Goal: Task Accomplishment & Management: Manage account settings

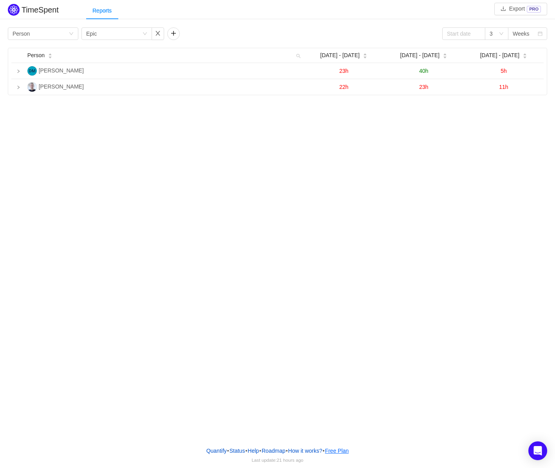
click at [350, 452] on button "Free Plan" at bounding box center [337, 451] width 25 height 12
click at [311, 449] on button "How it works?" at bounding box center [305, 451] width 35 height 12
click at [255, 450] on link "Help" at bounding box center [253, 451] width 12 height 12
click at [119, 36] on div "Group by Epic" at bounding box center [114, 34] width 56 height 12
click at [114, 49] on li "Issue" at bounding box center [117, 49] width 71 height 13
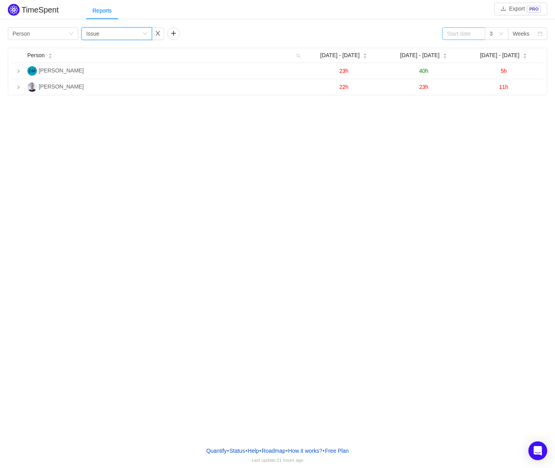
click at [479, 34] on span at bounding box center [477, 33] width 5 height 5
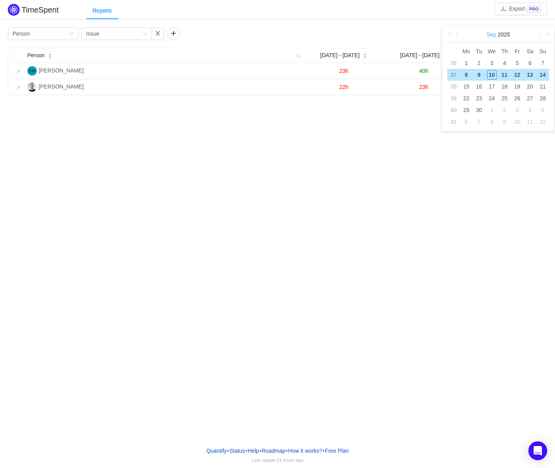
click at [492, 31] on link "Sep" at bounding box center [491, 35] width 11 height 16
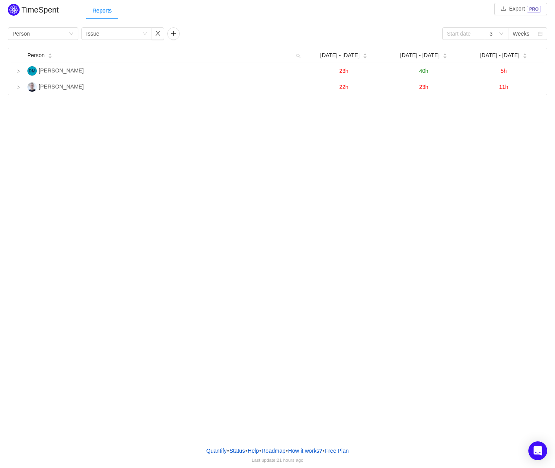
drag, startPoint x: 437, startPoint y: 25, endPoint x: 457, endPoint y: 27, distance: 20.0
click at [437, 25] on div "TimeSpent Export PRO Reports Group by Person Group by Issue 3 Weeks Person [DAT…" at bounding box center [277, 48] width 555 height 93
click at [526, 35] on div "Weeks" at bounding box center [521, 34] width 17 height 12
click at [524, 64] on li "Months" at bounding box center [527, 62] width 39 height 13
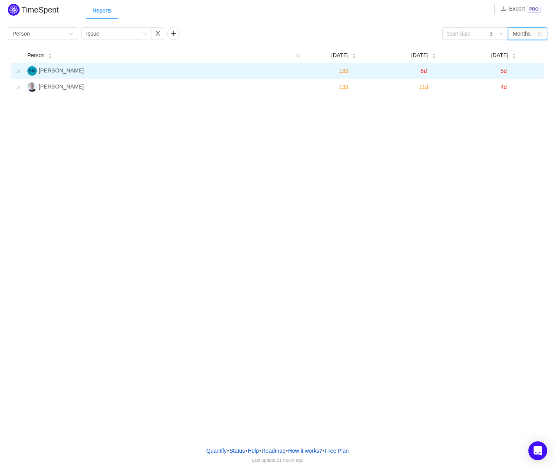
click at [18, 72] on icon "icon: right" at bounding box center [18, 71] width 4 height 4
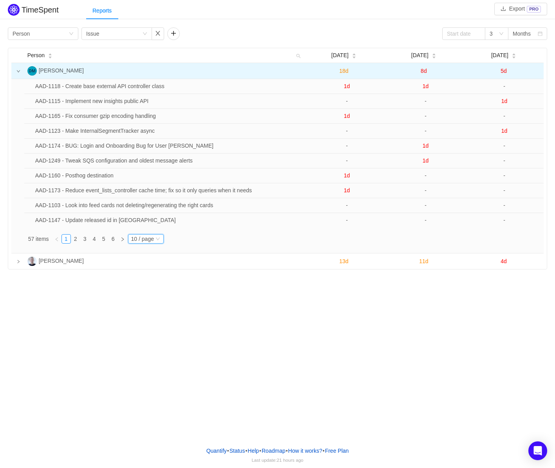
click at [138, 237] on div "10 / page" at bounding box center [142, 239] width 23 height 9
click at [148, 227] on li "40 / page" at bounding box center [147, 226] width 37 height 13
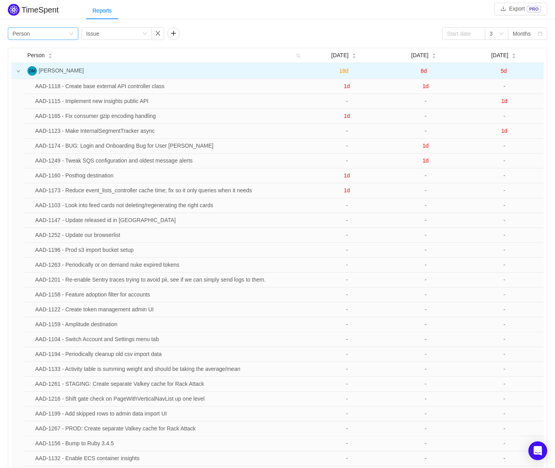
click at [64, 37] on div "Group by Person" at bounding box center [41, 34] width 56 height 12
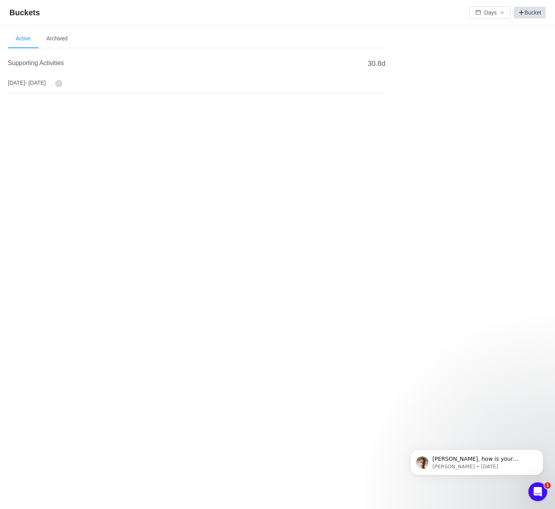
click at [527, 13] on link "Bucket" at bounding box center [530, 13] width 32 height 12
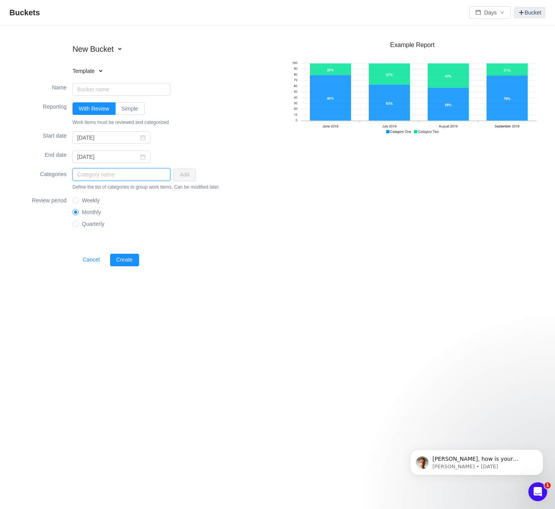
click at [139, 174] on input "text" at bounding box center [122, 174] width 98 height 13
click at [80, 69] on h4 "Template" at bounding box center [123, 71] width 100 height 8
click at [120, 103] on li "R&D Tax Credit" at bounding box center [123, 109] width 100 height 13
type input "R&D Tax Credit"
type input "2025-01-01"
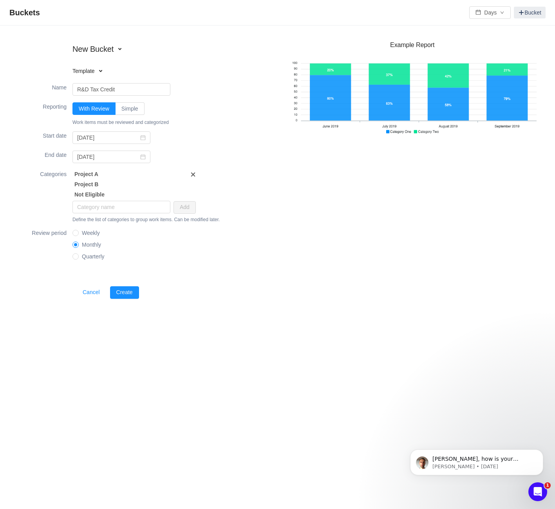
click at [194, 176] on span at bounding box center [193, 174] width 6 height 6
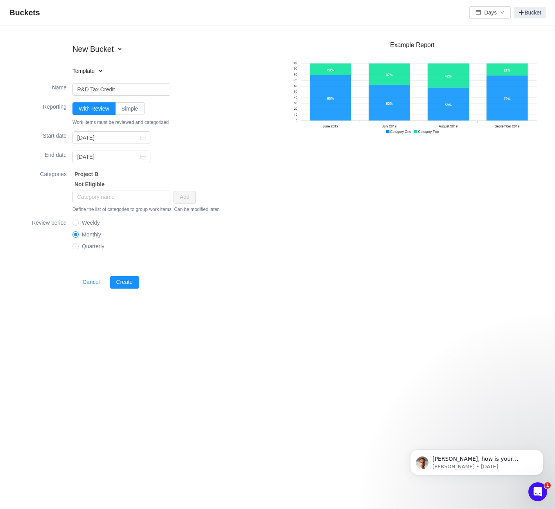
click at [0, 0] on span at bounding box center [0, 0] width 0 height 0
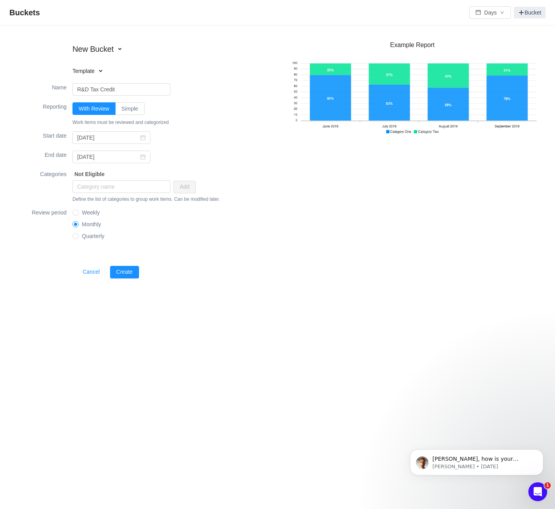
click at [0, 0] on span at bounding box center [0, 0] width 0 height 0
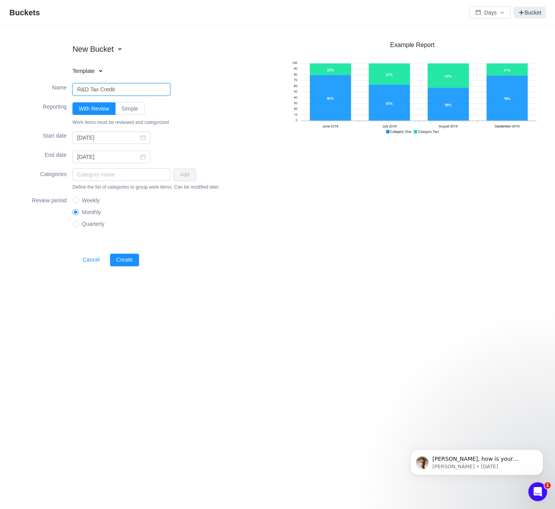
click at [136, 91] on input "R&D Tax Credit" at bounding box center [122, 89] width 98 height 13
type input "R&D Activity"
click at [124, 172] on input "text" at bounding box center [122, 174] width 98 height 13
paste input "R&D Project Management, Administration and Procurement"
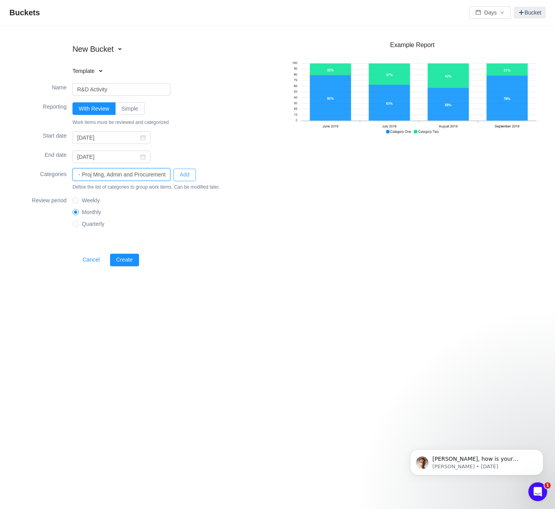
type input "1.2 - Proj Mng, Admin and Procurement"
click at [186, 174] on button "Add" at bounding box center [185, 175] width 22 height 13
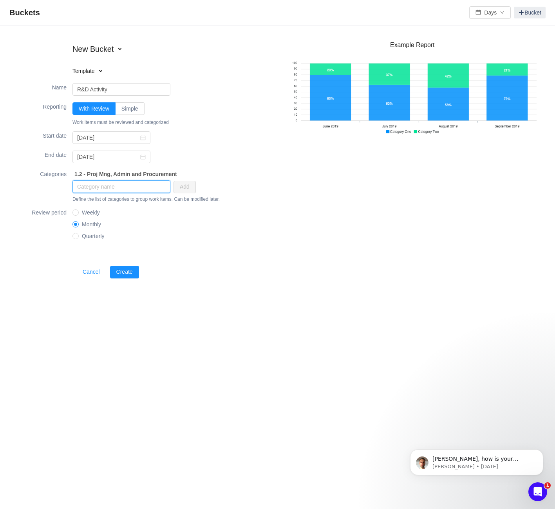
click at [107, 184] on input "text" at bounding box center [122, 186] width 98 height 13
click at [131, 270] on button "Create" at bounding box center [124, 272] width 29 height 13
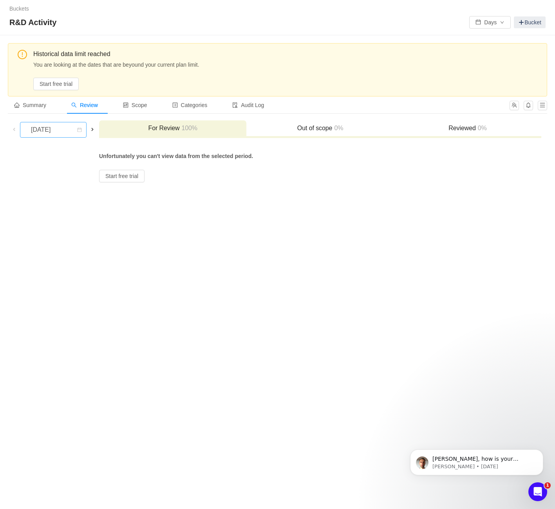
click at [58, 133] on div "January 2025" at bounding box center [42, 129] width 34 height 15
click at [325, 172] on td "Unfortunately you can't view data from the selected period. Start free trial" at bounding box center [320, 162] width 443 height 40
click at [65, 87] on button "Start free trial" at bounding box center [55, 84] width 45 height 13
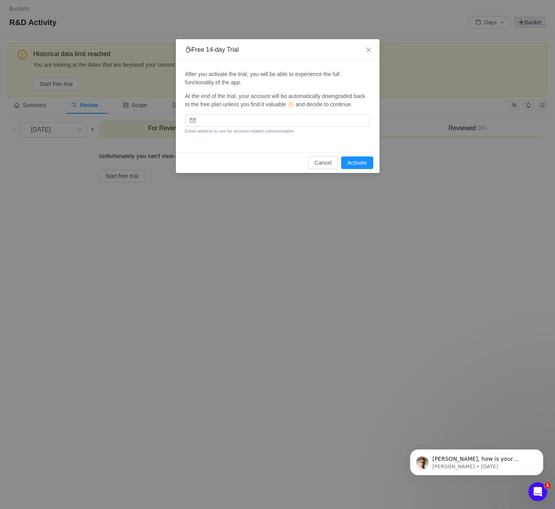
click at [308, 135] on div "After you activate the trial, you will be able to experience the full functiona…" at bounding box center [277, 102] width 185 height 65
click at [297, 127] on input "email" at bounding box center [277, 120] width 185 height 13
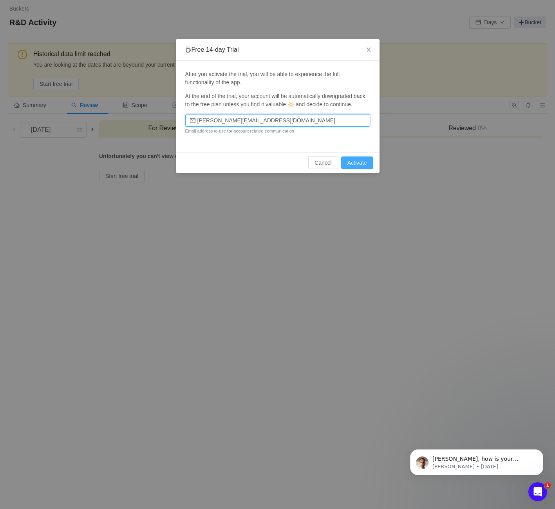
type input "simon@accoil.com"
click at [365, 169] on button "Activate" at bounding box center [357, 162] width 32 height 13
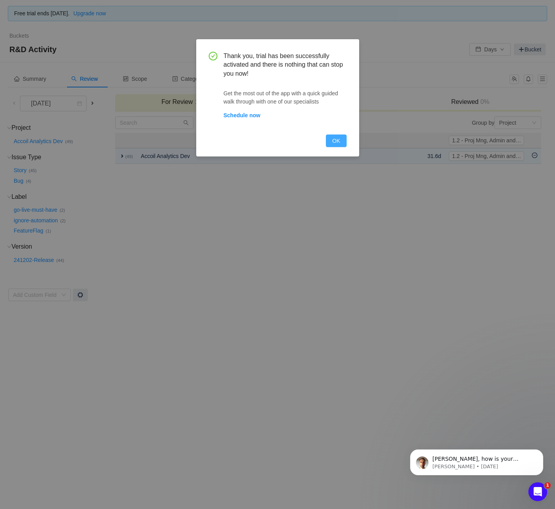
click at [339, 144] on button "OK" at bounding box center [336, 140] width 20 height 13
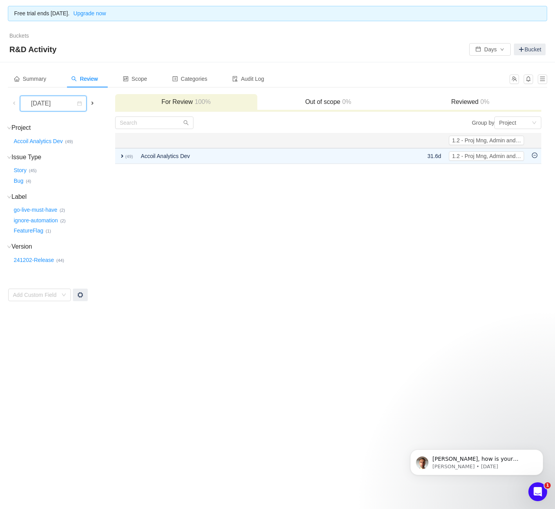
click at [58, 105] on div "January 2025" at bounding box center [42, 103] width 34 height 15
click at [240, 245] on td "Group by Project You will see tickets here after they were marked as out of sco…" at bounding box center [329, 208] width 428 height 185
click at [20, 36] on link "Buckets" at bounding box center [19, 36] width 20 height 6
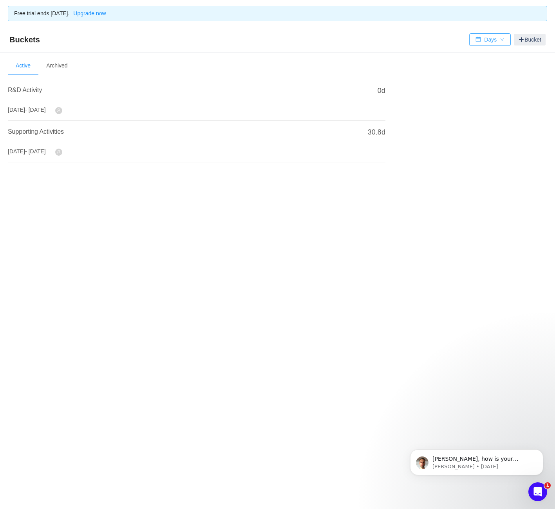
click at [492, 40] on button "Days" at bounding box center [491, 39] width 42 height 13
click at [265, 60] on ul "··· Active ··· Archived ···" at bounding box center [197, 65] width 378 height 19
click at [63, 65] on li "Archived" at bounding box center [56, 65] width 37 height 19
click at [27, 65] on li "Active" at bounding box center [23, 65] width 31 height 19
click at [519, 466] on p "George • 28w ago" at bounding box center [483, 466] width 101 height 7
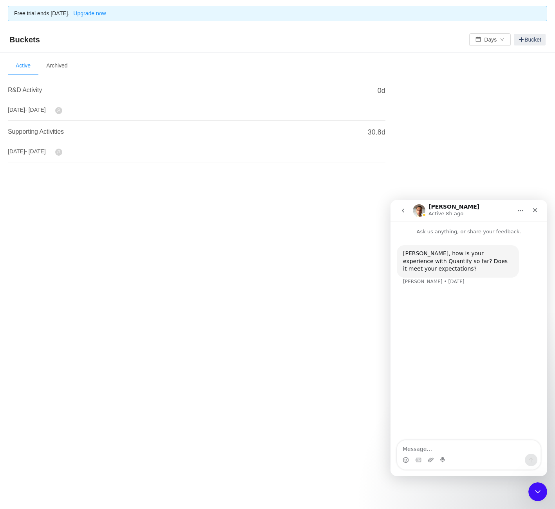
click at [402, 207] on icon "go back" at bounding box center [403, 210] width 6 height 6
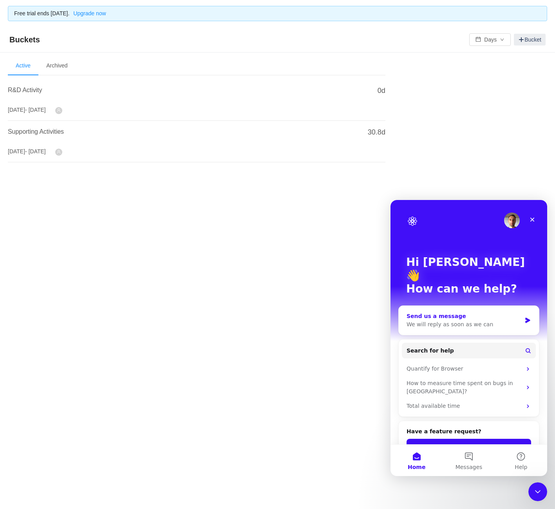
click at [471, 320] on div "We will reply as soon as we can" at bounding box center [464, 324] width 115 height 8
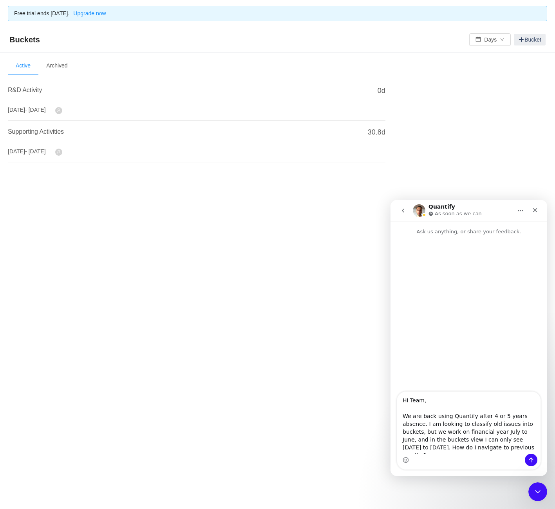
type textarea "Hi Team, We are back using Quantify after 4 or 5 years absence. I am looking to…"
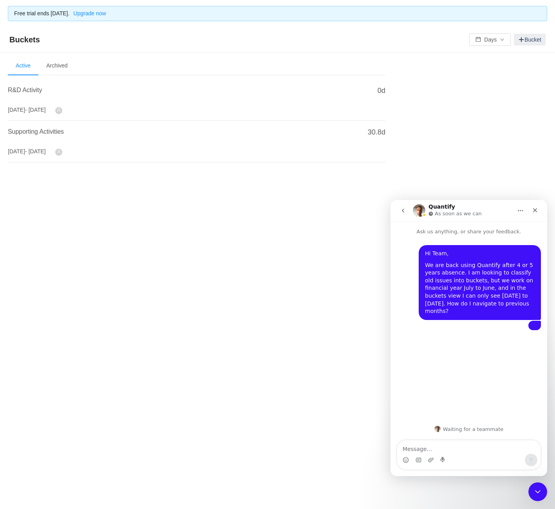
drag, startPoint x: 350, startPoint y: 256, endPoint x: 319, endPoint y: 254, distance: 31.4
click at [349, 256] on div "Free trial ends in 14 days. Upgrade now Buckets Days Bucket Welcome to Buckets!…" at bounding box center [277, 254] width 555 height 509
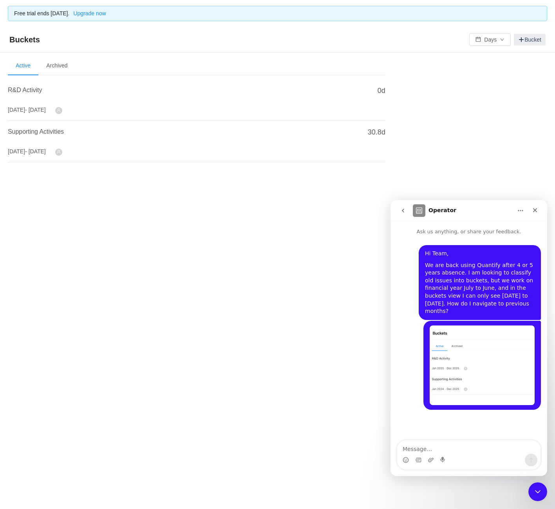
drag, startPoint x: 130, startPoint y: 103, endPoint x: 54, endPoint y: 94, distance: 76.2
click at [123, 103] on div "R&D Activity Jan 2025 - Dec 2025" at bounding box center [185, 99] width 354 height 29
click at [37, 89] on span "R&D Activity" at bounding box center [25, 90] width 34 height 7
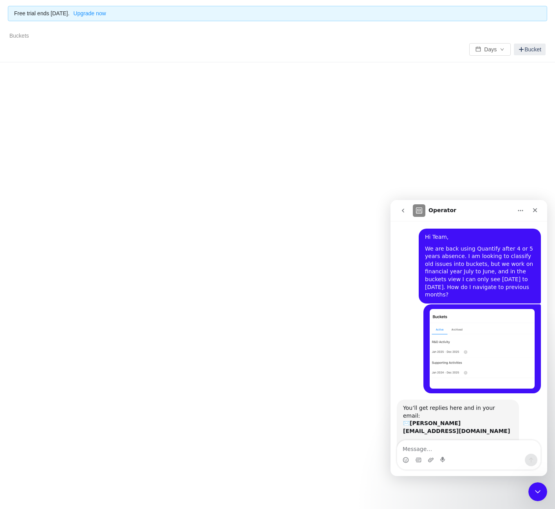
scroll to position [21, 0]
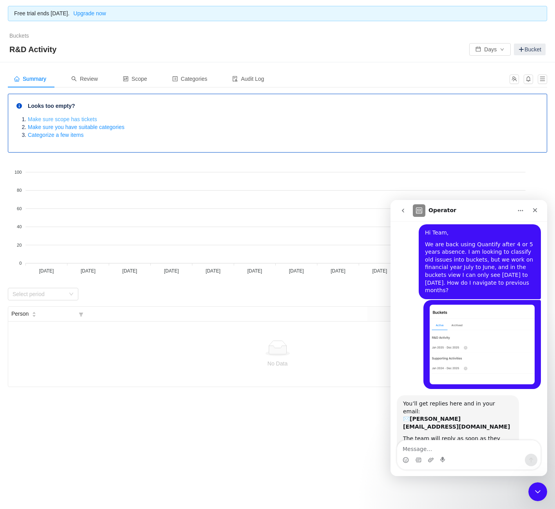
click at [55, 119] on link "Make sure scope has tickets" at bounding box center [62, 119] width 69 height 6
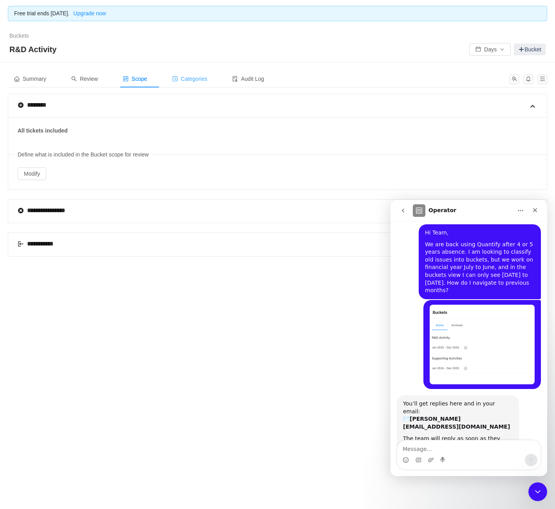
click at [207, 83] on div "Categories" at bounding box center [190, 79] width 48 height 18
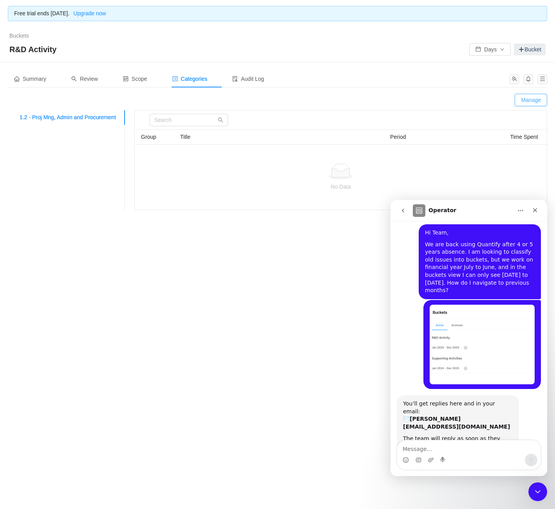
click at [526, 101] on button "Manage" at bounding box center [531, 100] width 33 height 13
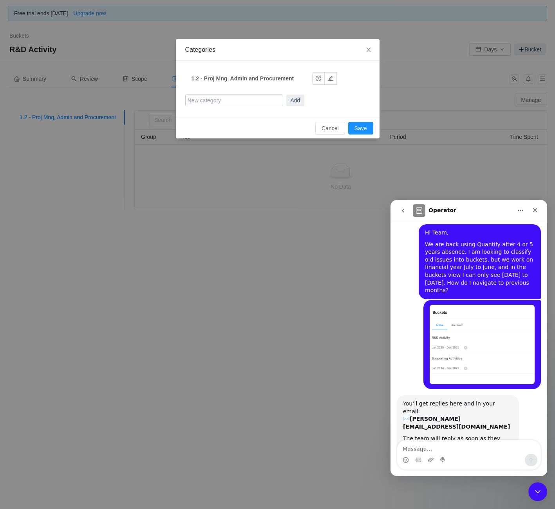
click at [226, 99] on input "text" at bounding box center [234, 100] width 98 height 12
type input "CA1.1 - AI-Driven Analysis"
click at [298, 102] on button "Add" at bounding box center [295, 100] width 18 height 12
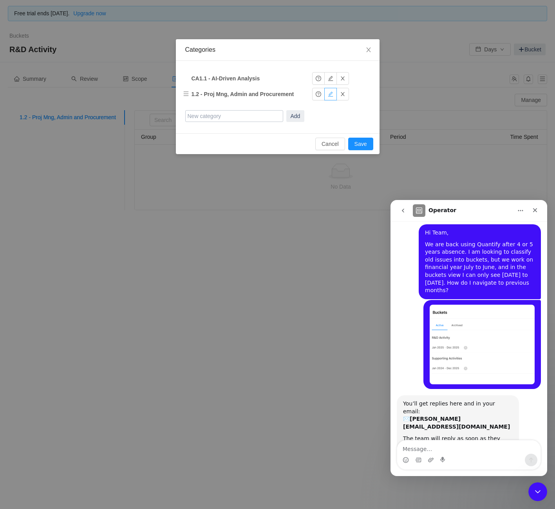
drag, startPoint x: 331, startPoint y: 91, endPoint x: 326, endPoint y: 92, distance: 5.2
click at [328, 92] on button "button" at bounding box center [331, 94] width 13 height 13
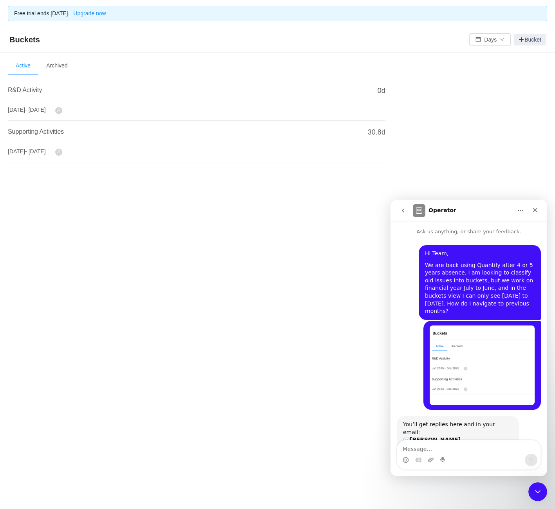
scroll to position [21, 0]
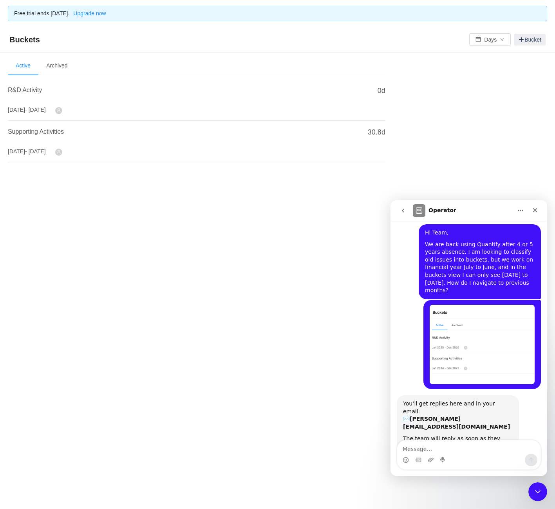
drag, startPoint x: 15, startPoint y: 92, endPoint x: 91, endPoint y: 114, distance: 79.4
click at [15, 92] on span "R&D Activity" at bounding box center [25, 90] width 34 height 7
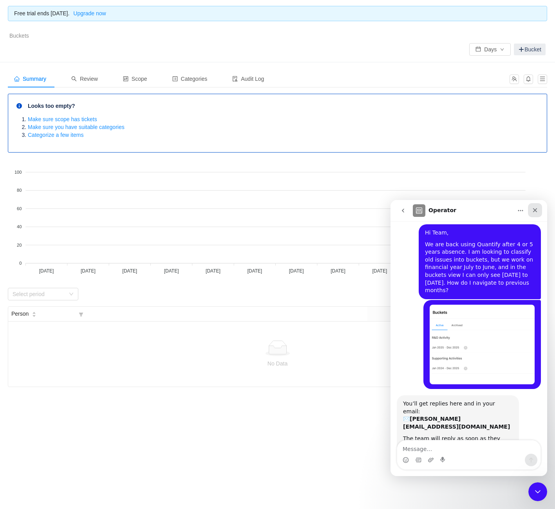
click at [535, 207] on icon "Close" at bounding box center [535, 210] width 6 height 6
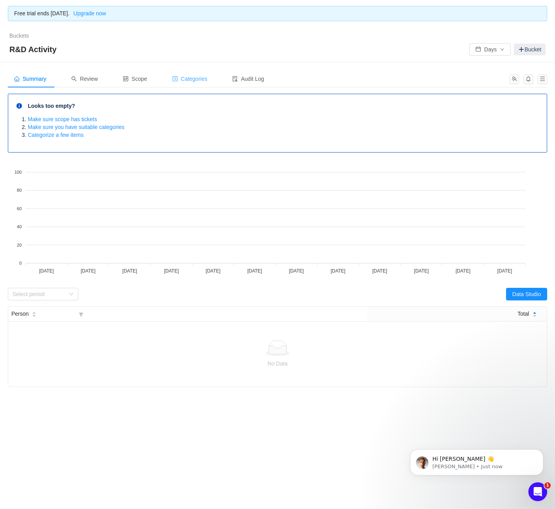
click at [196, 76] on span "Categories" at bounding box center [189, 79] width 35 height 6
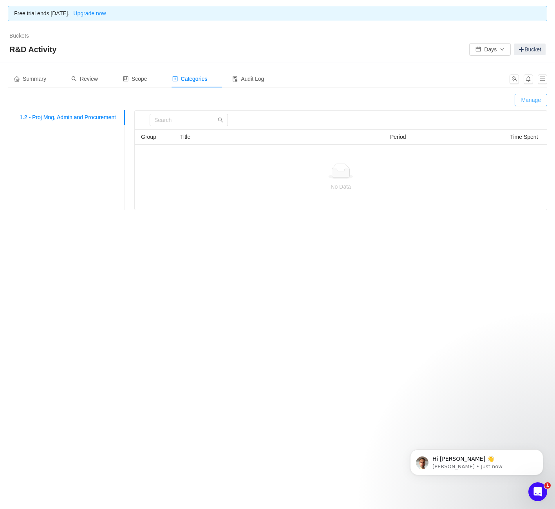
click at [538, 100] on button "Manage" at bounding box center [531, 100] width 33 height 13
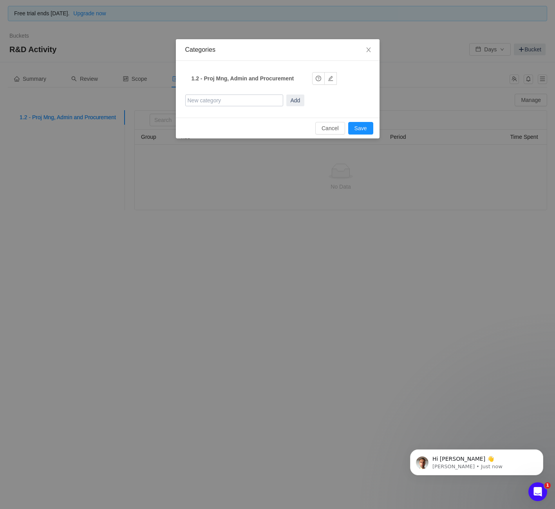
click at [230, 104] on input "text" at bounding box center [234, 100] width 98 height 12
paste input "C"
type input "CA1.1 - AI Drive Analysis"
click at [297, 100] on button "Add" at bounding box center [295, 100] width 18 height 12
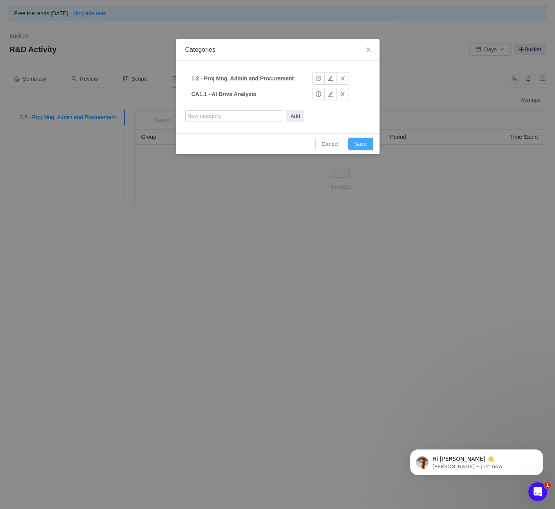
click at [362, 146] on button "Save" at bounding box center [360, 144] width 25 height 13
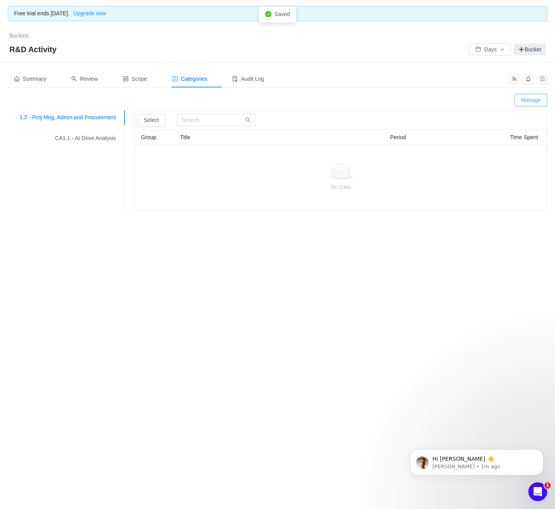
click at [526, 97] on button "Manage" at bounding box center [531, 100] width 33 height 13
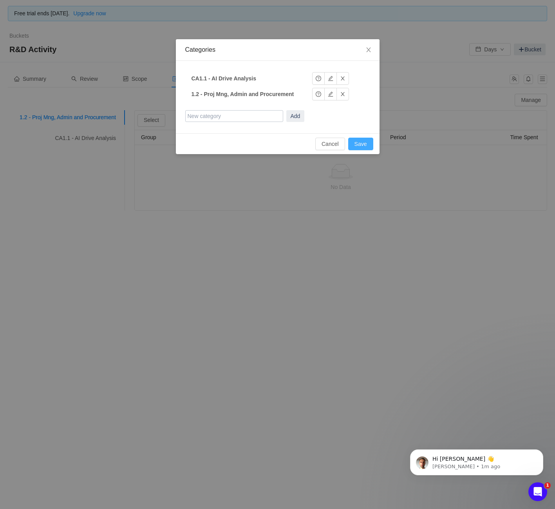
click at [368, 146] on button "Save" at bounding box center [360, 144] width 25 height 13
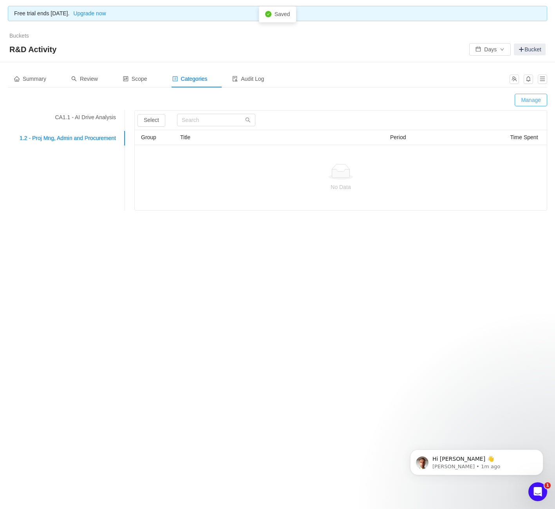
click at [533, 102] on button "Manage" at bounding box center [531, 100] width 33 height 13
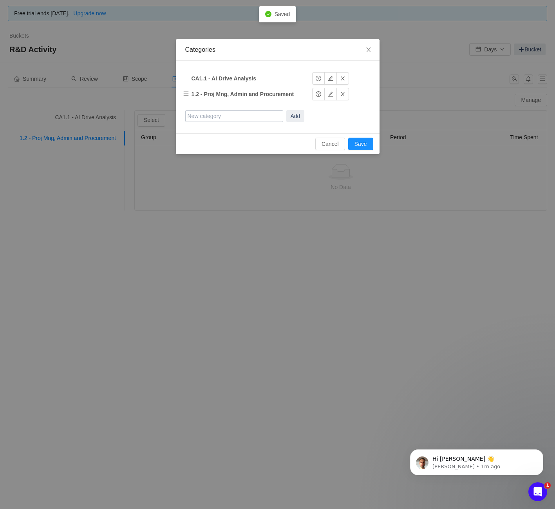
click at [207, 94] on strong "1.2 - Proj Mng, Admin and Procurement" at bounding box center [243, 94] width 103 height 6
click at [332, 96] on button "button" at bounding box center [331, 94] width 13 height 13
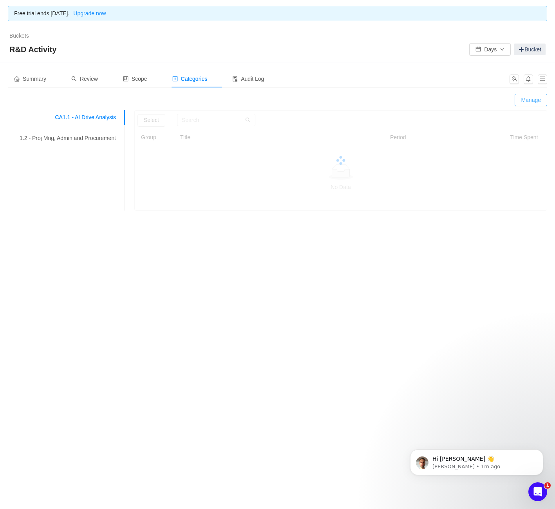
click at [528, 100] on button "Manage" at bounding box center [531, 100] width 33 height 13
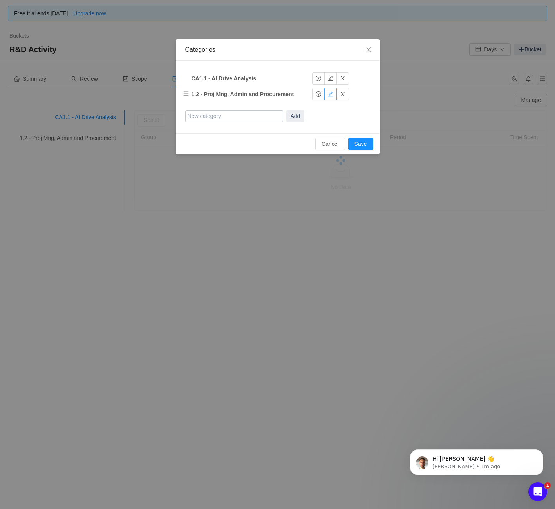
drag, startPoint x: 331, startPoint y: 95, endPoint x: 313, endPoint y: 96, distance: 18.1
click at [331, 95] on button "button" at bounding box center [331, 94] width 13 height 13
click at [193, 94] on input "1.2 - Proj Mng, Admin and Procurement" at bounding box center [241, 94] width 98 height 12
type input "SA1.2 - Proj Mng, Admin and Procurement"
click at [359, 140] on button "Save" at bounding box center [360, 144] width 25 height 13
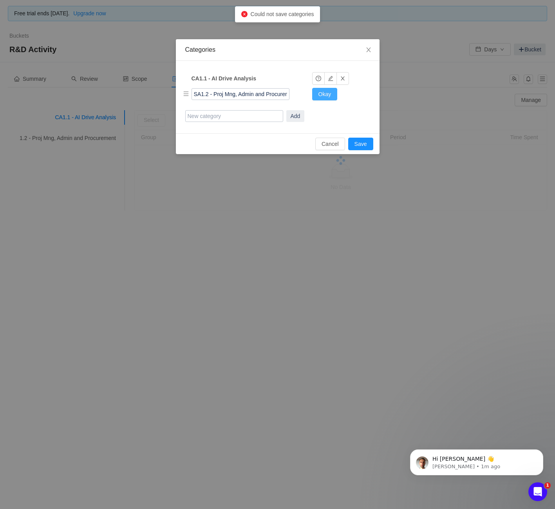
click at [321, 98] on button "Okay" at bounding box center [324, 94] width 25 height 13
drag, startPoint x: 369, startPoint y: 149, endPoint x: 370, endPoint y: 145, distance: 3.9
click at [369, 149] on button "Save" at bounding box center [360, 144] width 25 height 13
click at [368, 50] on icon "icon: close" at bounding box center [368, 49] width 4 height 5
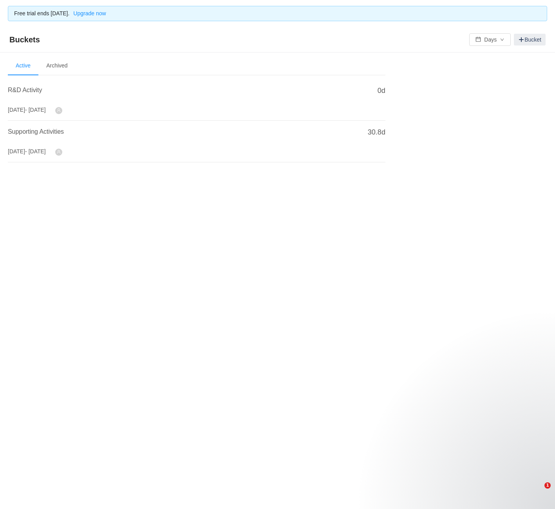
click at [125, 110] on div "R&D Activity [DATE] - [DATE]" at bounding box center [185, 99] width 354 height 29
click at [22, 87] on span "R&D Activity" at bounding box center [25, 90] width 34 height 7
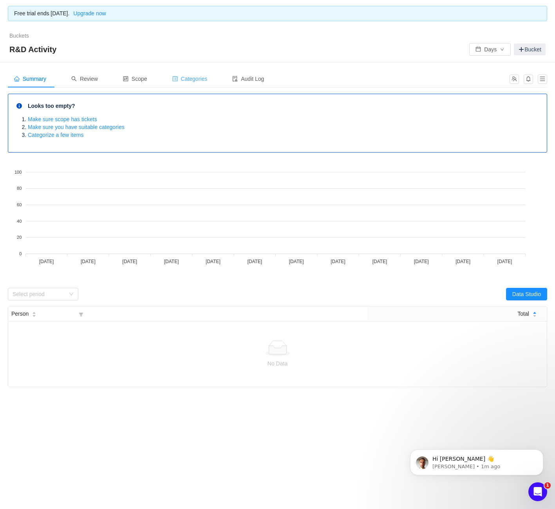
click at [208, 76] on span "Categories" at bounding box center [189, 79] width 35 height 6
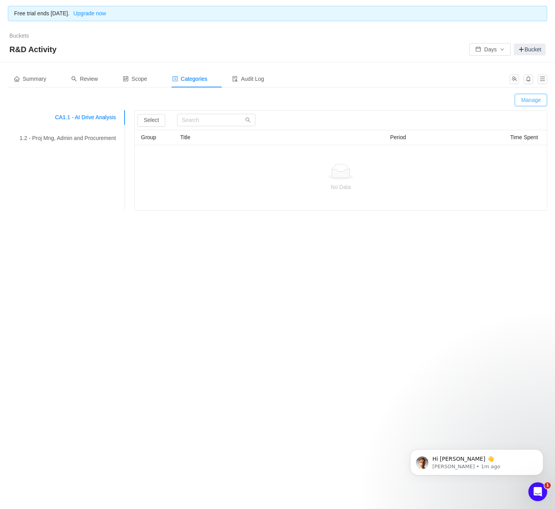
click at [535, 105] on button "Manage" at bounding box center [531, 100] width 33 height 13
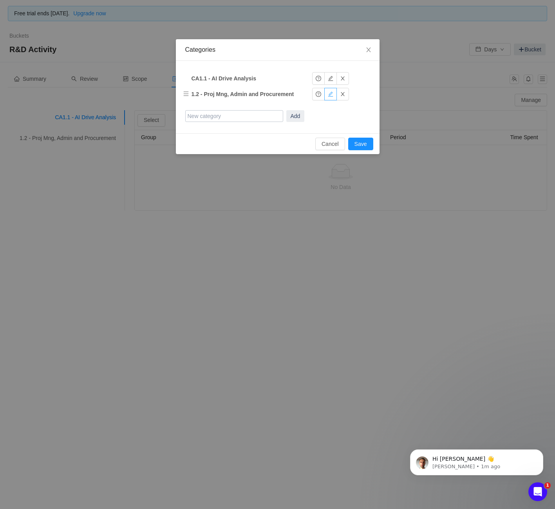
click at [330, 96] on button "button" at bounding box center [331, 94] width 13 height 13
click at [203, 93] on input "1.2 - Proj Mng, Admin and Procurement" at bounding box center [241, 94] width 98 height 12
type input "SA1.2 - Proj Mng, Admin"
click at [326, 97] on button "Okay" at bounding box center [324, 94] width 25 height 13
click at [360, 145] on button "Save" at bounding box center [360, 144] width 25 height 13
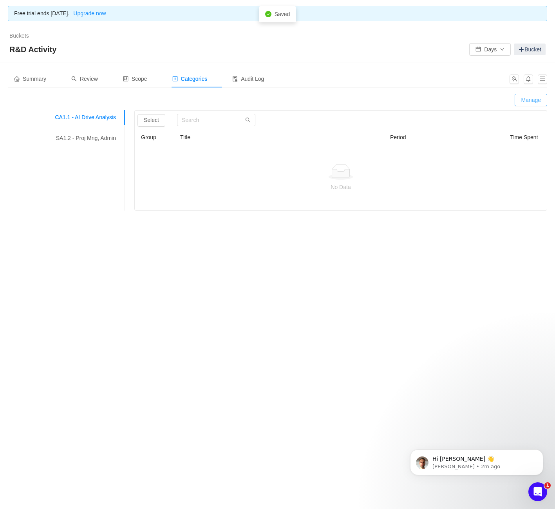
click at [538, 97] on button "Manage" at bounding box center [531, 100] width 33 height 13
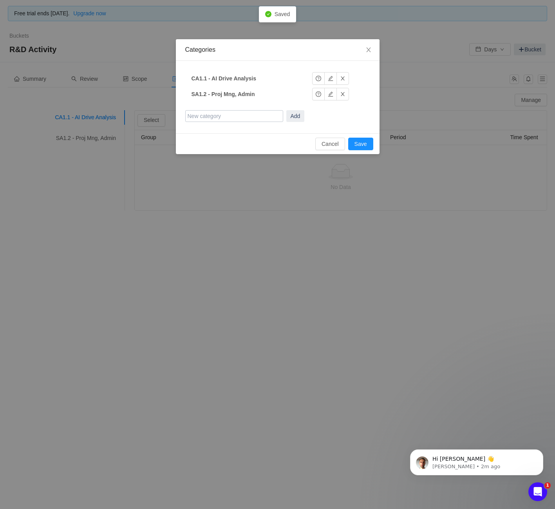
click at [219, 115] on input "text" at bounding box center [234, 116] width 98 height 12
type input "SA1.3 - Sherlock overhaul"
click at [293, 116] on button "Add" at bounding box center [295, 116] width 18 height 12
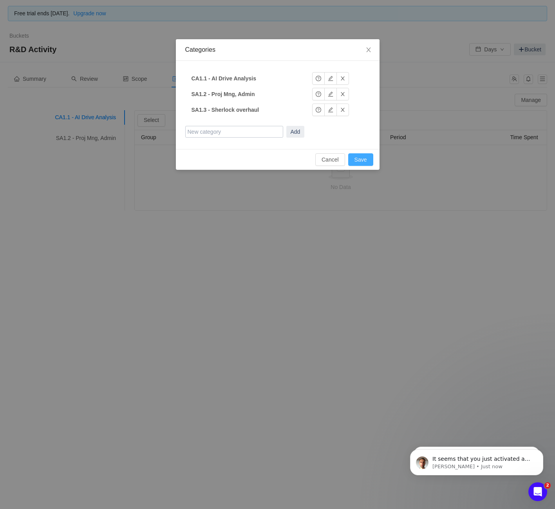
click at [364, 160] on button "Save" at bounding box center [360, 159] width 25 height 13
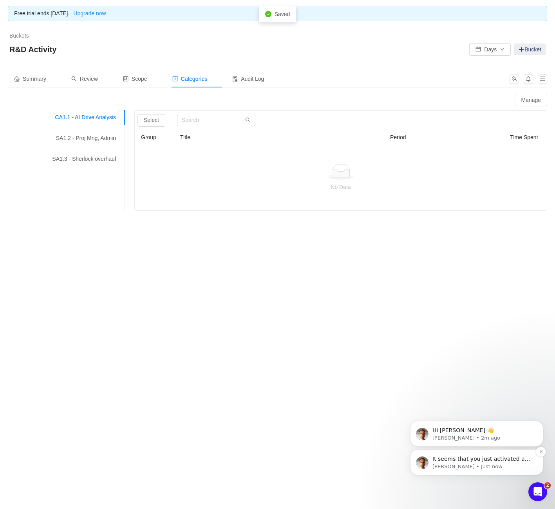
click at [479, 455] on div "It seems that you just activated a trial, this must lift the limit." at bounding box center [482, 459] width 103 height 10
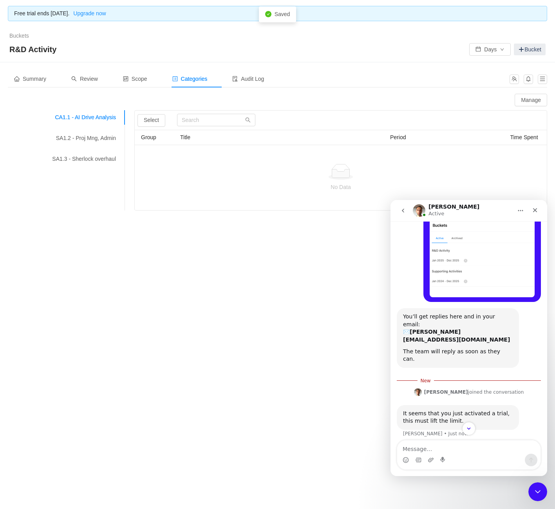
scroll to position [113, 0]
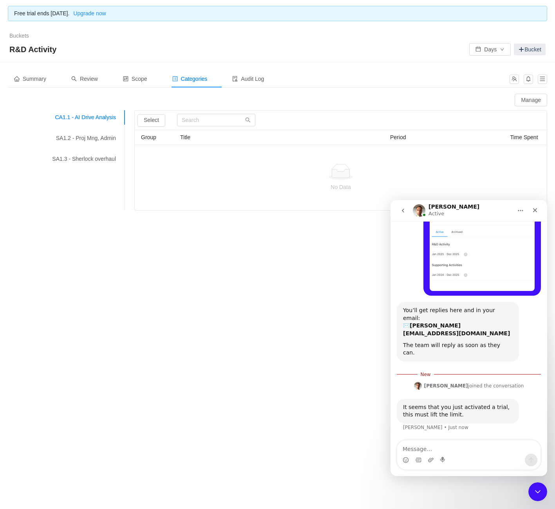
click at [306, 333] on div "Free trial ends in 14 days. Upgrade now Buckets / / R&D Activity Days Bucket Su…" at bounding box center [277, 254] width 555 height 509
click at [535, 96] on button "Manage" at bounding box center [531, 100] width 33 height 13
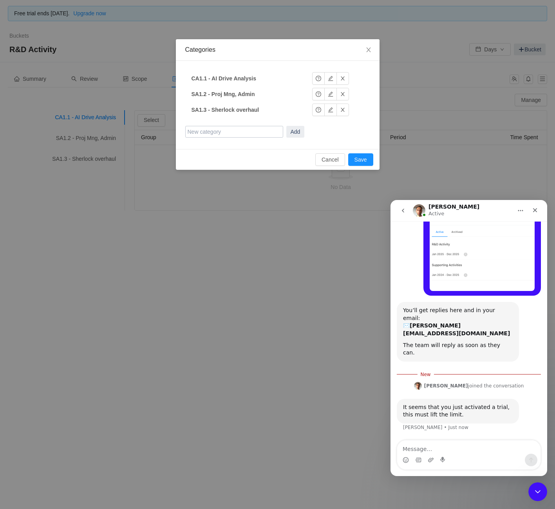
click at [219, 133] on input "text" at bounding box center [234, 132] width 98 height 12
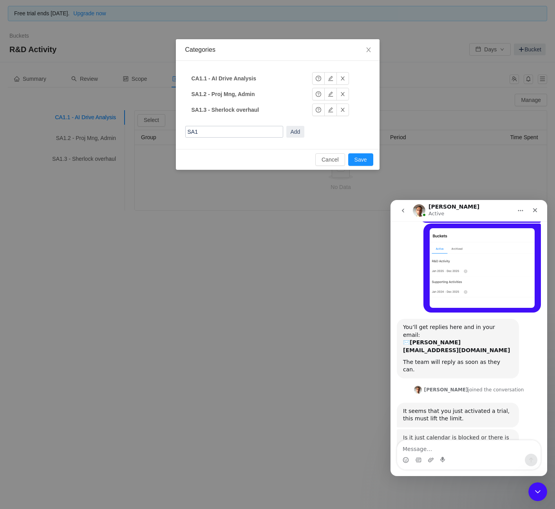
scroll to position [96, 0]
type input "SA1.4"
click at [308, 365] on div "Categories CA1.1 - AI Drive Analysis CA1.1 - AI Drive Analysis Okay SA1.2 - Pro…" at bounding box center [277, 254] width 555 height 509
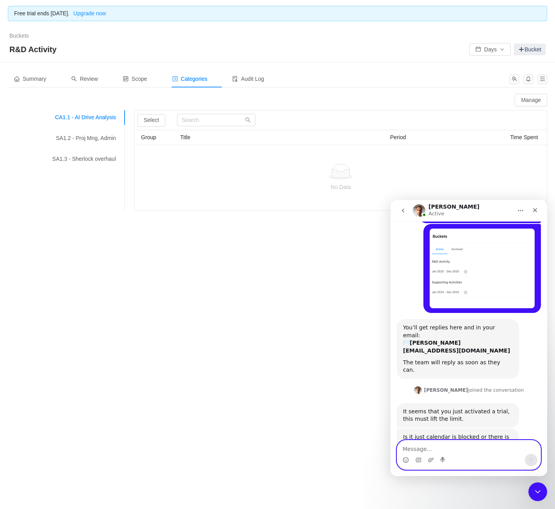
click at [468, 446] on textarea "Message…" at bounding box center [468, 446] width 143 height 13
type textarea "W"
type textarea "Oh e"
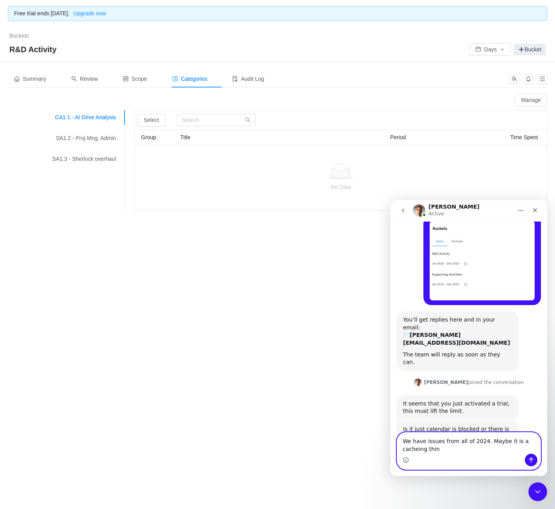
type textarea "We have issues from all of 2024. Maybe it is a cacheing thing"
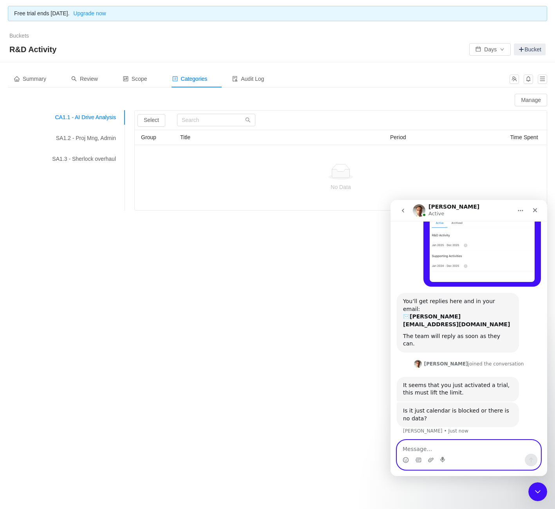
scroll to position [127, 0]
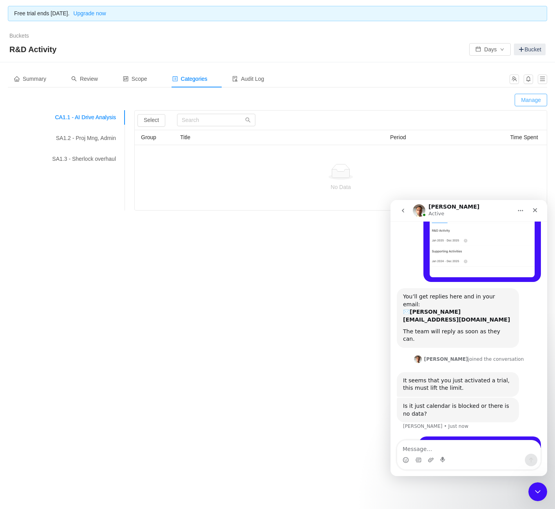
click at [542, 102] on button "Manage" at bounding box center [531, 100] width 33 height 13
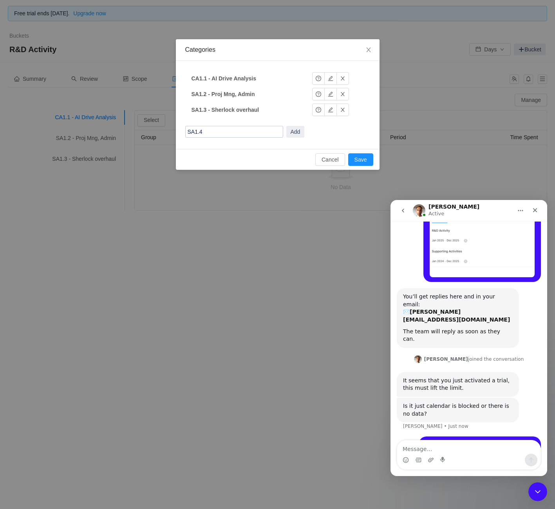
click at [226, 134] on input "SA1.4" at bounding box center [234, 132] width 98 height 12
type input "SA1.4 - UI Dev"
click at [298, 132] on button "Add" at bounding box center [295, 132] width 18 height 12
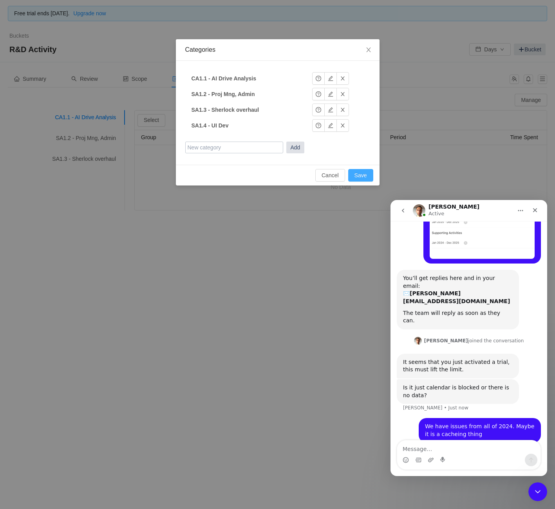
scroll to position [157, 0]
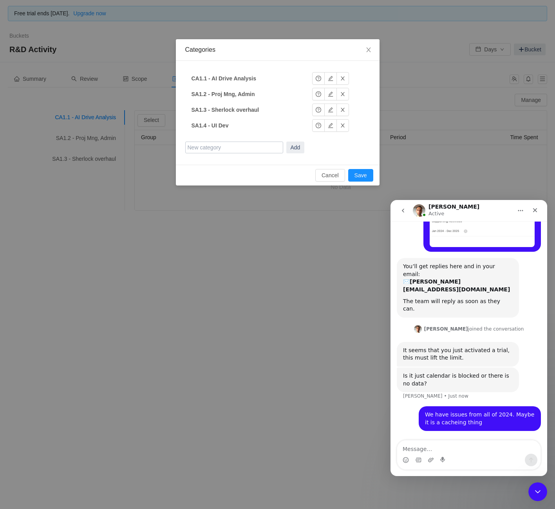
click at [244, 150] on input "text" at bounding box center [234, 147] width 98 height 12
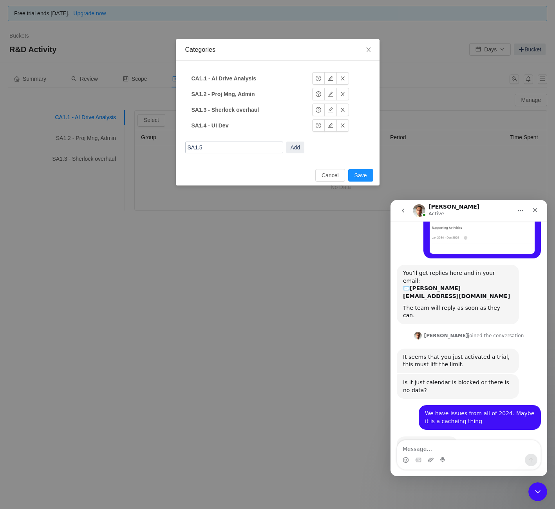
scroll to position [150, 0]
type input "SA1.5 - Integration"
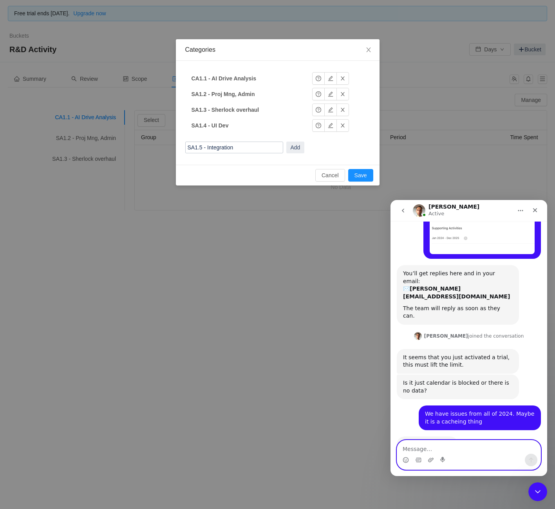
click at [469, 443] on textarea "Message…" at bounding box center [468, 446] width 143 height 13
click at [468, 446] on textarea "Message…" at bounding box center [468, 446] width 143 height 13
type textarea "Thank you"
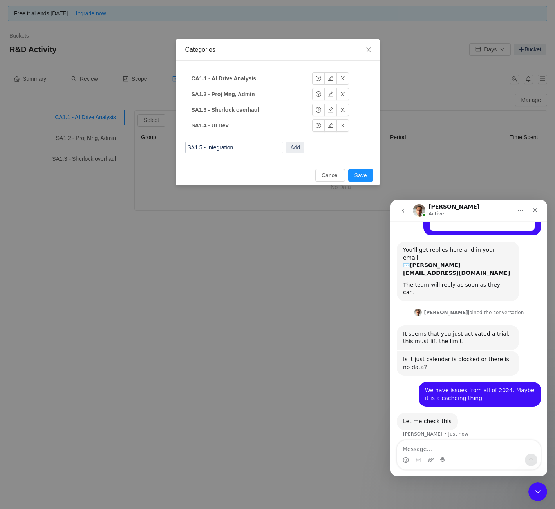
click at [245, 149] on input "SA1.5 - Integration" at bounding box center [234, 147] width 98 height 12
type input "SA1.5 - External Integrations"
click at [298, 143] on button "Add" at bounding box center [295, 147] width 18 height 12
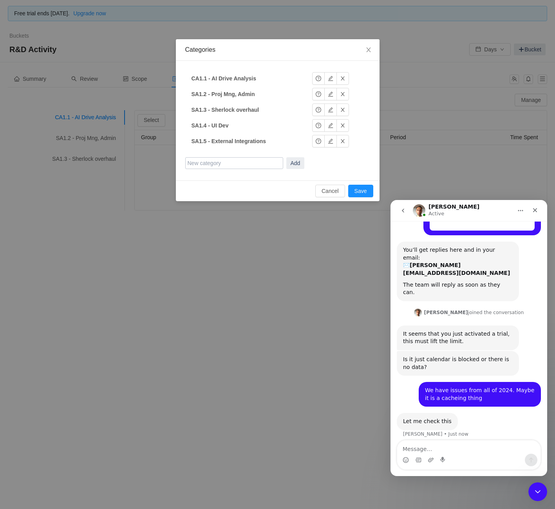
click at [254, 169] on input "text" at bounding box center [234, 163] width 98 height 12
type input "SA1.6 - Background research"
click at [302, 161] on button "Add" at bounding box center [295, 163] width 18 height 12
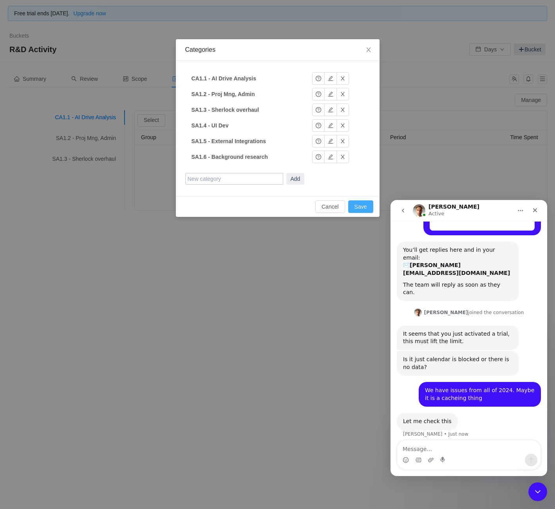
click at [363, 208] on button "Save" at bounding box center [360, 206] width 25 height 13
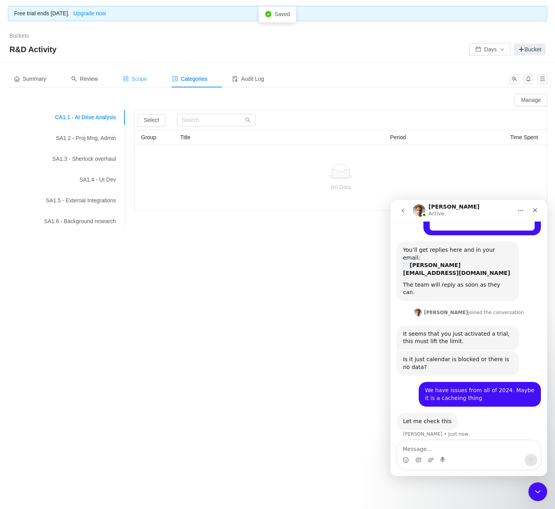
click at [133, 84] on div "Scope" at bounding box center [135, 79] width 37 height 18
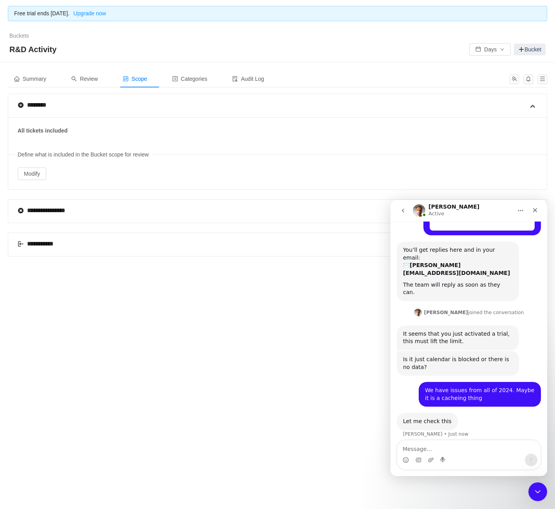
click at [38, 163] on div "All tickets included Define what is included in the Bucket scope for review Mod…" at bounding box center [277, 153] width 539 height 72
click at [36, 169] on button "Modify" at bounding box center [32, 173] width 29 height 13
click at [31, 73] on div "Summary" at bounding box center [30, 79] width 45 height 18
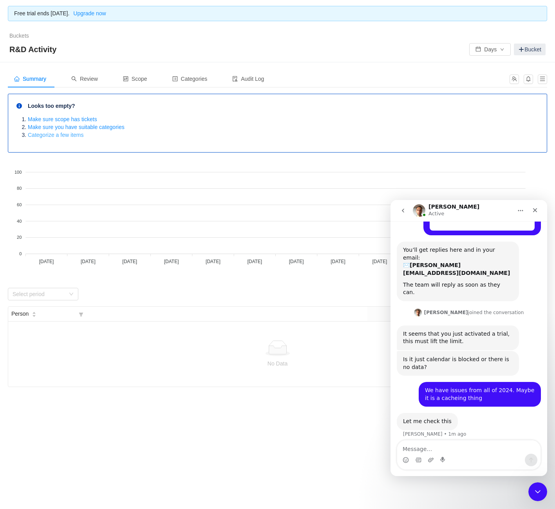
click at [82, 134] on link "Categorize a few items" at bounding box center [56, 135] width 56 height 6
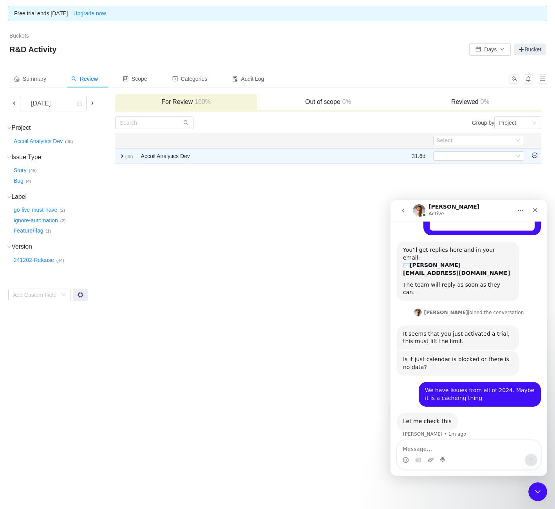
click at [178, 214] on td "Group by Project You will see tickets here after they were marked as out of sco…" at bounding box center [329, 208] width 428 height 185
click at [58, 106] on div "September 2025" at bounding box center [42, 103] width 34 height 15
click at [242, 261] on td "Group by Project You will see tickets here after they were marked as out of sco…" at bounding box center [329, 208] width 428 height 185
click at [537, 210] on icon "Close" at bounding box center [535, 210] width 6 height 6
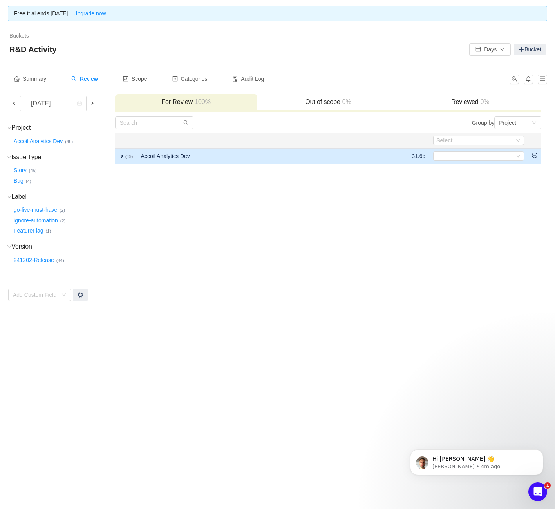
click at [123, 156] on span "expand" at bounding box center [122, 156] width 6 height 6
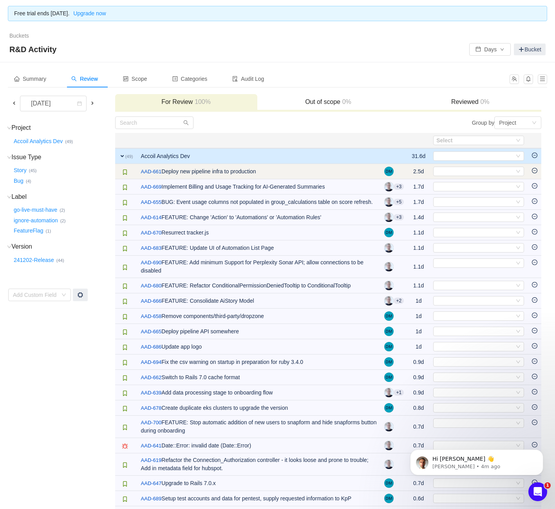
click at [495, 166] on td "Select Out of scope" at bounding box center [479, 171] width 99 height 15
click at [494, 172] on div "Select" at bounding box center [476, 171] width 78 height 9
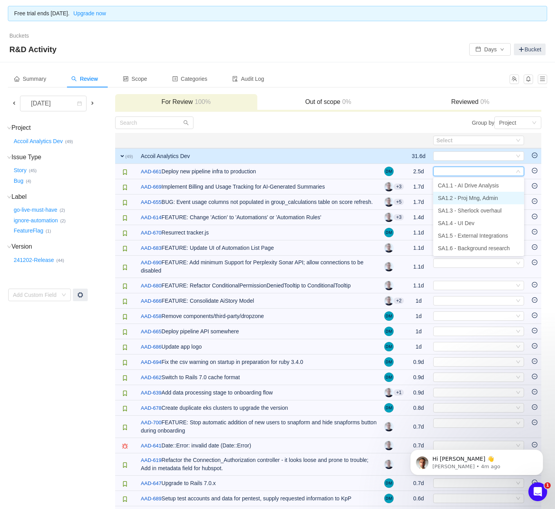
click at [490, 202] on li "SA1.2 - Proj Mng, Admin" at bounding box center [478, 198] width 91 height 13
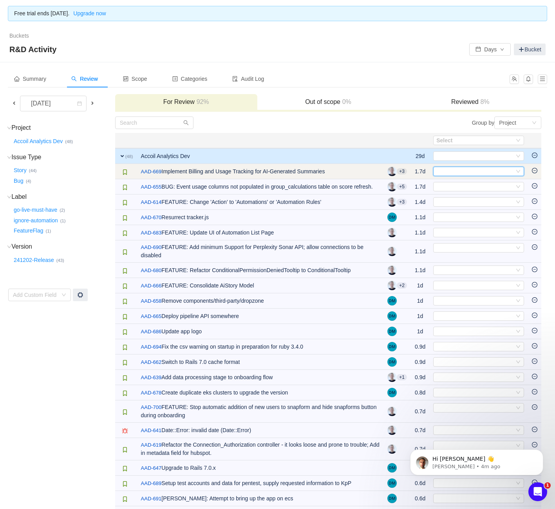
click at [467, 171] on div "Select" at bounding box center [476, 171] width 78 height 9
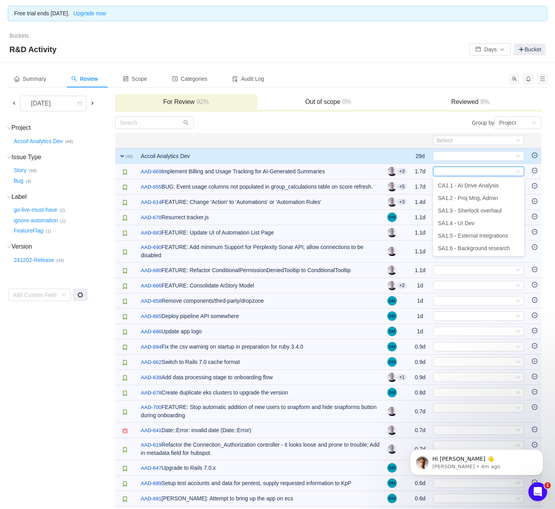
click at [351, 135] on th at bounding box center [260, 140] width 247 height 15
click at [123, 156] on span "expand" at bounding box center [122, 156] width 6 height 6
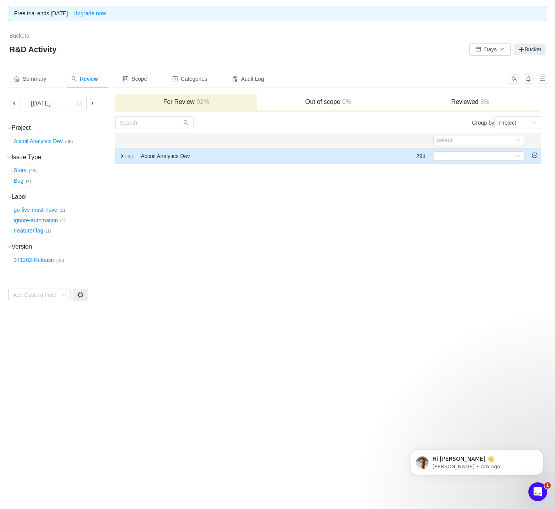
click at [123, 156] on span "expand" at bounding box center [122, 156] width 6 height 6
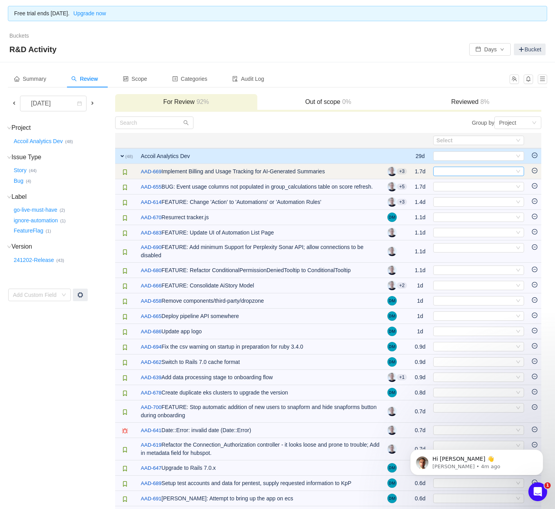
click at [460, 167] on div "Select" at bounding box center [476, 171] width 78 height 9
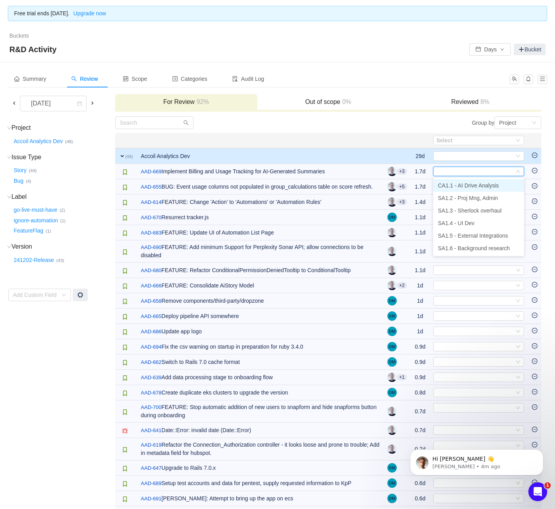
click at [486, 186] on span "CA1.1 - AI Drive Analysis" at bounding box center [468, 185] width 61 height 6
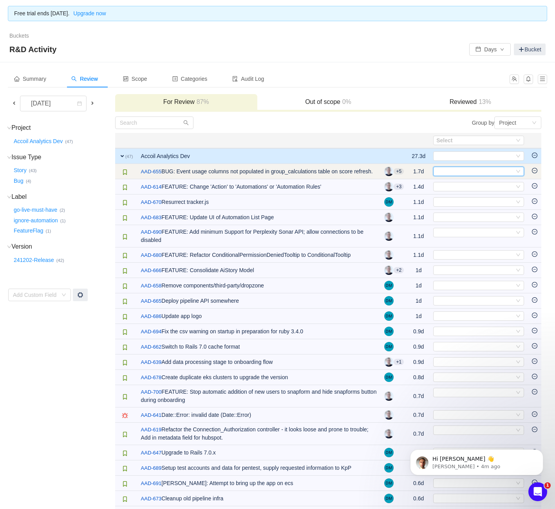
click at [481, 172] on div "Select" at bounding box center [476, 171] width 78 height 9
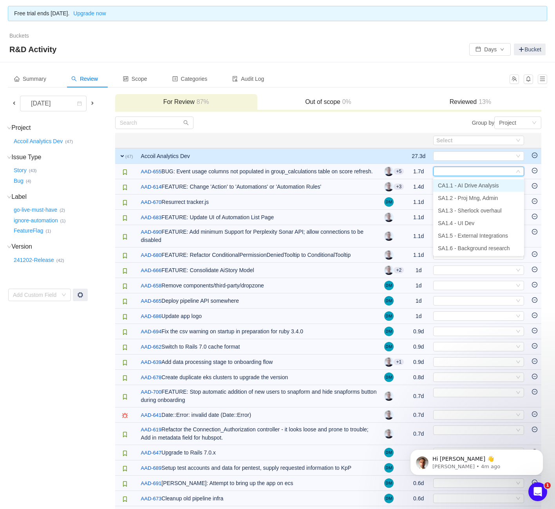
click at [481, 185] on span "CA1.1 - AI Drive Analysis" at bounding box center [468, 185] width 61 height 6
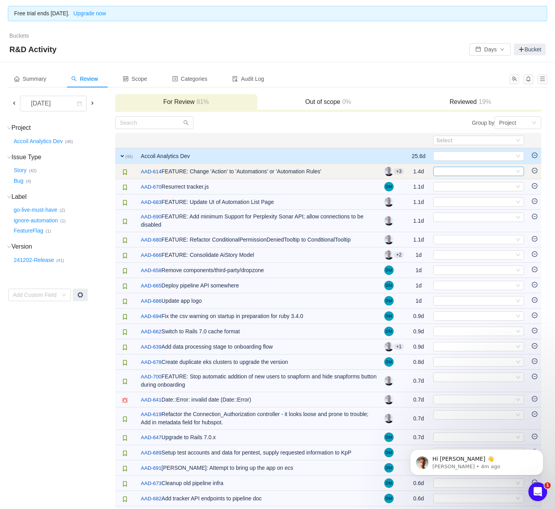
click at [476, 169] on div "Select" at bounding box center [476, 171] width 78 height 9
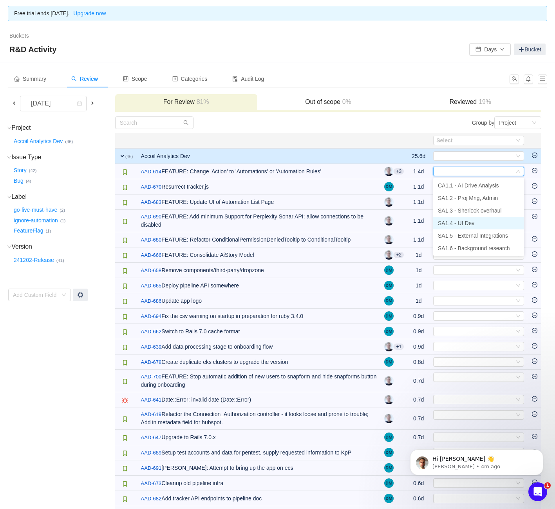
click at [479, 223] on li "SA1.4 - UI Dev" at bounding box center [478, 223] width 91 height 13
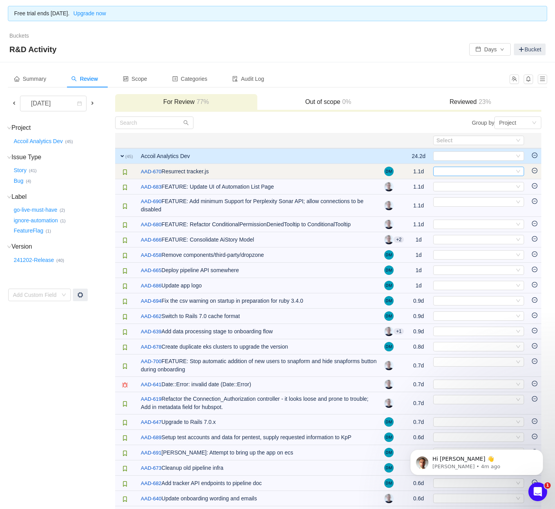
click at [481, 175] on div "Select" at bounding box center [476, 171] width 78 height 9
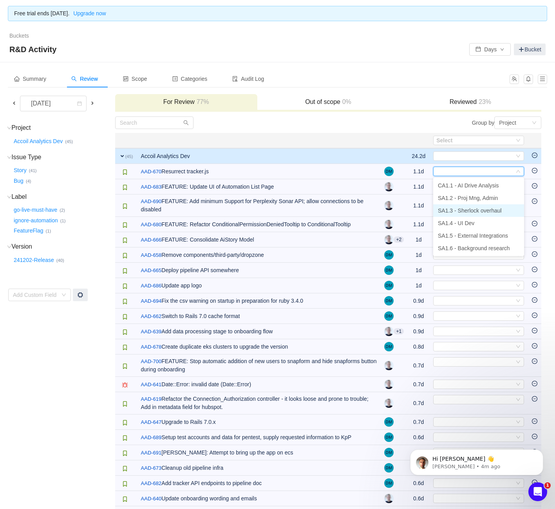
click at [485, 207] on span "SA1.3 - Sherlock overhaul" at bounding box center [470, 210] width 64 height 6
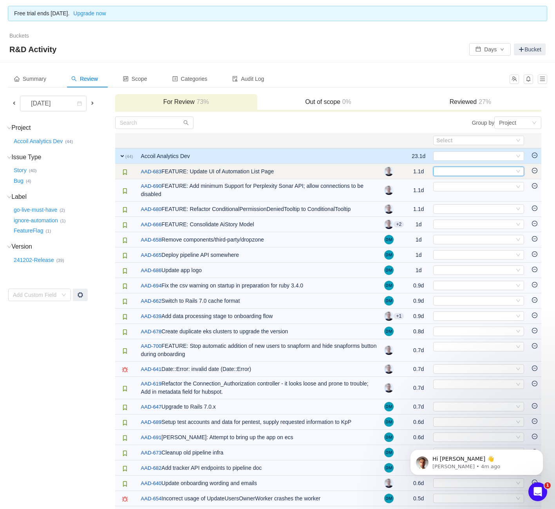
click at [463, 167] on div "Select" at bounding box center [476, 171] width 78 height 9
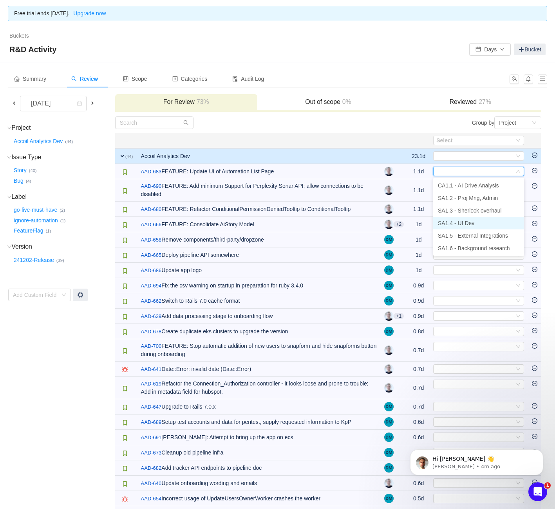
click at [477, 224] on li "SA1.4 - UI Dev" at bounding box center [478, 223] width 91 height 13
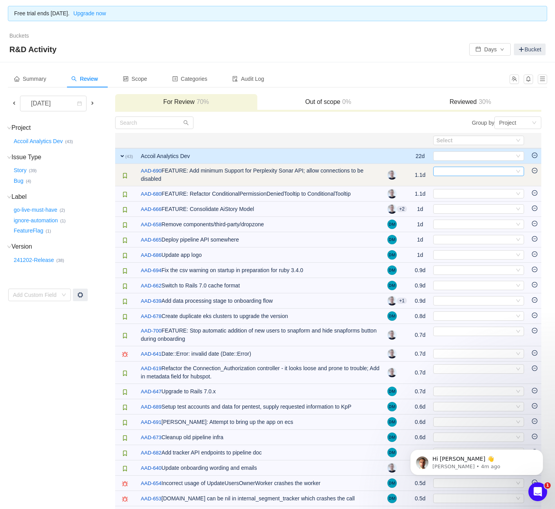
click at [470, 173] on div "Select" at bounding box center [476, 171] width 78 height 9
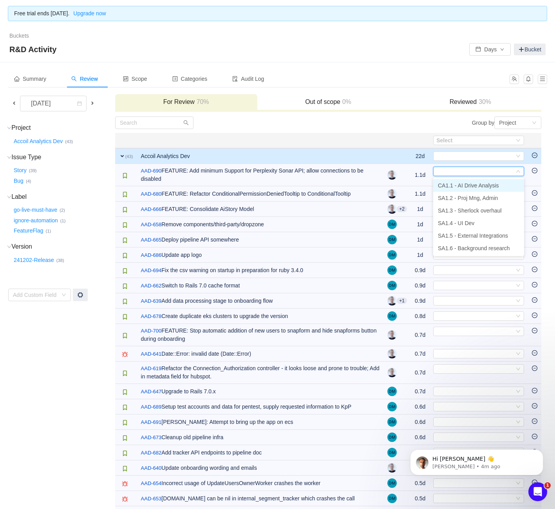
click at [475, 187] on span "CA1.1 - AI Drive Analysis" at bounding box center [468, 185] width 61 height 6
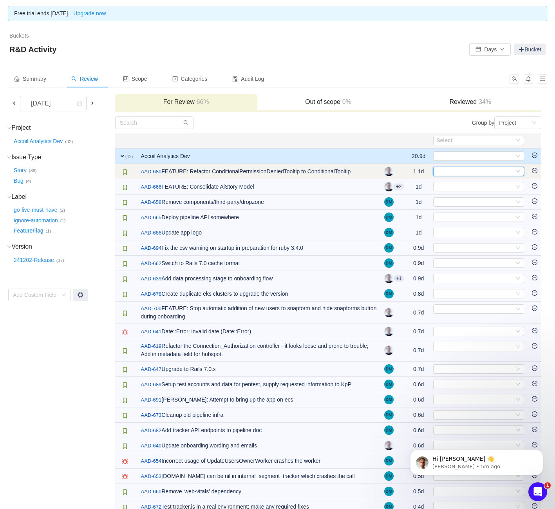
click at [472, 170] on div "Select" at bounding box center [476, 171] width 78 height 9
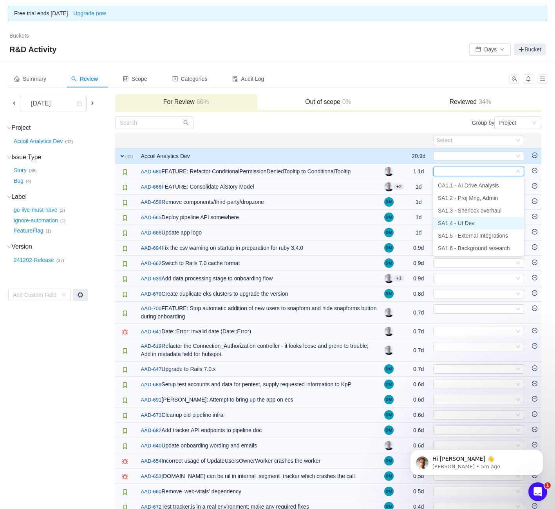
click at [472, 224] on span "SA1.4 - UI Dev" at bounding box center [456, 223] width 36 height 6
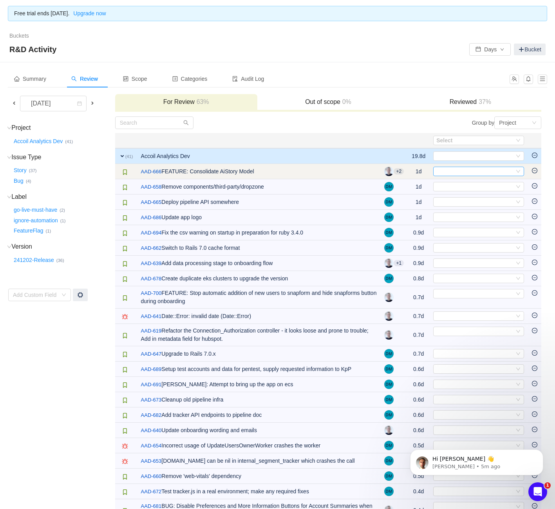
click at [448, 172] on div "Select" at bounding box center [476, 171] width 78 height 9
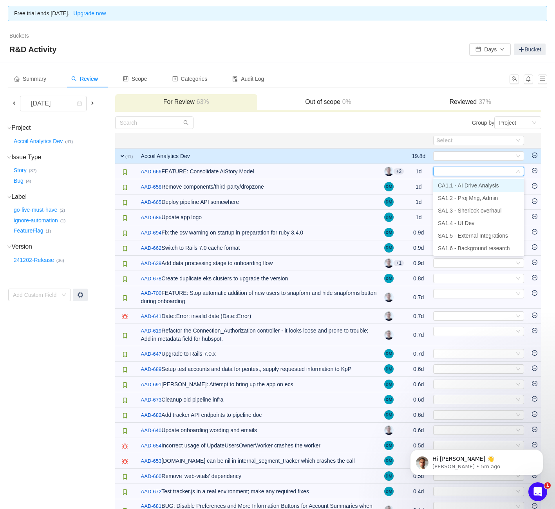
click at [456, 186] on span "CA1.1 - AI Drive Analysis" at bounding box center [468, 185] width 61 height 6
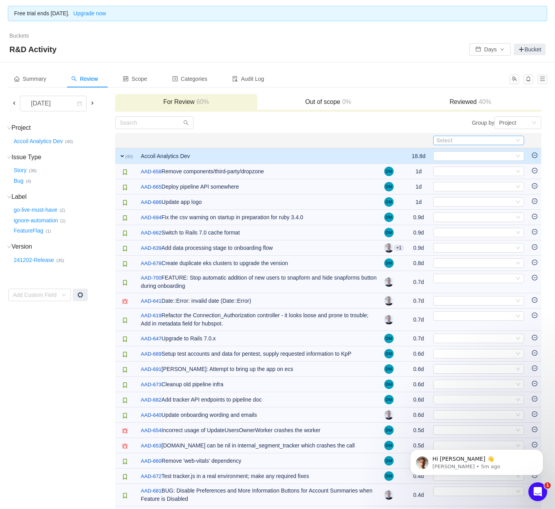
click at [475, 141] on div "Select" at bounding box center [474, 140] width 74 height 8
click at [475, 141] on input at bounding box center [476, 140] width 78 height 9
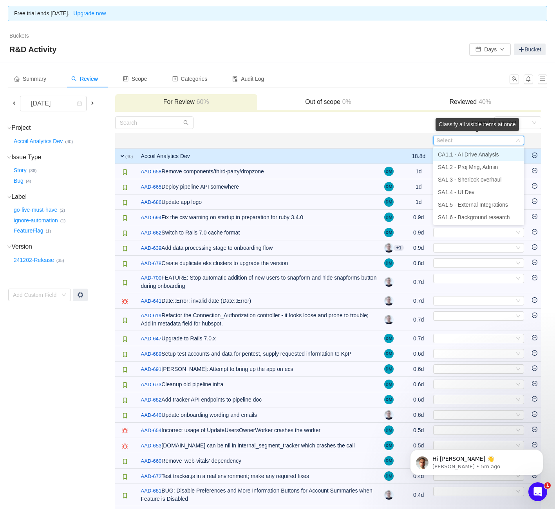
click at [393, 128] on div "Group by Project" at bounding box center [434, 122] width 213 height 13
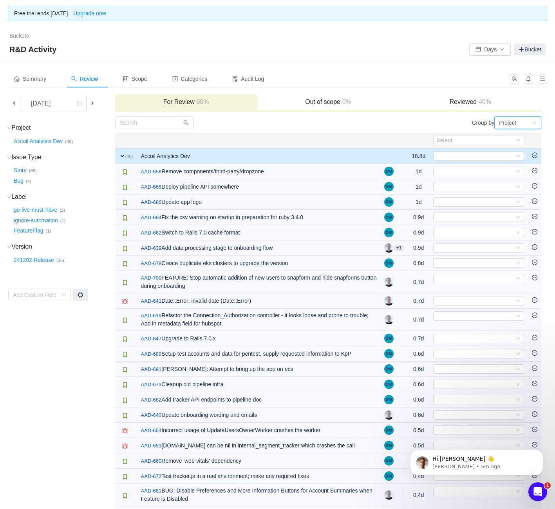
click at [500, 125] on div "Project" at bounding box center [507, 123] width 17 height 12
click at [503, 148] on li "Epic" at bounding box center [518, 151] width 47 height 13
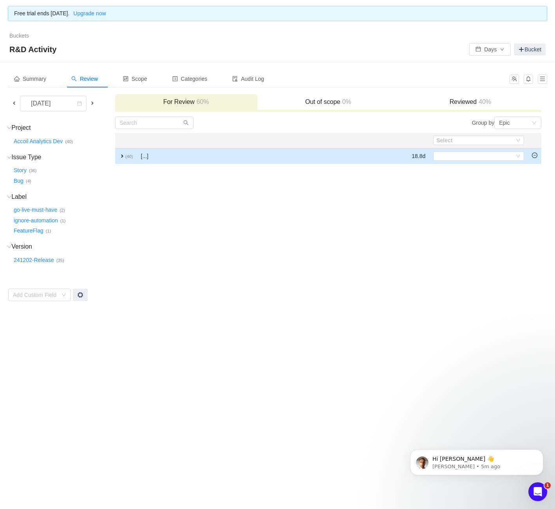
click at [121, 156] on span "expand" at bounding box center [122, 156] width 6 height 6
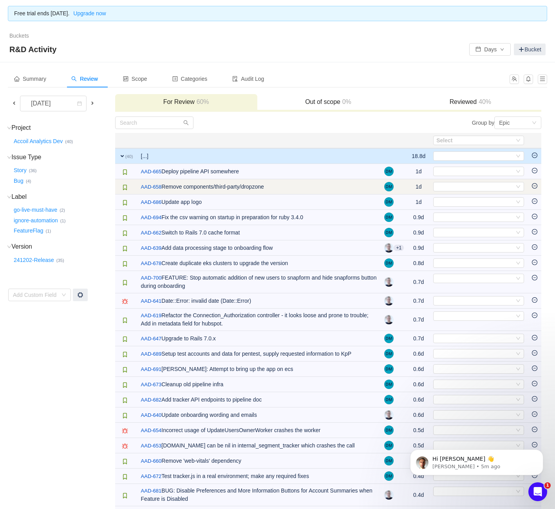
scroll to position [303, 0]
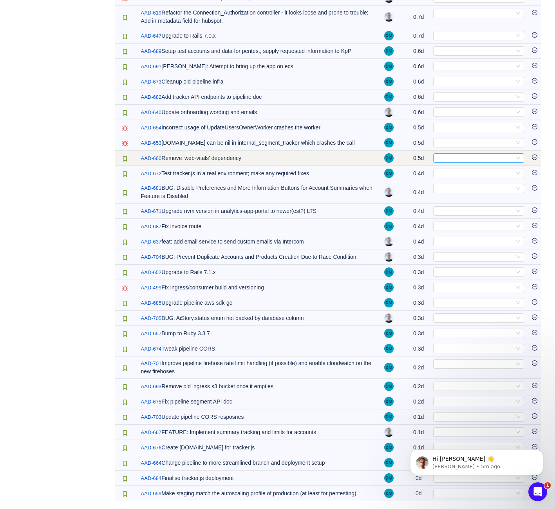
click at [485, 157] on div "Select" at bounding box center [476, 158] width 78 height 9
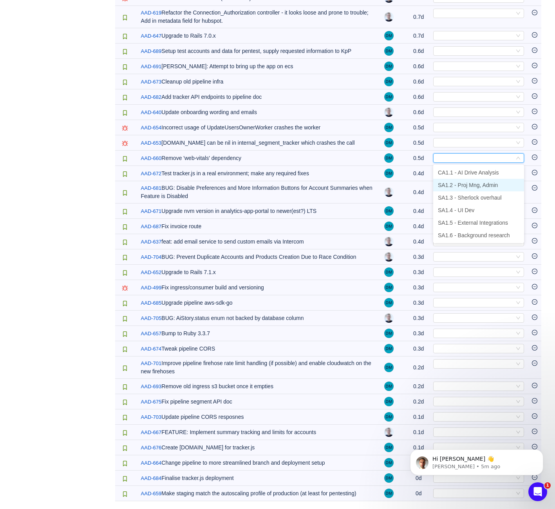
click at [479, 185] on span "SA1.2 - Proj Mng, Admin" at bounding box center [468, 185] width 60 height 6
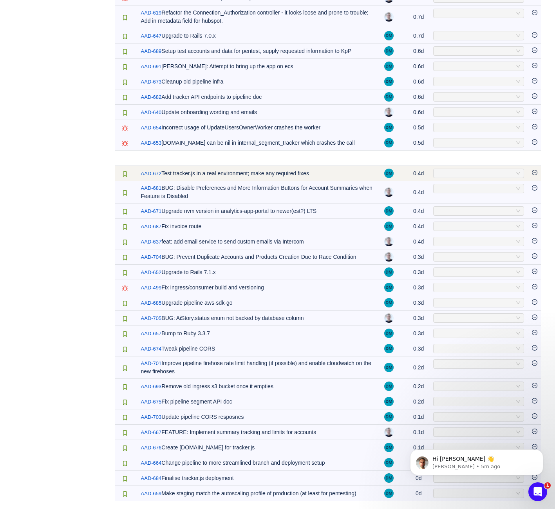
scroll to position [287, 0]
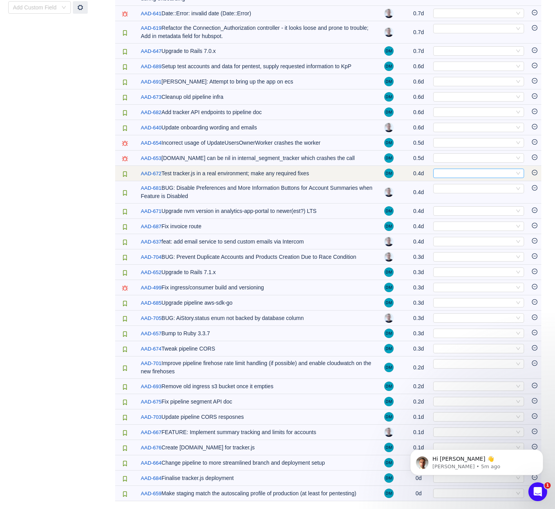
click at [474, 175] on div "Select" at bounding box center [476, 173] width 78 height 9
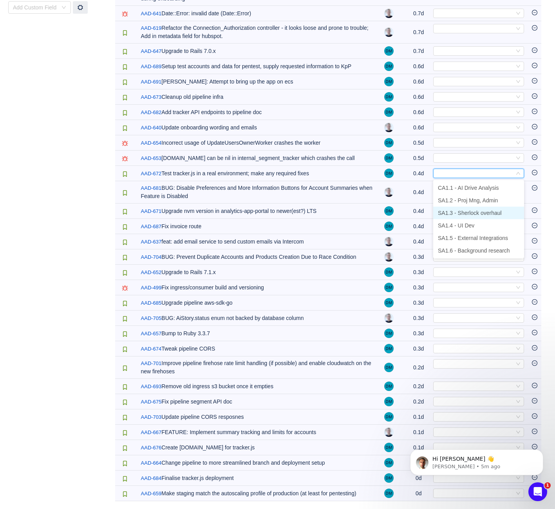
click at [470, 210] on span "SA1.3 - Sherlock overhaul" at bounding box center [470, 213] width 64 height 6
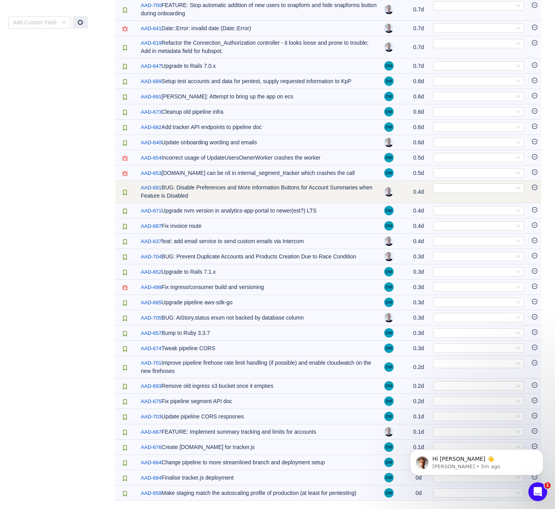
scroll to position [272, 0]
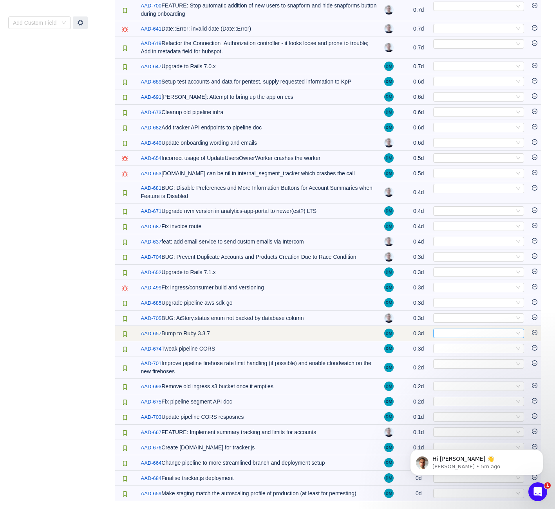
click at [479, 337] on div "Select" at bounding box center [478, 332] width 91 height 9
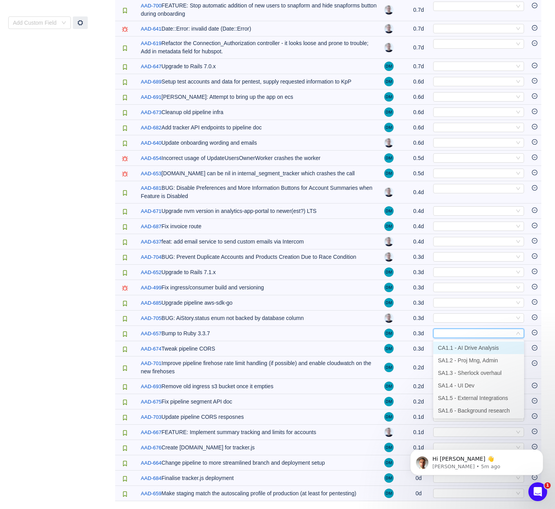
click at [478, 347] on span "CA1.1 - AI Drive Analysis" at bounding box center [468, 347] width 61 height 6
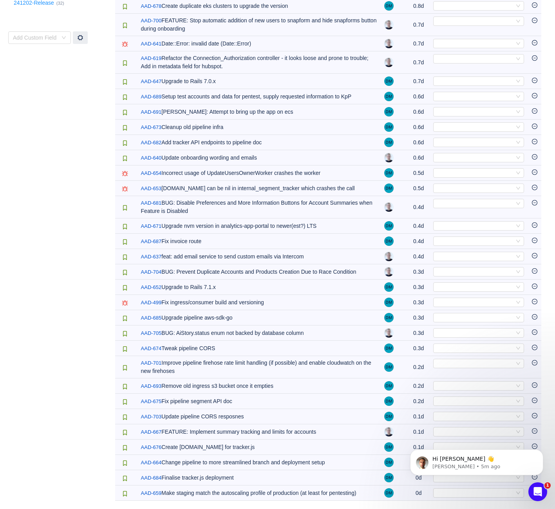
scroll to position [257, 0]
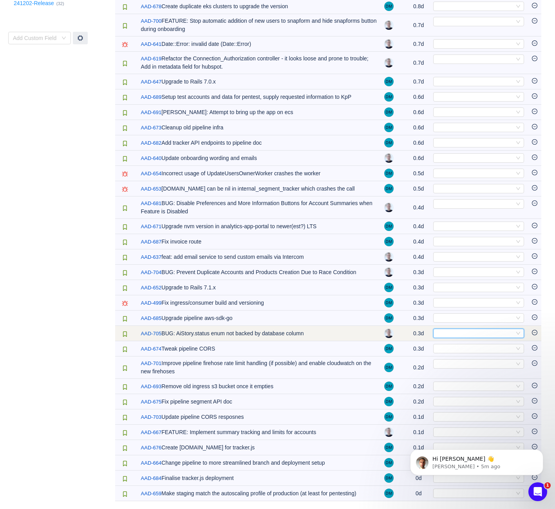
click at [474, 331] on div "Select" at bounding box center [476, 333] width 78 height 9
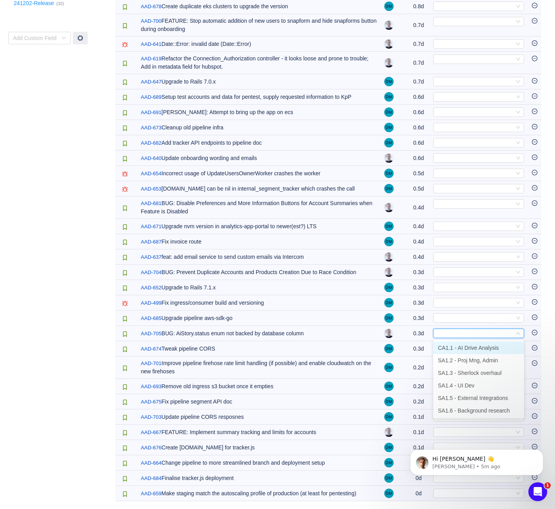
click at [470, 343] on li "CA1.1 - AI Drive Analysis" at bounding box center [478, 347] width 91 height 13
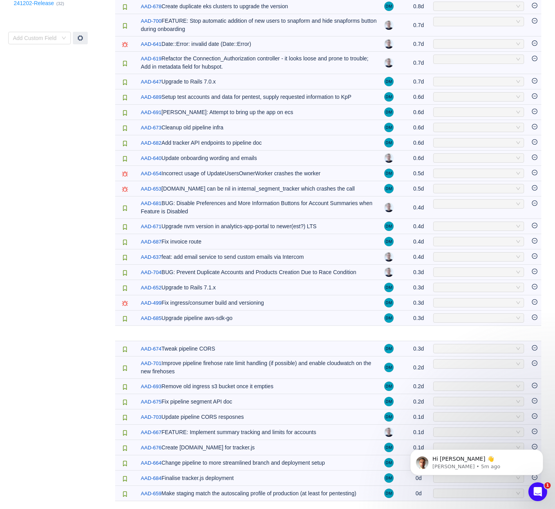
scroll to position [241, 0]
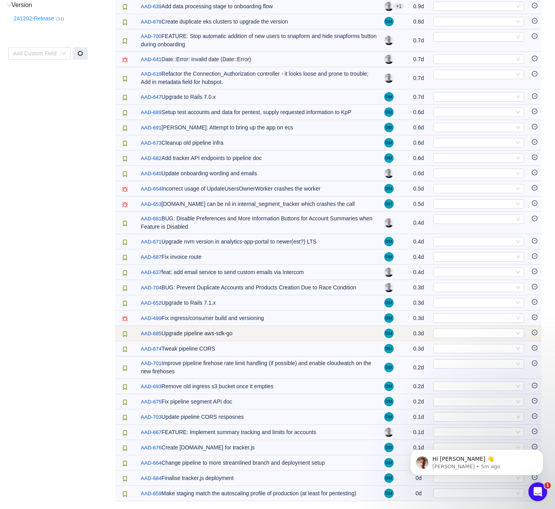
click at [470, 339] on td "Select Out of scope" at bounding box center [479, 333] width 99 height 15
click at [471, 336] on div "Select" at bounding box center [476, 333] width 78 height 9
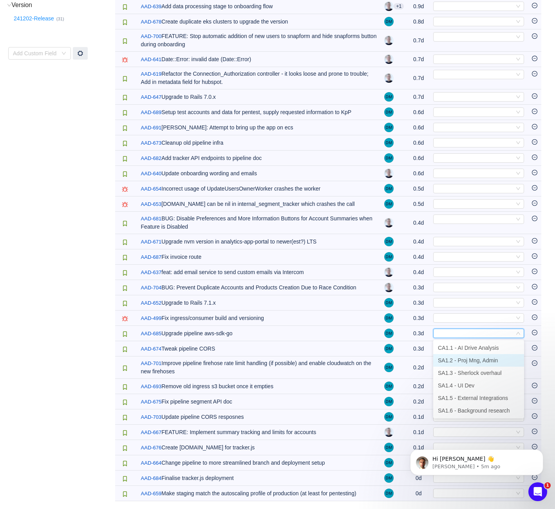
click at [467, 355] on li "SA1.2 - Proj Mng, Admin" at bounding box center [478, 360] width 91 height 13
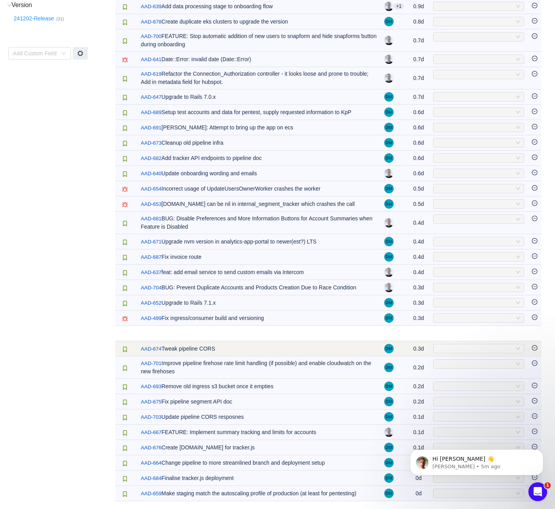
scroll to position [226, 0]
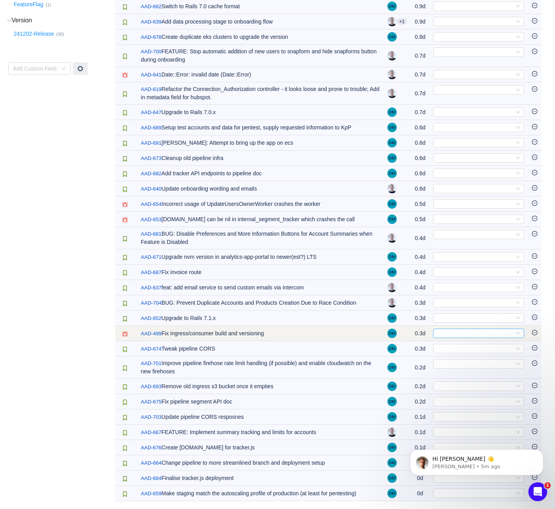
click at [466, 332] on div "Select" at bounding box center [476, 333] width 78 height 9
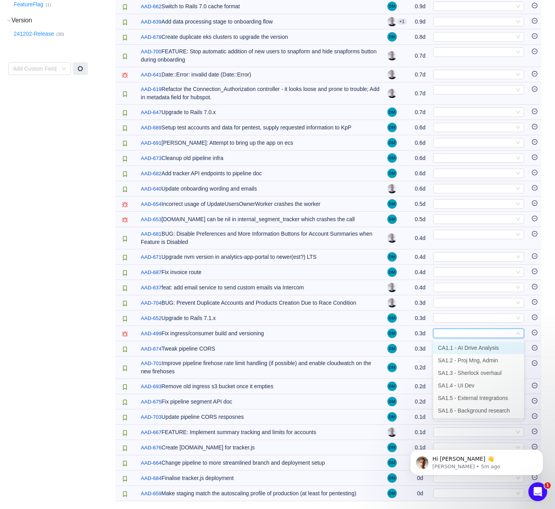
click at [467, 349] on span "CA1.1 - AI Drive Analysis" at bounding box center [468, 347] width 61 height 6
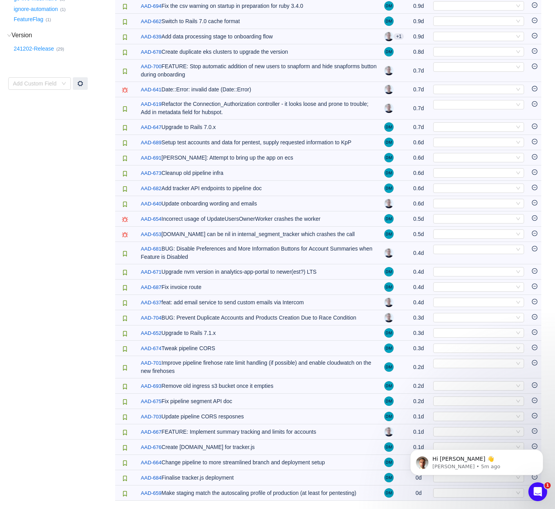
scroll to position [211, 0]
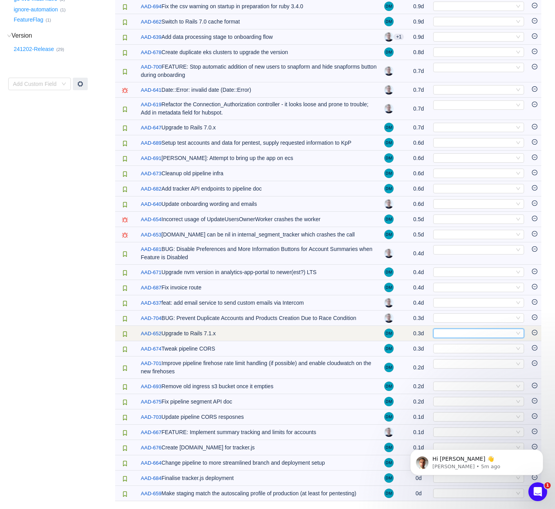
click at [467, 336] on div "Select" at bounding box center [476, 333] width 78 height 9
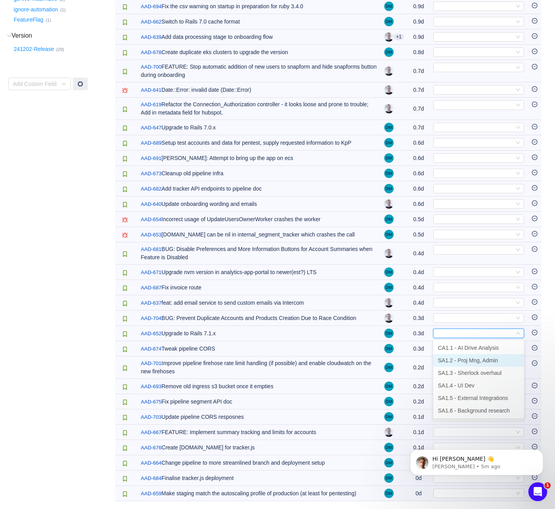
click at [467, 358] on span "SA1.2 - Proj Mng, Admin" at bounding box center [468, 360] width 60 height 6
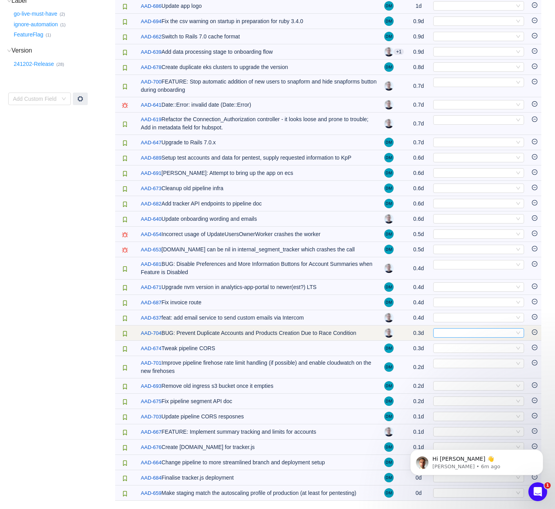
scroll to position [196, 0]
click at [469, 329] on div "Select" at bounding box center [476, 333] width 78 height 9
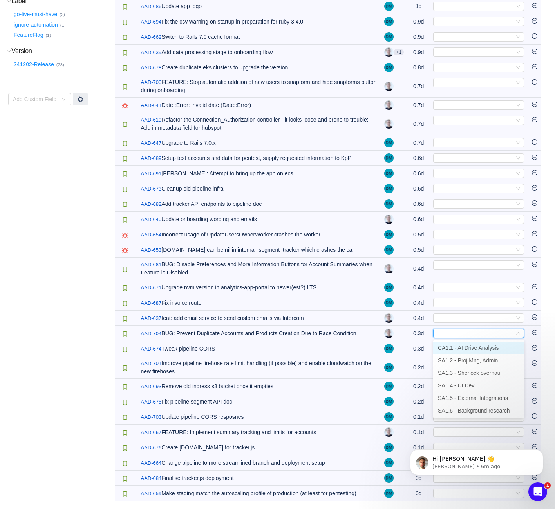
click at [464, 345] on span "CA1.1 - AI Drive Analysis" at bounding box center [468, 347] width 61 height 6
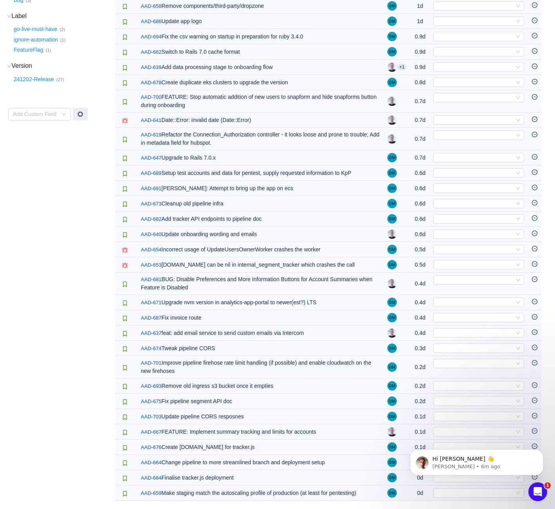
scroll to position [180, 0]
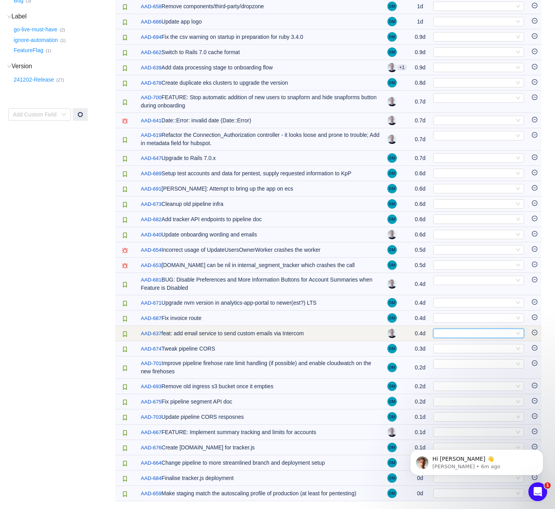
click at [469, 334] on div "Select" at bounding box center [476, 333] width 78 height 9
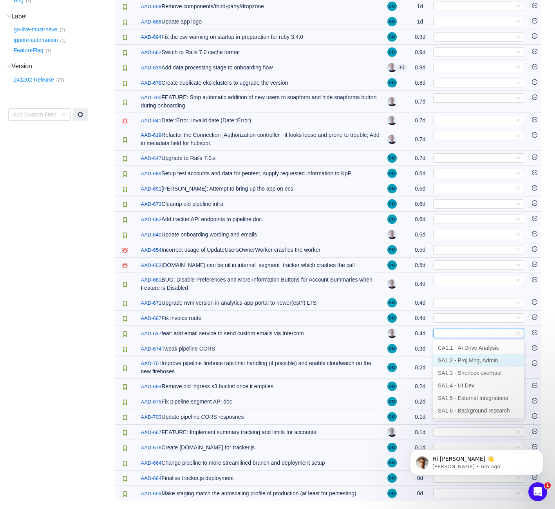
click at [471, 362] on span "SA1.2 - Proj Mng, Admin" at bounding box center [468, 360] width 60 height 6
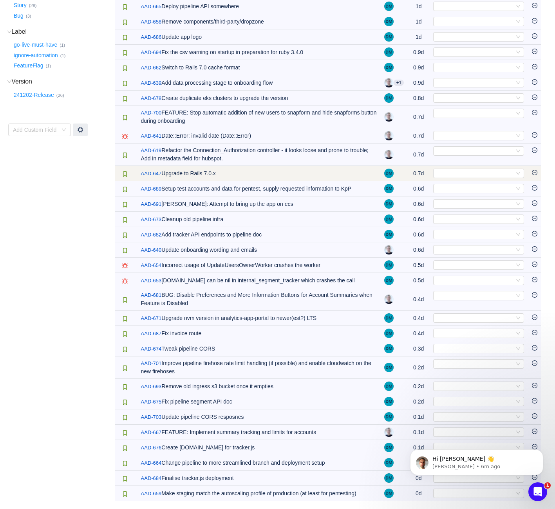
scroll to position [0, 0]
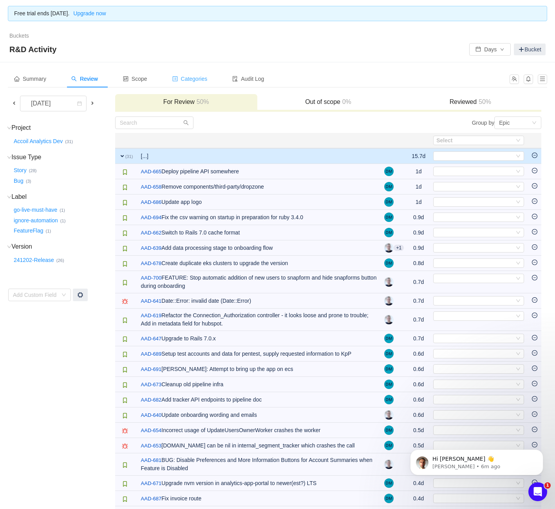
click at [208, 80] on span "Categories" at bounding box center [189, 79] width 35 height 6
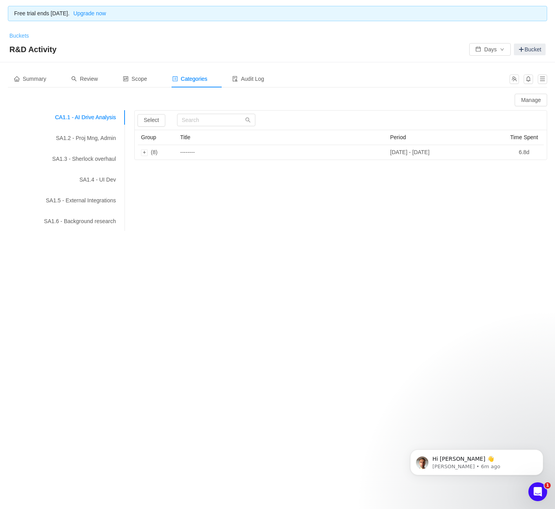
click at [24, 34] on link "Buckets" at bounding box center [19, 36] width 20 height 6
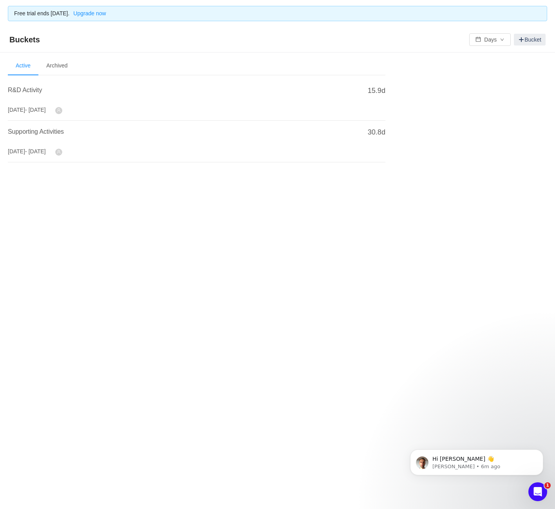
click at [61, 150] on icon "icon: user" at bounding box center [59, 152] width 4 height 4
drag, startPoint x: 56, startPoint y: 153, endPoint x: 56, endPoint y: 136, distance: 16.5
click at [46, 153] on span "- Dec 2025" at bounding box center [35, 151] width 21 height 6
click at [56, 136] on h4 "Supporting Activities" at bounding box center [180, 131] width 344 height 9
click at [59, 133] on span "Supporting Activities" at bounding box center [36, 131] width 56 height 7
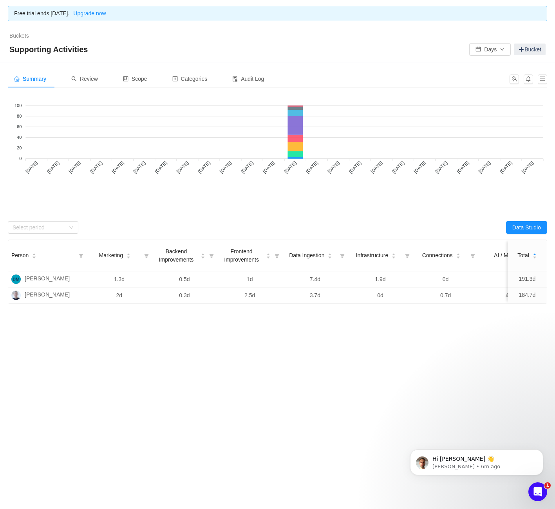
click at [109, 83] on div "Summary Review Scope Categories Audit Log" at bounding box center [139, 79] width 263 height 18
click at [96, 81] on span "Review" at bounding box center [84, 79] width 27 height 6
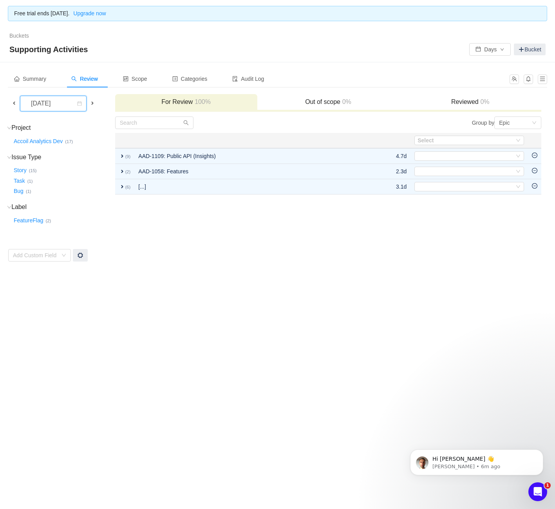
click at [39, 104] on div "September 2025" at bounding box center [42, 103] width 34 height 15
click at [176, 225] on td "Group by Epic You will see tickets here after they were marked as out of scope …" at bounding box center [329, 189] width 428 height 146
drag, startPoint x: 283, startPoint y: 73, endPoint x: 259, endPoint y: 76, distance: 24.2
click at [274, 75] on div "Summary Review Scope Categories Audit Log" at bounding box center [256, 79] width 497 height 18
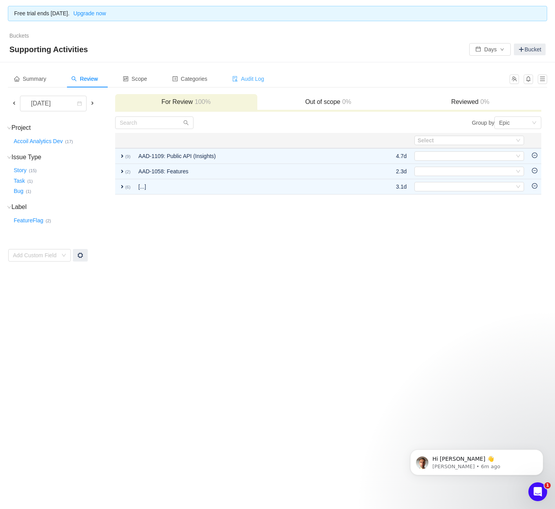
click at [259, 76] on span "Audit Log" at bounding box center [248, 79] width 32 height 6
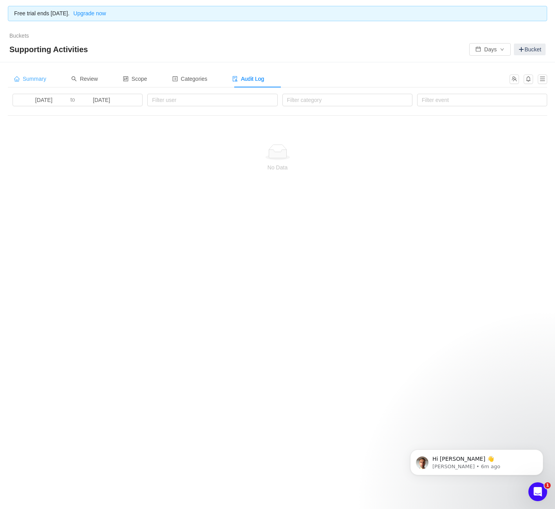
click at [31, 76] on span "Summary" at bounding box center [30, 79] width 32 height 6
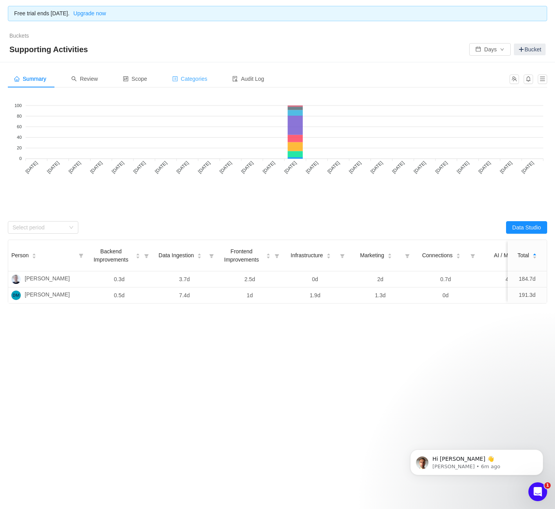
click at [194, 74] on div "Categories" at bounding box center [190, 79] width 48 height 18
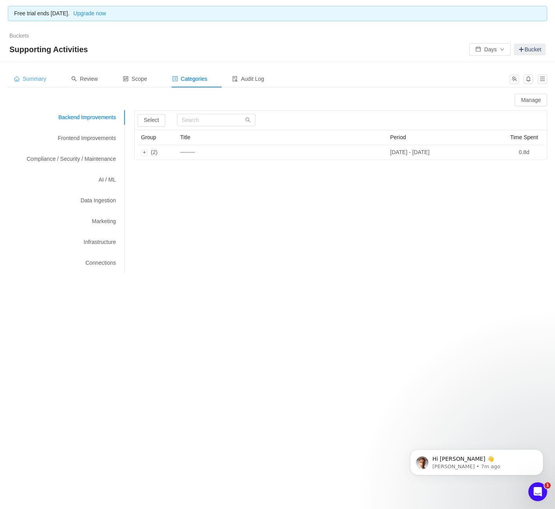
click at [26, 73] on div "Summary" at bounding box center [30, 79] width 45 height 18
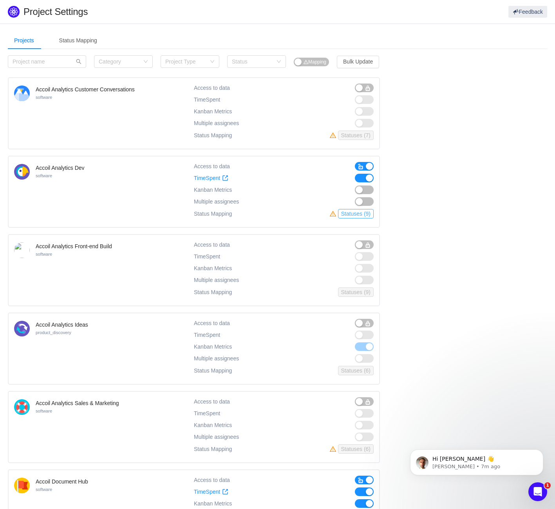
click at [351, 217] on button "Statuses (9)" at bounding box center [356, 213] width 36 height 9
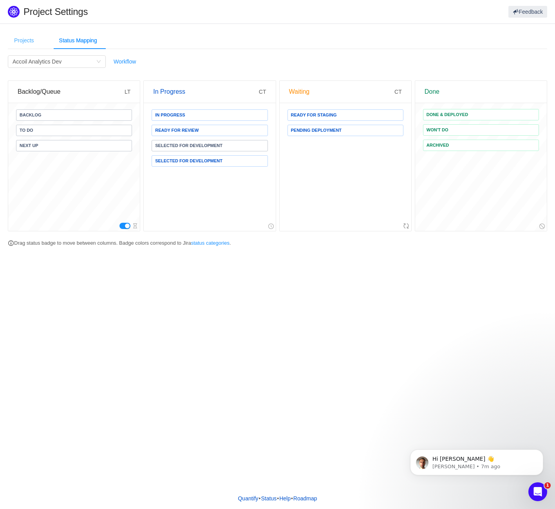
click at [36, 39] on div "Projects" at bounding box center [24, 41] width 33 height 18
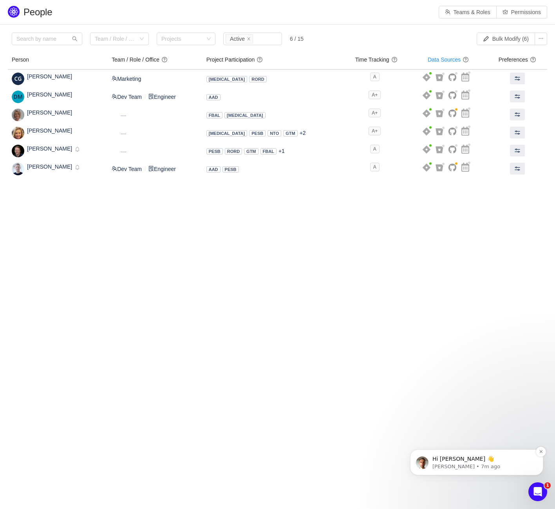
click at [471, 468] on p "[PERSON_NAME] • 7m ago" at bounding box center [483, 466] width 101 height 7
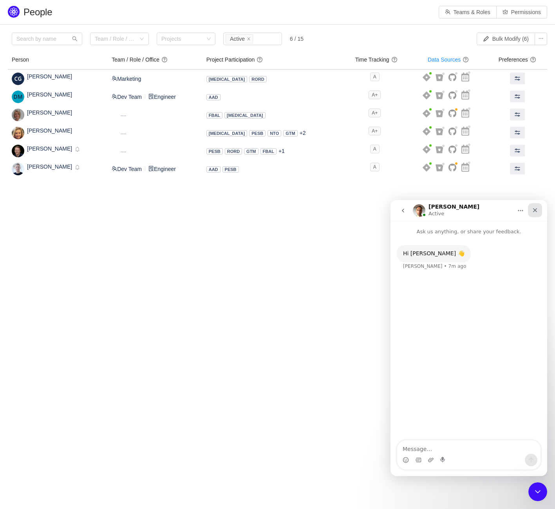
click at [540, 214] on div "Close" at bounding box center [535, 210] width 14 height 14
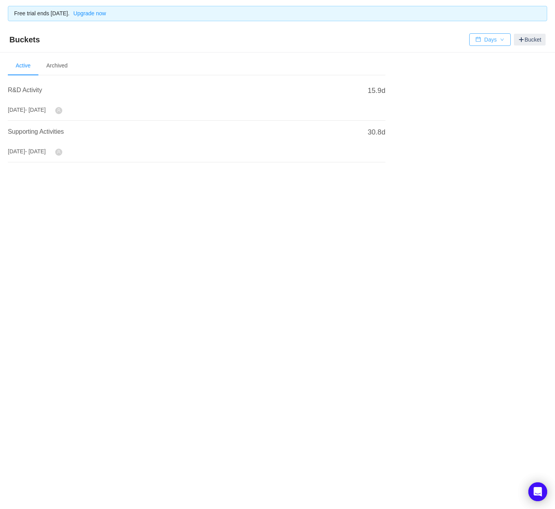
click at [496, 39] on button "Days" at bounding box center [491, 39] width 42 height 13
drag, startPoint x: 276, startPoint y: 82, endPoint x: 169, endPoint y: 87, distance: 106.7
click at [275, 83] on li "R&D Activity [DATE] - [DATE] 15.9d" at bounding box center [197, 100] width 378 height 42
click at [71, 68] on li "Archived" at bounding box center [56, 65] width 37 height 19
click at [17, 67] on li "Active" at bounding box center [23, 65] width 31 height 19
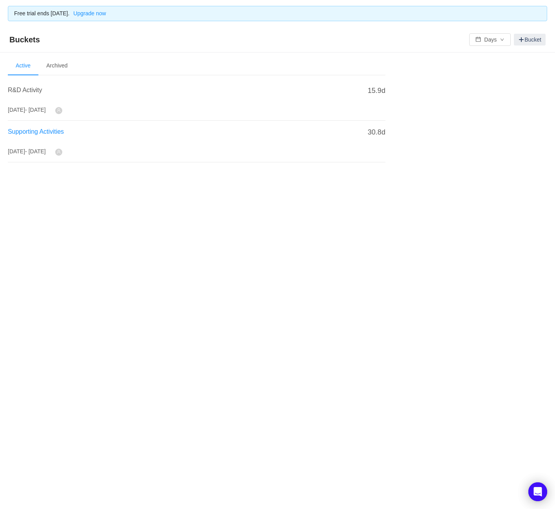
click at [43, 132] on span "Supporting Activities" at bounding box center [36, 131] width 56 height 7
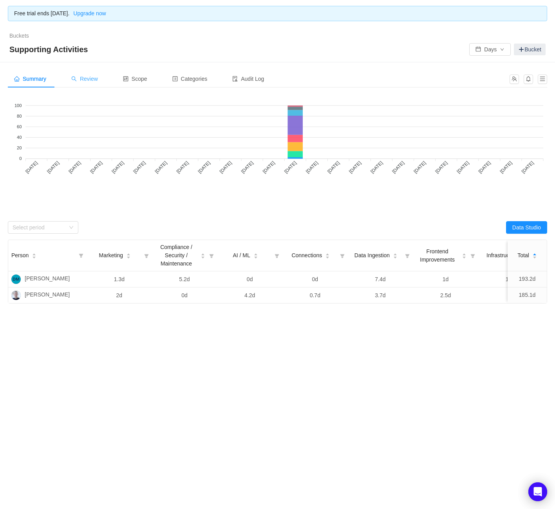
click at [86, 80] on span "Review" at bounding box center [84, 79] width 27 height 6
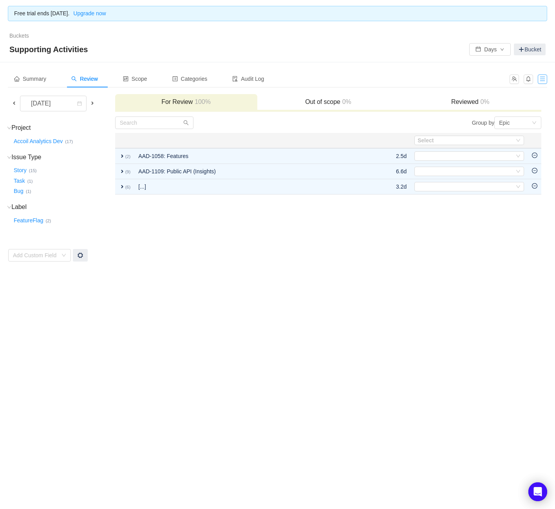
click at [546, 80] on button "button" at bounding box center [542, 78] width 9 height 9
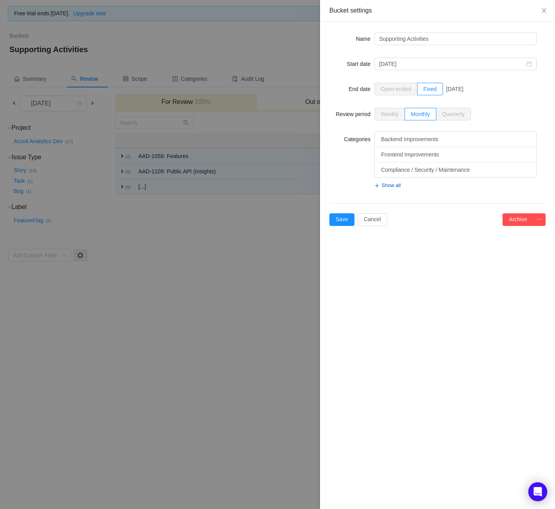
click at [476, 292] on div "Bucket settings Name Supporting Activities Start date [DATE] End date Open-ende…" at bounding box center [437, 254] width 235 height 509
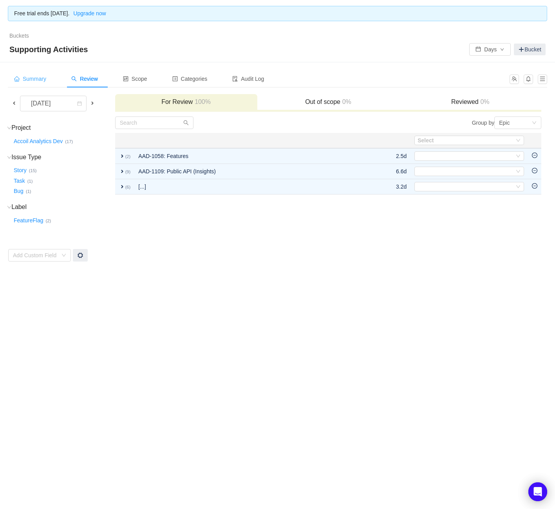
click at [40, 77] on span "Summary" at bounding box center [30, 79] width 32 height 6
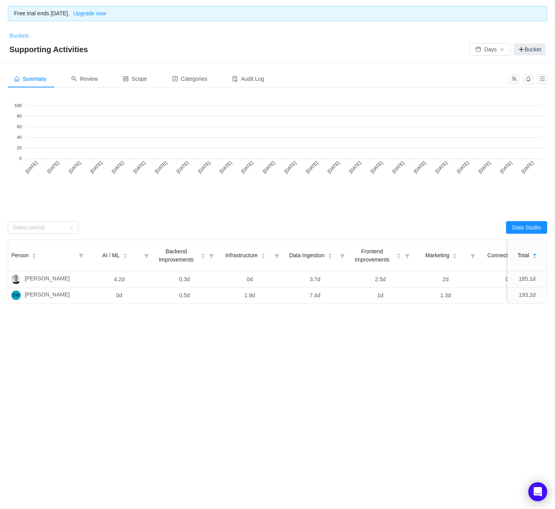
click at [22, 34] on link "Buckets" at bounding box center [19, 36] width 20 height 6
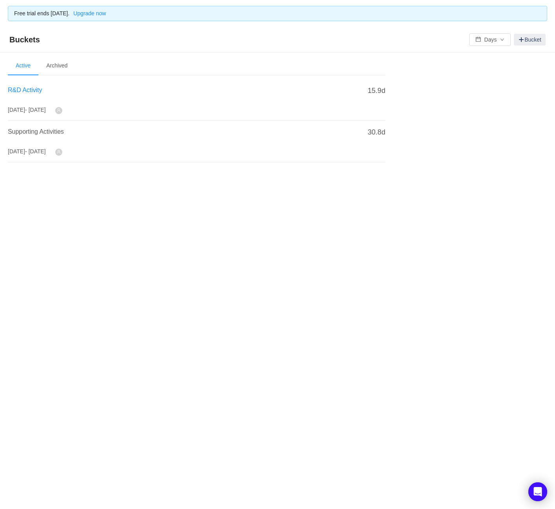
click at [35, 91] on span "R&D Activity" at bounding box center [25, 90] width 34 height 7
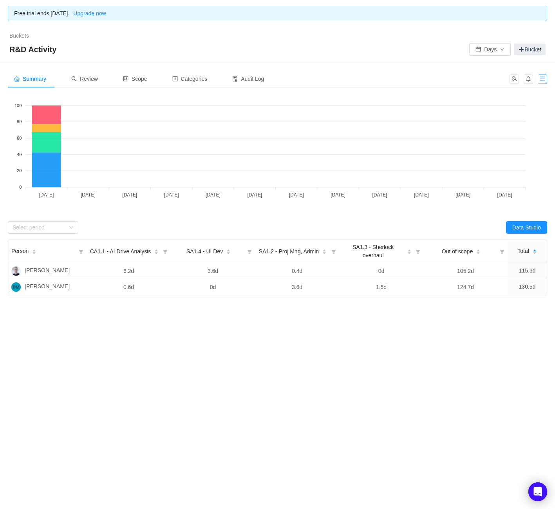
click at [542, 79] on button "button" at bounding box center [542, 78] width 9 height 9
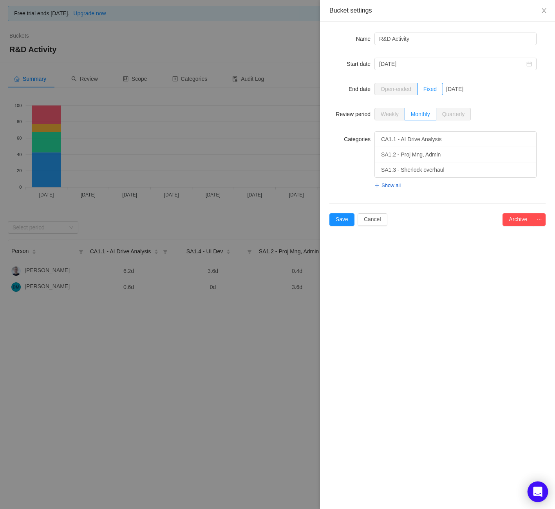
click at [536, 472] on div "Bucket settings Name R&D Activity Start date January, 2025 End date Open-ended …" at bounding box center [437, 254] width 235 height 509
click at [540, 496] on div "Open Intercom Messenger" at bounding box center [538, 491] width 21 height 21
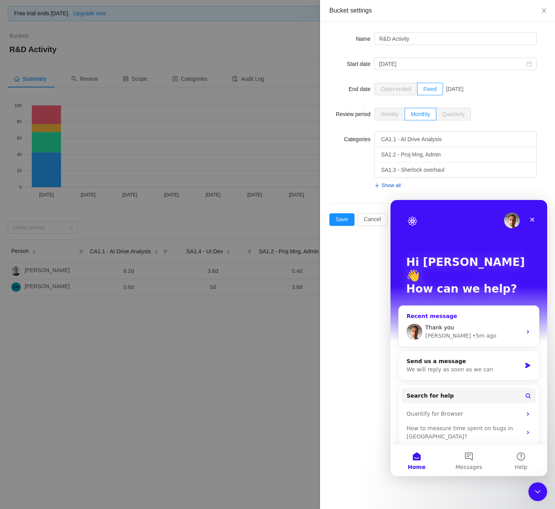
click at [439, 332] on div "George" at bounding box center [448, 336] width 45 height 8
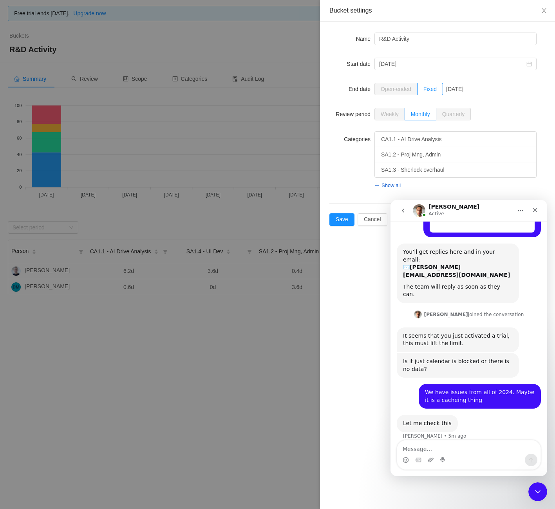
scroll to position [173, 0]
click at [462, 451] on textarea "Message…" at bounding box center [468, 446] width 143 height 13
type textarea "My bad"
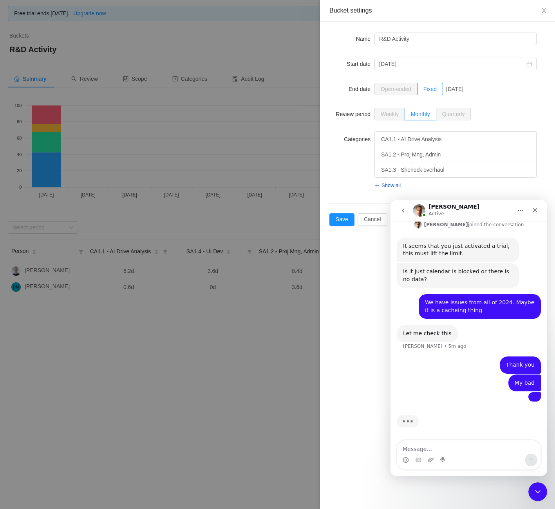
scroll to position [321, 0]
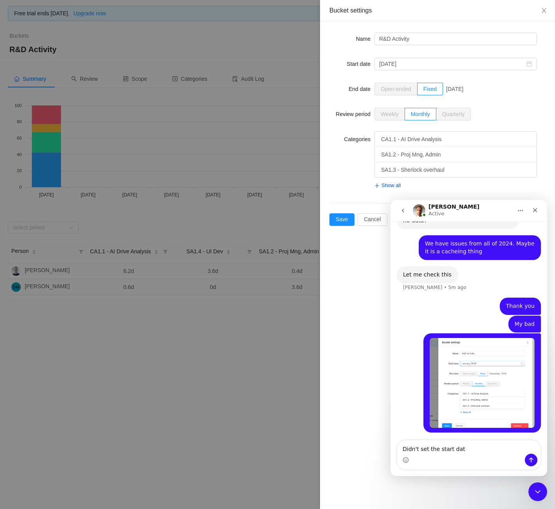
type textarea "Didn't set the start date"
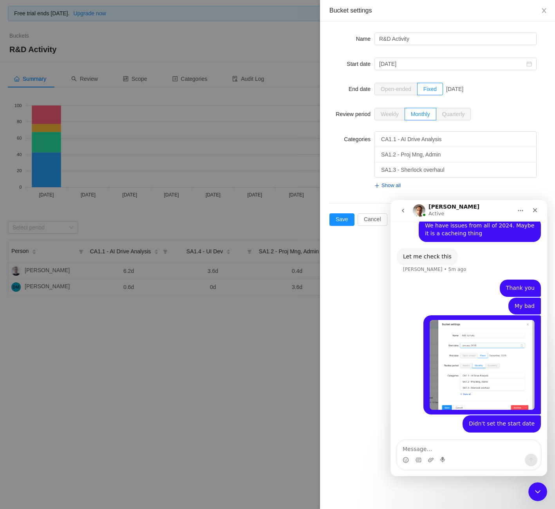
click at [506, 96] on div "Open-ended Fixed December, 2025" at bounding box center [456, 89] width 162 height 16
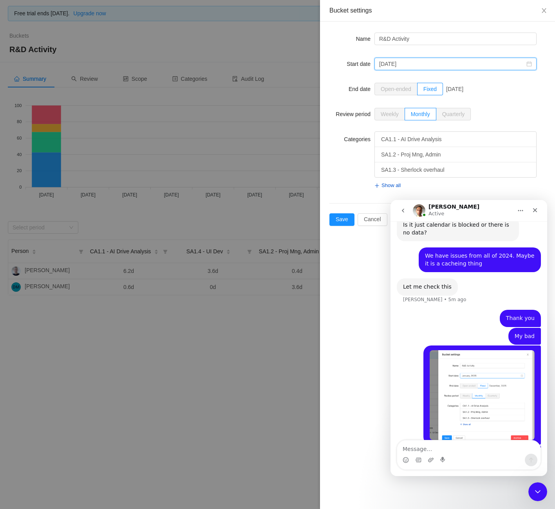
click at [462, 68] on input "January, 2025" at bounding box center [456, 64] width 162 height 13
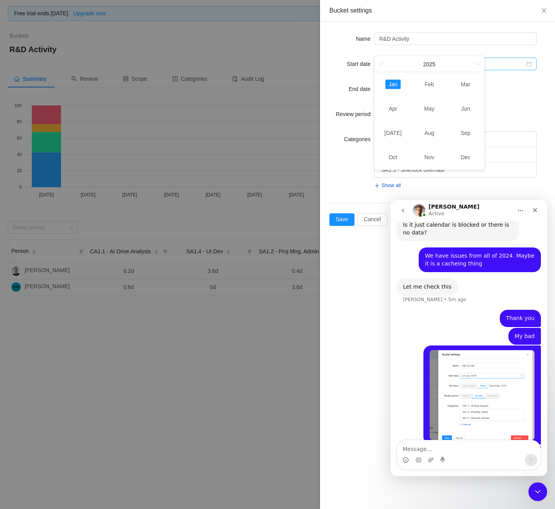
scroll to position [339, 0]
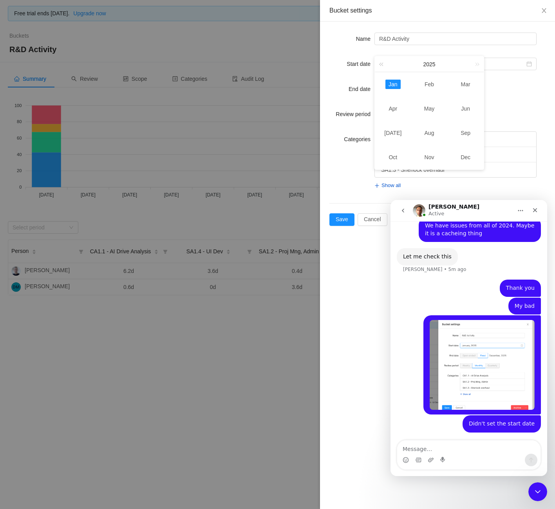
click at [383, 63] on link at bounding box center [383, 63] width 10 height 15
click at [386, 132] on link "Jul" at bounding box center [393, 132] width 24 height 9
type input "July, 2024"
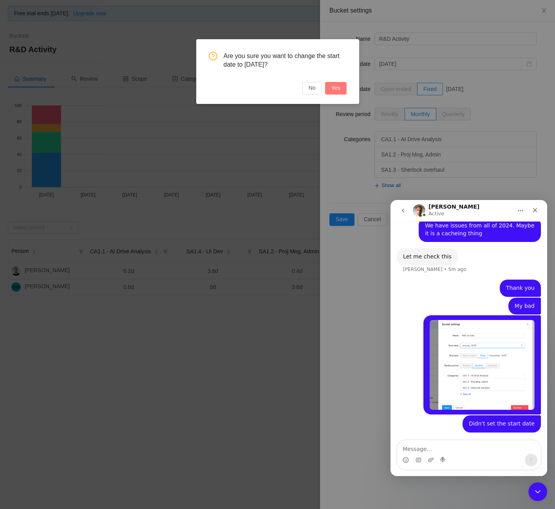
click at [340, 89] on button "Yes" at bounding box center [336, 88] width 22 height 13
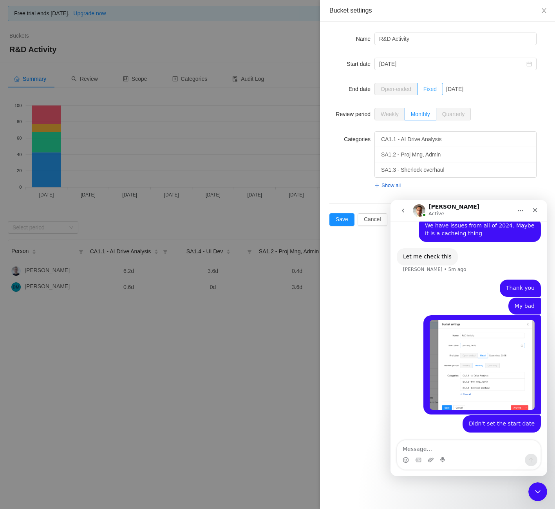
click at [437, 89] on span "Fixed" at bounding box center [430, 89] width 13 height 6
click at [424, 91] on input "Fixed" at bounding box center [424, 91] width 0 height 0
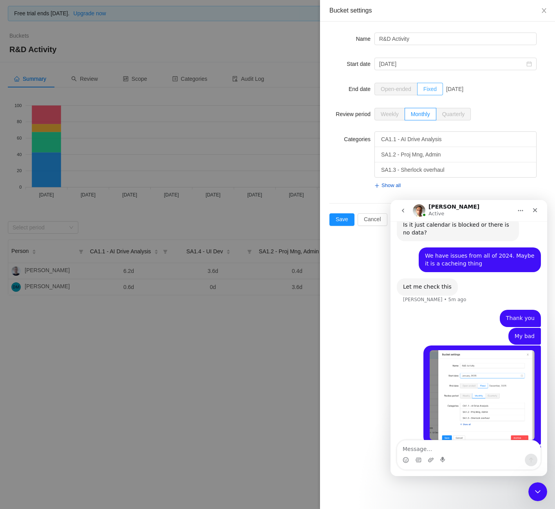
click at [432, 89] on span "Fixed" at bounding box center [430, 89] width 13 height 6
click at [424, 91] on input "Fixed" at bounding box center [424, 91] width 0 height 0
click at [496, 89] on div "Open-ended Fixed December, 2025" at bounding box center [456, 89] width 162 height 16
click at [346, 275] on div "Bucket settings Name R&D Activity Start date July, 2024 End date Open-ended Fix…" at bounding box center [437, 254] width 235 height 509
click at [532, 213] on div "Close" at bounding box center [535, 210] width 14 height 14
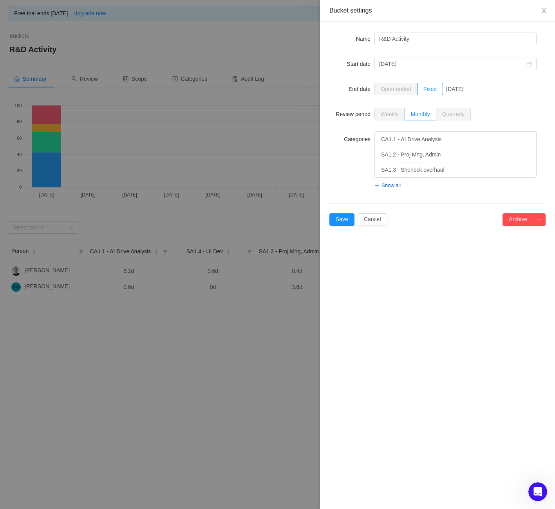
scroll to position [0, 0]
click at [405, 92] on label "Open-ended" at bounding box center [396, 89] width 43 height 13
click at [433, 92] on label "Fixed" at bounding box center [430, 89] width 25 height 13
click at [424, 91] on input "Fixed" at bounding box center [424, 91] width 0 height 0
drag, startPoint x: 393, startPoint y: 87, endPoint x: 445, endPoint y: 94, distance: 52.5
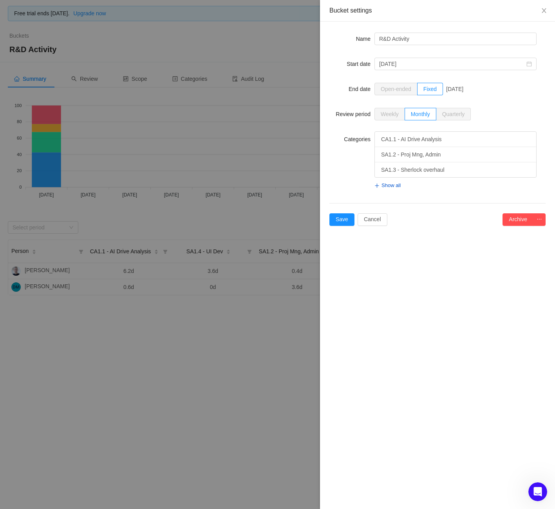
click at [393, 87] on span "Open-ended" at bounding box center [396, 89] width 31 height 6
click at [460, 92] on div "December, 2025" at bounding box center [454, 89] width 17 height 16
click at [390, 188] on span "Show all" at bounding box center [388, 186] width 26 height 16
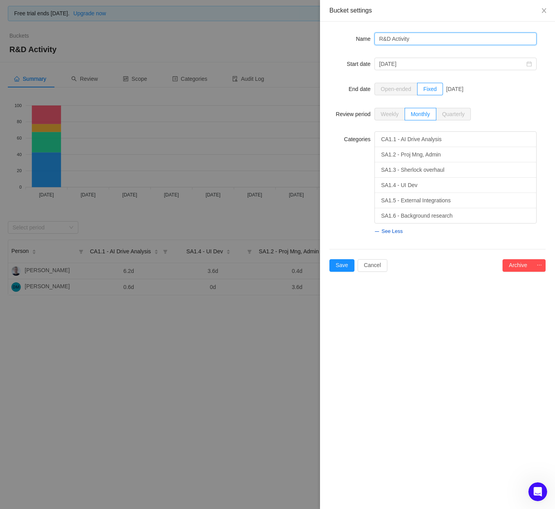
click at [417, 41] on input "R&D Activity" at bounding box center [456, 39] width 162 height 13
type input "FY25 R&D"
click at [540, 262] on button "button" at bounding box center [539, 265] width 13 height 13
drag, startPoint x: 413, startPoint y: 281, endPoint x: 368, endPoint y: 278, distance: 45.5
click at [411, 281] on div "Bucket settings Name FY25 R&D Start date July, 2024 End date Open-ended Fixed D…" at bounding box center [437, 254] width 235 height 509
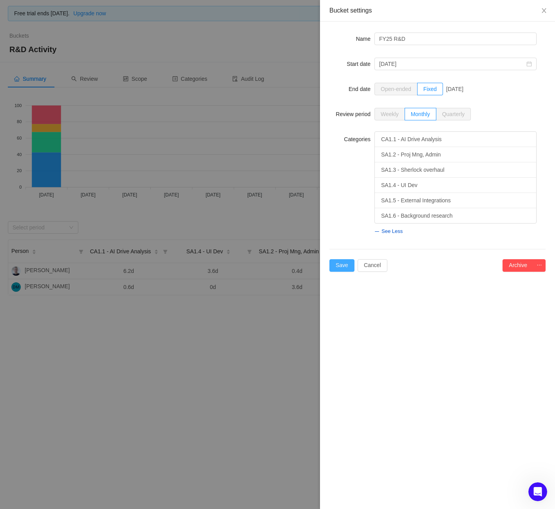
click at [331, 261] on button "Save" at bounding box center [342, 265] width 25 height 13
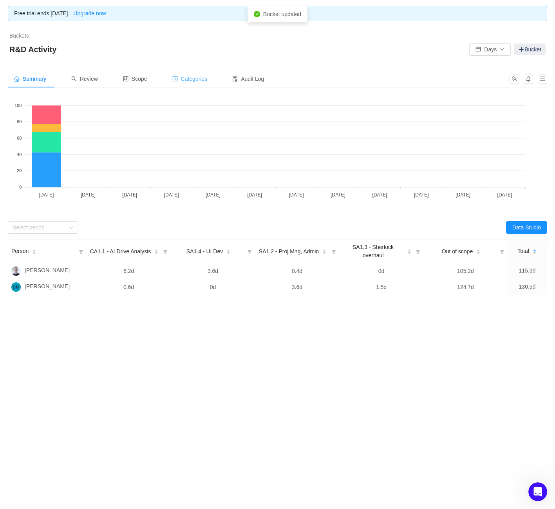
click at [204, 80] on span "Categories" at bounding box center [189, 79] width 35 height 6
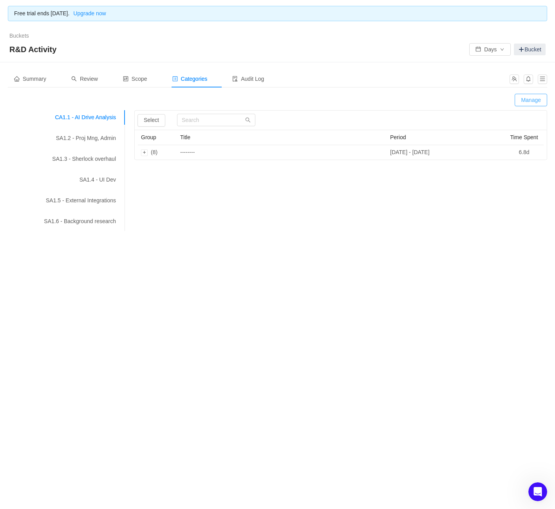
click at [537, 97] on button "Manage" at bounding box center [531, 100] width 33 height 13
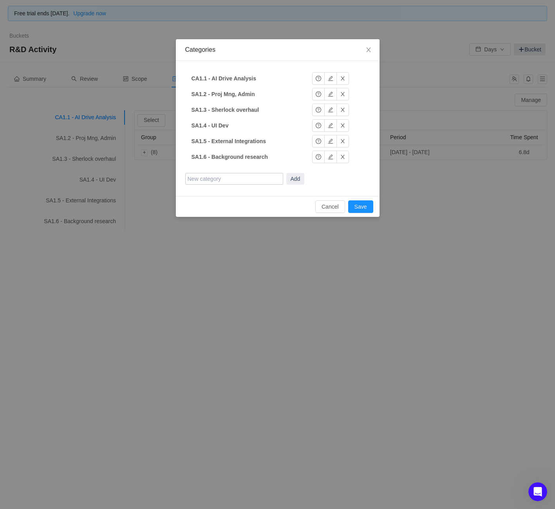
click at [218, 179] on input "text" at bounding box center [234, 179] width 98 height 12
type input "Non R&D"
click at [294, 176] on button "Add" at bounding box center [295, 179] width 18 height 12
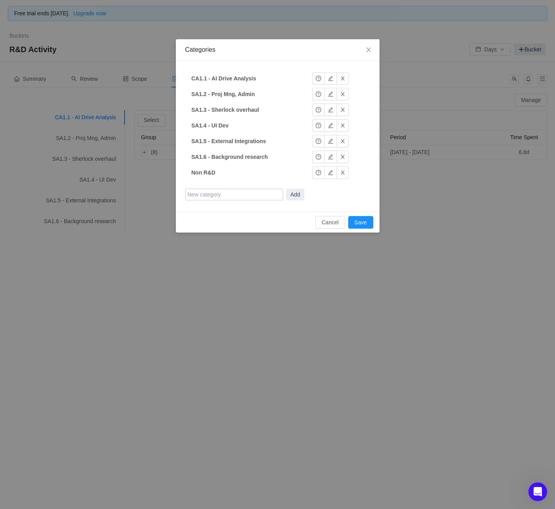
click at [374, 225] on div "Cancel Save" at bounding box center [278, 222] width 204 height 21
click at [361, 223] on button "Save" at bounding box center [360, 222] width 25 height 13
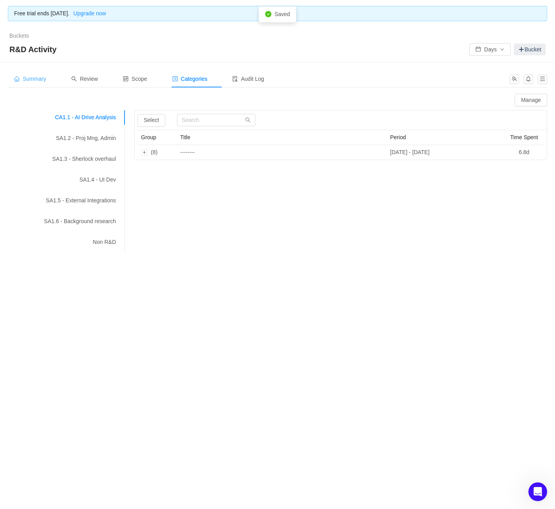
click at [44, 85] on div "Summary" at bounding box center [30, 79] width 45 height 18
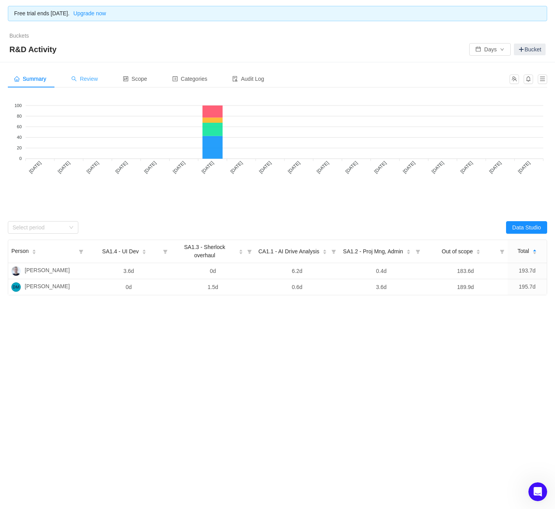
click at [84, 78] on span "Review" at bounding box center [84, 79] width 27 height 6
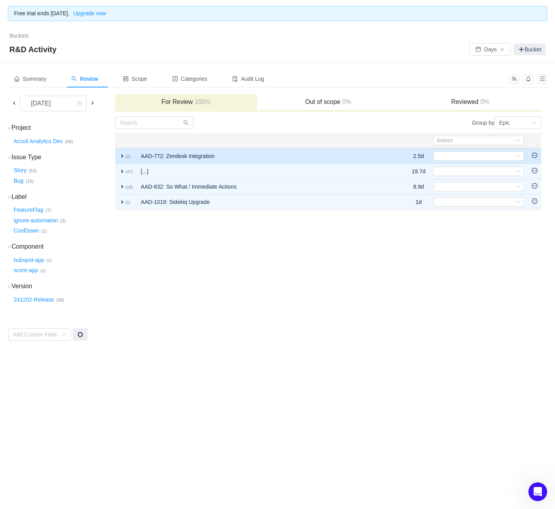
click at [121, 154] on span "expand" at bounding box center [122, 156] width 6 height 6
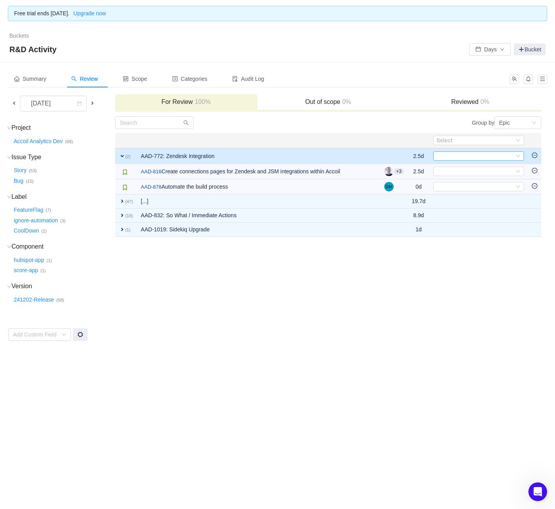
click at [488, 159] on div "Select" at bounding box center [476, 156] width 78 height 9
click at [491, 221] on span "SA1.5 - External Integrations" at bounding box center [473, 220] width 70 height 6
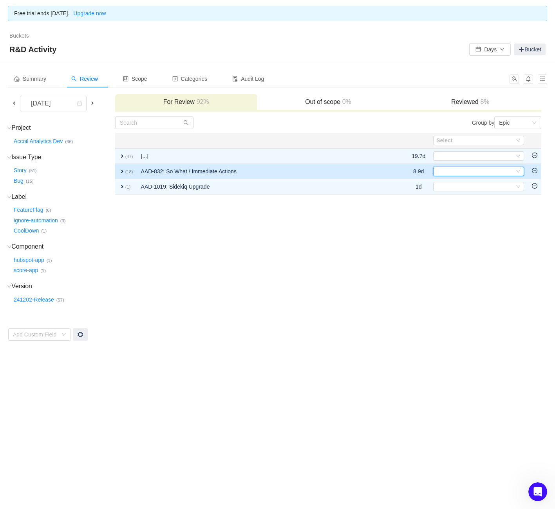
click at [500, 171] on div "Select" at bounding box center [476, 171] width 78 height 9
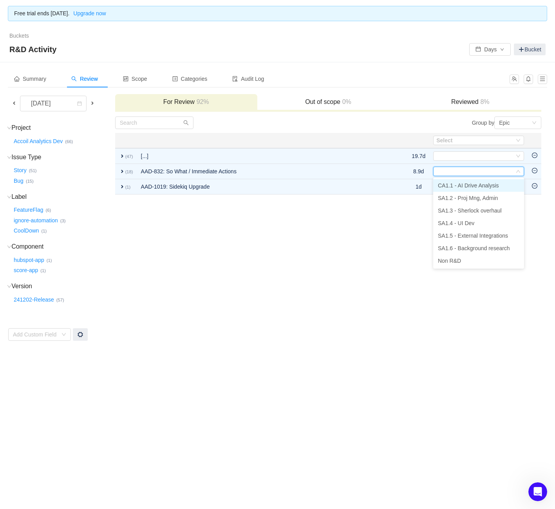
click at [490, 189] on li "CA1.1 - AI Drive Analysis" at bounding box center [478, 185] width 91 height 13
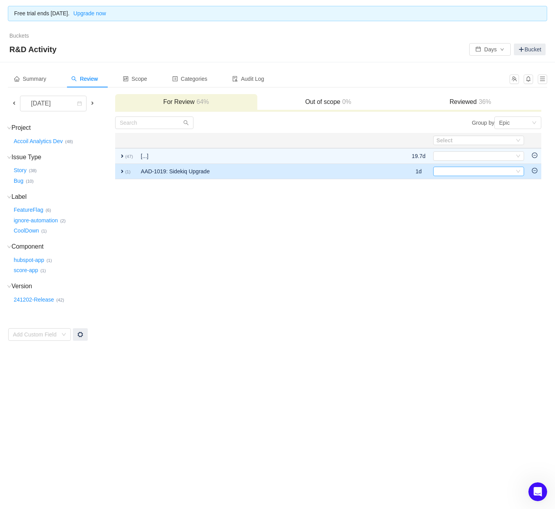
click at [458, 172] on div "Select" at bounding box center [476, 171] width 78 height 9
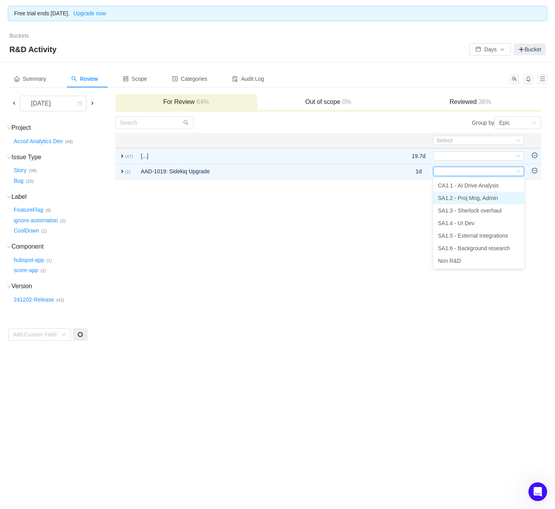
click at [459, 199] on span "SA1.2 - Proj Mng, Admin" at bounding box center [468, 198] width 60 height 6
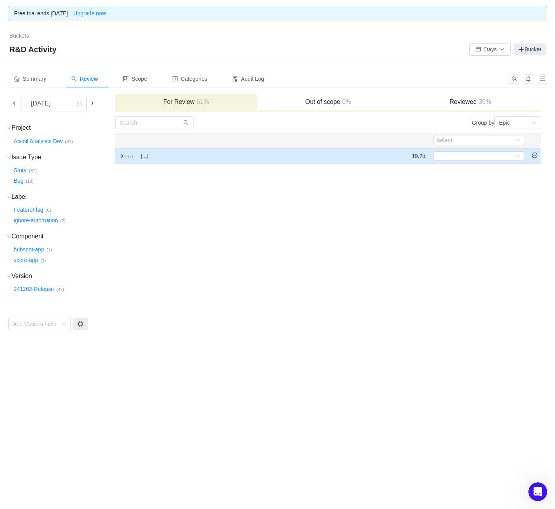
click at [121, 156] on span "expand" at bounding box center [122, 156] width 6 height 6
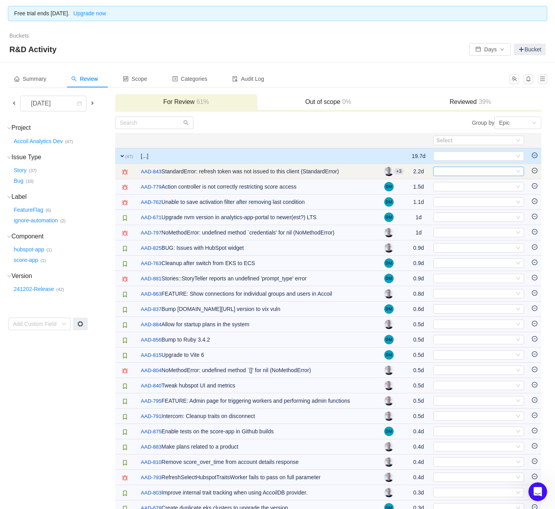
click at [486, 168] on div "Select" at bounding box center [476, 171] width 78 height 9
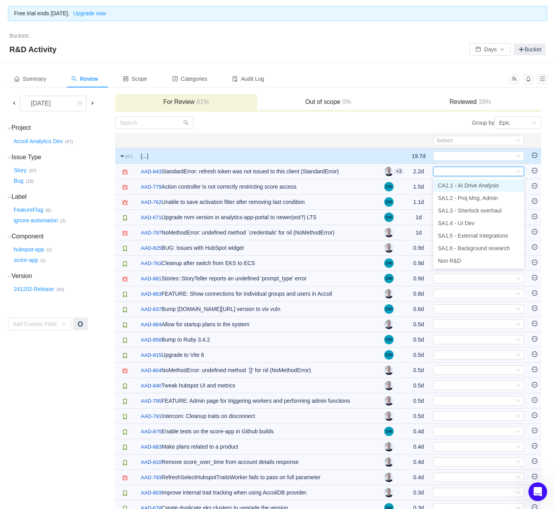
click at [483, 185] on span "CA1.1 - AI Drive Analysis" at bounding box center [468, 185] width 61 height 6
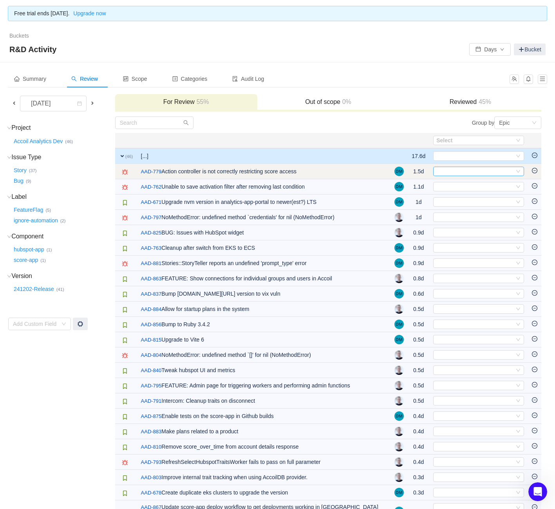
click at [484, 172] on div "Select" at bounding box center [476, 171] width 78 height 9
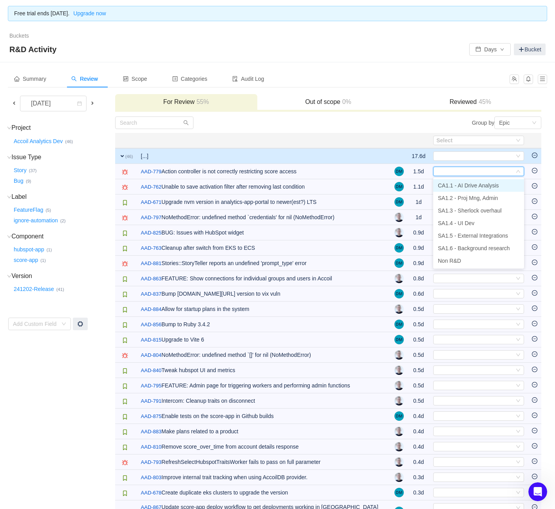
click at [480, 187] on span "CA1.1 - AI Drive Analysis" at bounding box center [468, 185] width 61 height 6
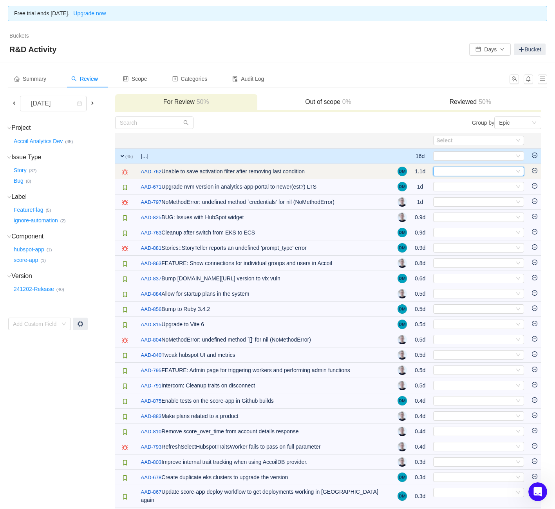
click at [479, 173] on div "Select" at bounding box center [476, 171] width 78 height 9
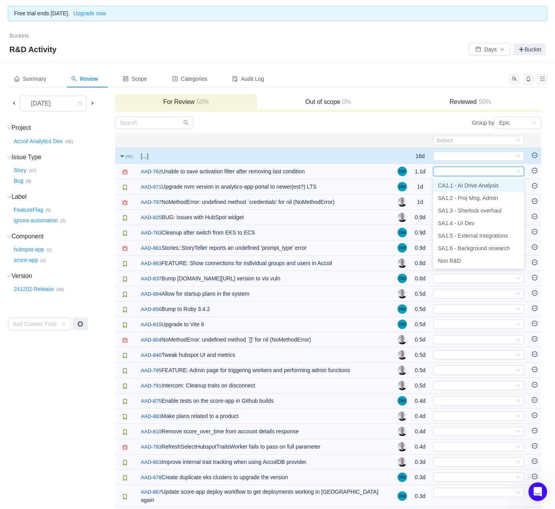
click at [492, 186] on span "CA1.1 - AI Drive Analysis" at bounding box center [468, 185] width 61 height 6
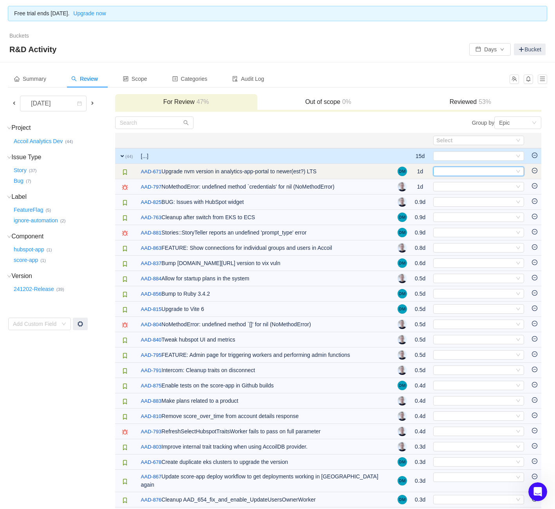
click at [477, 175] on div "Select" at bounding box center [476, 171] width 78 height 9
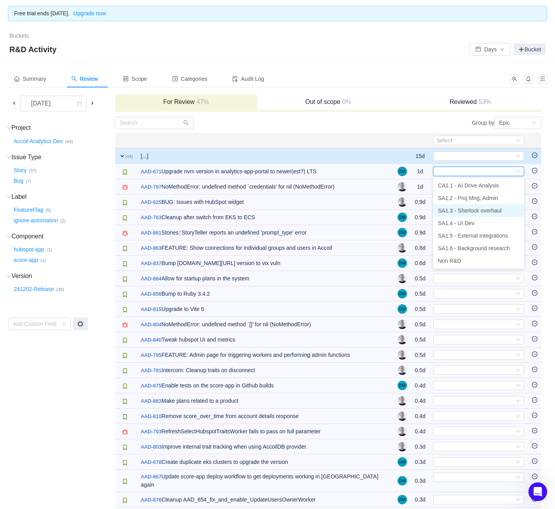
click at [486, 212] on span "SA1.3 - Sherlock overhaul" at bounding box center [470, 210] width 64 height 6
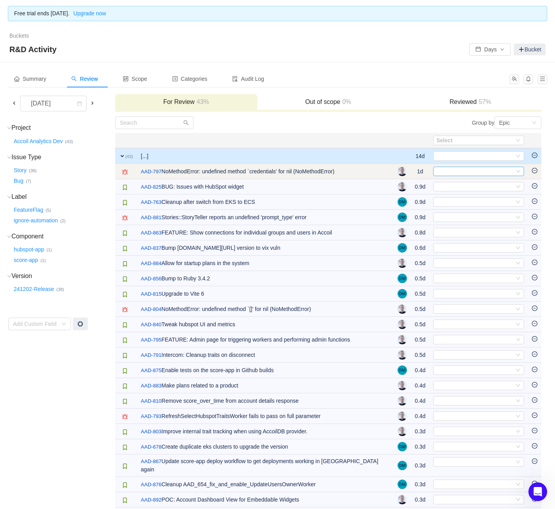
click at [470, 173] on div "Select" at bounding box center [476, 171] width 78 height 9
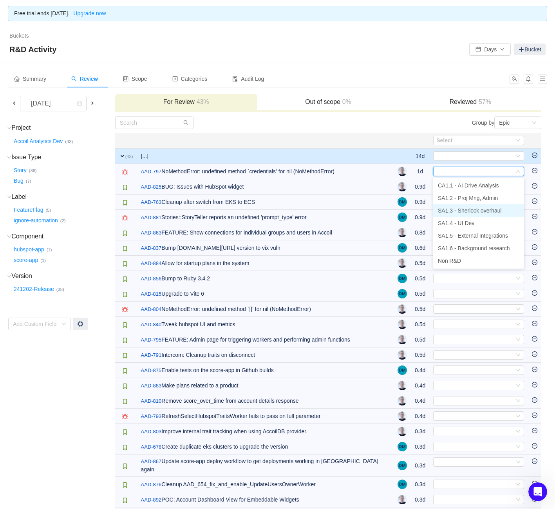
click at [472, 214] on li "SA1.3 - Sherlock overhaul" at bounding box center [478, 210] width 91 height 13
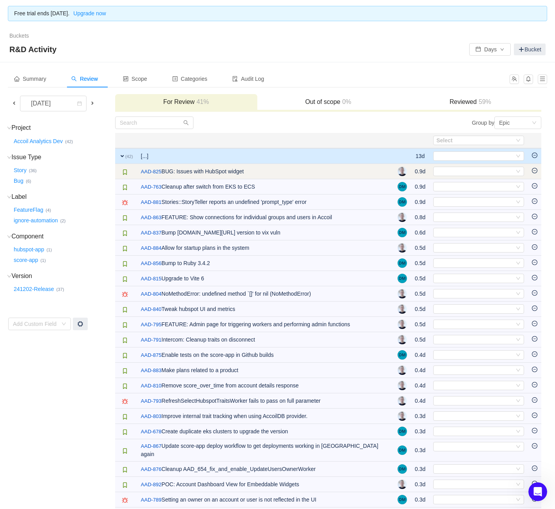
click at [468, 176] on td "Select Out of scope" at bounding box center [479, 171] width 99 height 15
click at [468, 173] on div "Select" at bounding box center [476, 171] width 78 height 9
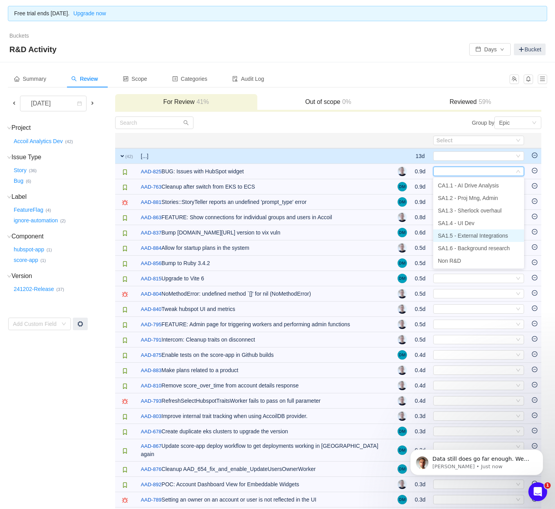
click at [481, 239] on li "SA1.5 - External Integrations" at bounding box center [478, 235] width 91 height 13
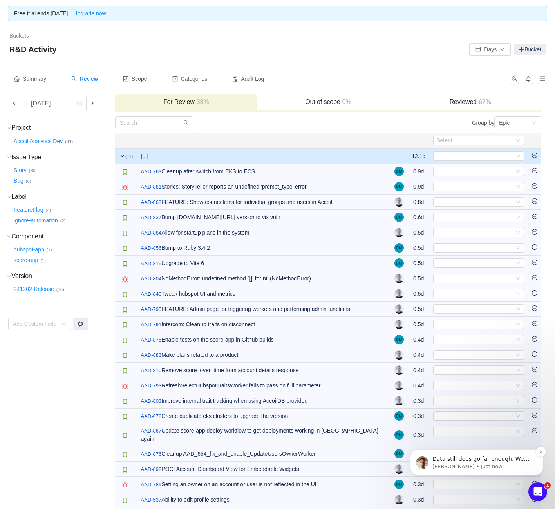
click at [514, 463] on p "George • Just now" at bounding box center [483, 466] width 101 height 7
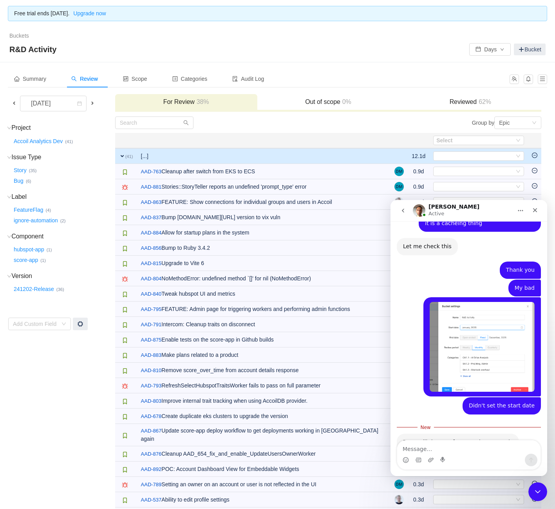
scroll to position [383, 0]
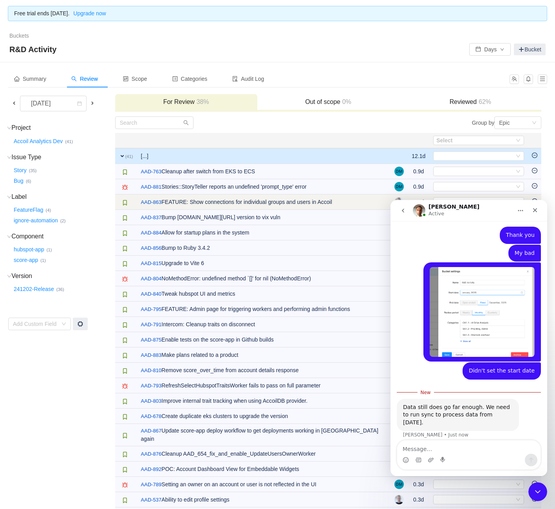
click at [314, 204] on td "/ AAD-863 FEATURE: Show connections for individual groups and users in Accoil" at bounding box center [264, 201] width 254 height 15
click at [534, 212] on icon "Close" at bounding box center [535, 210] width 6 height 6
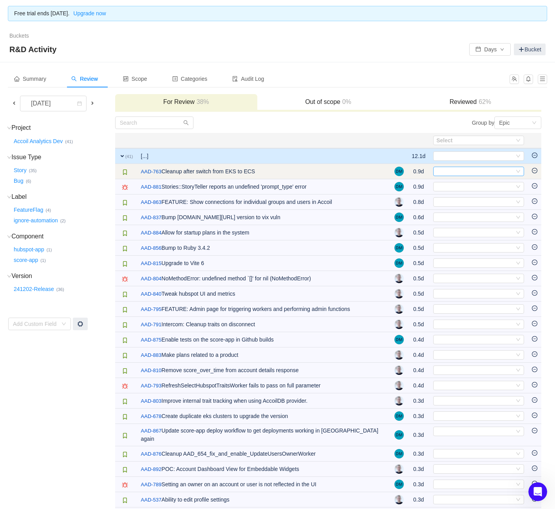
click at [490, 168] on div "Select" at bounding box center [476, 171] width 78 height 9
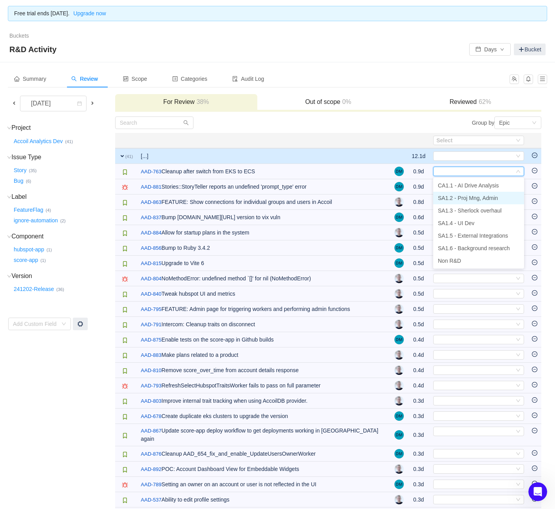
click at [486, 199] on span "SA1.2 - Proj Mng, Admin" at bounding box center [468, 198] width 60 height 6
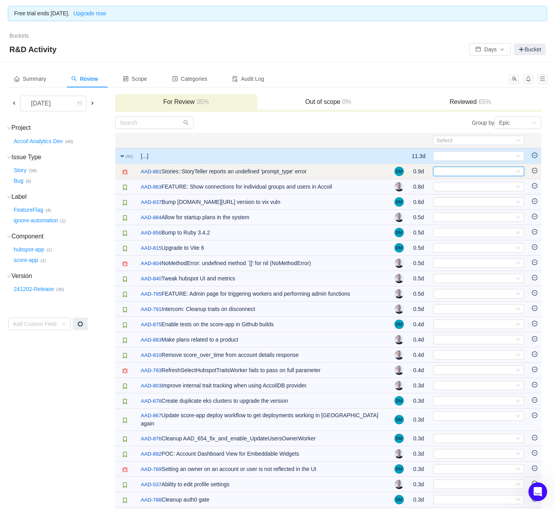
click at [470, 172] on div "Select" at bounding box center [476, 171] width 78 height 9
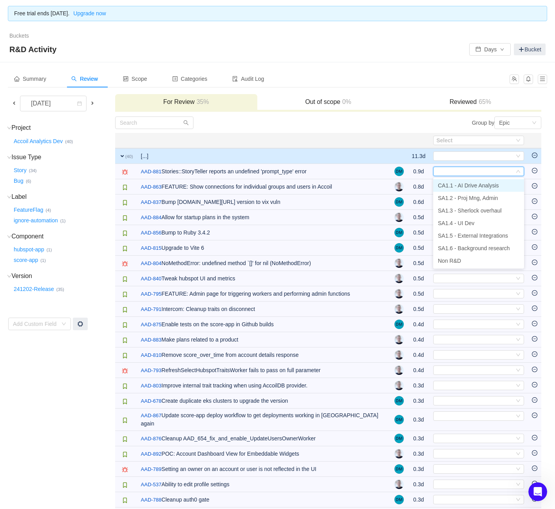
click at [464, 181] on li "CA1.1 - AI Drive Analysis" at bounding box center [478, 185] width 91 height 13
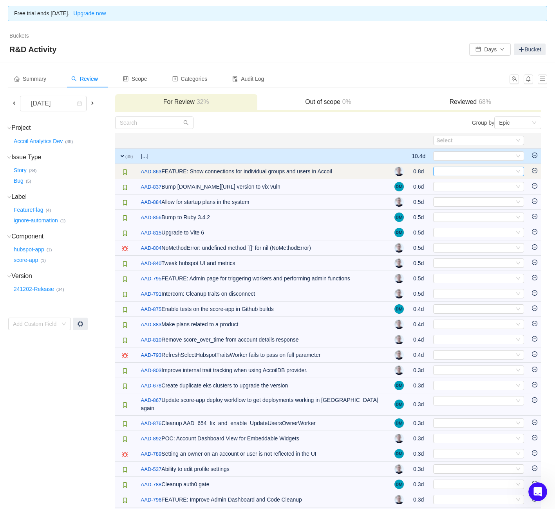
click at [464, 169] on div "Select" at bounding box center [476, 171] width 78 height 9
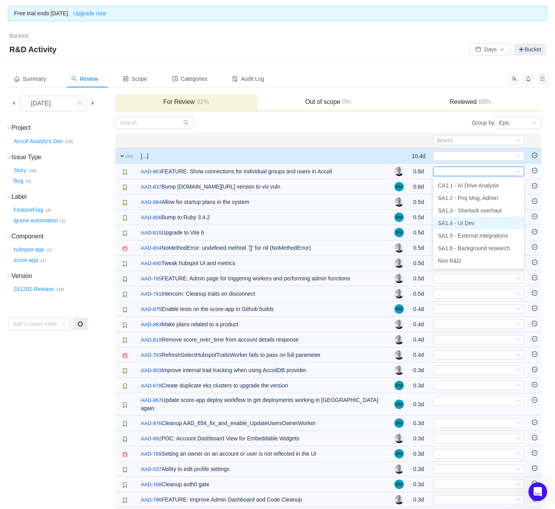
click at [475, 224] on span "SA1.4 - UI Dev" at bounding box center [456, 223] width 36 height 6
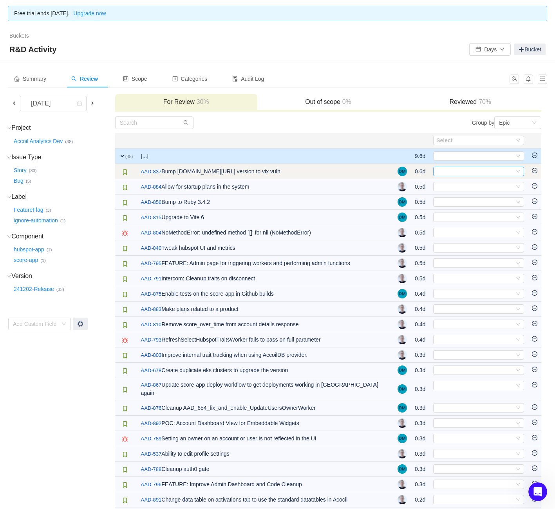
click at [471, 173] on div "Select" at bounding box center [476, 171] width 78 height 9
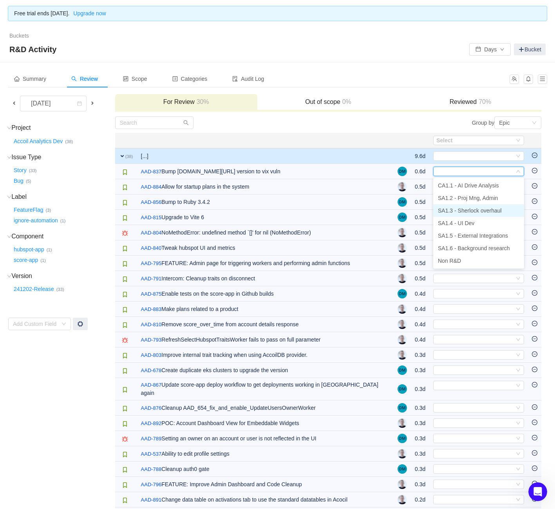
click at [476, 210] on span "SA1.3 - Sherlock overhaul" at bounding box center [470, 210] width 64 height 6
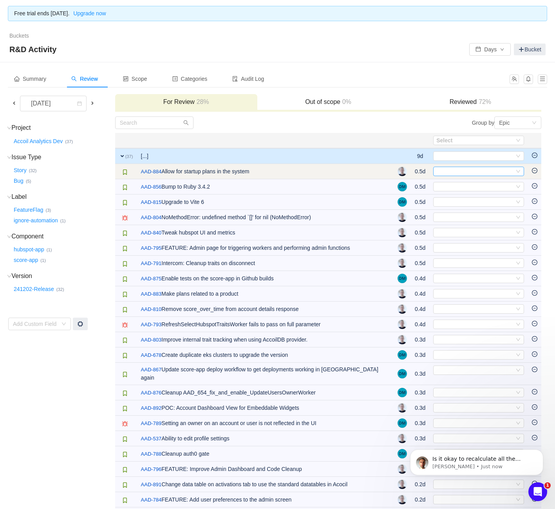
scroll to position [0, 0]
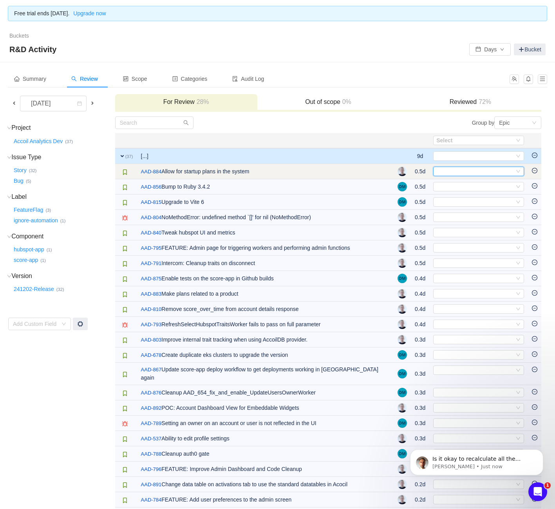
click at [468, 173] on div "Select" at bounding box center [476, 171] width 78 height 9
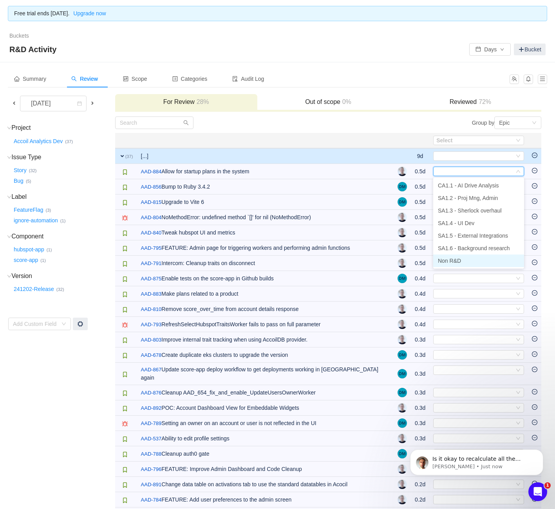
click at [468, 261] on li "Non R&D" at bounding box center [478, 260] width 91 height 13
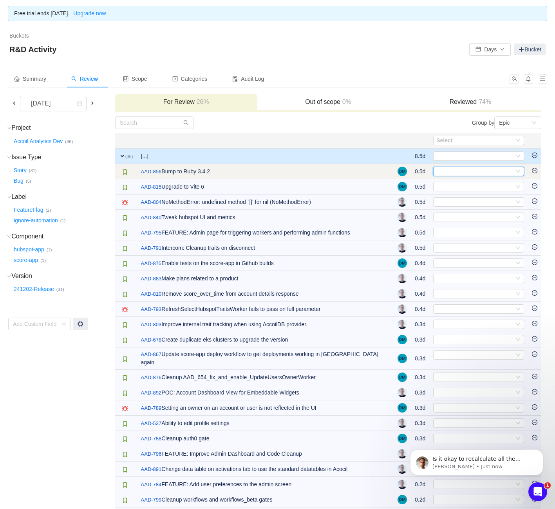
drag, startPoint x: 453, startPoint y: 171, endPoint x: 453, endPoint y: 176, distance: 5.5
click at [453, 171] on div "Select" at bounding box center [476, 171] width 78 height 9
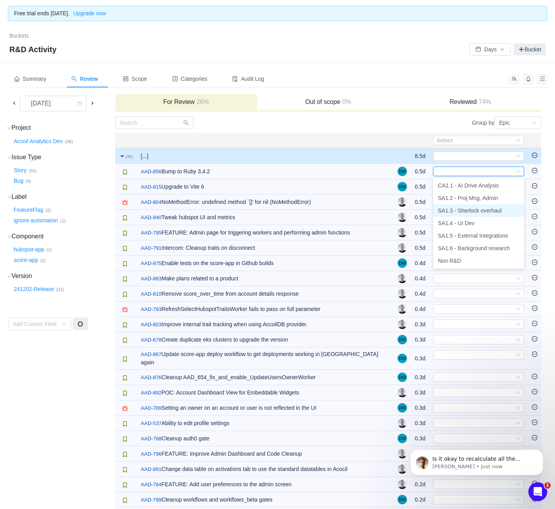
click at [459, 206] on li "SA1.3 - Sherlock overhaul" at bounding box center [478, 210] width 91 height 13
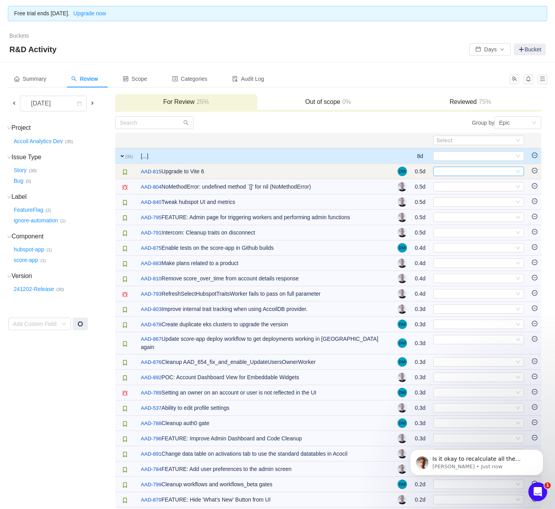
click at [448, 173] on div "Select" at bounding box center [476, 171] width 78 height 9
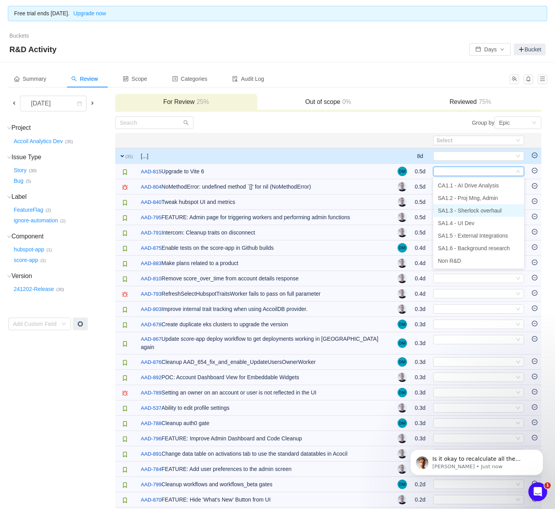
click at [464, 212] on span "SA1.3 - Sherlock overhaul" at bounding box center [470, 210] width 64 height 6
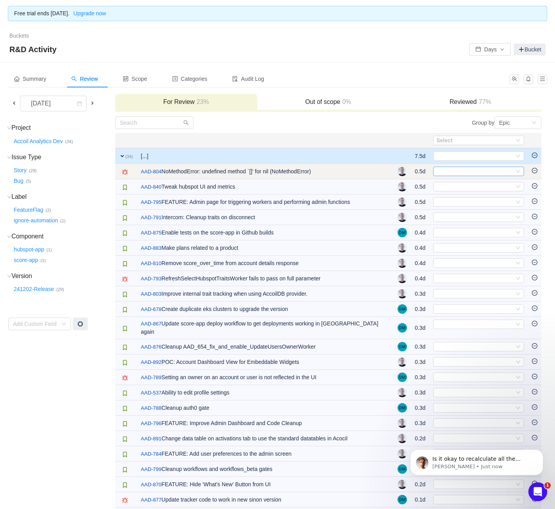
click at [471, 170] on div "Select" at bounding box center [476, 171] width 78 height 9
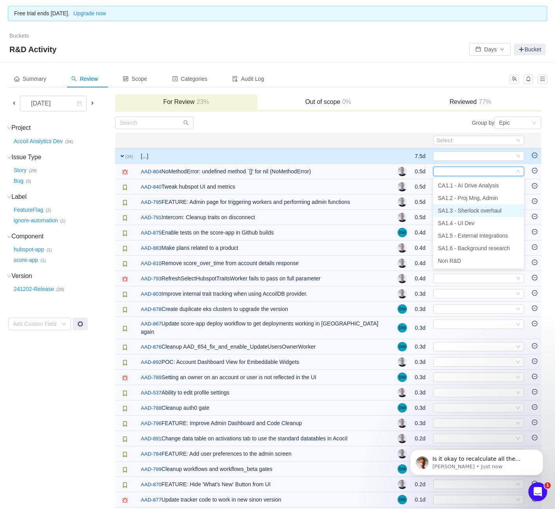
click at [466, 211] on span "SA1.3 - Sherlock overhaul" at bounding box center [470, 210] width 64 height 6
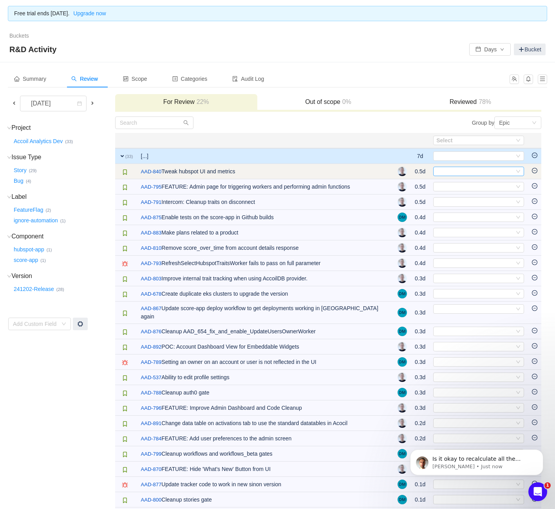
click at [459, 171] on div "Select" at bounding box center [476, 171] width 78 height 9
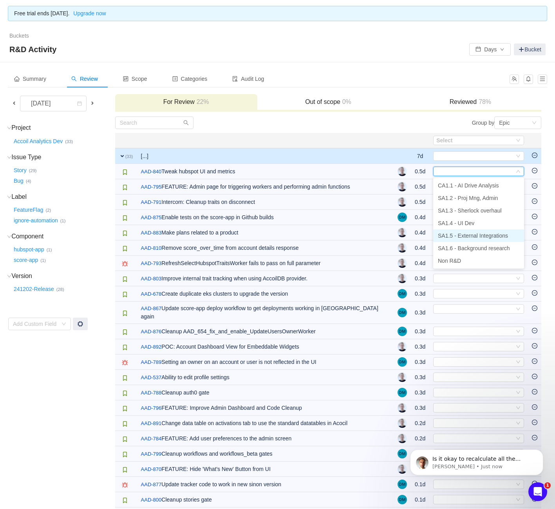
click at [470, 236] on span "SA1.5 - External Integrations" at bounding box center [473, 235] width 70 height 6
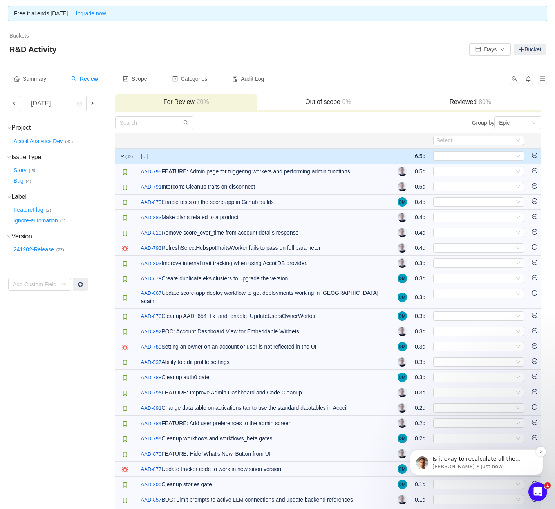
click at [508, 460] on p "Is it okay to recalculate all the numbers?" at bounding box center [483, 459] width 101 height 8
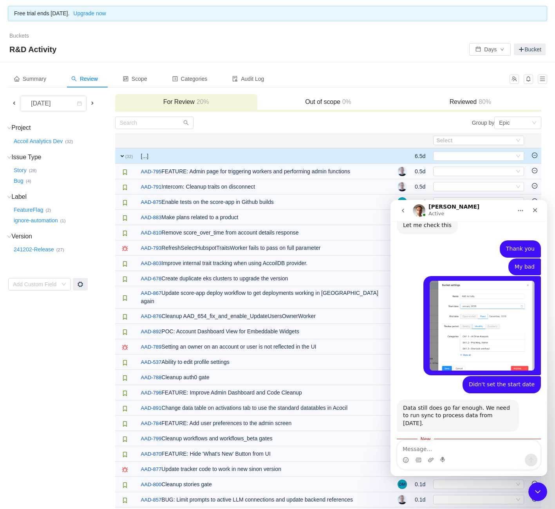
scroll to position [371, 0]
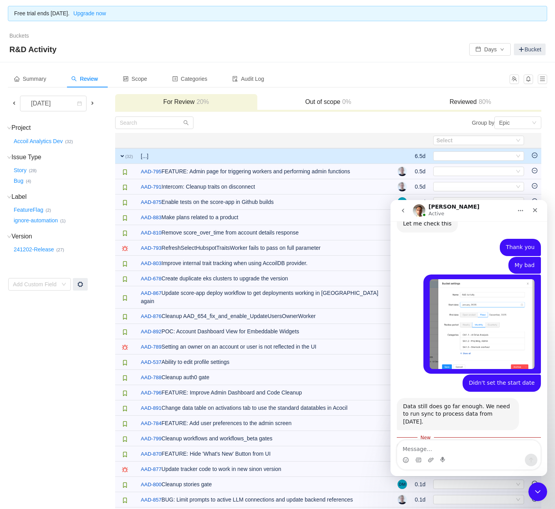
click at [492, 449] on textarea "Message…" at bounding box center [468, 446] width 143 height 13
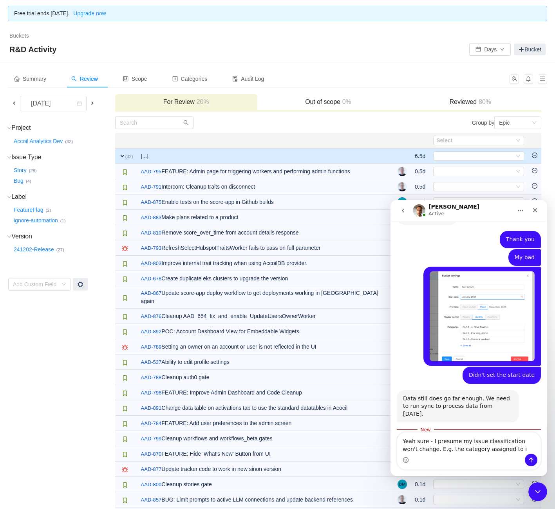
type textarea "Yeah sure - I presume my issue classification won't change. E.g. the category a…"
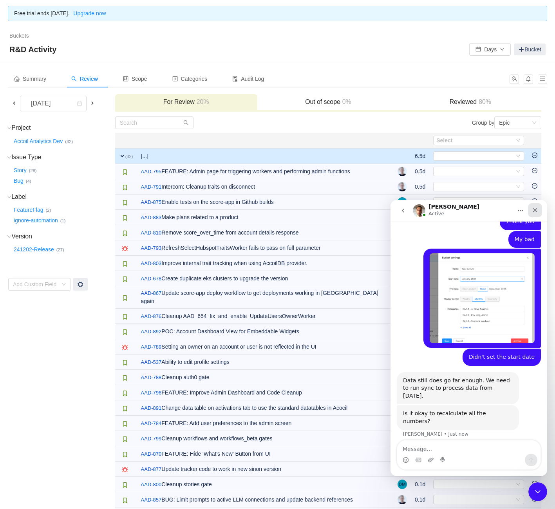
click at [537, 211] on icon "Close" at bounding box center [535, 210] width 6 height 6
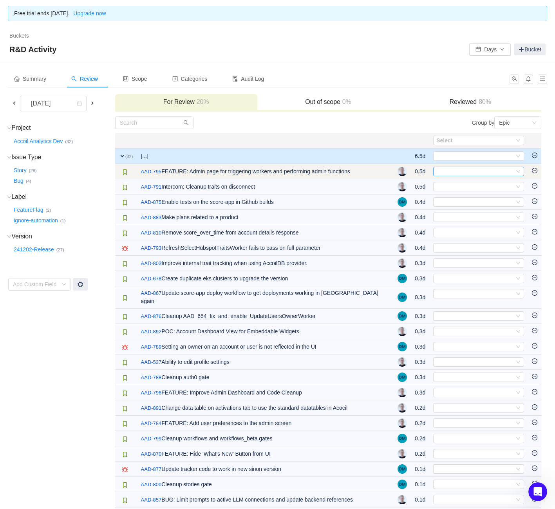
click at [485, 168] on div "Select" at bounding box center [476, 171] width 78 height 9
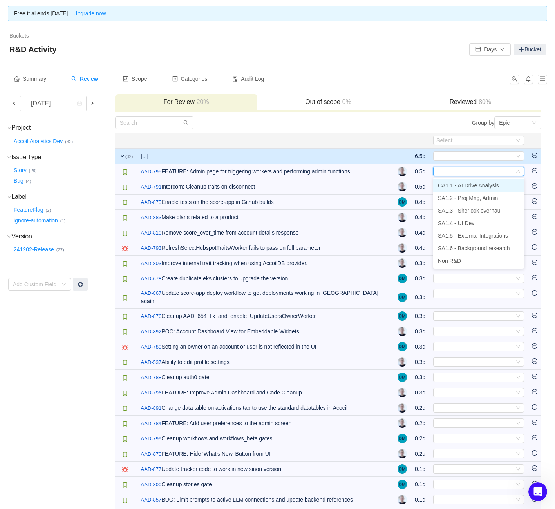
click at [482, 188] on span "CA1.1 - AI Drive Analysis" at bounding box center [468, 185] width 61 height 6
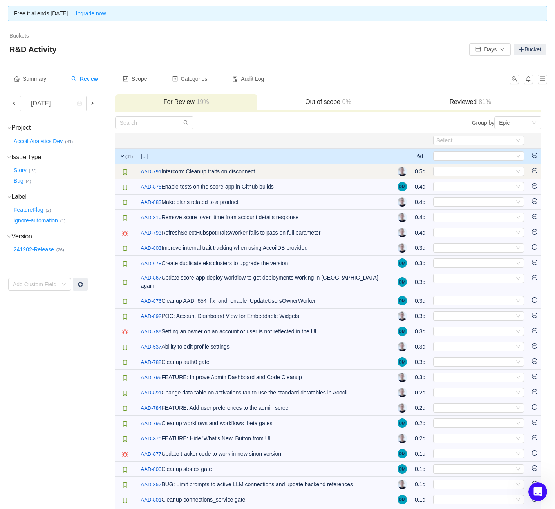
click at [476, 176] on td "Select Out of scope" at bounding box center [479, 171] width 99 height 15
click at [476, 171] on div "Select" at bounding box center [476, 171] width 78 height 9
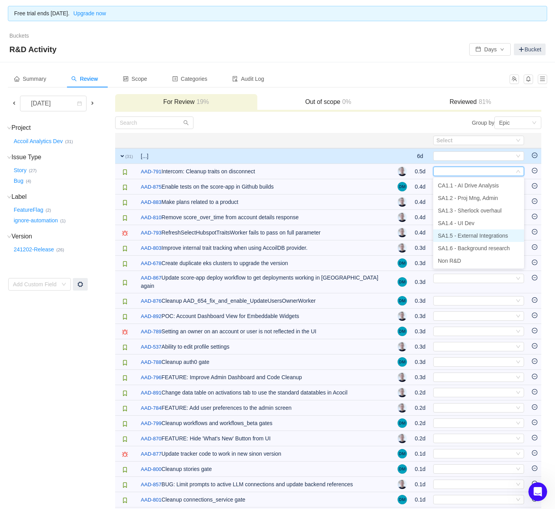
click at [483, 238] on span "SA1.5 - External Integrations" at bounding box center [473, 235] width 70 height 6
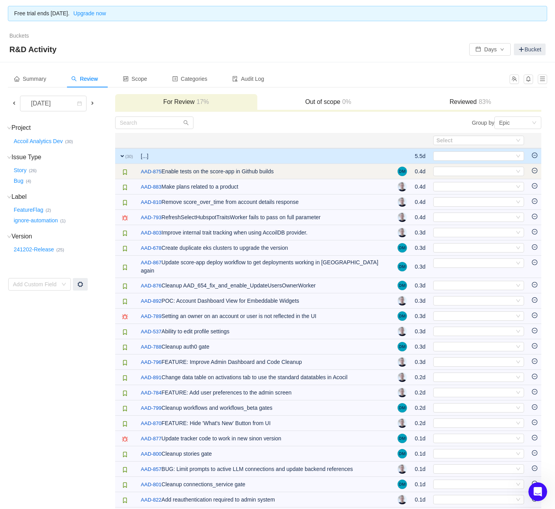
click at [459, 176] on td "Select Out of scope" at bounding box center [479, 171] width 99 height 15
click at [457, 169] on div "Select" at bounding box center [476, 171] width 78 height 9
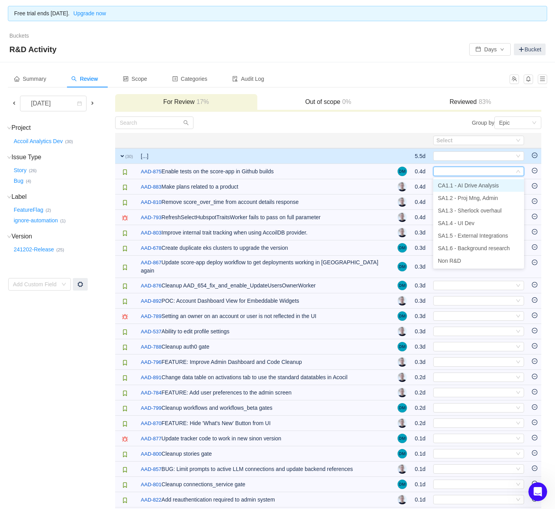
click at [469, 187] on span "CA1.1 - AI Drive Analysis" at bounding box center [468, 185] width 61 height 6
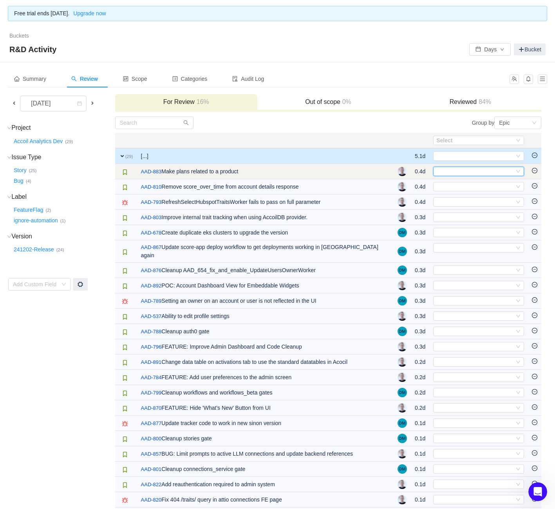
click at [459, 169] on div "Select" at bounding box center [476, 171] width 78 height 9
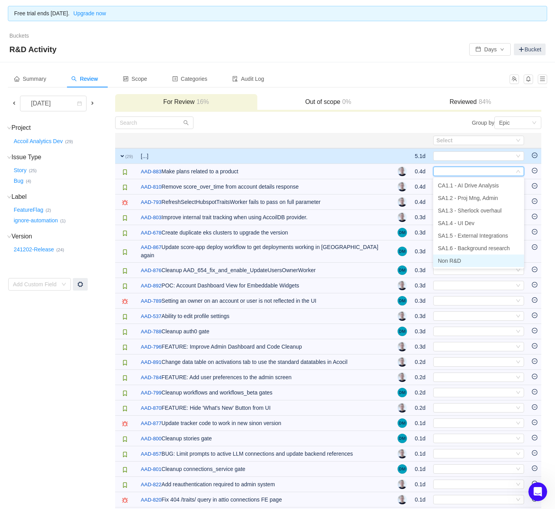
click at [461, 257] on li "Non R&D" at bounding box center [478, 260] width 91 height 13
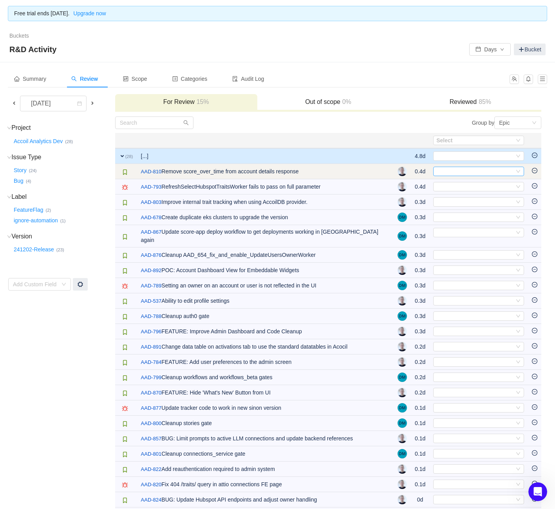
click at [478, 169] on div "Select" at bounding box center [476, 171] width 78 height 9
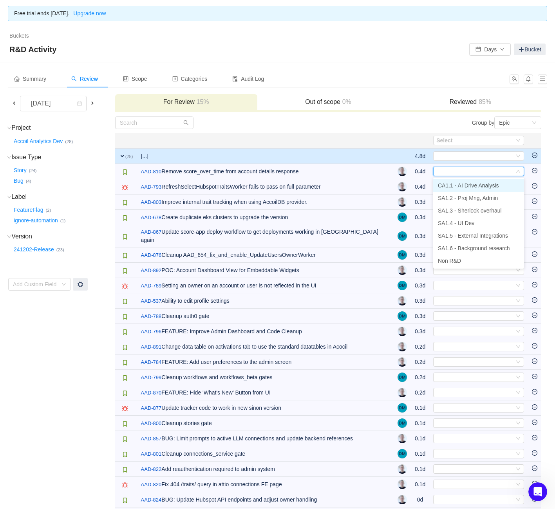
click at [472, 186] on span "CA1.1 - AI Drive Analysis" at bounding box center [468, 185] width 61 height 6
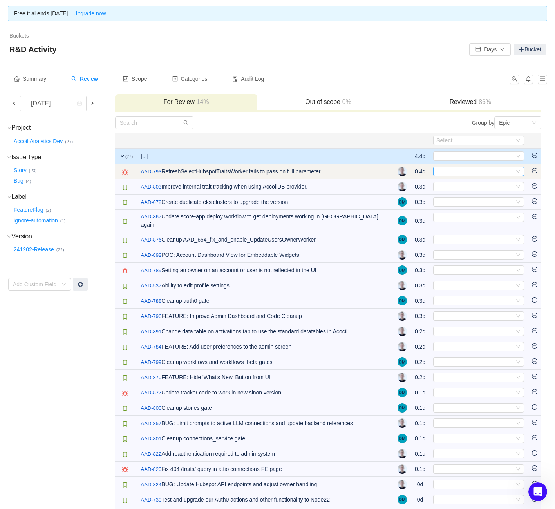
click at [474, 172] on div "Select" at bounding box center [476, 171] width 78 height 9
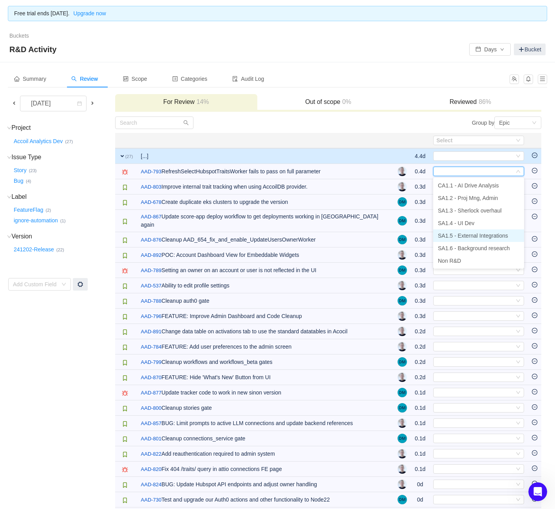
click at [480, 239] on li "SA1.5 - External Integrations" at bounding box center [478, 235] width 91 height 13
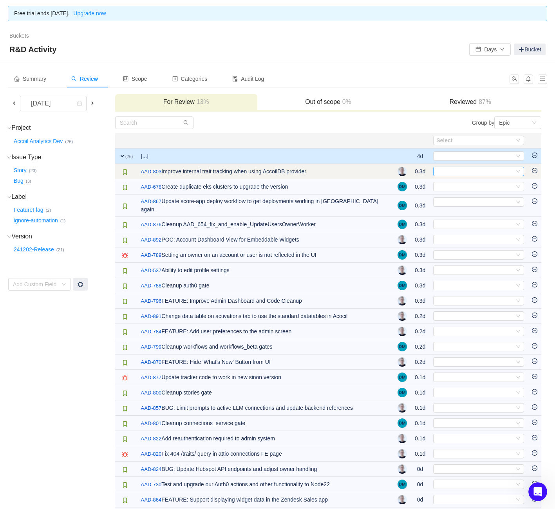
click at [464, 174] on div "Select" at bounding box center [476, 171] width 78 height 9
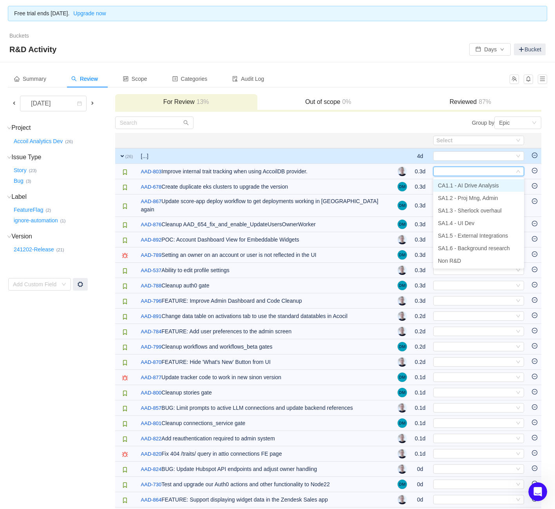
click at [466, 187] on span "CA1.1 - AI Drive Analysis" at bounding box center [468, 185] width 61 height 6
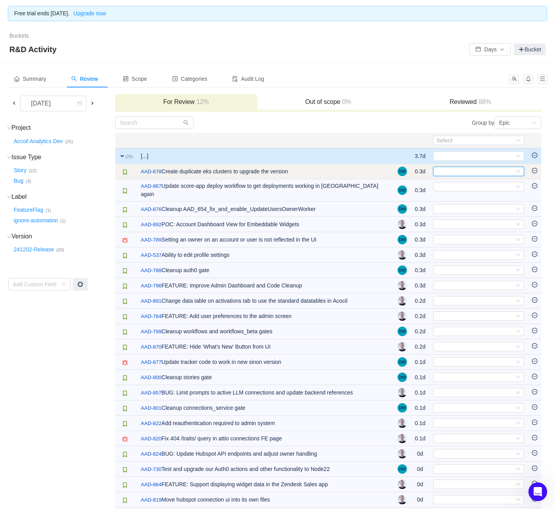
click at [468, 171] on div "Select" at bounding box center [476, 171] width 78 height 9
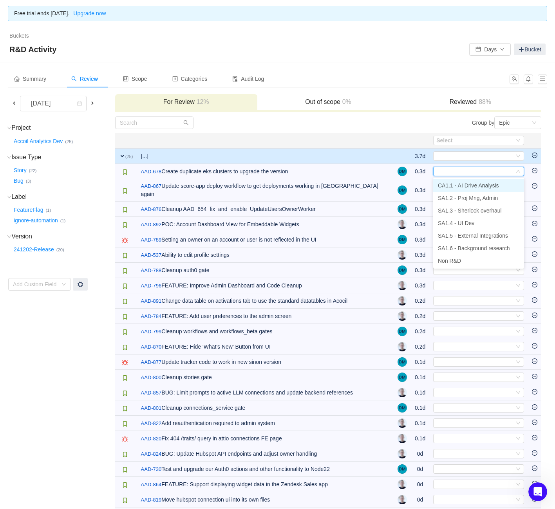
click at [473, 187] on span "CA1.1 - AI Drive Analysis" at bounding box center [468, 185] width 61 height 6
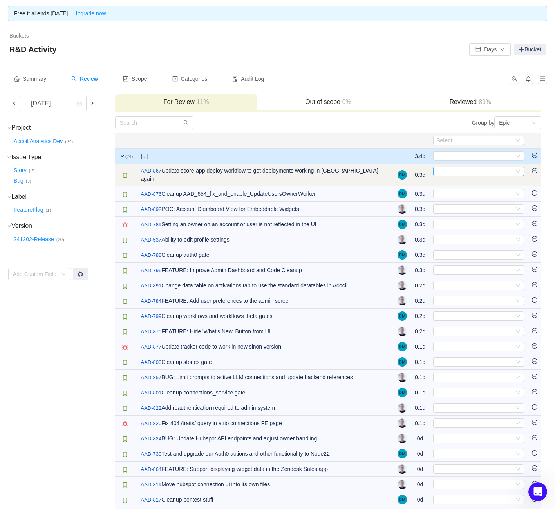
click at [470, 170] on div "Select" at bounding box center [476, 171] width 78 height 9
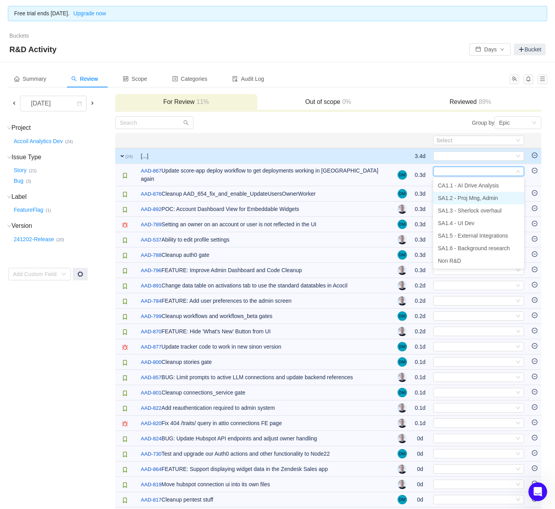
click at [465, 196] on span "SA1.2 - Proj Mng, Admin" at bounding box center [468, 198] width 60 height 6
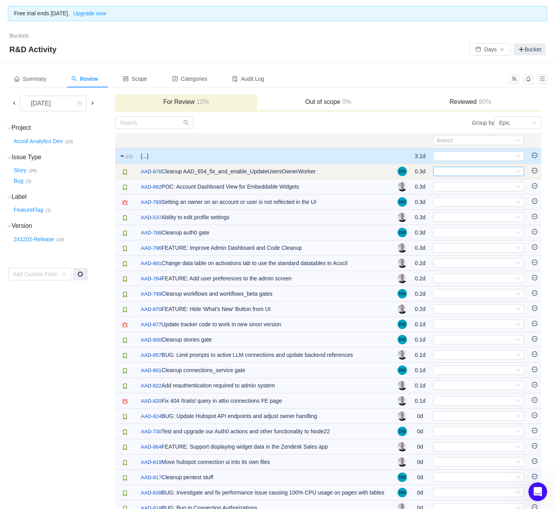
click at [466, 171] on div "Select" at bounding box center [476, 171] width 78 height 9
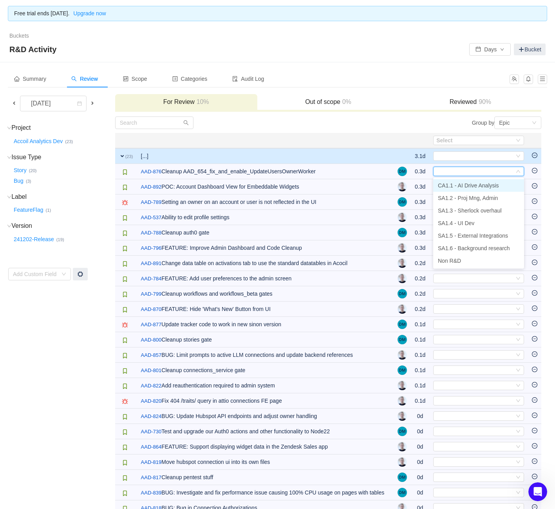
click at [465, 187] on span "CA1.1 - AI Drive Analysis" at bounding box center [468, 185] width 61 height 6
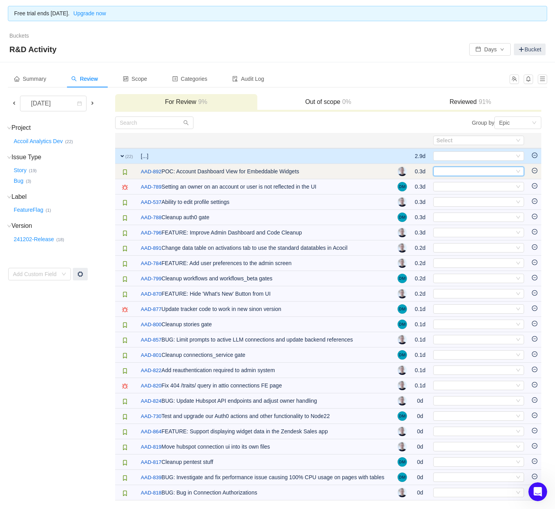
click at [463, 173] on div "Select" at bounding box center [476, 171] width 78 height 9
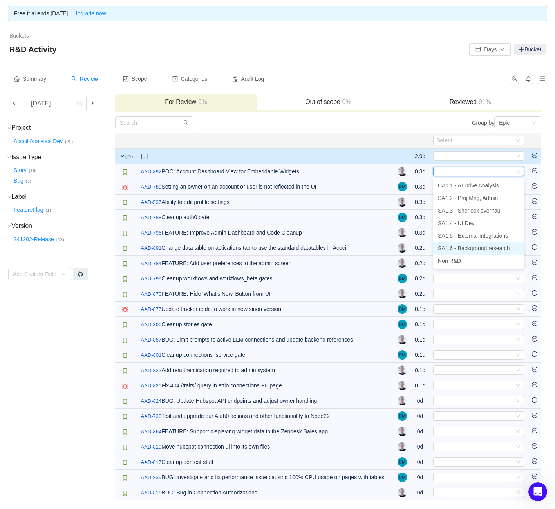
click at [476, 248] on span "SA1.6 - Background research" at bounding box center [474, 248] width 72 height 6
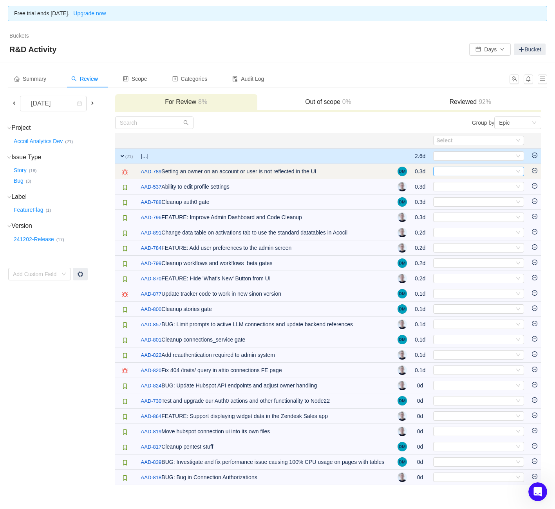
click at [480, 170] on div "Select" at bounding box center [476, 171] width 78 height 9
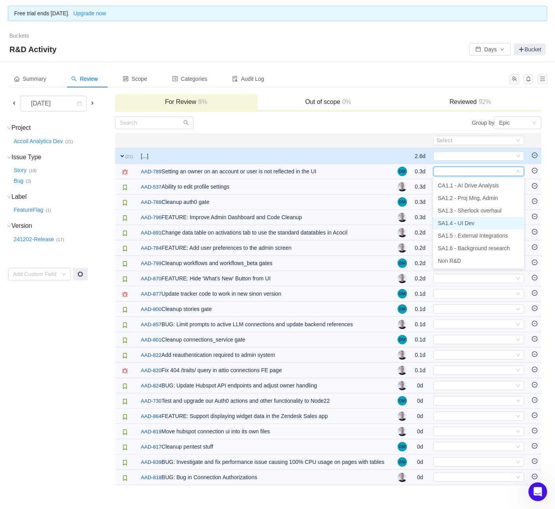
click at [476, 226] on li "SA1.4 - UI Dev" at bounding box center [478, 223] width 91 height 13
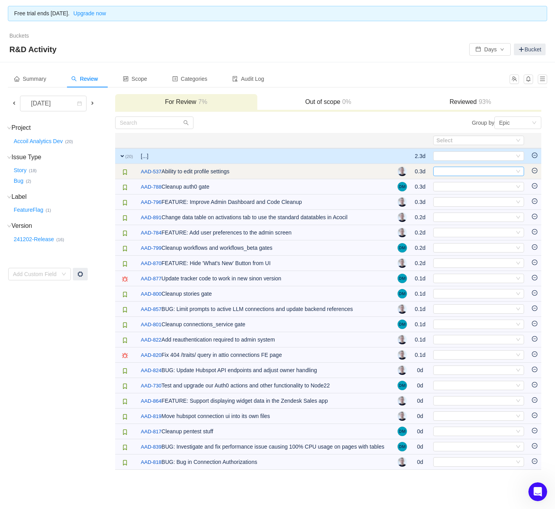
click at [468, 172] on div "Select" at bounding box center [476, 171] width 78 height 9
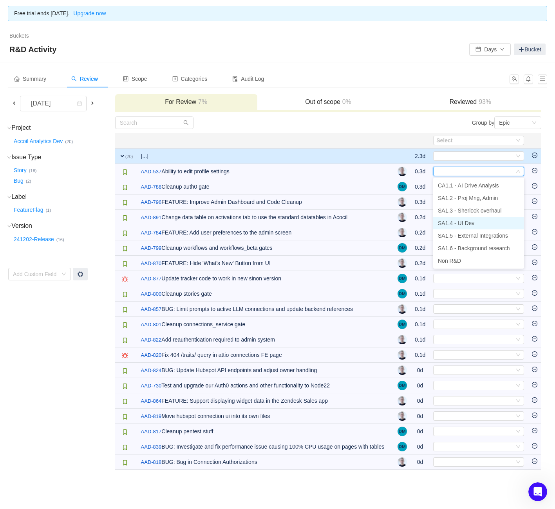
click at [476, 226] on li "SA1.4 - UI Dev" at bounding box center [478, 223] width 91 height 13
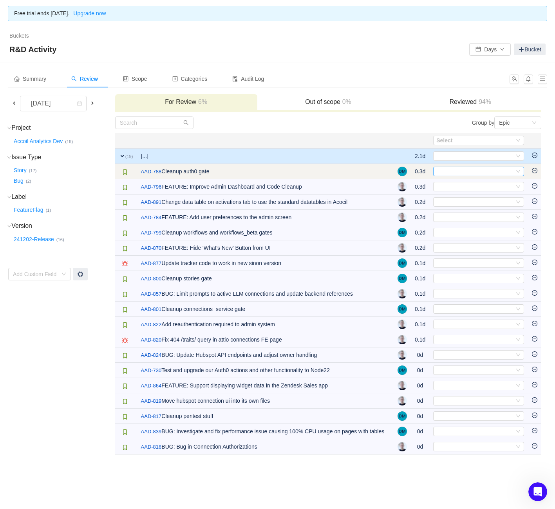
click at [473, 173] on div "Select" at bounding box center [476, 171] width 78 height 9
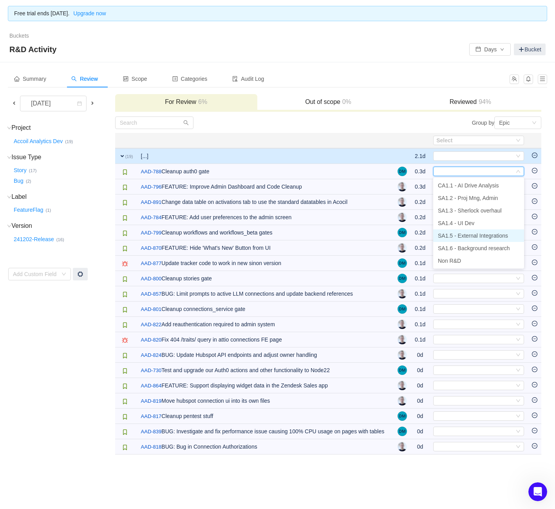
click at [472, 237] on span "SA1.5 - External Integrations" at bounding box center [473, 235] width 70 height 6
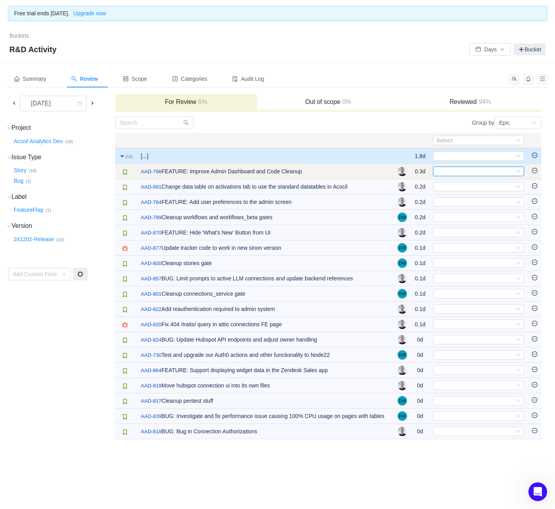
click at [476, 172] on div "Select" at bounding box center [476, 171] width 78 height 9
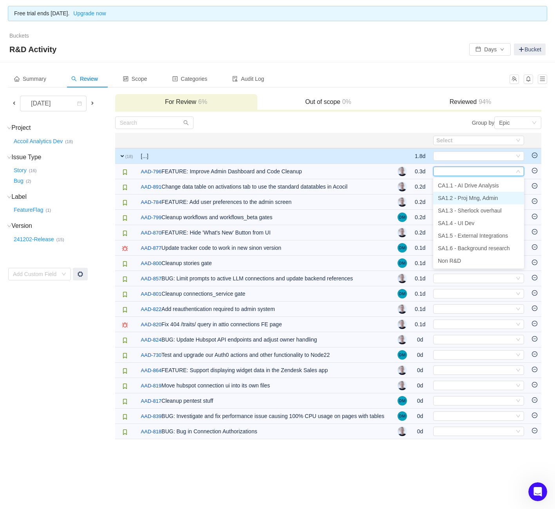
click at [479, 196] on span "SA1.2 - Proj Mng, Admin" at bounding box center [468, 198] width 60 height 6
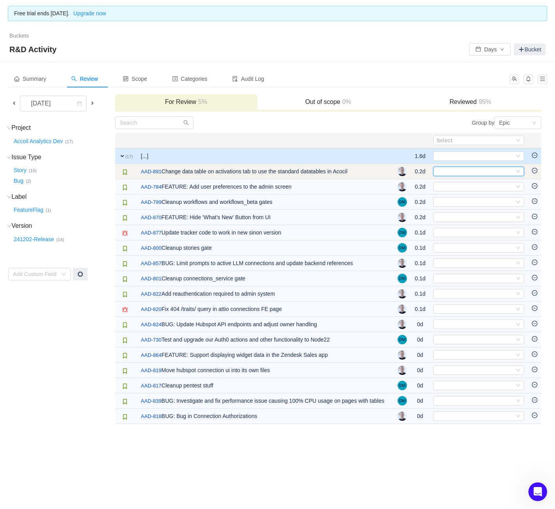
click at [466, 173] on div "Select" at bounding box center [476, 171] width 78 height 9
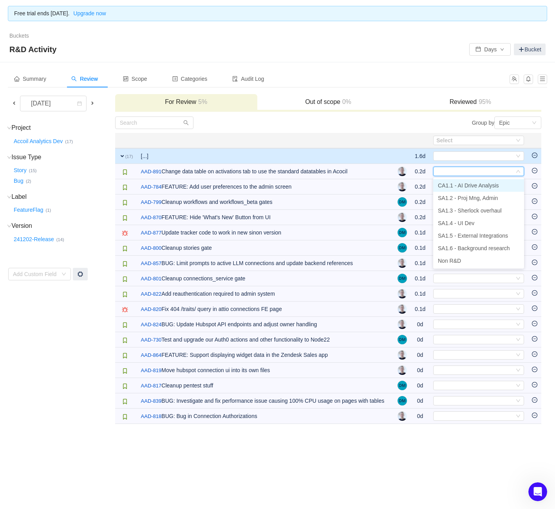
click at [470, 185] on span "CA1.1 - AI Drive Analysis" at bounding box center [468, 185] width 61 height 6
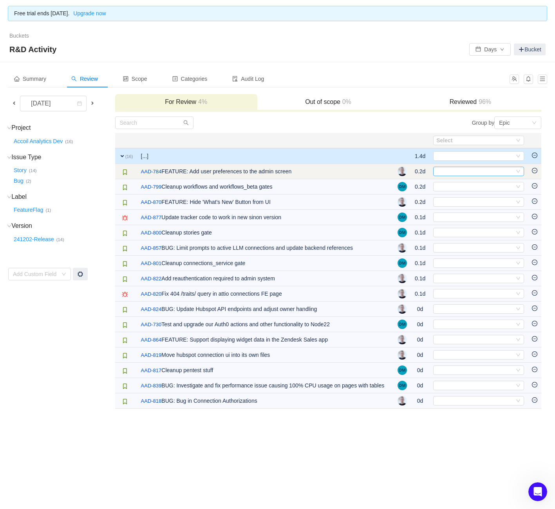
click at [466, 169] on div "Select" at bounding box center [476, 171] width 78 height 9
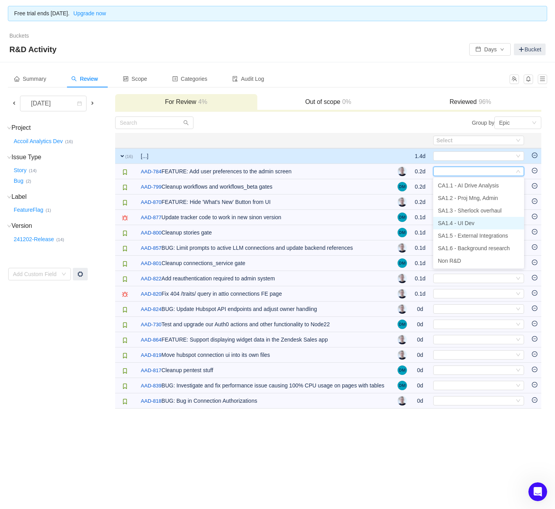
click at [473, 219] on li "SA1.4 - UI Dev" at bounding box center [478, 223] width 91 height 13
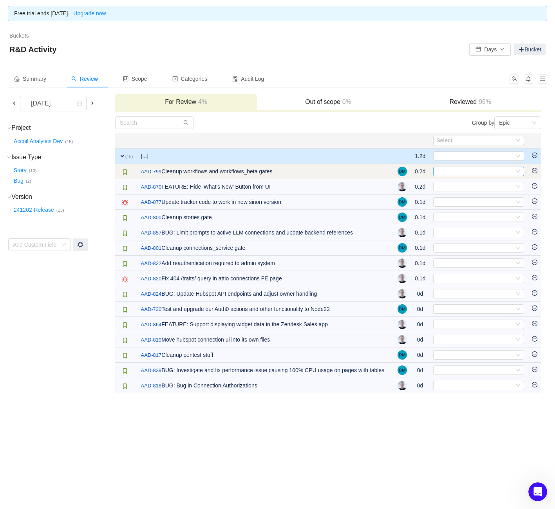
click at [473, 168] on div "Select" at bounding box center [476, 171] width 78 height 9
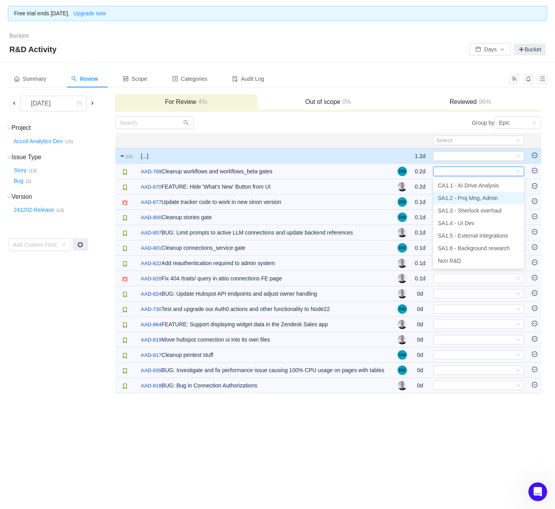
click at [463, 198] on span "SA1.2 - Proj Mng, Admin" at bounding box center [468, 198] width 60 height 6
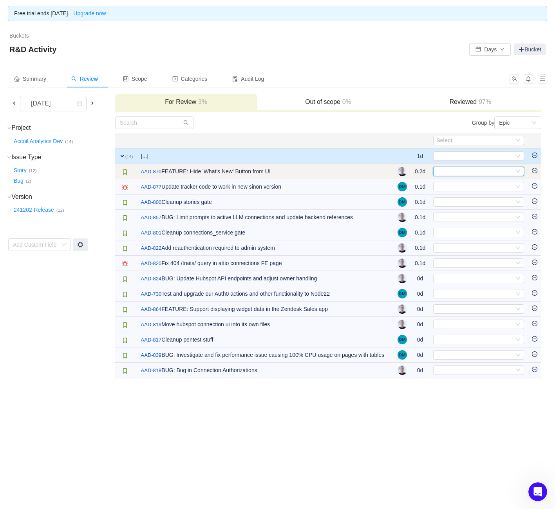
click at [464, 173] on div "Select" at bounding box center [476, 171] width 78 height 9
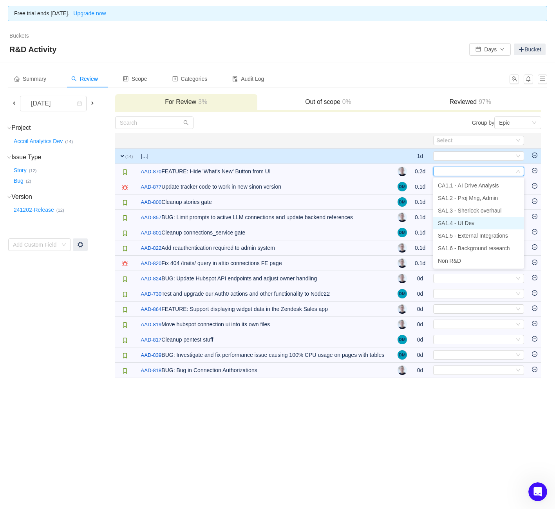
click at [478, 220] on li "SA1.4 - UI Dev" at bounding box center [478, 223] width 91 height 13
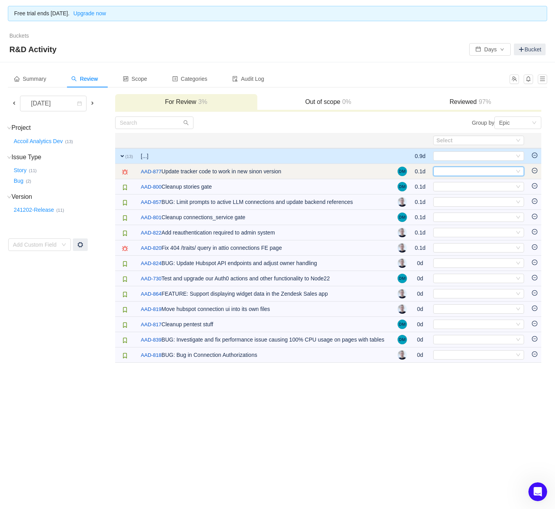
click at [472, 170] on div "Select" at bounding box center [476, 171] width 78 height 9
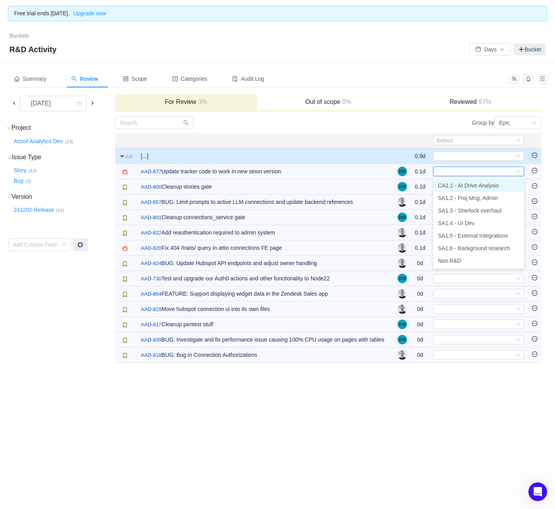
click at [475, 187] on span "CA1.1 - AI Drive Analysis" at bounding box center [468, 185] width 61 height 6
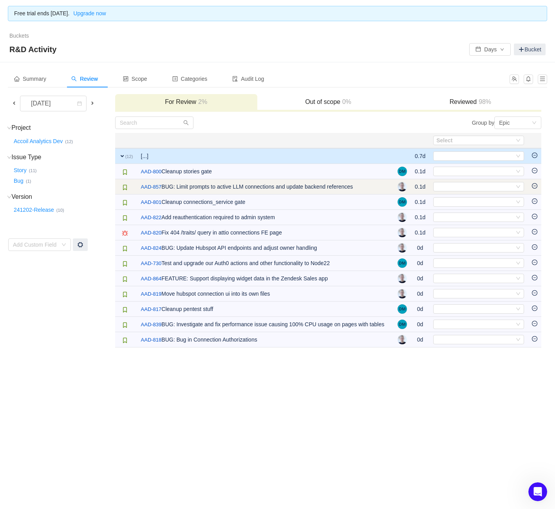
click at [474, 179] on td "Select Out of scope" at bounding box center [479, 186] width 99 height 15
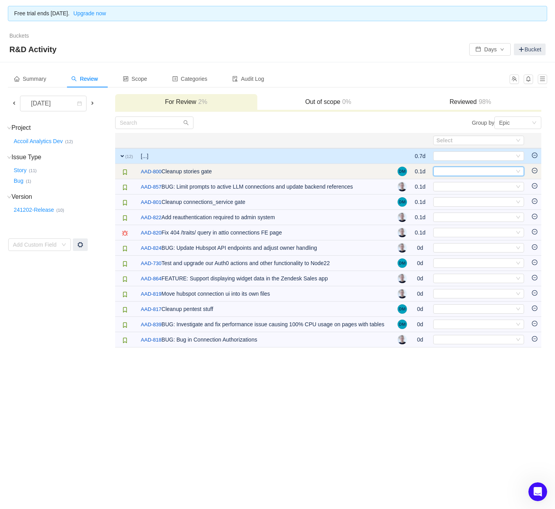
click at [475, 172] on div "Select" at bounding box center [476, 171] width 78 height 9
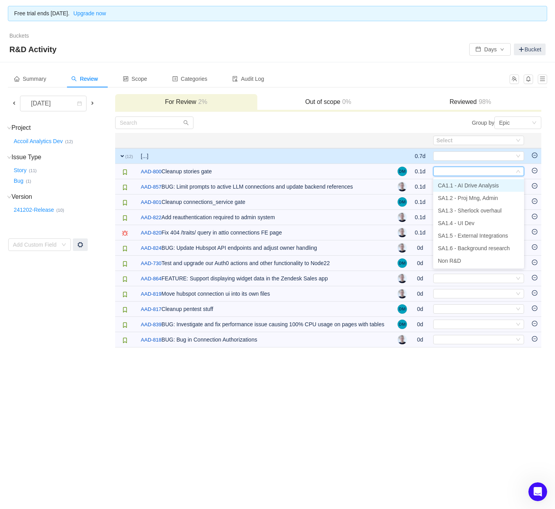
click at [474, 183] on span "CA1.1 - AI Drive Analysis" at bounding box center [468, 185] width 61 height 6
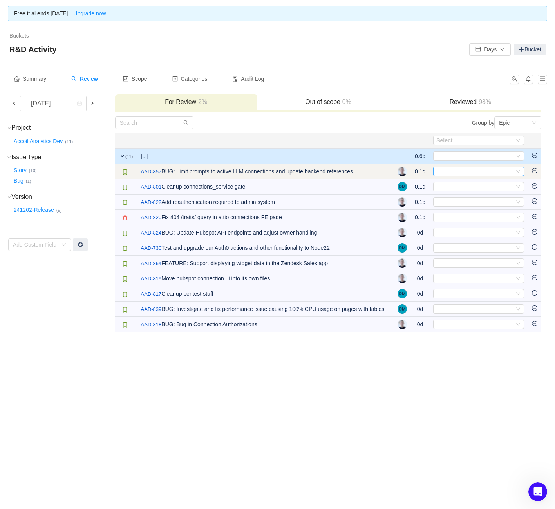
click at [475, 173] on div "Select" at bounding box center [476, 171] width 78 height 9
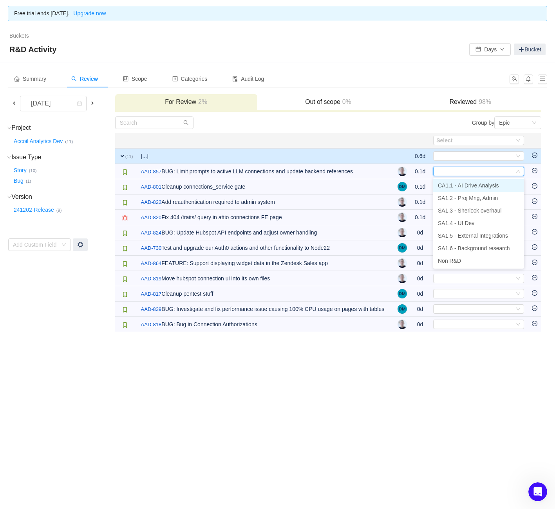
click at [479, 186] on span "CA1.1 - AI Drive Analysis" at bounding box center [468, 185] width 61 height 6
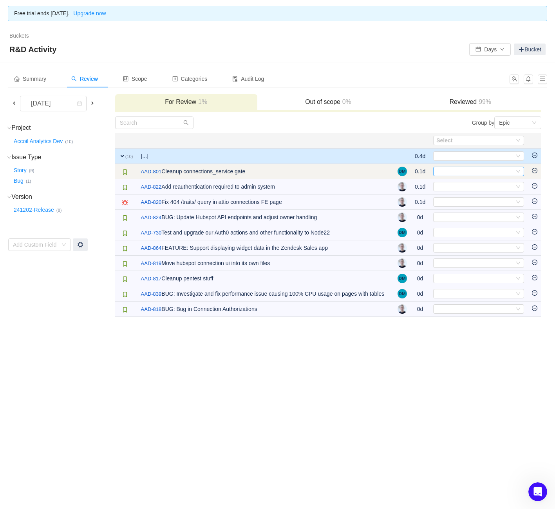
click at [474, 170] on div "Select" at bounding box center [476, 171] width 78 height 9
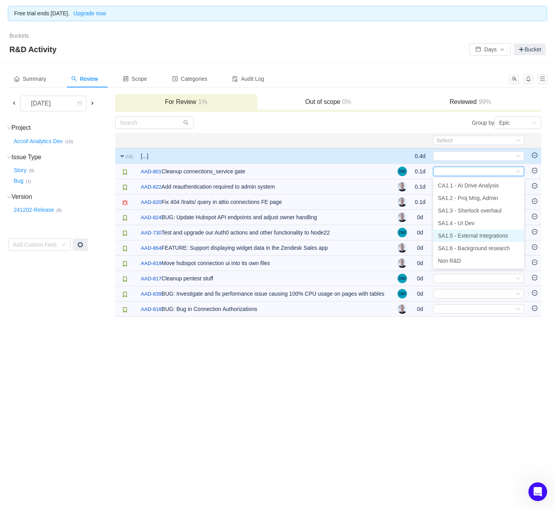
click at [473, 234] on span "SA1.5 - External Integrations" at bounding box center [473, 235] width 70 height 6
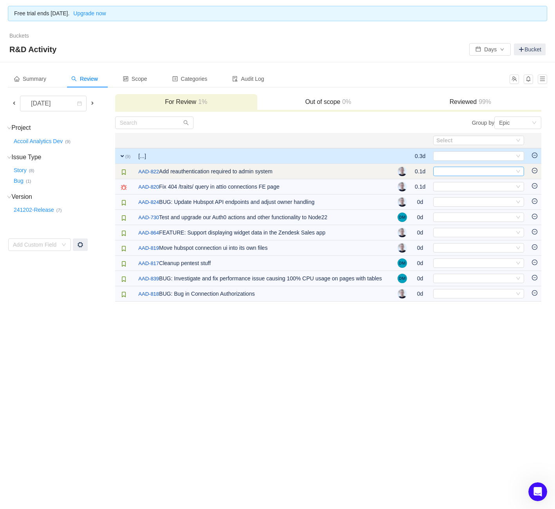
click at [460, 173] on div "Select" at bounding box center [476, 171] width 78 height 9
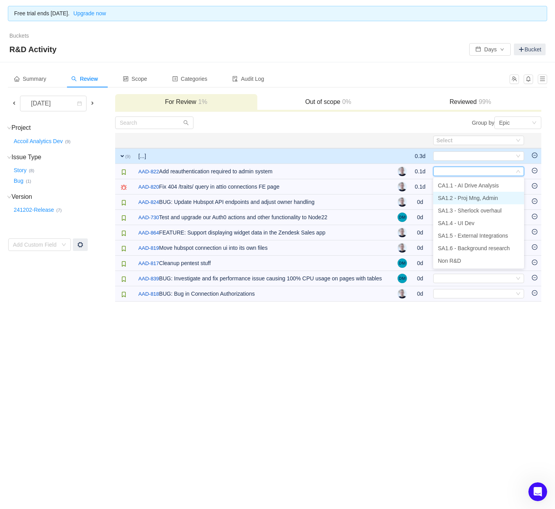
click at [472, 201] on li "SA1.2 - Proj Mng, Admin" at bounding box center [478, 198] width 91 height 13
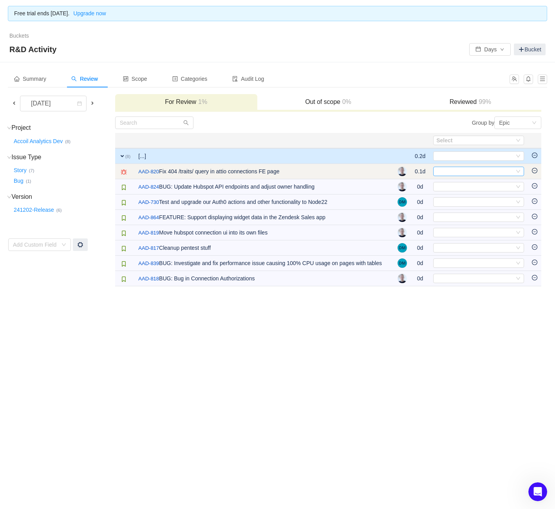
click at [474, 175] on div "Select" at bounding box center [476, 171] width 78 height 9
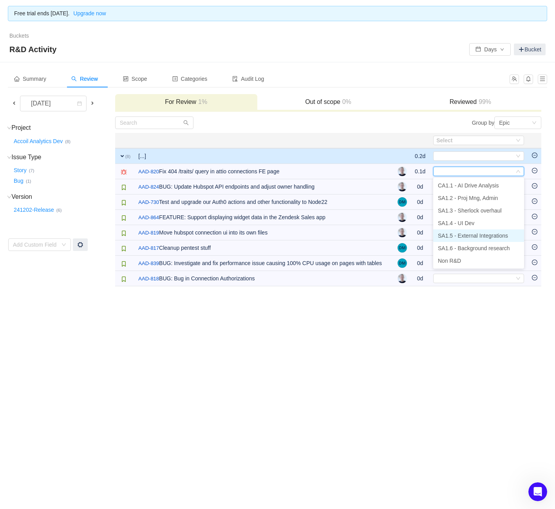
click at [480, 237] on span "SA1.5 - External Integrations" at bounding box center [473, 235] width 70 height 6
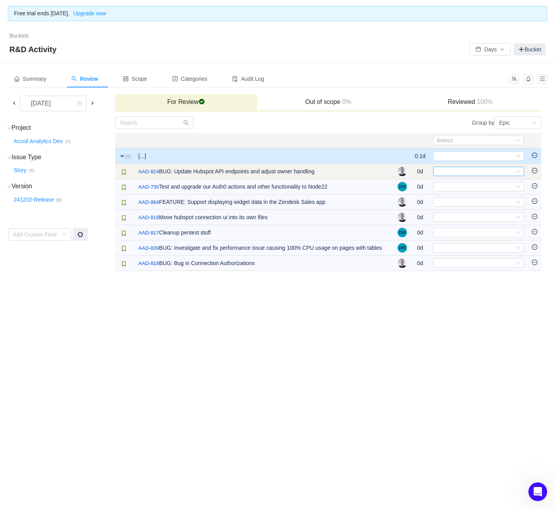
click at [470, 171] on div "Select" at bounding box center [476, 171] width 78 height 9
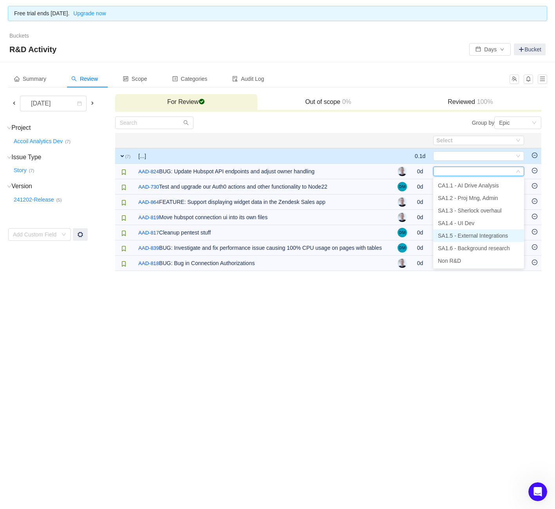
click at [471, 237] on span "SA1.5 - External Integrations" at bounding box center [473, 235] width 70 height 6
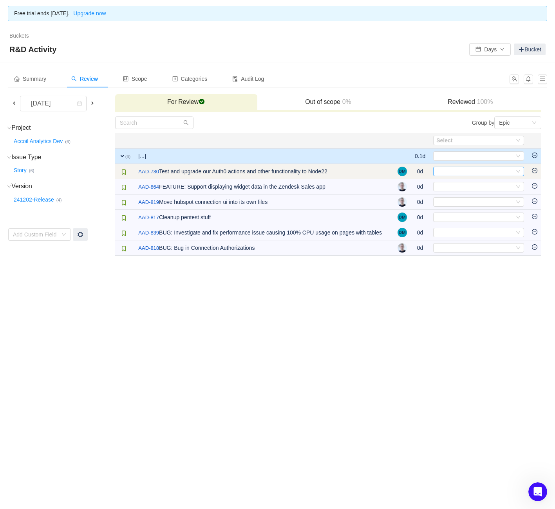
click at [472, 173] on div "Select" at bounding box center [476, 171] width 78 height 9
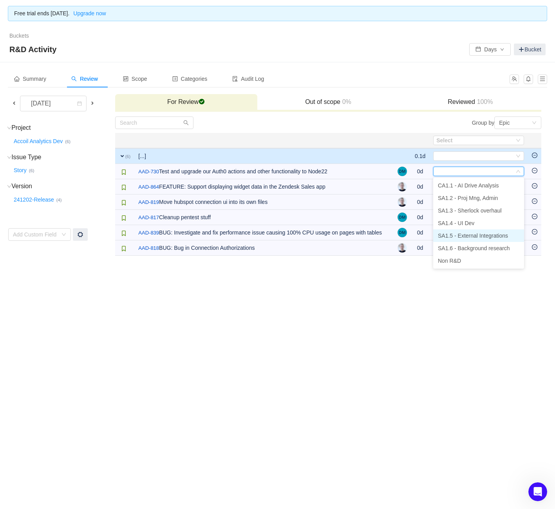
click at [473, 236] on span "SA1.5 - External Integrations" at bounding box center [473, 235] width 70 height 6
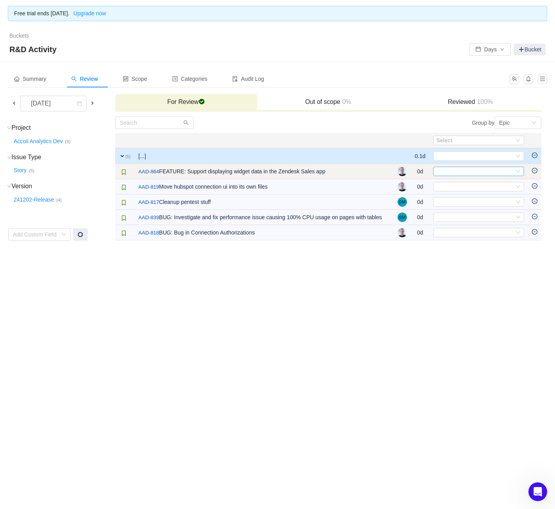
click at [475, 173] on div "Select" at bounding box center [476, 171] width 78 height 9
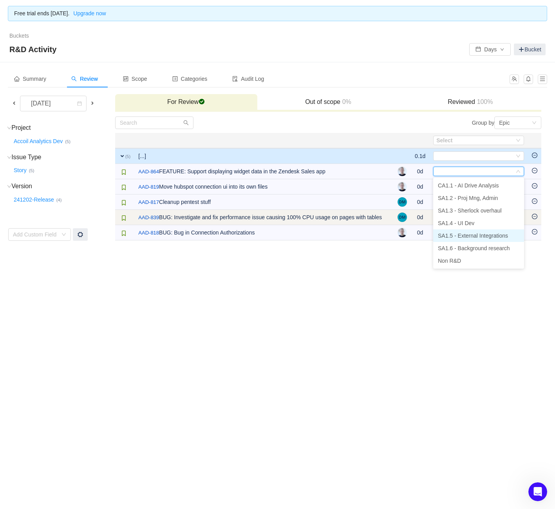
drag, startPoint x: 475, startPoint y: 237, endPoint x: 473, endPoint y: 226, distance: 10.7
click at [475, 237] on span "SA1.5 - External Integrations" at bounding box center [473, 235] width 70 height 6
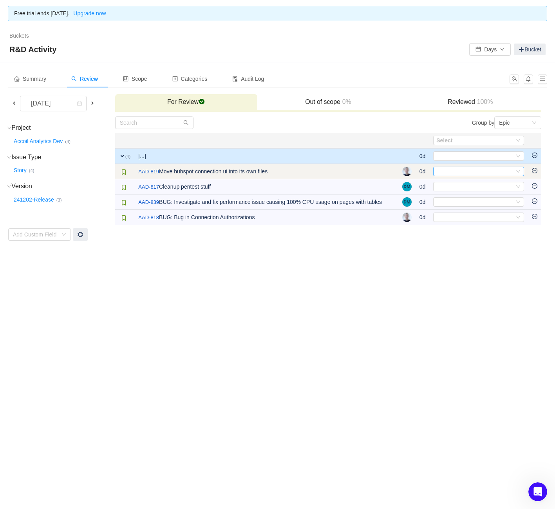
click at [474, 172] on div "Select" at bounding box center [476, 171] width 78 height 9
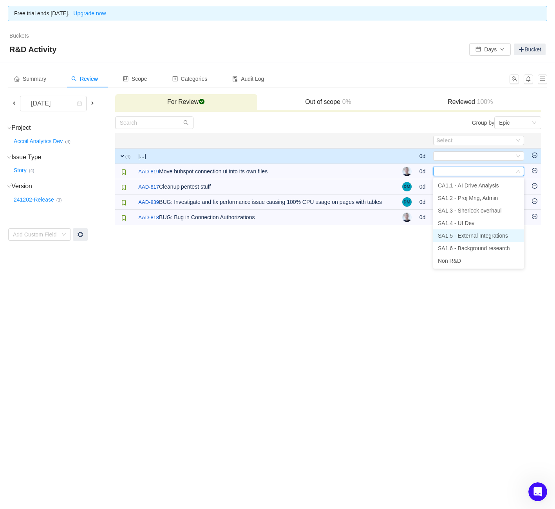
click at [478, 233] on span "SA1.5 - External Integrations" at bounding box center [473, 235] width 70 height 6
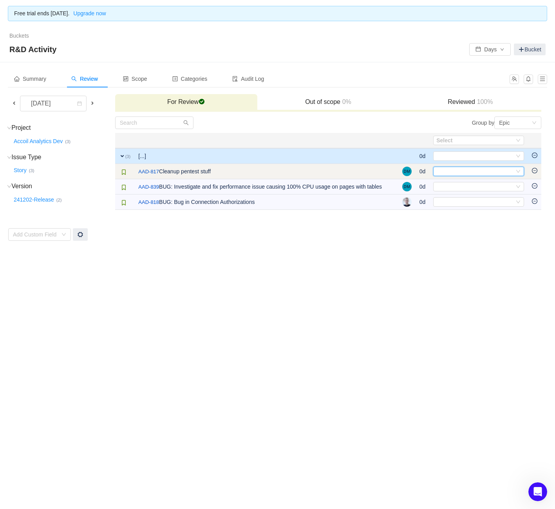
click at [470, 173] on div "Select" at bounding box center [476, 171] width 78 height 9
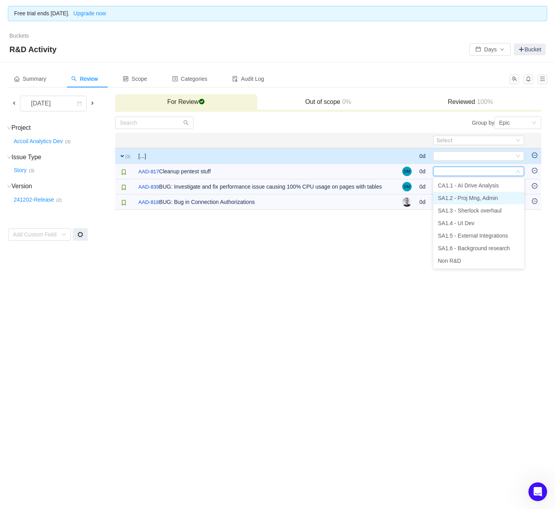
click at [466, 201] on li "SA1.2 - Proj Mng, Admin" at bounding box center [478, 198] width 91 height 13
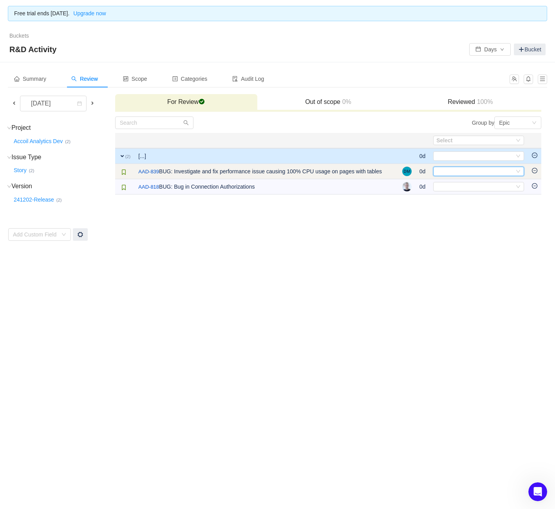
click at [469, 174] on div "Select" at bounding box center [476, 171] width 78 height 9
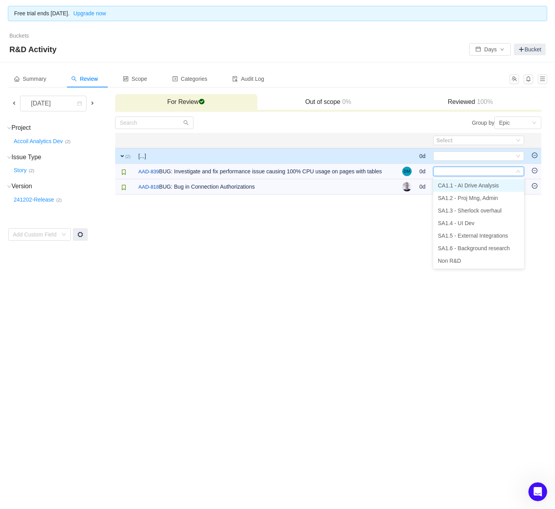
click at [473, 187] on span "CA1.1 - AI Drive Analysis" at bounding box center [468, 185] width 61 height 6
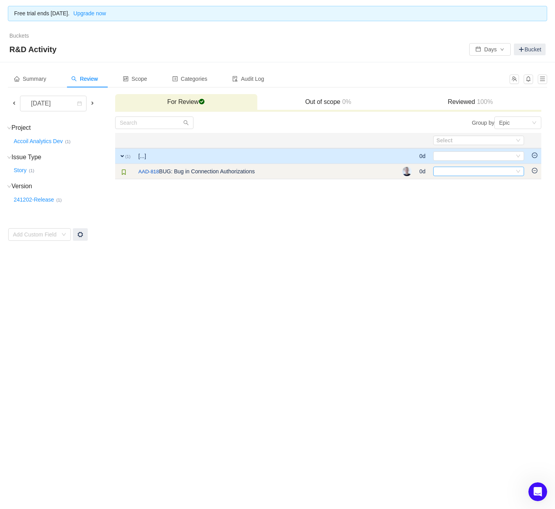
click at [464, 168] on div "Select" at bounding box center [476, 171] width 78 height 9
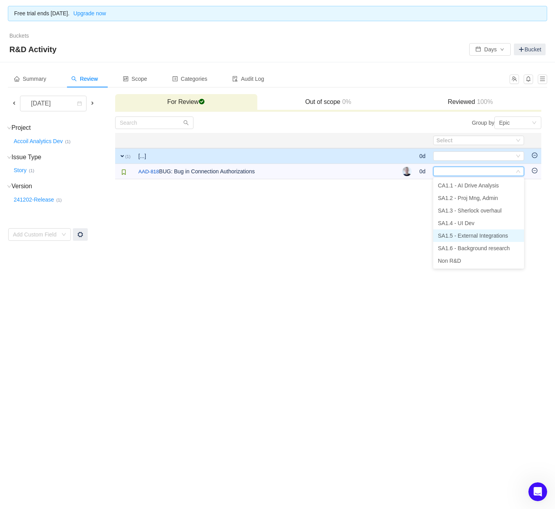
click at [475, 232] on span "SA1.5 - External Integrations" at bounding box center [473, 235] width 70 height 6
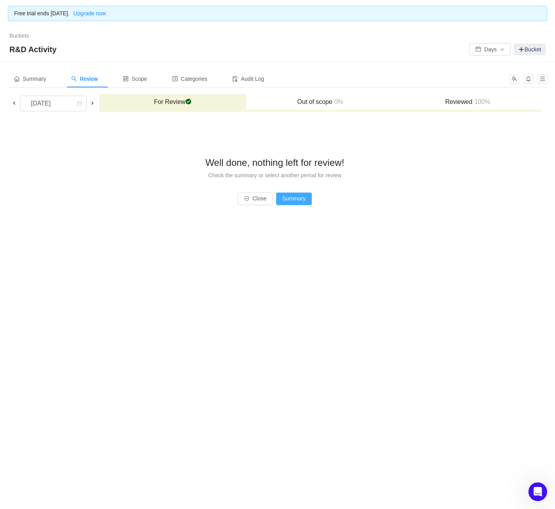
click at [297, 193] on button "Summary" at bounding box center [294, 198] width 36 height 13
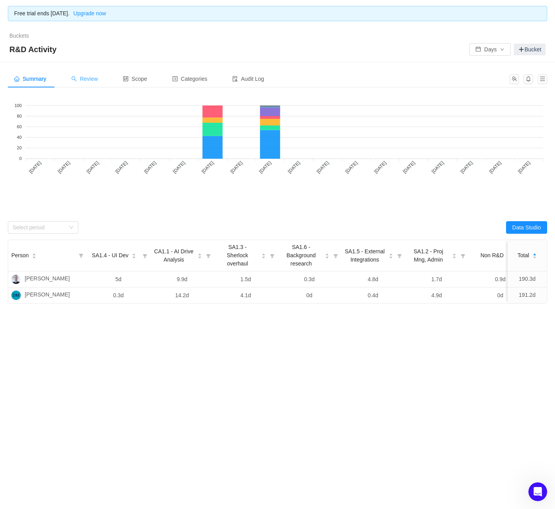
click at [103, 78] on div "Review" at bounding box center [84, 79] width 39 height 18
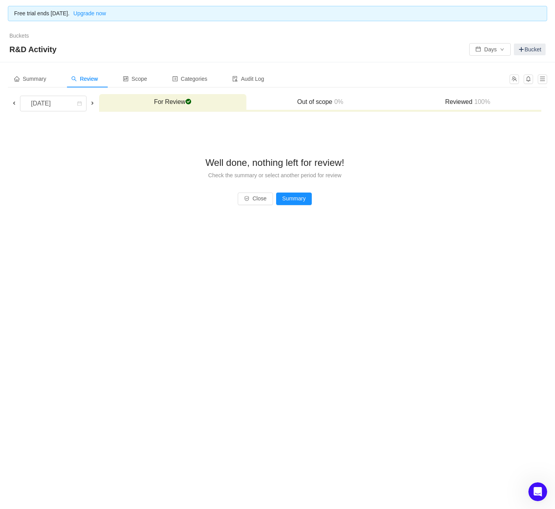
click at [15, 103] on span at bounding box center [14, 103] width 6 height 6
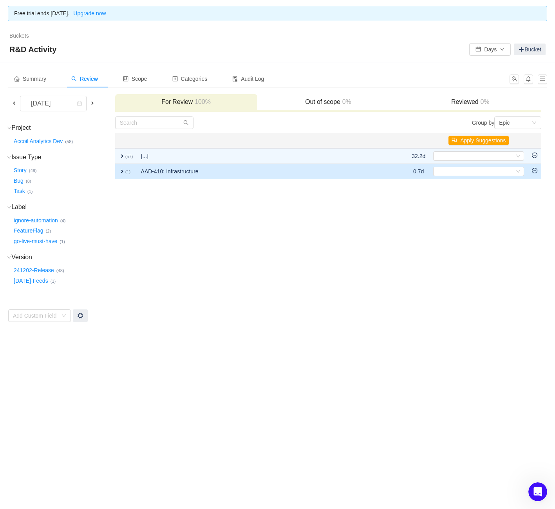
click at [123, 172] on span "expand" at bounding box center [122, 171] width 6 height 6
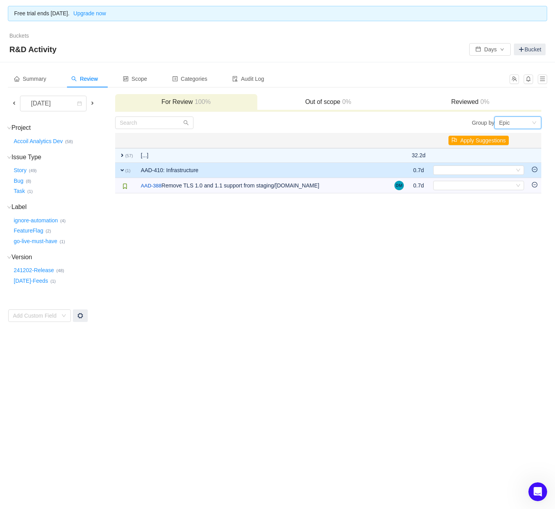
click at [510, 119] on div "Epic" at bounding box center [504, 123] width 11 height 12
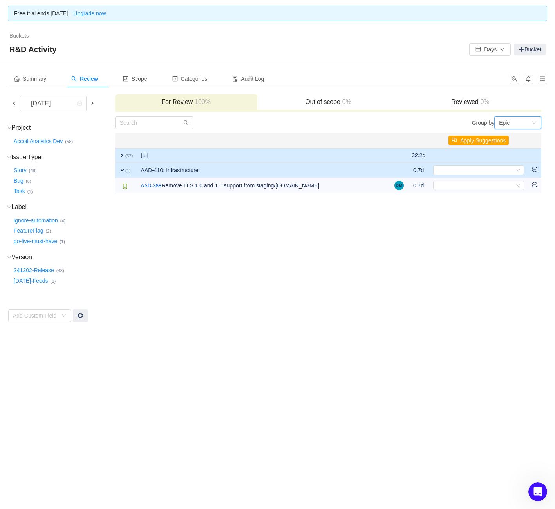
click at [121, 156] on span "expand" at bounding box center [122, 155] width 6 height 6
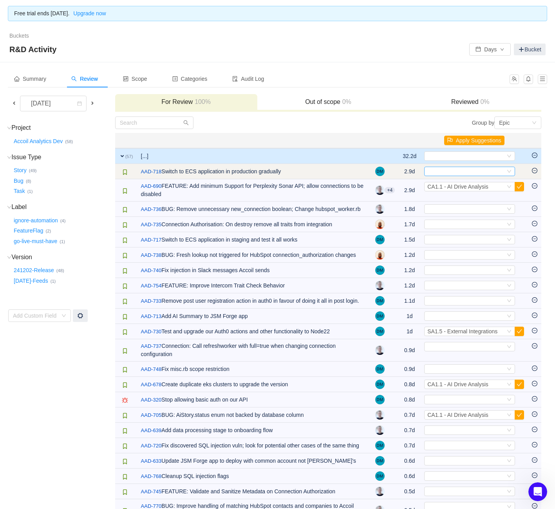
click at [466, 169] on div "Select" at bounding box center [467, 171] width 78 height 9
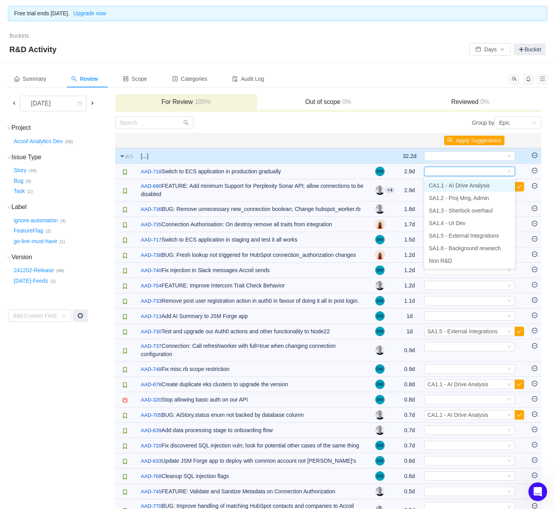
click at [462, 183] on span "CA1.1 - AI Drive Analysis" at bounding box center [459, 185] width 61 height 6
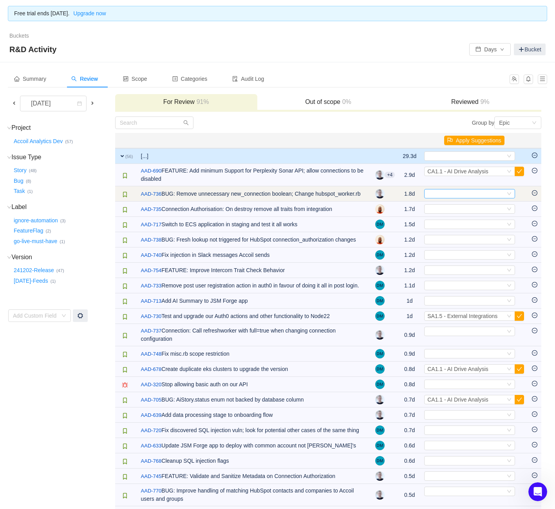
click at [458, 192] on div "Select" at bounding box center [467, 193] width 78 height 9
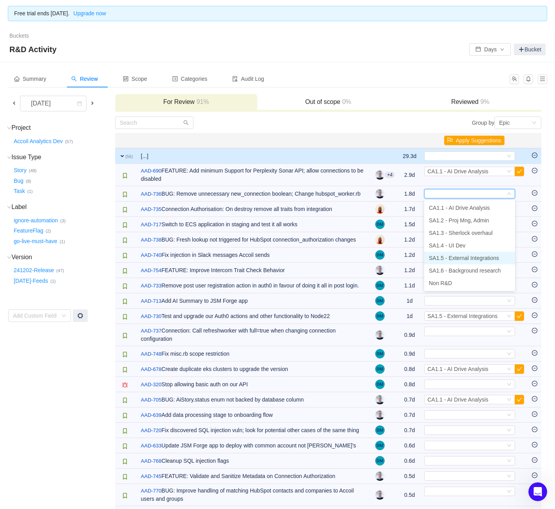
click at [469, 258] on span "SA1.5 - External Integrations" at bounding box center [464, 258] width 70 height 6
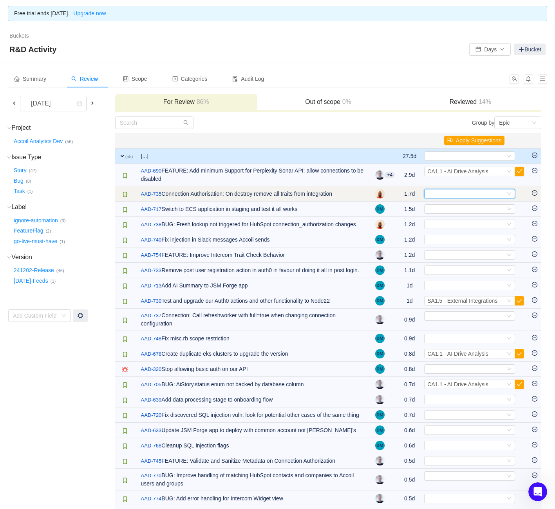
click at [464, 191] on div "Select" at bounding box center [467, 193] width 78 height 9
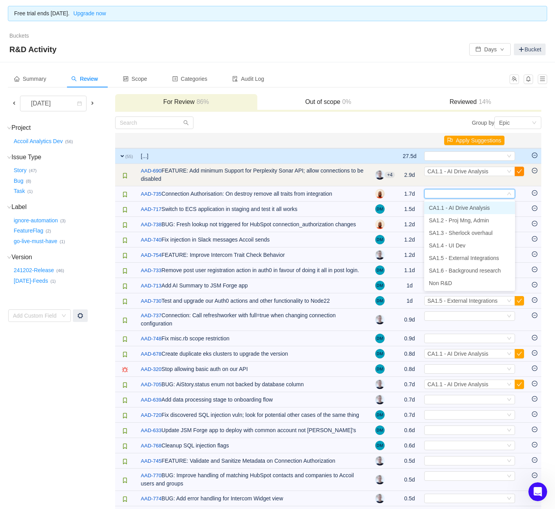
click at [520, 171] on button "button" at bounding box center [519, 171] width 9 height 9
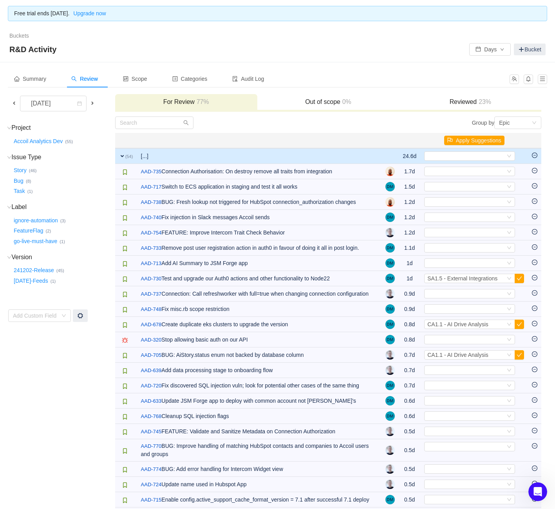
click at [15, 103] on span at bounding box center [14, 103] width 6 height 6
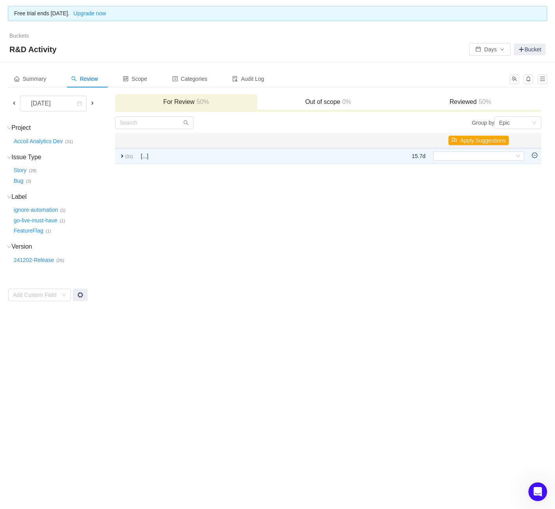
click at [15, 103] on span at bounding box center [14, 103] width 6 height 6
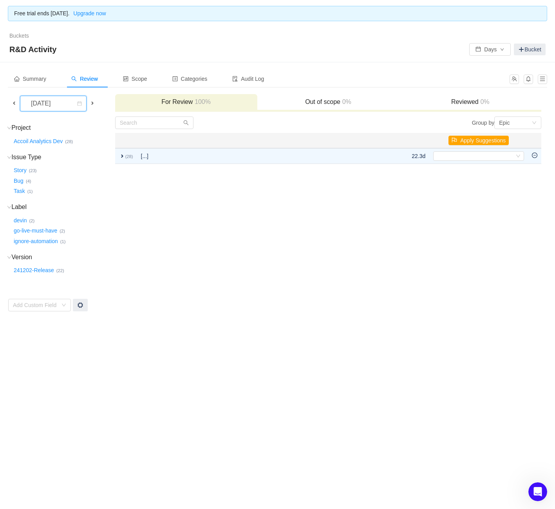
click at [22, 103] on div "June 2025" at bounding box center [53, 104] width 67 height 16
click at [63, 120] on li "[DATE]" at bounding box center [53, 120] width 67 height 13
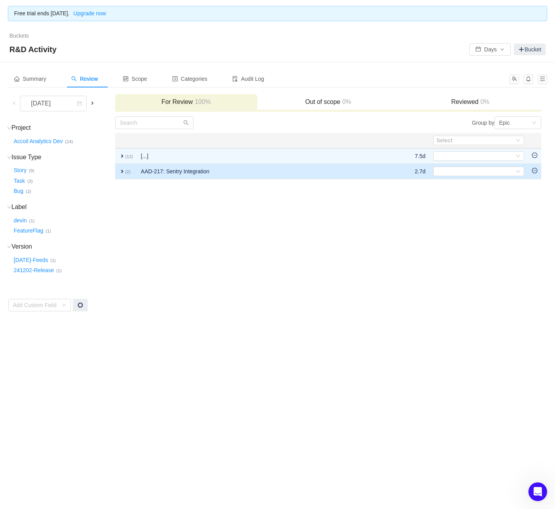
click at [125, 171] on small "(2)" at bounding box center [127, 171] width 5 height 5
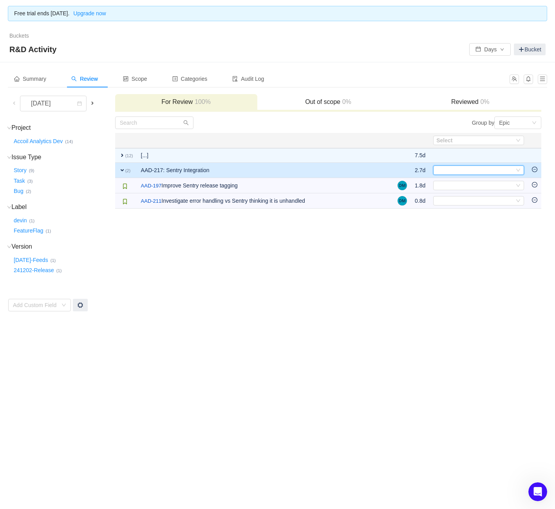
click at [454, 167] on div "Select" at bounding box center [476, 170] width 78 height 9
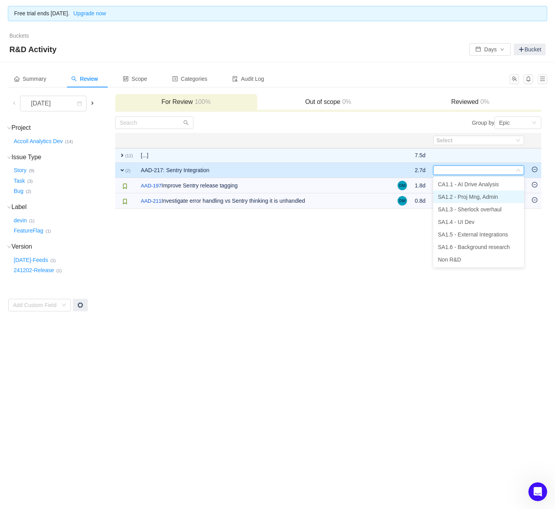
click at [489, 195] on span "SA1.2 - Proj Mng, Admin" at bounding box center [468, 197] width 60 height 6
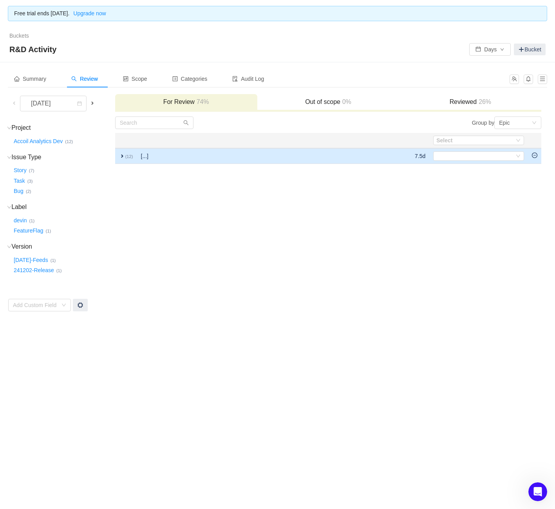
click at [123, 158] on span "expand" at bounding box center [122, 156] width 6 height 6
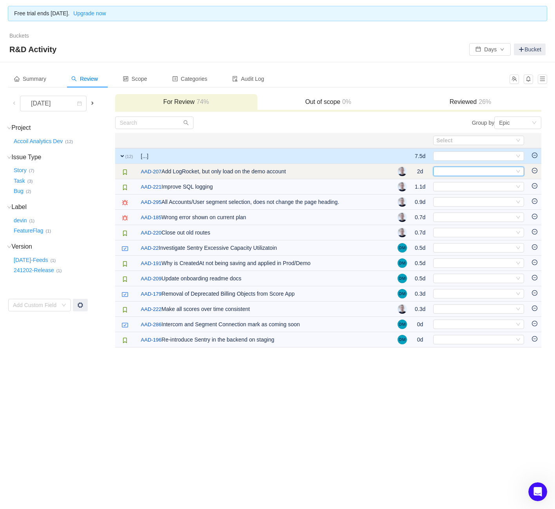
click at [468, 175] on div "Select" at bounding box center [476, 171] width 78 height 9
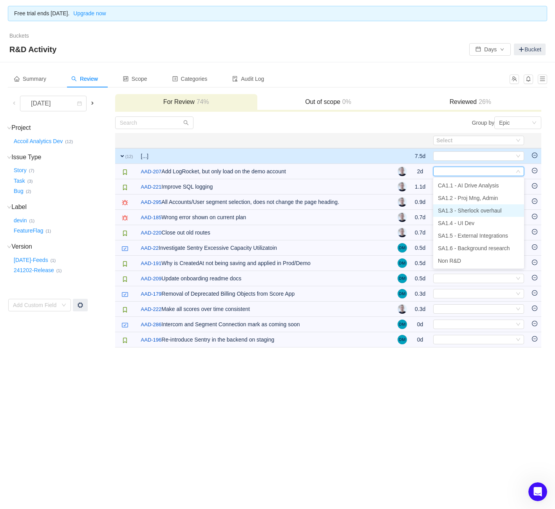
click at [485, 212] on span "SA1.3 - Sherlock overhaul" at bounding box center [470, 210] width 64 height 6
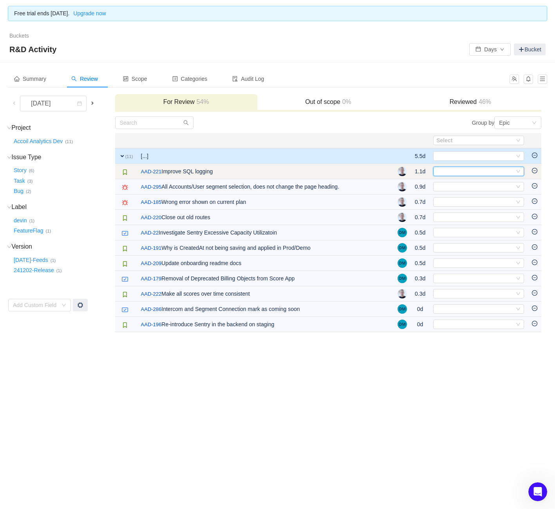
click at [470, 175] on div "Select" at bounding box center [476, 171] width 78 height 9
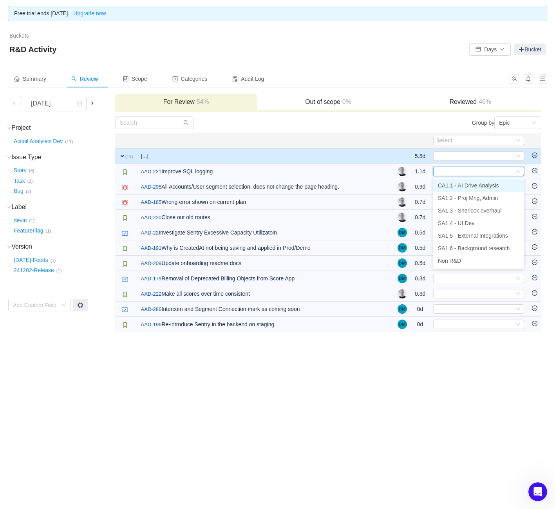
click at [468, 185] on span "CA1.1 - AI Drive Analysis" at bounding box center [468, 185] width 61 height 6
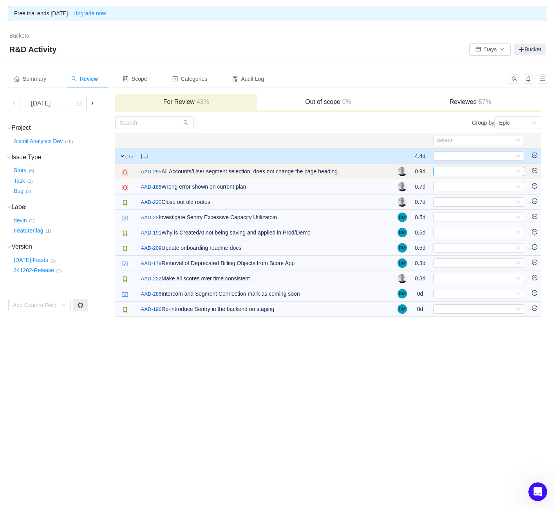
click at [464, 168] on div "Select" at bounding box center [476, 171] width 78 height 9
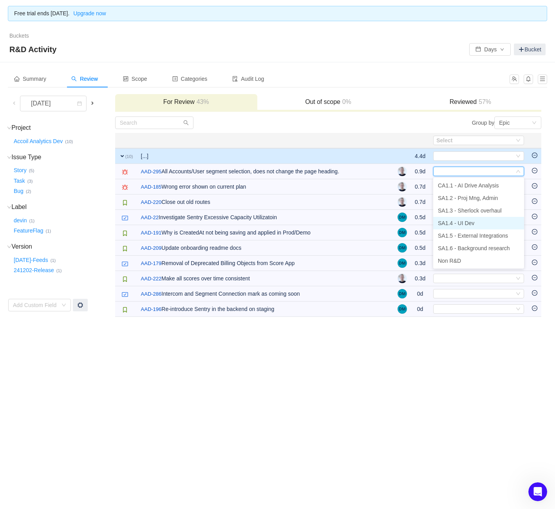
click at [457, 224] on span "SA1.4 - UI Dev" at bounding box center [456, 223] width 36 height 6
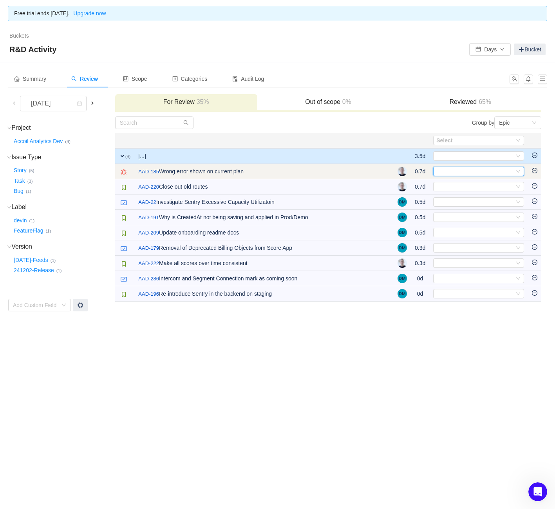
click at [461, 174] on div "Select" at bounding box center [476, 171] width 78 height 9
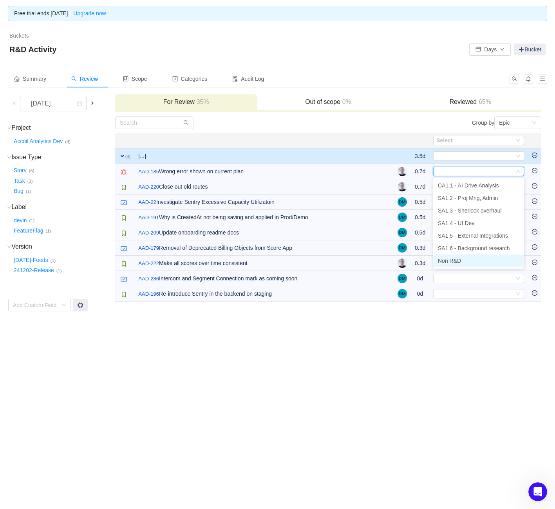
click at [469, 260] on li "Non R&D" at bounding box center [478, 260] width 91 height 13
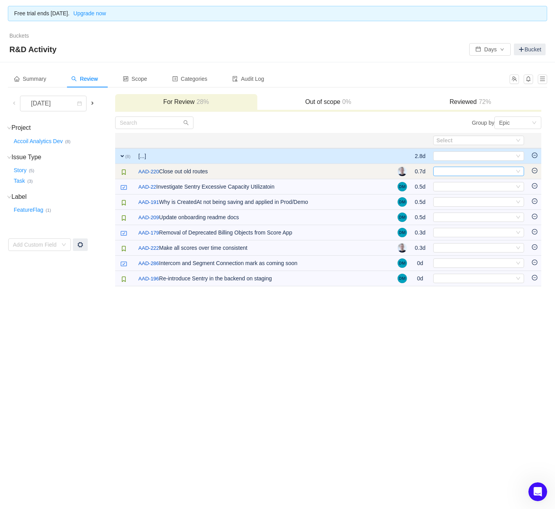
click at [486, 173] on div "Select" at bounding box center [476, 171] width 78 height 9
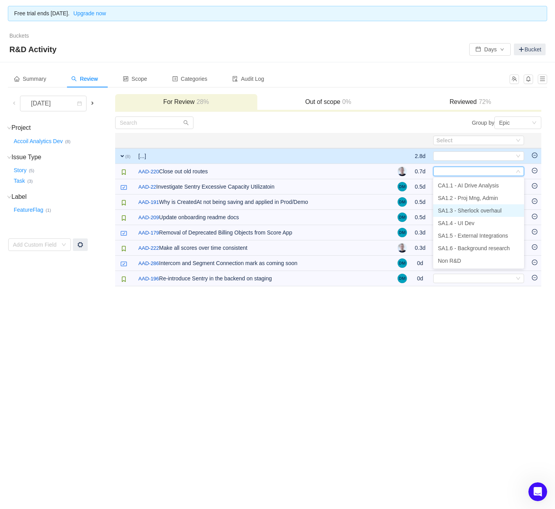
click at [475, 210] on span "SA1.3 - Sherlock overhaul" at bounding box center [470, 210] width 64 height 6
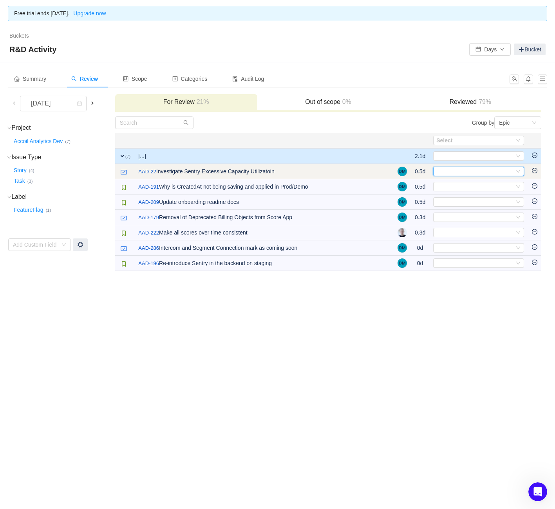
click at [475, 172] on div "Select" at bounding box center [476, 171] width 78 height 9
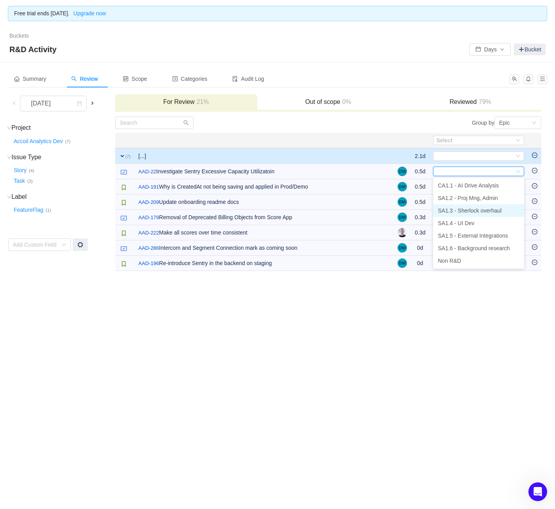
click at [476, 211] on span "SA1.3 - Sherlock overhaul" at bounding box center [470, 210] width 64 height 6
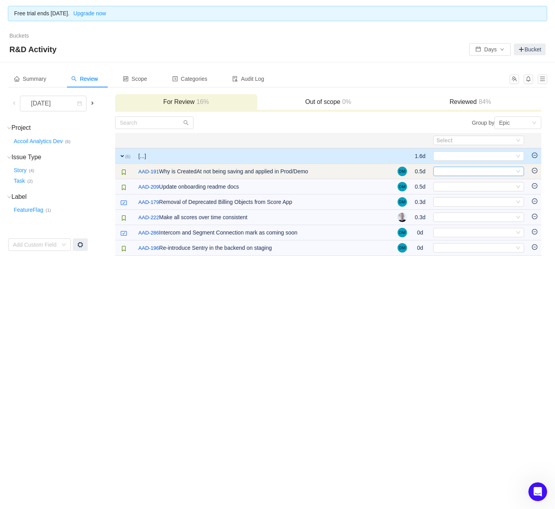
click at [471, 172] on div "Select" at bounding box center [476, 171] width 78 height 9
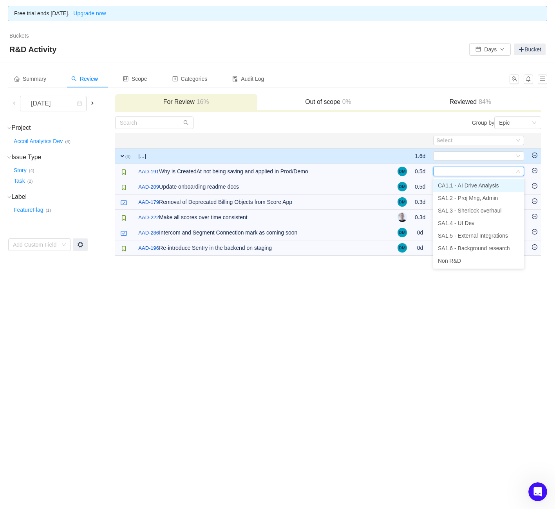
click at [471, 186] on span "CA1.1 - AI Drive Analysis" at bounding box center [468, 185] width 61 height 6
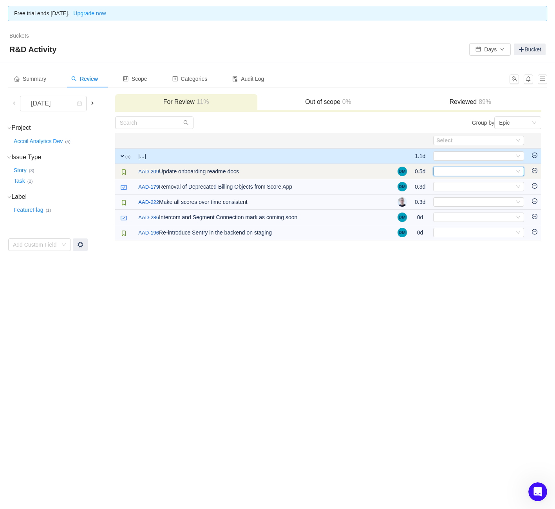
click at [470, 171] on div "Select" at bounding box center [476, 171] width 78 height 9
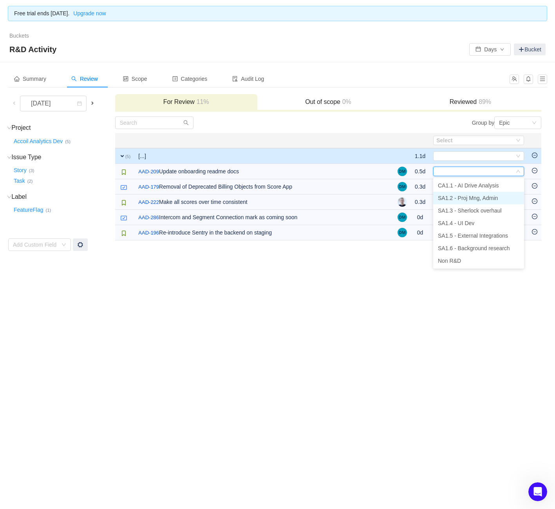
click at [475, 197] on span "SA1.2 - Proj Mng, Admin" at bounding box center [468, 198] width 60 height 6
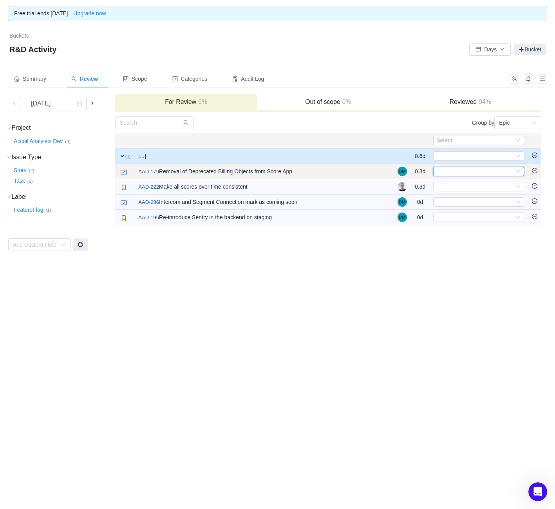
click at [469, 174] on div "Select" at bounding box center [476, 171] width 78 height 9
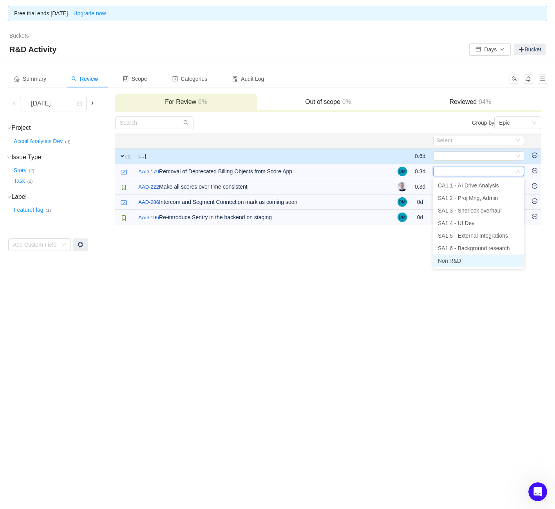
click at [459, 259] on span "Non R&D" at bounding box center [449, 260] width 23 height 6
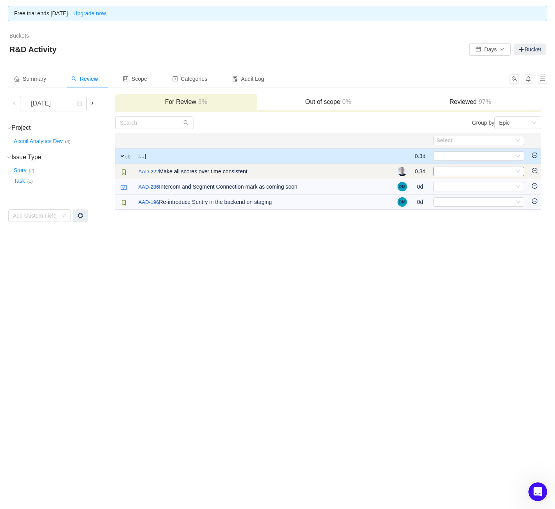
click at [469, 171] on div "Select" at bounding box center [476, 171] width 78 height 9
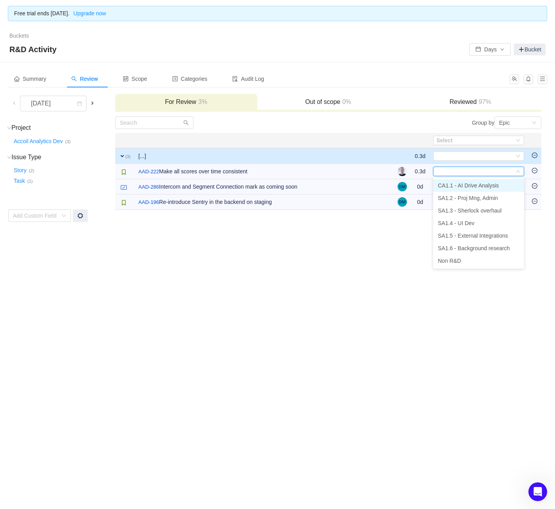
click at [471, 183] on span "CA1.1 - AI Drive Analysis" at bounding box center [468, 185] width 61 height 6
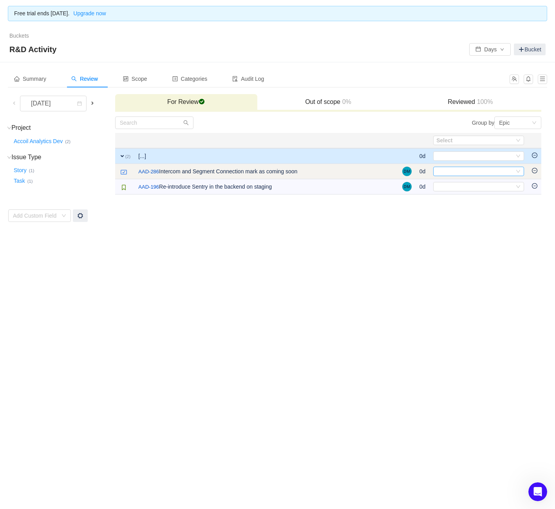
click at [468, 168] on div "Select" at bounding box center [476, 171] width 78 height 9
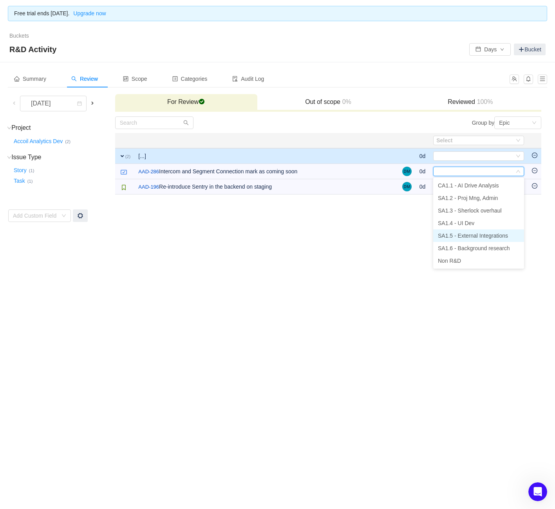
click at [473, 237] on span "SA1.5 - External Integrations" at bounding box center [473, 235] width 70 height 6
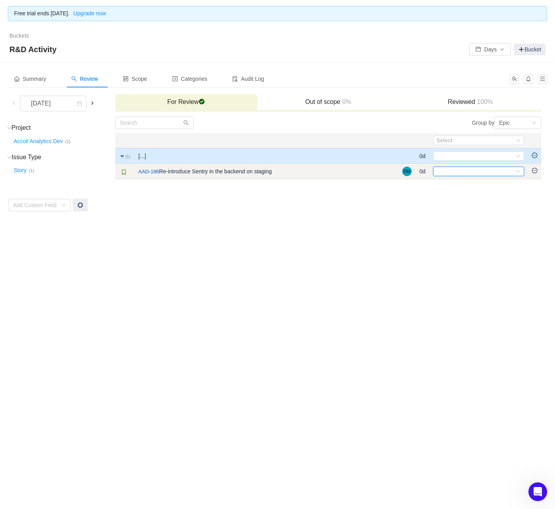
click at [472, 167] on div "Select" at bounding box center [476, 171] width 78 height 9
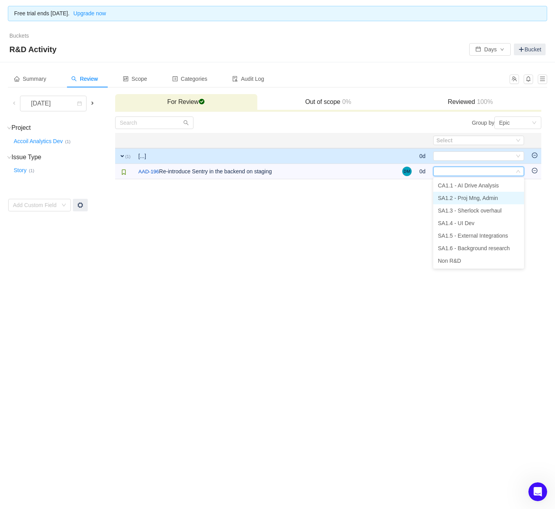
click at [473, 196] on span "SA1.2 - Proj Mng, Admin" at bounding box center [468, 198] width 60 height 6
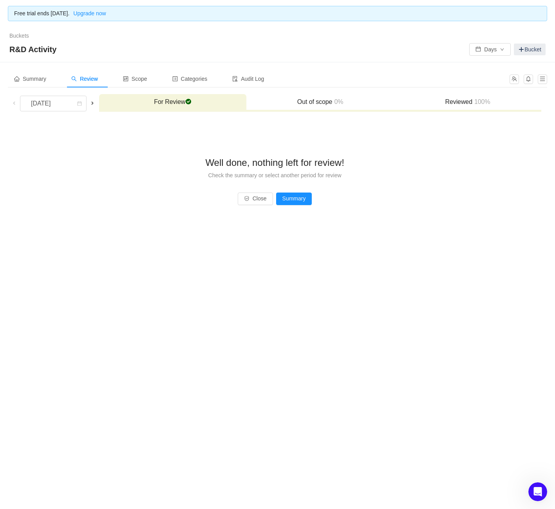
click at [96, 104] on span at bounding box center [92, 103] width 6 height 6
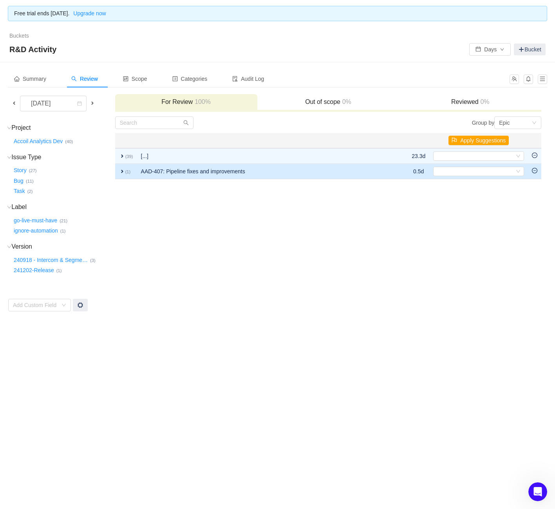
click at [118, 170] on td "expand (1)" at bounding box center [126, 171] width 22 height 15
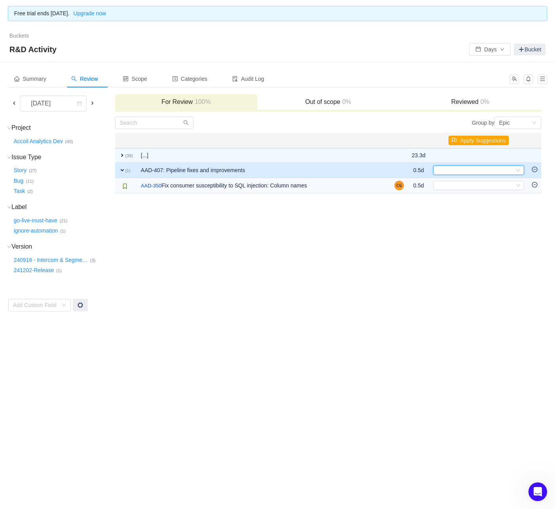
click at [462, 170] on div "Select" at bounding box center [476, 170] width 78 height 9
click at [390, 228] on td "Group by Epic You will see tickets here after they were marked as out of scope …" at bounding box center [329, 214] width 428 height 196
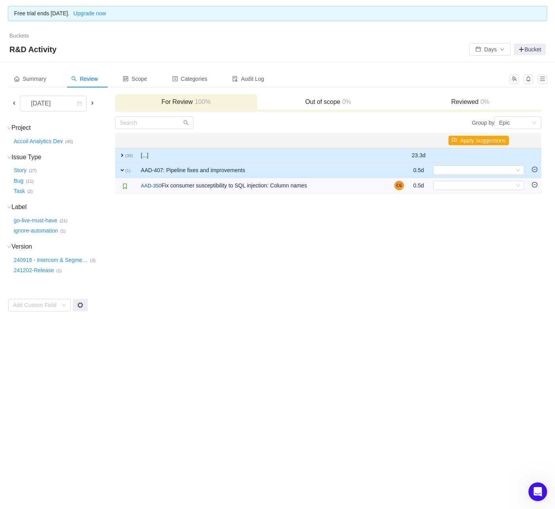
click at [123, 154] on span "expand" at bounding box center [122, 155] width 6 height 6
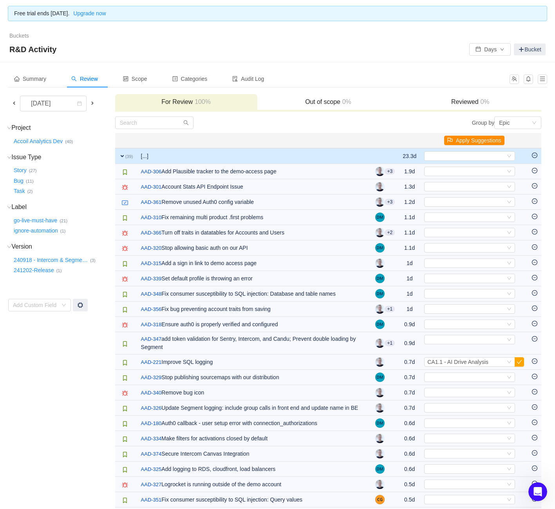
click at [475, 138] on button "Apply Suggestions" at bounding box center [474, 140] width 60 height 9
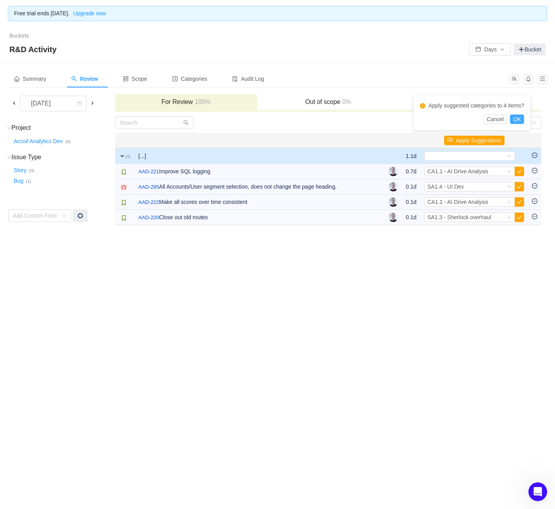
click at [519, 119] on button "OK" at bounding box center [517, 118] width 14 height 9
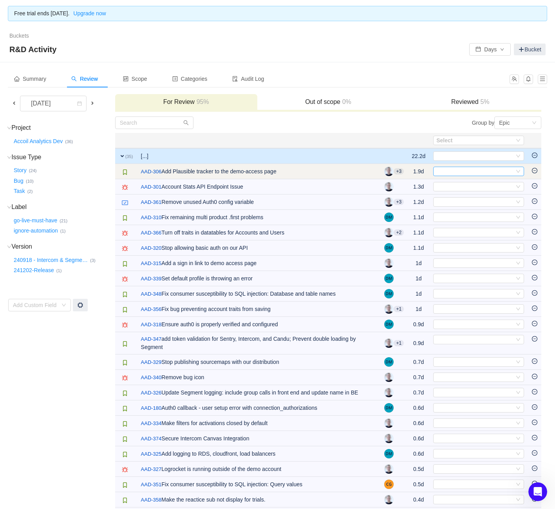
click at [456, 173] on div "Select" at bounding box center [476, 171] width 78 height 9
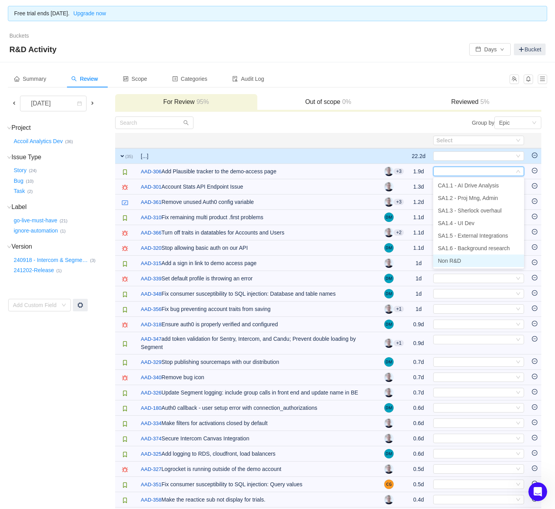
click at [455, 263] on span "Non R&D" at bounding box center [449, 260] width 23 height 6
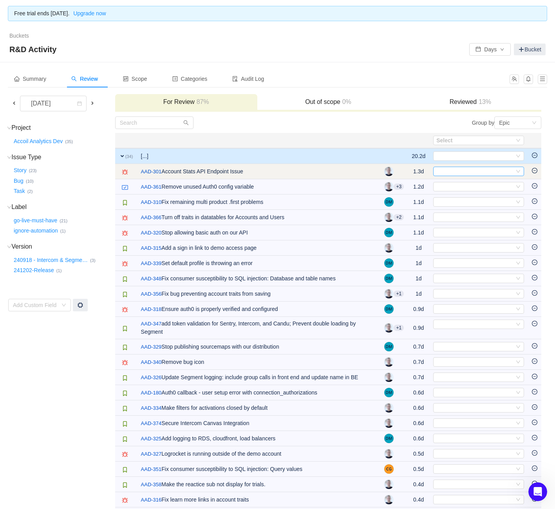
click at [468, 174] on div "Select" at bounding box center [476, 171] width 78 height 9
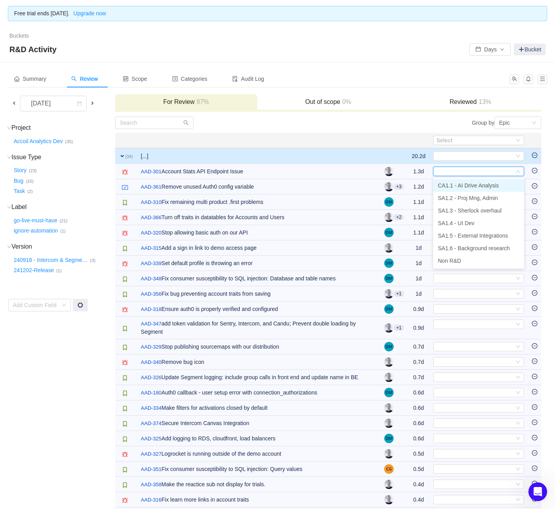
click at [463, 188] on span "CA1.1 - AI Drive Analysis" at bounding box center [468, 185] width 61 height 6
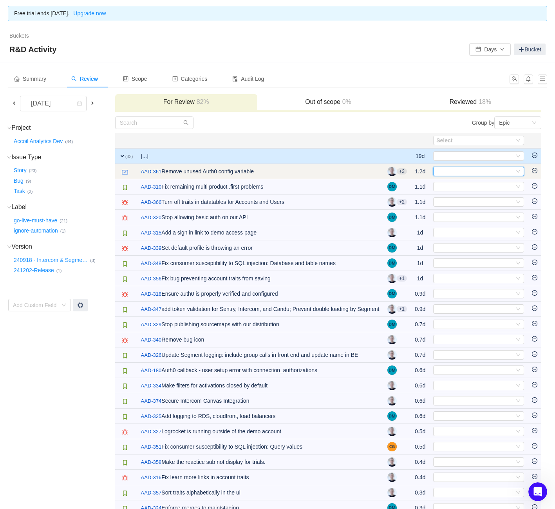
click at [464, 172] on div "Select" at bounding box center [476, 171] width 78 height 9
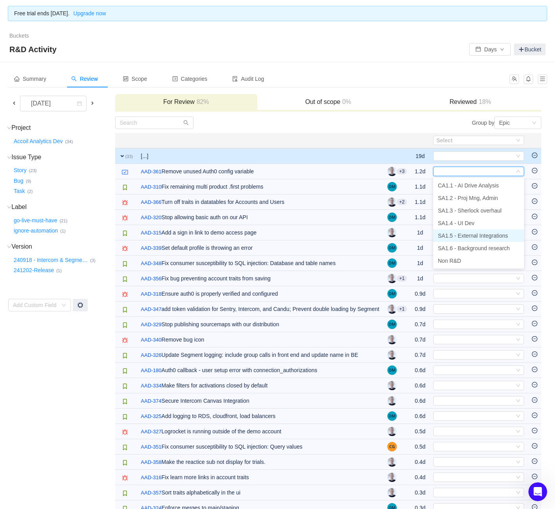
click at [477, 236] on span "SA1.5 - External Integrations" at bounding box center [473, 235] width 70 height 6
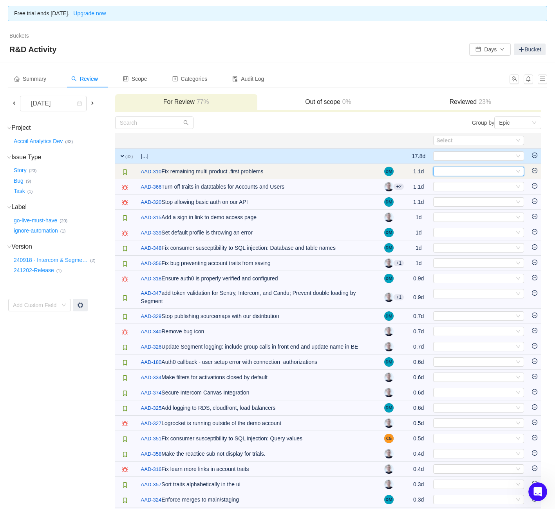
click at [472, 172] on div "Select" at bounding box center [476, 171] width 78 height 9
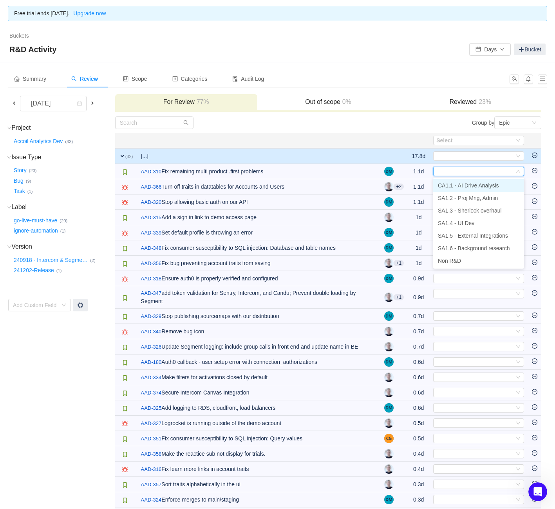
click at [478, 188] on span "CA1.1 - AI Drive Analysis" at bounding box center [468, 185] width 61 height 6
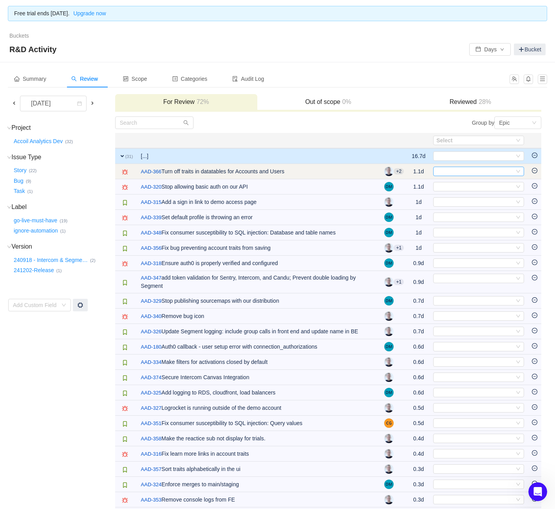
click at [473, 175] on div "Select" at bounding box center [476, 171] width 78 height 9
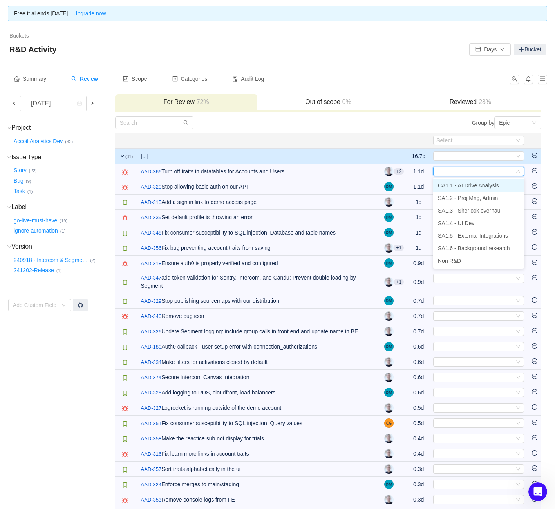
click at [475, 186] on span "CA1.1 - AI Drive Analysis" at bounding box center [468, 185] width 61 height 6
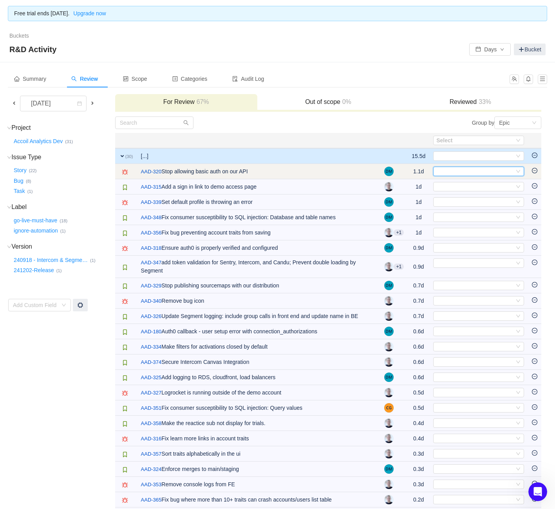
click at [472, 174] on div "Select" at bounding box center [476, 171] width 78 height 9
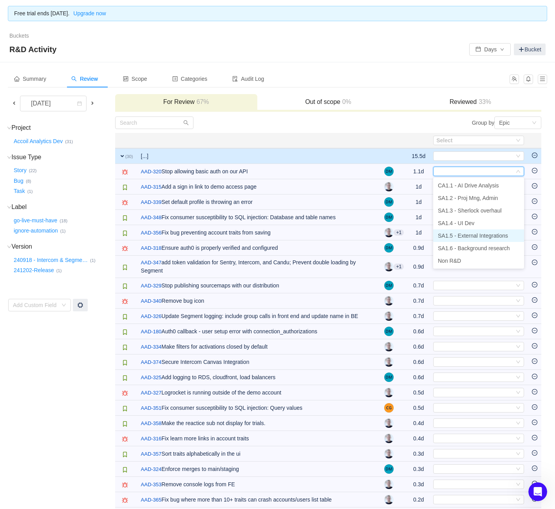
click at [472, 235] on span "SA1.5 - External Integrations" at bounding box center [473, 235] width 70 height 6
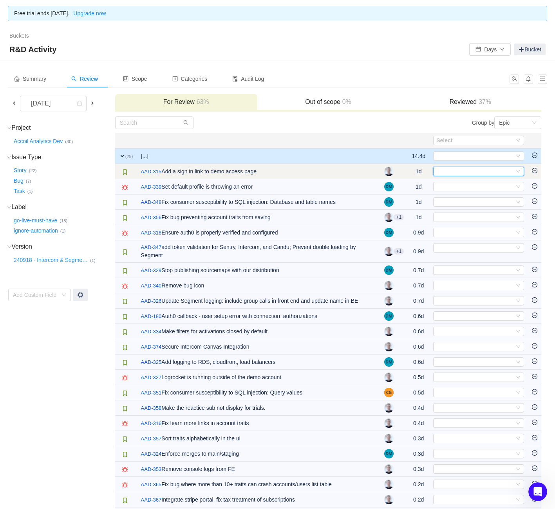
click at [462, 173] on div "Select" at bounding box center [476, 171] width 78 height 9
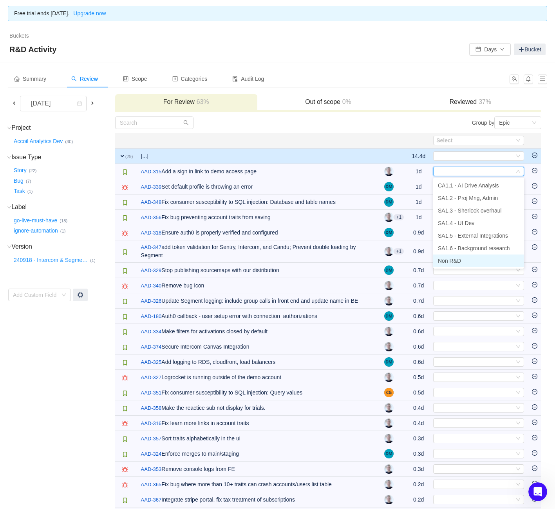
click at [456, 260] on span "Non R&D" at bounding box center [449, 260] width 23 height 6
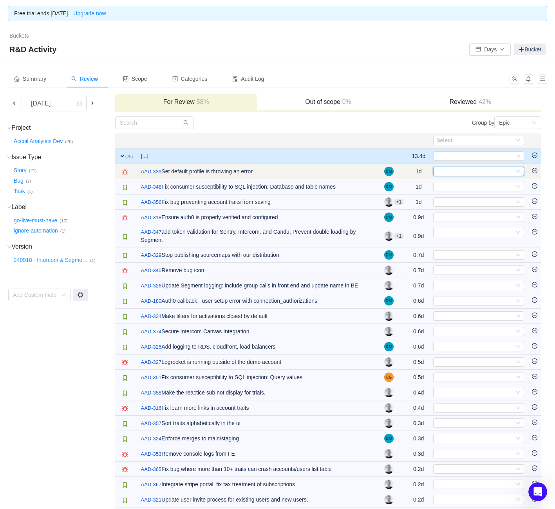
click at [473, 169] on div "Select" at bounding box center [476, 171] width 78 height 9
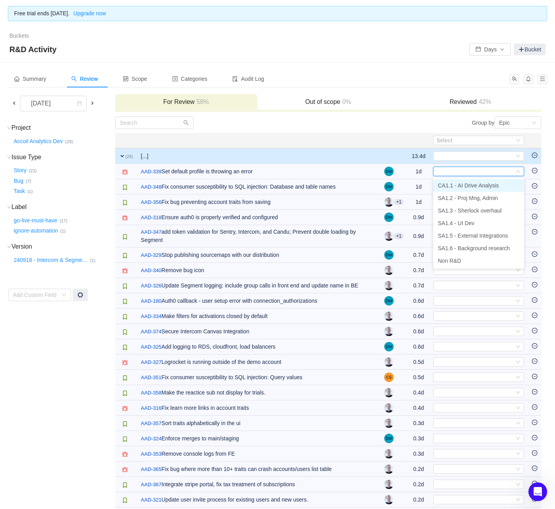
click at [466, 189] on li "CA1.1 - AI Drive Analysis" at bounding box center [478, 185] width 91 height 13
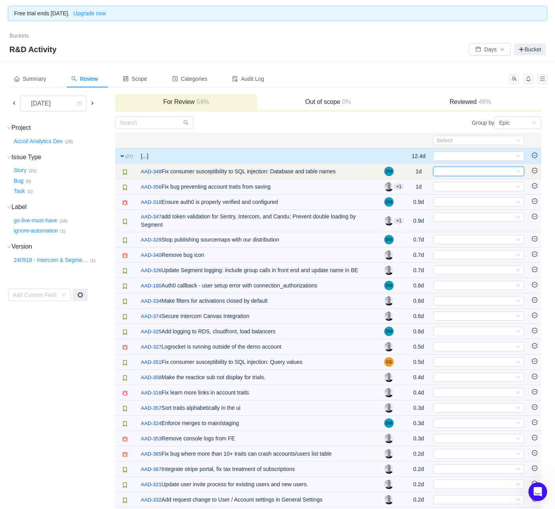
click at [468, 170] on div "Select" at bounding box center [476, 171] width 78 height 9
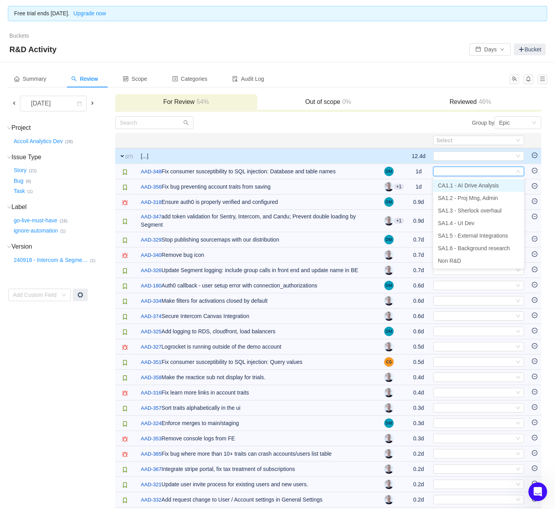
click at [465, 184] on span "CA1.1 - AI Drive Analysis" at bounding box center [468, 185] width 61 height 6
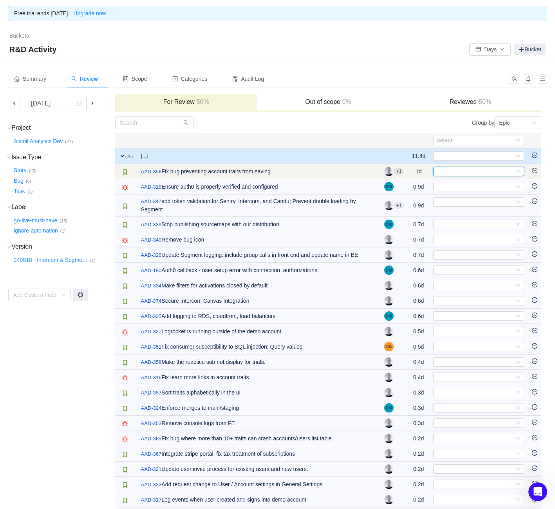
click at [464, 173] on div "Select" at bounding box center [476, 171] width 78 height 9
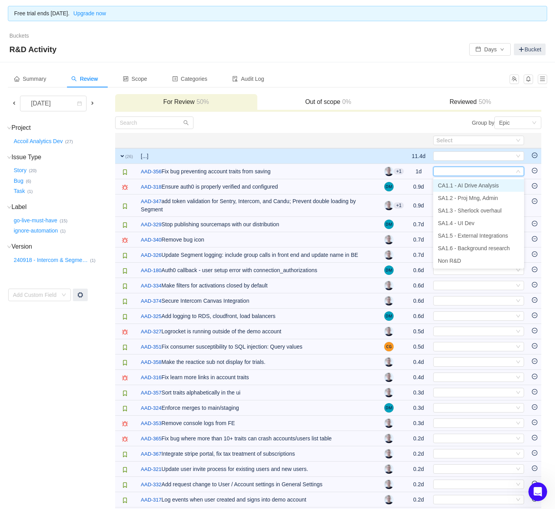
click at [462, 179] on li "CA1.1 - AI Drive Analysis" at bounding box center [478, 185] width 91 height 13
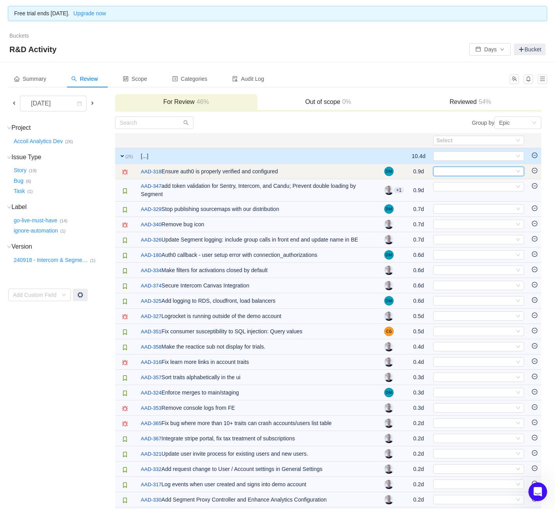
click at [464, 171] on div "Select" at bounding box center [476, 171] width 78 height 9
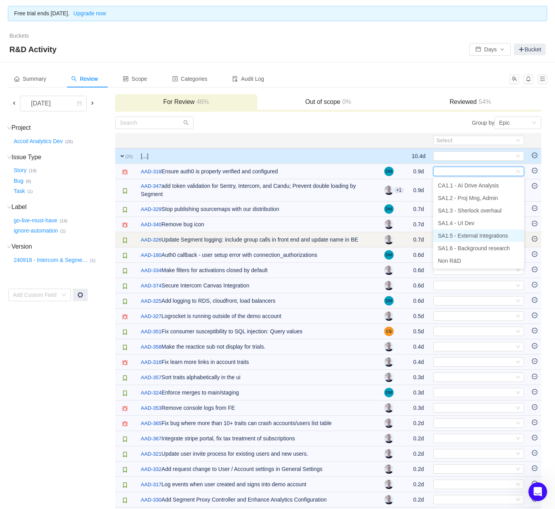
drag, startPoint x: 467, startPoint y: 236, endPoint x: 466, endPoint y: 232, distance: 4.4
click at [467, 236] on span "SA1.5 - External Integrations" at bounding box center [473, 235] width 70 height 6
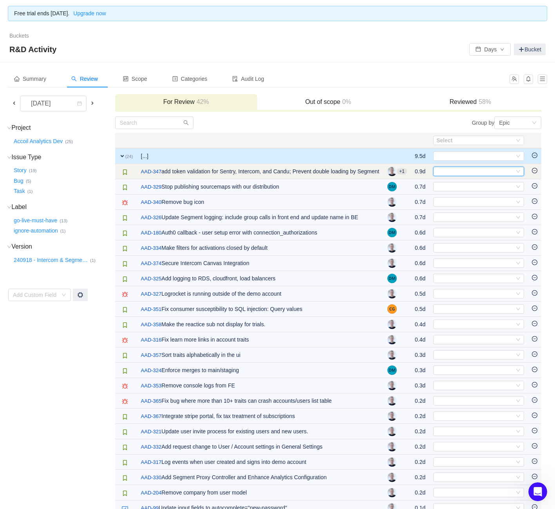
click at [459, 167] on div "Select" at bounding box center [476, 171] width 78 height 9
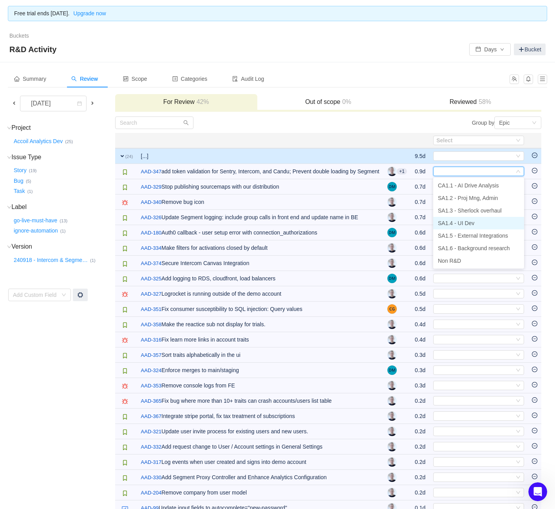
click at [466, 225] on span "SA1.4 - UI Dev" at bounding box center [456, 223] width 36 height 6
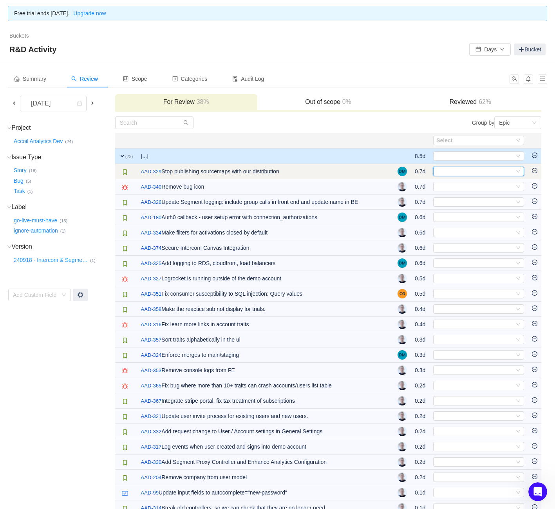
click at [462, 173] on div "Select" at bounding box center [476, 171] width 78 height 9
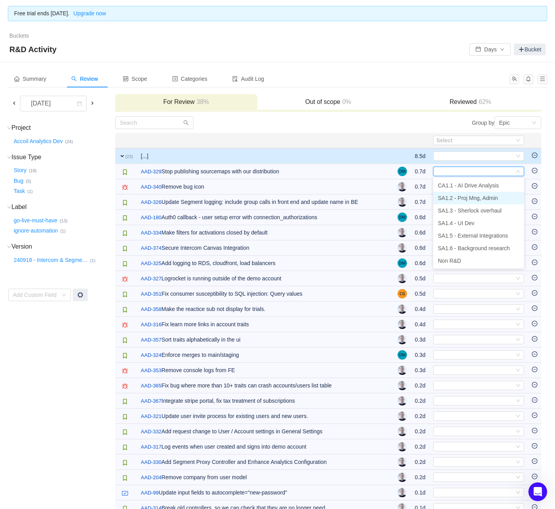
click at [471, 199] on span "SA1.2 - Proj Mng, Admin" at bounding box center [468, 198] width 60 height 6
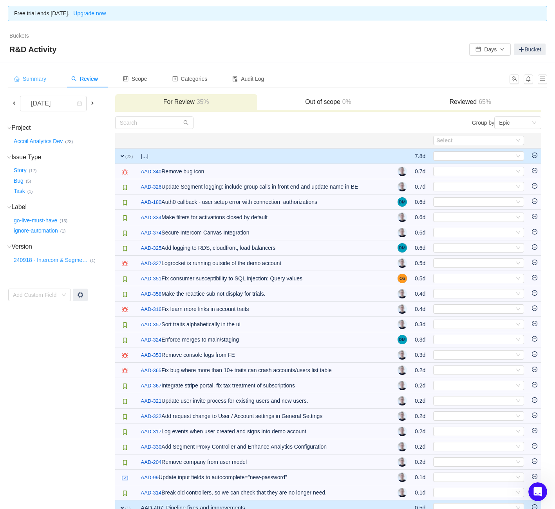
click at [42, 82] on div "Summary" at bounding box center [30, 79] width 45 height 18
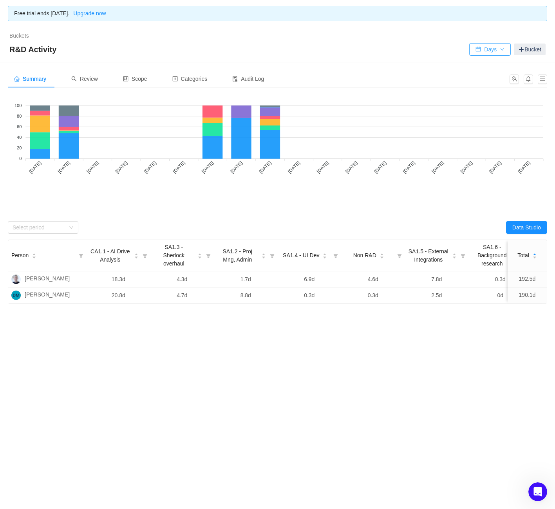
click at [499, 55] on button "Days" at bounding box center [491, 49] width 42 height 13
click at [486, 74] on li "Hours" at bounding box center [488, 77] width 42 height 13
click at [488, 51] on button "Hours" at bounding box center [490, 49] width 44 height 13
click at [486, 65] on li "Days" at bounding box center [486, 65] width 44 height 13
click at [144, 80] on span "Scope" at bounding box center [135, 79] width 24 height 6
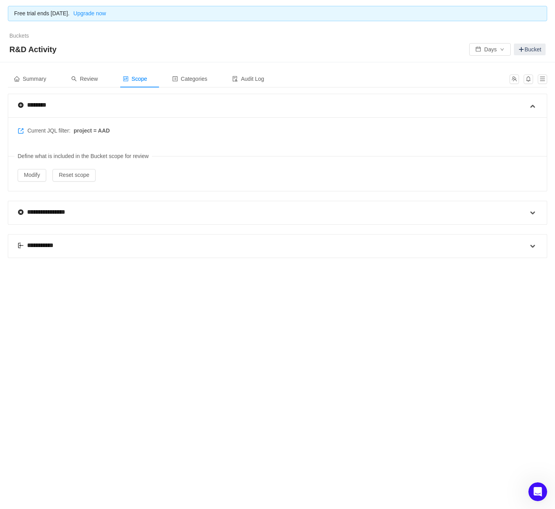
click at [35, 245] on div "**********" at bounding box center [40, 245] width 44 height 9
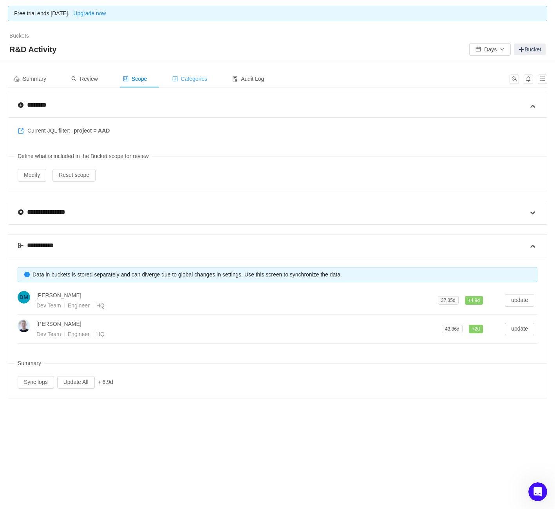
click at [196, 82] on div "Categories" at bounding box center [190, 79] width 48 height 18
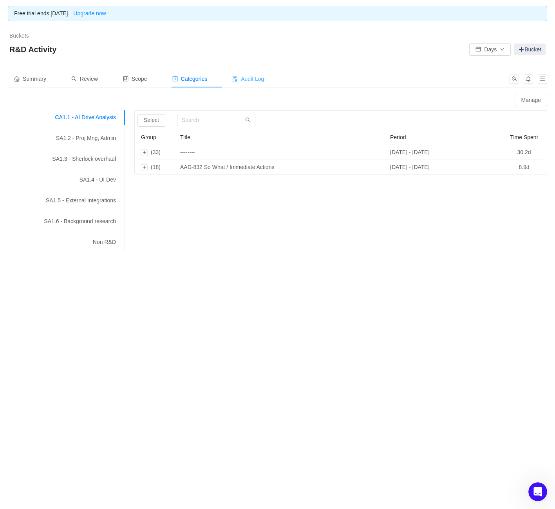
click at [258, 79] on span "Audit Log" at bounding box center [248, 79] width 32 height 6
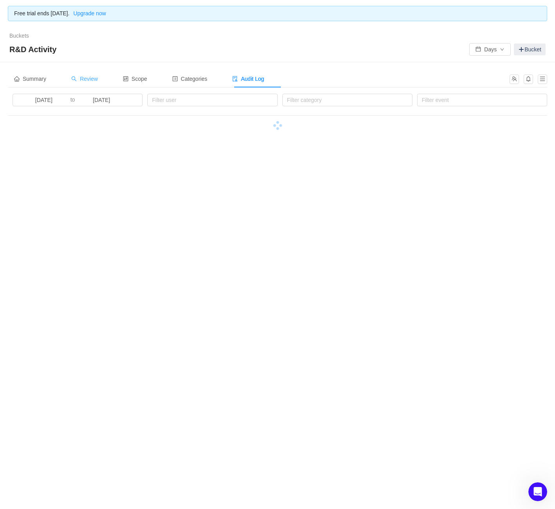
click at [90, 82] on span "Review" at bounding box center [84, 79] width 27 height 6
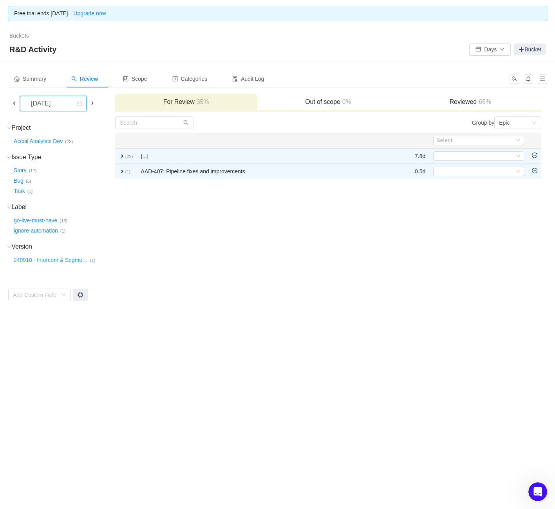
click at [22, 106] on div "February 2025" at bounding box center [53, 104] width 67 height 16
click at [63, 205] on li "December 2025" at bounding box center [56, 203] width 73 height 13
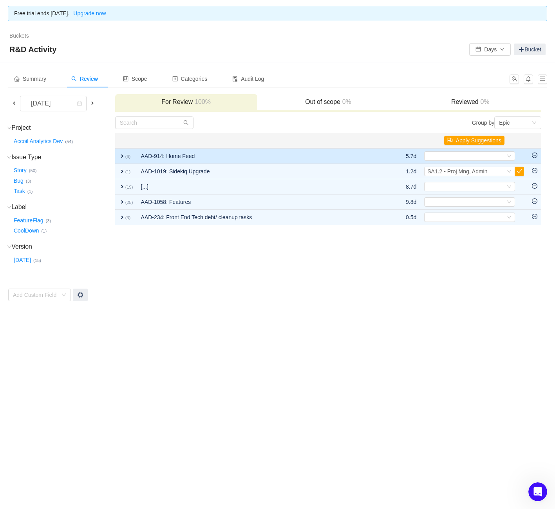
click at [121, 154] on span "expand" at bounding box center [122, 156] width 6 height 6
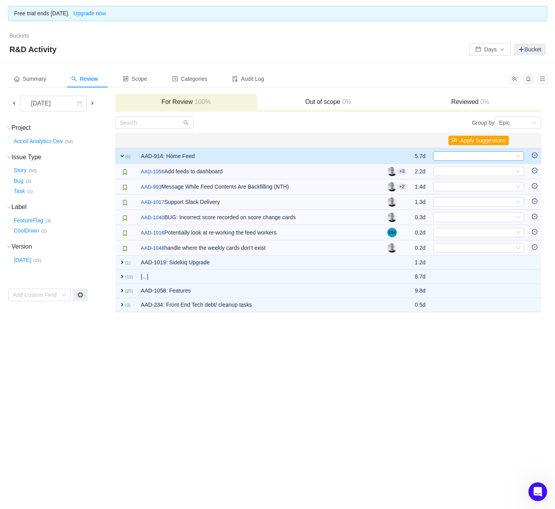
click at [451, 159] on div "Select" at bounding box center [476, 156] width 78 height 9
click at [459, 169] on span "CA1.1 - AI Drive Analysis" at bounding box center [468, 170] width 61 height 6
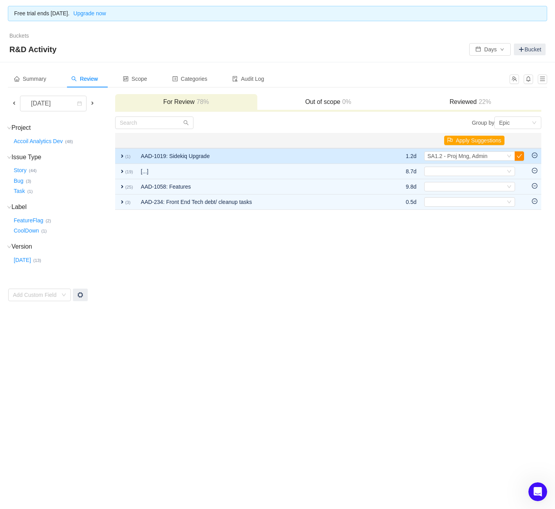
click at [518, 157] on button "button" at bounding box center [519, 155] width 9 height 9
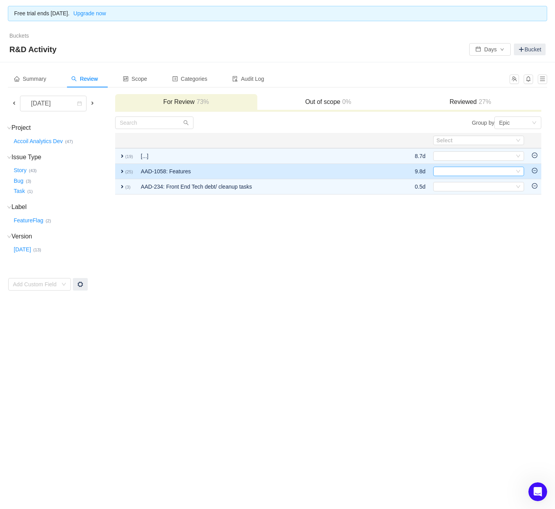
click at [441, 170] on div "Select" at bounding box center [476, 171] width 78 height 9
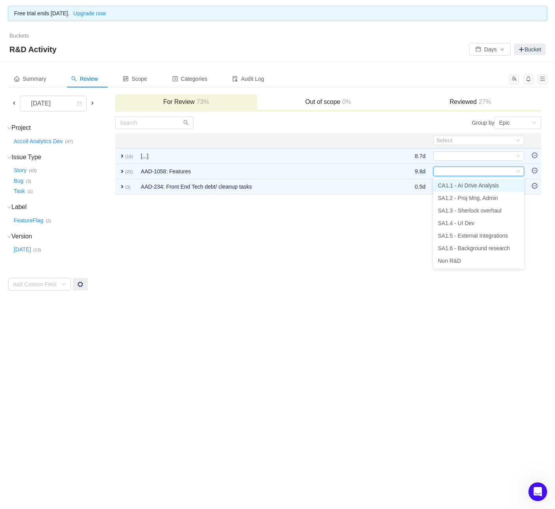
click at [453, 188] on span "CA1.1 - AI Drive Analysis" at bounding box center [468, 185] width 61 height 6
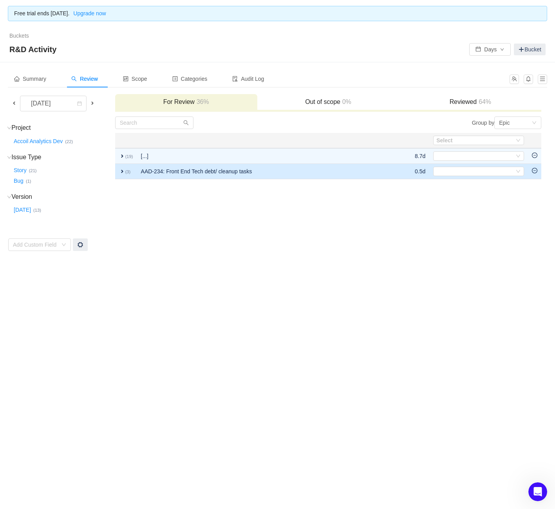
click at [461, 165] on td "Select Out of scope" at bounding box center [479, 171] width 99 height 15
click at [460, 168] on div "Select" at bounding box center [476, 171] width 78 height 9
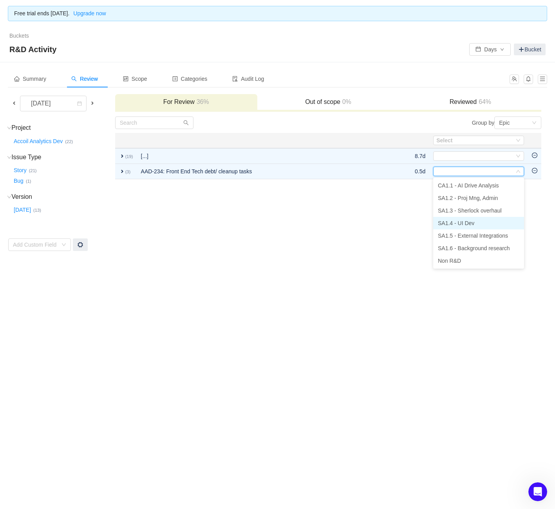
click at [473, 219] on li "SA1.4 - UI Dev" at bounding box center [478, 223] width 91 height 13
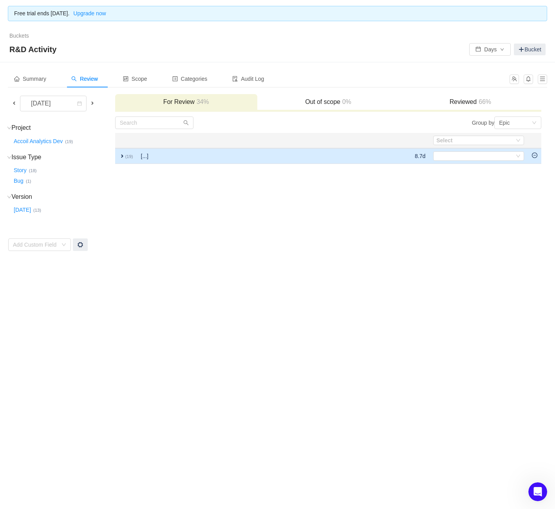
click at [125, 158] on span "expand" at bounding box center [122, 156] width 6 height 6
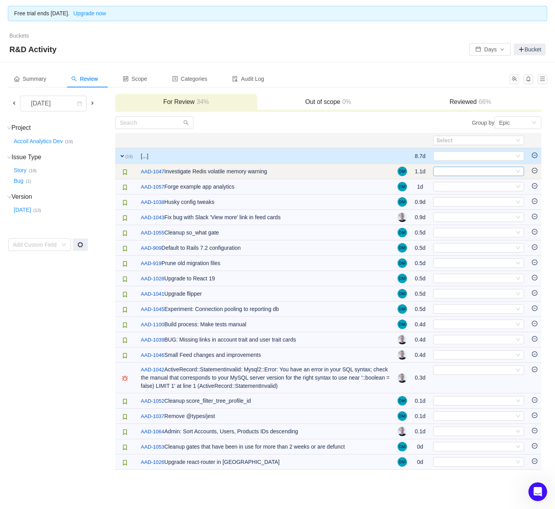
click at [456, 168] on div "Select" at bounding box center [476, 171] width 78 height 9
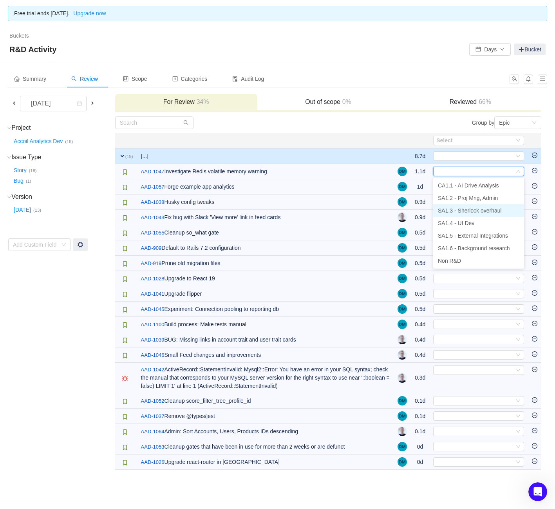
click at [462, 208] on span "SA1.3 - Sherlock overhaul" at bounding box center [470, 210] width 64 height 6
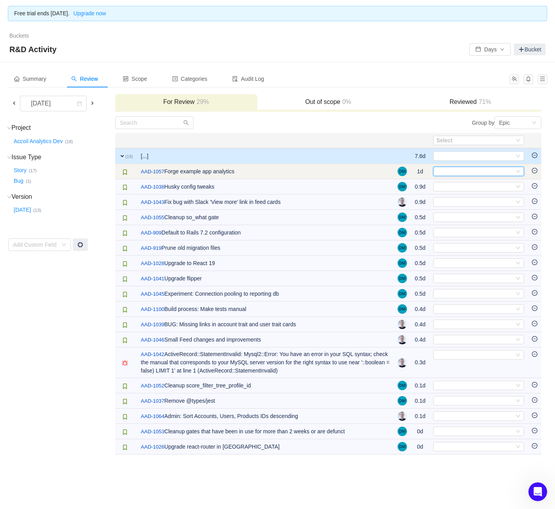
click at [460, 170] on div "Select" at bounding box center [476, 171] width 78 height 9
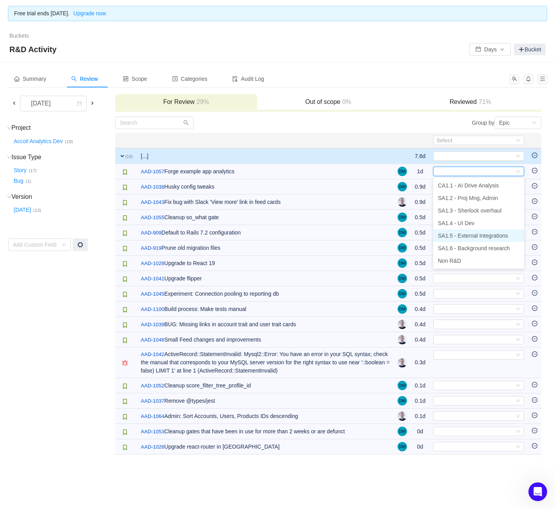
click at [472, 239] on li "SA1.5 - External Integrations" at bounding box center [478, 235] width 91 height 13
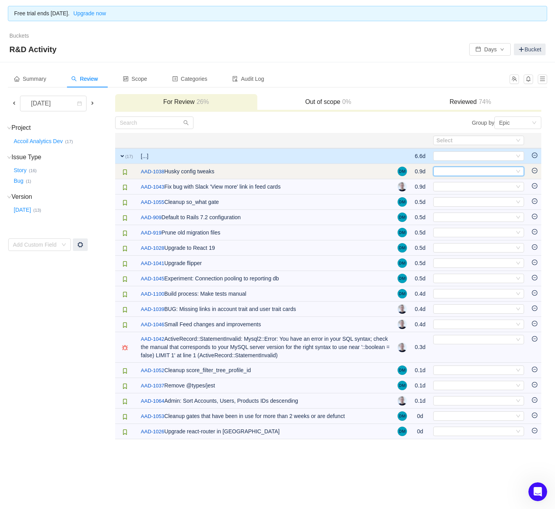
click at [453, 170] on div "Select" at bounding box center [476, 171] width 78 height 9
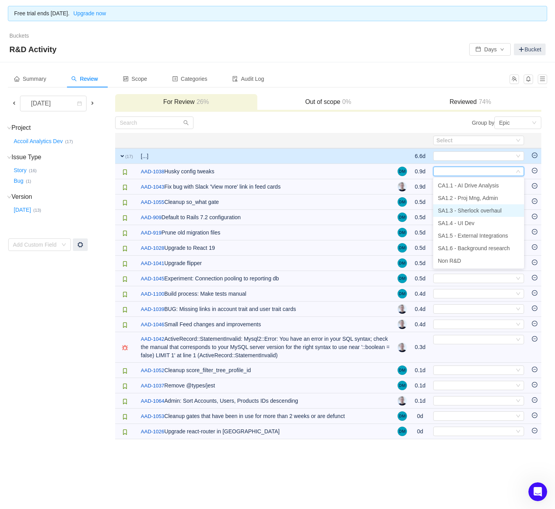
click at [454, 212] on span "SA1.3 - Sherlock overhaul" at bounding box center [470, 210] width 64 height 6
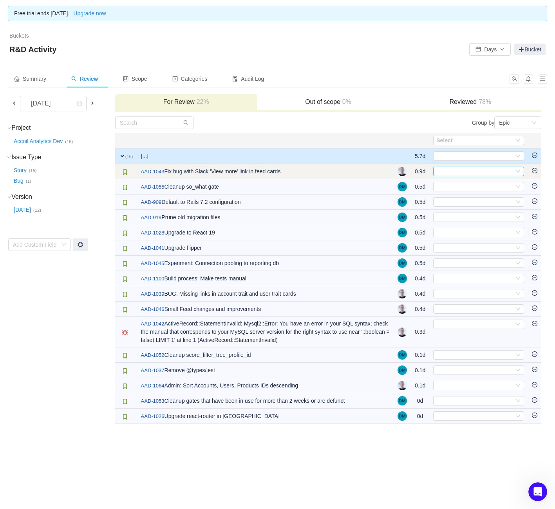
click at [453, 169] on div "Select" at bounding box center [476, 171] width 78 height 9
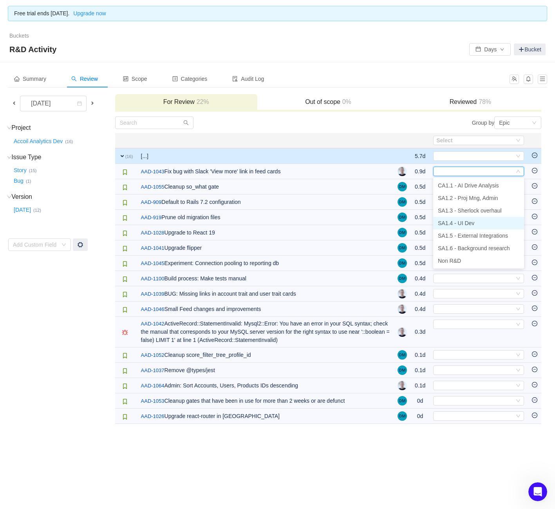
click at [455, 224] on span "SA1.4 - UI Dev" at bounding box center [456, 223] width 36 height 6
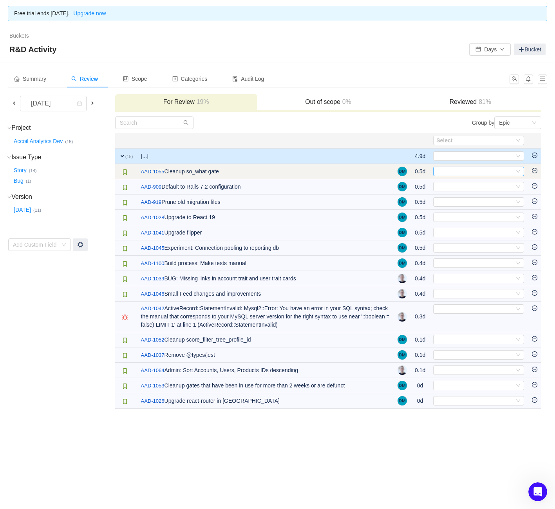
click at [453, 174] on div "Select" at bounding box center [476, 171] width 78 height 9
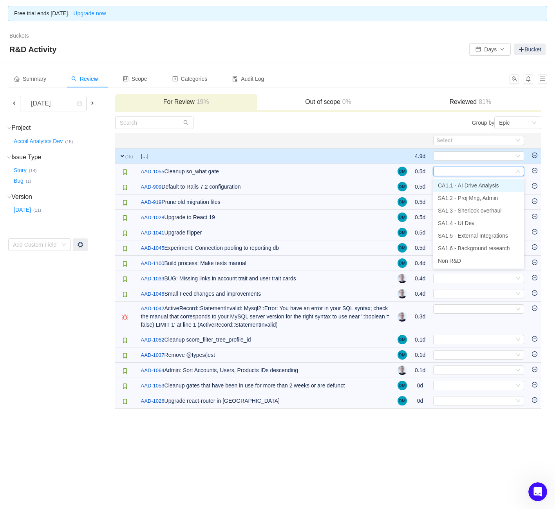
click at [458, 185] on span "CA1.1 - AI Drive Analysis" at bounding box center [468, 185] width 61 height 6
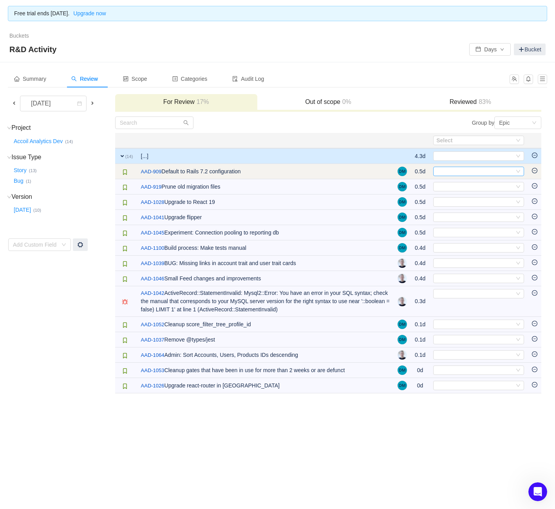
click at [457, 172] on div "Select" at bounding box center [476, 171] width 78 height 9
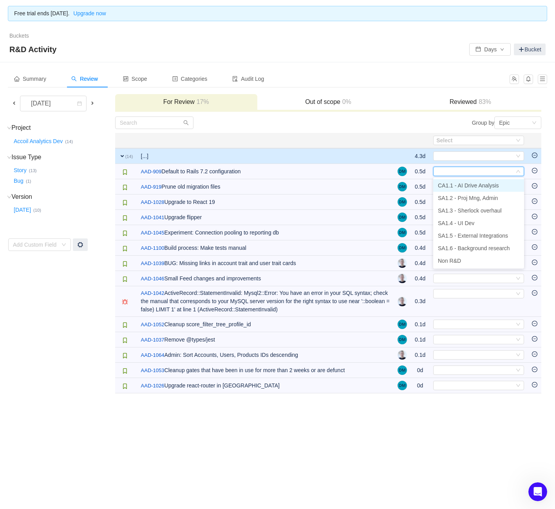
click at [457, 187] on span "CA1.1 - AI Drive Analysis" at bounding box center [468, 185] width 61 height 6
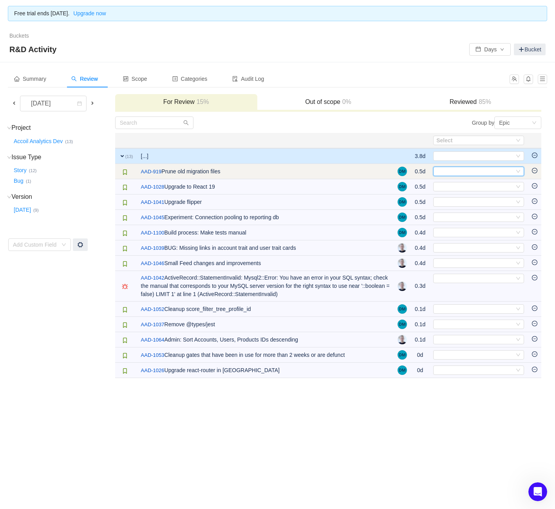
click at [458, 174] on div "Select" at bounding box center [476, 171] width 78 height 9
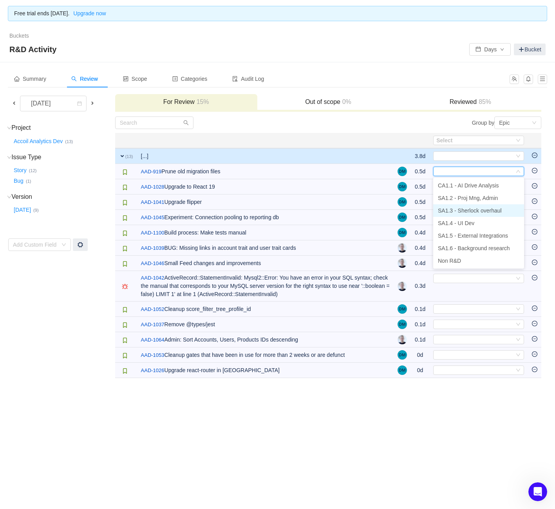
click at [459, 213] on span "SA1.3 - Sherlock overhaul" at bounding box center [470, 210] width 64 height 6
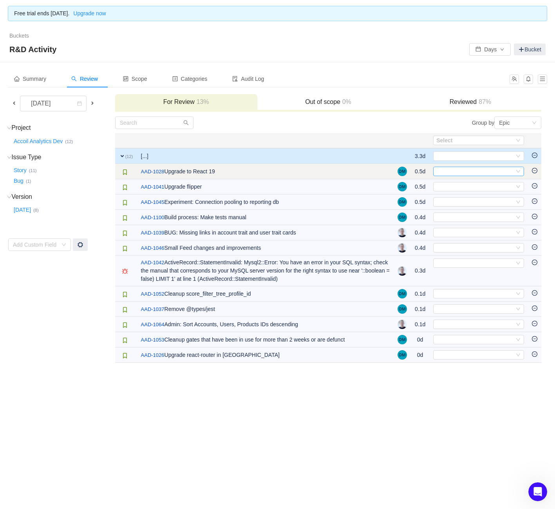
click at [457, 170] on div "Select" at bounding box center [476, 171] width 78 height 9
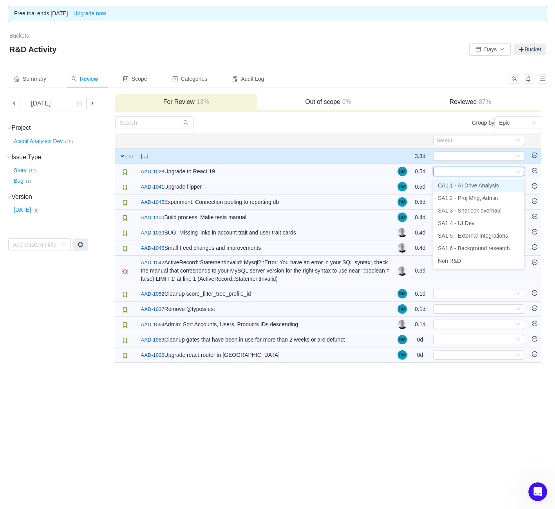
click at [457, 184] on span "CA1.1 - AI Drive Analysis" at bounding box center [468, 185] width 61 height 6
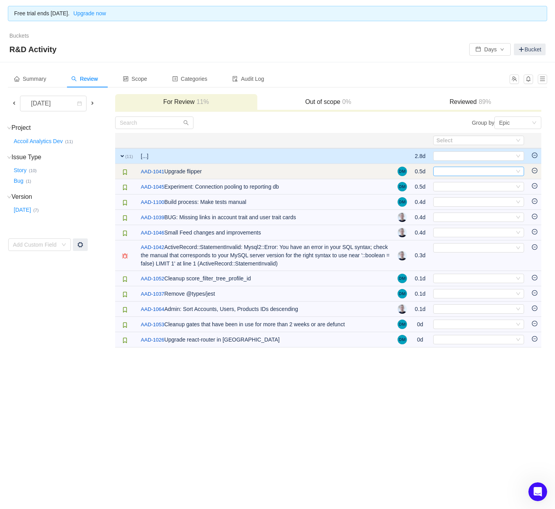
click at [457, 171] on div "Select" at bounding box center [476, 171] width 78 height 9
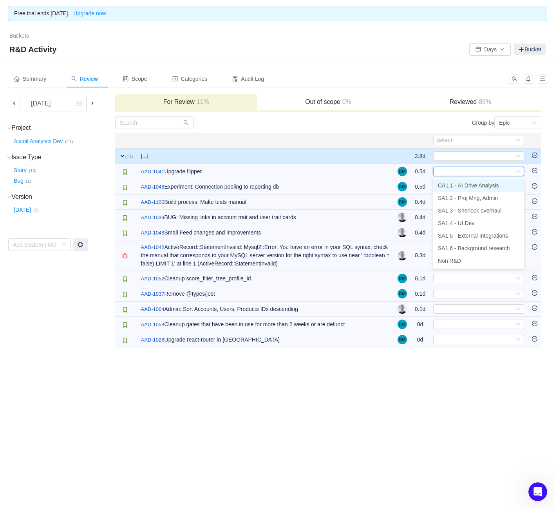
click at [457, 182] on span "CA1.1 - AI Drive Analysis" at bounding box center [468, 185] width 61 height 6
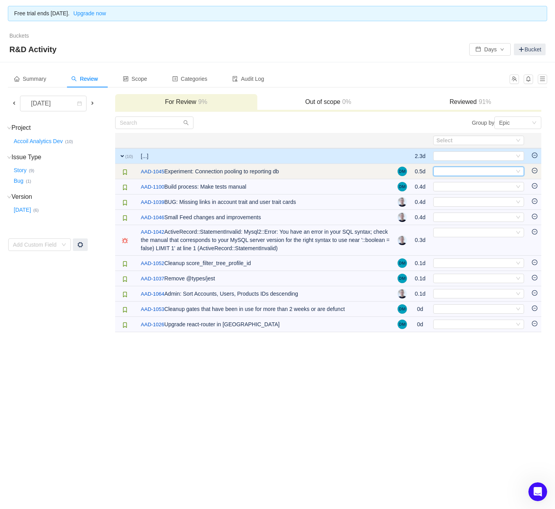
click at [457, 176] on div "Select" at bounding box center [478, 171] width 91 height 9
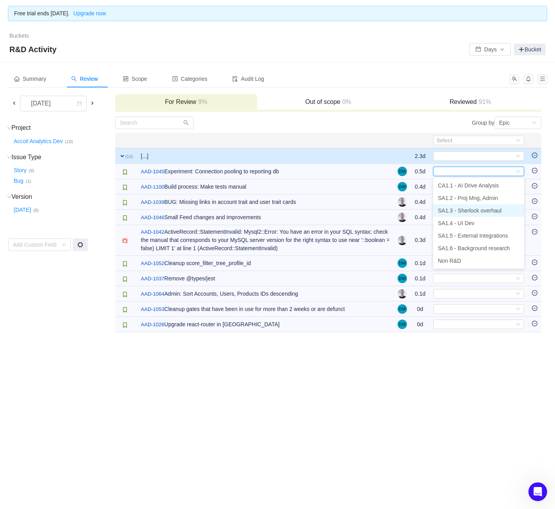
click at [465, 207] on span "SA1.3 - Sherlock overhaul" at bounding box center [470, 210] width 64 height 6
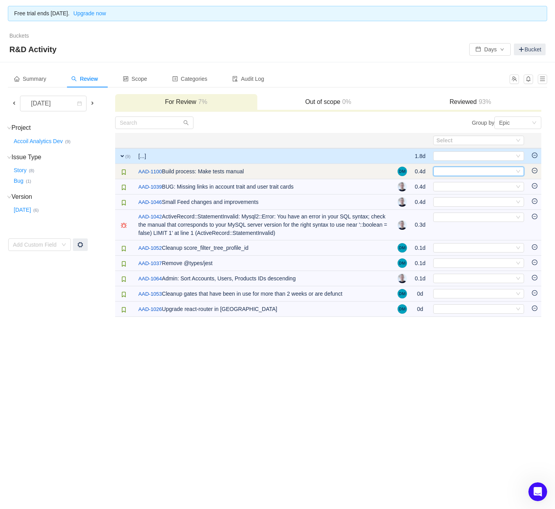
click at [460, 175] on div "Select" at bounding box center [476, 171] width 78 height 9
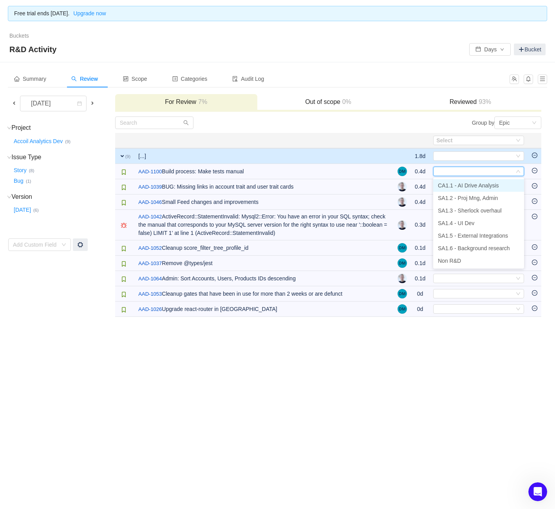
click at [465, 189] on li "CA1.1 - AI Drive Analysis" at bounding box center [478, 185] width 91 height 13
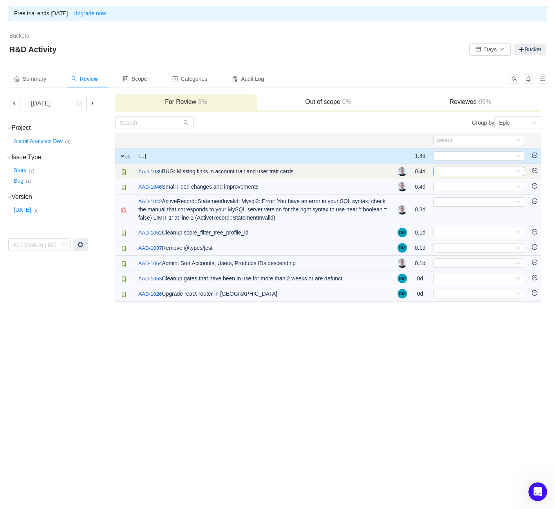
click at [455, 169] on div "Select" at bounding box center [476, 171] width 78 height 9
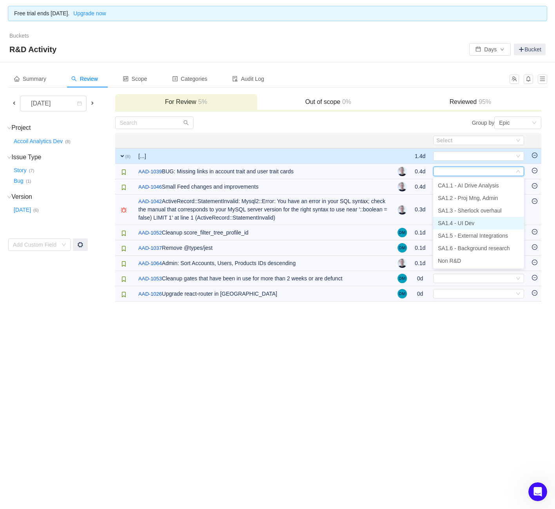
click at [462, 223] on span "SA1.4 - UI Dev" at bounding box center [456, 223] width 36 height 6
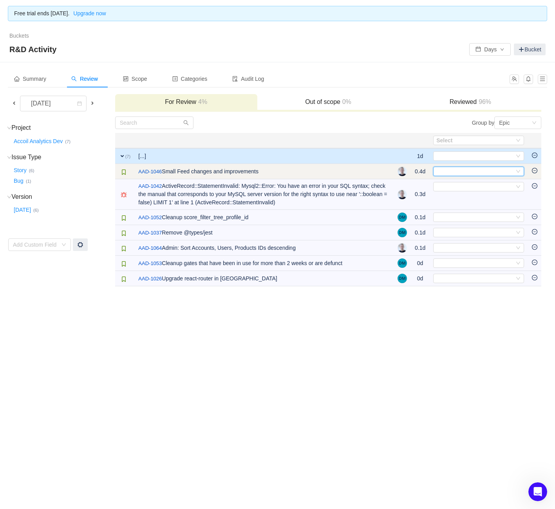
click at [457, 173] on div "Select" at bounding box center [476, 171] width 78 height 9
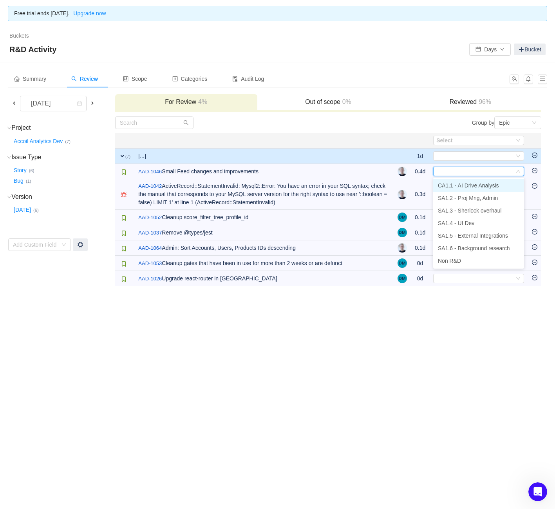
click at [466, 186] on span "CA1.1 - AI Drive Analysis" at bounding box center [468, 185] width 61 height 6
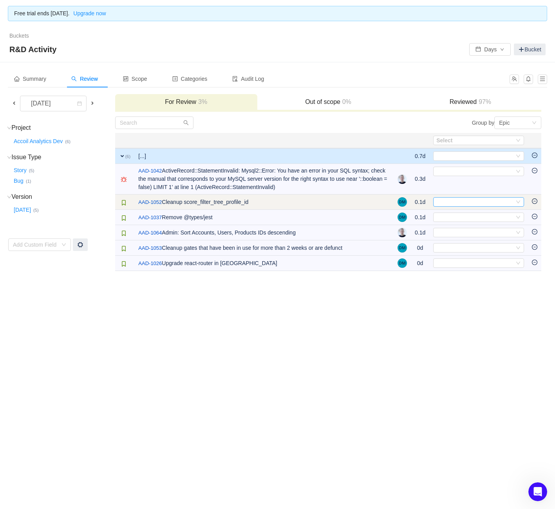
click at [467, 205] on div "Select" at bounding box center [476, 202] width 78 height 9
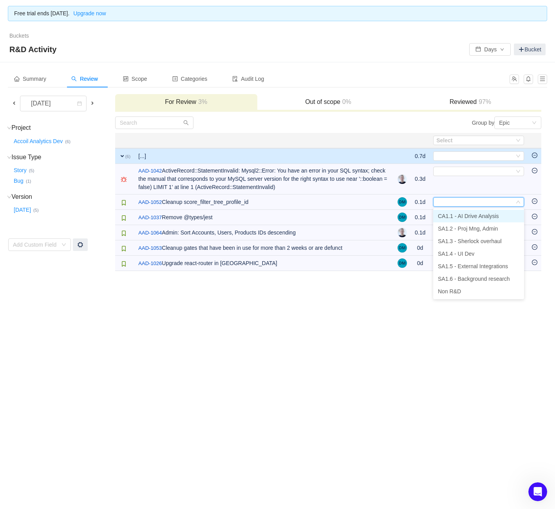
click at [465, 215] on span "CA1.1 - AI Drive Analysis" at bounding box center [468, 216] width 61 height 6
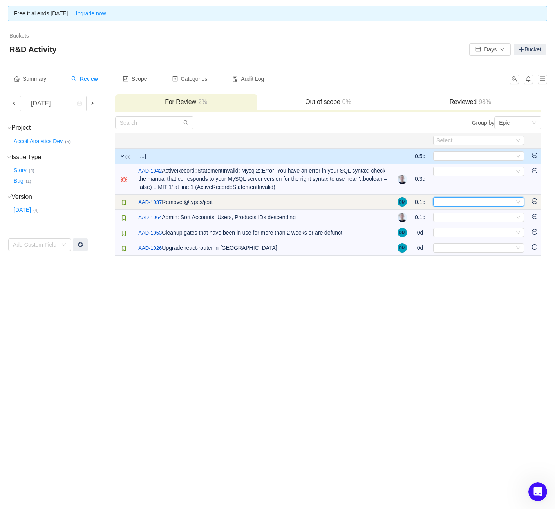
click at [455, 198] on div "Select" at bounding box center [476, 202] width 78 height 9
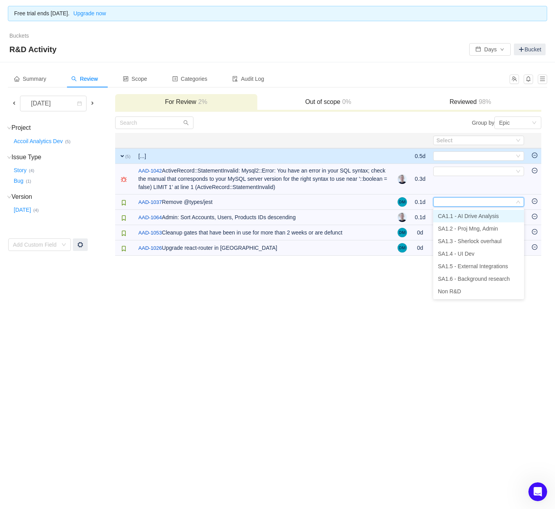
click at [456, 212] on li "CA1.1 - AI Drive Analysis" at bounding box center [478, 216] width 91 height 13
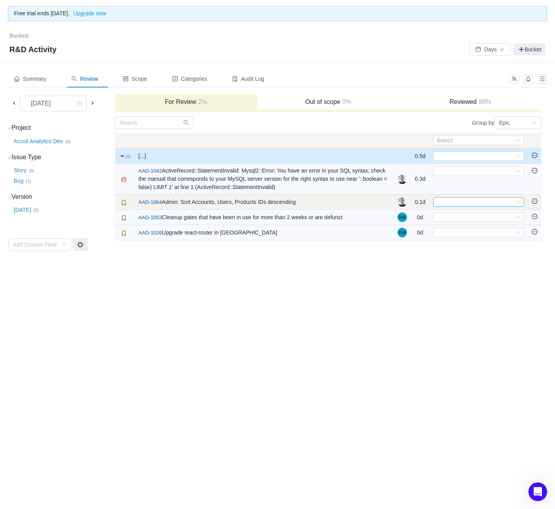
click at [455, 201] on div "Select" at bounding box center [476, 202] width 78 height 9
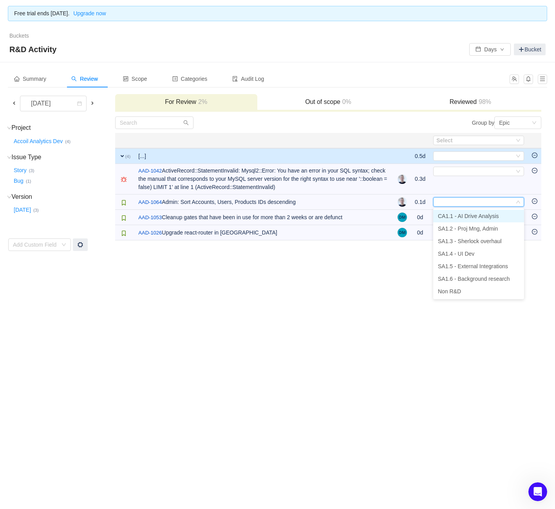
click at [453, 216] on span "CA1.1 - AI Drive Analysis" at bounding box center [468, 216] width 61 height 6
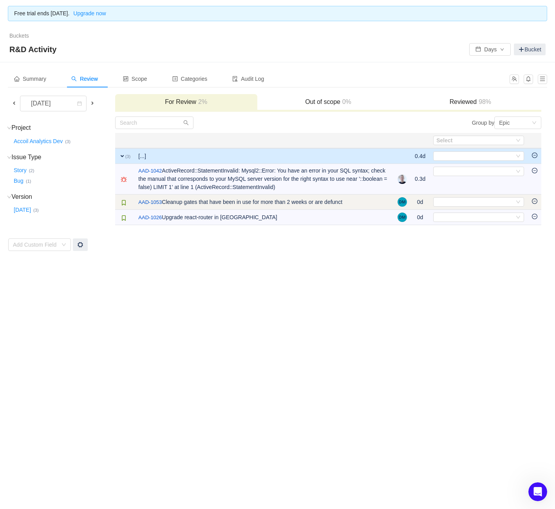
click at [453, 197] on td "Select Out of scope" at bounding box center [479, 201] width 99 height 15
click at [453, 201] on div "Select" at bounding box center [476, 202] width 78 height 9
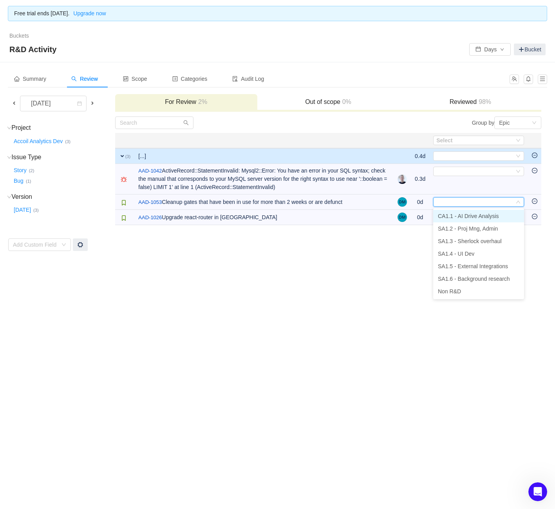
click at [451, 213] on span "CA1.1 - AI Drive Analysis" at bounding box center [468, 216] width 61 height 6
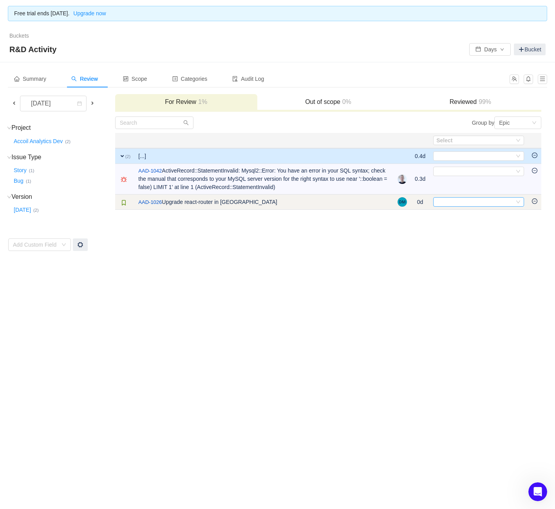
click at [455, 202] on div "Select" at bounding box center [476, 202] width 78 height 9
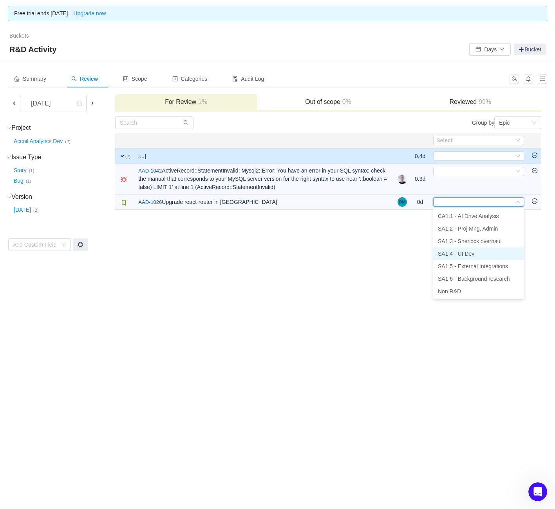
click at [456, 250] on span "SA1.4 - UI Dev" at bounding box center [456, 253] width 36 height 6
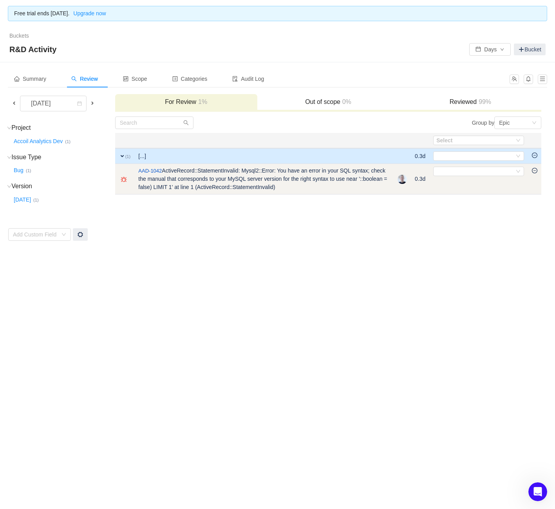
click at [455, 180] on td "Select Out of scope" at bounding box center [479, 179] width 99 height 31
click at [457, 177] on td "Select Out of scope" at bounding box center [479, 179] width 99 height 31
click at [459, 173] on div "Select" at bounding box center [476, 171] width 78 height 9
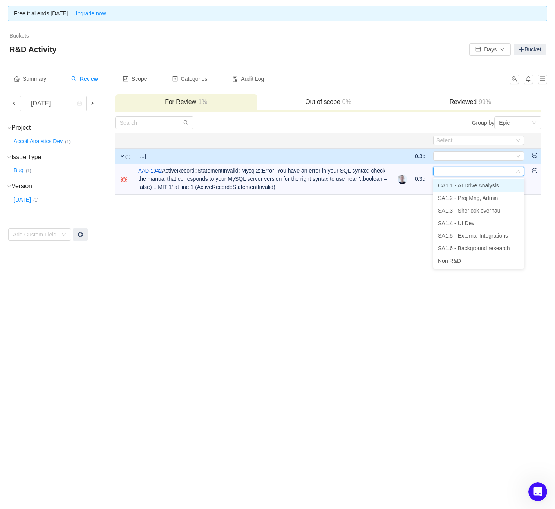
click at [462, 187] on span "CA1.1 - AI Drive Analysis" at bounding box center [468, 185] width 61 height 6
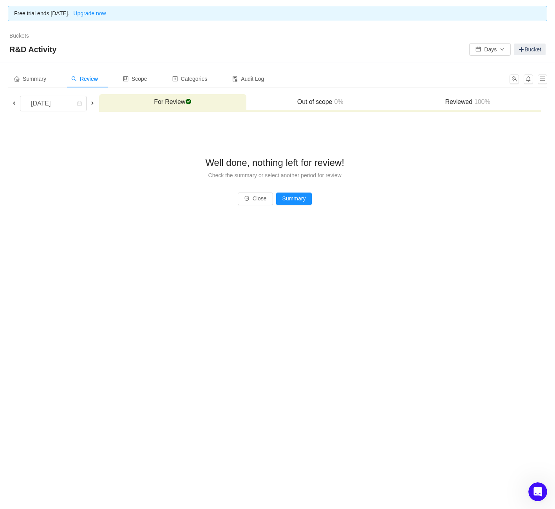
click at [16, 104] on span at bounding box center [14, 103] width 6 height 6
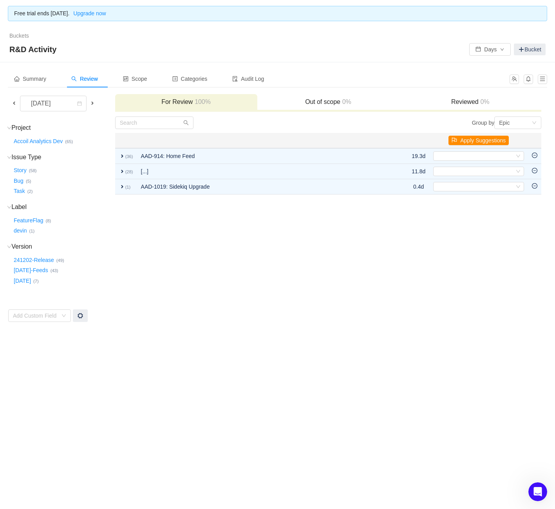
click at [476, 140] on button "Apply Suggestions" at bounding box center [479, 140] width 60 height 9
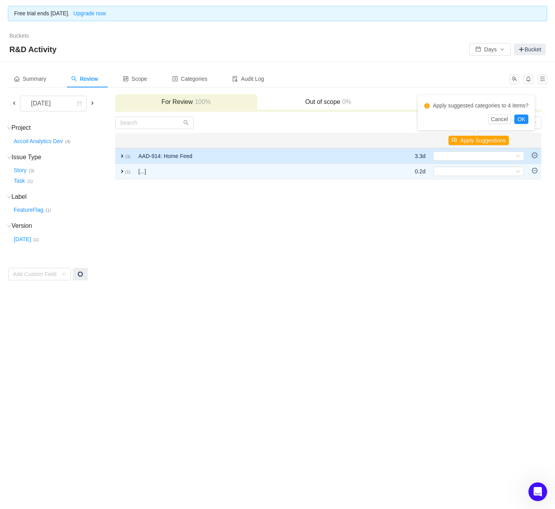
click at [122, 156] on span "expand" at bounding box center [122, 156] width 6 height 6
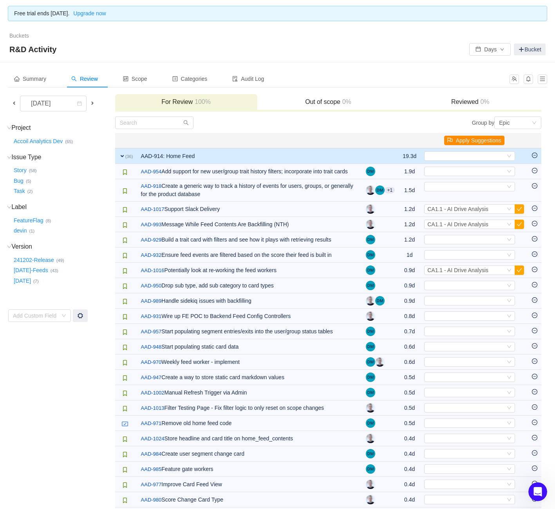
click at [480, 143] on button "Apply Suggestions" at bounding box center [474, 140] width 60 height 9
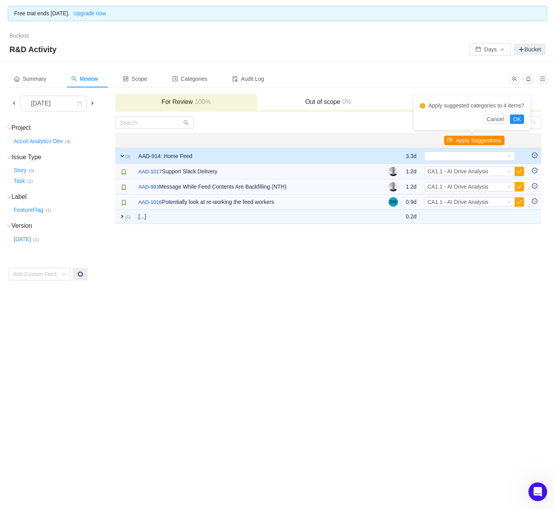
click at [480, 140] on button "Apply Suggestions" at bounding box center [474, 140] width 60 height 9
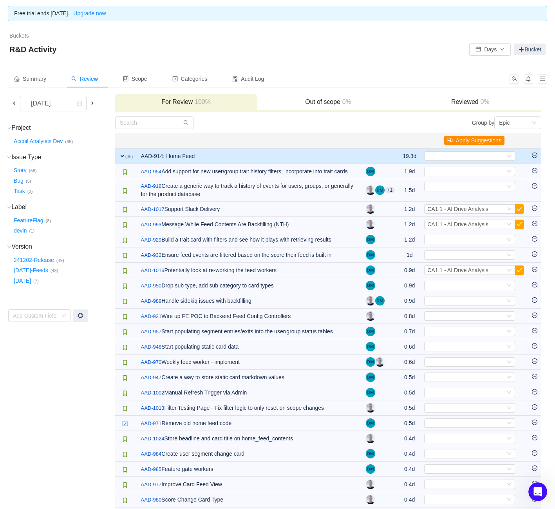
click at [486, 138] on button "Apply Suggestions" at bounding box center [474, 140] width 60 height 9
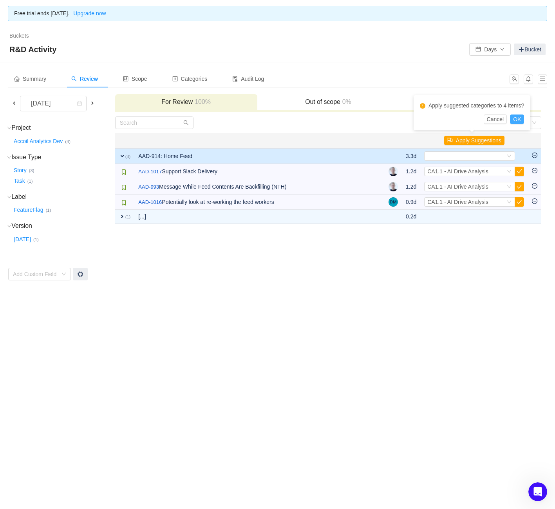
click at [521, 117] on button "OK" at bounding box center [517, 118] width 14 height 9
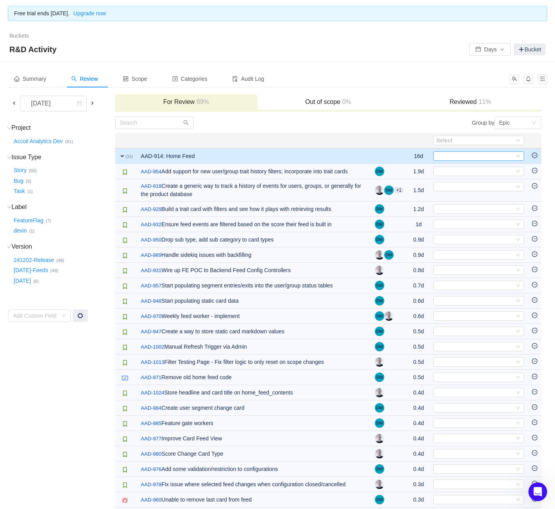
click at [471, 152] on div "Select" at bounding box center [476, 156] width 78 height 9
click at [471, 172] on span "CA1.1 - AI Drive Analysis" at bounding box center [468, 170] width 61 height 6
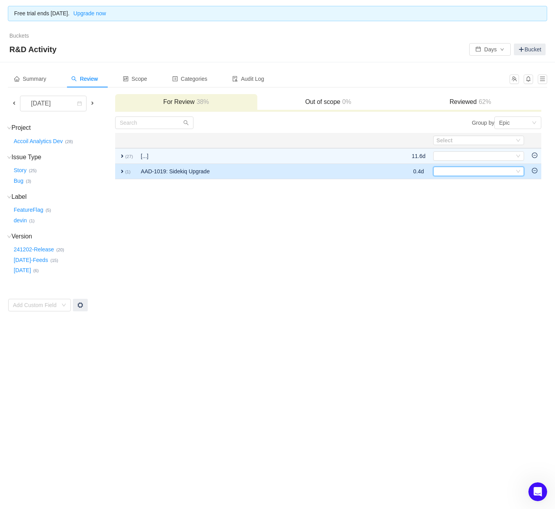
click at [477, 175] on div "Select" at bounding box center [476, 171] width 78 height 9
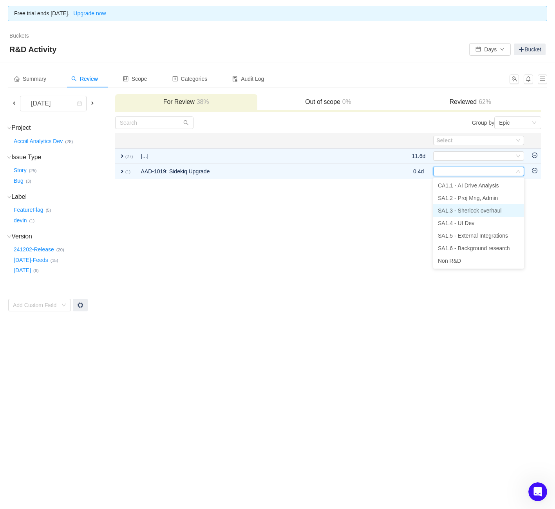
click at [479, 208] on span "SA1.3 - Sherlock overhaul" at bounding box center [470, 210] width 64 height 6
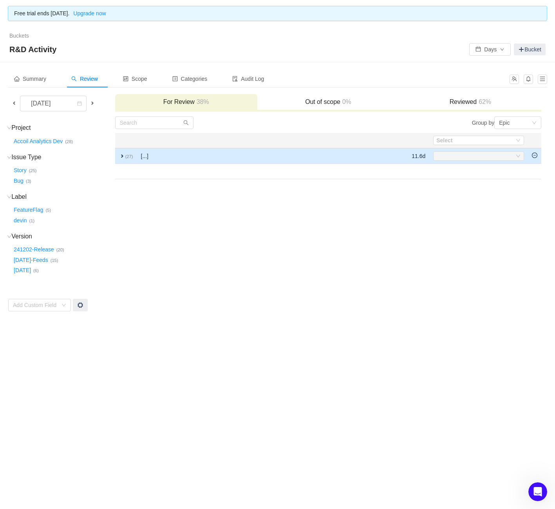
click at [125, 158] on span "expand" at bounding box center [122, 156] width 6 height 6
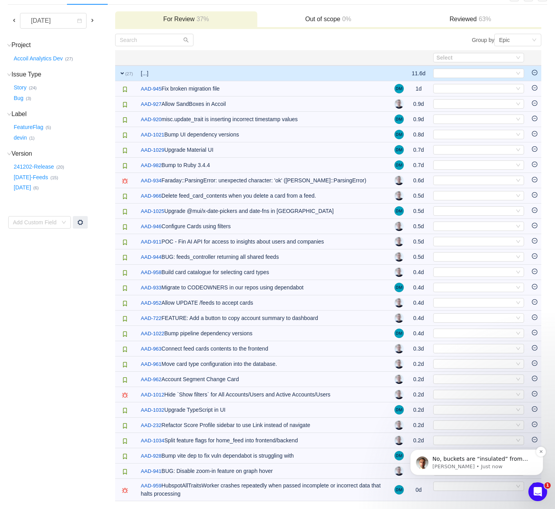
click at [481, 463] on p "George • Just now" at bounding box center [483, 466] width 101 height 7
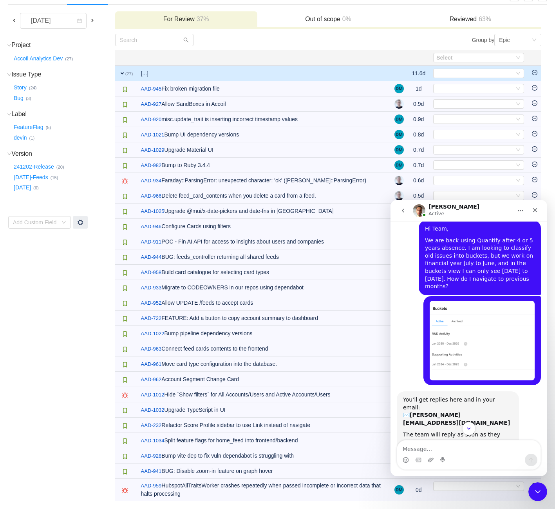
scroll to position [448, 0]
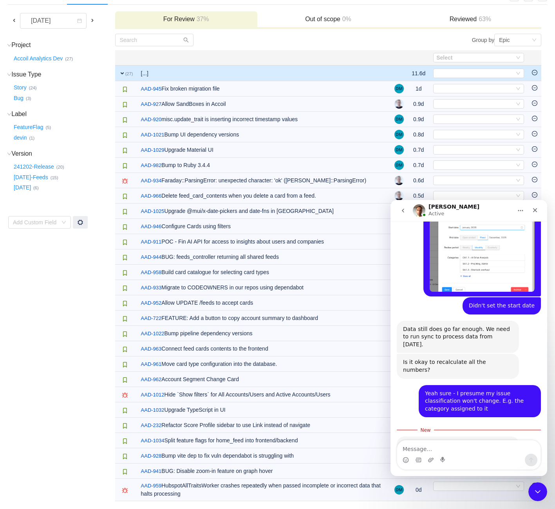
click at [444, 450] on textarea "Message…" at bounding box center [468, 446] width 143 height 13
type textarea "Ah well it looks like"
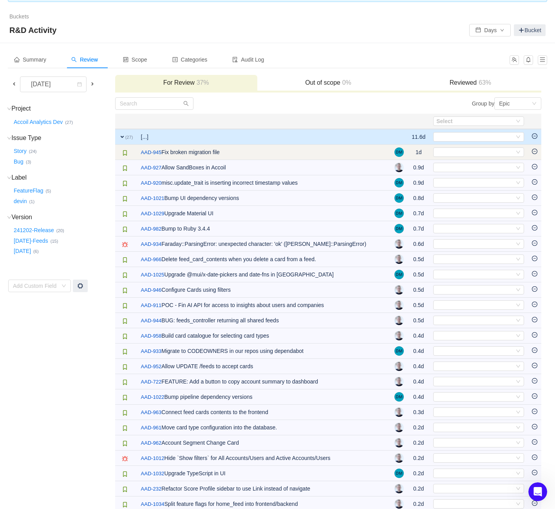
scroll to position [0, 0]
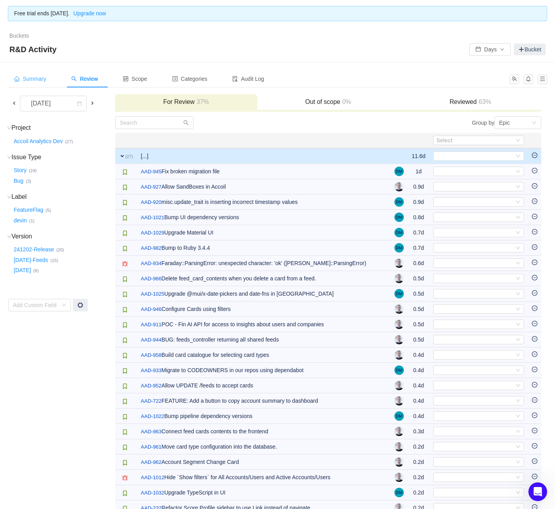
click at [36, 79] on span "Summary" at bounding box center [30, 79] width 32 height 6
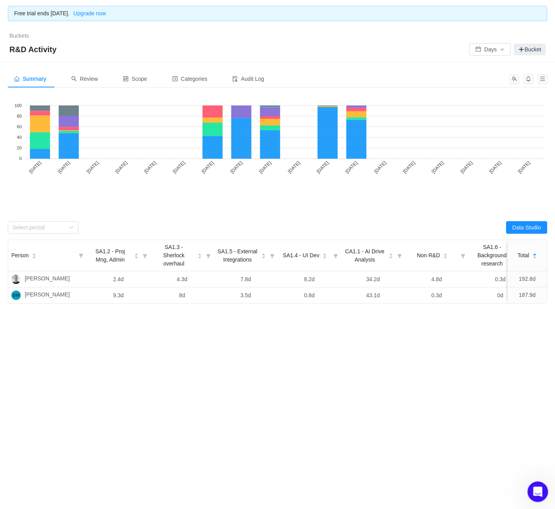
click at [544, 487] on div "Open Intercom Messenger" at bounding box center [537, 490] width 26 height 26
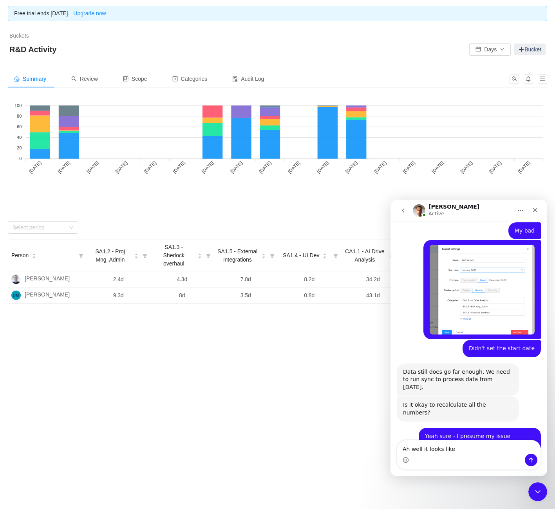
scroll to position [435, 0]
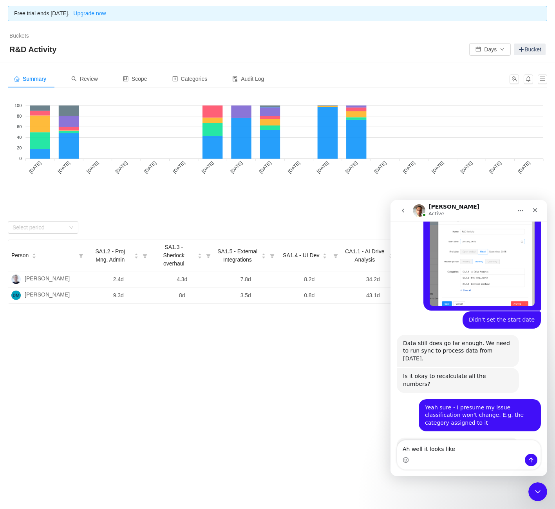
drag, startPoint x: 461, startPoint y: 450, endPoint x: 375, endPoint y: 445, distance: 86.8
click at [391, 445] on html "George Active Ask us anything, or share your feedback. Hi Team, We are back usi…" at bounding box center [469, 338] width 157 height 276
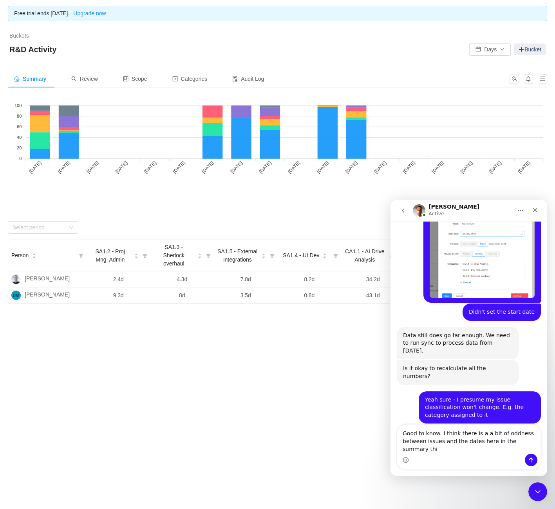
scroll to position [451, 0]
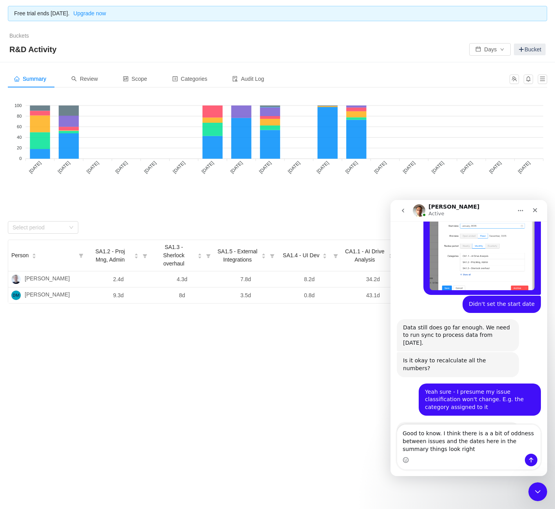
type textarea "Good to know. I think there is a a bit of oddness between issues and the dates …"
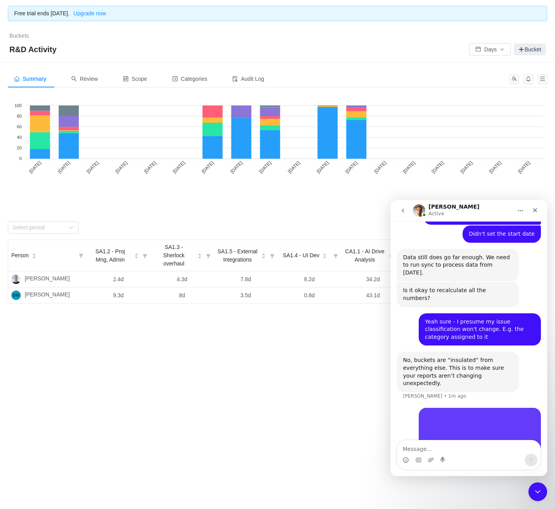
scroll to position [521, 0]
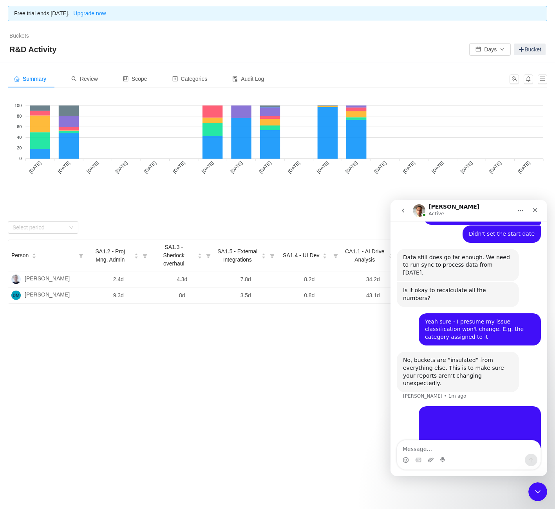
click at [112, 219] on div "Looks too empty? Make sure scope has tickets Make sure you have suitable catego…" at bounding box center [278, 199] width 540 height 210
click at [34, 165] on tspan "July 2024" at bounding box center [35, 167] width 15 height 15
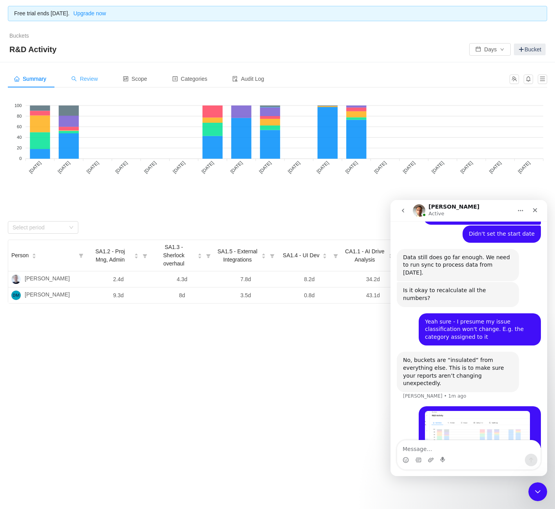
click at [88, 76] on span "Review" at bounding box center [84, 79] width 27 height 6
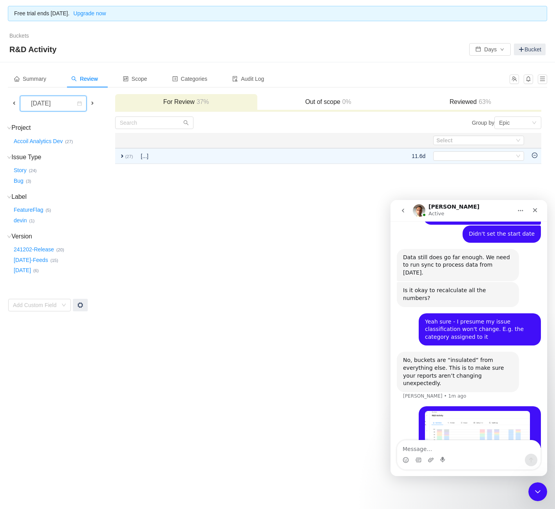
click at [40, 104] on div "November 2025" at bounding box center [42, 103] width 34 height 15
click at [57, 124] on li "January 2025" at bounding box center [58, 120] width 76 height 13
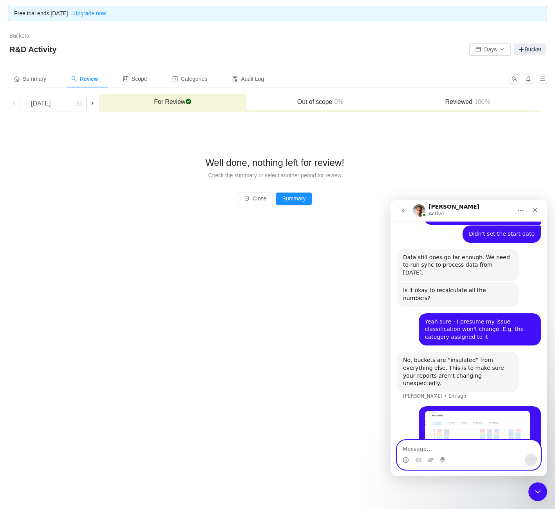
click at [428, 449] on textarea "Message…" at bounding box center [468, 446] width 143 height 13
click at [466, 94] on div "Reviewed 100%" at bounding box center [467, 102] width 147 height 17
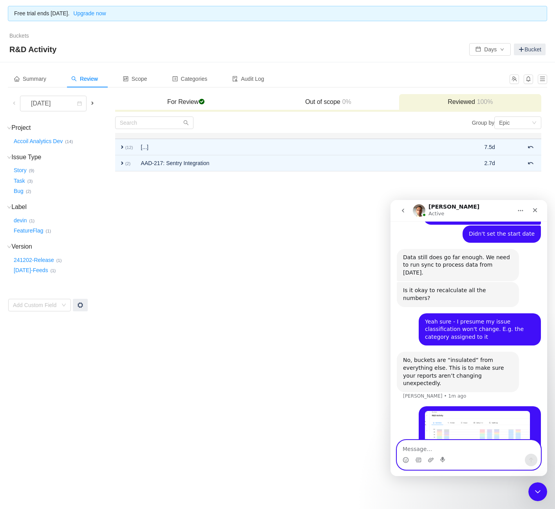
click at [409, 443] on textarea "Message…" at bounding box center [468, 446] width 143 height 13
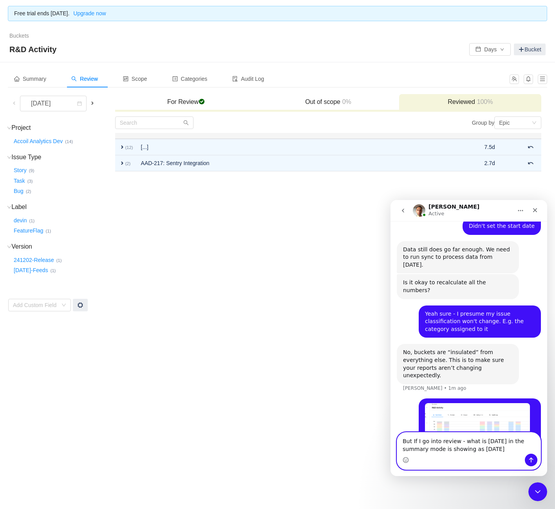
type textarea "But If I go into review - what is July 2024 in the summary mode is showing as J…"
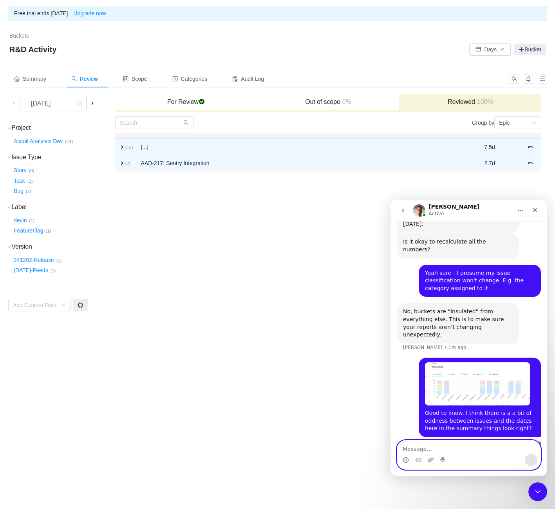
scroll to position [590, 0]
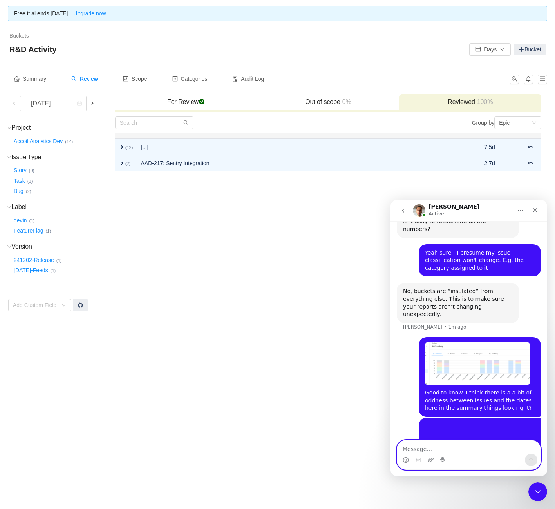
click at [110, 22] on header "Free trial ends in 14 days. Upgrade now" at bounding box center [277, 13] width 555 height 27
click at [106, 16] on link "Upgrade now" at bounding box center [87, 13] width 36 height 6
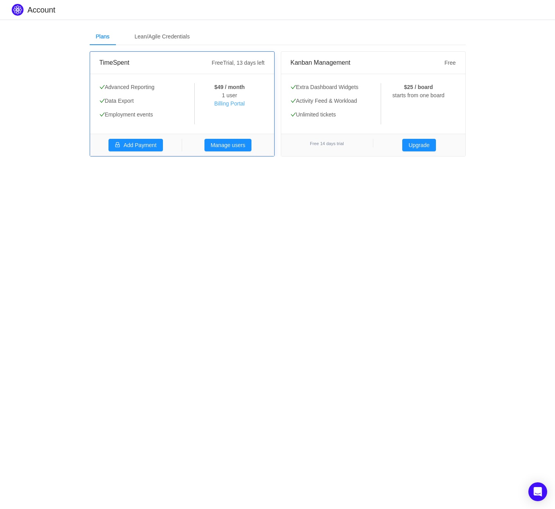
click at [231, 106] on link "Billing Portal" at bounding box center [229, 103] width 31 height 6
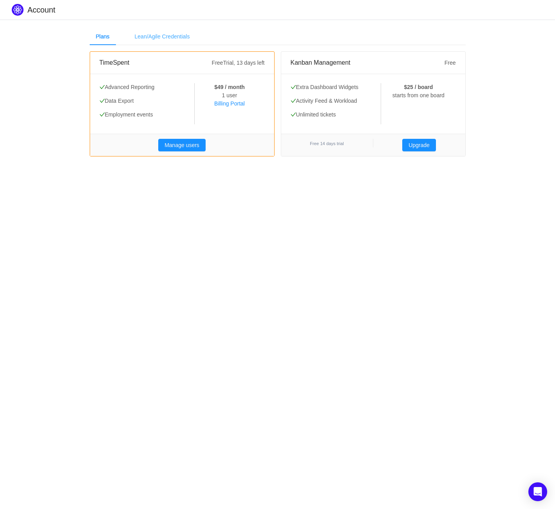
click at [171, 42] on div "Lean/Agile Credentials" at bounding box center [163, 37] width 68 height 18
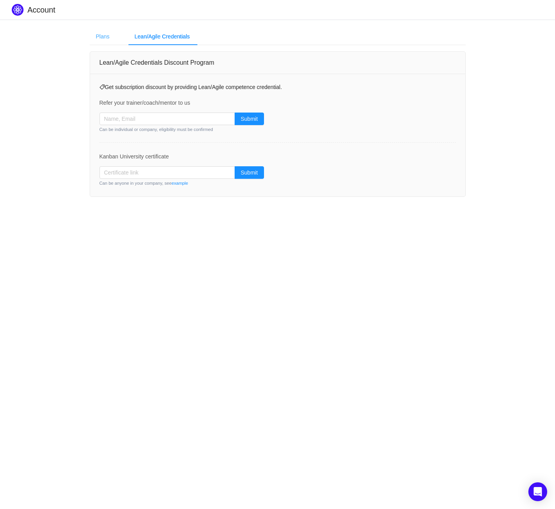
click at [105, 40] on div "Plans" at bounding box center [103, 37] width 26 height 18
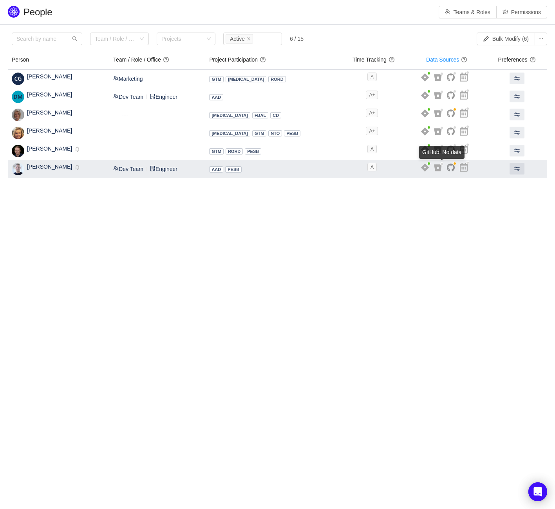
click at [447, 171] on icon at bounding box center [451, 167] width 8 height 8
click at [518, 171] on button at bounding box center [517, 169] width 15 height 12
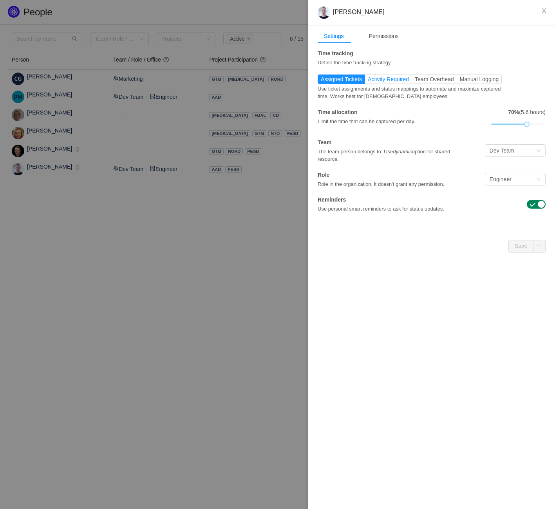
click at [383, 80] on span "Activity Required" at bounding box center [388, 79] width 41 height 6
click at [368, 81] on input "Activity Required" at bounding box center [368, 81] width 0 height 0
drag, startPoint x: 527, startPoint y: 123, endPoint x: 545, endPoint y: 121, distance: 18.2
click at [545, 121] on div "100% (8 hours)" at bounding box center [517, 119] width 57 height 22
click at [333, 249] on label "Apply retroactively" at bounding box center [345, 246] width 54 height 8
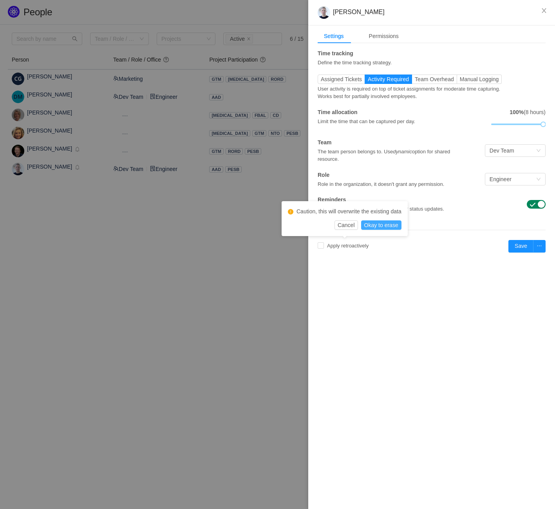
click at [392, 229] on button "Okay to erase" at bounding box center [381, 224] width 40 height 9
checkbox input "true"
click at [381, 247] on input "[DATE]" at bounding box center [391, 246] width 39 height 9
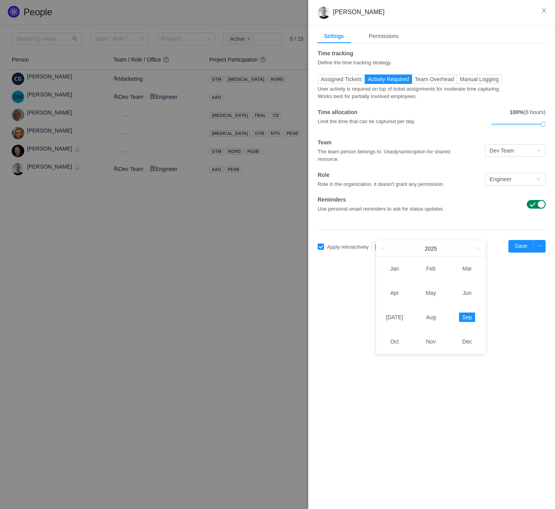
click at [379, 250] on div "2025 x" at bounding box center [431, 249] width 109 height 16
click at [381, 249] on link at bounding box center [384, 248] width 10 height 15
click at [475, 319] on td "Sep" at bounding box center [467, 317] width 36 height 24
type input "[DATE]"
click at [468, 317] on div "[PERSON_NAME] Settings Permissions Time tracking Define the time tracking strat…" at bounding box center [431, 254] width 247 height 509
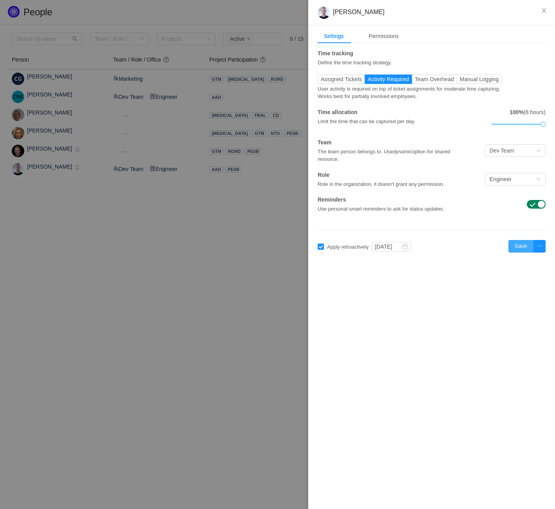
click at [522, 246] on button "Save" at bounding box center [521, 246] width 25 height 13
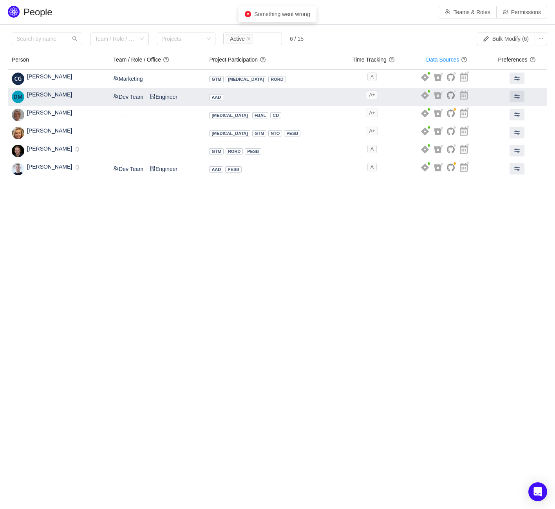
click at [446, 94] on td at bounding box center [447, 97] width 80 height 18
click at [447, 94] on icon at bounding box center [451, 95] width 8 height 7
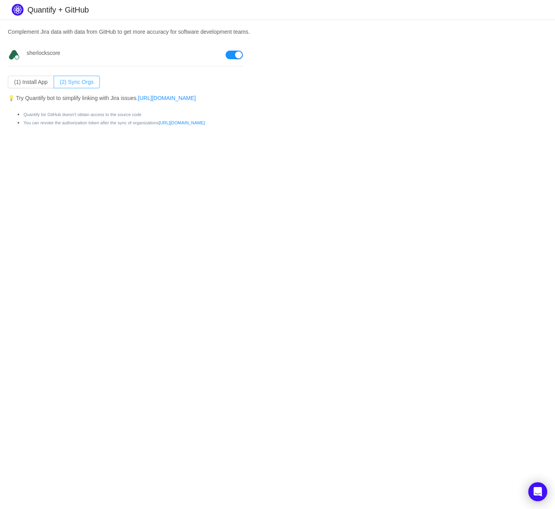
click at [76, 85] on button "(2) Sync Orgs" at bounding box center [77, 82] width 46 height 13
click at [38, 80] on button "(1) Install App" at bounding box center [31, 82] width 46 height 13
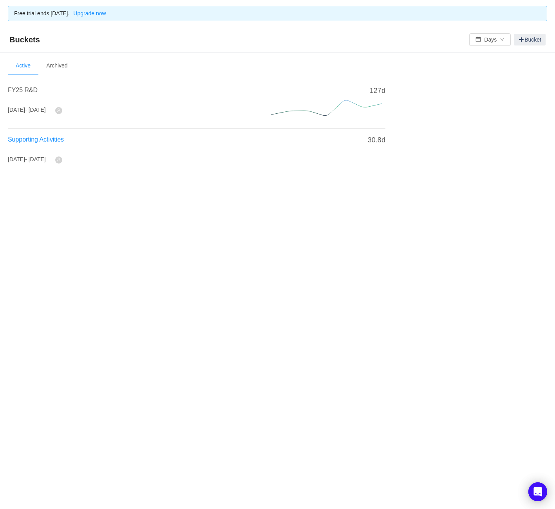
click at [25, 138] on span "Supporting Activities" at bounding box center [36, 139] width 56 height 7
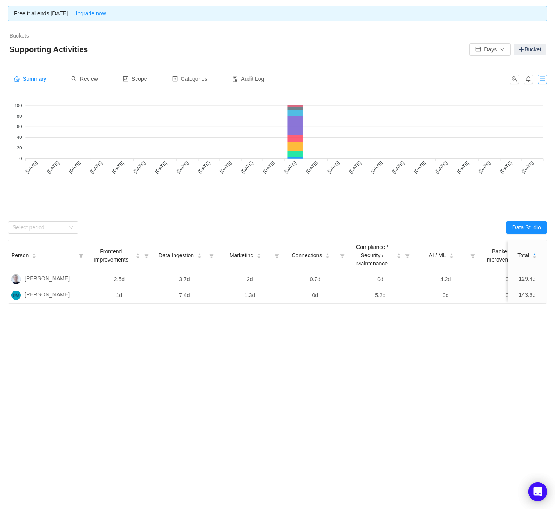
click at [539, 76] on button "button" at bounding box center [542, 78] width 9 height 9
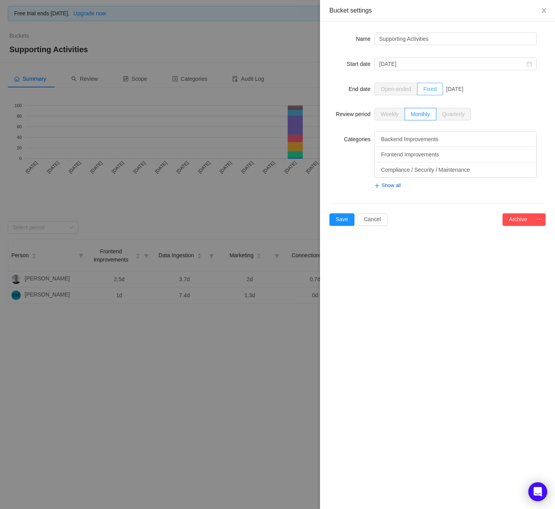
click at [436, 92] on label "Fixed" at bounding box center [430, 89] width 25 height 13
click at [424, 91] on input "Fixed" at bounding box center [424, 91] width 0 height 0
click at [523, 220] on button "Archive" at bounding box center [518, 219] width 31 height 13
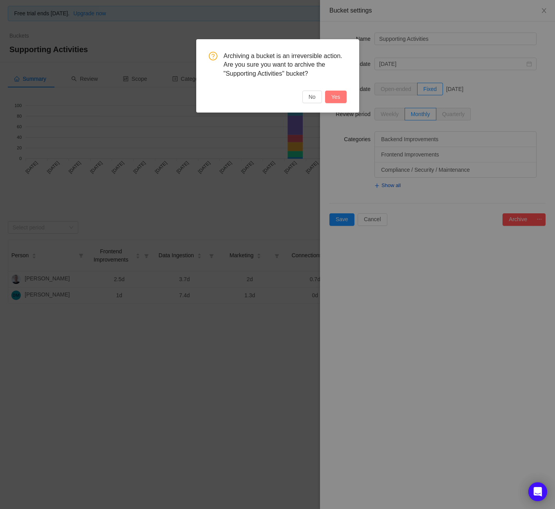
click at [342, 96] on button "Yes" at bounding box center [336, 97] width 22 height 13
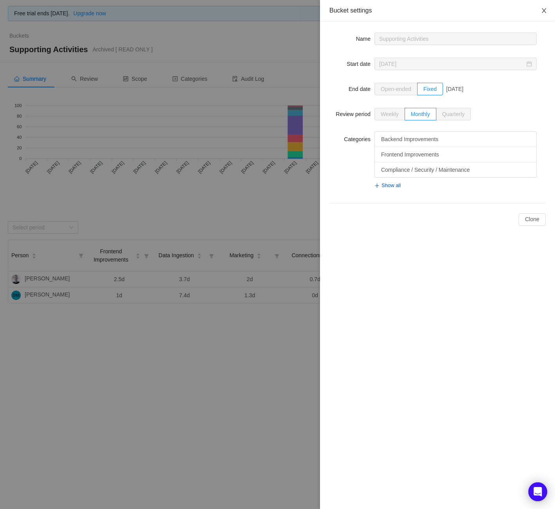
click at [546, 12] on icon "icon: close" at bounding box center [544, 10] width 6 height 6
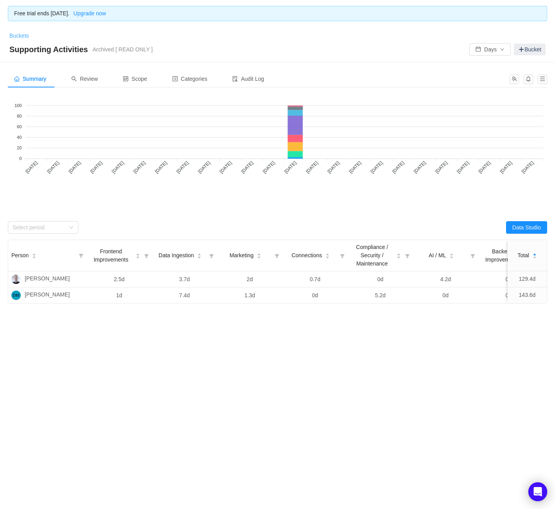
click at [22, 35] on link "Buckets" at bounding box center [19, 36] width 20 height 6
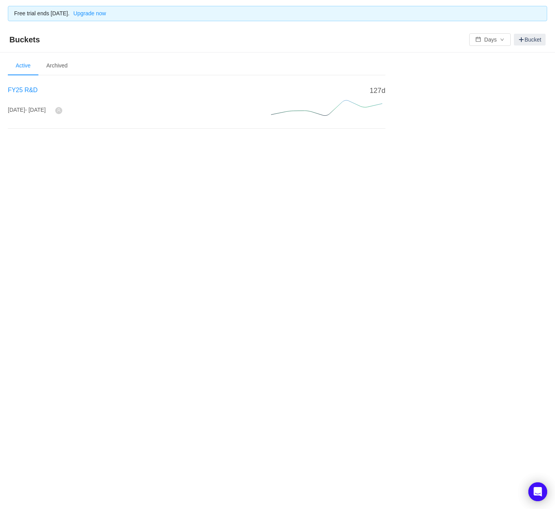
click at [24, 87] on span "FY25 R&D" at bounding box center [23, 90] width 30 height 7
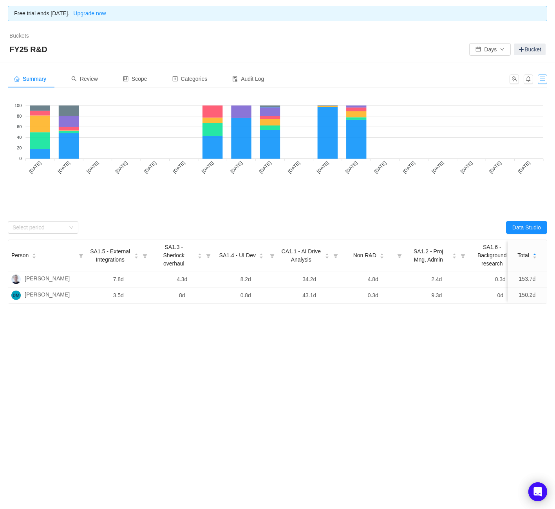
click at [541, 78] on button "button" at bounding box center [542, 78] width 9 height 9
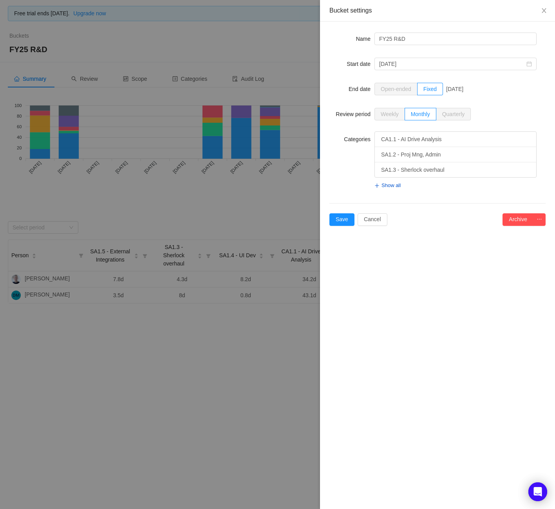
click at [272, 40] on div at bounding box center [277, 254] width 555 height 509
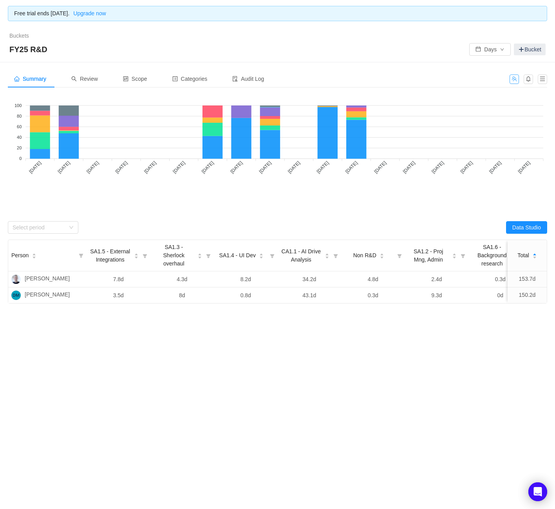
click at [512, 76] on button "button" at bounding box center [514, 78] width 9 height 9
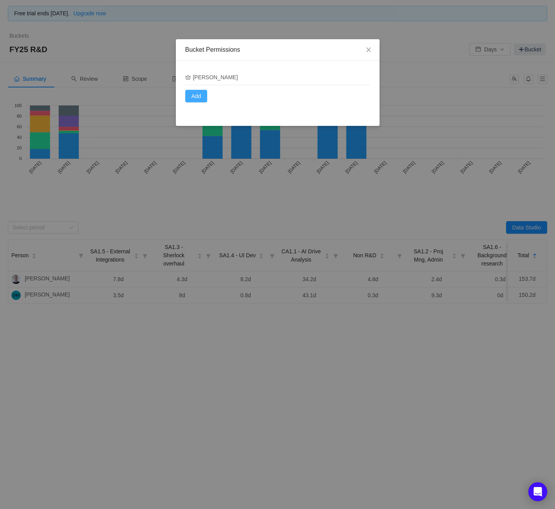
click at [196, 98] on button "Add" at bounding box center [196, 96] width 22 height 13
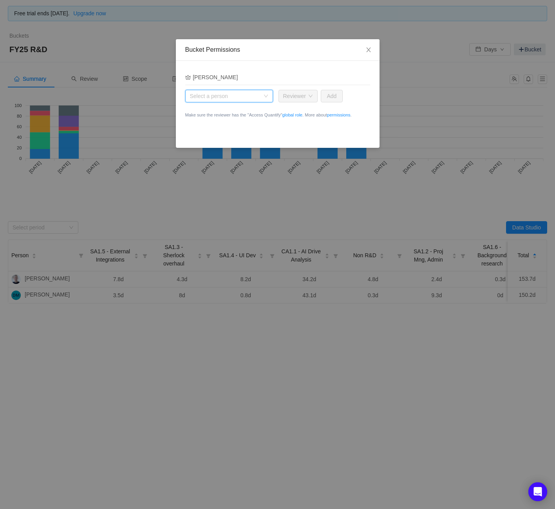
click at [265, 90] on div "Select a person" at bounding box center [229, 96] width 88 height 13
click at [214, 161] on li "Peter Preston" at bounding box center [229, 162] width 88 height 13
click at [306, 100] on div "Role Reviewer" at bounding box center [295, 96] width 25 height 12
click at [307, 80] on div at bounding box center [330, 77] width 46 height 8
click at [301, 98] on div "Reviewer" at bounding box center [294, 96] width 23 height 12
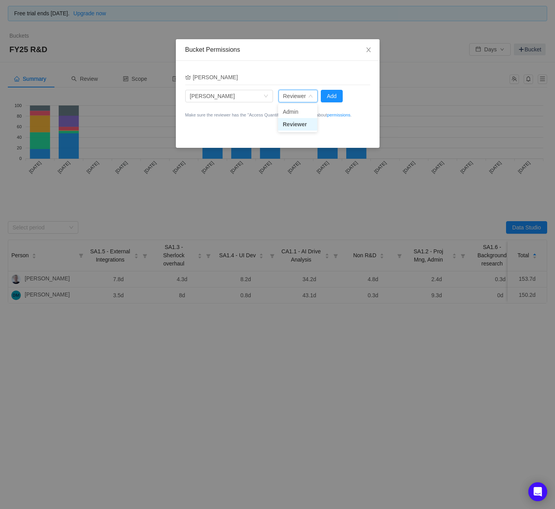
click at [302, 98] on div "Reviewer" at bounding box center [294, 96] width 23 height 12
click at [328, 98] on button "Add" at bounding box center [332, 96] width 22 height 13
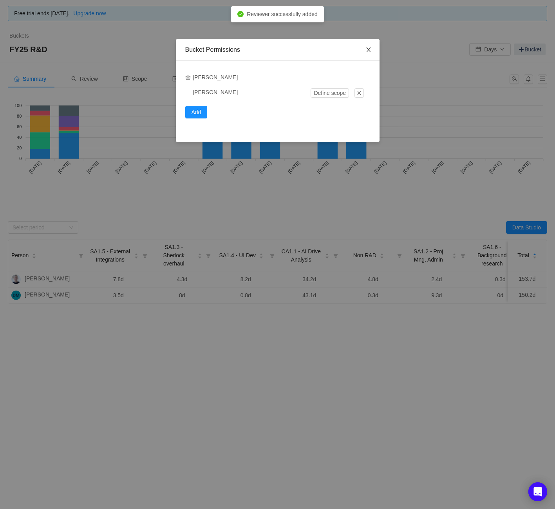
click at [368, 50] on icon "icon: close" at bounding box center [368, 49] width 4 height 5
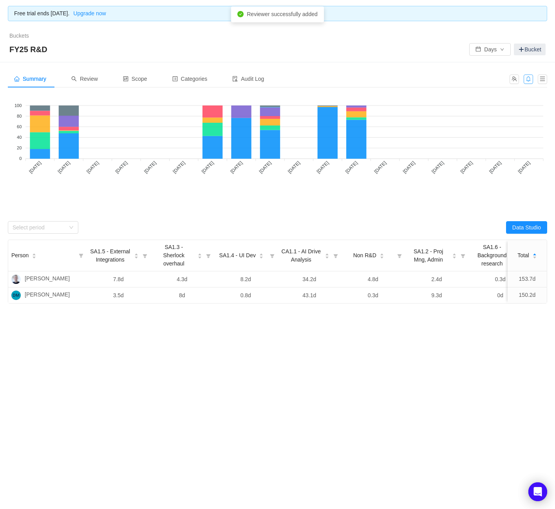
click at [532, 77] on button "button" at bounding box center [528, 78] width 9 height 9
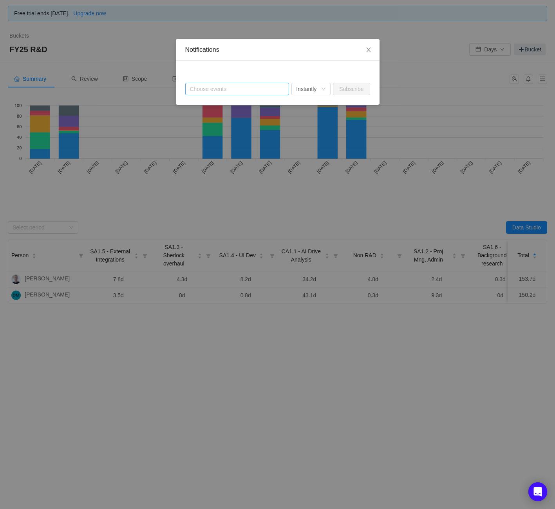
click at [241, 92] on div "Choose events" at bounding box center [235, 89] width 91 height 8
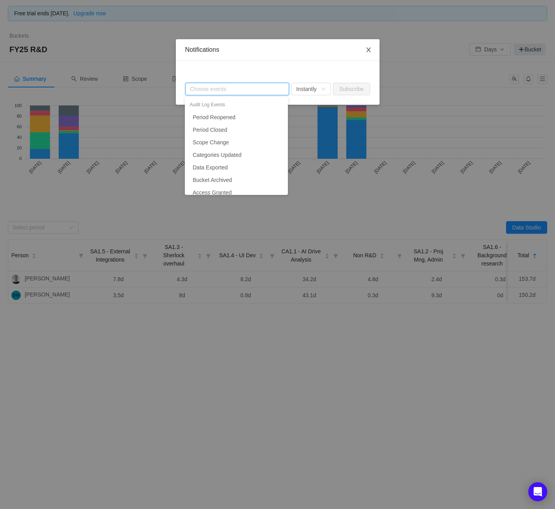
drag, startPoint x: 371, startPoint y: 49, endPoint x: 362, endPoint y: 63, distance: 17.3
click at [371, 49] on icon "icon: close" at bounding box center [369, 50] width 6 height 6
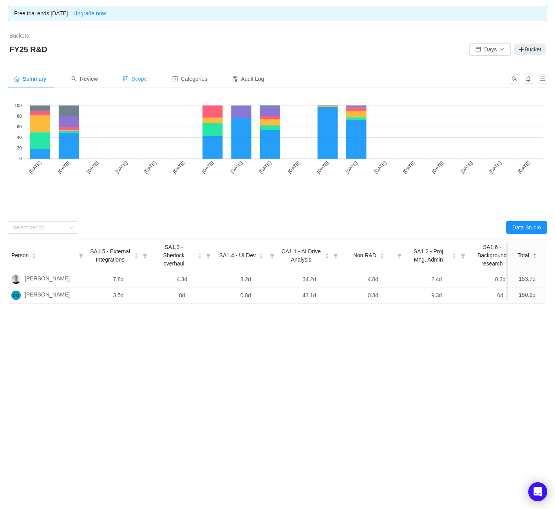
click at [146, 75] on div "Scope" at bounding box center [135, 79] width 37 height 18
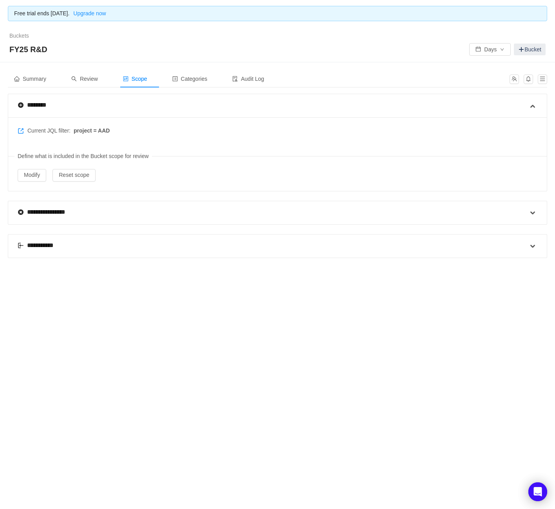
click at [66, 244] on div "**********" at bounding box center [273, 245] width 511 height 23
click at [24, 247] on div "**********" at bounding box center [40, 245] width 44 height 9
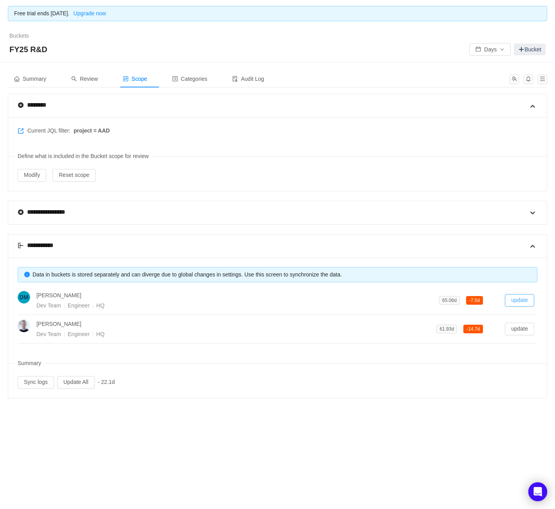
click at [516, 301] on button "update" at bounding box center [519, 300] width 29 height 13
click at [513, 335] on li "Simon Herd Dev Team Engineer HQ 61.93d + - < 14.7d update" at bounding box center [278, 329] width 520 height 29
click at [518, 330] on button "update" at bounding box center [519, 329] width 29 height 13
click at [98, 78] on span "Review" at bounding box center [84, 79] width 27 height 6
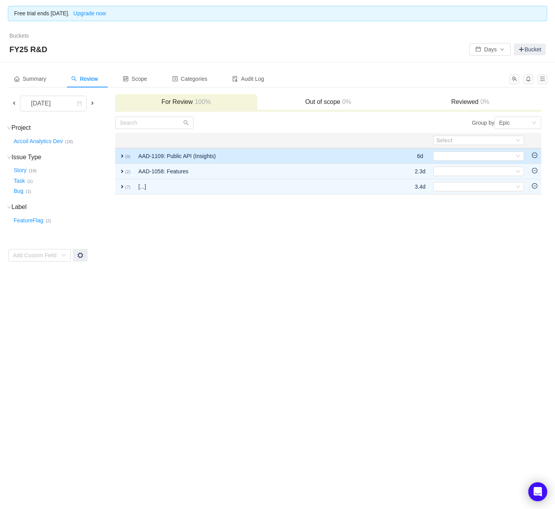
click at [118, 155] on td "expand (9)" at bounding box center [125, 156] width 20 height 16
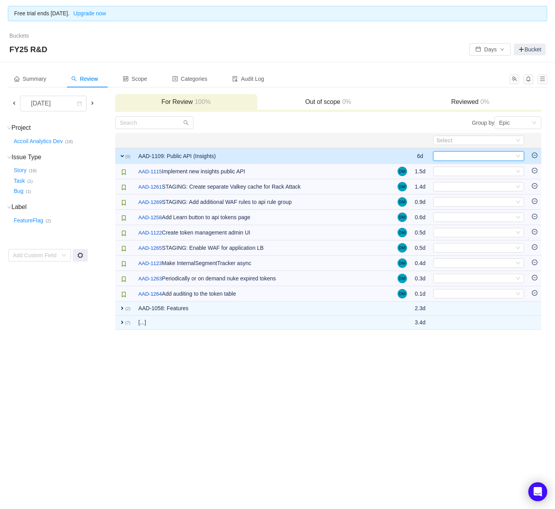
click at [480, 154] on div "Select" at bounding box center [476, 156] width 78 height 9
click at [475, 170] on span "CA1.1 - AI Drive Analysis" at bounding box center [468, 170] width 61 height 6
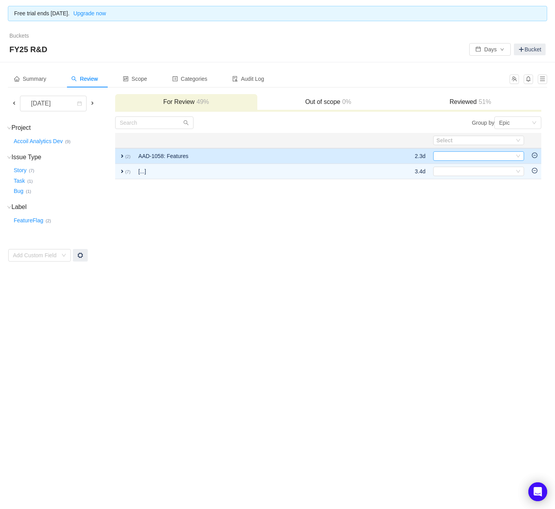
click at [469, 154] on div "Select" at bounding box center [476, 156] width 78 height 9
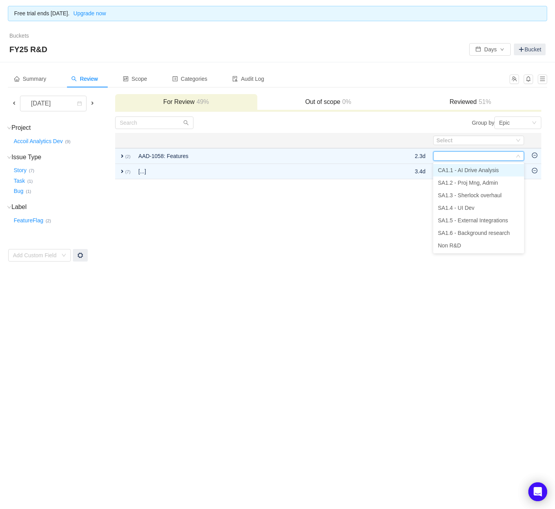
click at [469, 171] on span "CA1.1 - AI Drive Analysis" at bounding box center [468, 170] width 61 height 6
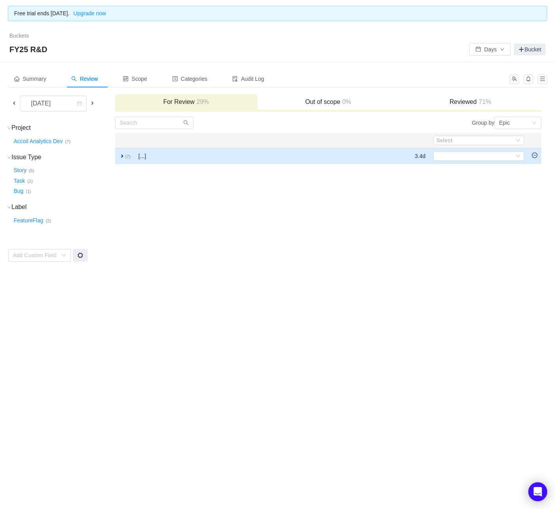
click at [123, 158] on span "expand" at bounding box center [122, 156] width 6 height 6
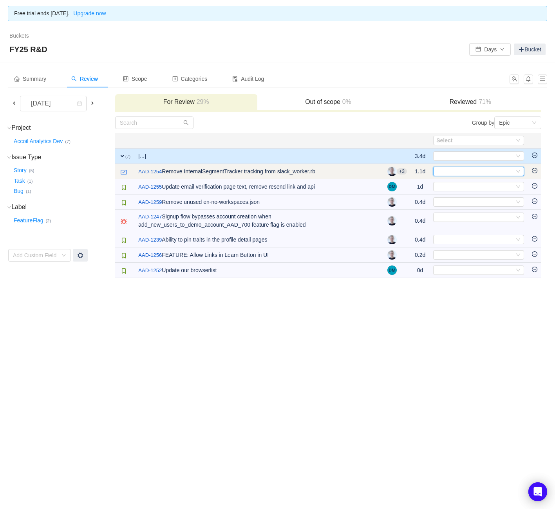
click at [466, 173] on div "Select" at bounding box center [476, 171] width 78 height 9
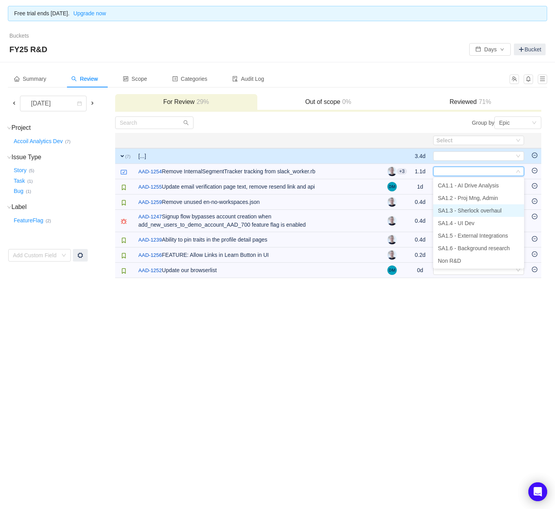
click at [471, 211] on span "SA1.3 - Sherlock overhaul" at bounding box center [470, 210] width 64 height 6
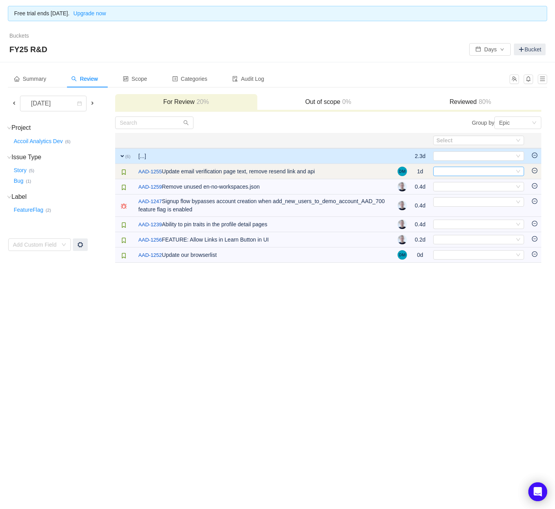
click at [470, 174] on div "Select" at bounding box center [476, 171] width 78 height 9
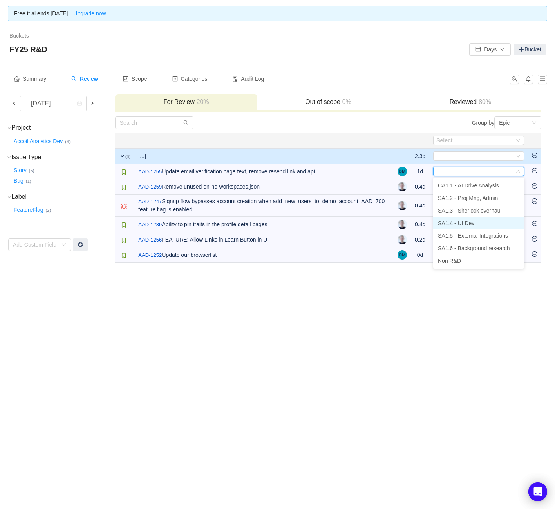
click at [464, 221] on span "SA1.4 - UI Dev" at bounding box center [456, 223] width 36 height 6
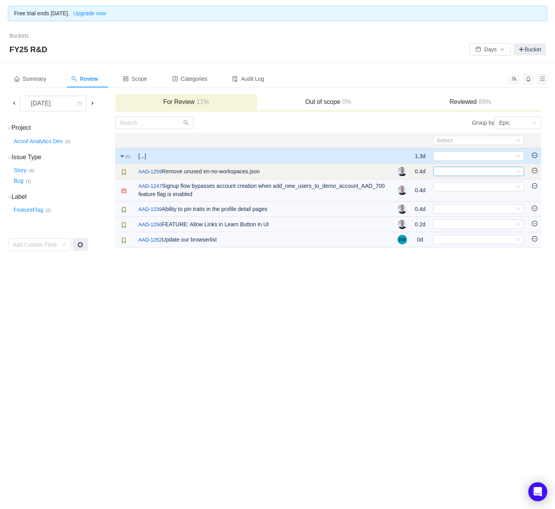
click at [468, 172] on div "Select" at bounding box center [476, 171] width 78 height 9
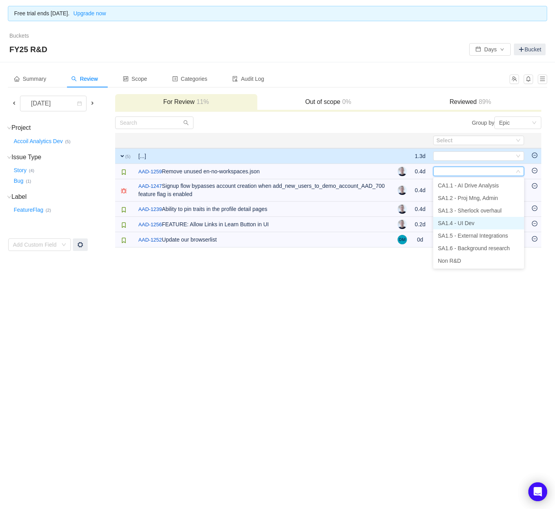
click at [463, 225] on span "SA1.4 - UI Dev" at bounding box center [456, 223] width 36 height 6
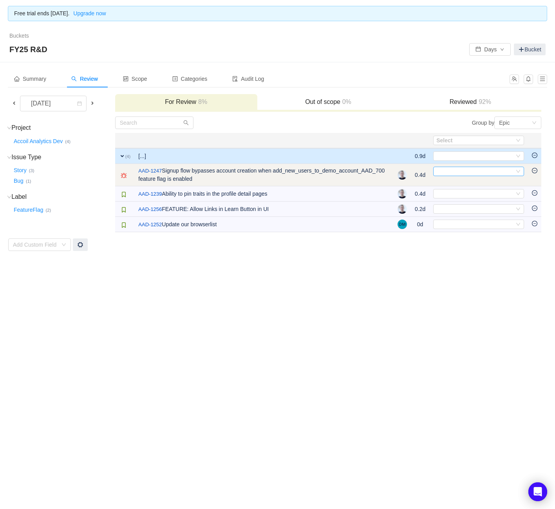
click at [468, 172] on div "Select" at bounding box center [476, 171] width 78 height 9
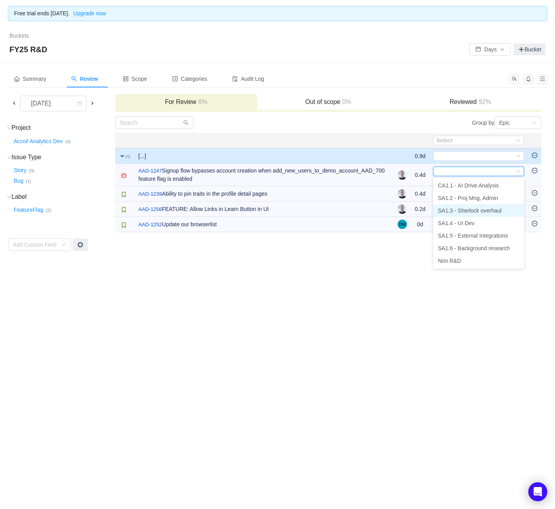
click at [468, 211] on span "SA1.3 - Sherlock overhaul" at bounding box center [470, 210] width 64 height 6
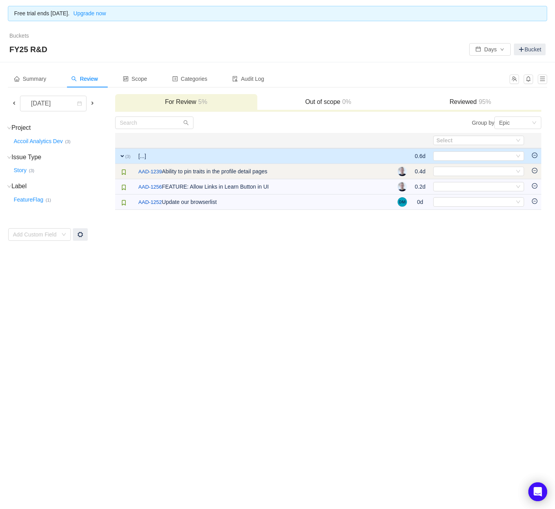
click at [473, 176] on td "Select Out of scope" at bounding box center [479, 171] width 99 height 15
click at [472, 171] on div "Select" at bounding box center [476, 171] width 78 height 9
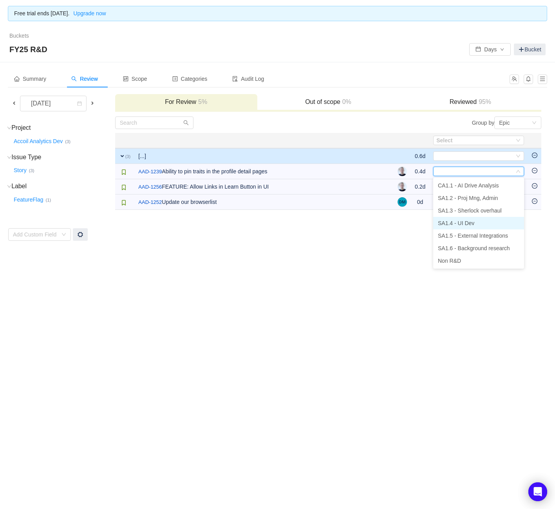
click at [464, 225] on span "SA1.4 - UI Dev" at bounding box center [456, 223] width 36 height 6
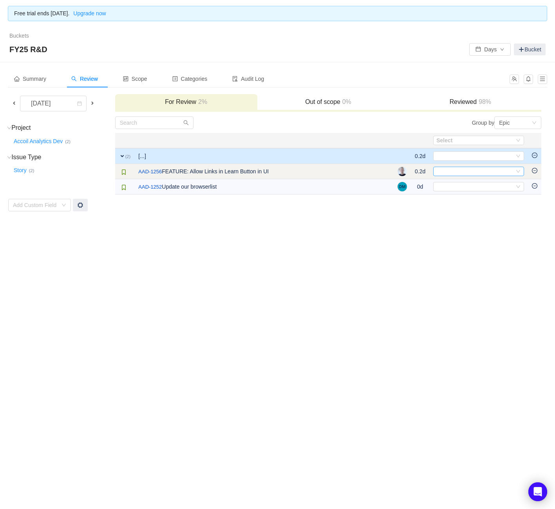
click at [458, 174] on div "Select" at bounding box center [476, 171] width 78 height 9
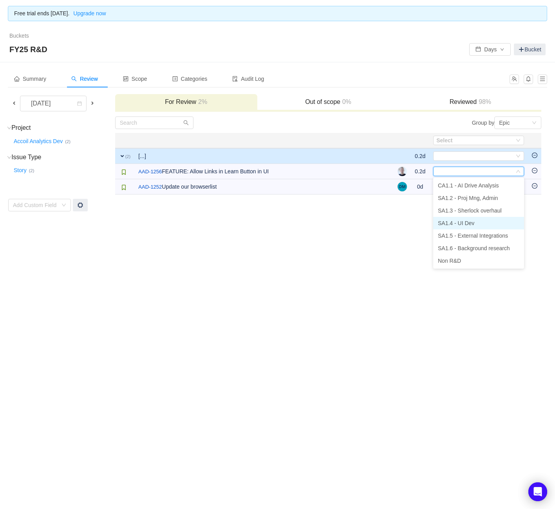
click at [460, 224] on span "SA1.4 - UI Dev" at bounding box center [456, 223] width 36 height 6
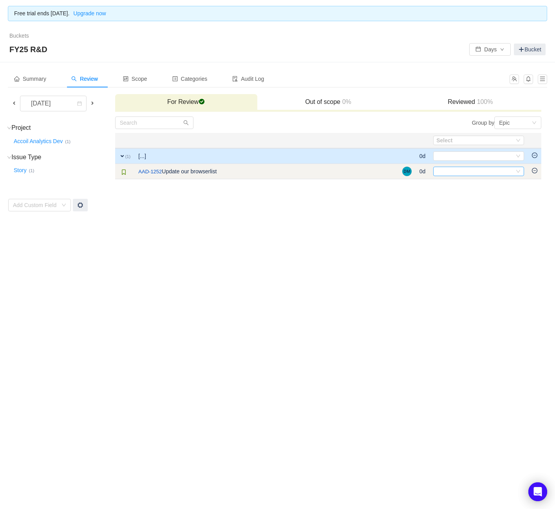
click at [458, 171] on div "Select" at bounding box center [476, 171] width 78 height 9
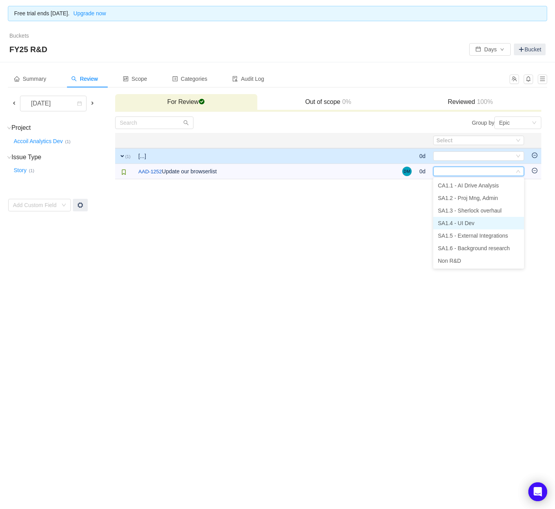
click at [459, 225] on span "SA1.4 - UI Dev" at bounding box center [456, 223] width 36 height 6
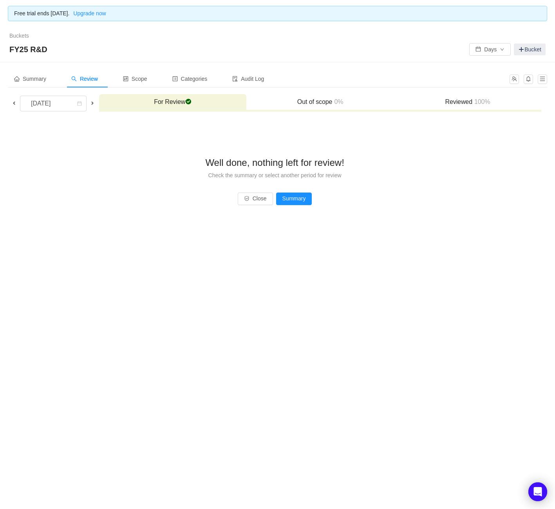
click at [13, 102] on span at bounding box center [14, 103] width 6 height 6
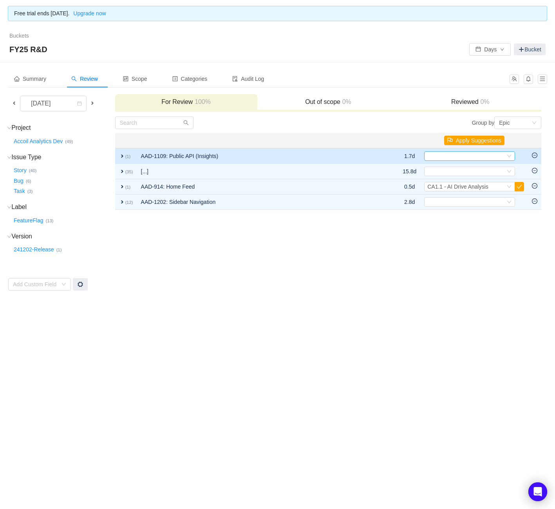
click at [440, 153] on div "Select" at bounding box center [467, 156] width 78 height 9
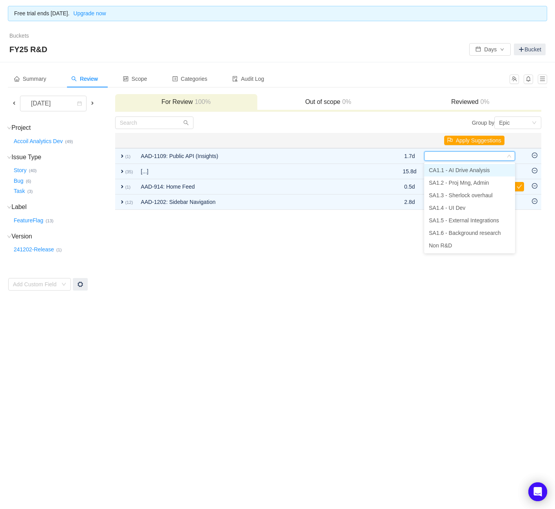
click at [445, 167] on span "CA1.1 - AI Drive Analysis" at bounding box center [459, 170] width 61 height 6
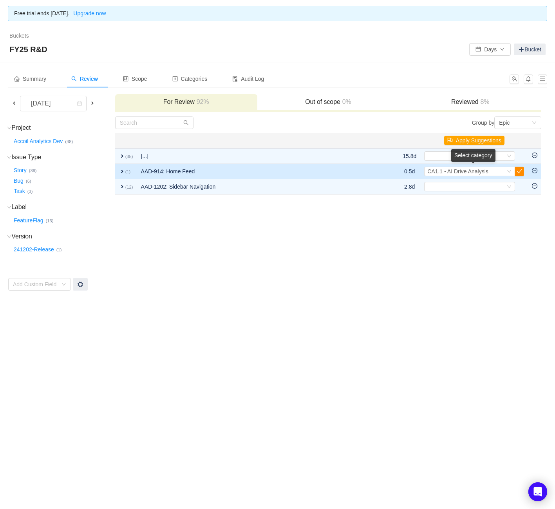
click at [522, 170] on button "button" at bounding box center [519, 171] width 9 height 9
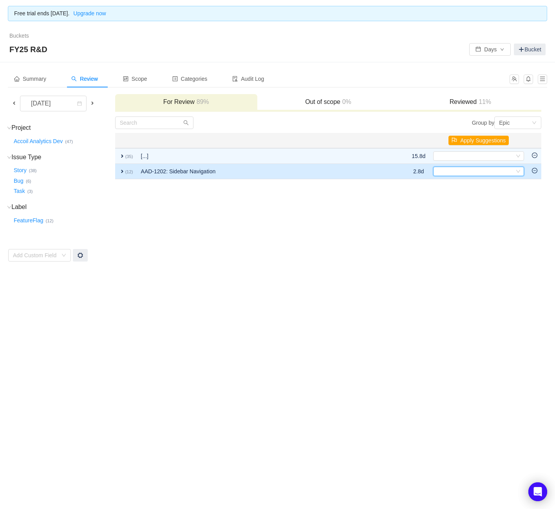
click at [481, 172] on div "Select" at bounding box center [476, 171] width 78 height 9
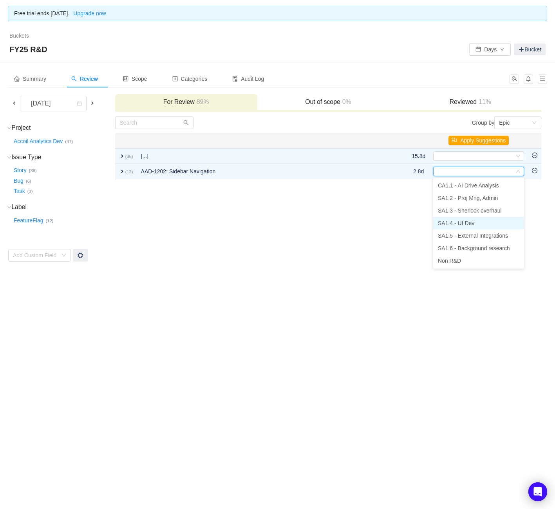
click at [473, 223] on span "SA1.4 - UI Dev" at bounding box center [456, 223] width 36 height 6
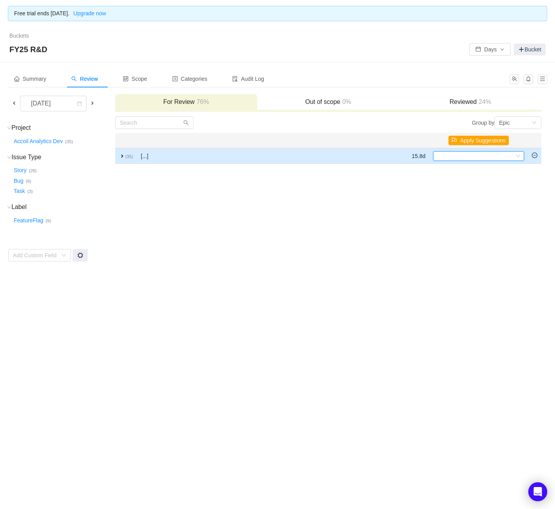
click at [446, 155] on div "Select" at bounding box center [476, 156] width 78 height 9
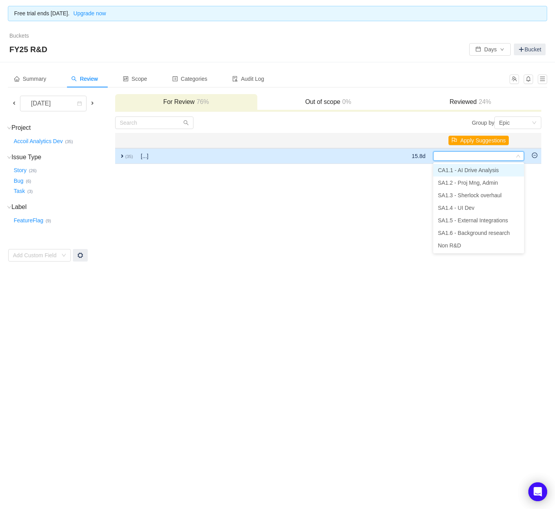
drag, startPoint x: 281, startPoint y: 154, endPoint x: 145, endPoint y: 150, distance: 135.7
click at [267, 156] on td "[...]" at bounding box center [227, 156] width 180 height 16
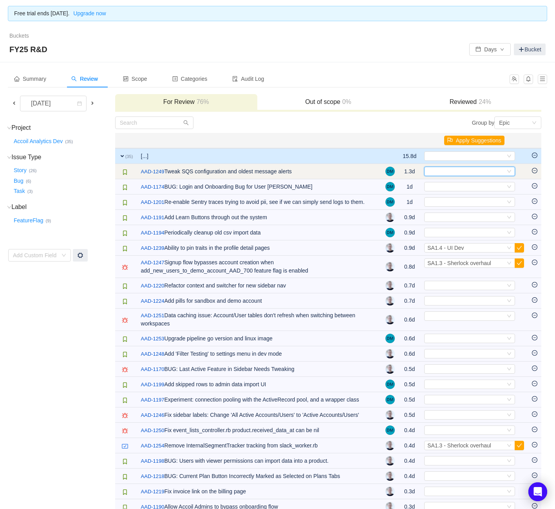
click at [443, 169] on div "Select" at bounding box center [467, 171] width 78 height 9
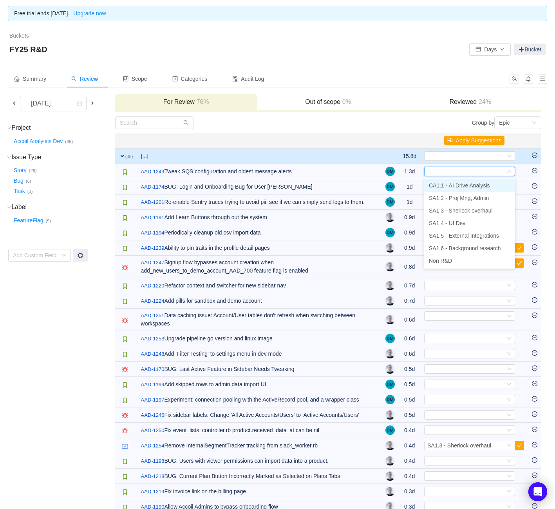
click at [451, 190] on li "CA1.1 - AI Drive Analysis" at bounding box center [469, 185] width 91 height 13
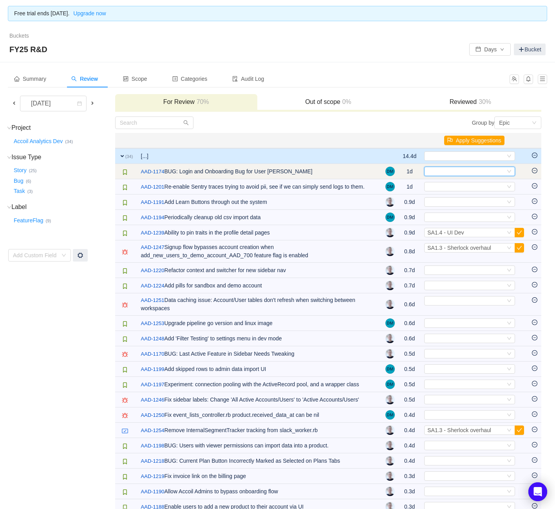
click at [450, 170] on div "Select" at bounding box center [467, 171] width 78 height 9
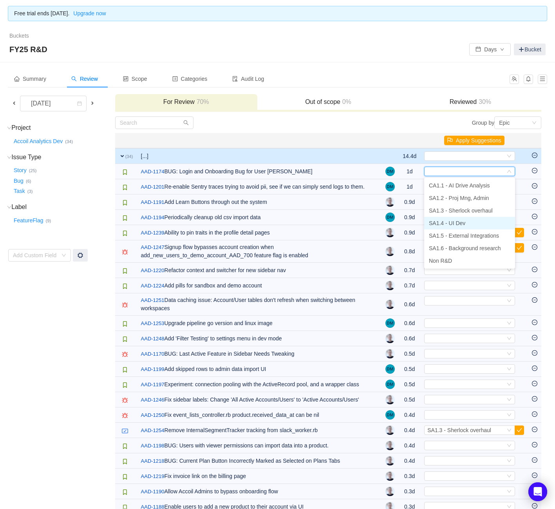
click at [452, 221] on span "SA1.4 - UI Dev" at bounding box center [447, 223] width 36 height 6
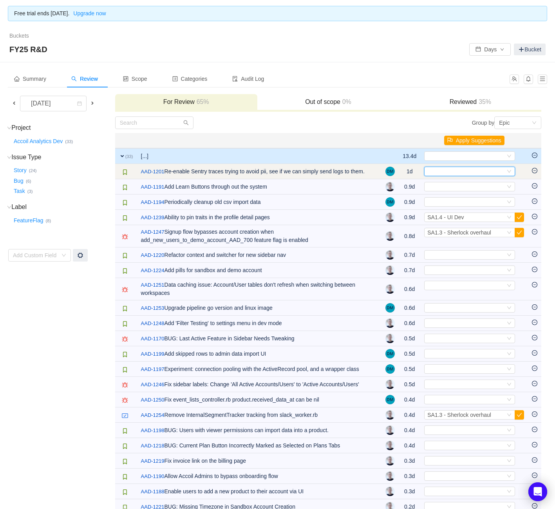
click at [446, 174] on div "Select" at bounding box center [467, 171] width 78 height 9
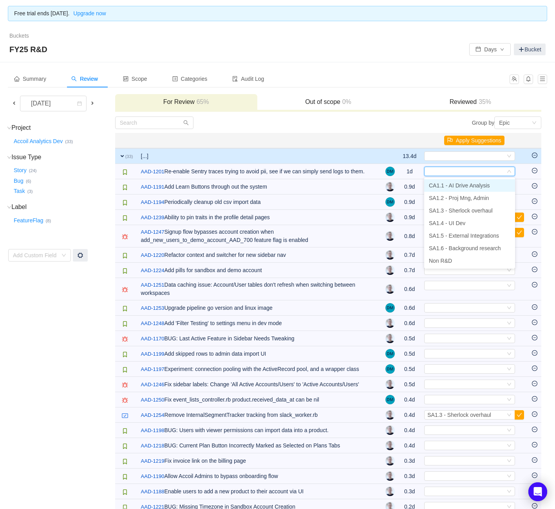
click at [461, 188] on span "CA1.1 - AI Drive Analysis" at bounding box center [459, 185] width 61 height 6
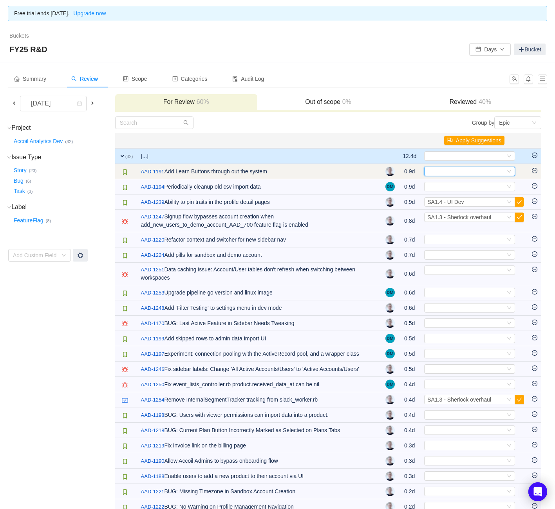
click at [457, 172] on div "Select" at bounding box center [467, 171] width 78 height 9
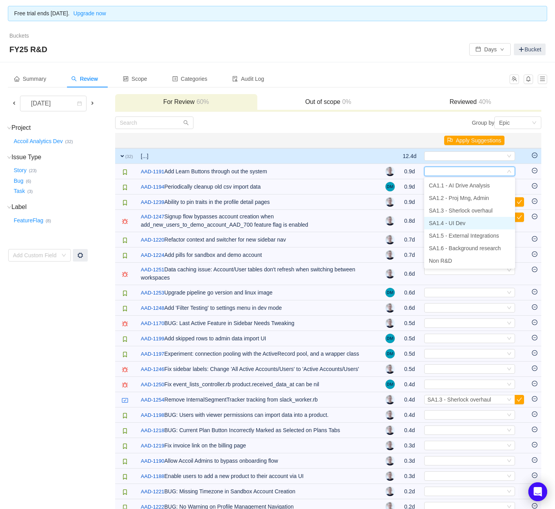
click at [460, 225] on span "SA1.4 - UI Dev" at bounding box center [447, 223] width 36 height 6
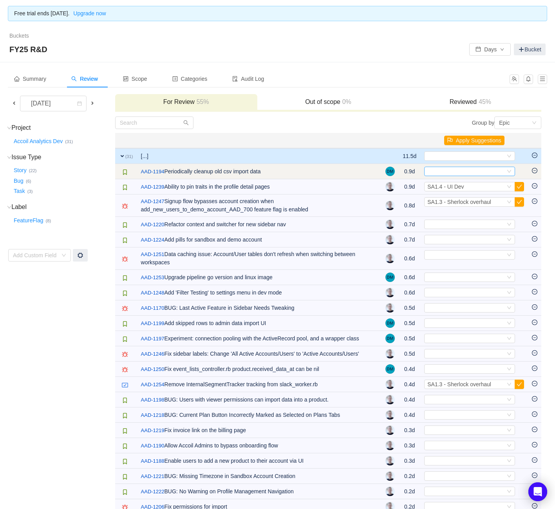
click at [451, 172] on div "Select" at bounding box center [467, 171] width 78 height 9
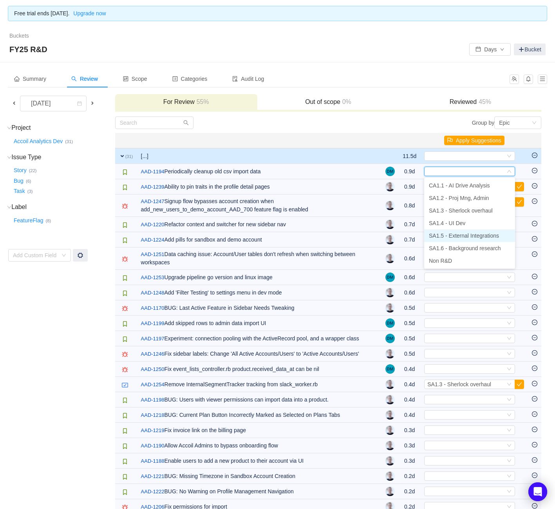
click at [451, 233] on span "SA1.5 - External Integrations" at bounding box center [464, 235] width 70 height 6
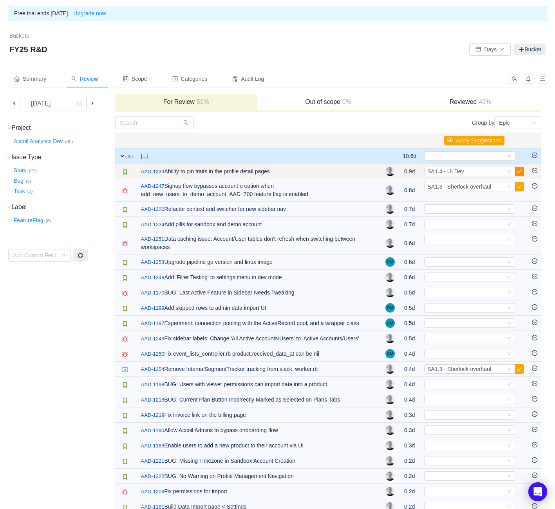
click at [519, 172] on button "button" at bounding box center [519, 171] width 9 height 9
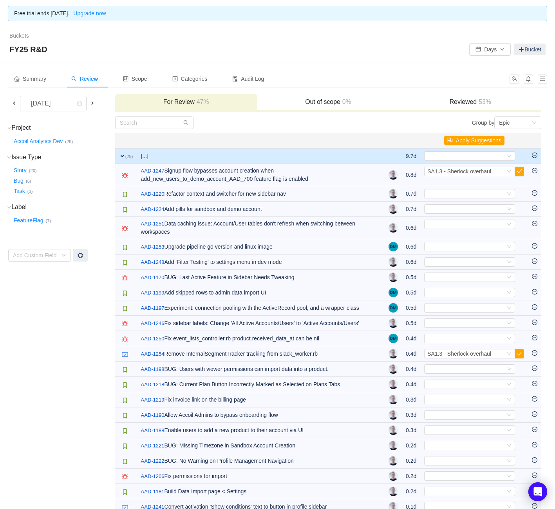
click at [519, 172] on button "button" at bounding box center [519, 171] width 9 height 9
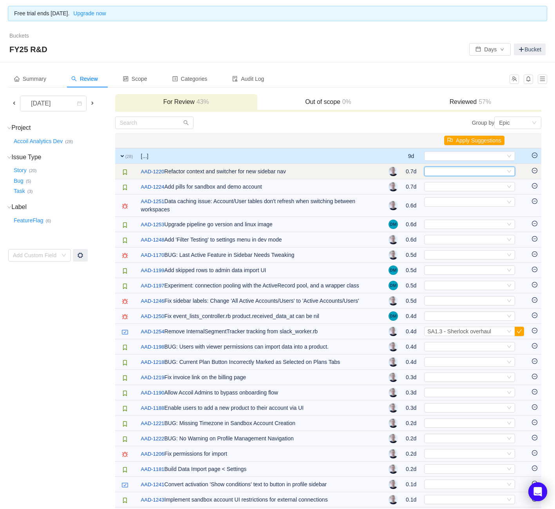
click at [462, 172] on div "Select" at bounding box center [467, 171] width 78 height 9
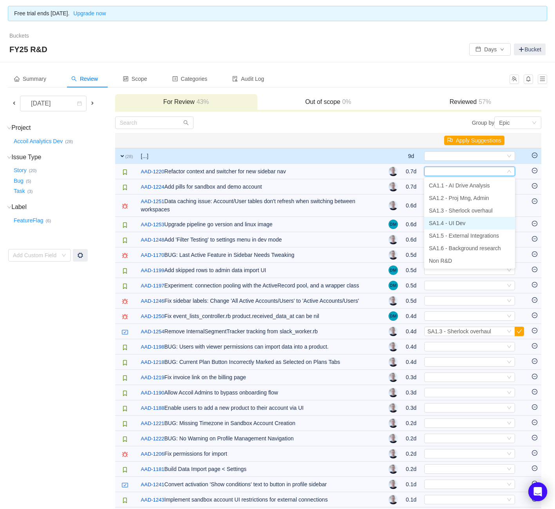
click at [461, 218] on li "SA1.4 - UI Dev" at bounding box center [469, 223] width 91 height 13
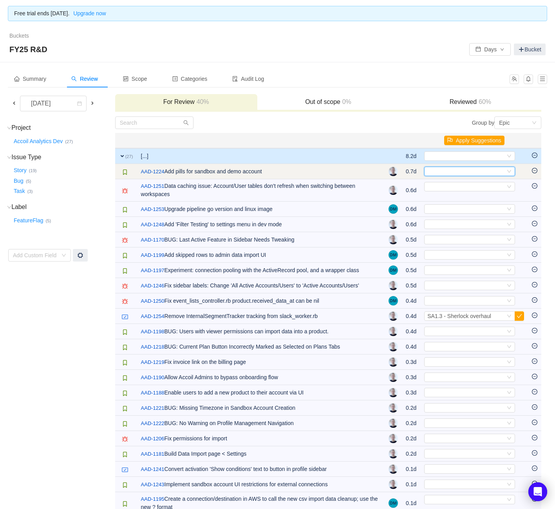
click at [480, 175] on div "Select" at bounding box center [467, 171] width 78 height 9
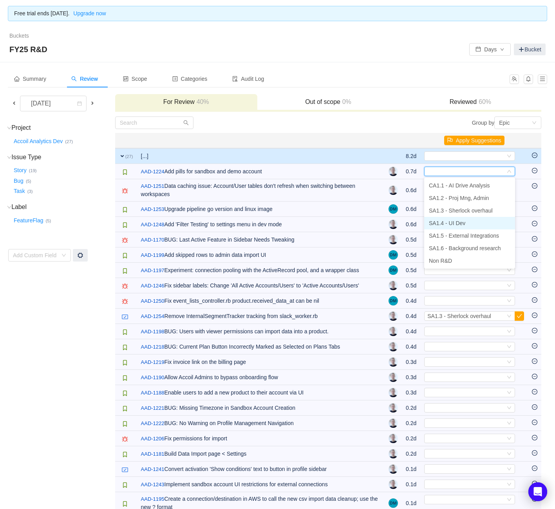
click at [477, 223] on li "SA1.4 - UI Dev" at bounding box center [469, 223] width 91 height 13
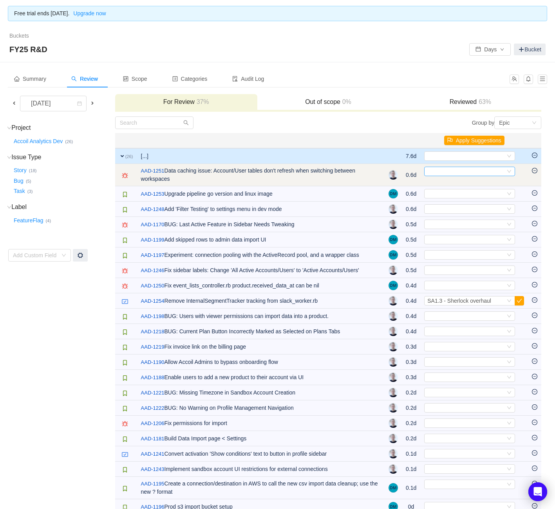
click at [488, 171] on div "Select" at bounding box center [467, 171] width 78 height 9
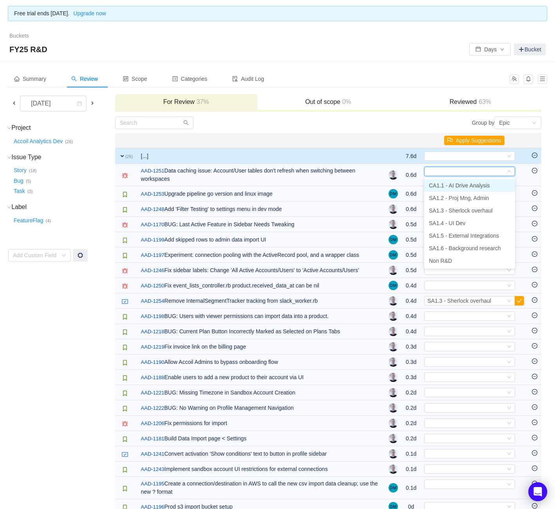
click at [485, 184] on span "CA1.1 - AI Drive Analysis" at bounding box center [459, 185] width 61 height 6
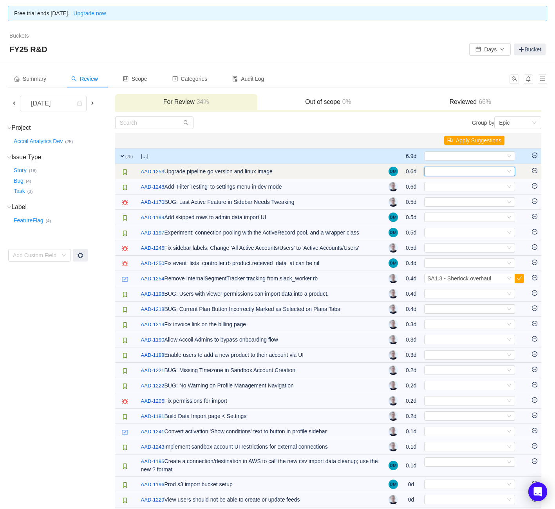
click at [485, 176] on div "Select" at bounding box center [469, 171] width 91 height 9
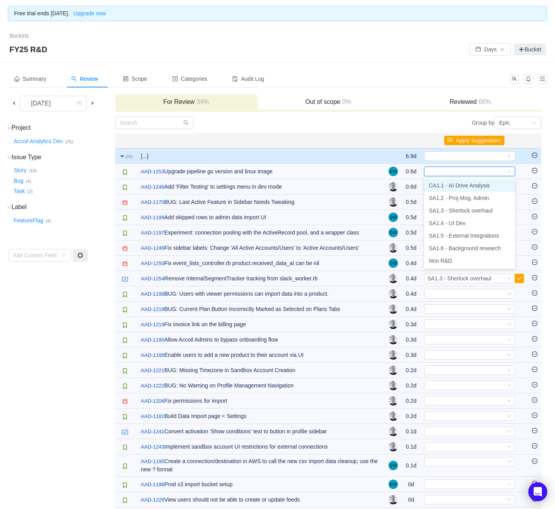
click at [483, 187] on span "CA1.1 - AI Drive Analysis" at bounding box center [459, 185] width 61 height 6
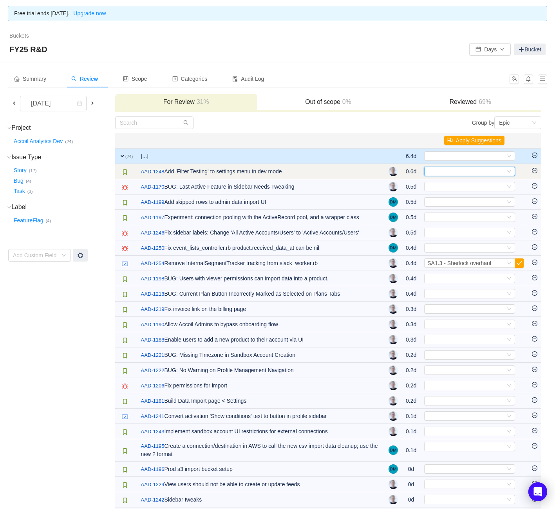
click at [481, 171] on div "Select" at bounding box center [467, 171] width 78 height 9
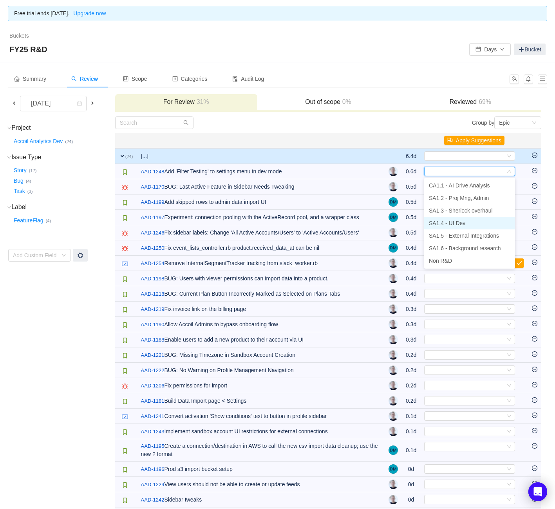
click at [462, 222] on span "SA1.4 - UI Dev" at bounding box center [447, 223] width 36 height 6
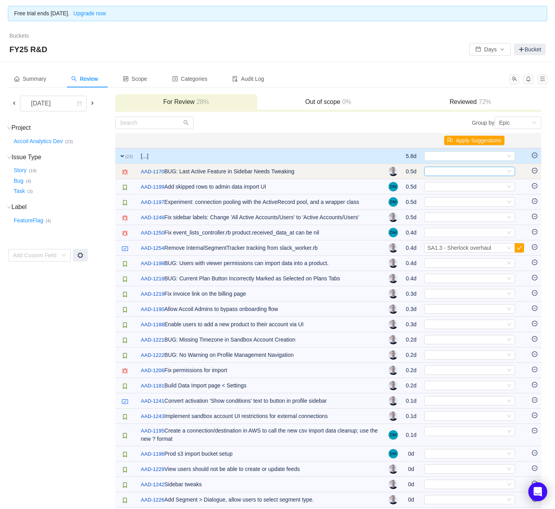
click at [464, 170] on div "Select" at bounding box center [467, 171] width 78 height 9
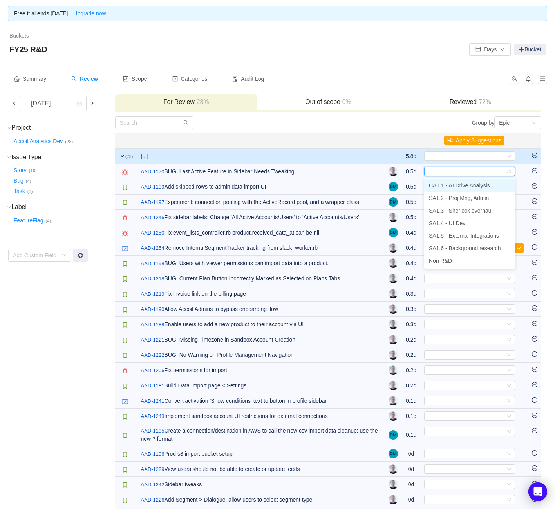
click at [468, 187] on span "CA1.1 - AI Drive Analysis" at bounding box center [459, 185] width 61 height 6
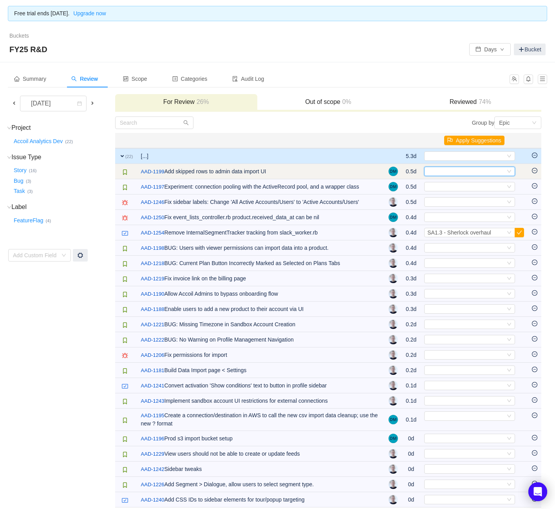
click at [468, 176] on div "Select" at bounding box center [469, 171] width 91 height 9
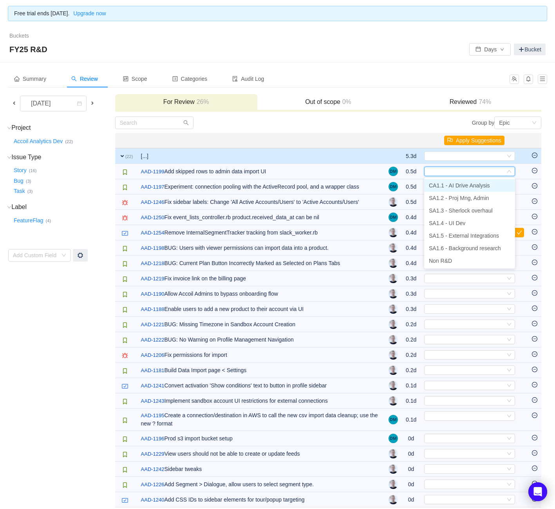
click at [470, 186] on span "CA1.1 - AI Drive Analysis" at bounding box center [459, 185] width 61 height 6
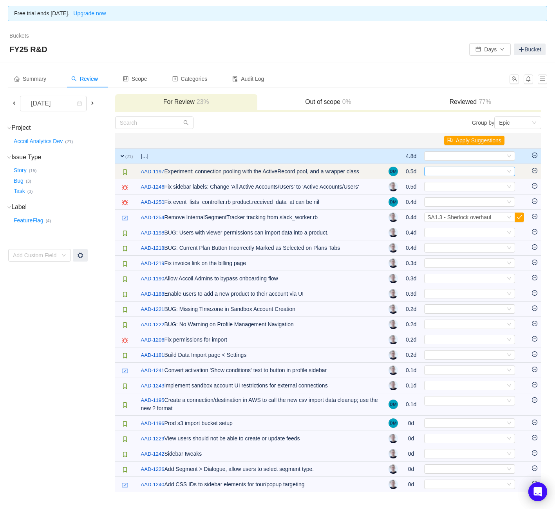
click at [476, 172] on div "Select" at bounding box center [467, 171] width 78 height 9
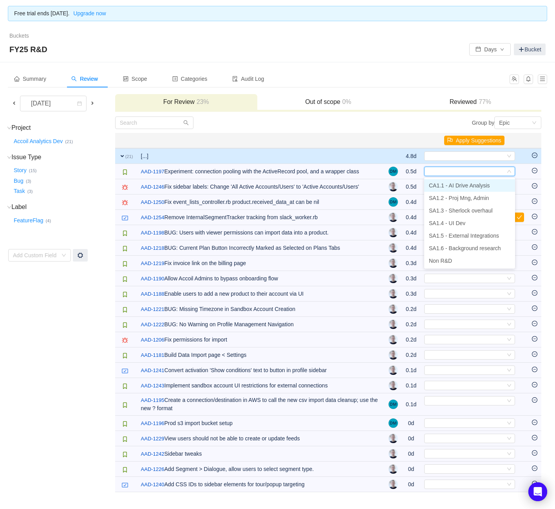
click at [469, 184] on span "CA1.1 - AI Drive Analysis" at bounding box center [459, 185] width 61 height 6
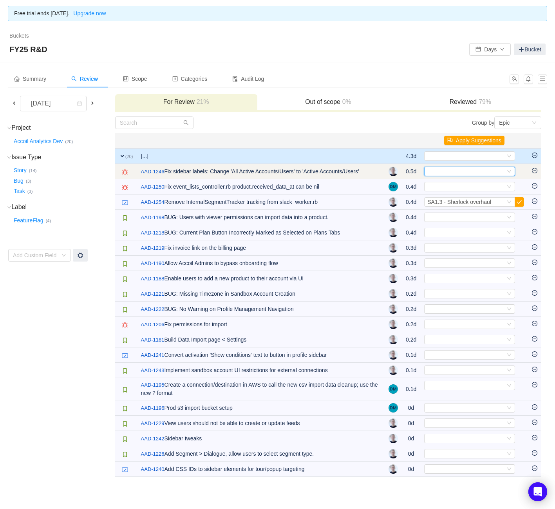
click at [462, 169] on div "Select" at bounding box center [467, 171] width 78 height 9
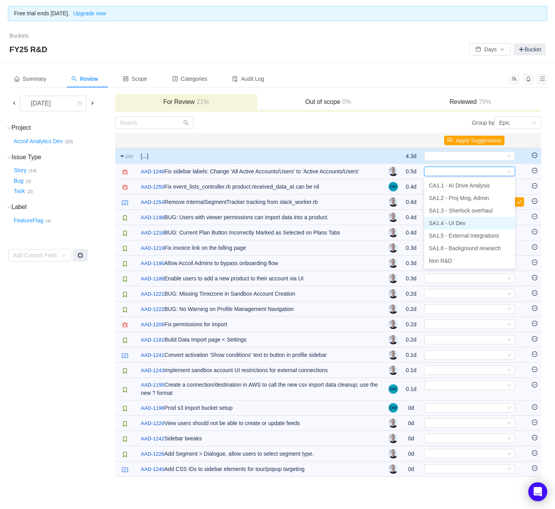
click at [457, 223] on span "SA1.4 - UI Dev" at bounding box center [447, 223] width 36 height 6
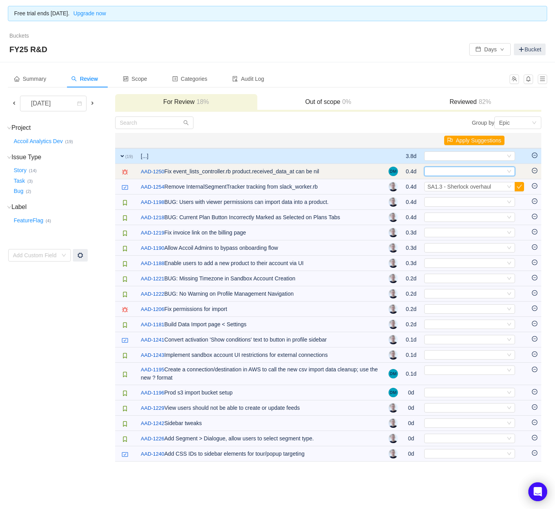
click at [467, 169] on div "Select" at bounding box center [467, 171] width 78 height 9
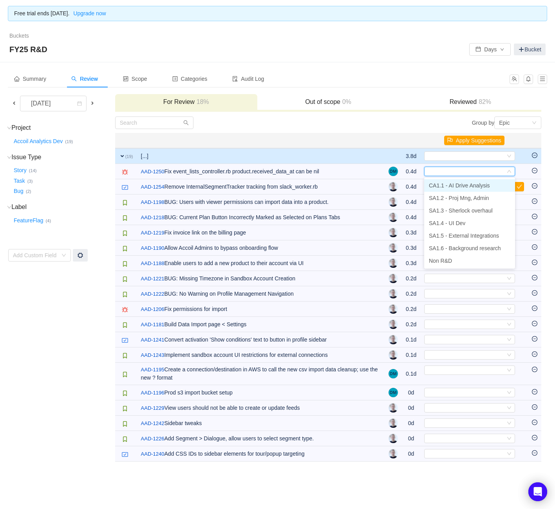
click at [464, 188] on span "CA1.1 - AI Drive Analysis" at bounding box center [459, 185] width 61 height 6
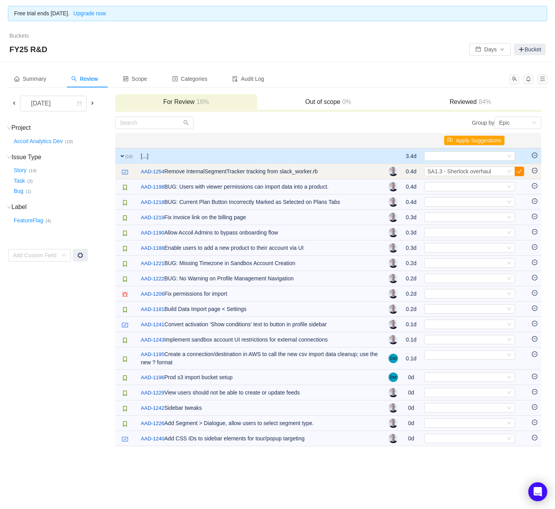
click at [522, 171] on button "button" at bounding box center [519, 171] width 9 height 9
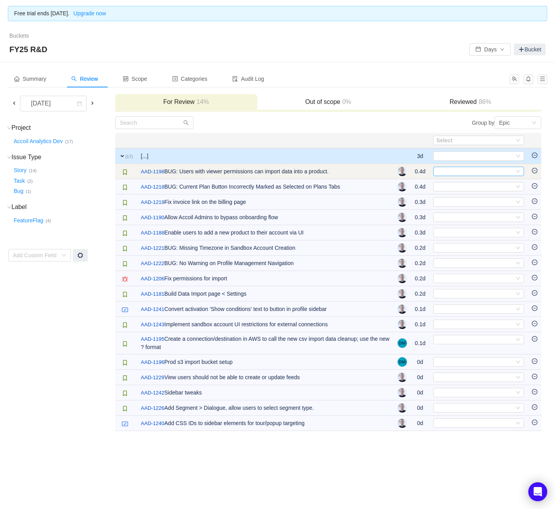
click at [491, 167] on div "Select" at bounding box center [476, 171] width 78 height 9
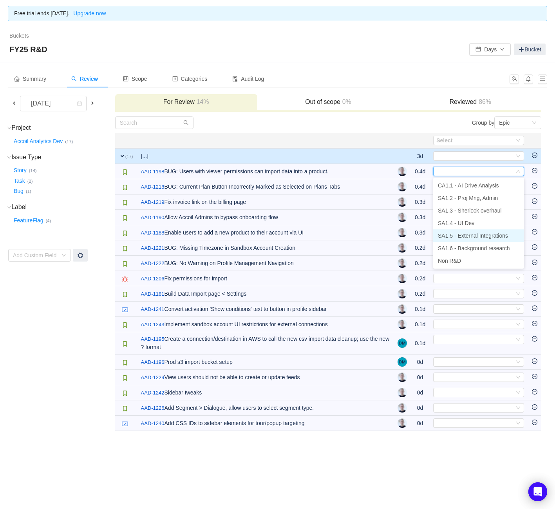
click at [476, 234] on span "SA1.5 - External Integrations" at bounding box center [473, 235] width 70 height 6
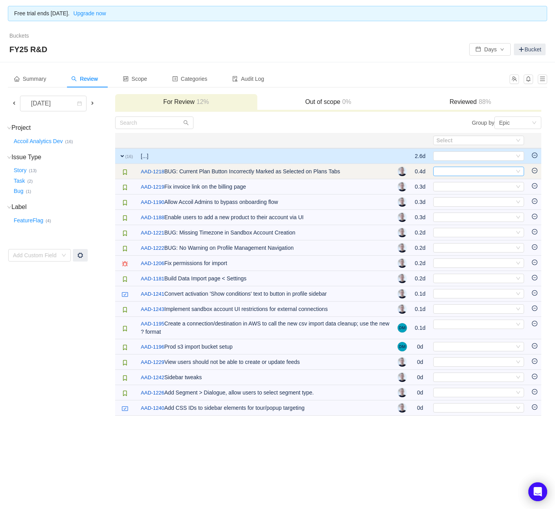
click at [481, 174] on div "Select" at bounding box center [476, 171] width 78 height 9
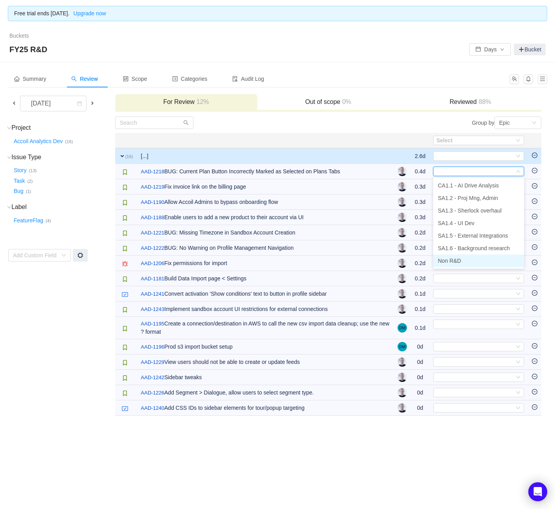
click at [471, 261] on li "Non R&D" at bounding box center [478, 260] width 91 height 13
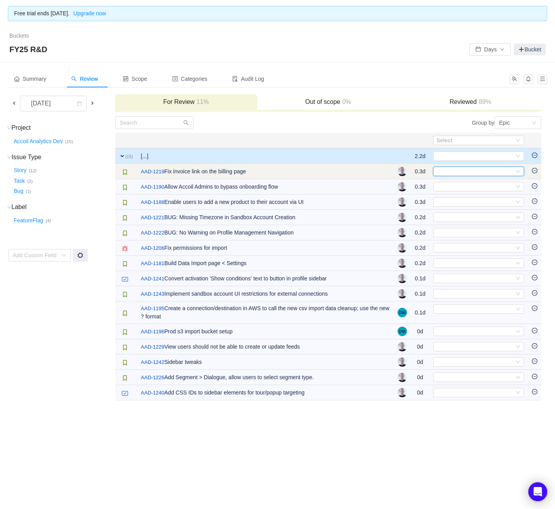
click at [473, 171] on div "Select" at bounding box center [476, 171] width 78 height 9
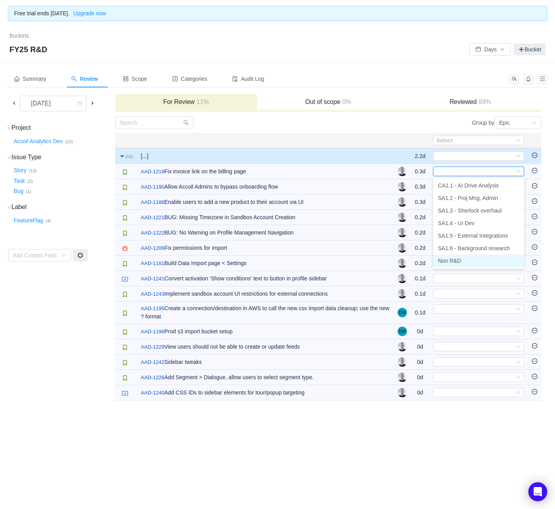
click at [463, 259] on li "Non R&D" at bounding box center [478, 260] width 91 height 13
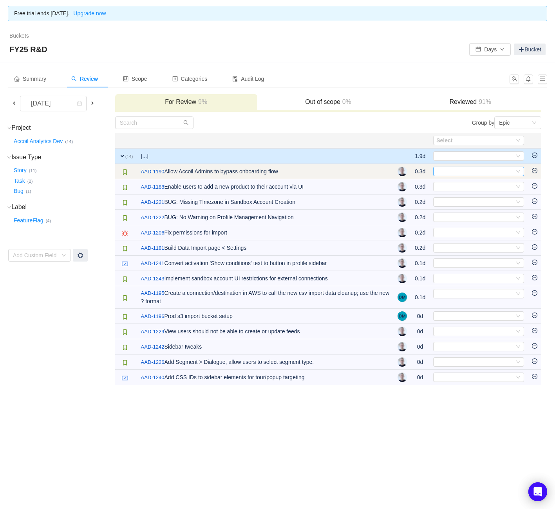
click at [475, 175] on div "Select" at bounding box center [476, 171] width 78 height 9
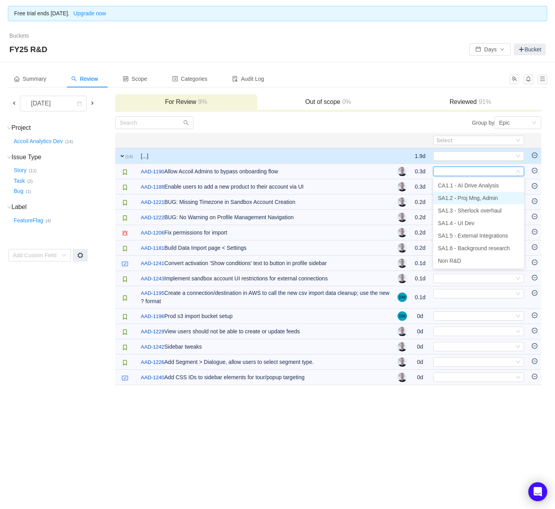
click at [466, 199] on span "SA1.2 - Proj Mng, Admin" at bounding box center [468, 198] width 60 height 6
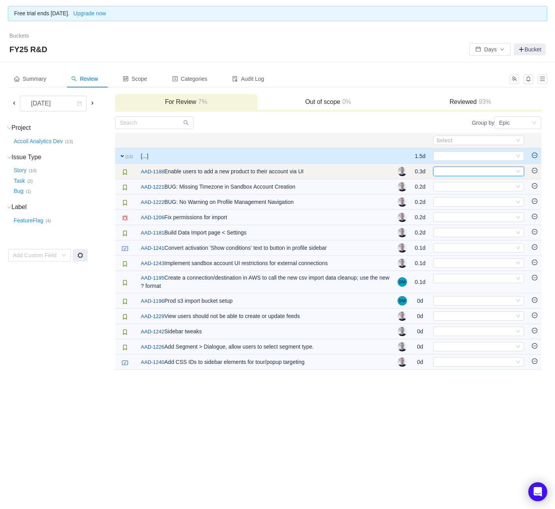
click at [464, 172] on div "Select" at bounding box center [476, 171] width 78 height 9
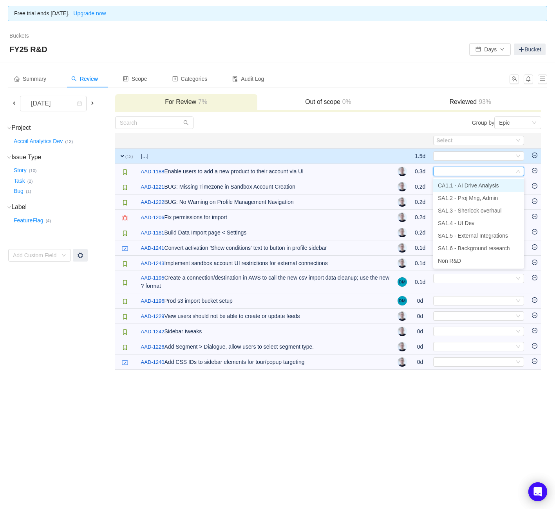
click at [467, 188] on span "CA1.1 - AI Drive Analysis" at bounding box center [468, 185] width 61 height 6
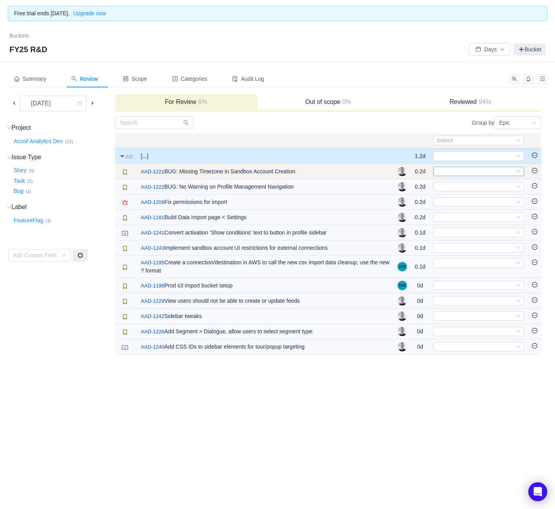
click at [466, 170] on div "Select" at bounding box center [476, 171] width 78 height 9
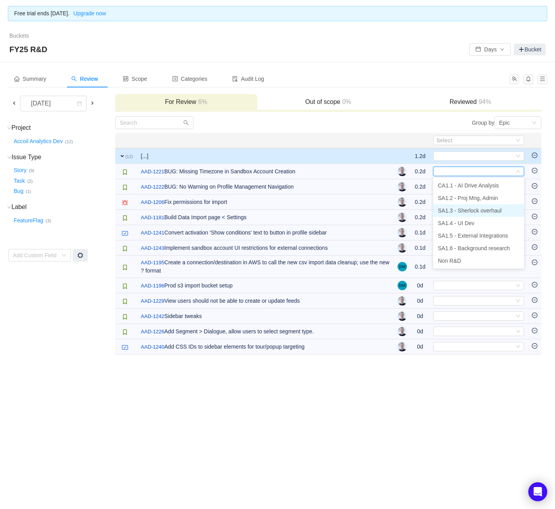
click at [467, 206] on li "SA1.3 - Sherlock overhaul" at bounding box center [478, 210] width 91 height 13
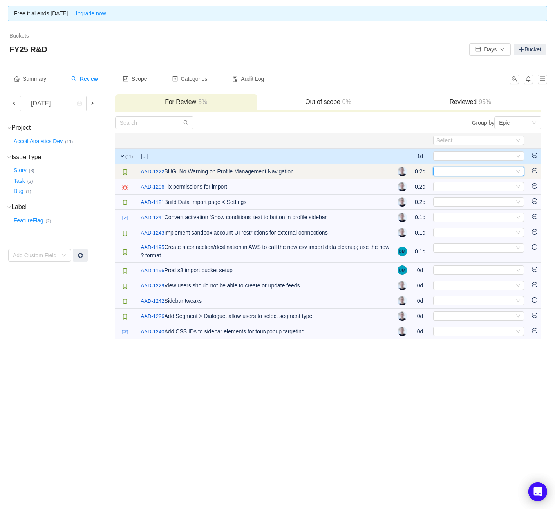
click at [464, 173] on div "Select" at bounding box center [476, 171] width 78 height 9
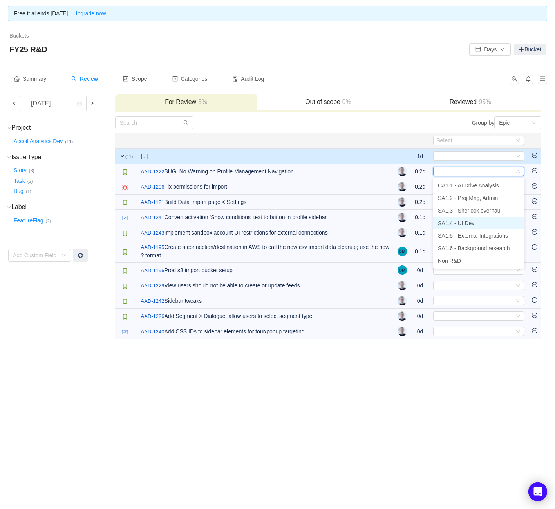
click at [462, 224] on span "SA1.4 - UI Dev" at bounding box center [456, 223] width 36 height 6
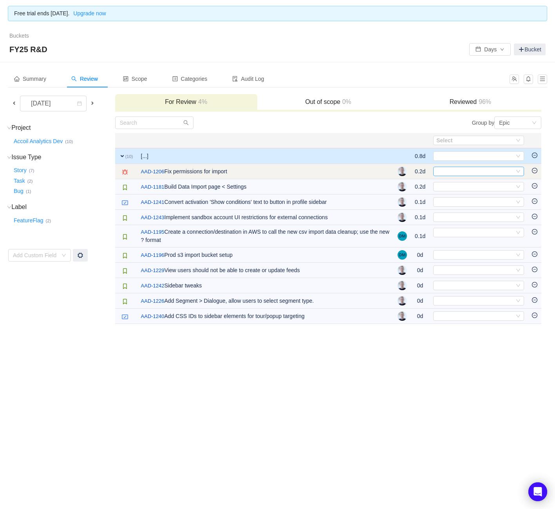
click at [456, 175] on div "Select" at bounding box center [476, 171] width 78 height 9
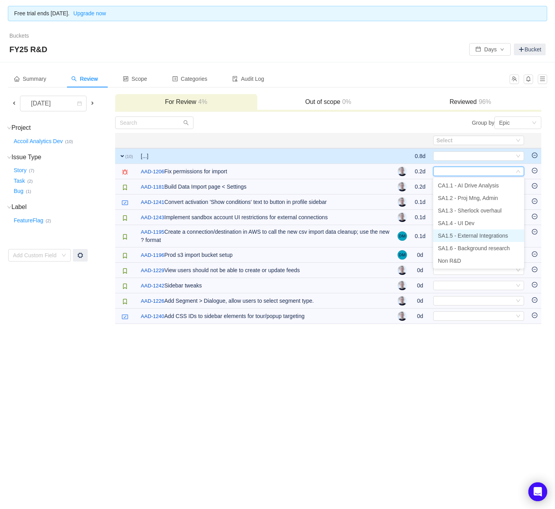
click at [459, 230] on li "SA1.5 - External Integrations" at bounding box center [478, 235] width 91 height 13
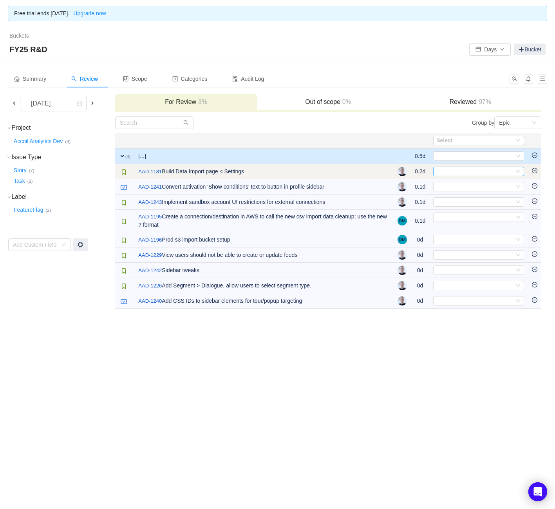
click at [473, 170] on div "Select" at bounding box center [476, 171] width 78 height 9
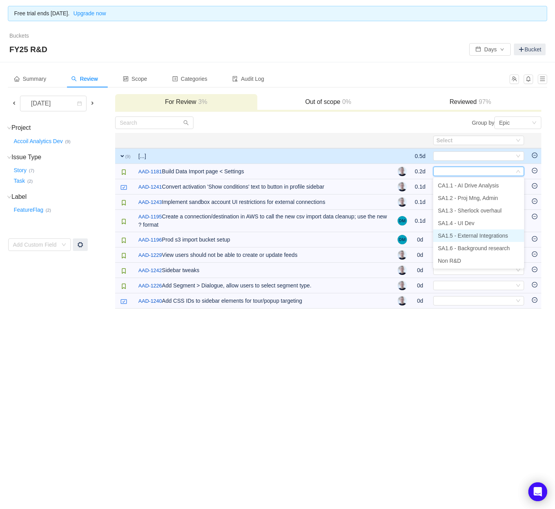
click at [468, 238] on span "SA1.5 - External Integrations" at bounding box center [473, 235] width 70 height 6
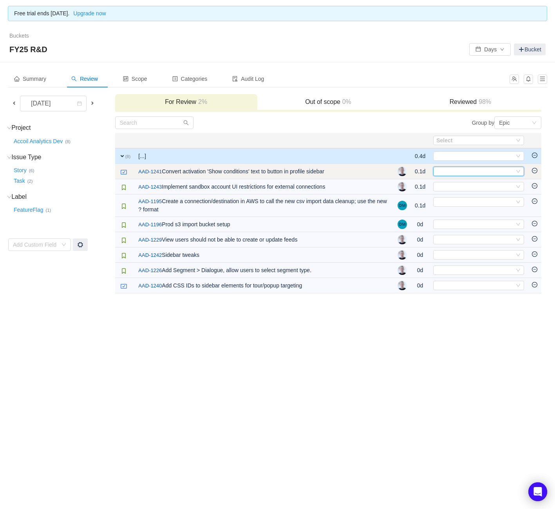
click at [468, 172] on div "Select" at bounding box center [476, 171] width 78 height 9
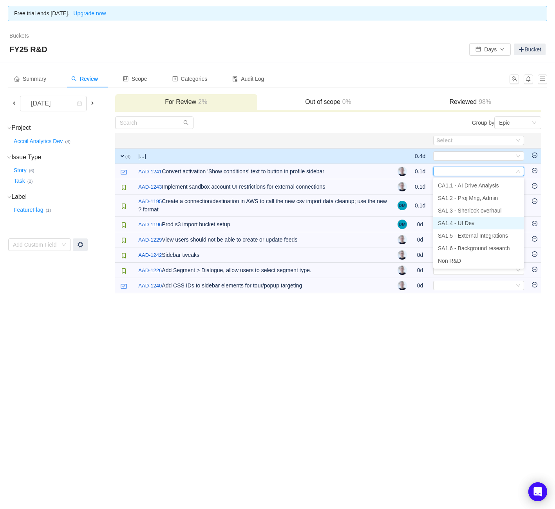
click at [464, 225] on span "SA1.4 - UI Dev" at bounding box center [456, 223] width 36 height 6
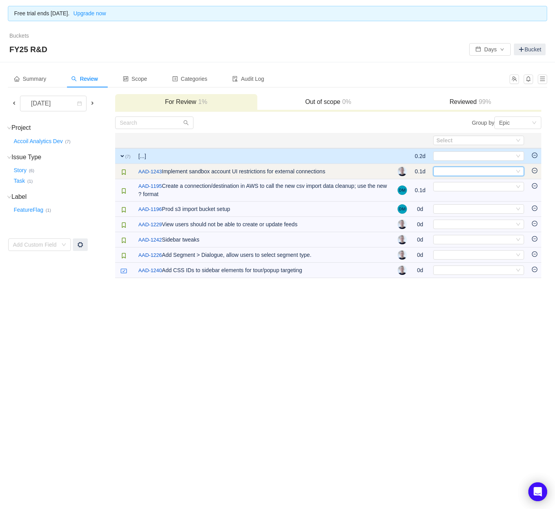
click at [460, 175] on div "Select" at bounding box center [476, 171] width 78 height 9
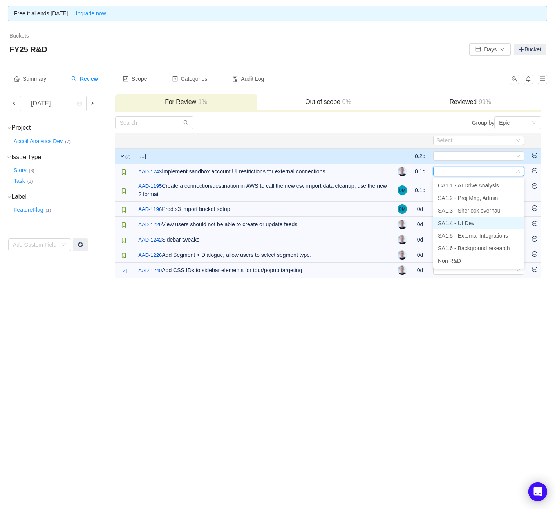
click at [451, 220] on span "SA1.4 - UI Dev" at bounding box center [456, 223] width 36 height 6
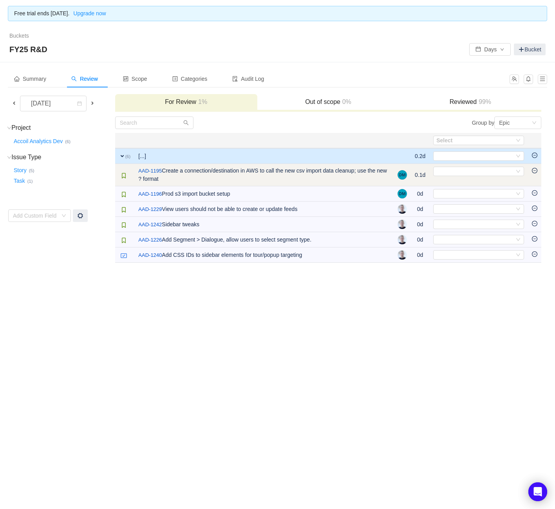
click at [447, 179] on td "Select Out of scope" at bounding box center [479, 175] width 99 height 22
click at [451, 174] on div "Select" at bounding box center [476, 171] width 78 height 9
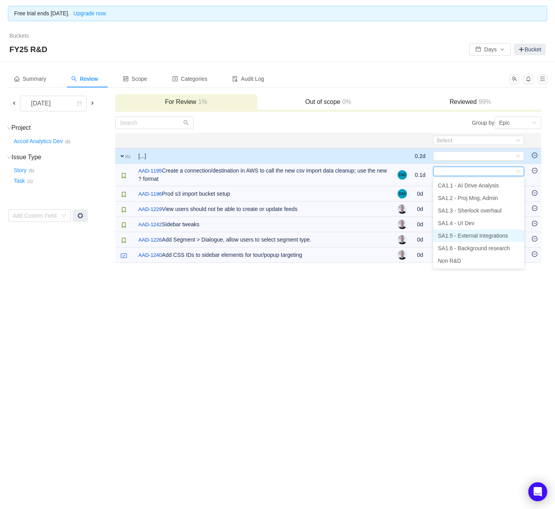
click at [455, 237] on span "SA1.5 - External Integrations" at bounding box center [473, 235] width 70 height 6
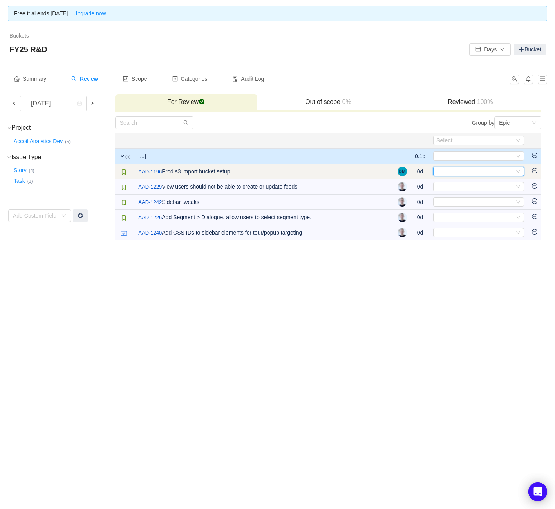
click at [468, 170] on div "Select" at bounding box center [476, 171] width 78 height 9
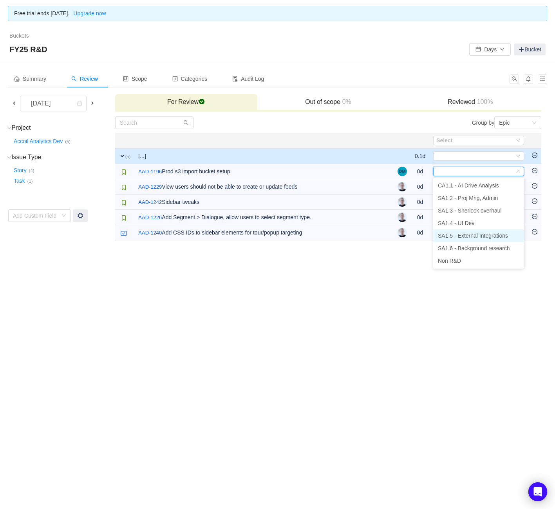
click at [464, 233] on span "SA1.5 - External Integrations" at bounding box center [473, 235] width 70 height 6
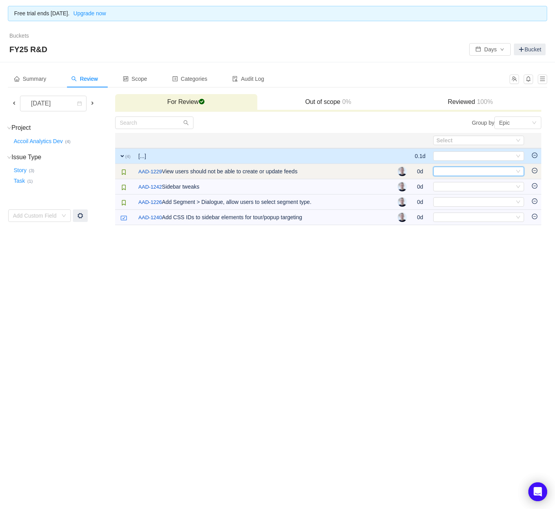
click at [484, 172] on div "Select" at bounding box center [476, 171] width 78 height 9
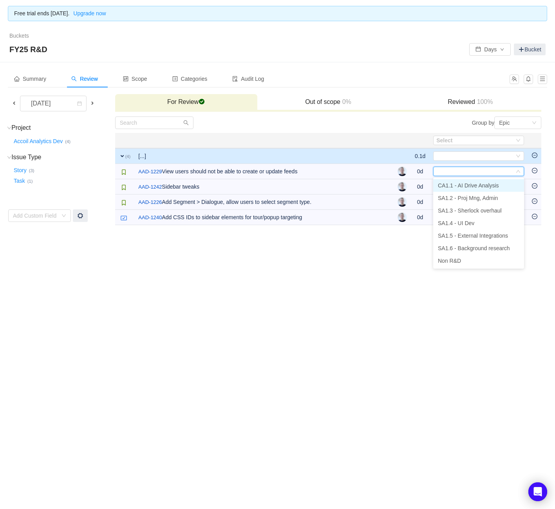
click at [478, 186] on span "CA1.1 - AI Drive Analysis" at bounding box center [468, 185] width 61 height 6
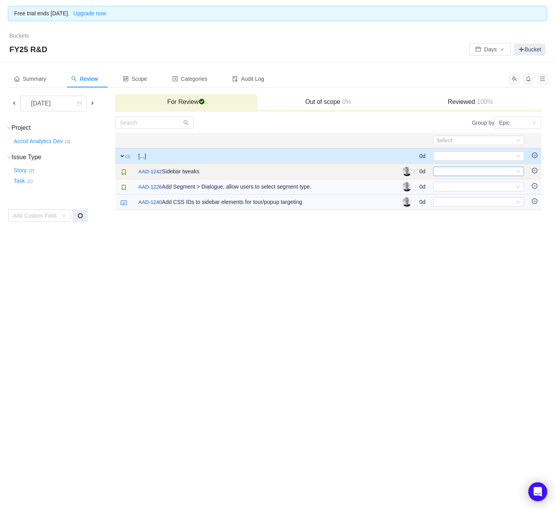
click at [474, 173] on div "Select" at bounding box center [476, 171] width 78 height 9
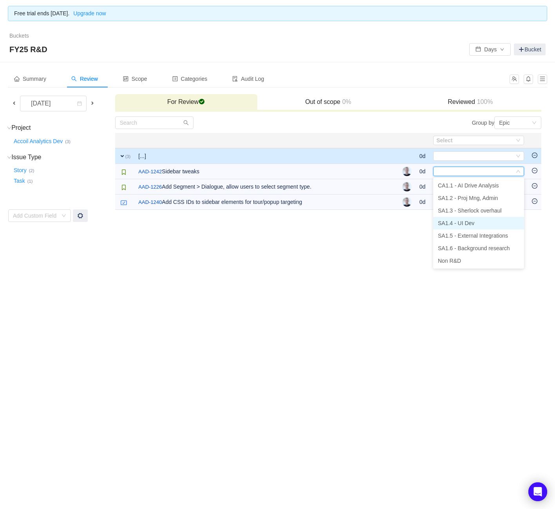
click at [471, 222] on span "SA1.4 - UI Dev" at bounding box center [456, 223] width 36 height 6
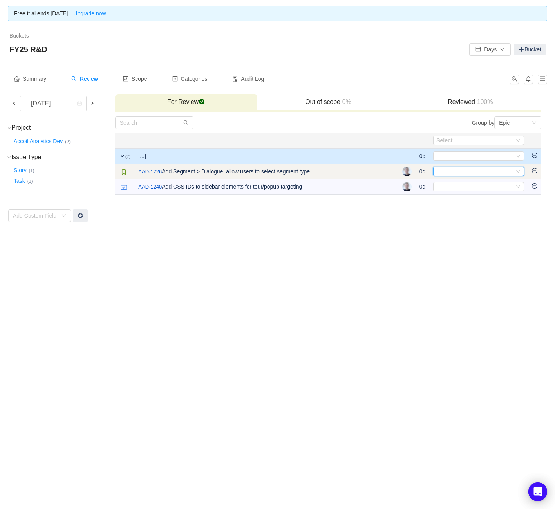
click at [480, 173] on div "Select" at bounding box center [476, 171] width 78 height 9
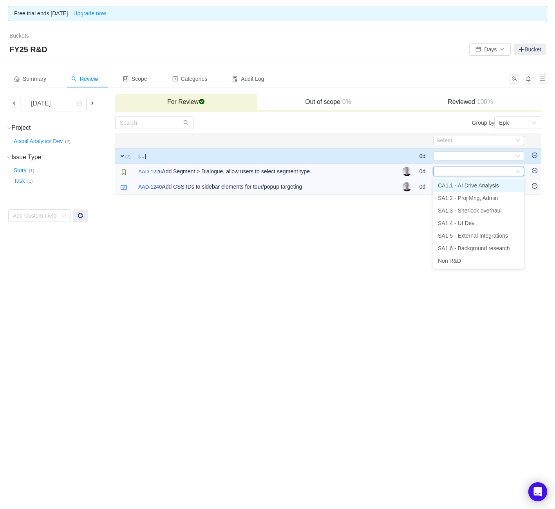
click at [477, 186] on span "CA1.1 - AI Drive Analysis" at bounding box center [468, 185] width 61 height 6
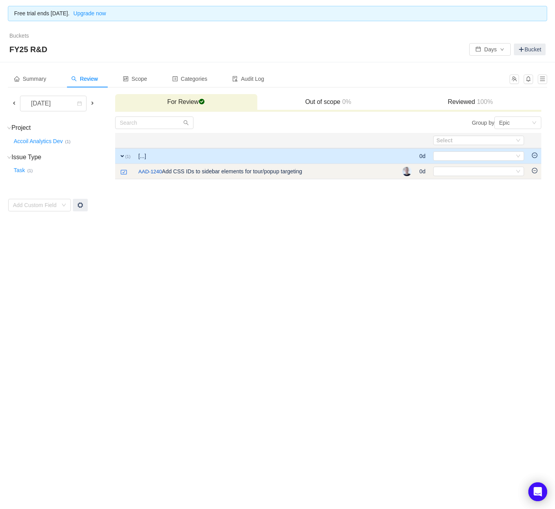
click at [475, 165] on td "Select Out of scope" at bounding box center [479, 171] width 99 height 15
click at [473, 173] on div "Select" at bounding box center [476, 171] width 78 height 9
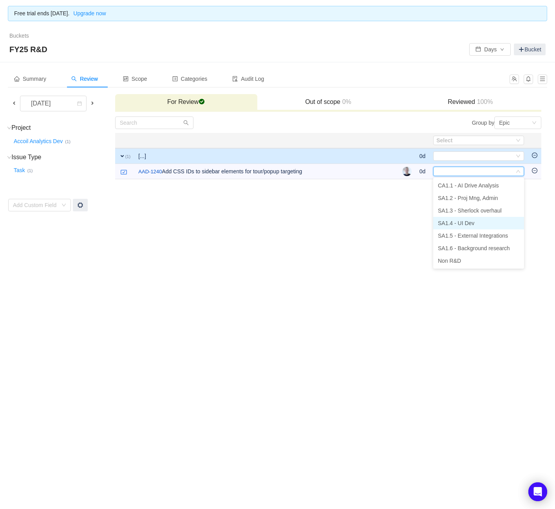
click at [473, 226] on li "SA1.4 - UI Dev" at bounding box center [478, 223] width 91 height 13
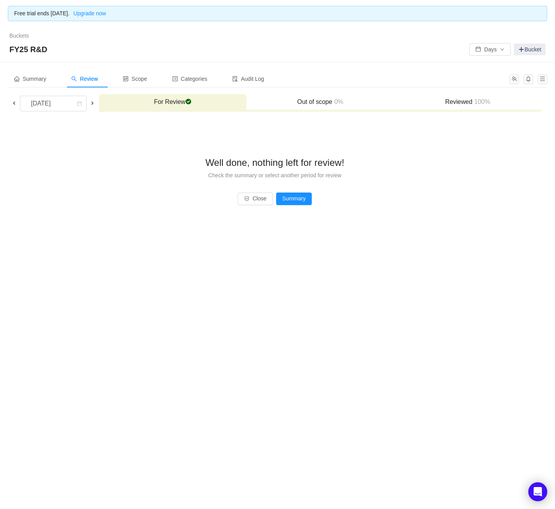
click at [13, 101] on span at bounding box center [14, 103] width 6 height 6
click at [13, 104] on span at bounding box center [14, 103] width 6 height 6
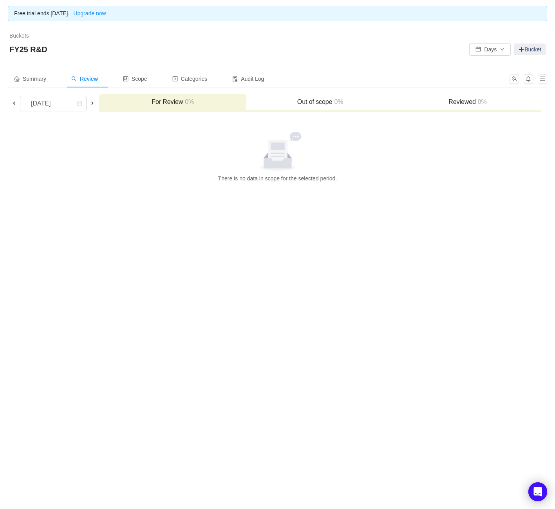
click at [13, 104] on span at bounding box center [14, 103] width 6 height 6
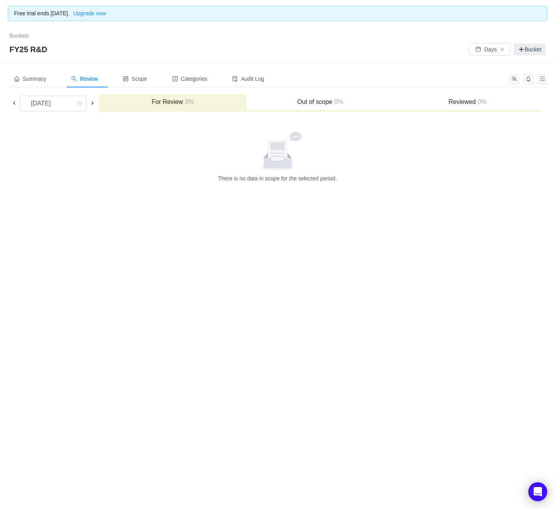
click at [13, 104] on span at bounding box center [14, 103] width 6 height 6
click at [37, 77] on span "Summary" at bounding box center [30, 79] width 32 height 6
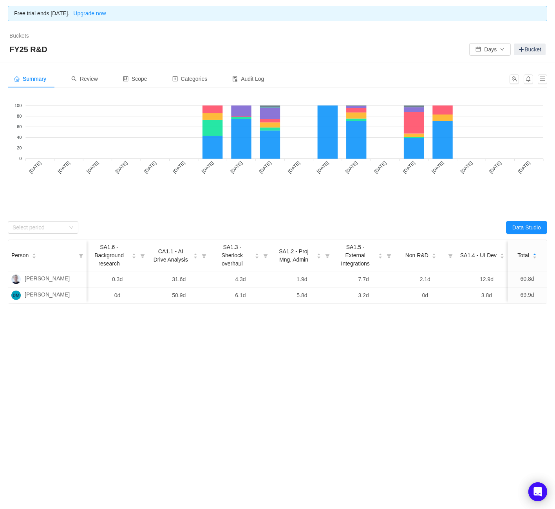
scroll to position [0, 0]
click at [262, 74] on div "Audit Log" at bounding box center [248, 79] width 44 height 18
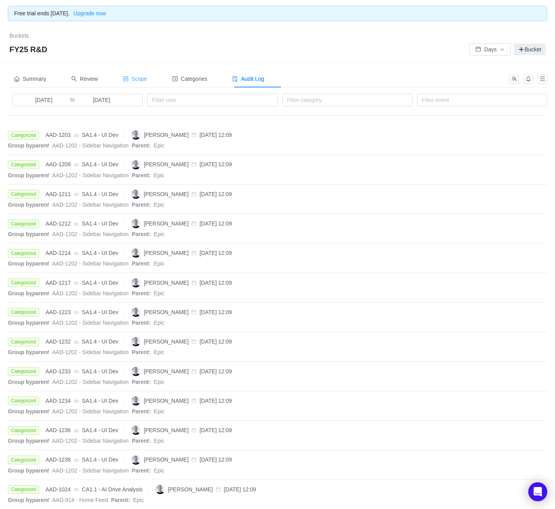
click at [147, 78] on span "Scope" at bounding box center [135, 79] width 24 height 6
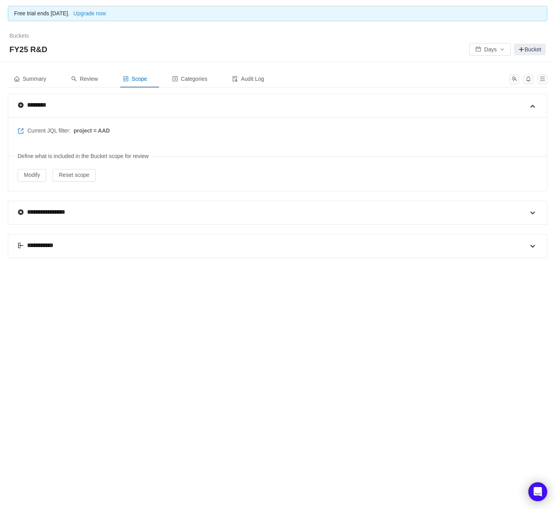
click at [26, 167] on div "Current JQL filter: project = AAD Define what is included in the Bucket scope f…" at bounding box center [277, 154] width 539 height 74
click at [27, 170] on button "Modify" at bounding box center [32, 175] width 29 height 13
click at [24, 72] on div "Summary" at bounding box center [30, 79] width 45 height 18
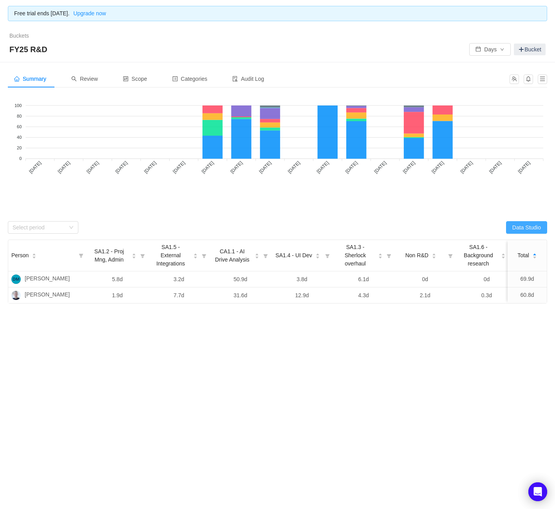
click at [508, 228] on button "Data Studio" at bounding box center [526, 227] width 41 height 13
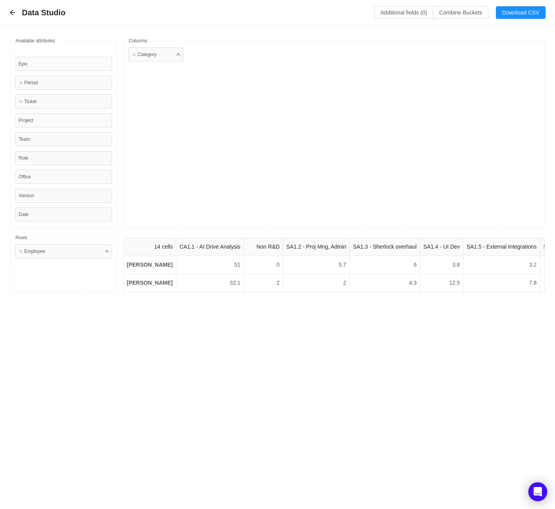
click at [29, 62] on div "Epic" at bounding box center [63, 64] width 97 height 14
drag, startPoint x: 29, startPoint y: 62, endPoint x: 193, endPoint y: 80, distance: 165.2
click at [203, 82] on div "Available fields Epic ☆ Period ☆ Ticket Project Team Role Office Version Date ☆…" at bounding box center [277, 166] width 555 height 281
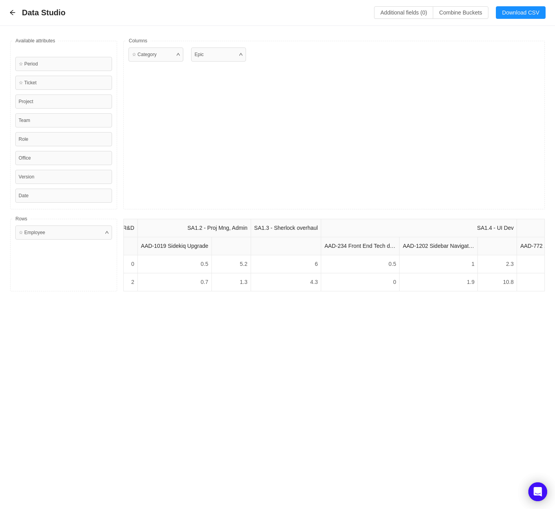
scroll to position [0, 387]
click at [179, 55] on div at bounding box center [178, 54] width 3 height 7
click at [178, 56] on div at bounding box center [178, 54] width 3 height 7
click at [165, 54] on div "☆ Category" at bounding box center [156, 54] width 55 height 14
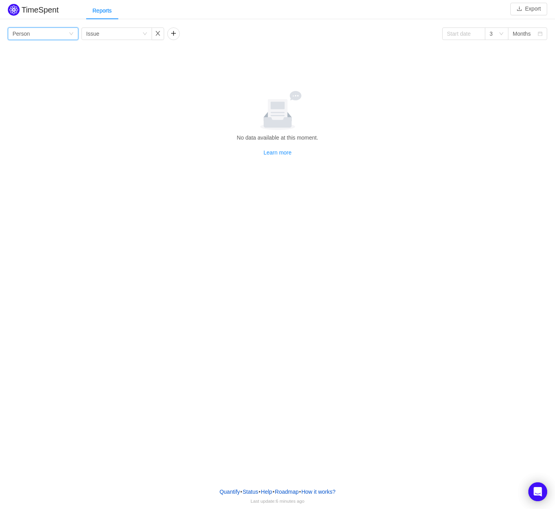
click at [46, 33] on div "Group by Person" at bounding box center [41, 34] width 56 height 12
click at [37, 48] on li "Project" at bounding box center [43, 49] width 71 height 13
click at [126, 41] on div "Group by Project Group by Issue 3 Months No data available at this moment. Lear…" at bounding box center [278, 91] width 540 height 129
click at [125, 34] on div "Group by Issue" at bounding box center [114, 34] width 56 height 12
drag, startPoint x: 228, startPoint y: 71, endPoint x: 234, endPoint y: 69, distance: 7.1
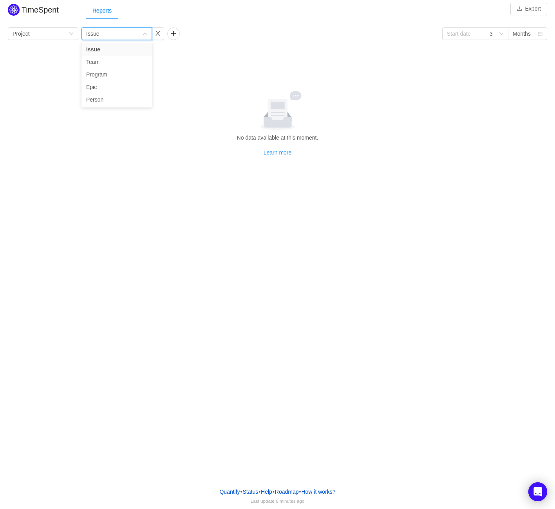
click at [228, 71] on div "Group by Project Group by Issue 3 Months No data available at this moment. Lear…" at bounding box center [278, 91] width 540 height 129
click at [522, 37] on div "Months" at bounding box center [522, 34] width 18 height 12
drag, startPoint x: 368, startPoint y: 110, endPoint x: 195, endPoint y: 83, distance: 175.4
click at [363, 110] on div at bounding box center [277, 110] width 533 height 39
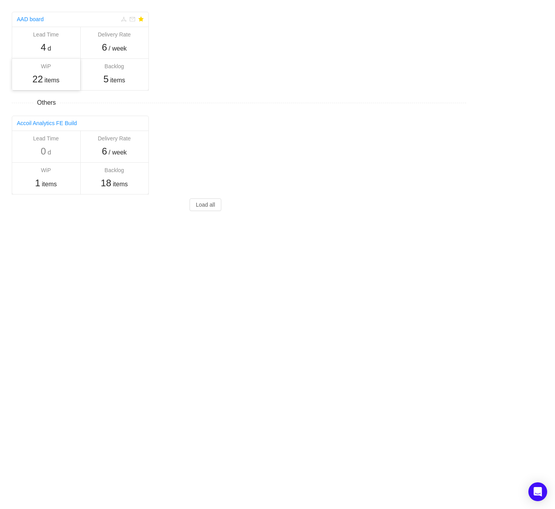
click at [49, 79] on span "items" at bounding box center [51, 80] width 15 height 9
click at [31, 17] on link "AAD board" at bounding box center [30, 19] width 27 height 6
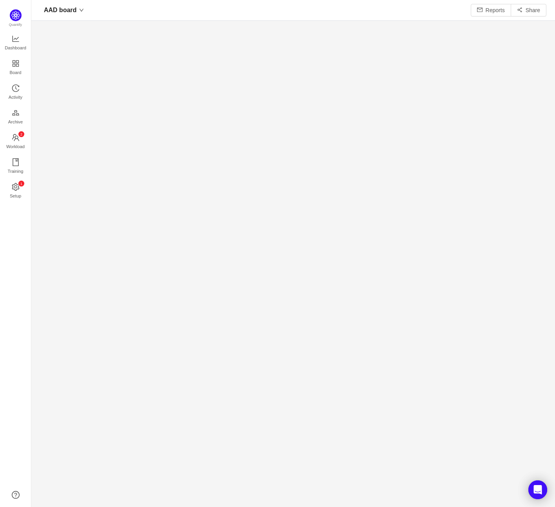
scroll to position [507, 524]
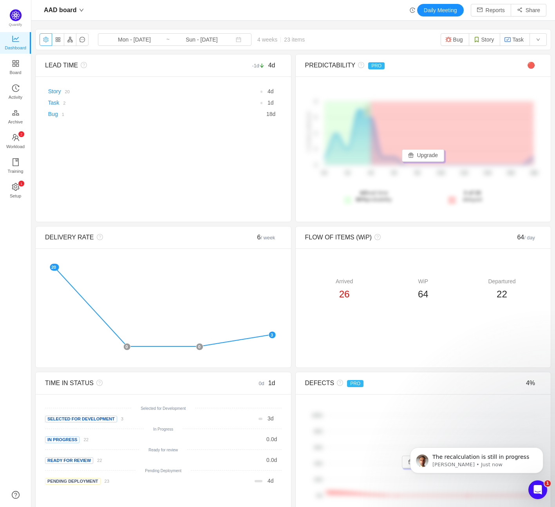
click at [46, 39] on button "button" at bounding box center [46, 39] width 13 height 13
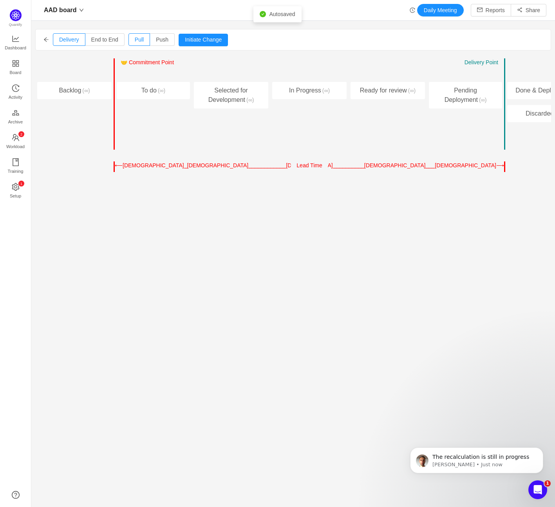
drag, startPoint x: 465, startPoint y: 94, endPoint x: 490, endPoint y: 90, distance: 25.1
click at [490, 90] on div "Pending Deployment (∞)" at bounding box center [465, 95] width 73 height 27
click at [216, 37] on button "Initiate Change" at bounding box center [203, 40] width 49 height 13
click at [138, 71] on button "→" at bounding box center [138, 73] width 12 height 9
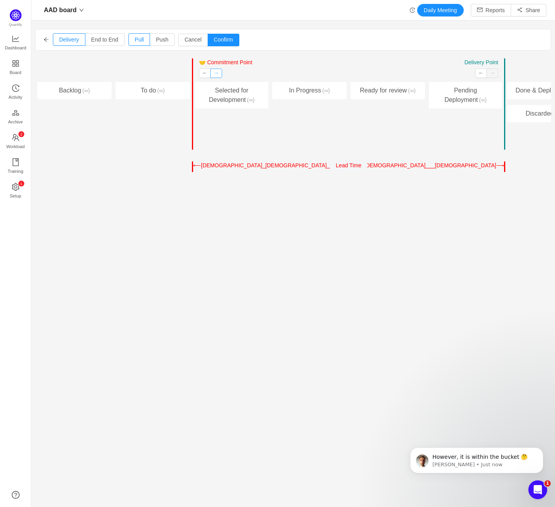
click at [219, 74] on button "→" at bounding box center [216, 73] width 12 height 9
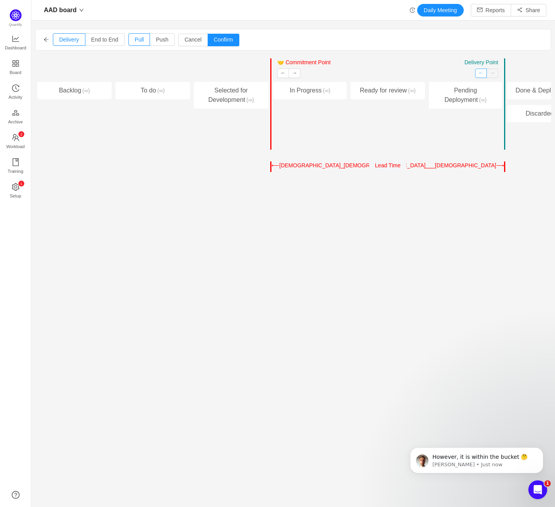
click at [483, 70] on button "←" at bounding box center [481, 73] width 12 height 9
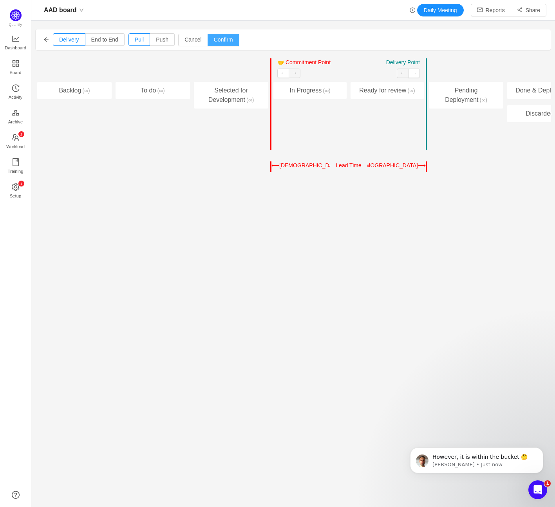
click at [239, 39] on button "Confirm" at bounding box center [224, 40] width 32 height 13
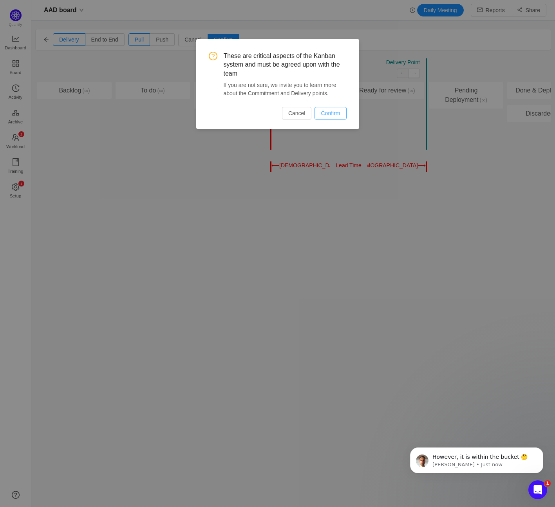
click at [340, 116] on button "Confirm" at bounding box center [331, 113] width 32 height 13
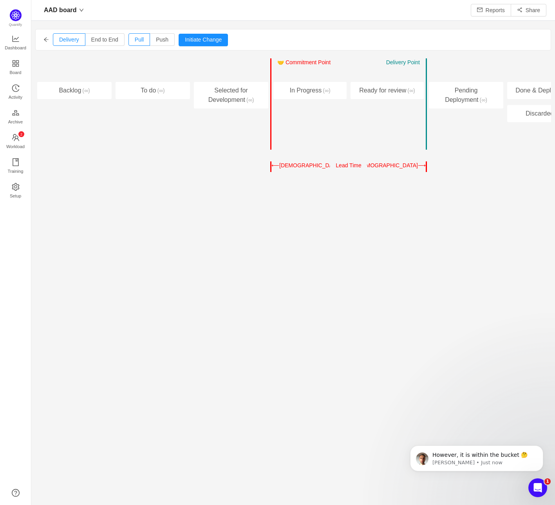
scroll to position [505, 524]
click at [161, 42] on span "Push" at bounding box center [162, 39] width 13 height 6
click at [156, 42] on input "Push" at bounding box center [156, 42] width 0 height 0
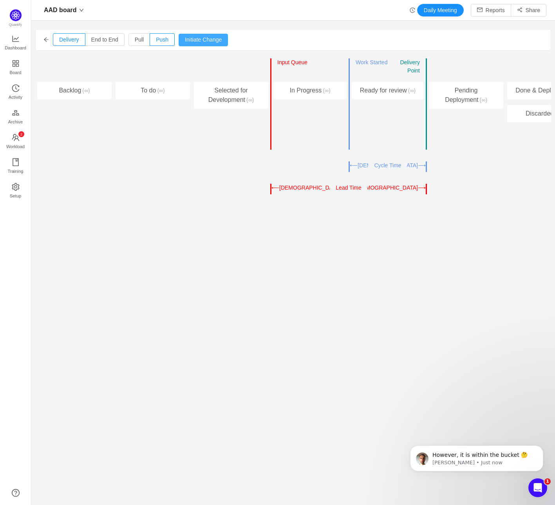
click at [207, 39] on button "Initiate Change" at bounding box center [203, 40] width 49 height 13
click at [285, 75] on button "←" at bounding box center [283, 73] width 12 height 9
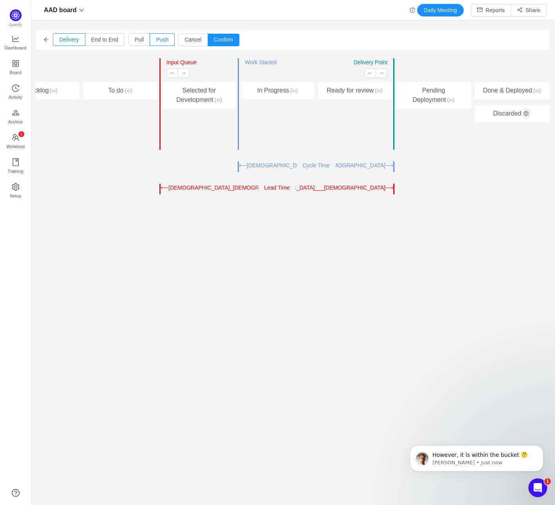
scroll to position [0, 0]
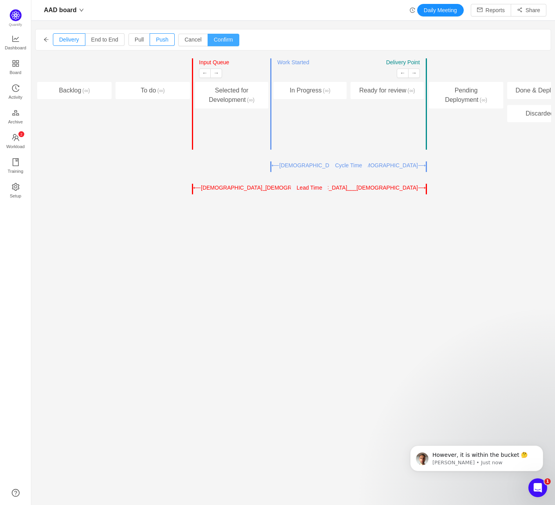
click at [237, 40] on button "Confirm" at bounding box center [224, 40] width 32 height 13
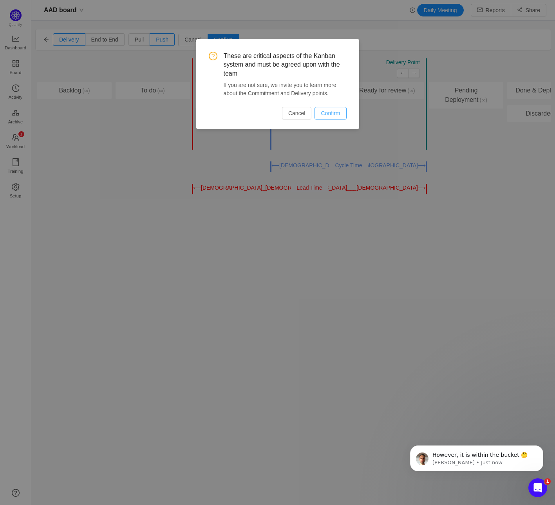
click at [330, 111] on button "Confirm" at bounding box center [331, 113] width 32 height 13
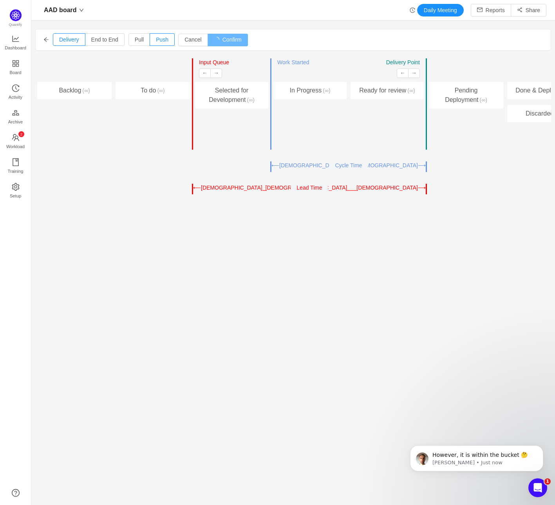
click at [44, 42] on icon "icon: arrow-left" at bounding box center [46, 39] width 5 height 5
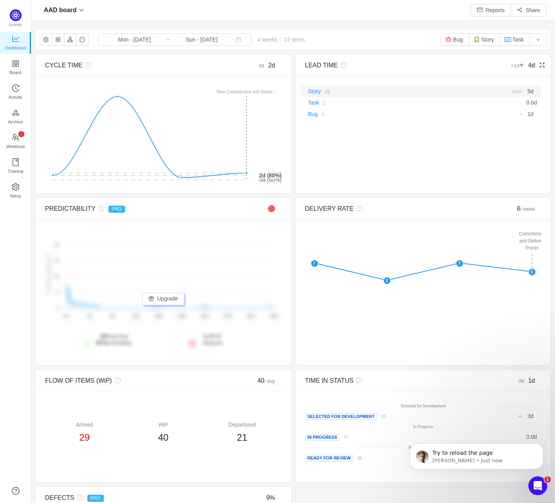
scroll to position [503, 524]
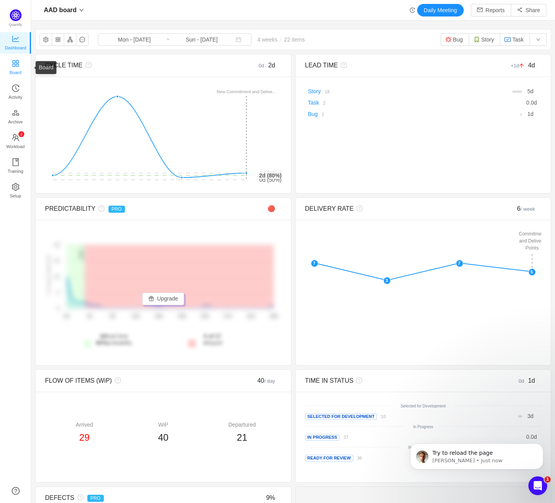
click at [20, 63] on link "Board" at bounding box center [16, 68] width 8 height 16
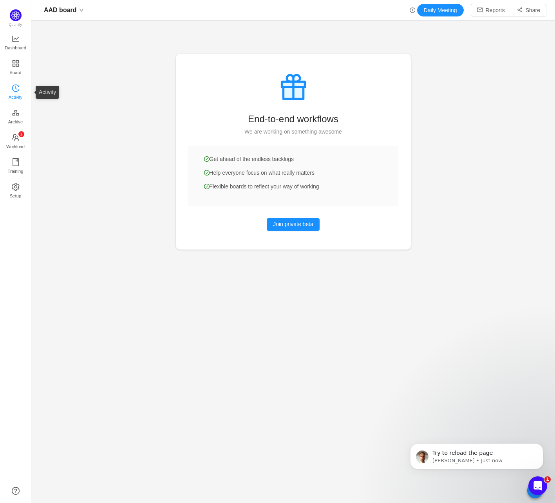
click at [20, 87] on link "Activity" at bounding box center [16, 93] width 8 height 16
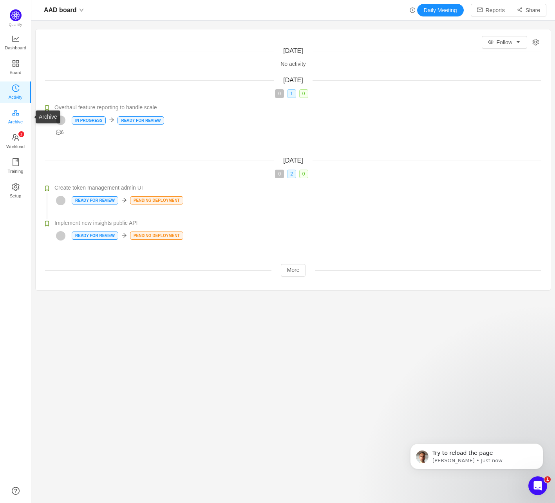
click at [20, 116] on span "Archive" at bounding box center [15, 122] width 15 height 16
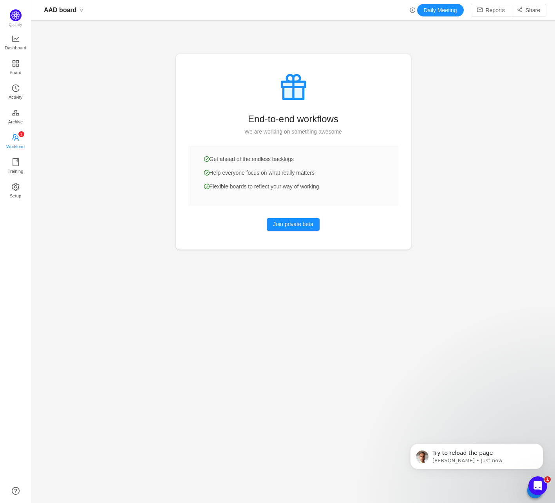
click at [16, 142] on span "Workload" at bounding box center [15, 147] width 18 height 16
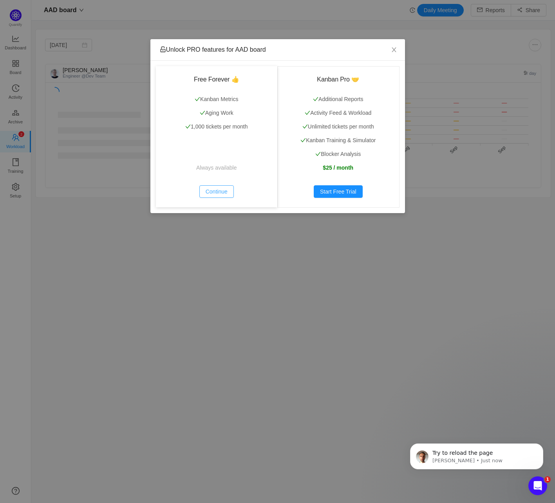
click at [210, 197] on button "Continue" at bounding box center [216, 191] width 34 height 13
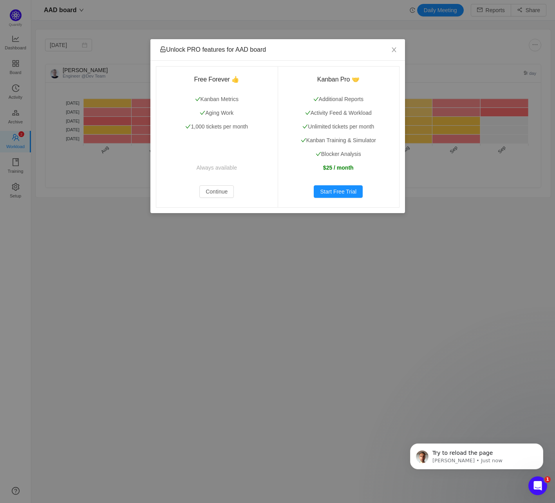
click at [18, 163] on div "Unlock PRO features for AAD board Free Forever 👍 Kanban Metrics Aging Work 1,00…" at bounding box center [277, 251] width 555 height 503
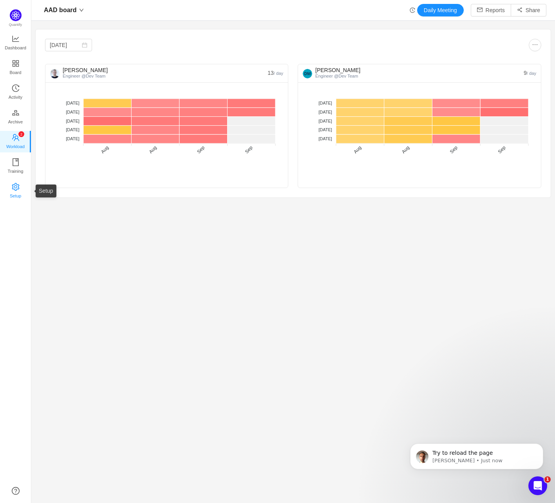
click at [16, 187] on icon "icon: setting" at bounding box center [15, 187] width 7 height 8
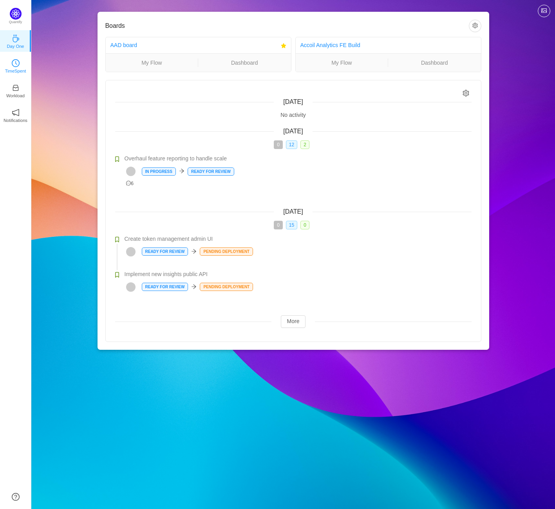
click at [12, 63] on icon "icon: clock-circle" at bounding box center [16, 63] width 8 height 8
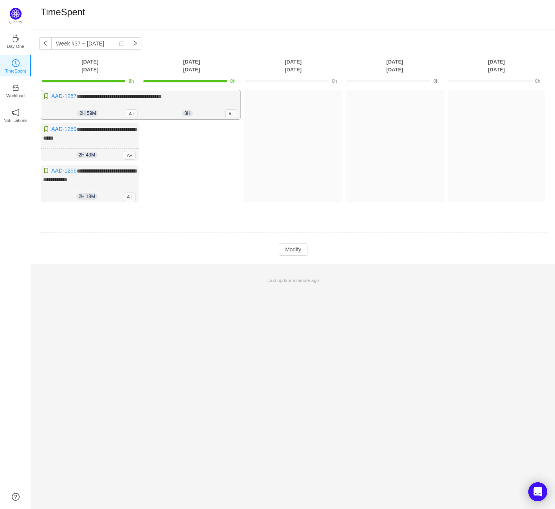
click at [172, 102] on div "**********" at bounding box center [140, 104] width 199 height 29
click at [47, 45] on button "button" at bounding box center [45, 43] width 13 height 13
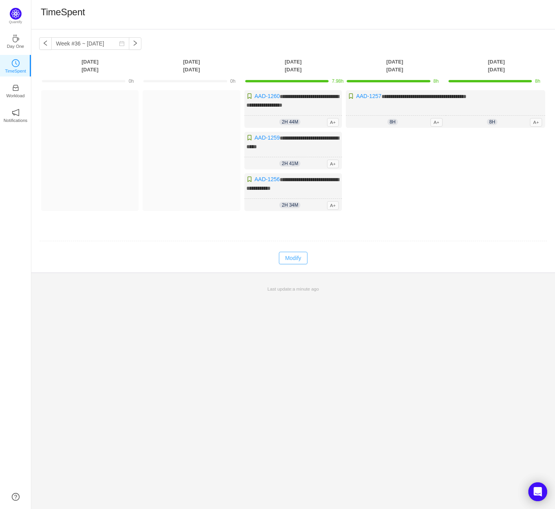
click at [293, 264] on button "Modify" at bounding box center [293, 258] width 29 height 13
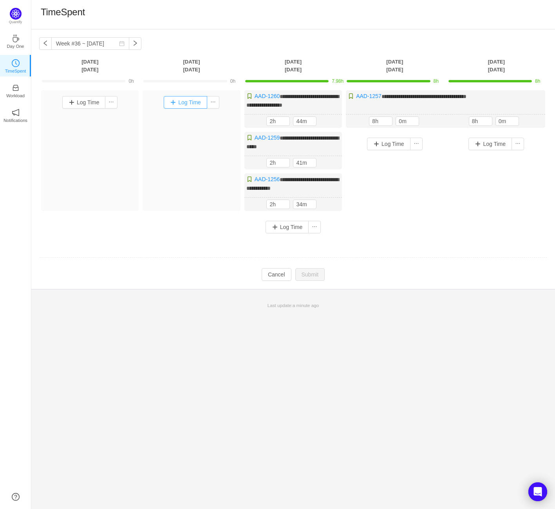
click at [198, 104] on button "Log Time" at bounding box center [186, 102] width 44 height 13
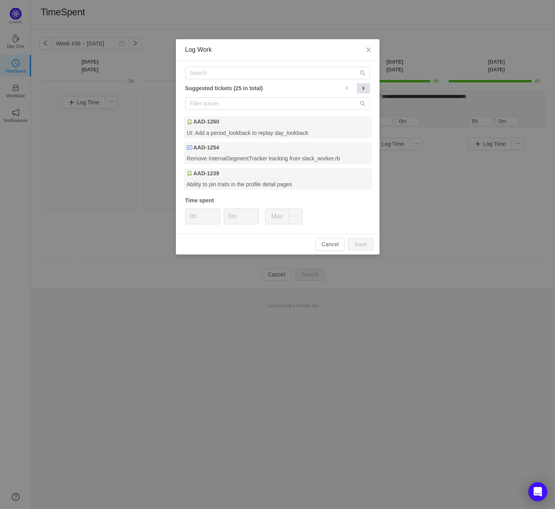
click at [366, 90] on span at bounding box center [364, 88] width 6 height 6
click at [372, 51] on span "Close" at bounding box center [369, 50] width 22 height 22
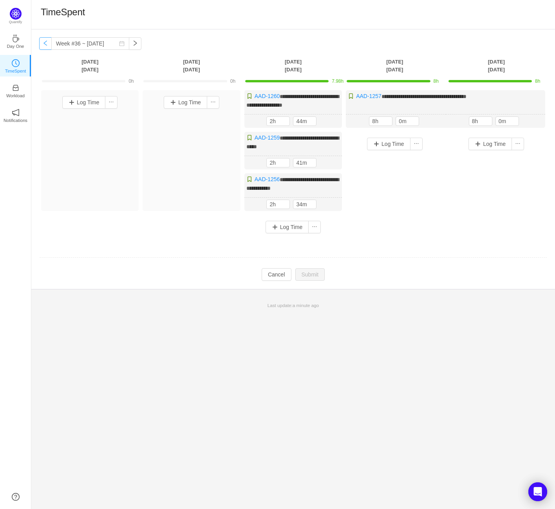
click at [44, 47] on button "button" at bounding box center [45, 43] width 13 height 13
type input "Week #35 ~ [DATE]"
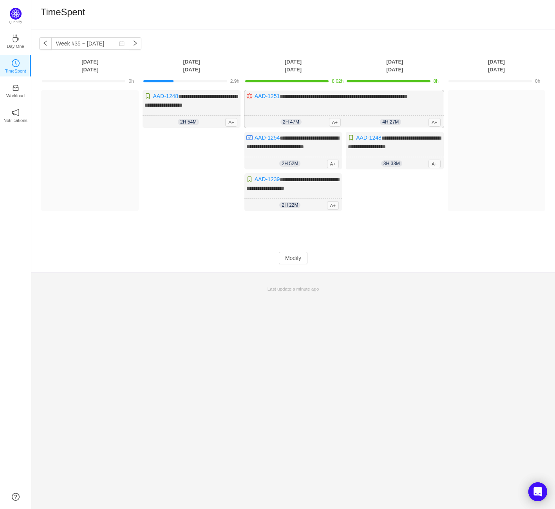
click at [369, 113] on div "**********" at bounding box center [344, 109] width 199 height 38
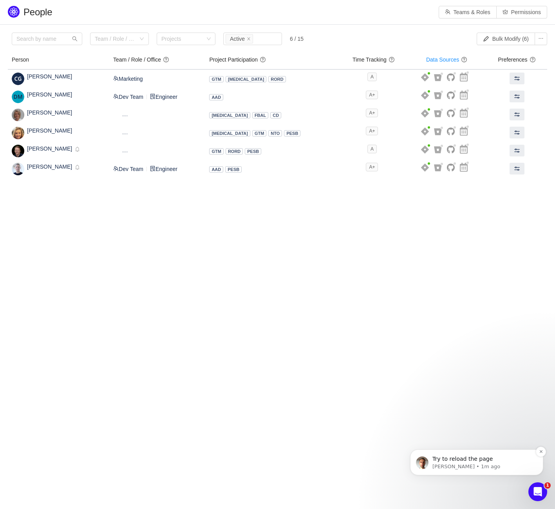
click at [489, 458] on p "Try to reload the page" at bounding box center [483, 459] width 101 height 8
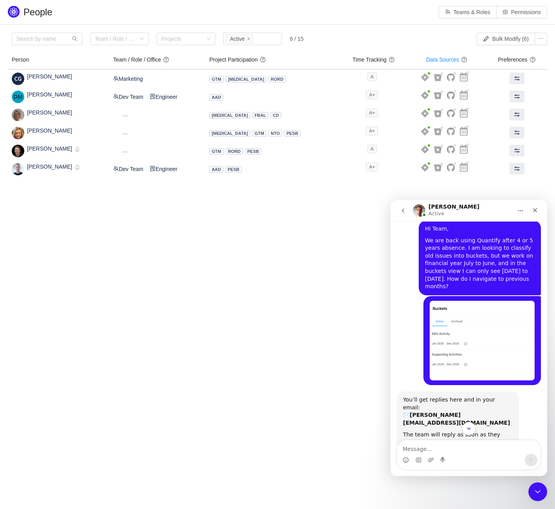
scroll to position [649, 0]
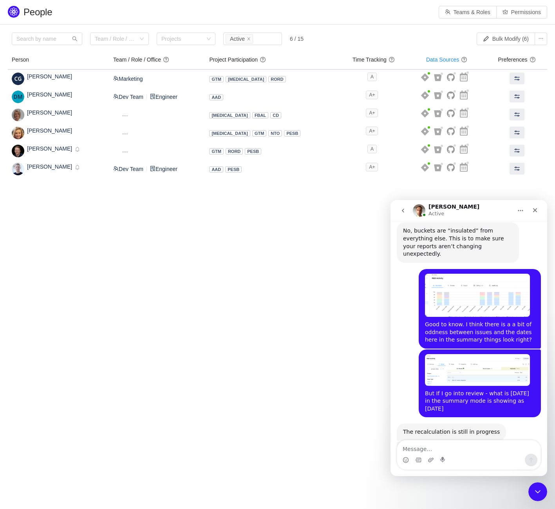
drag, startPoint x: 308, startPoint y: 330, endPoint x: 292, endPoint y: 325, distance: 16.1
click at [305, 330] on body "People Teams & Roles Permissions Please review the list of users with privilege…" at bounding box center [277, 254] width 555 height 509
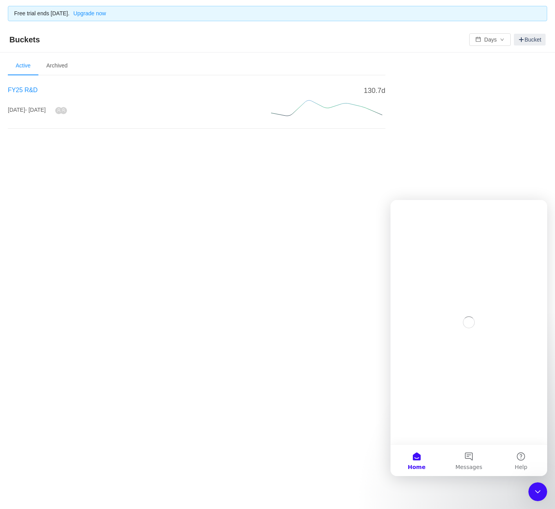
click at [24, 89] on span "FY25 R&D" at bounding box center [23, 90] width 30 height 7
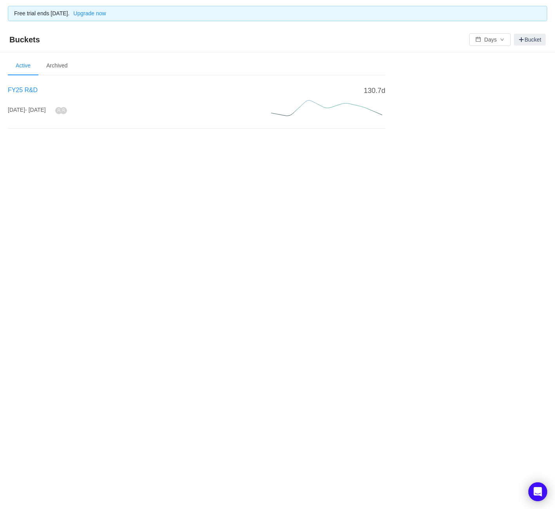
click at [31, 88] on span "FY25 R&D" at bounding box center [23, 90] width 30 height 7
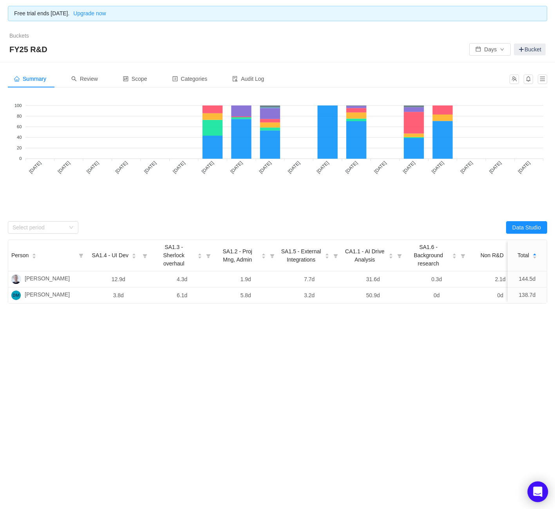
click at [536, 486] on div "Open Intercom Messenger" at bounding box center [538, 491] width 21 height 21
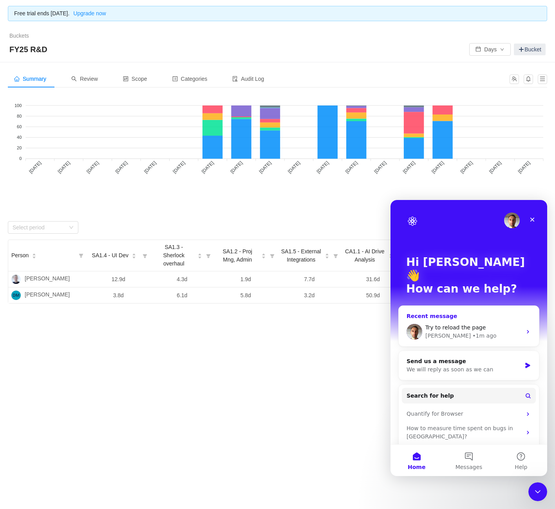
click at [444, 327] on div "Try to reload the page [PERSON_NAME] • 1m ago" at bounding box center [469, 331] width 140 height 29
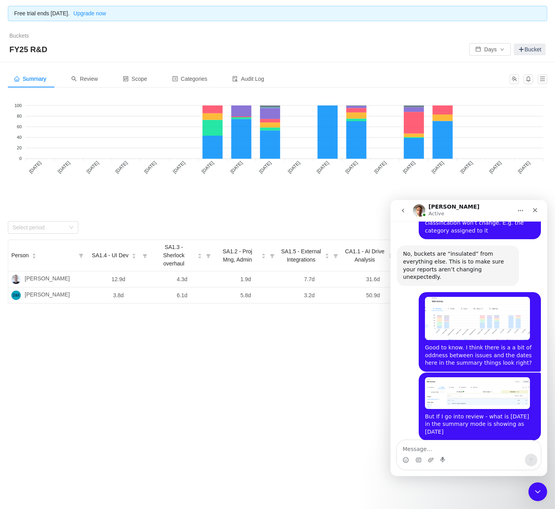
scroll to position [649, 0]
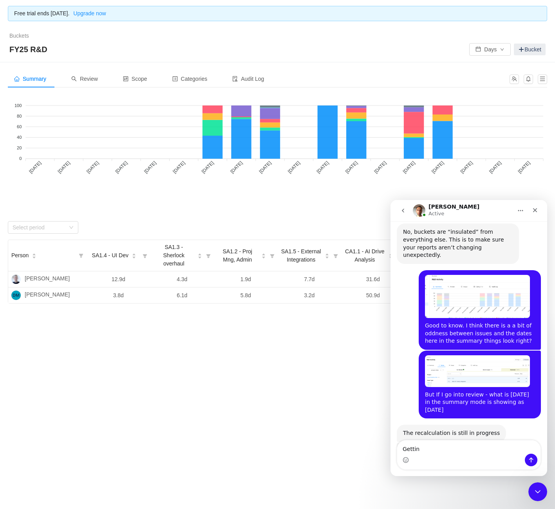
type textarea "Getting"
type textarea "Changed.."
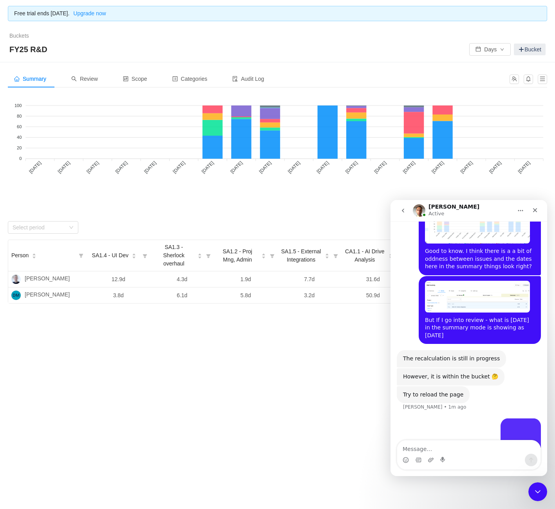
scroll to position [733, 0]
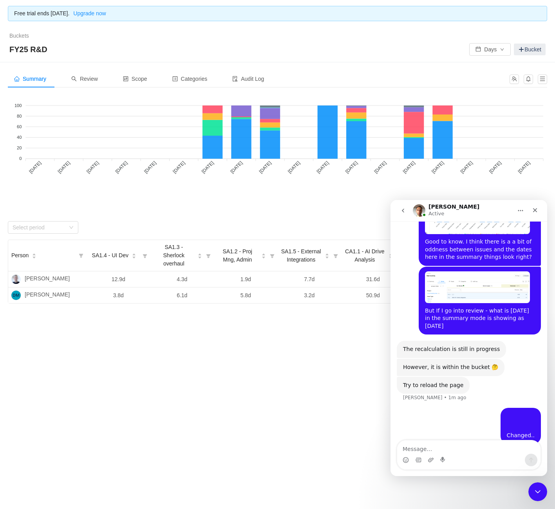
click at [241, 388] on div "Free trial ends [DATE]. Upgrade now Buckets / / FY25 R&D Days Bucket Summary Re…" at bounding box center [277, 254] width 555 height 509
click at [201, 130] on foreignobject "CA1.1 - AI Drive Analysis SA1.2 - Proj Mng, Admin SA1.3 - Sherlock overhaul SA1…" at bounding box center [278, 153] width 540 height 118
click at [83, 76] on span "Review" at bounding box center [84, 79] width 27 height 6
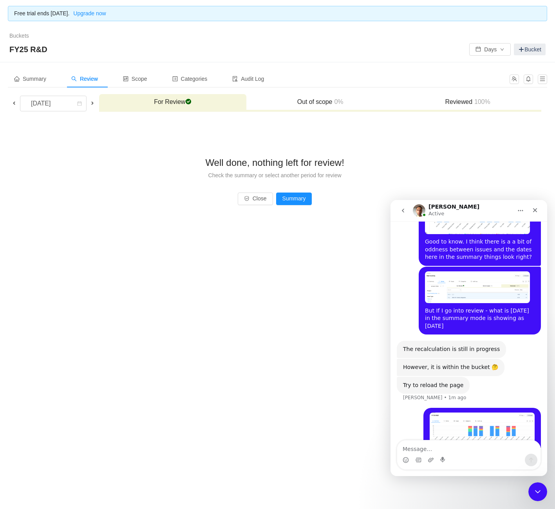
click at [14, 105] on span at bounding box center [14, 103] width 6 height 6
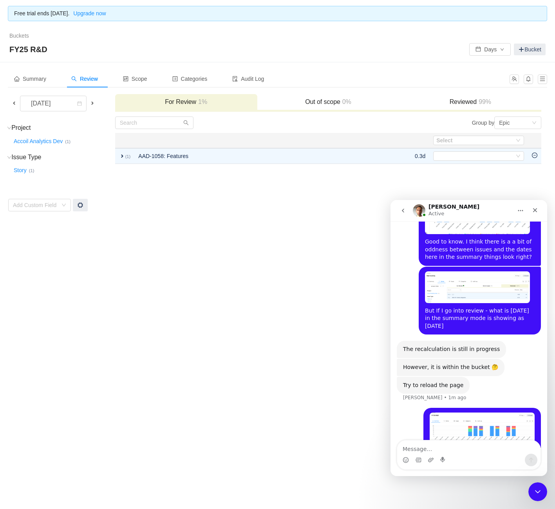
click at [14, 105] on span at bounding box center [14, 103] width 6 height 6
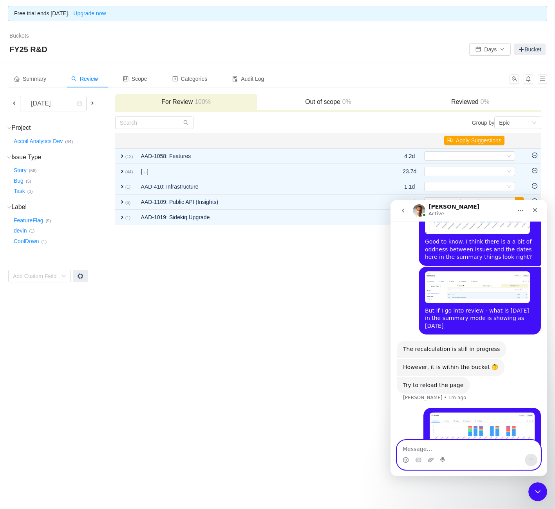
click at [468, 448] on textarea "Message…" at bounding box center [468, 446] width 143 height 13
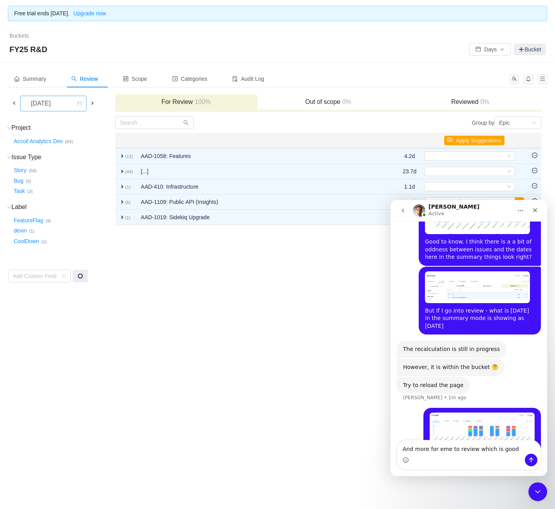
click at [38, 103] on div "July 2025" at bounding box center [42, 103] width 34 height 15
click at [53, 118] on li "July 2024" at bounding box center [53, 120] width 67 height 13
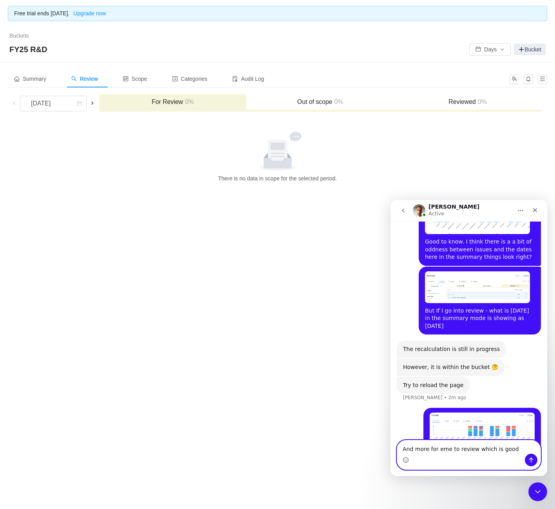
drag, startPoint x: 499, startPoint y: 448, endPoint x: 503, endPoint y: 448, distance: 4.7
click at [499, 448] on textarea "And more for eme to review which is good" at bounding box center [468, 446] width 143 height 13
click at [510, 448] on textarea "And more for eme to review which is good" at bounding box center [468, 446] width 143 height 13
type textarea "And more issues for me to review, which is good"
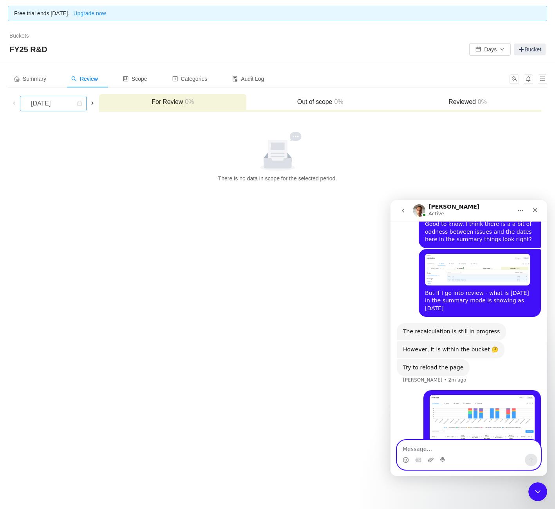
scroll to position [758, 0]
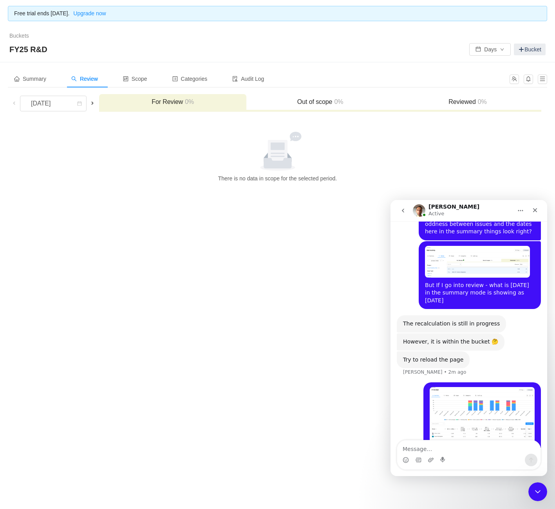
click at [246, 217] on div "Free trial ends in 14 days. Upgrade now Buckets / / FY25 R&D Days Bucket Summar…" at bounding box center [277, 254] width 555 height 509
click at [89, 100] on span at bounding box center [92, 103] width 9 height 9
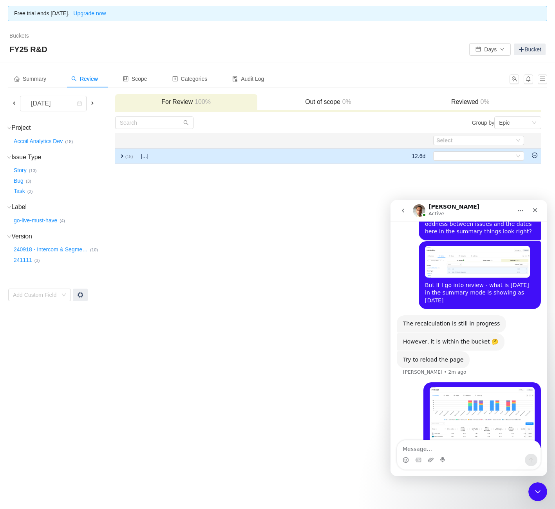
click at [121, 157] on span "expand" at bounding box center [122, 156] width 6 height 6
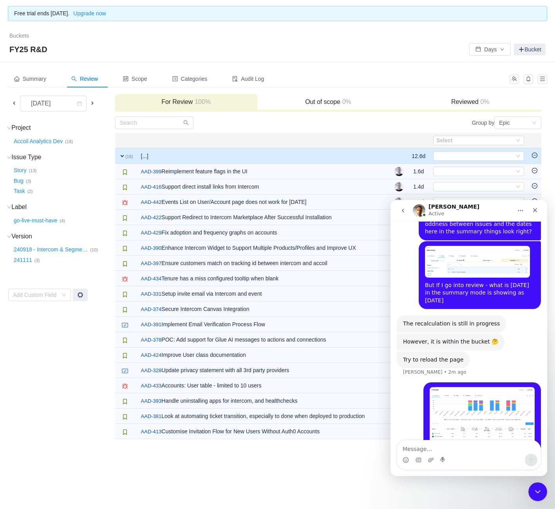
click at [96, 103] on span at bounding box center [92, 103] width 6 height 6
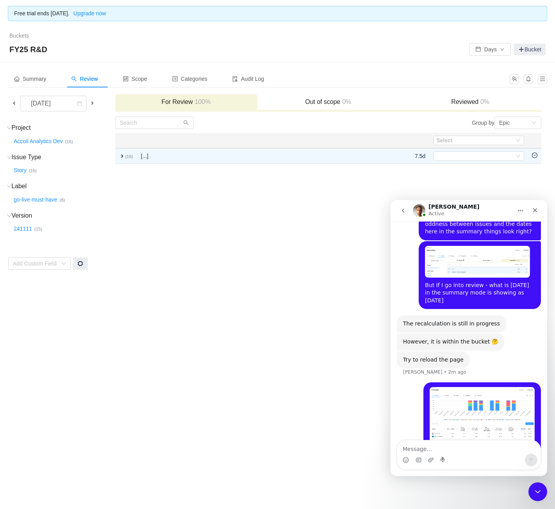
click at [107, 103] on div "October 2024" at bounding box center [61, 104] width 106 height 16
click at [96, 100] on span at bounding box center [92, 103] width 6 height 6
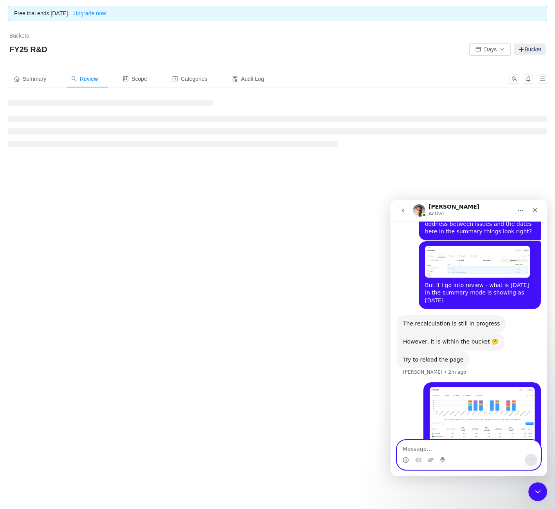
click at [482, 447] on textarea "Message…" at bounding box center [468, 446] width 143 height 13
type textarea "I"
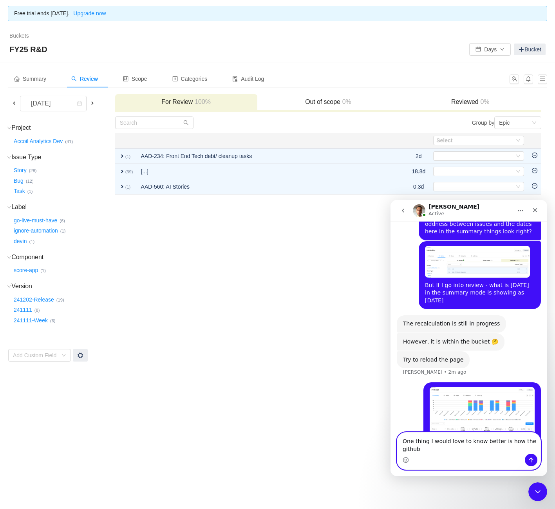
scroll to position [766, 0]
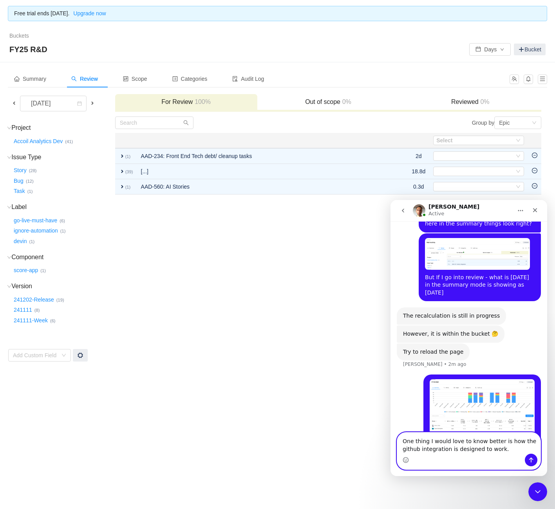
type textarea "One thing I would love to know better is how the github integration is designed…"
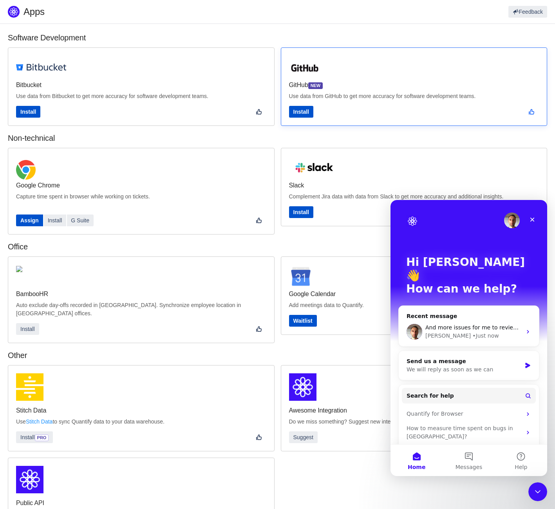
scroll to position [35, 0]
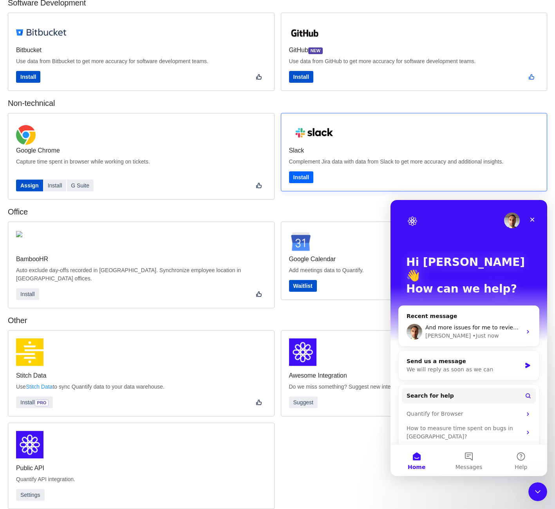
click at [298, 177] on span "Install" at bounding box center [302, 177] width 16 height 6
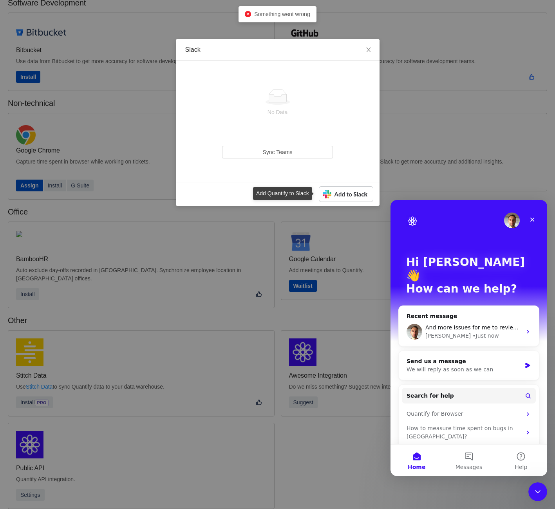
click at [339, 195] on img at bounding box center [346, 194] width 54 height 16
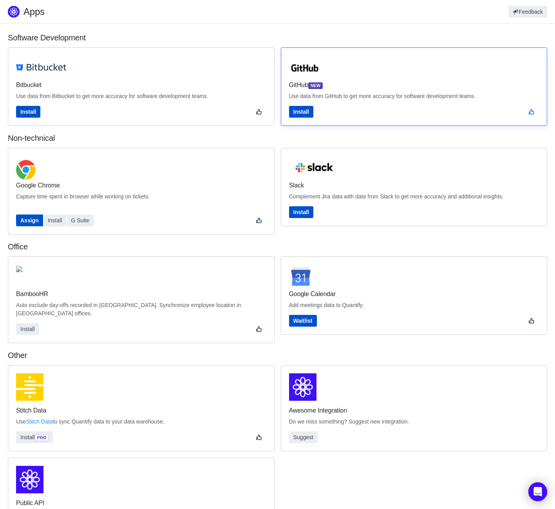
click at [357, 102] on div "GitHub NEW Use data from GitHub to get more accuracy for software development t…" at bounding box center [414, 87] width 250 height 62
click at [313, 115] on button "Install" at bounding box center [301, 112] width 24 height 12
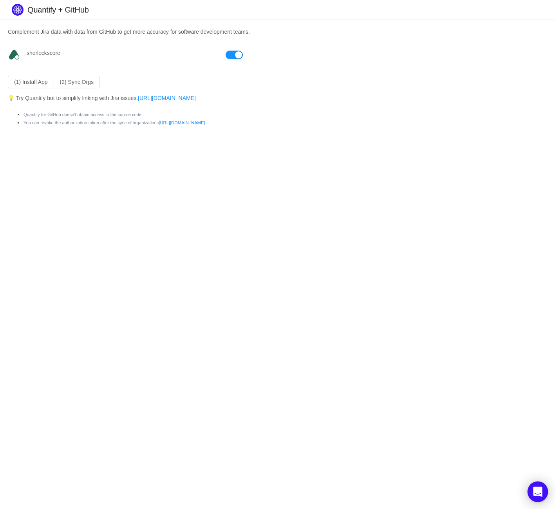
click at [536, 490] on icon "Open Intercom Messenger" at bounding box center [537, 491] width 9 height 10
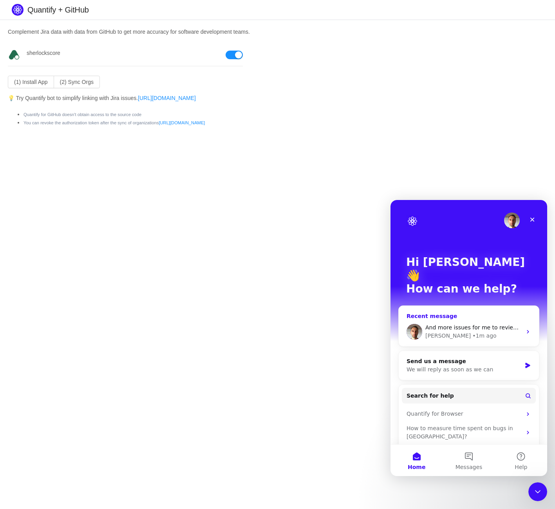
click at [473, 332] on div "• 1m ago" at bounding box center [485, 336] width 24 height 8
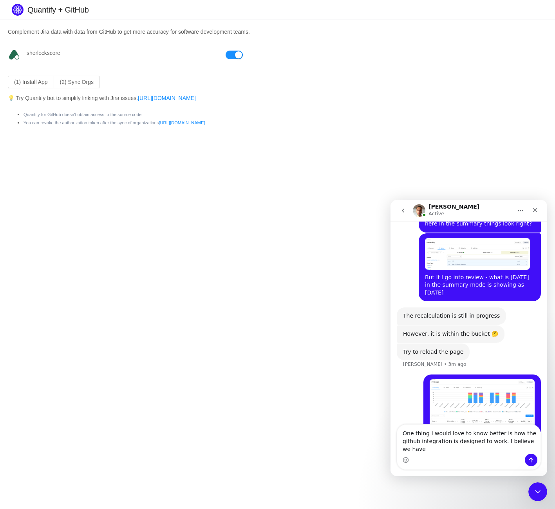
scroll to position [774, 0]
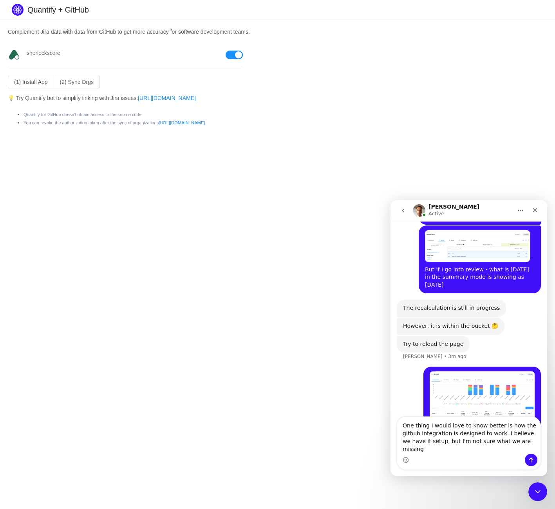
type textarea "One thing I would love to know better is how the github integration is designed…"
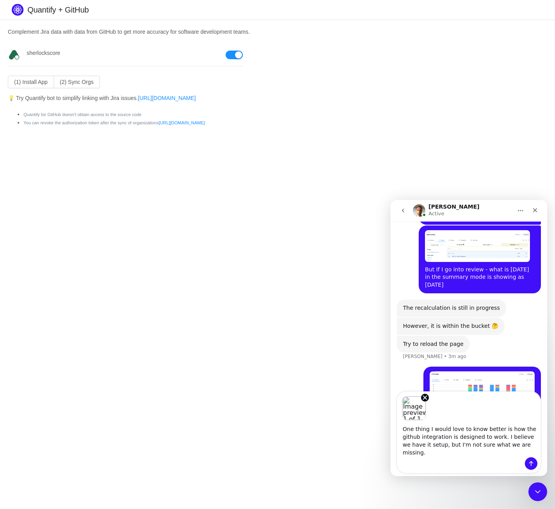
scroll to position [803, 0]
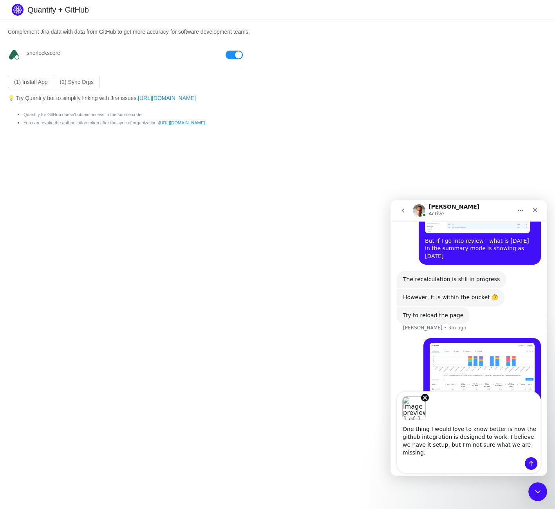
click at [85, 184] on body "Quantify + GitHub Complement Jira data with data from GitHub to get more accura…" at bounding box center [277, 254] width 555 height 509
drag, startPoint x: 162, startPoint y: 153, endPoint x: 87, endPoint y: 38, distance: 137.9
click at [162, 153] on body "Quantify + GitHub Complement Jira data with data from GitHub to get more accura…" at bounding box center [277, 254] width 555 height 509
click at [36, 86] on button "(1) Install App" at bounding box center [31, 82] width 46 height 13
click at [493, 449] on textarea "One thing I would love to know better is how the github integration is designed…" at bounding box center [468, 438] width 143 height 37
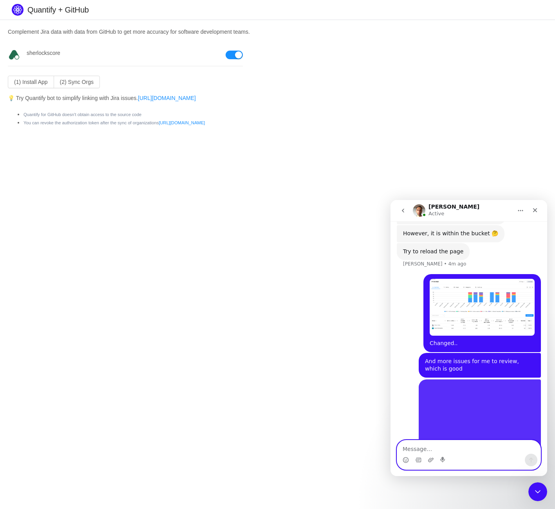
scroll to position [882, 0]
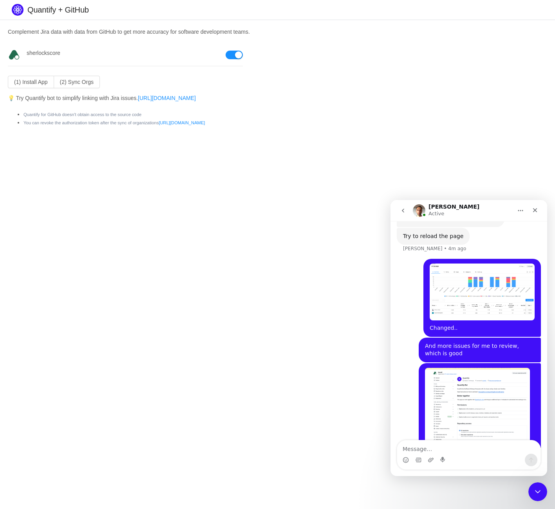
drag, startPoint x: 118, startPoint y: 217, endPoint x: 22, endPoint y: 52, distance: 190.7
click at [117, 205] on body "Quantify + GitHub Complement Jira data with data from GitHub to get more accura…" at bounding box center [277, 254] width 555 height 509
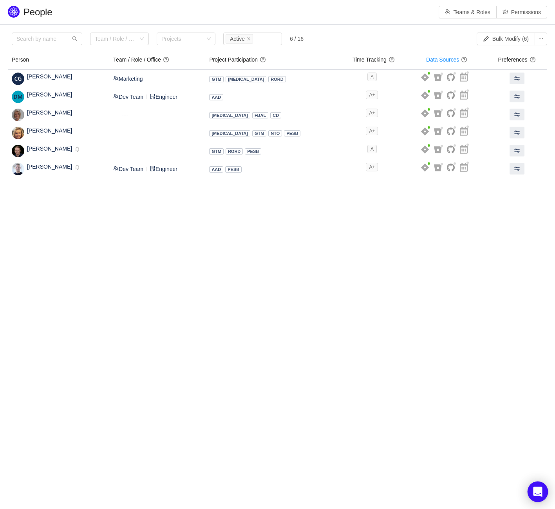
click at [540, 494] on icon "Open Intercom Messenger" at bounding box center [537, 491] width 9 height 10
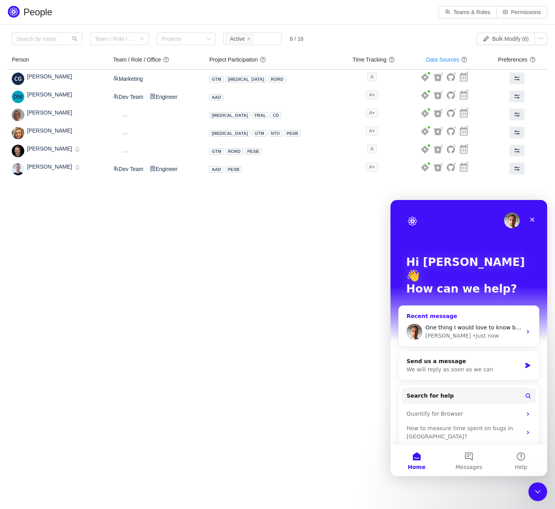
click at [433, 323] on div "One thing I would love to know better is how the github integration is designed…" at bounding box center [474, 327] width 96 height 8
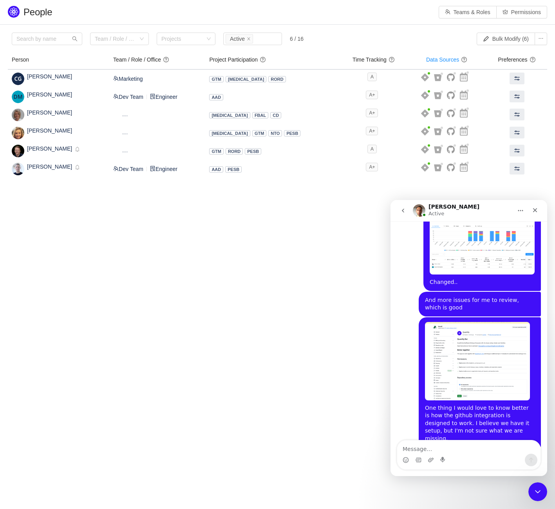
scroll to position [934, 0]
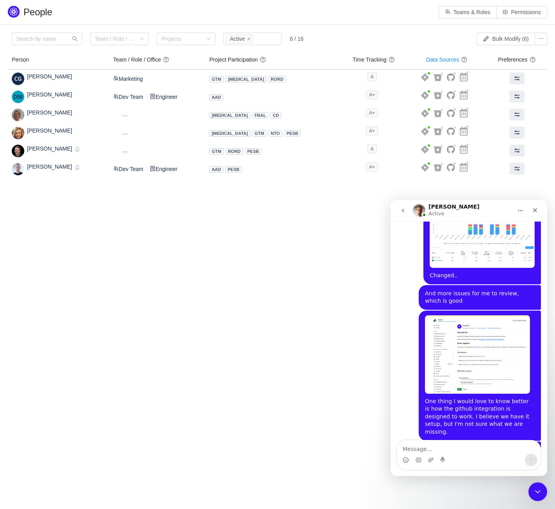
click at [261, 348] on body "People Teams & Roles Permissions Please review the list of users with privilege…" at bounding box center [277, 254] width 555 height 509
click at [536, 208] on icon "Close" at bounding box center [535, 210] width 4 height 4
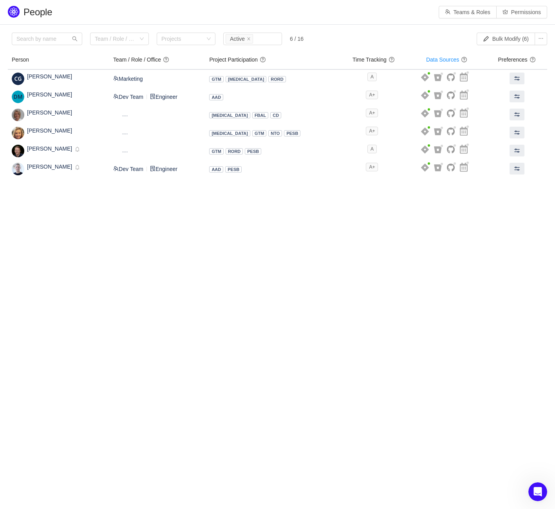
scroll to position [487, 0]
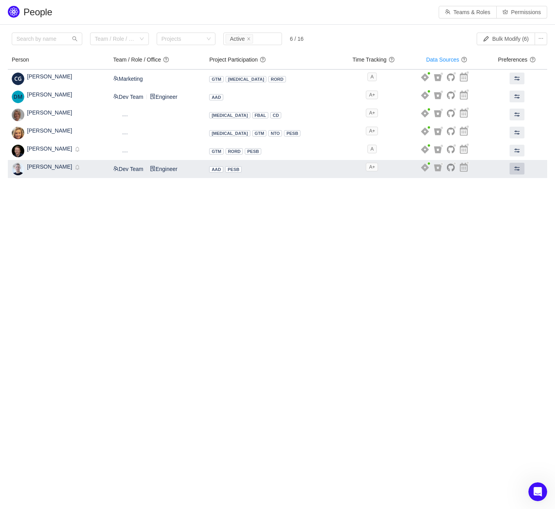
click at [514, 165] on span at bounding box center [517, 168] width 6 height 6
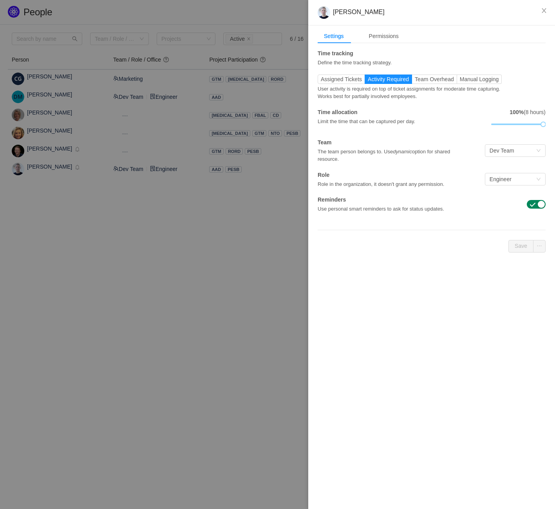
click at [434, 84] on div "User activity is required on top of ticket assignments for moderate time captur…" at bounding box center [413, 92] width 190 height 16
click at [436, 82] on label "Team Overhead" at bounding box center [434, 78] width 45 height 9
click at [415, 81] on input "Team Overhead" at bounding box center [415, 81] width 0 height 0
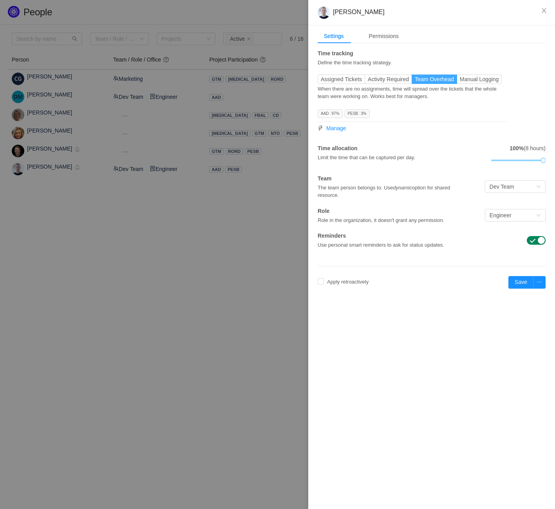
click at [421, 78] on span "Team Overhead" at bounding box center [434, 79] width 39 height 6
click at [415, 81] on input "Team Overhead" at bounding box center [415, 81] width 0 height 0
click at [479, 83] on label "Manual Logging" at bounding box center [479, 78] width 45 height 9
click at [460, 81] on input "Manual Logging" at bounding box center [460, 81] width 0 height 0
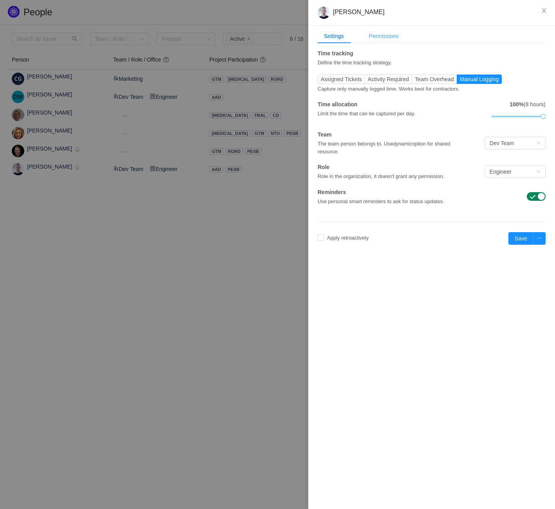
click at [387, 39] on div "Permissions" at bounding box center [384, 36] width 42 height 15
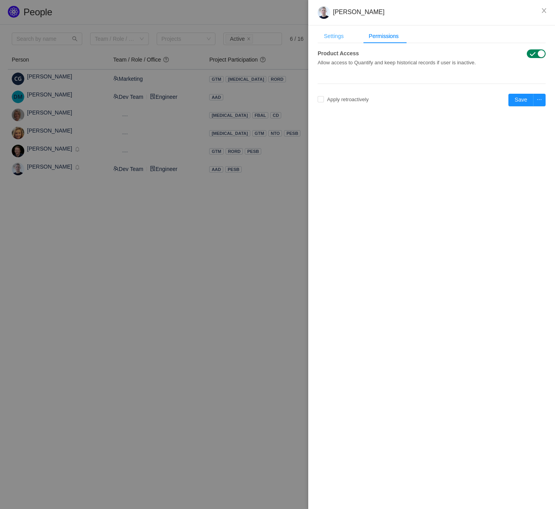
click at [342, 37] on div "Settings" at bounding box center [334, 36] width 33 height 15
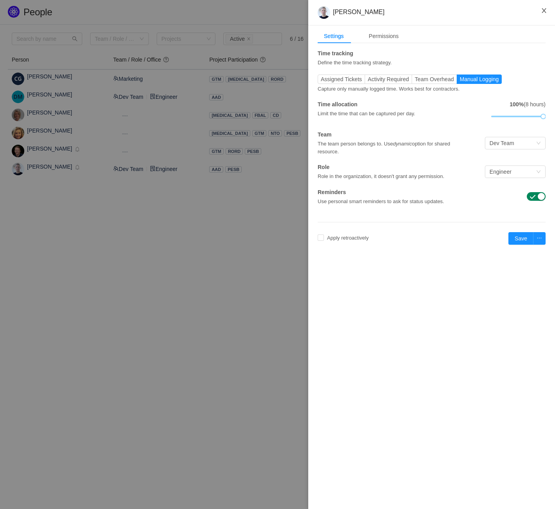
click at [549, 13] on button "Close" at bounding box center [544, 11] width 22 height 22
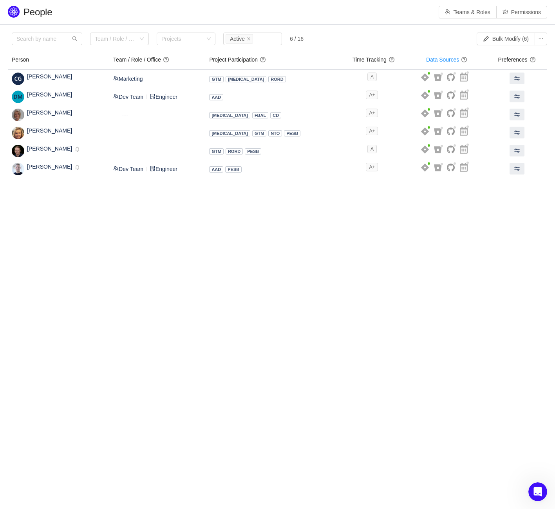
scroll to position [0, 0]
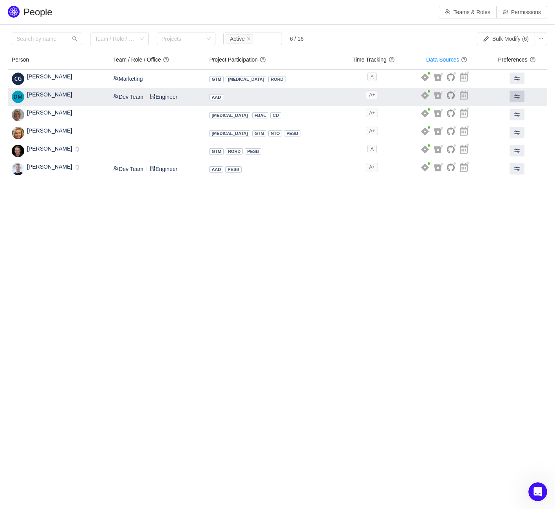
click at [512, 92] on button at bounding box center [517, 97] width 15 height 12
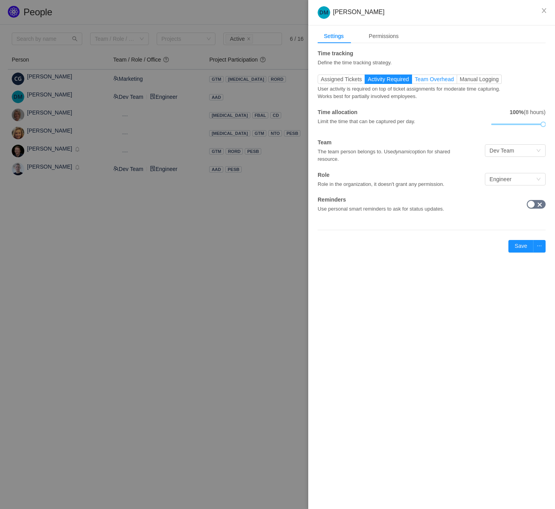
click at [446, 79] on span "Team Overhead" at bounding box center [434, 79] width 39 height 6
click at [415, 81] on input "Team Overhead" at bounding box center [415, 81] width 0 height 0
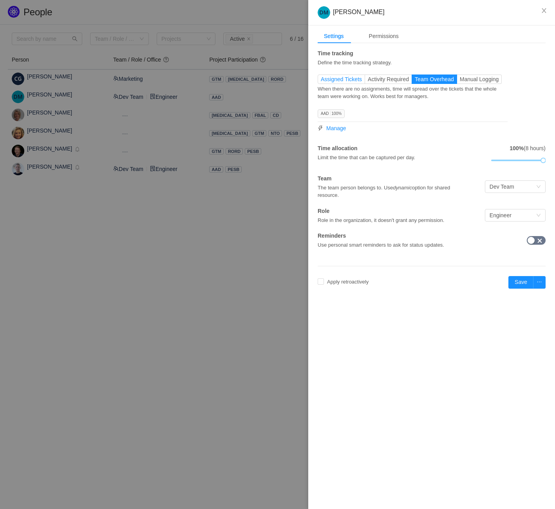
click at [344, 78] on span "Assigned Tickets" at bounding box center [341, 79] width 41 height 6
click at [321, 81] on input "Assigned Tickets" at bounding box center [321, 81] width 0 height 0
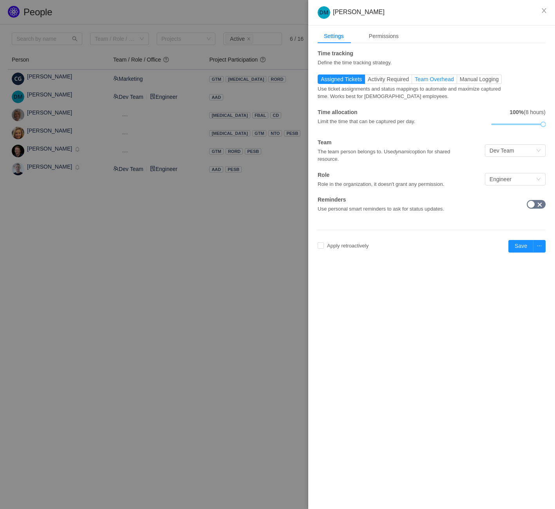
click at [447, 82] on label "Team Overhead" at bounding box center [434, 78] width 45 height 9
click at [415, 81] on input "Team Overhead" at bounding box center [415, 81] width 0 height 0
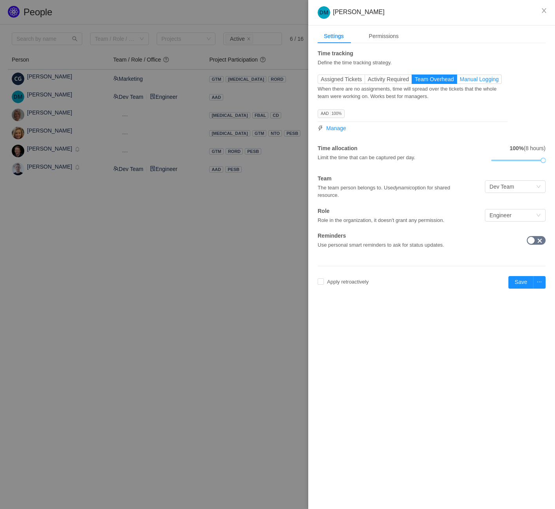
click at [472, 79] on span "Manual Logging" at bounding box center [479, 79] width 39 height 6
click at [460, 81] on input "Manual Logging" at bounding box center [460, 81] width 0 height 0
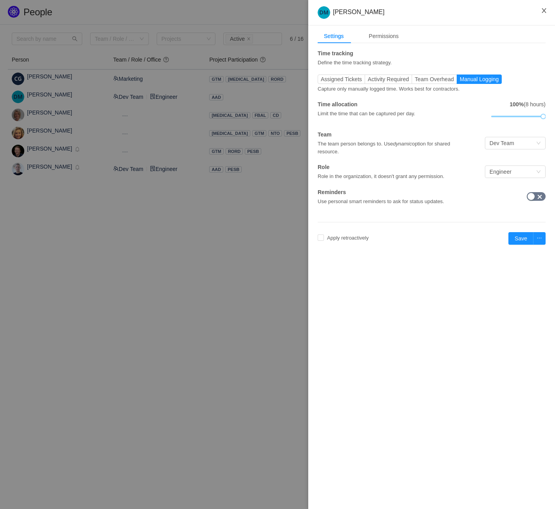
click at [545, 13] on icon "icon: close" at bounding box center [544, 10] width 6 height 6
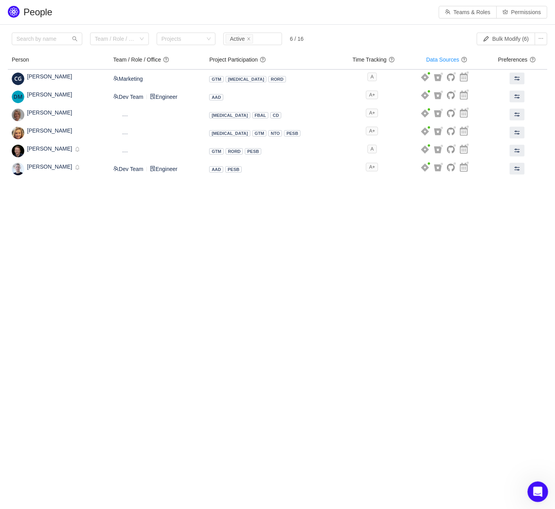
click at [530, 488] on div "Open Intercom Messenger" at bounding box center [537, 490] width 26 height 26
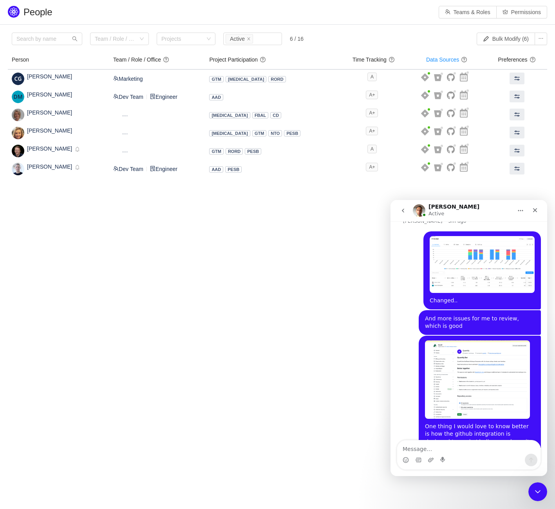
scroll to position [934, 0]
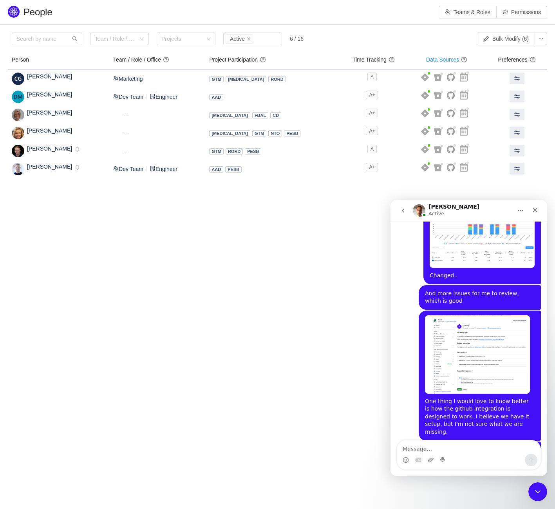
click at [411, 211] on div "Intercom messenger" at bounding box center [404, 210] width 16 height 15
click at [406, 211] on button "go back" at bounding box center [403, 210] width 15 height 15
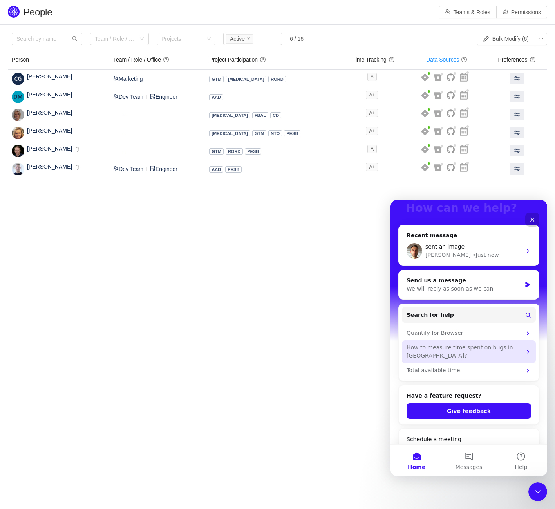
scroll to position [85, 0]
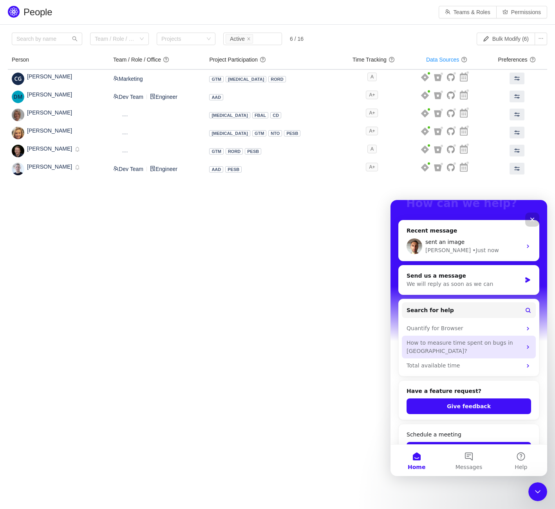
click at [475, 339] on div "How to measure time spent on bugs in Jira?" at bounding box center [464, 347] width 115 height 16
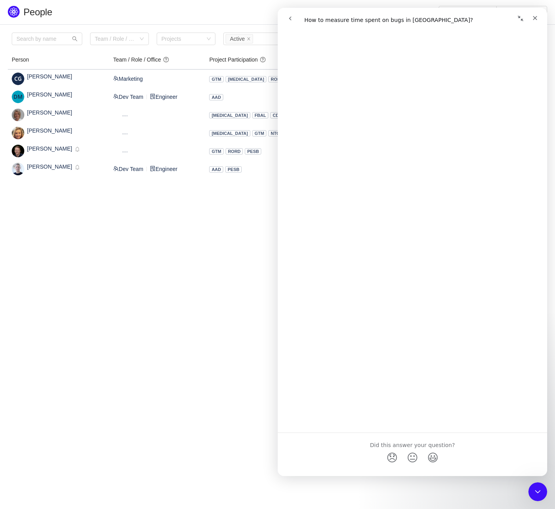
scroll to position [0, 0]
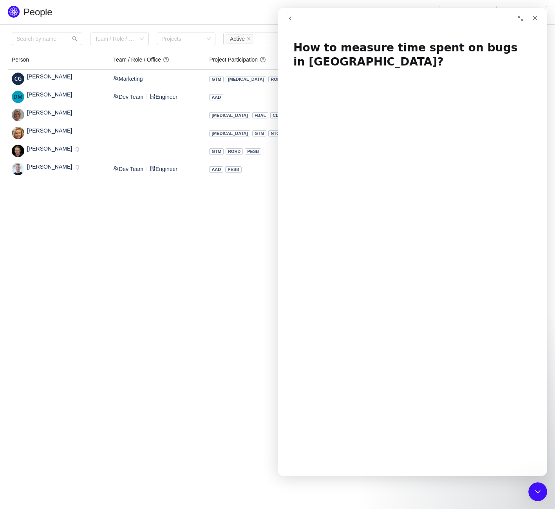
click at [296, 20] on button "go back" at bounding box center [290, 18] width 15 height 15
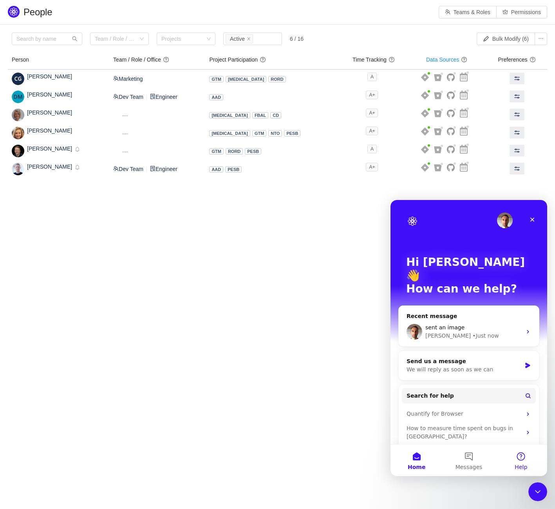
click at [512, 459] on button "Help" at bounding box center [521, 459] width 52 height 31
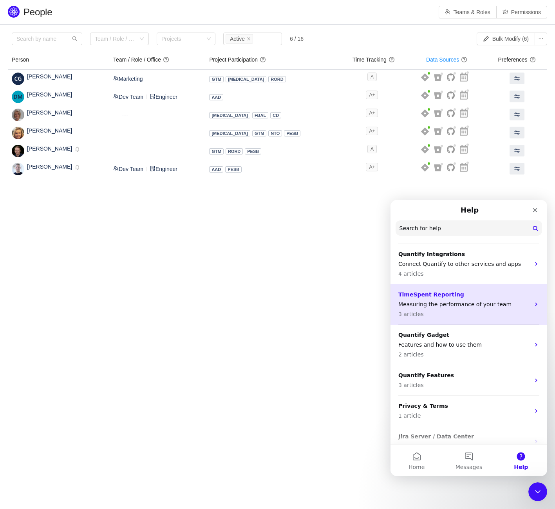
scroll to position [109, 0]
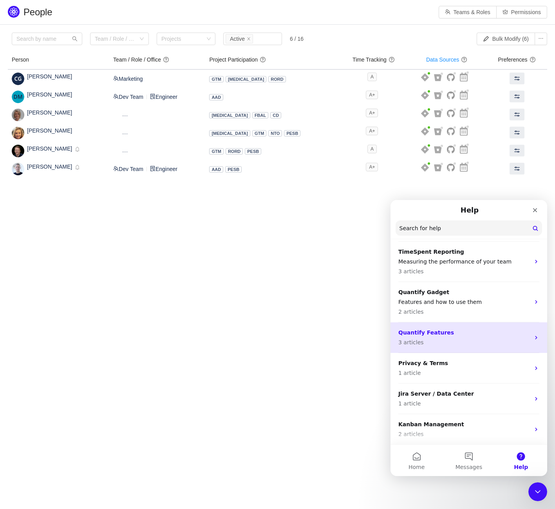
click at [489, 330] on p "Quantify Features" at bounding box center [465, 332] width 132 height 8
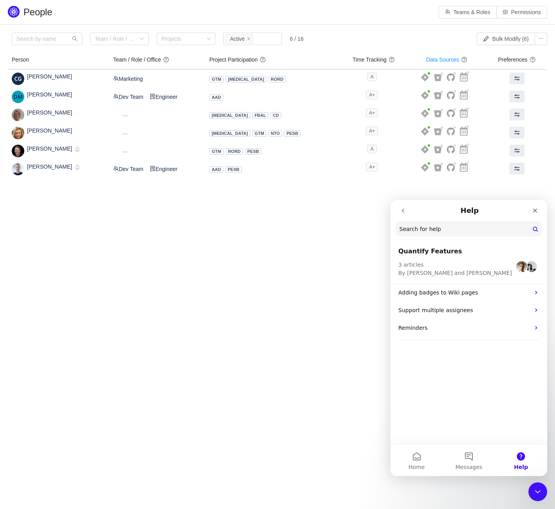
click at [405, 211] on icon "go back" at bounding box center [403, 210] width 6 height 6
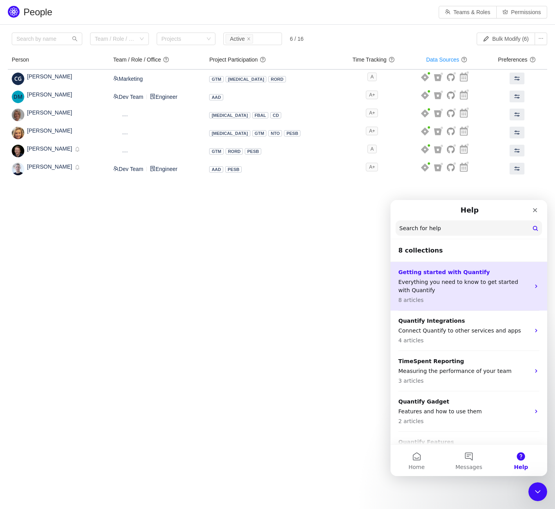
click at [461, 304] on div "Getting started with Quantify Everything you need to know to get started with Q…" at bounding box center [469, 286] width 157 height 49
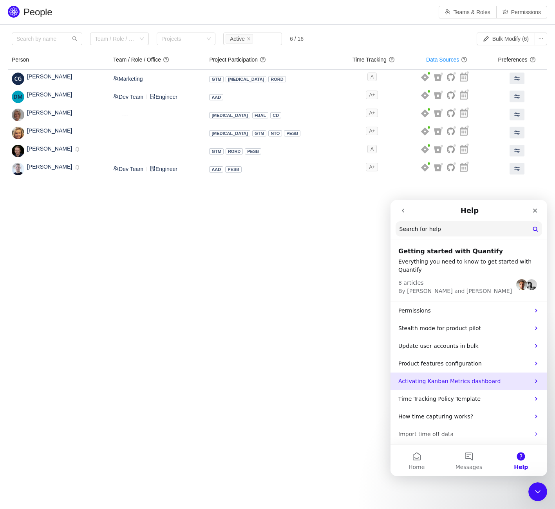
scroll to position [2, 0]
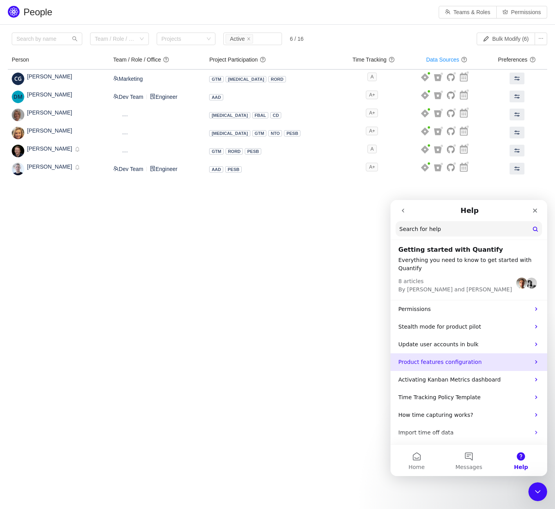
click at [479, 362] on p "Product features configuration" at bounding box center [465, 362] width 132 height 8
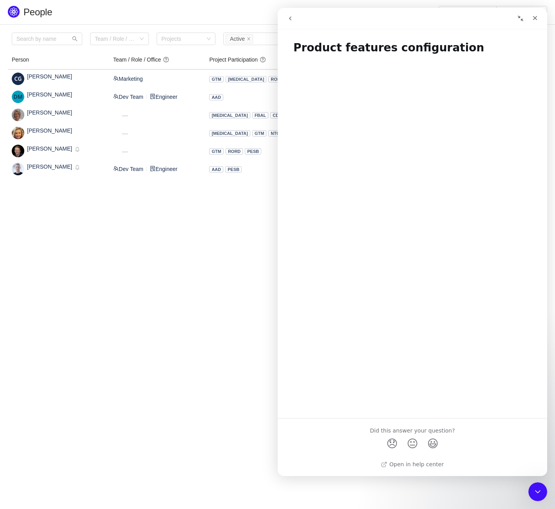
click at [289, 17] on icon "go back" at bounding box center [290, 18] width 6 height 6
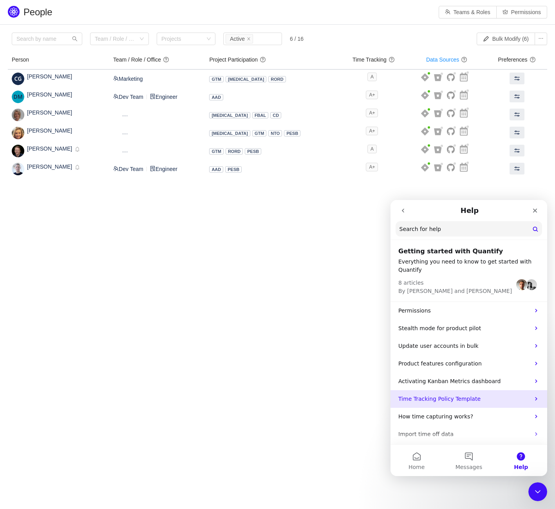
click at [505, 396] on p "Time Tracking Policy Template" at bounding box center [465, 399] width 132 height 8
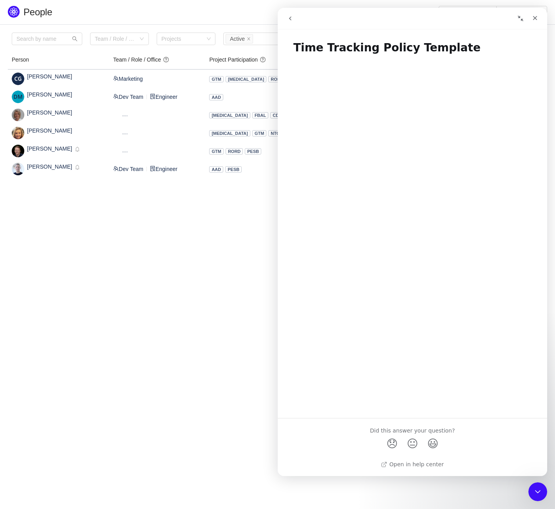
click at [292, 20] on icon "go back" at bounding box center [290, 18] width 6 height 6
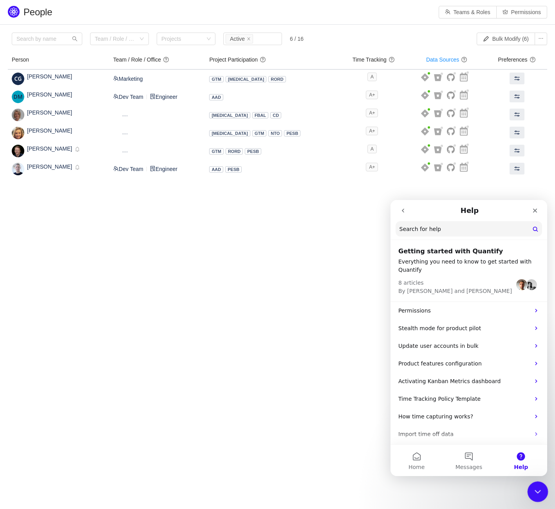
click at [530, 481] on html at bounding box center [537, 490] width 19 height 19
click at [533, 208] on icon "Close" at bounding box center [535, 210] width 4 height 4
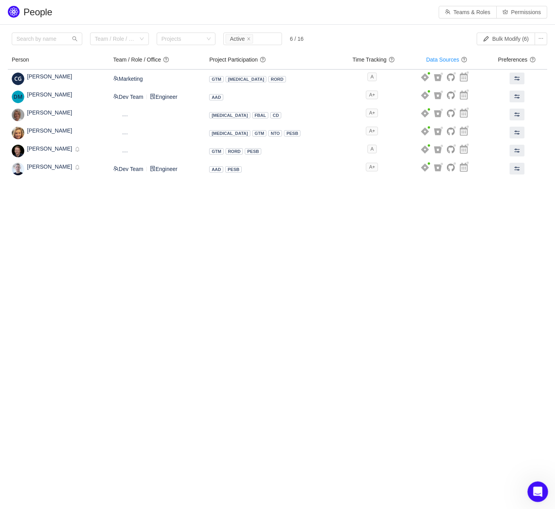
click at [528, 492] on body "People Teams & Roles Permissions Please review the list of users with privilege…" at bounding box center [277, 254] width 555 height 509
click at [533, 491] on icon "Open Intercom Messenger" at bounding box center [537, 490] width 13 height 13
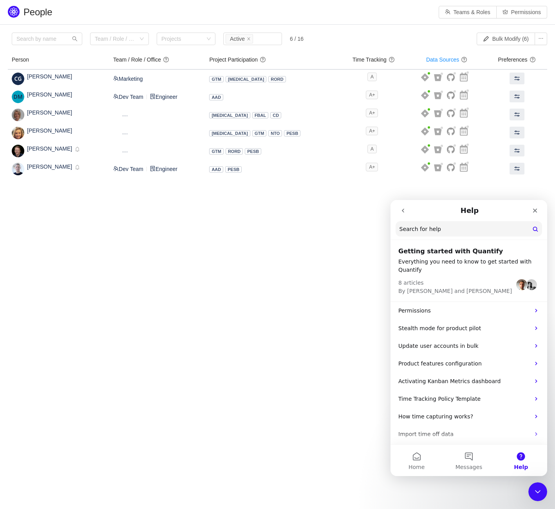
click at [401, 208] on icon "go back" at bounding box center [403, 210] width 6 height 6
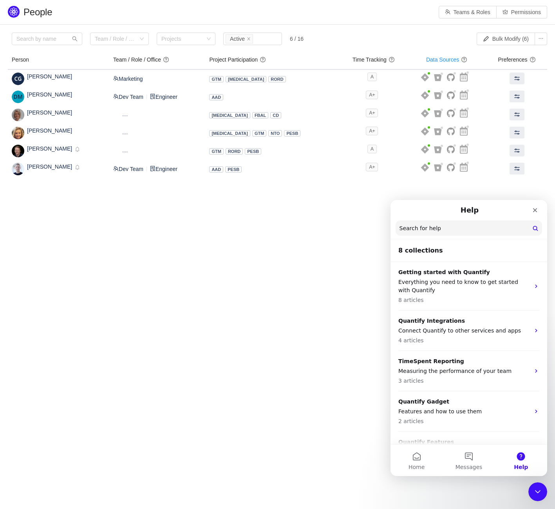
click at [401, 208] on div "Help" at bounding box center [469, 210] width 147 height 14
click at [463, 466] on span "Messages" at bounding box center [469, 466] width 27 height 5
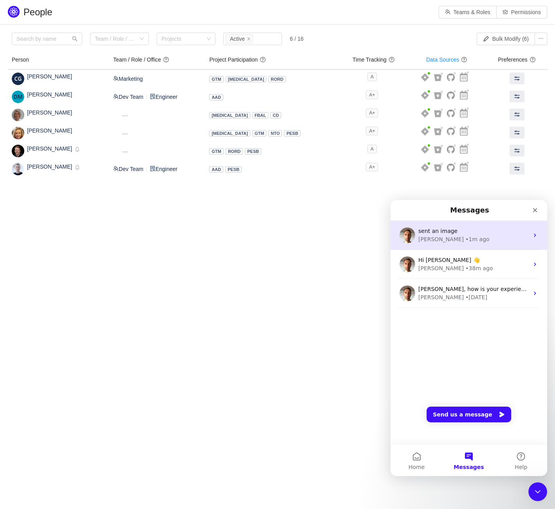
click at [466, 238] on div "• 1m ago" at bounding box center [478, 239] width 24 height 8
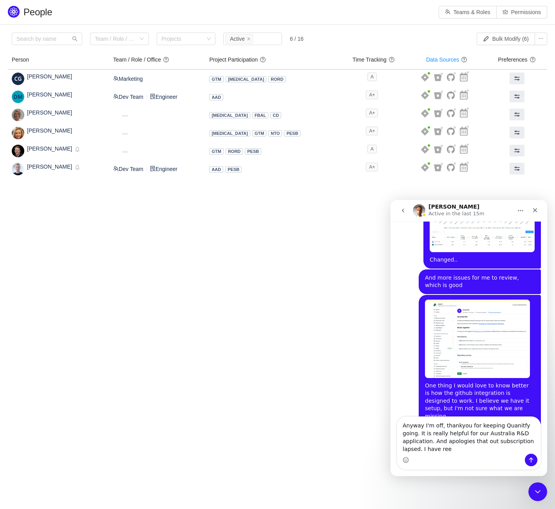
scroll to position [958, 0]
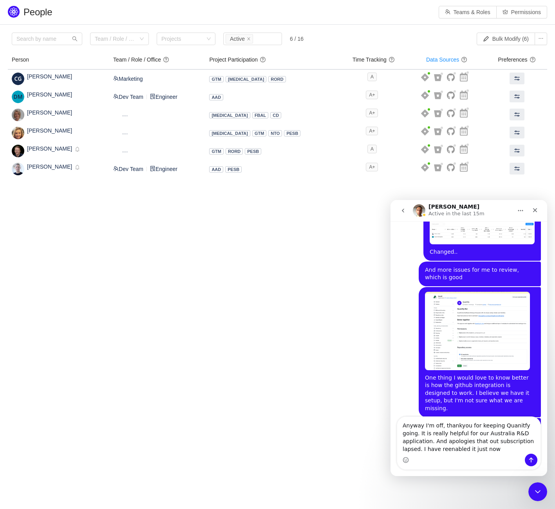
type textarea "Anyway I'm off, thankyou for keeping Quanitfy going. It is really helpful for o…"
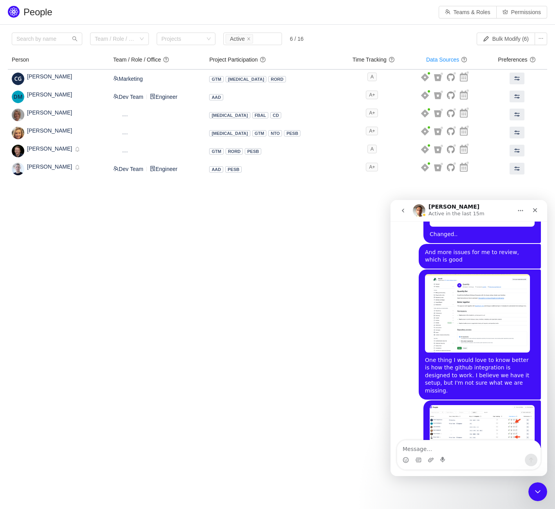
scroll to position [983, 0]
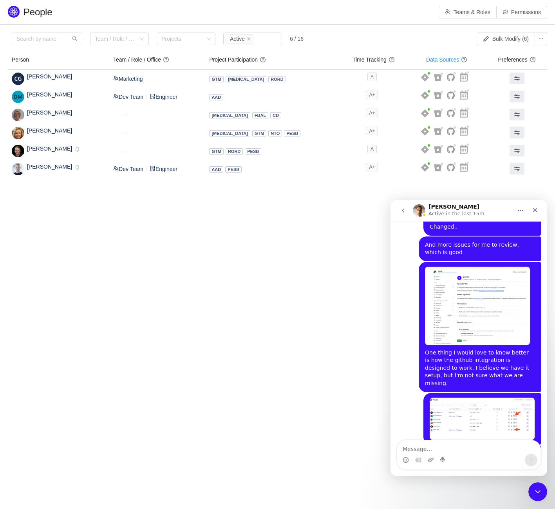
click at [292, 341] on body "People Teams & Roles Permissions Please review the list of users with privilege…" at bounding box center [277, 254] width 555 height 509
click at [194, 379] on body "People Teams & Roles Permissions Please review the list of users with privilege…" at bounding box center [277, 254] width 555 height 509
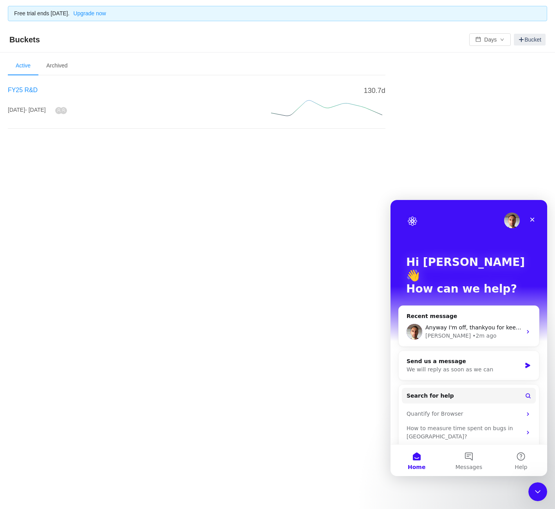
click at [19, 91] on span "FY25 R&D" at bounding box center [23, 90] width 30 height 7
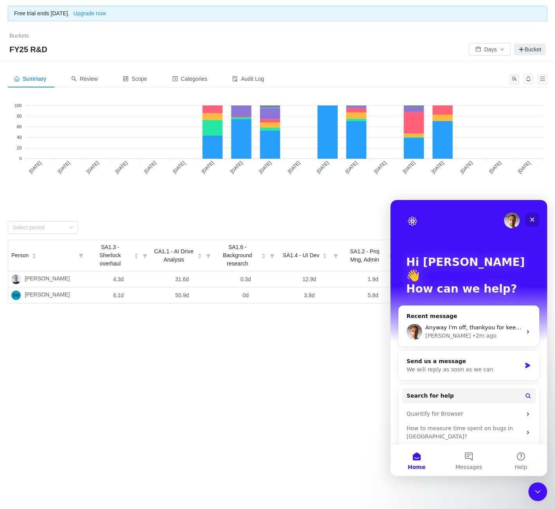
click at [538, 219] on div "Close" at bounding box center [533, 219] width 14 height 14
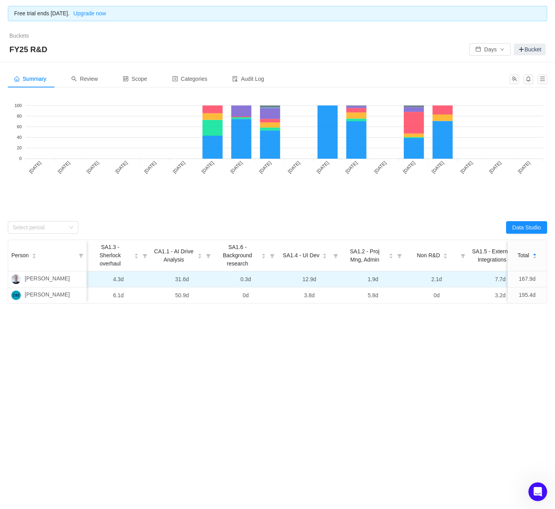
scroll to position [0, 2]
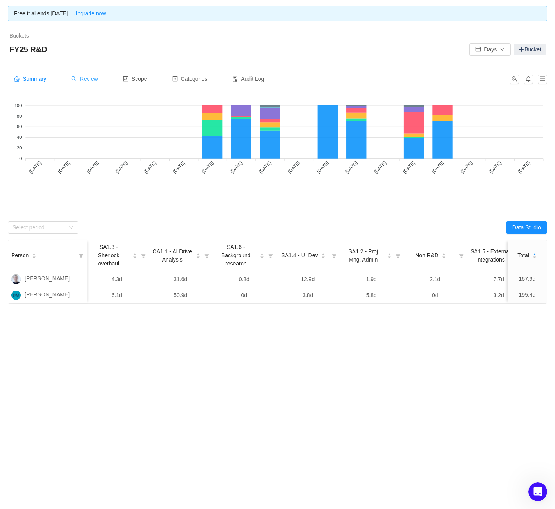
click at [103, 76] on div "Review" at bounding box center [84, 79] width 39 height 18
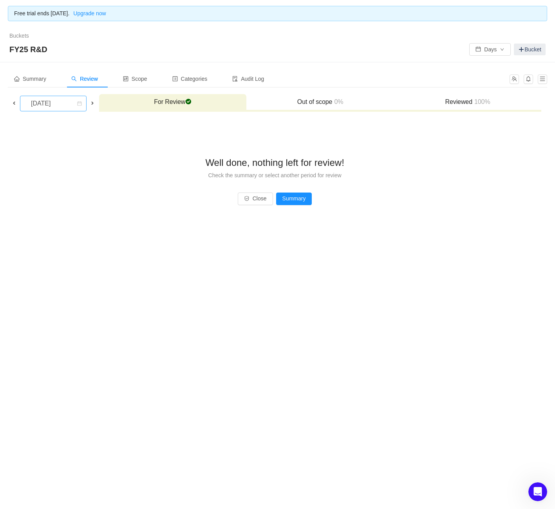
click at [45, 102] on div "September 2025" at bounding box center [42, 103] width 34 height 15
click at [70, 123] on li "July 2024" at bounding box center [59, 120] width 79 height 13
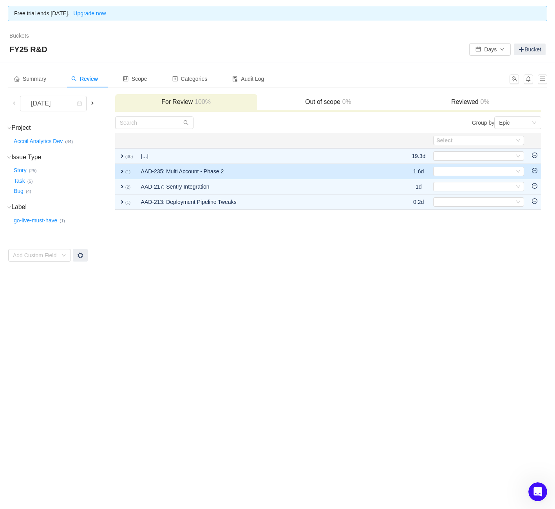
click at [471, 176] on td "Select Out of scope" at bounding box center [479, 171] width 99 height 15
click at [471, 172] on div "Select" at bounding box center [476, 171] width 78 height 9
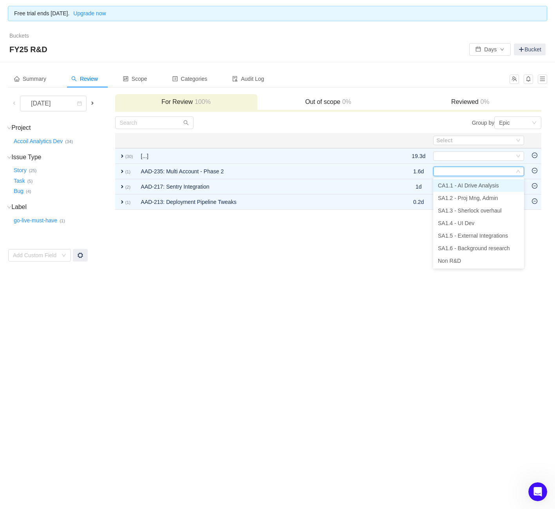
click at [465, 183] on span "CA1.1 - AI Drive Analysis" at bounding box center [468, 185] width 61 height 6
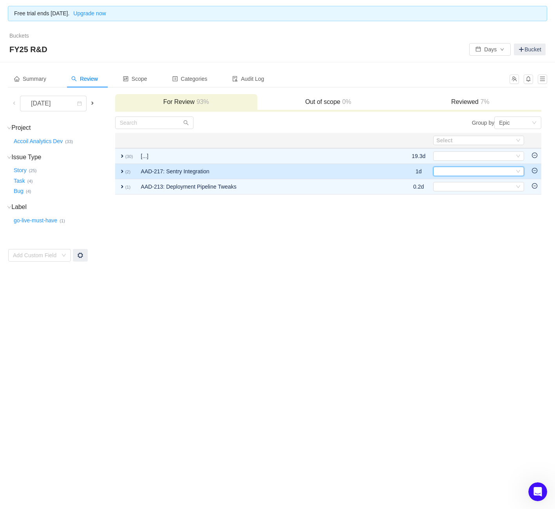
click at [468, 168] on div "Select" at bounding box center [476, 171] width 78 height 9
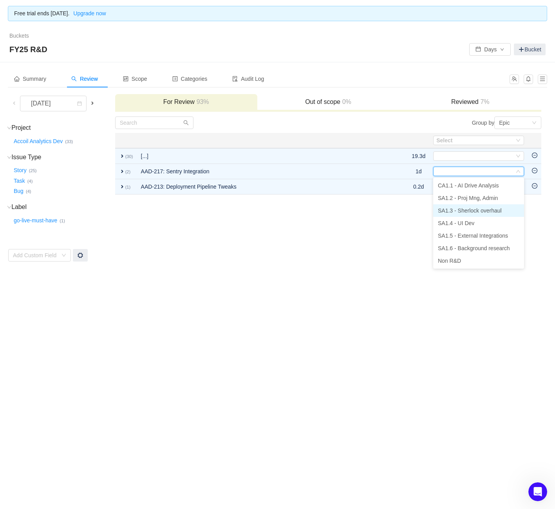
click at [471, 210] on span "SA1.3 - Sherlock overhaul" at bounding box center [470, 210] width 64 height 6
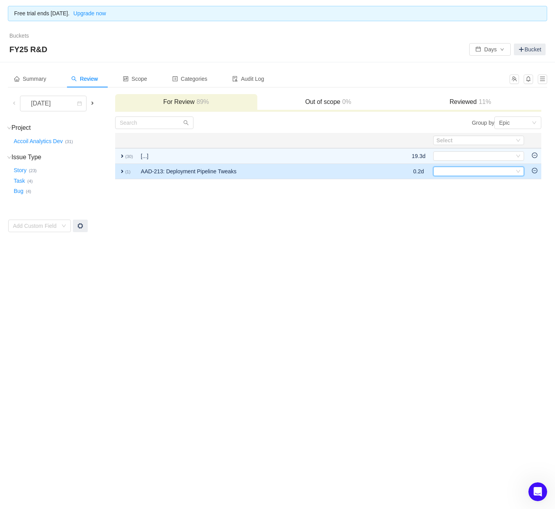
click at [463, 169] on div "Select" at bounding box center [476, 171] width 78 height 9
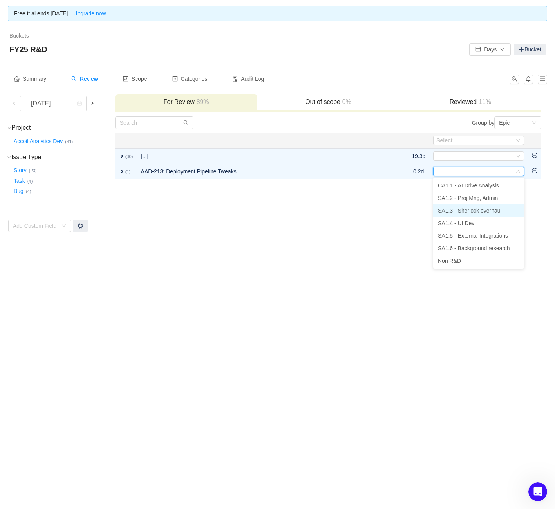
click at [463, 208] on span "SA1.3 - Sherlock overhaul" at bounding box center [470, 210] width 64 height 6
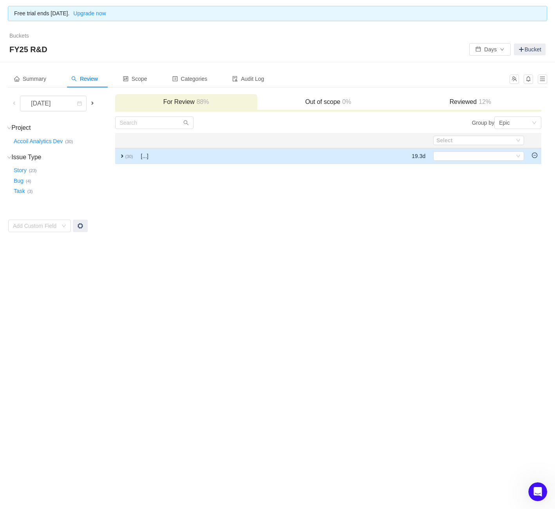
click at [122, 157] on span "expand" at bounding box center [122, 156] width 6 height 6
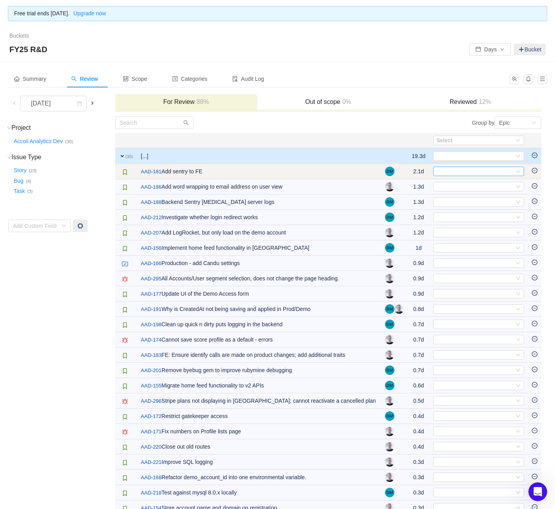
click at [477, 167] on div "Select" at bounding box center [476, 171] width 78 height 9
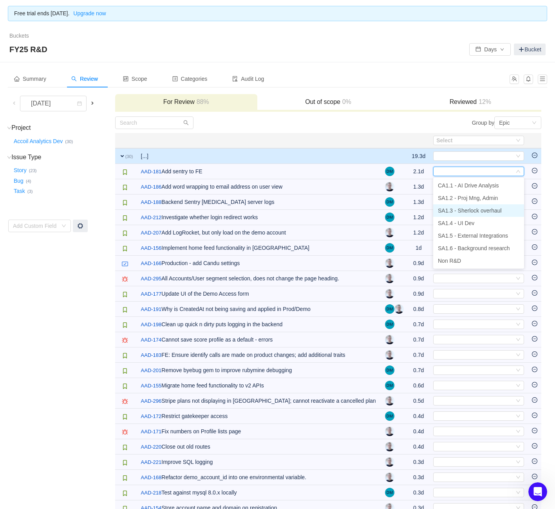
click at [471, 212] on span "SA1.3 - Sherlock overhaul" at bounding box center [470, 210] width 64 height 6
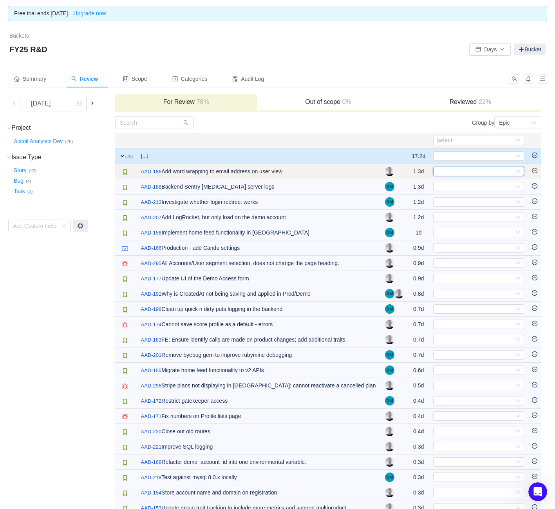
click at [471, 175] on div "Select" at bounding box center [476, 171] width 78 height 9
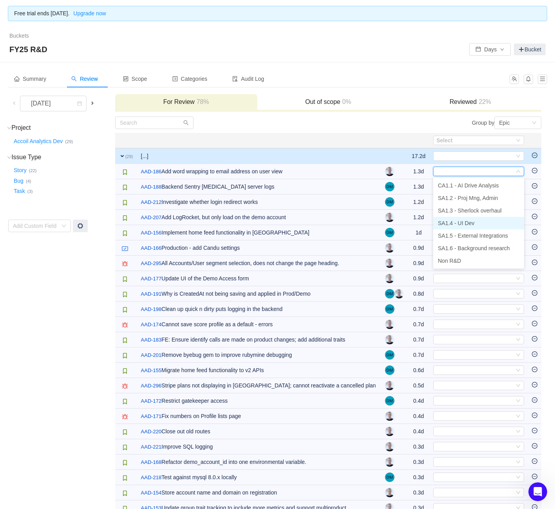
click at [471, 219] on li "SA1.4 - UI Dev" at bounding box center [478, 223] width 91 height 13
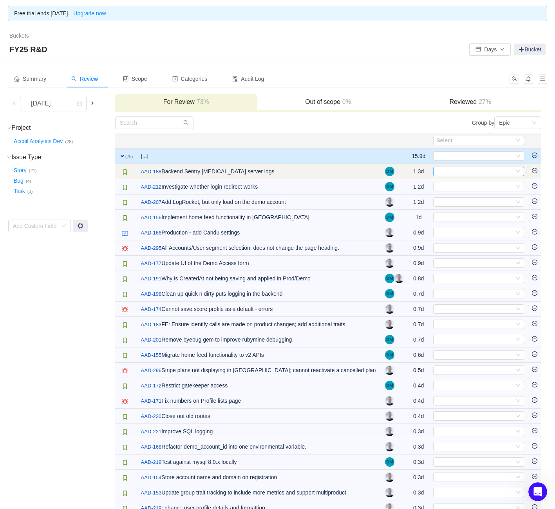
click at [469, 172] on div "Select" at bounding box center [476, 171] width 78 height 9
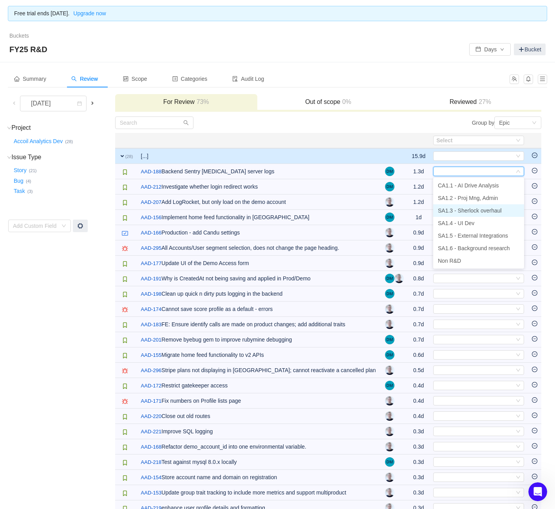
click at [468, 211] on span "SA1.3 - Sherlock overhaul" at bounding box center [470, 210] width 64 height 6
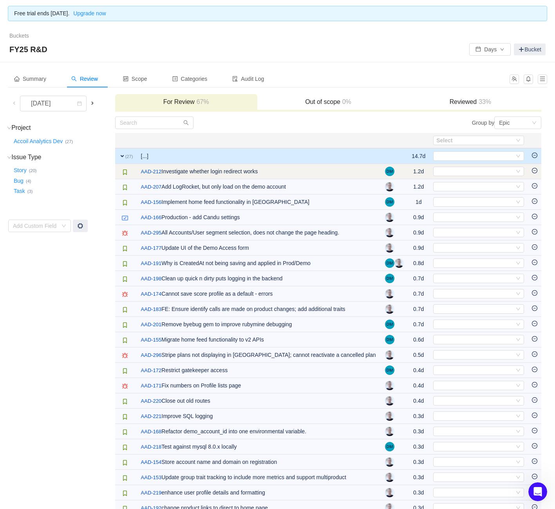
click at [469, 178] on td "Select Out of scope" at bounding box center [479, 171] width 99 height 15
click at [470, 167] on div "Select" at bounding box center [476, 171] width 78 height 9
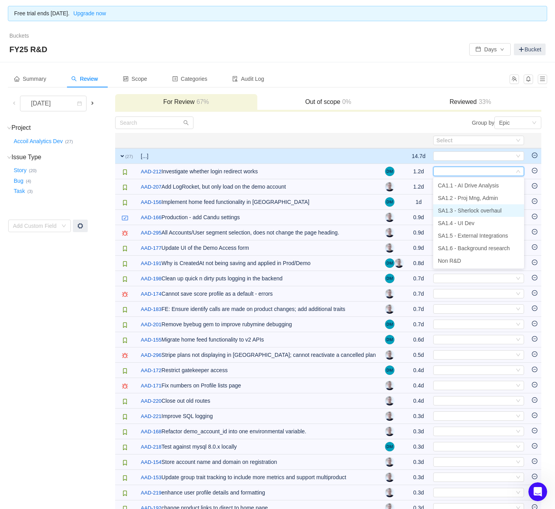
click at [467, 210] on span "SA1.3 - Sherlock overhaul" at bounding box center [470, 210] width 64 height 6
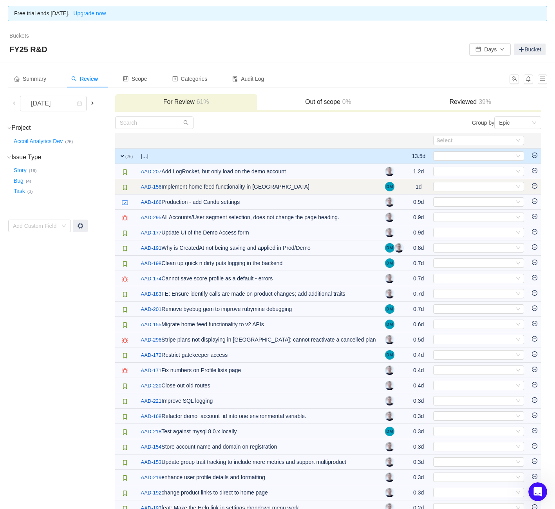
click at [467, 181] on td "Select Out of scope" at bounding box center [479, 186] width 99 height 15
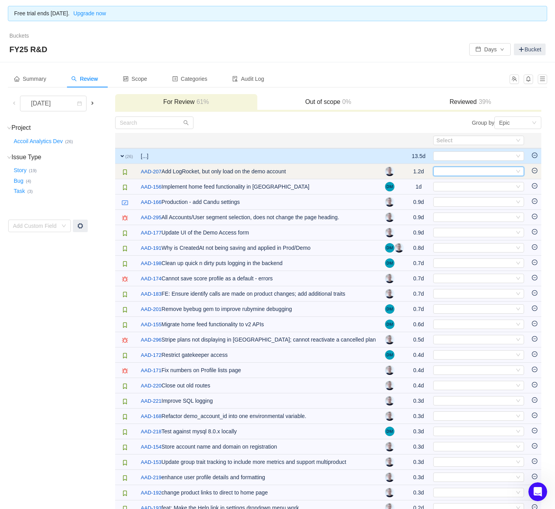
click at [469, 172] on div "Select" at bounding box center [476, 171] width 78 height 9
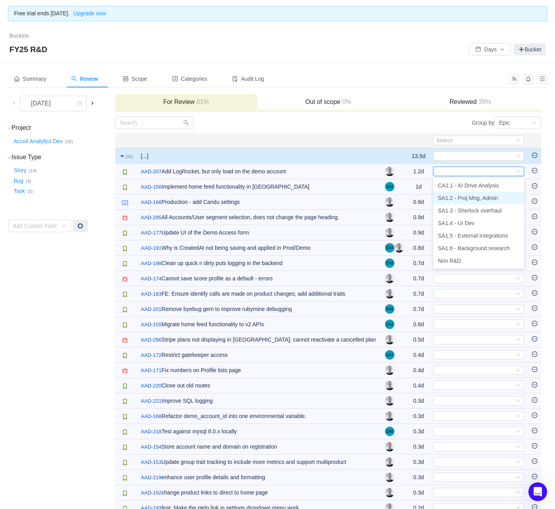
click at [477, 197] on span "SA1.2 - Proj Mng, Admin" at bounding box center [468, 198] width 60 height 6
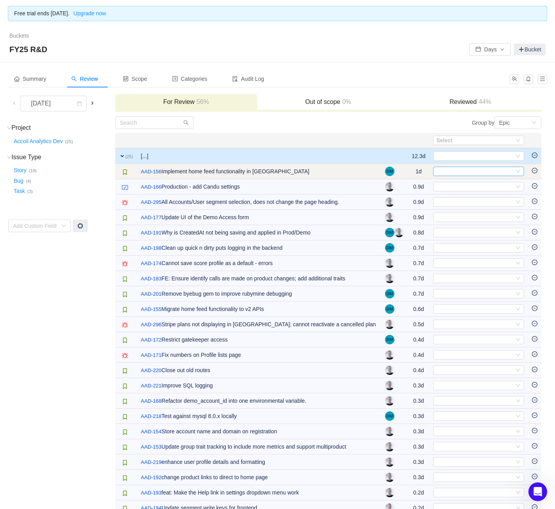
click at [472, 173] on div "Select" at bounding box center [476, 171] width 78 height 9
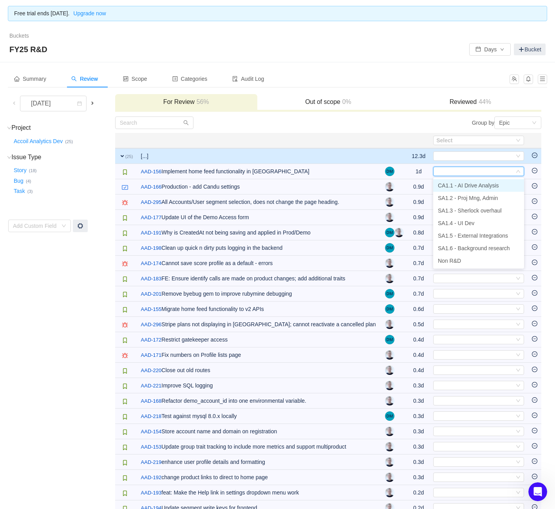
click at [477, 188] on span "CA1.1 - AI Drive Analysis" at bounding box center [468, 185] width 61 height 6
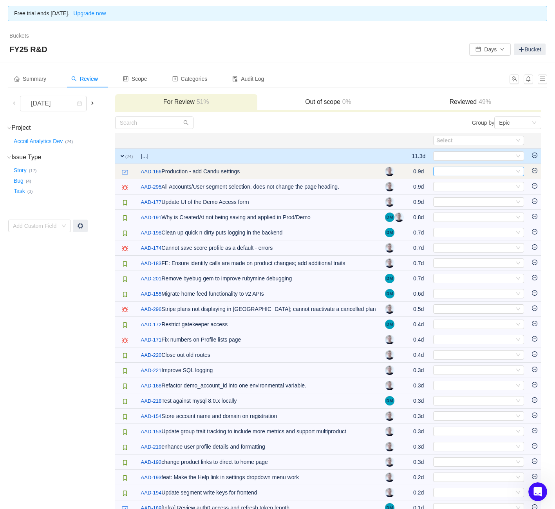
click at [461, 167] on div "Select" at bounding box center [476, 171] width 78 height 9
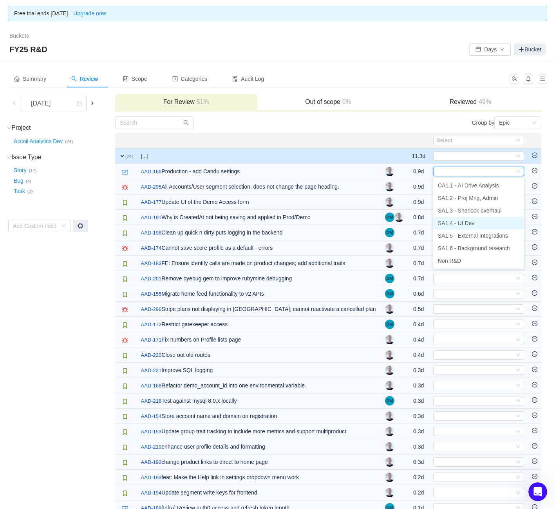
click at [466, 221] on span "SA1.4 - UI Dev" at bounding box center [456, 223] width 36 height 6
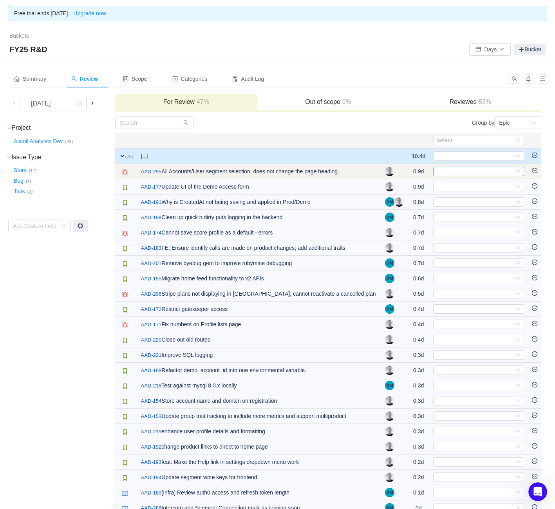
click at [502, 170] on div "Select" at bounding box center [476, 171] width 78 height 9
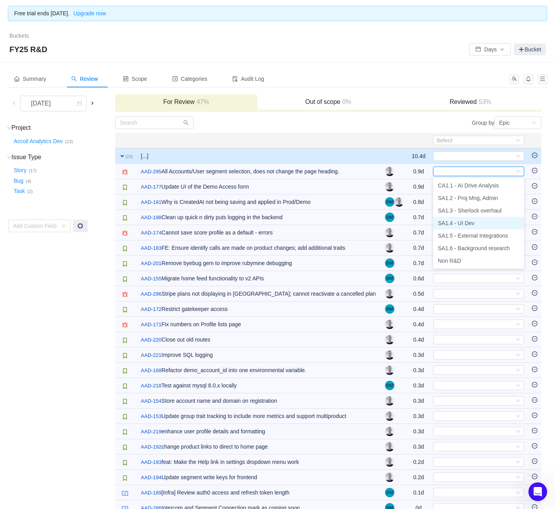
click at [477, 218] on li "SA1.4 - UI Dev" at bounding box center [478, 223] width 91 height 13
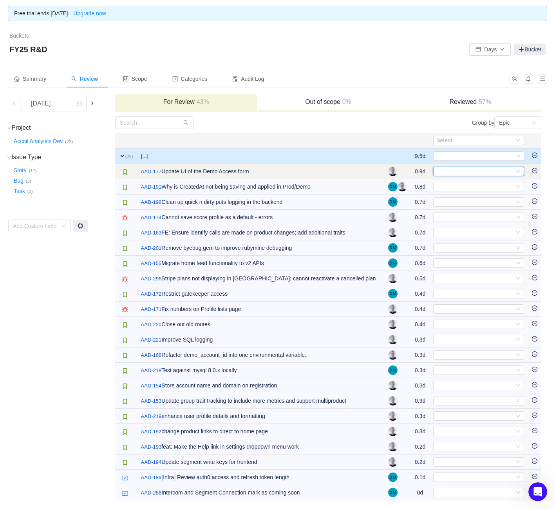
click at [473, 172] on div "Select" at bounding box center [476, 171] width 78 height 9
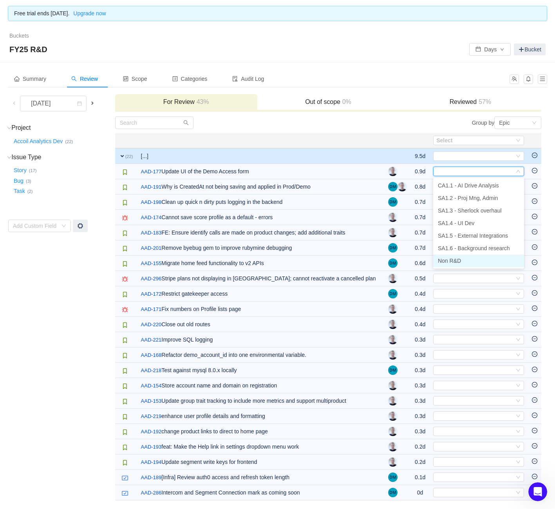
click at [475, 258] on li "Non R&D" at bounding box center [478, 260] width 91 height 13
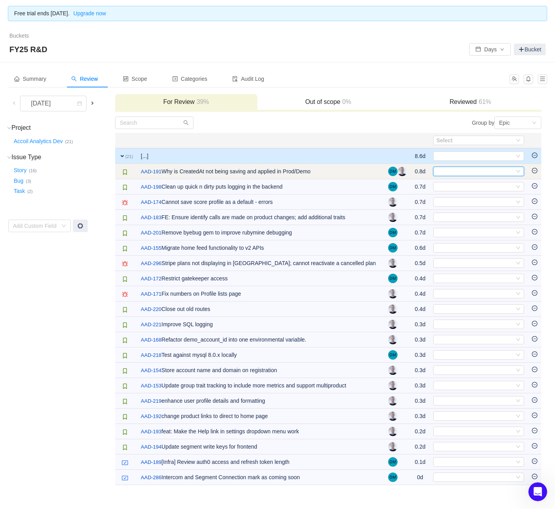
click at [484, 171] on div "Select" at bounding box center [476, 171] width 78 height 9
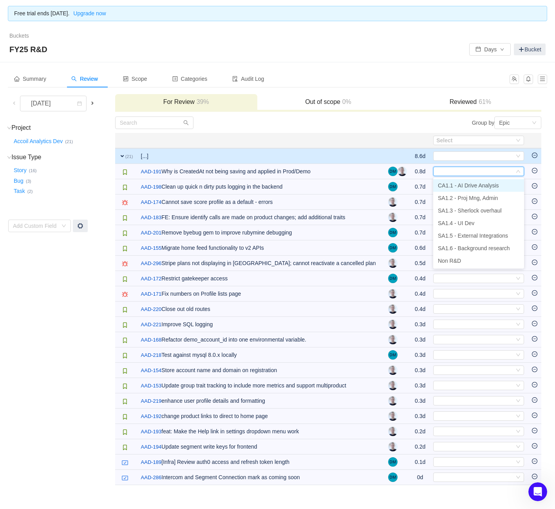
click at [479, 189] on li "CA1.1 - AI Drive Analysis" at bounding box center [478, 185] width 91 height 13
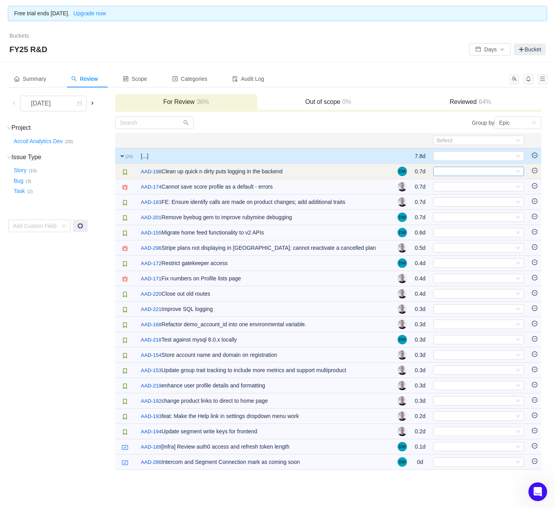
click at [477, 174] on div "Select" at bounding box center [476, 171] width 78 height 9
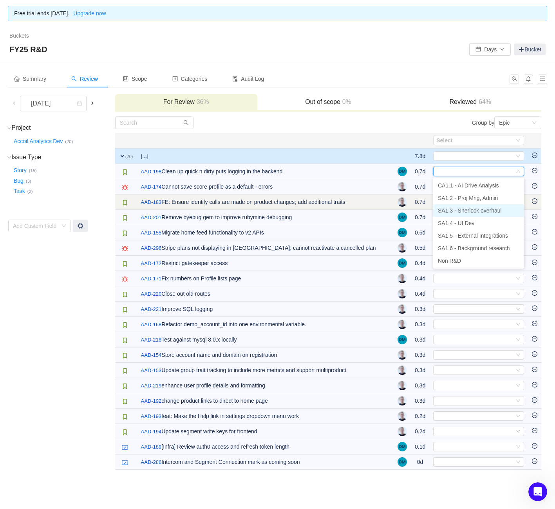
drag, startPoint x: 475, startPoint y: 208, endPoint x: 476, endPoint y: 201, distance: 7.2
click at [475, 208] on span "SA1.3 - Sherlock overhaul" at bounding box center [470, 210] width 64 height 6
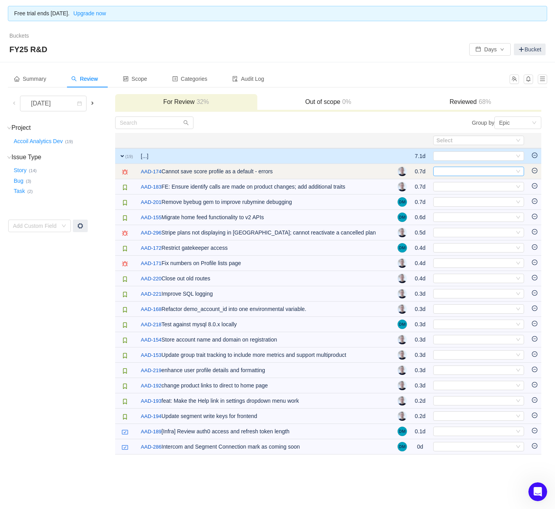
click at [478, 172] on div "Select" at bounding box center [476, 171] width 78 height 9
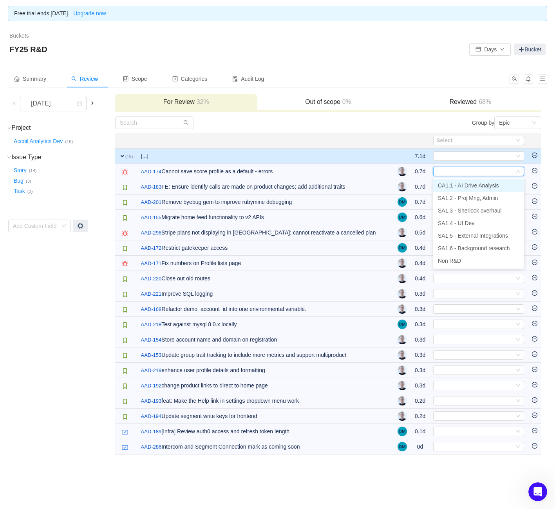
click at [482, 187] on span "CA1.1 - AI Drive Analysis" at bounding box center [468, 185] width 61 height 6
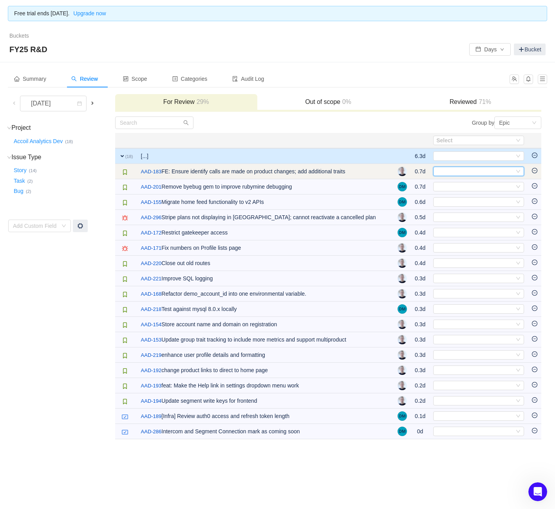
click at [482, 172] on div "Select" at bounding box center [476, 171] width 78 height 9
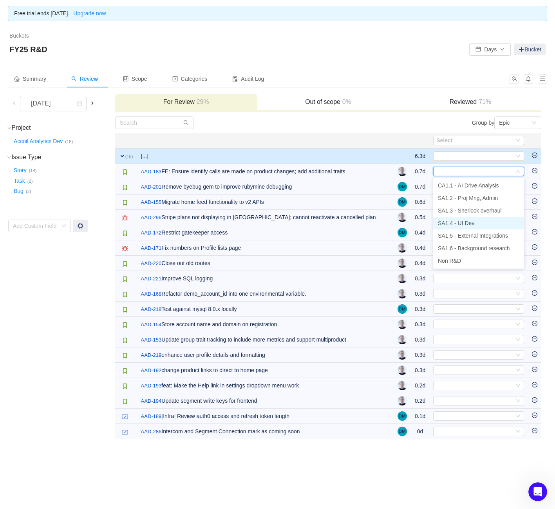
click at [466, 220] on span "SA1.4 - UI Dev" at bounding box center [456, 223] width 36 height 6
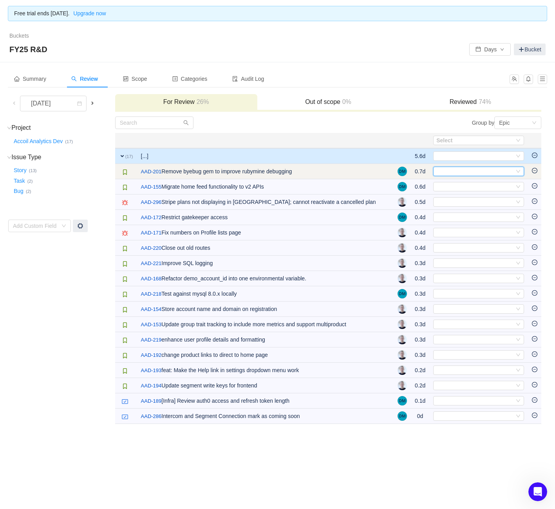
click at [457, 170] on div "Select" at bounding box center [476, 171] width 78 height 9
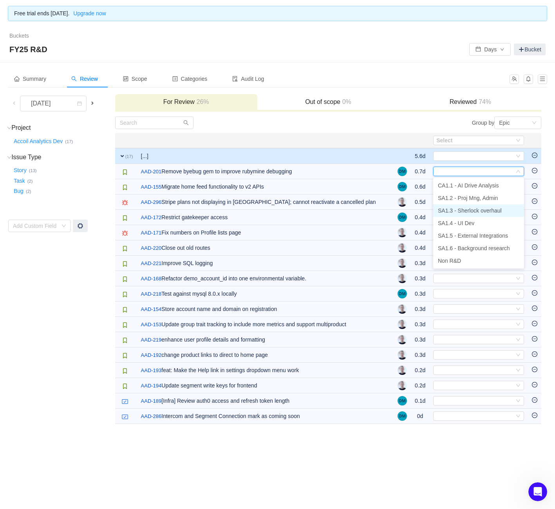
click at [471, 210] on span "SA1.3 - Sherlock overhaul" at bounding box center [470, 210] width 64 height 6
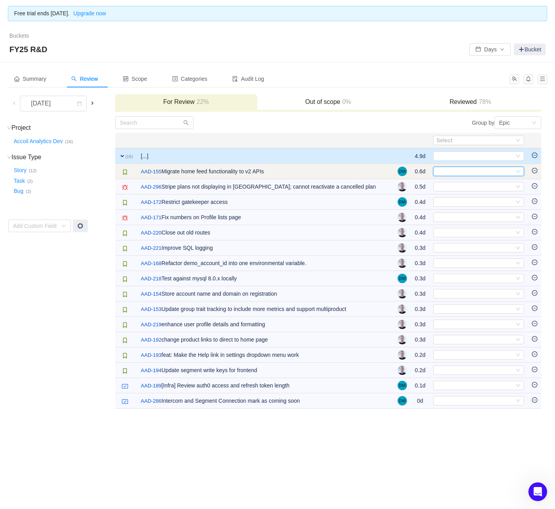
click at [459, 168] on div "Select" at bounding box center [476, 171] width 78 height 9
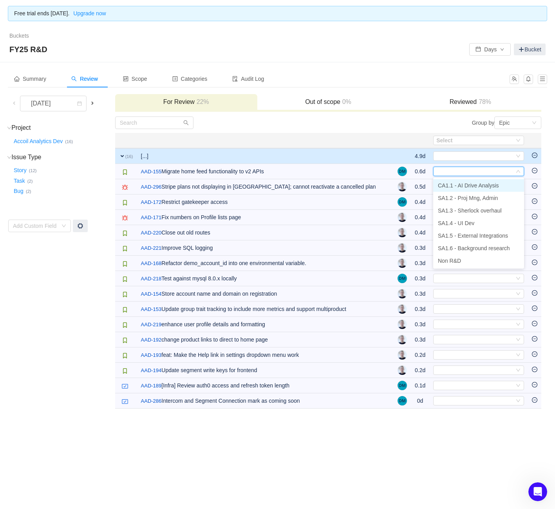
click at [453, 184] on span "CA1.1 - AI Drive Analysis" at bounding box center [468, 185] width 61 height 6
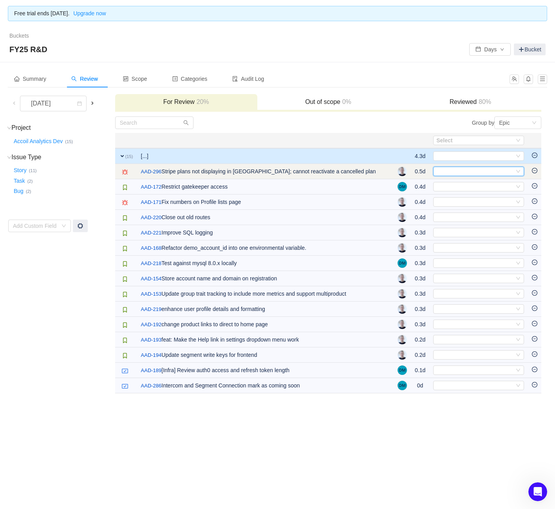
click at [454, 169] on div "Select" at bounding box center [476, 171] width 78 height 9
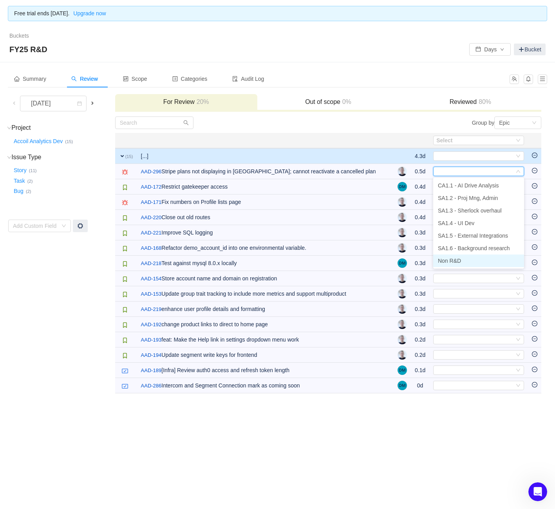
click at [451, 261] on span "Non R&D" at bounding box center [449, 260] width 23 height 6
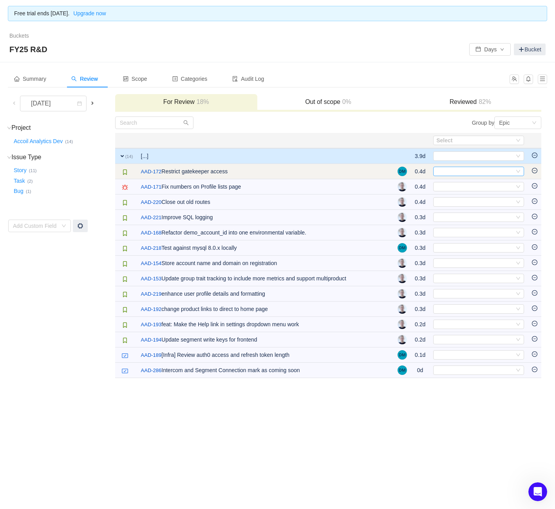
click at [459, 170] on div "Select" at bounding box center [476, 171] width 78 height 9
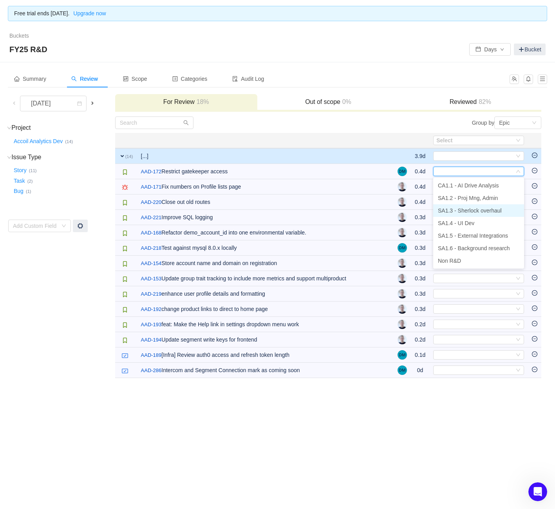
click at [468, 212] on span "SA1.3 - Sherlock overhaul" at bounding box center [470, 210] width 64 height 6
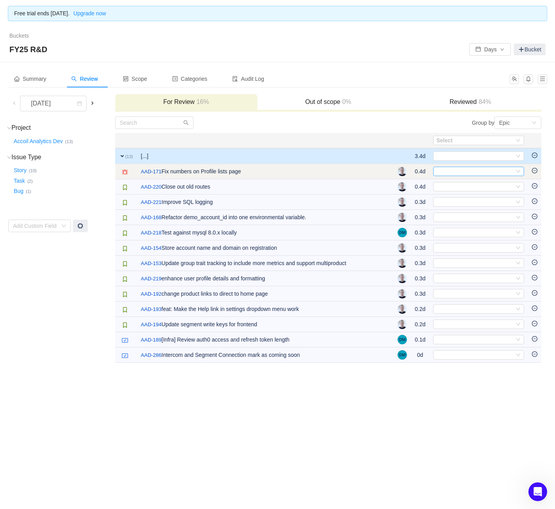
click at [473, 169] on div "Select" at bounding box center [476, 171] width 78 height 9
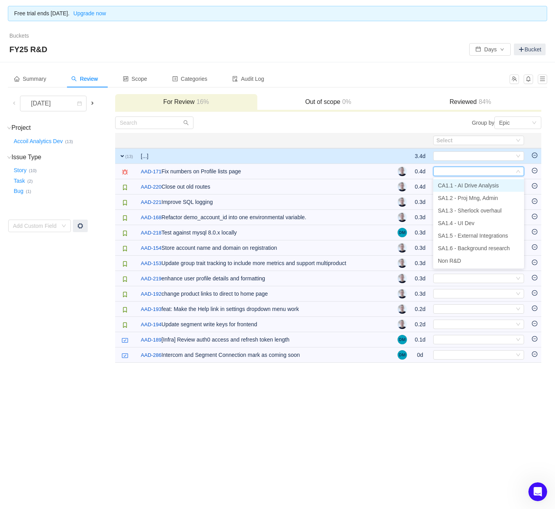
click at [475, 184] on span "CA1.1 - AI Drive Analysis" at bounding box center [468, 185] width 61 height 6
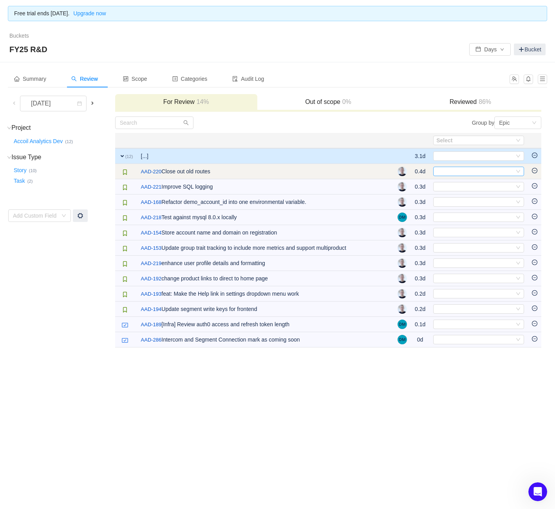
click at [472, 174] on div "Select" at bounding box center [476, 171] width 78 height 9
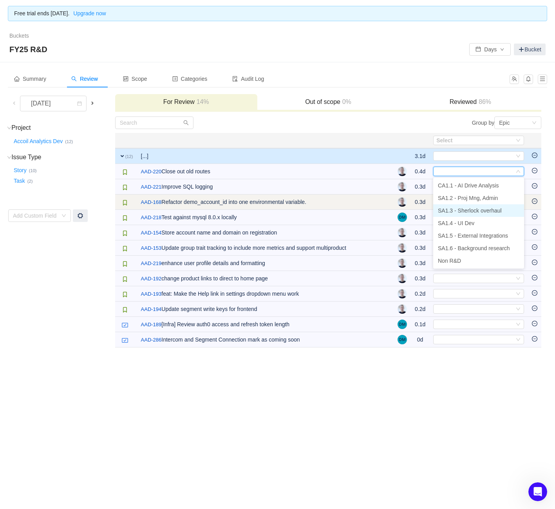
drag, startPoint x: 468, startPoint y: 212, endPoint x: 467, endPoint y: 208, distance: 4.5
click at [468, 212] on span "SA1.3 - Sherlock overhaul" at bounding box center [470, 210] width 64 height 6
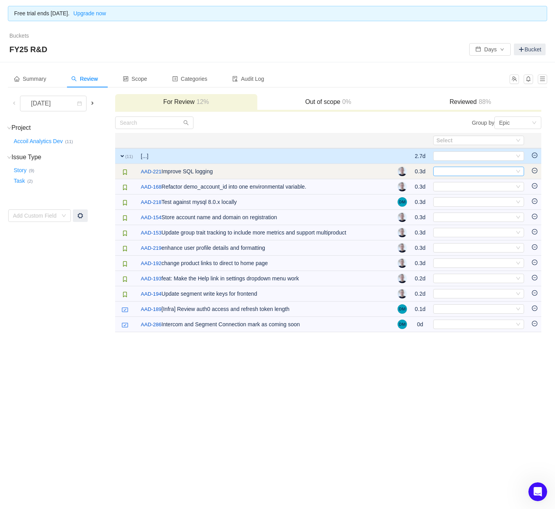
click at [490, 168] on div "Select" at bounding box center [476, 171] width 78 height 9
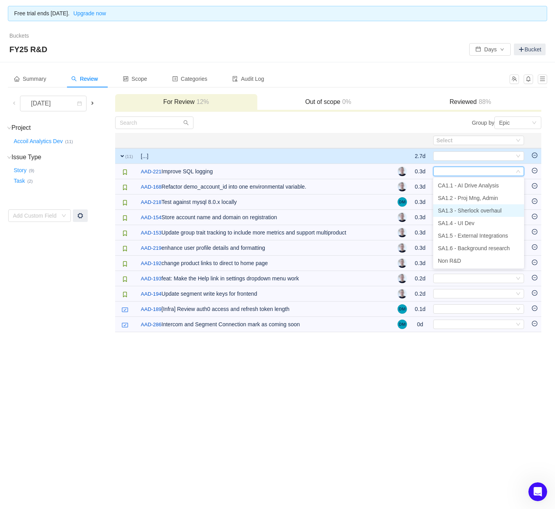
click at [479, 210] on span "SA1.3 - Sherlock overhaul" at bounding box center [470, 210] width 64 height 6
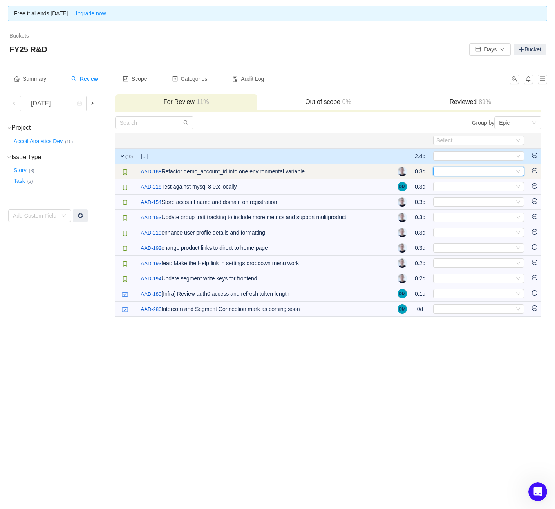
click at [479, 169] on div "Select" at bounding box center [476, 171] width 78 height 9
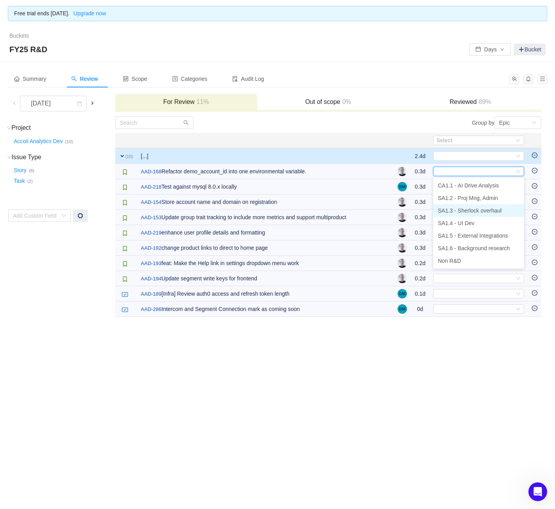
click at [469, 208] on span "SA1.3 - Sherlock overhaul" at bounding box center [470, 210] width 64 height 6
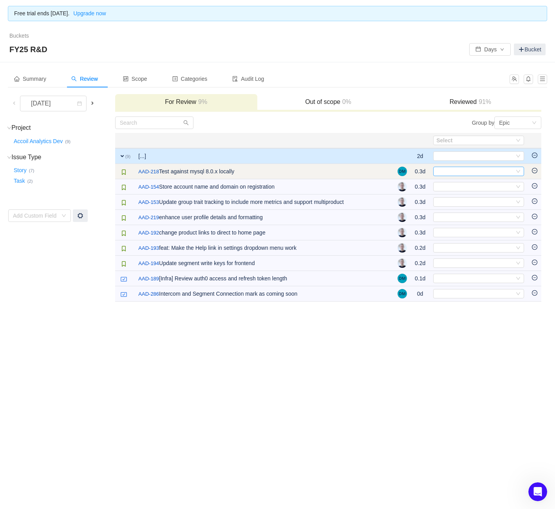
click at [470, 174] on div "Select" at bounding box center [476, 171] width 78 height 9
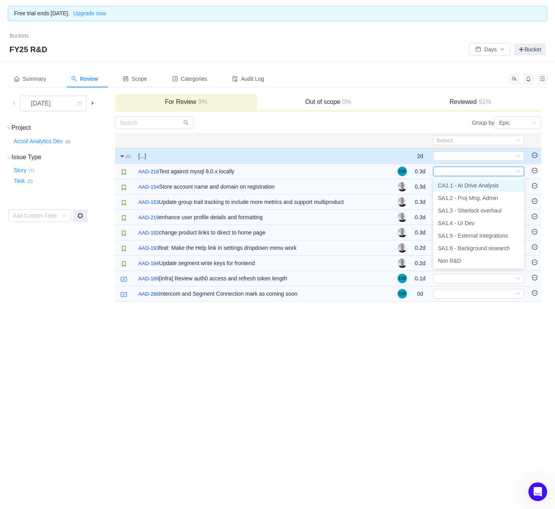
click at [479, 186] on span "CA1.1 - AI Drive Analysis" at bounding box center [468, 185] width 61 height 6
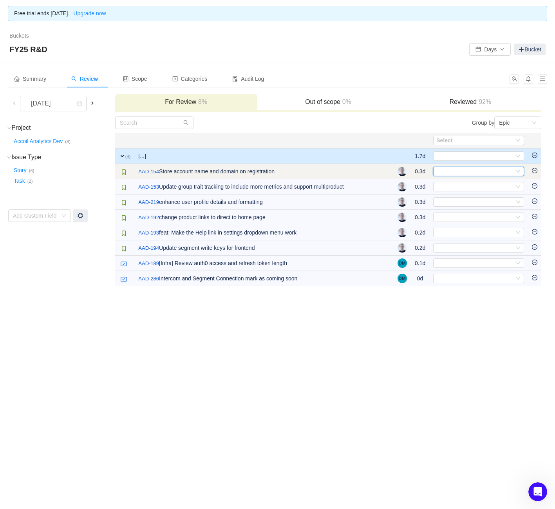
click at [462, 167] on div "Select" at bounding box center [476, 171] width 78 height 9
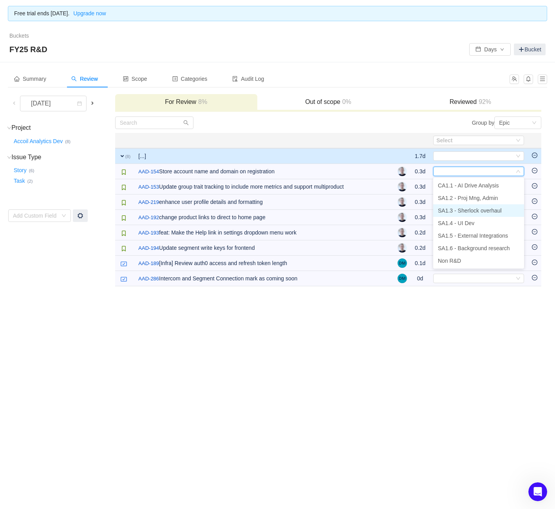
click at [475, 206] on li "SA1.3 - Sherlock overhaul" at bounding box center [478, 210] width 91 height 13
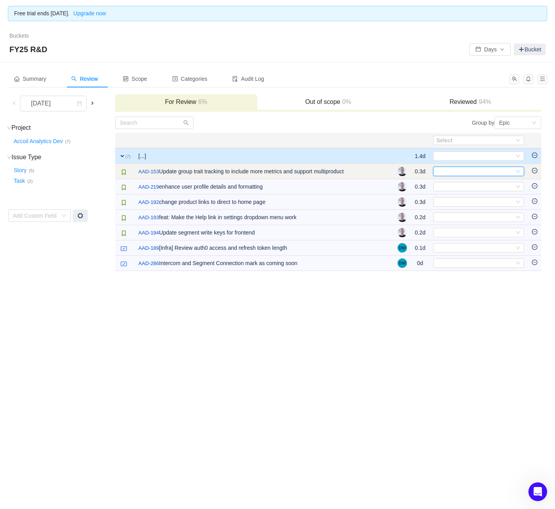
click at [461, 169] on div "Select" at bounding box center [476, 171] width 78 height 9
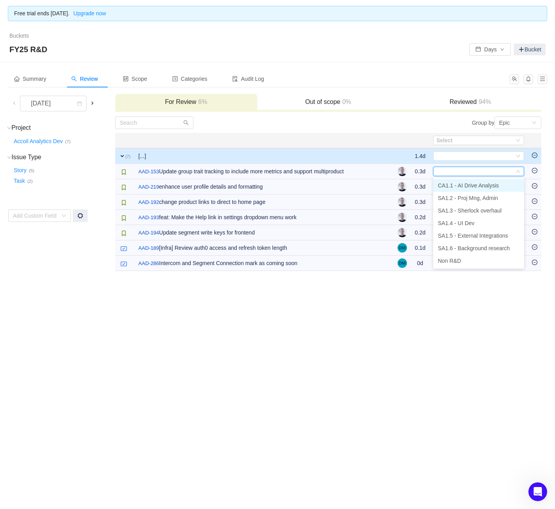
click at [464, 184] on span "CA1.1 - AI Drive Analysis" at bounding box center [468, 185] width 61 height 6
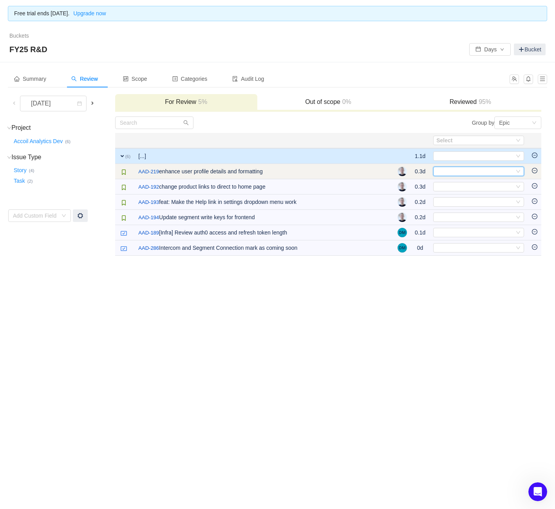
click at [464, 167] on div "Select" at bounding box center [476, 171] width 78 height 9
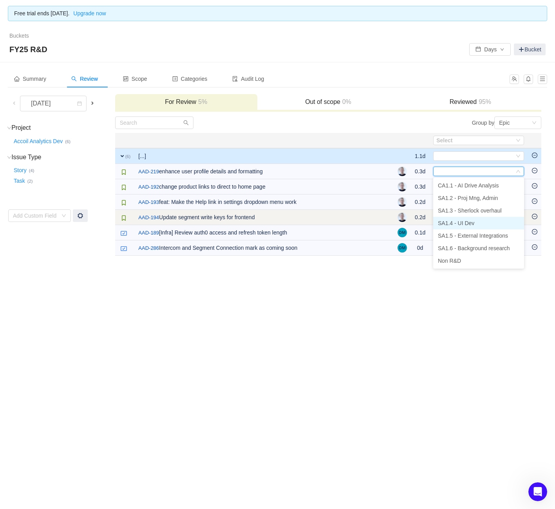
click at [455, 221] on span "SA1.4 - UI Dev" at bounding box center [456, 223] width 36 height 6
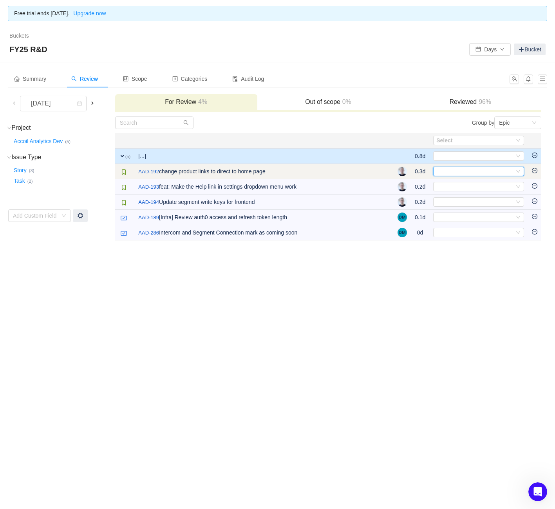
click at [459, 169] on div "Select" at bounding box center [476, 171] width 78 height 9
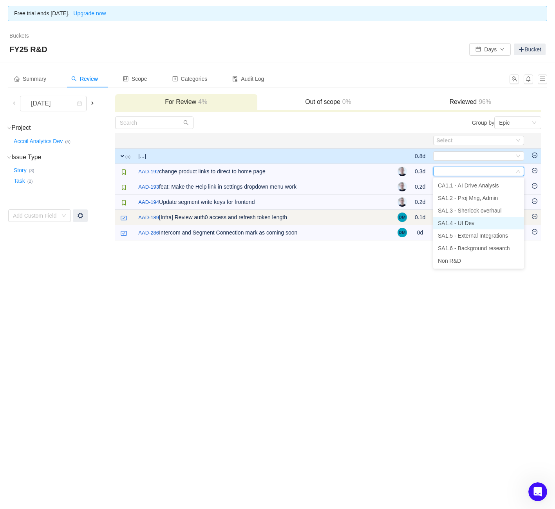
drag, startPoint x: 467, startPoint y: 221, endPoint x: 468, endPoint y: 216, distance: 4.3
click at [467, 221] on span "SA1.4 - UI Dev" at bounding box center [456, 223] width 36 height 6
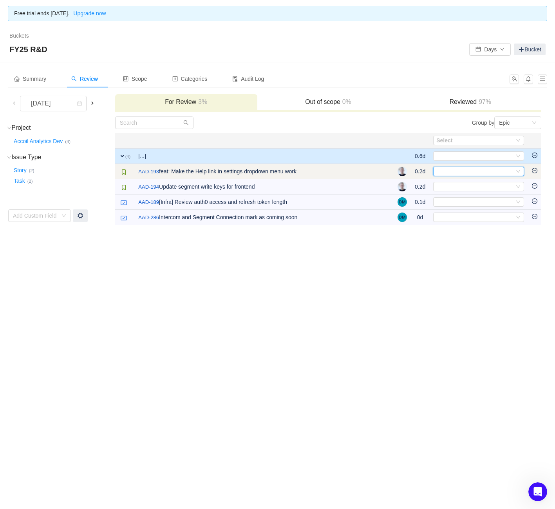
click at [464, 172] on div "Select" at bounding box center [476, 171] width 78 height 9
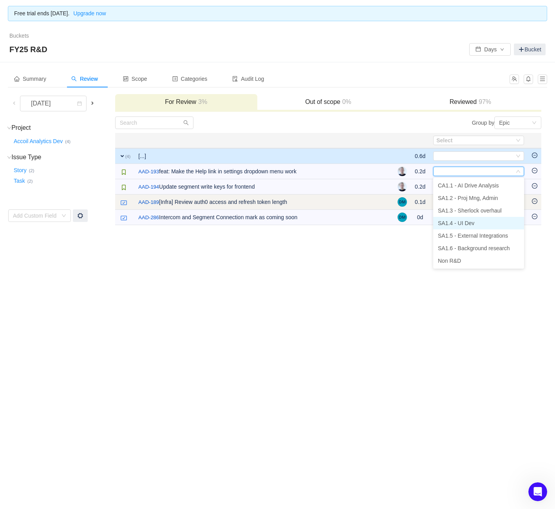
drag, startPoint x: 462, startPoint y: 225, endPoint x: 460, endPoint y: 199, distance: 26.3
click at [462, 225] on span "SA1.4 - UI Dev" at bounding box center [456, 223] width 36 height 6
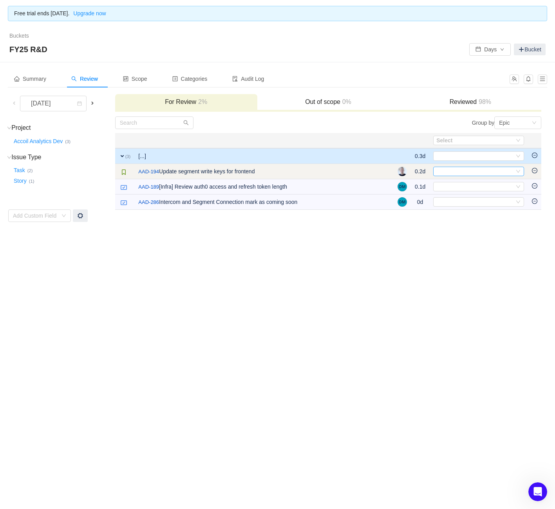
click at [461, 169] on div "Select" at bounding box center [476, 171] width 78 height 9
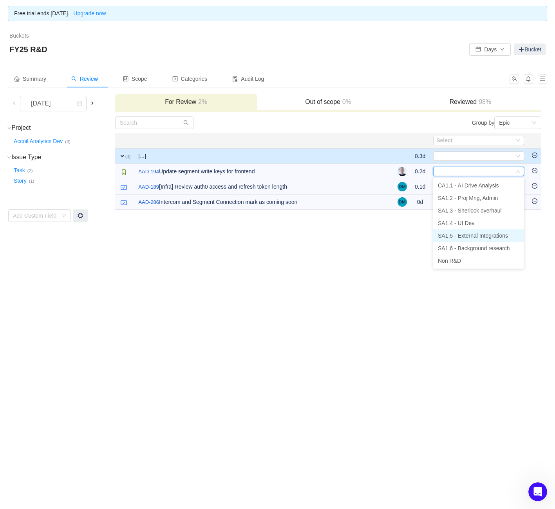
click at [470, 235] on span "SA1.5 - External Integrations" at bounding box center [473, 235] width 70 height 6
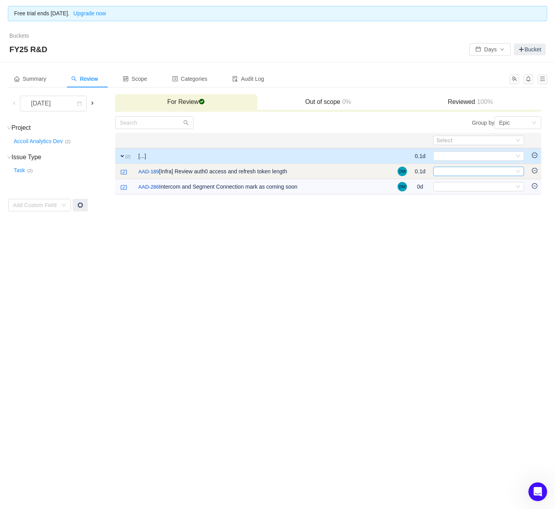
click at [474, 170] on div "Select" at bounding box center [476, 171] width 78 height 9
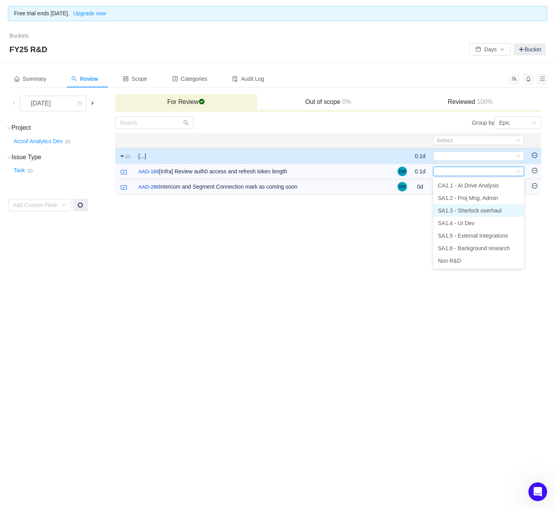
click at [479, 210] on span "SA1.3 - Sherlock overhaul" at bounding box center [470, 210] width 64 height 6
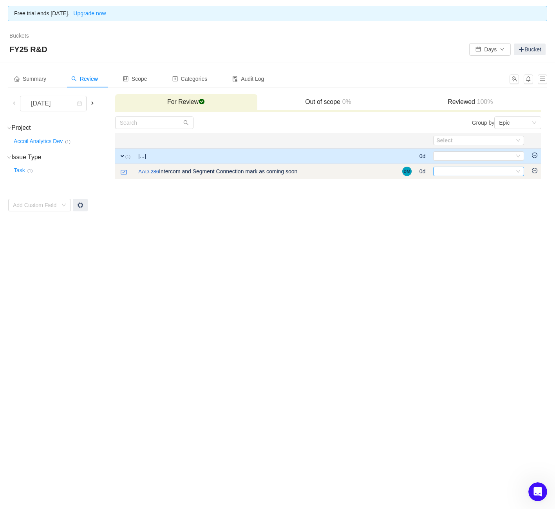
click at [466, 175] on div "Select" at bounding box center [476, 171] width 78 height 9
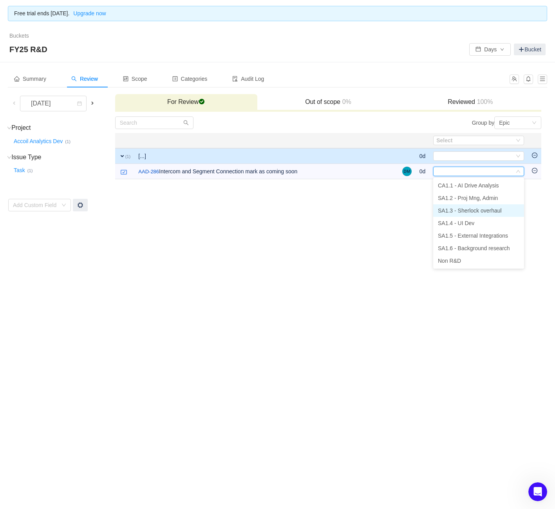
click at [476, 210] on span "SA1.3 - Sherlock overhaul" at bounding box center [470, 210] width 64 height 6
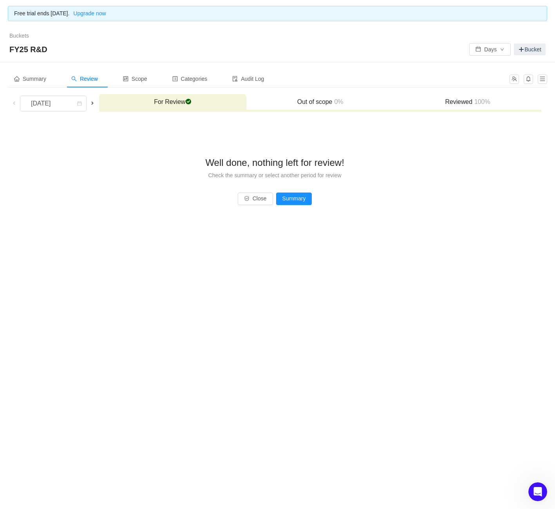
click at [91, 104] on span at bounding box center [92, 103] width 6 height 6
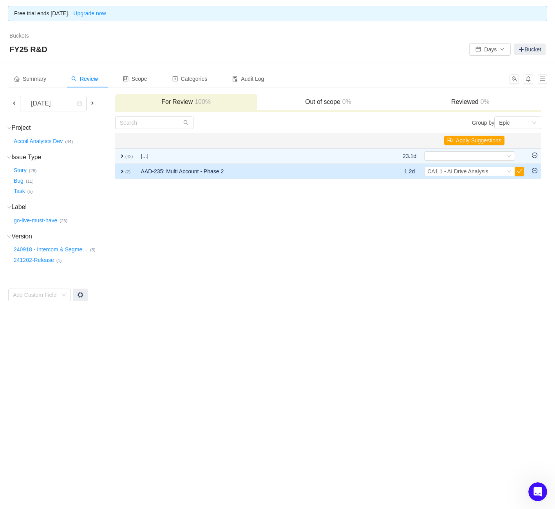
click at [258, 169] on td "AAD-235: Multi Account - Phase 2" at bounding box center [257, 171] width 241 height 15
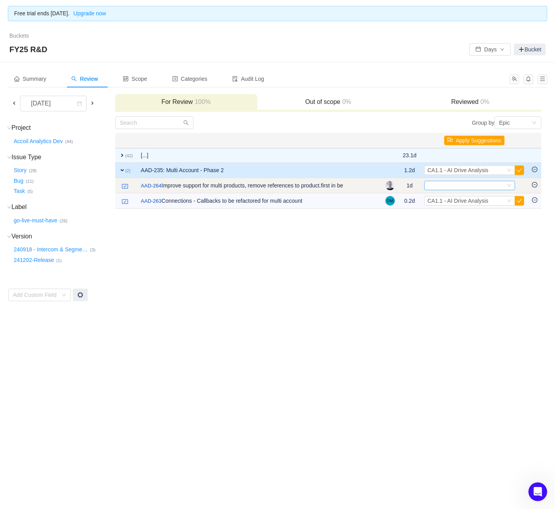
click at [479, 185] on div "Select" at bounding box center [467, 185] width 78 height 9
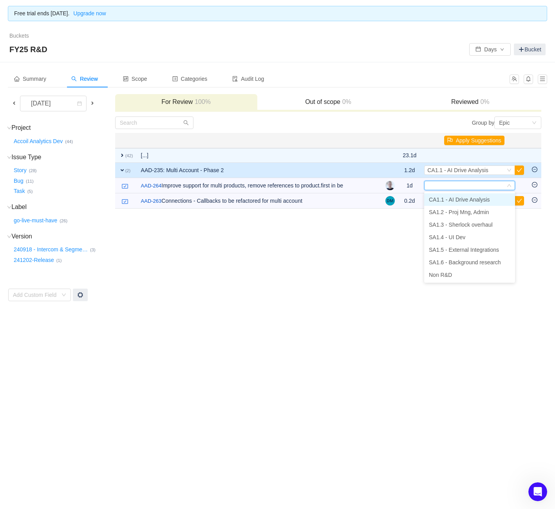
click at [467, 198] on span "CA1.1 - AI Drive Analysis" at bounding box center [459, 199] width 61 height 6
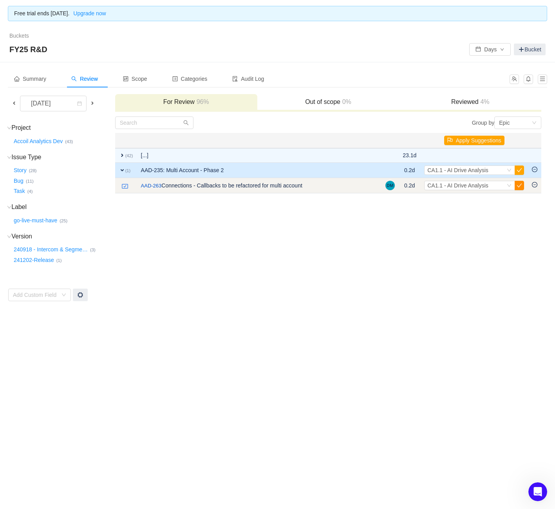
click at [519, 182] on button "button" at bounding box center [519, 185] width 9 height 9
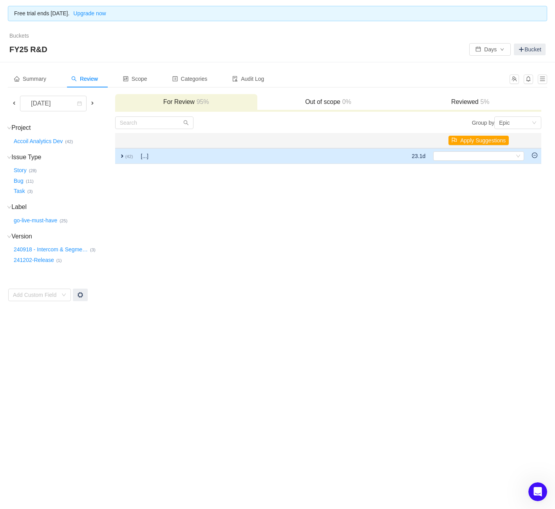
click at [118, 156] on td "expand (42)" at bounding box center [126, 156] width 22 height 16
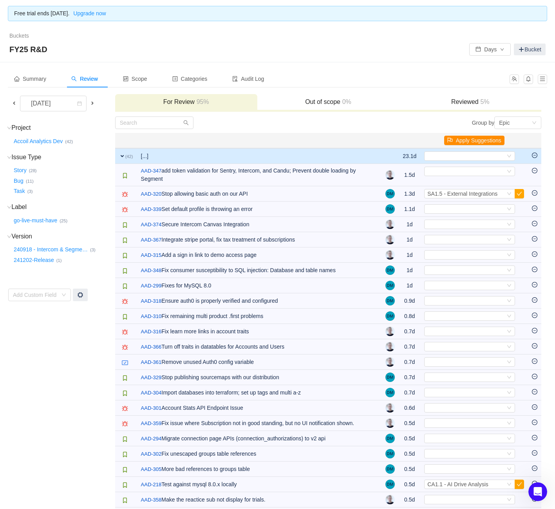
click at [487, 143] on button "Apply Suggestions" at bounding box center [474, 140] width 60 height 9
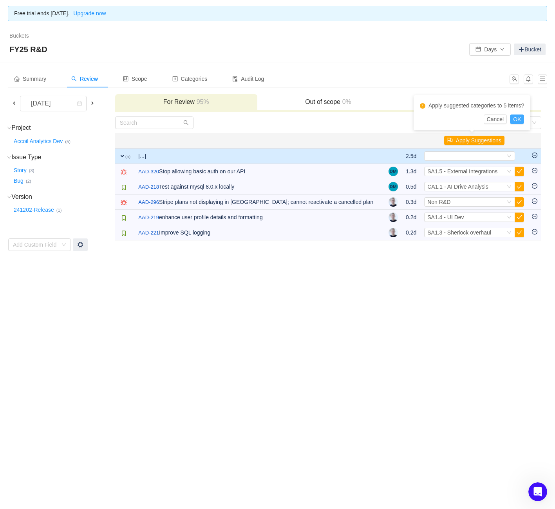
click at [523, 118] on button "OK" at bounding box center [517, 118] width 14 height 9
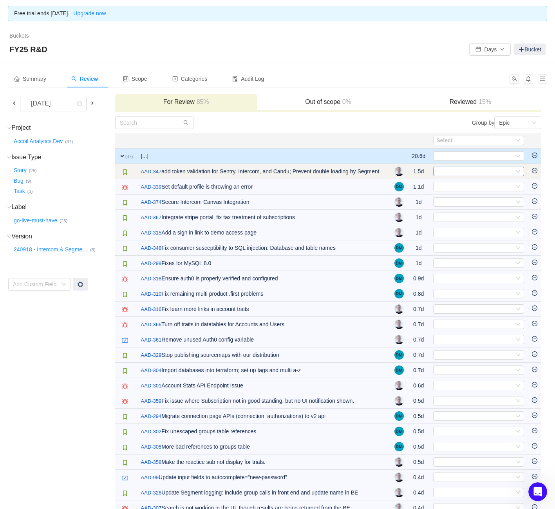
click at [464, 169] on div "Select" at bounding box center [476, 171] width 78 height 9
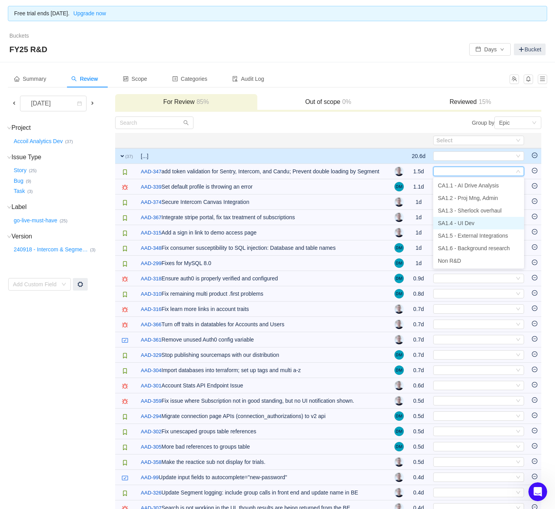
click at [465, 222] on span "SA1.4 - UI Dev" at bounding box center [456, 223] width 36 height 6
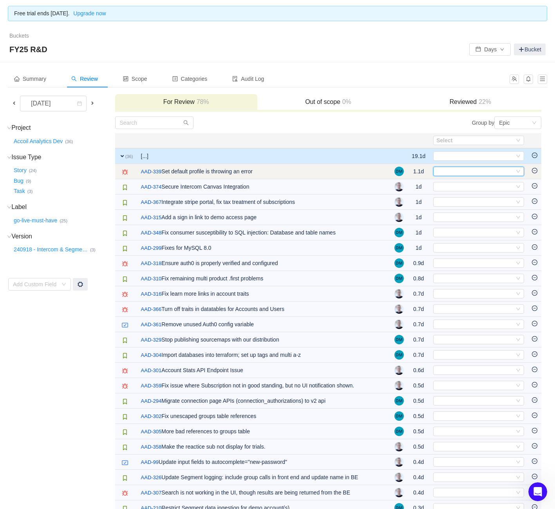
click at [475, 168] on div "Select" at bounding box center [476, 171] width 78 height 9
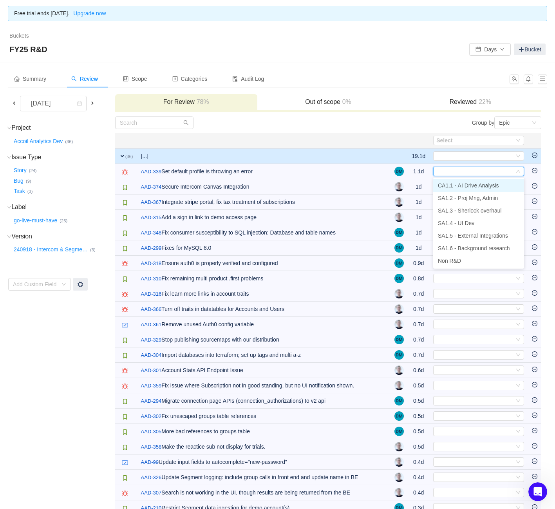
click at [466, 186] on span "CA1.1 - AI Drive Analysis" at bounding box center [468, 185] width 61 height 6
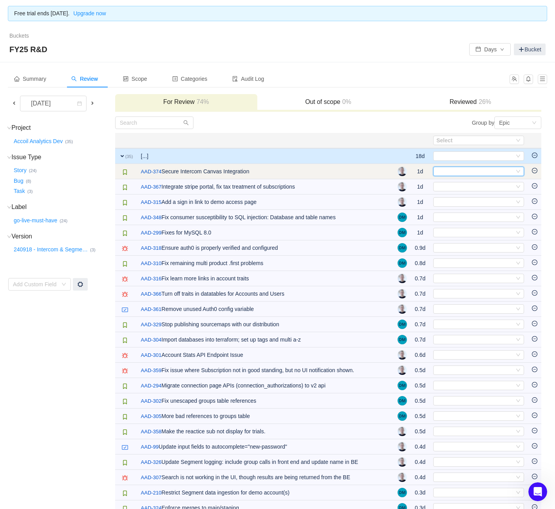
click at [471, 174] on div "Select" at bounding box center [476, 171] width 78 height 9
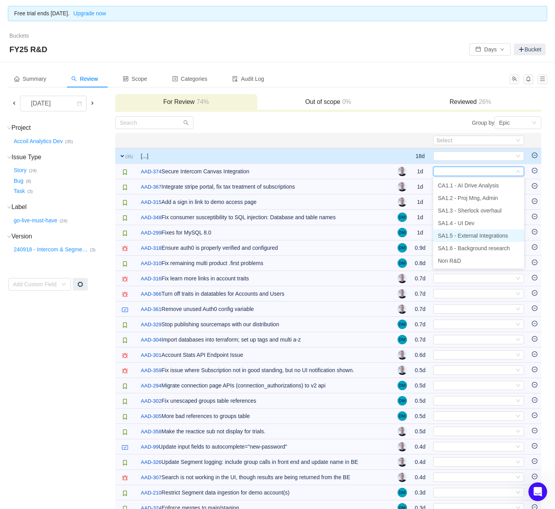
click at [475, 238] on span "SA1.5 - External Integrations" at bounding box center [473, 235] width 70 height 6
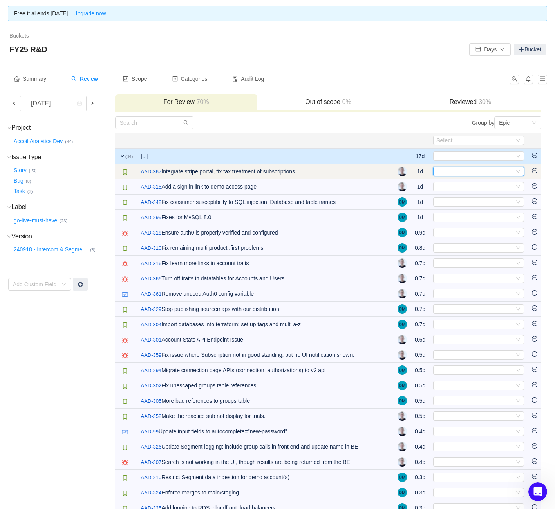
click at [477, 173] on div "Select" at bounding box center [476, 171] width 78 height 9
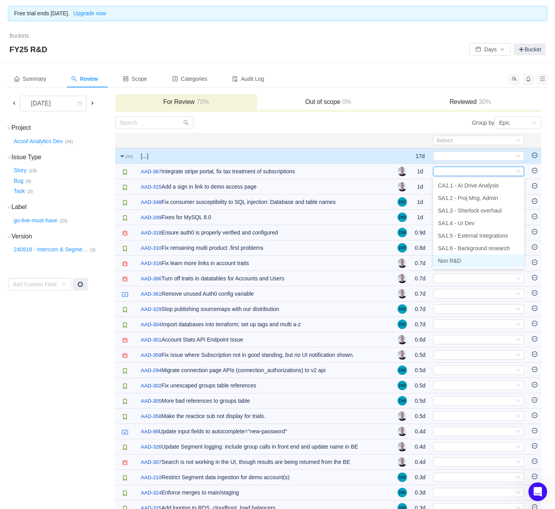
click at [472, 258] on li "Non R&D" at bounding box center [478, 260] width 91 height 13
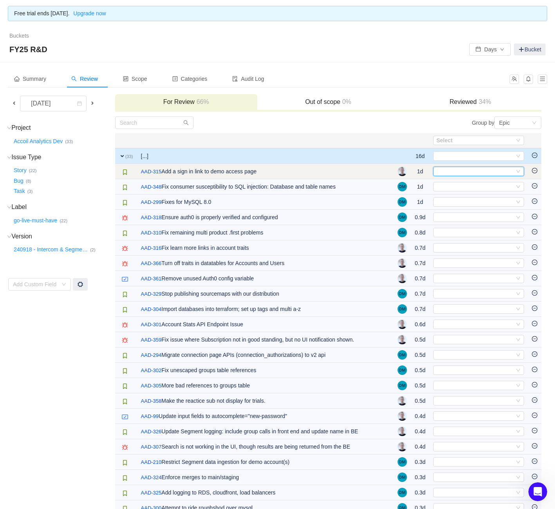
click at [487, 173] on div "Select" at bounding box center [476, 171] width 78 height 9
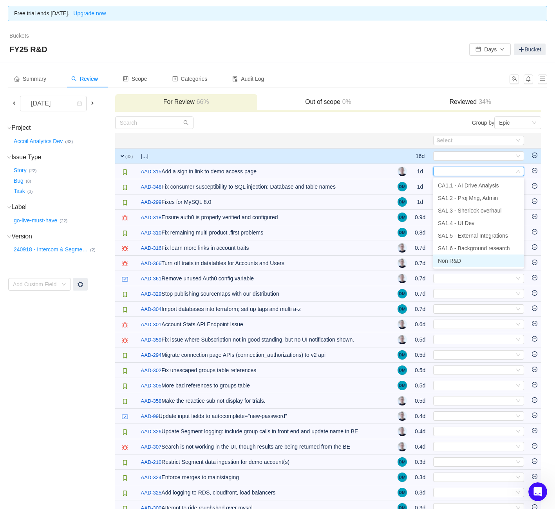
click at [470, 259] on li "Non R&D" at bounding box center [478, 260] width 91 height 13
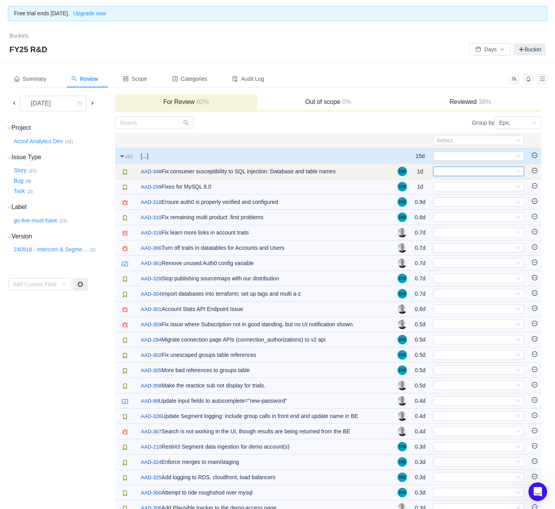
click at [489, 169] on div "Select" at bounding box center [476, 171] width 78 height 9
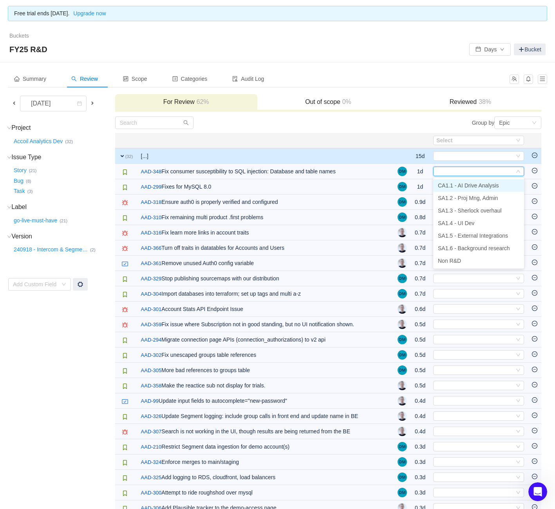
click at [490, 185] on span "CA1.1 - AI Drive Analysis" at bounding box center [468, 185] width 61 height 6
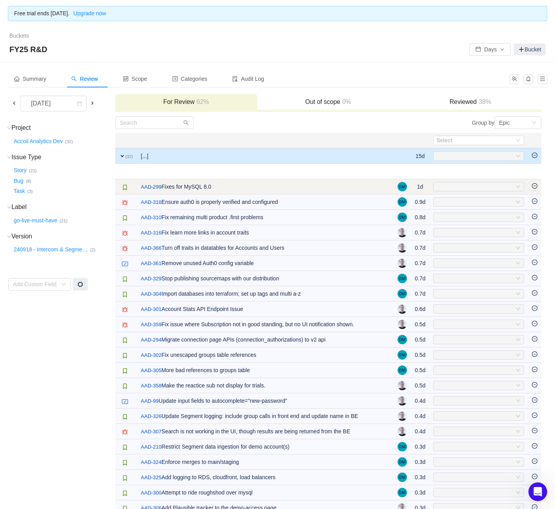
click at [490, 194] on td "Select Out of scope" at bounding box center [479, 201] width 99 height 15
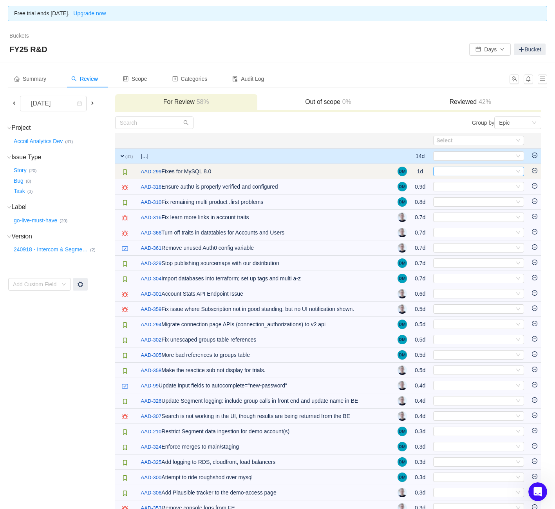
click at [491, 168] on div "Select" at bounding box center [476, 171] width 78 height 9
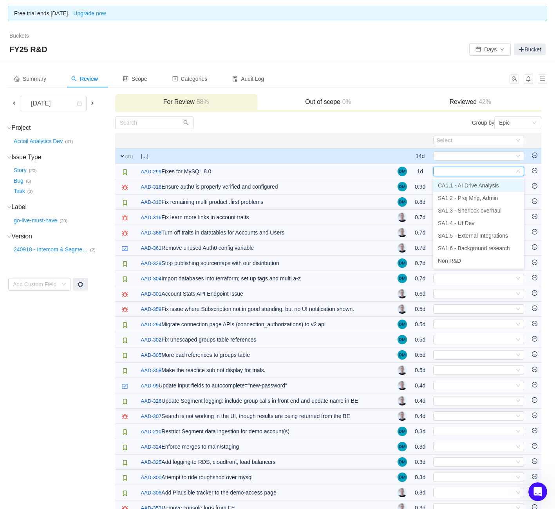
click at [486, 185] on span "CA1.1 - AI Drive Analysis" at bounding box center [468, 185] width 61 height 6
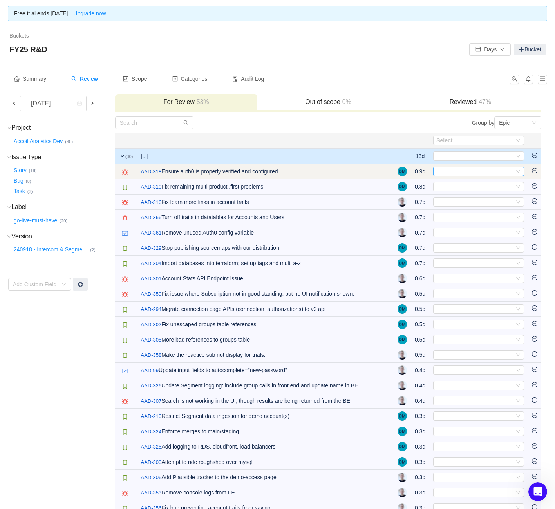
click at [460, 169] on div "Select" at bounding box center [476, 171] width 78 height 9
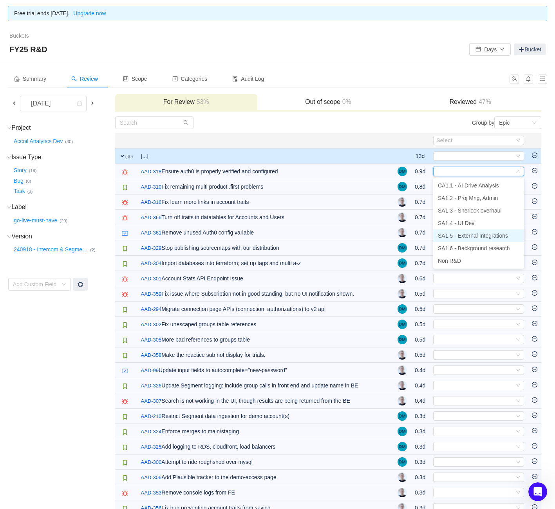
click at [463, 233] on span "SA1.5 - External Integrations" at bounding box center [473, 235] width 70 height 6
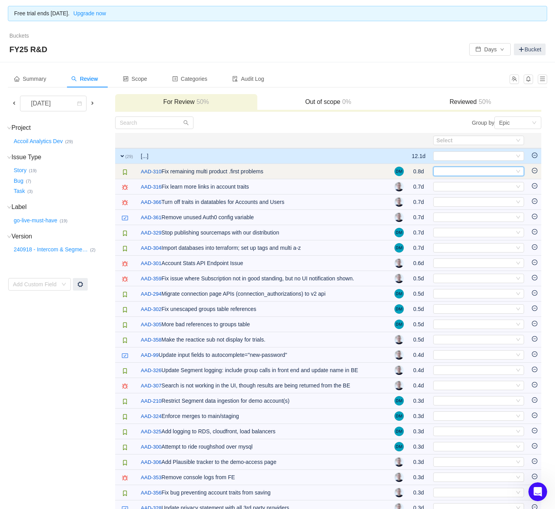
click at [459, 169] on div "Select" at bounding box center [476, 171] width 78 height 9
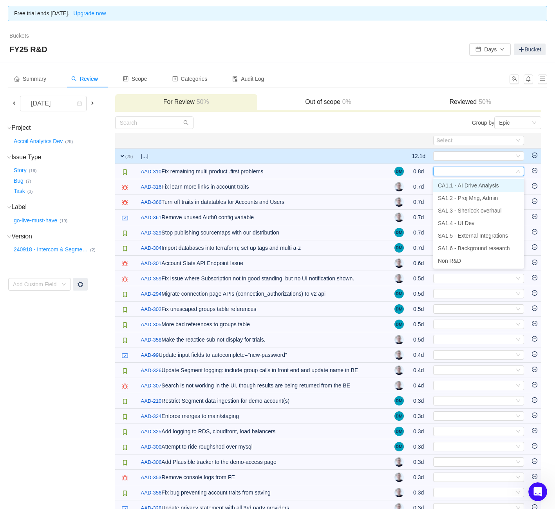
click at [458, 181] on li "CA1.1 - AI Drive Analysis" at bounding box center [478, 185] width 91 height 13
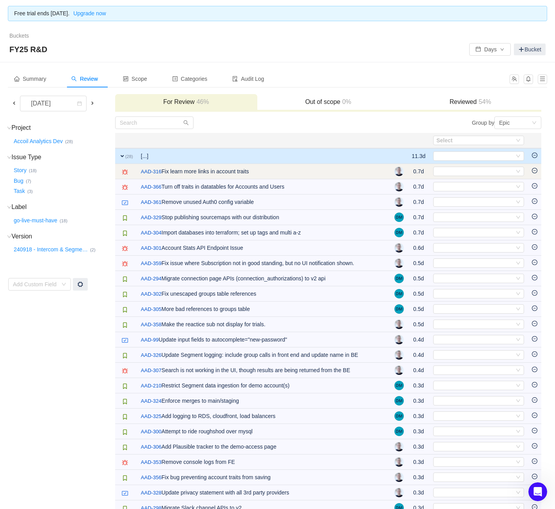
click at [457, 165] on td "Select Out of scope" at bounding box center [479, 171] width 99 height 15
click at [457, 170] on div "Select" at bounding box center [476, 171] width 78 height 9
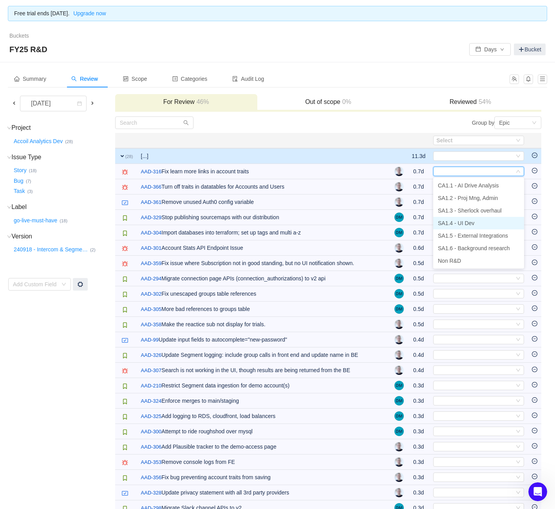
click at [460, 227] on li "SA1.4 - UI Dev" at bounding box center [478, 223] width 91 height 13
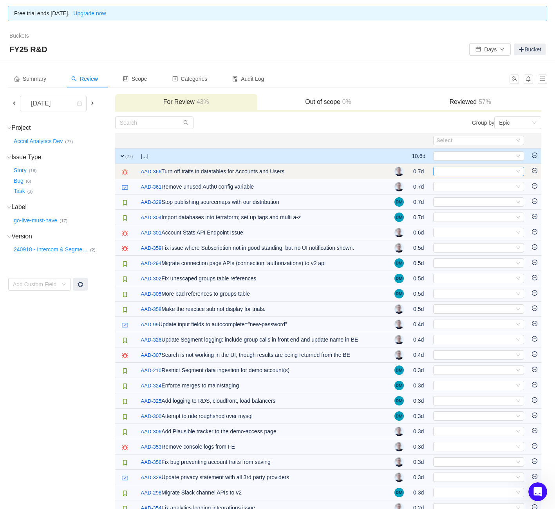
click at [460, 171] on div "Select" at bounding box center [476, 171] width 78 height 9
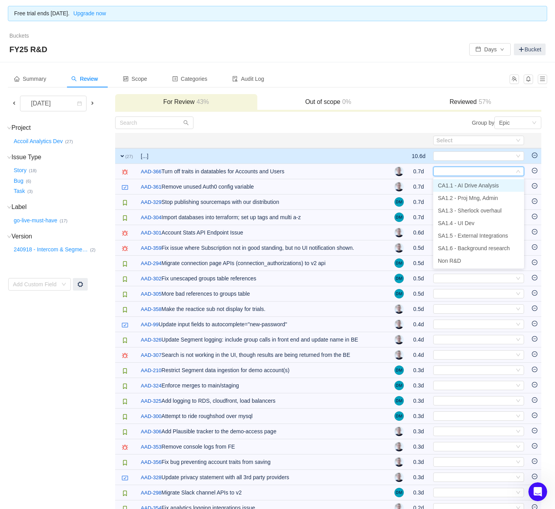
click at [464, 186] on span "CA1.1 - AI Drive Analysis" at bounding box center [468, 185] width 61 height 6
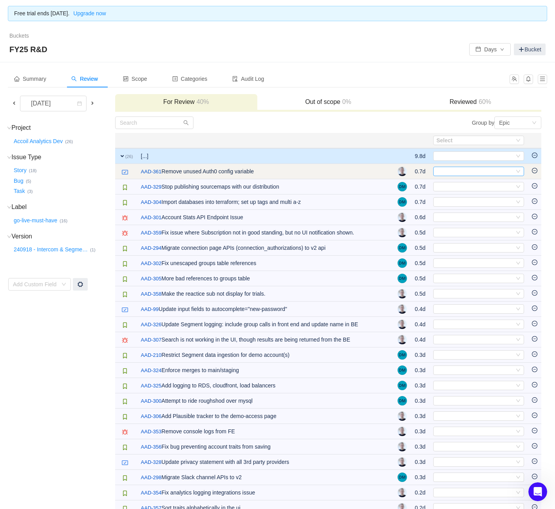
click at [461, 173] on div "Select" at bounding box center [476, 171] width 78 height 9
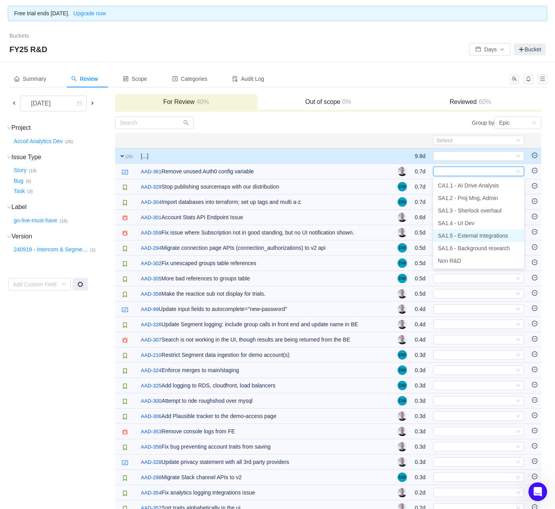
click at [463, 235] on span "SA1.5 - External Integrations" at bounding box center [473, 235] width 70 height 6
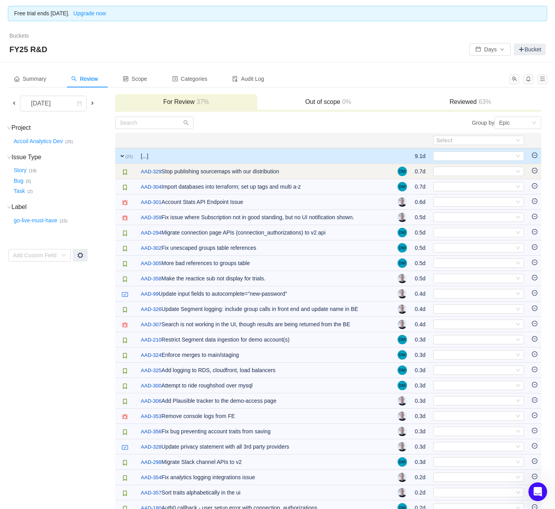
click at [458, 164] on td "Select Out of scope" at bounding box center [479, 171] width 99 height 15
click at [456, 171] on div "Select" at bounding box center [476, 171] width 78 height 9
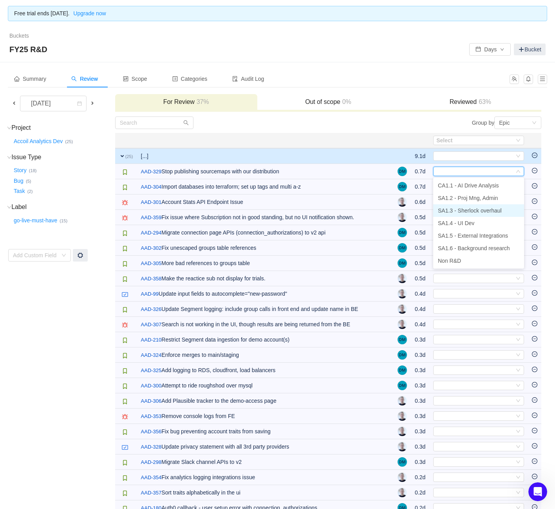
click at [464, 211] on span "SA1.3 - Sherlock overhaul" at bounding box center [470, 210] width 64 height 6
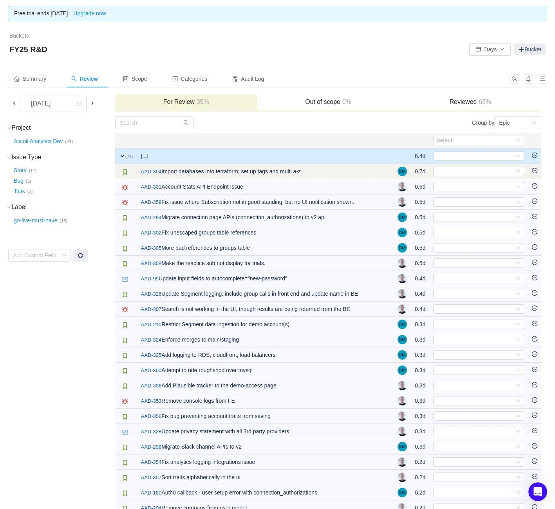
click at [464, 178] on td "Select Out of scope" at bounding box center [479, 171] width 99 height 15
click at [468, 173] on div "Select" at bounding box center [476, 171] width 78 height 9
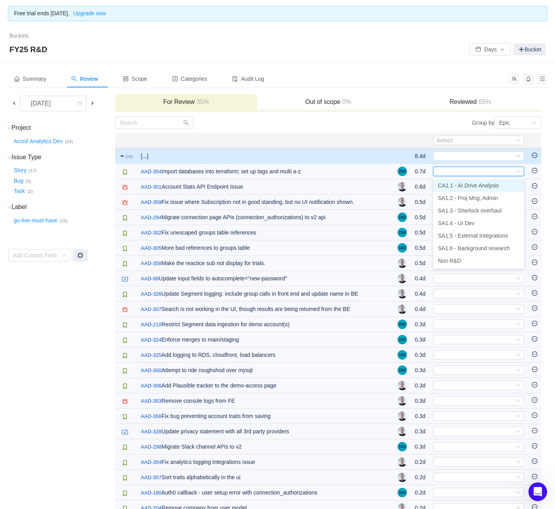
click at [466, 183] on span "CA1.1 - AI Drive Analysis" at bounding box center [468, 185] width 61 height 6
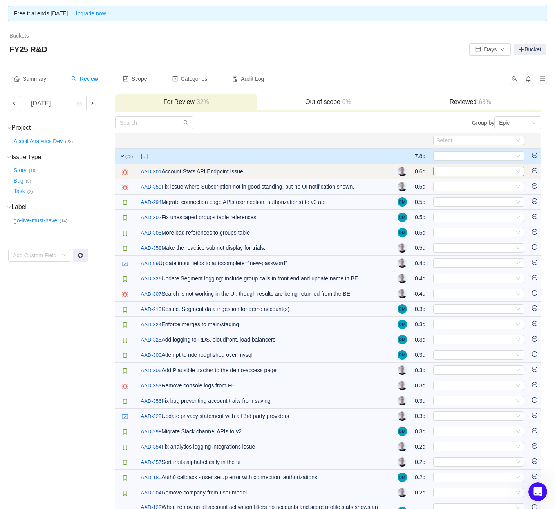
click at [466, 169] on div "Select" at bounding box center [476, 171] width 78 height 9
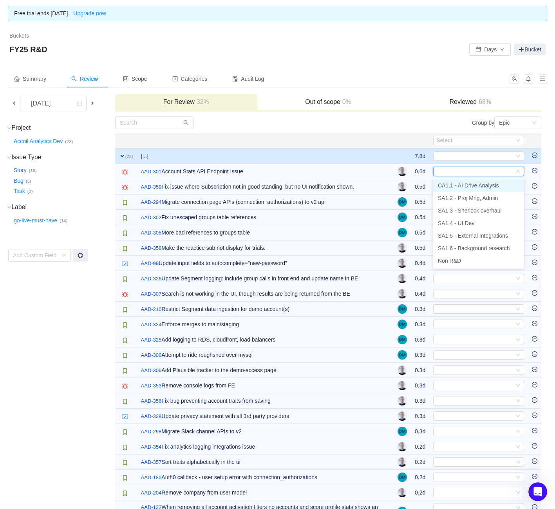
click at [469, 183] on span "CA1.1 - AI Drive Analysis" at bounding box center [468, 185] width 61 height 6
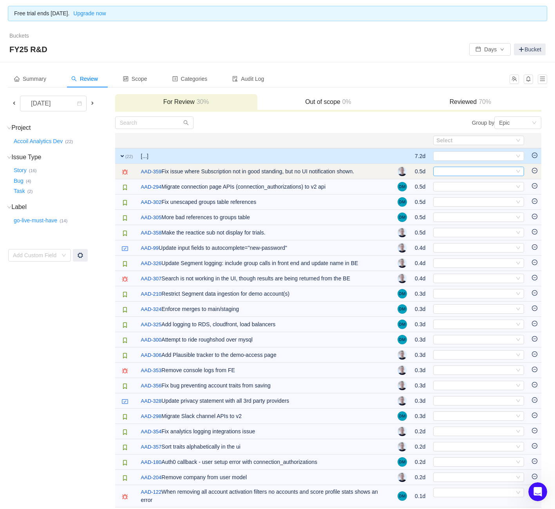
click at [466, 167] on div "Select" at bounding box center [476, 171] width 78 height 9
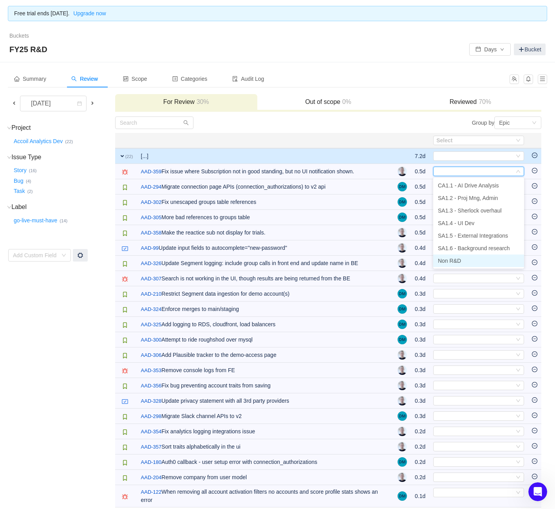
click at [466, 258] on li "Non R&D" at bounding box center [478, 260] width 91 height 13
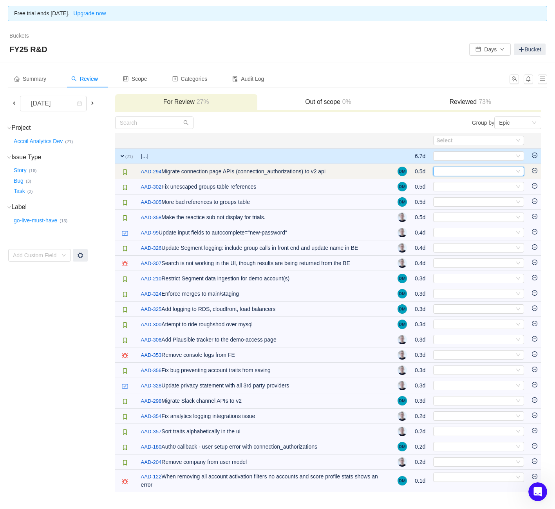
click at [475, 170] on div "Select" at bounding box center [476, 171] width 78 height 9
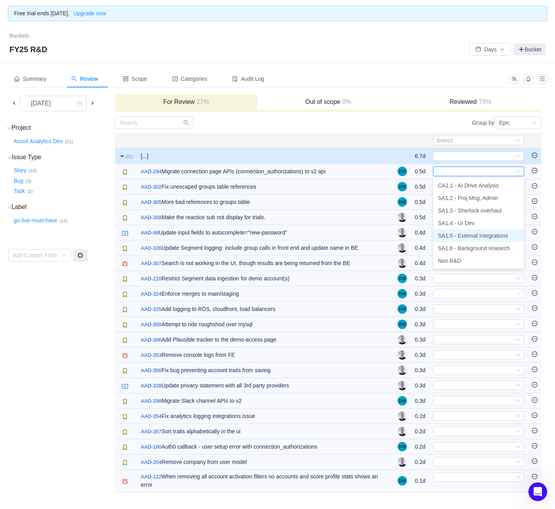
click at [478, 236] on span "SA1.5 - External Integrations" at bounding box center [473, 235] width 70 height 6
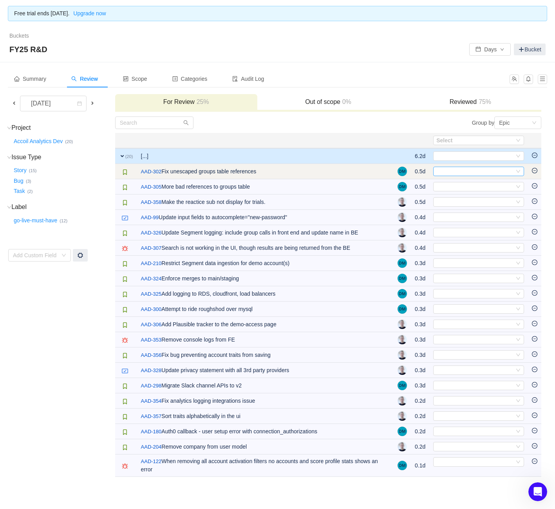
click at [468, 170] on div "Select" at bounding box center [476, 171] width 78 height 9
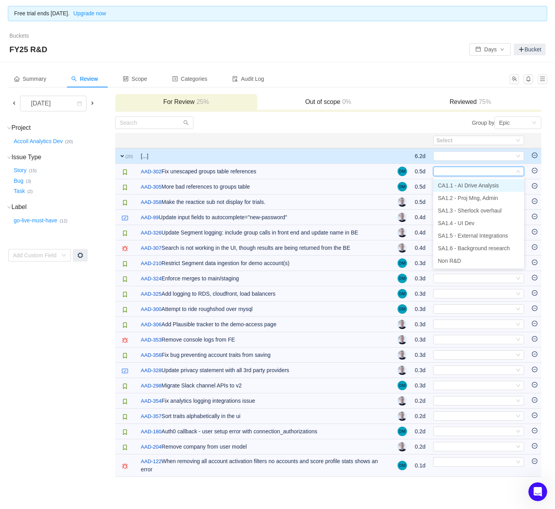
click at [470, 186] on span "CA1.1 - AI Drive Analysis" at bounding box center [468, 185] width 61 height 6
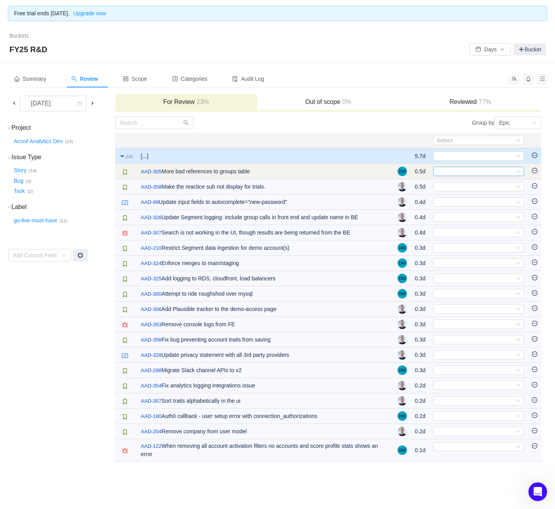
click at [464, 171] on div "Select" at bounding box center [476, 171] width 78 height 9
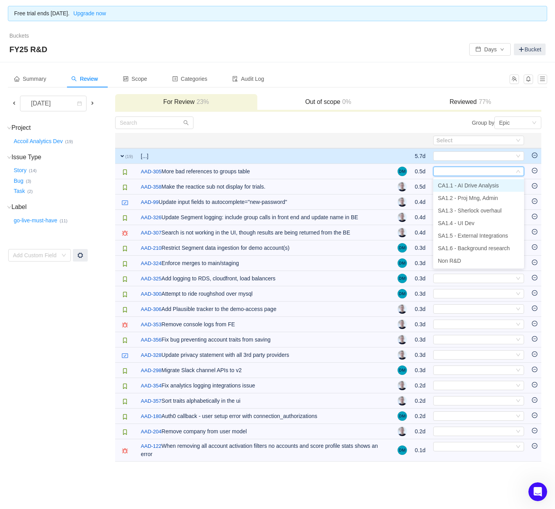
click at [471, 188] on span "CA1.1 - AI Drive Analysis" at bounding box center [468, 185] width 61 height 6
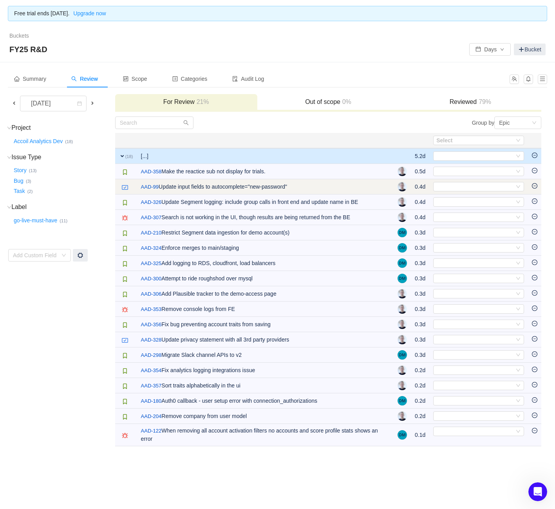
click at [467, 181] on td "Select Out of scope" at bounding box center [479, 186] width 99 height 15
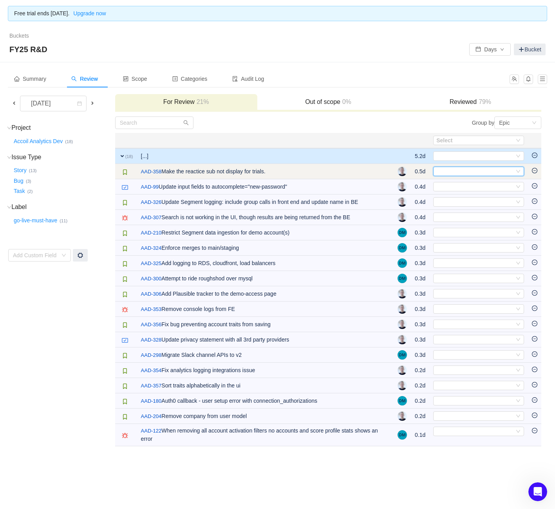
click at [466, 175] on div "Select" at bounding box center [476, 171] width 78 height 9
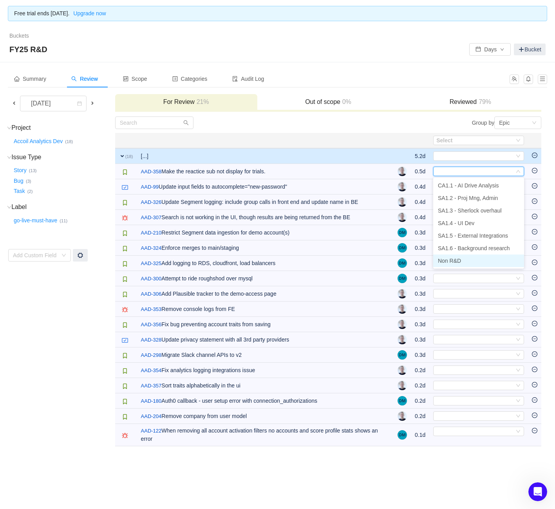
click at [468, 257] on li "Non R&D" at bounding box center [478, 260] width 91 height 13
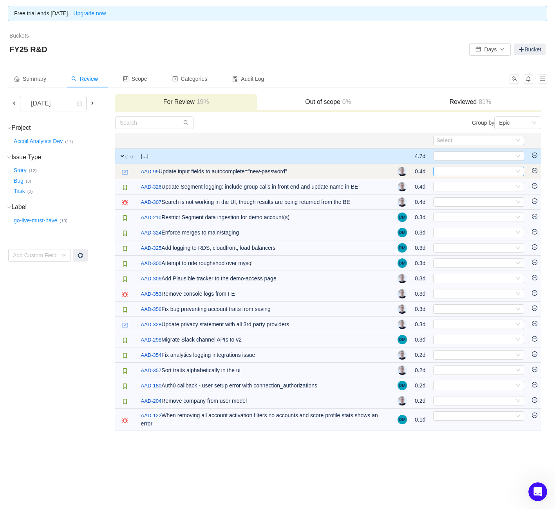
click at [480, 172] on div "Select" at bounding box center [476, 171] width 78 height 9
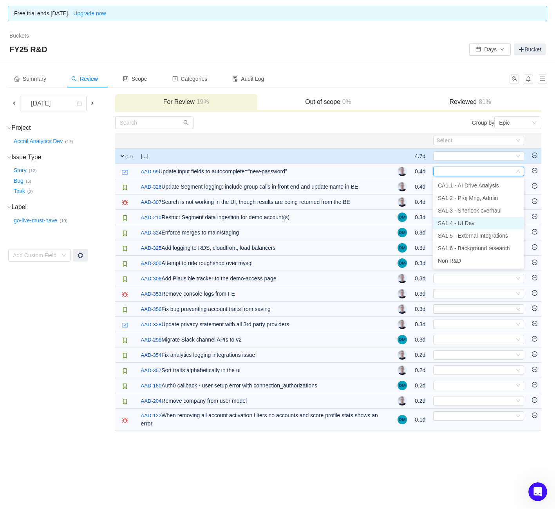
click at [473, 225] on span "SA1.4 - UI Dev" at bounding box center [456, 223] width 36 height 6
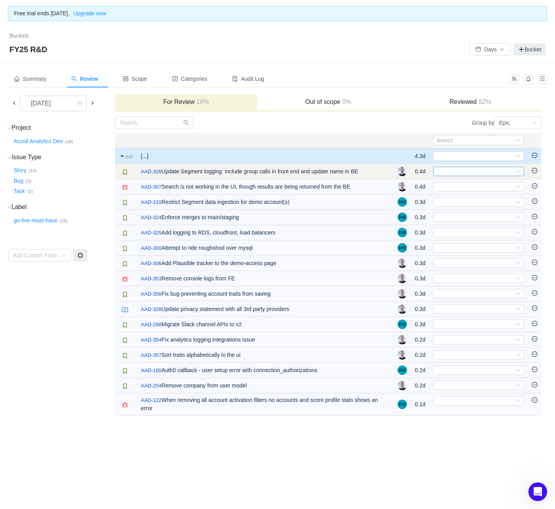
click at [477, 167] on div "Select" at bounding box center [476, 171] width 78 height 9
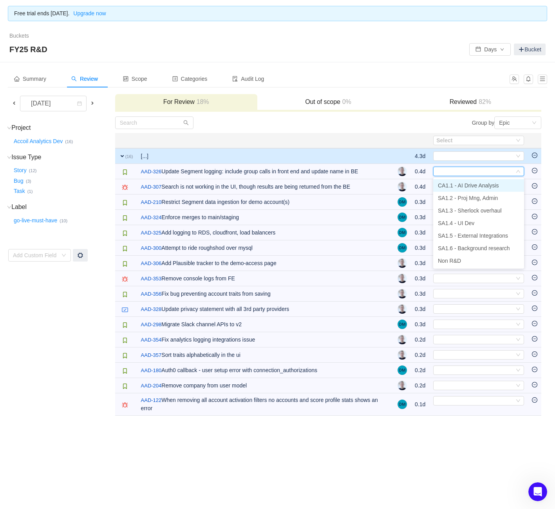
click at [477, 187] on span "CA1.1 - AI Drive Analysis" at bounding box center [468, 185] width 61 height 6
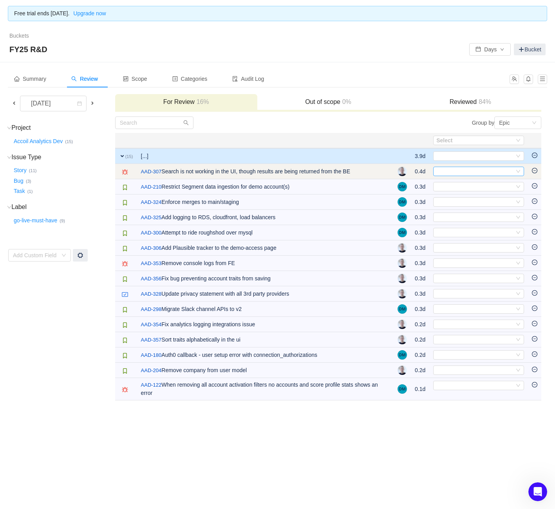
click at [475, 174] on div "Select" at bounding box center [476, 171] width 78 height 9
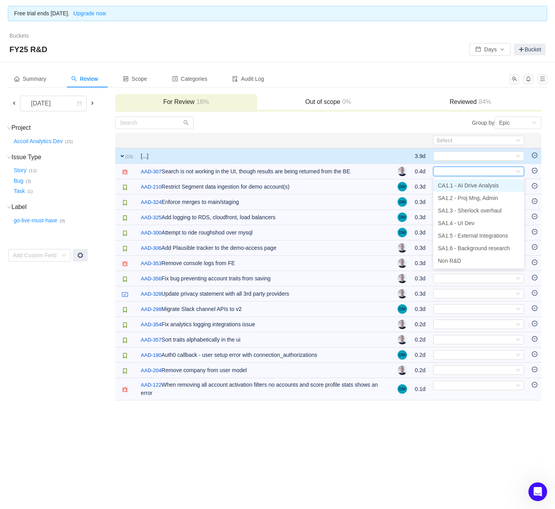
click at [473, 183] on span "CA1.1 - AI Drive Analysis" at bounding box center [468, 185] width 61 height 6
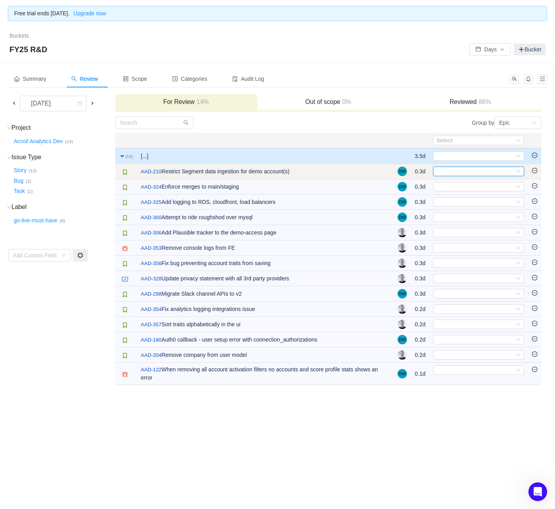
click at [473, 176] on div "Select" at bounding box center [478, 171] width 91 height 9
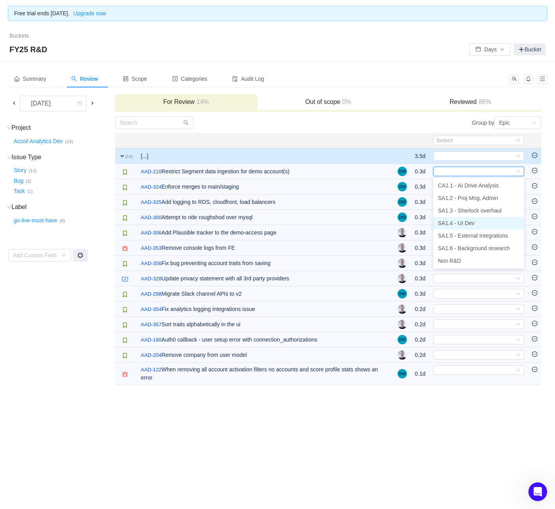
click at [484, 225] on li "SA1.4 - UI Dev" at bounding box center [478, 223] width 91 height 13
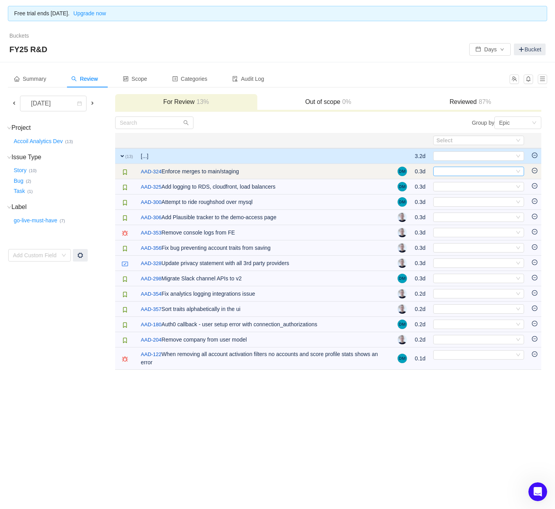
click at [466, 170] on div "Select" at bounding box center [476, 171] width 78 height 9
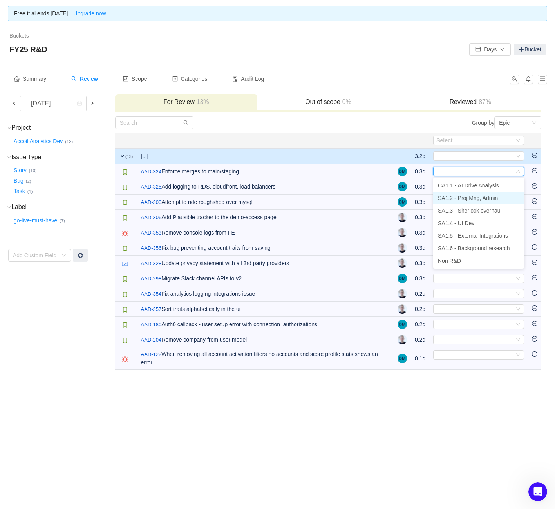
click at [463, 196] on span "SA1.2 - Proj Mng, Admin" at bounding box center [468, 198] width 60 height 6
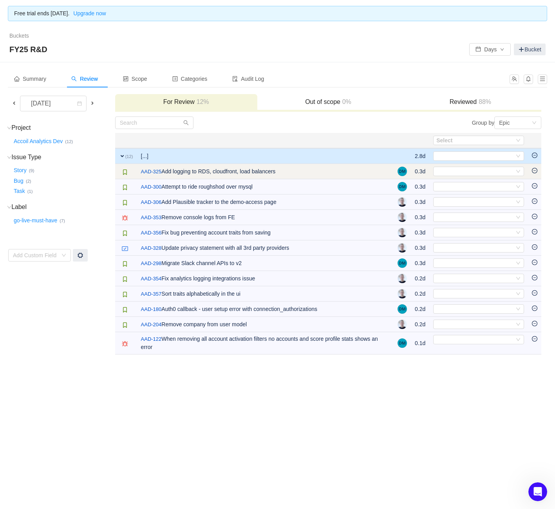
click at [463, 176] on td "Select Out of scope" at bounding box center [479, 171] width 99 height 15
click at [464, 174] on div "Select" at bounding box center [476, 171] width 78 height 9
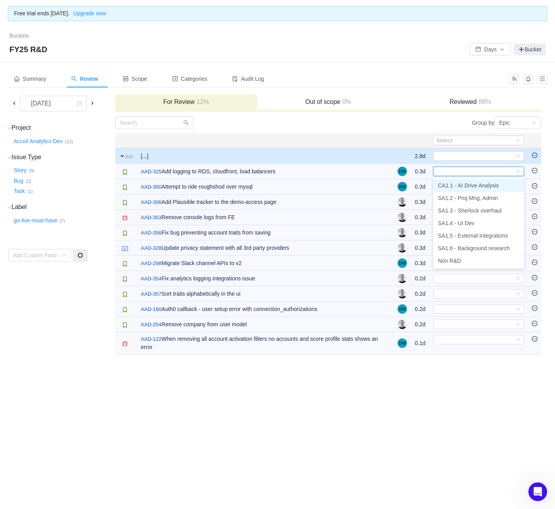
click at [466, 187] on span "CA1.1 - AI Drive Analysis" at bounding box center [468, 185] width 61 height 6
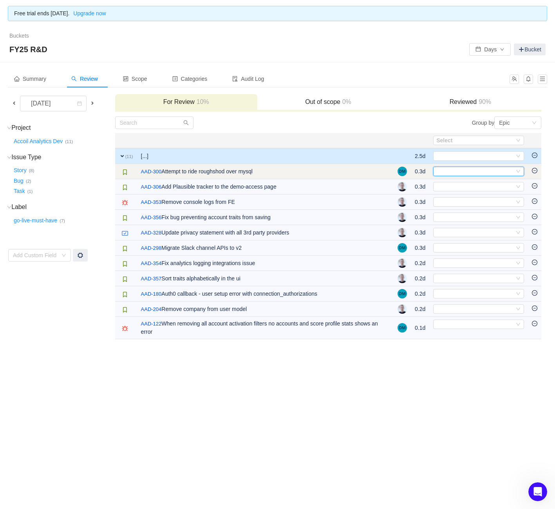
click at [466, 174] on div "Select" at bounding box center [476, 171] width 78 height 9
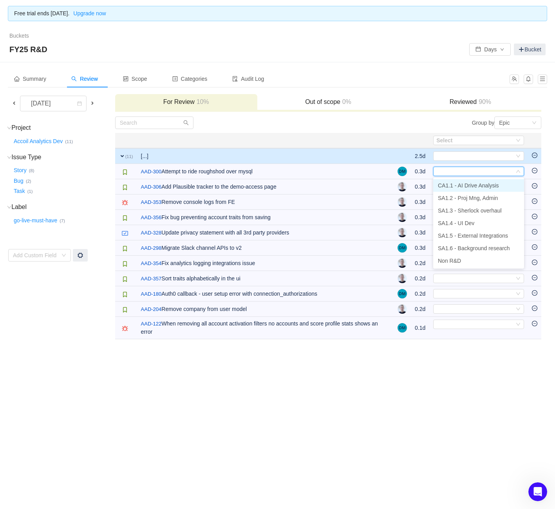
click at [464, 185] on span "CA1.1 - AI Drive Analysis" at bounding box center [468, 185] width 61 height 6
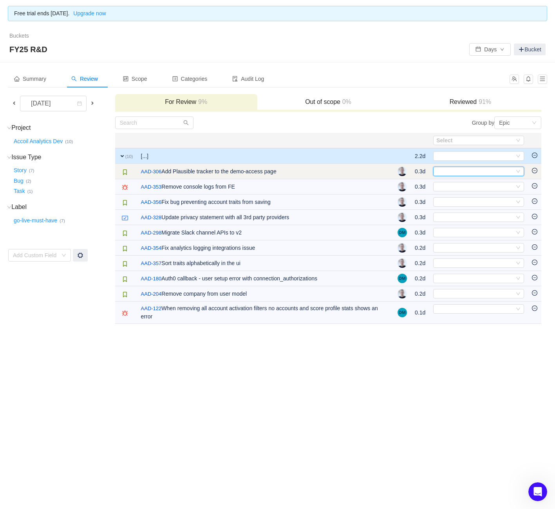
click at [464, 175] on div "Select" at bounding box center [476, 171] width 78 height 9
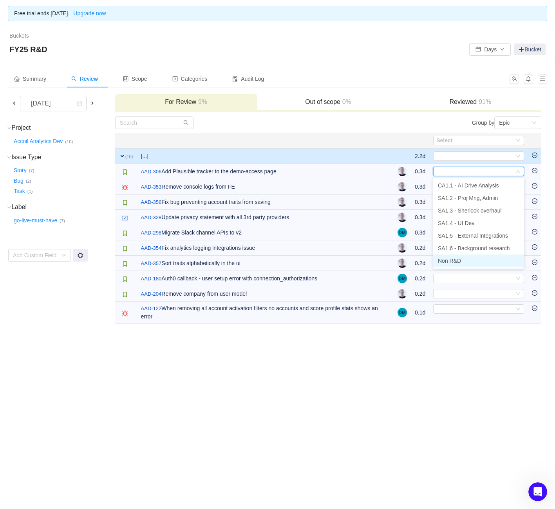
click at [459, 259] on span "Non R&D" at bounding box center [449, 260] width 23 height 6
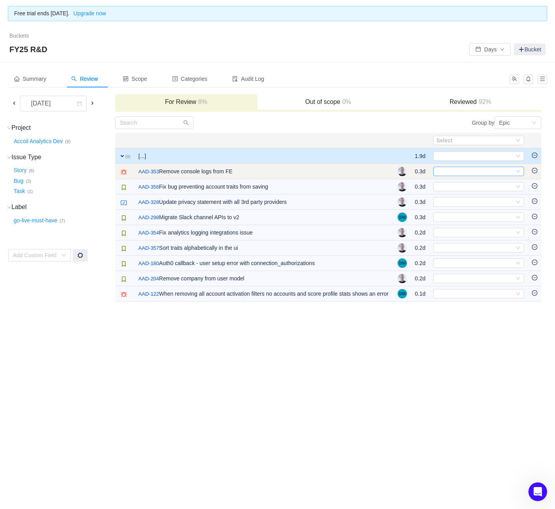
click at [473, 173] on div "Select" at bounding box center [476, 171] width 78 height 9
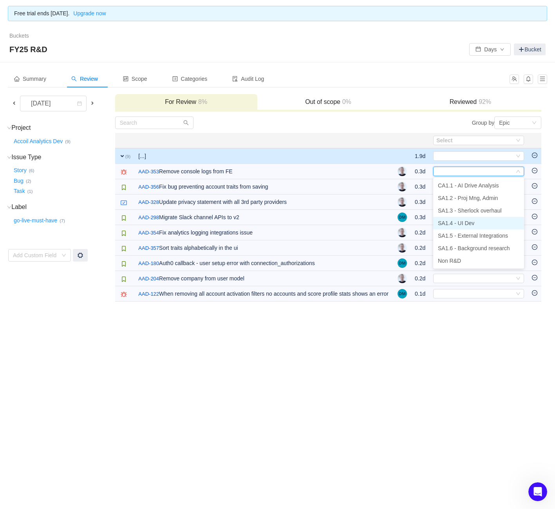
click at [469, 218] on li "SA1.4 - UI Dev" at bounding box center [478, 223] width 91 height 13
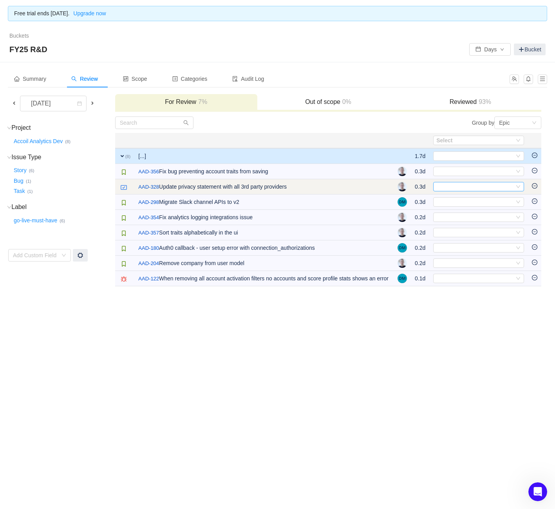
click at [466, 182] on div "Select" at bounding box center [478, 186] width 91 height 9
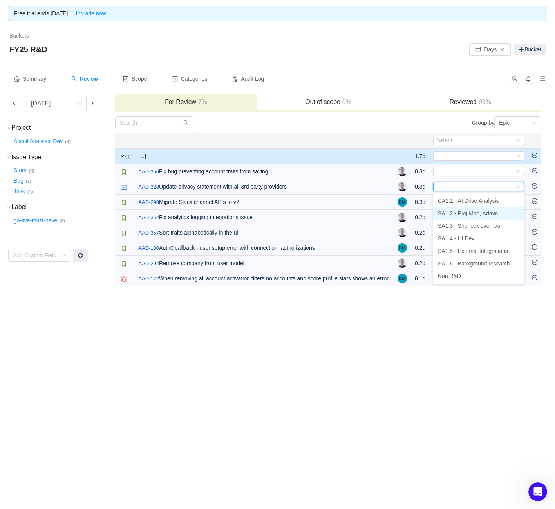
click at [476, 212] on span "SA1.2 - Proj Mng, Admin" at bounding box center [468, 213] width 60 height 6
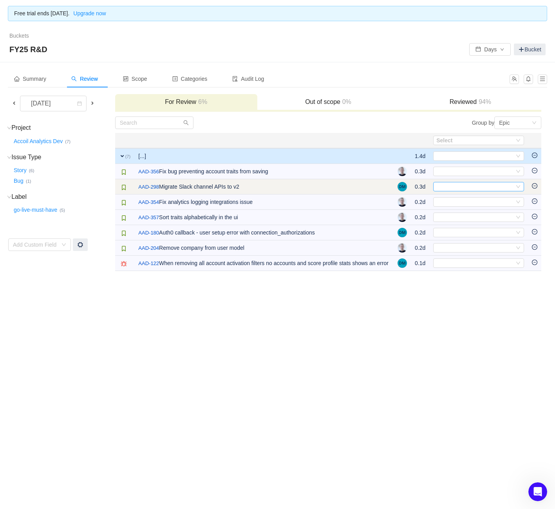
click at [476, 185] on div "Select" at bounding box center [476, 186] width 78 height 9
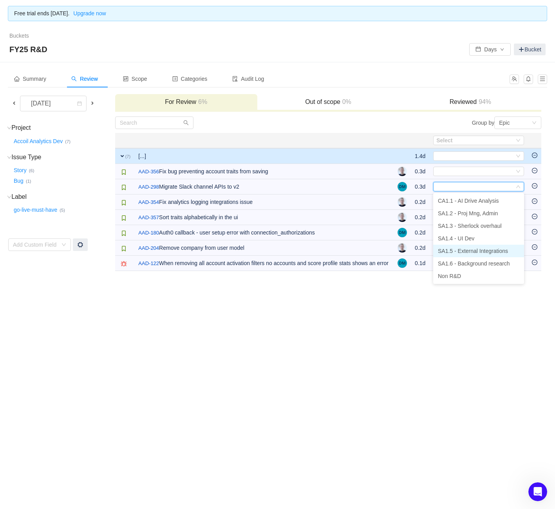
click at [473, 248] on span "SA1.5 - External Integrations" at bounding box center [473, 251] width 70 height 6
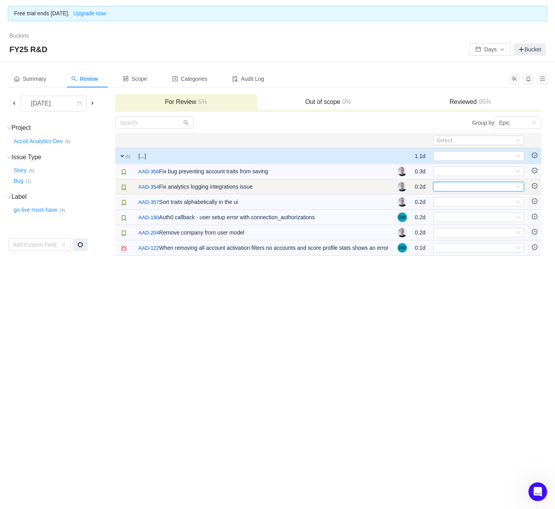
click at [475, 189] on div "Select" at bounding box center [476, 186] width 78 height 9
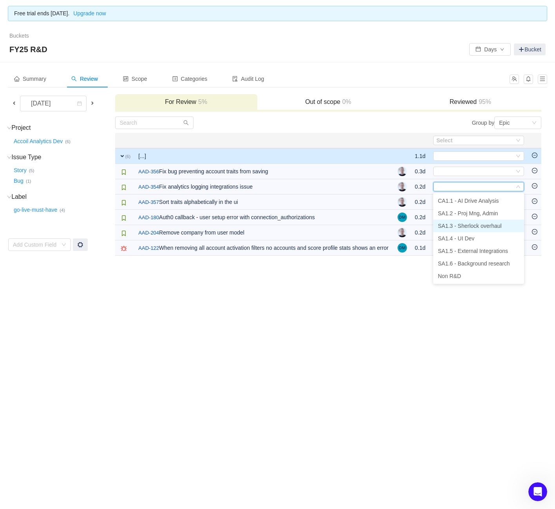
click at [479, 229] on li "SA1.3 - Sherlock overhaul" at bounding box center [478, 225] width 91 height 13
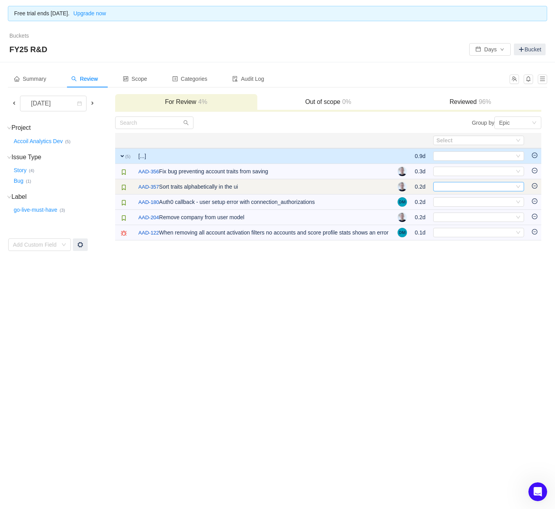
click at [476, 189] on div "Select" at bounding box center [476, 186] width 78 height 9
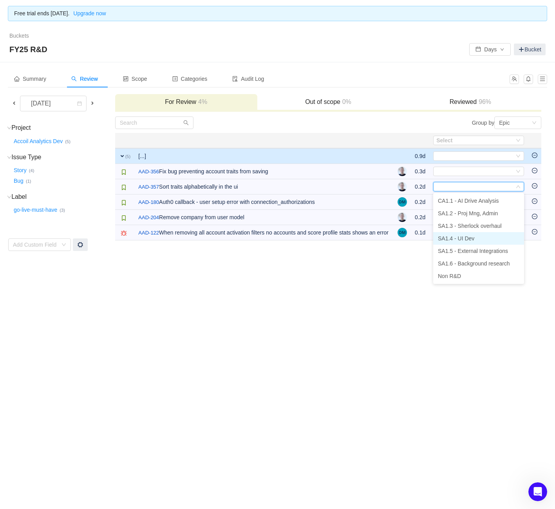
click at [475, 241] on span "SA1.4 - UI Dev" at bounding box center [456, 238] width 36 height 6
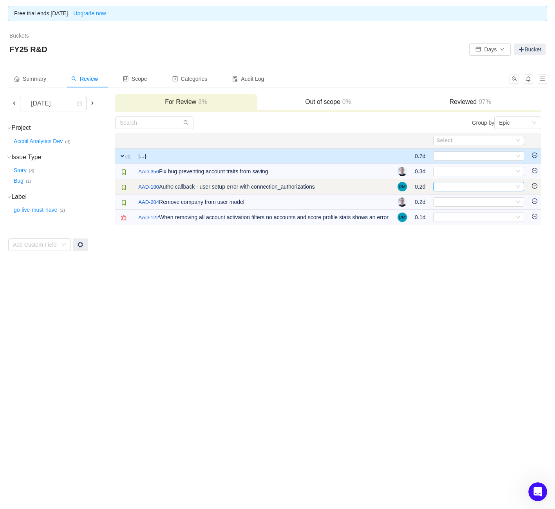
click at [468, 183] on div "Select" at bounding box center [476, 186] width 78 height 9
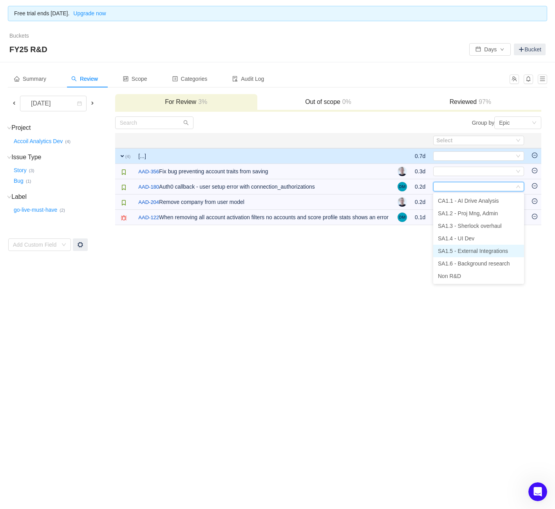
click at [474, 250] on span "SA1.5 - External Integrations" at bounding box center [473, 251] width 70 height 6
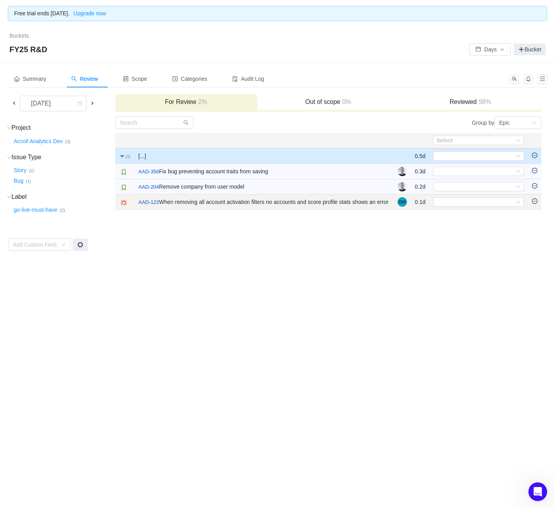
click at [470, 195] on td "Select Out of scope" at bounding box center [479, 201] width 99 height 15
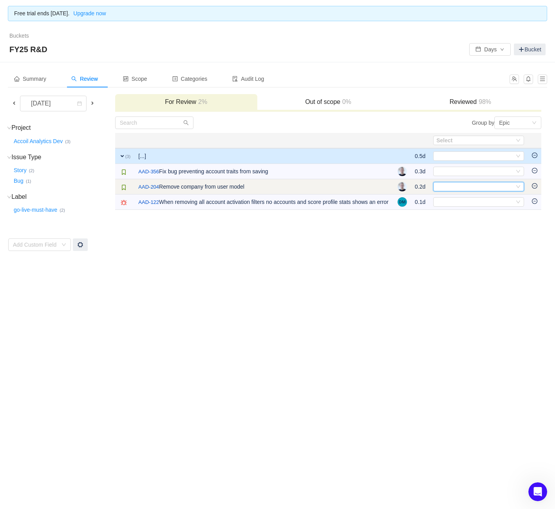
click at [464, 187] on div "Select" at bounding box center [476, 186] width 78 height 9
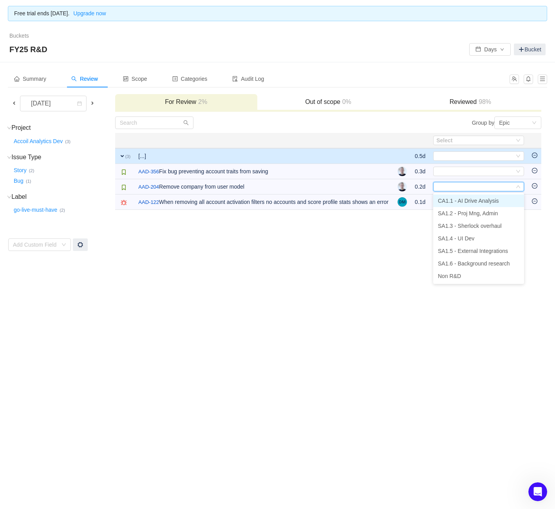
click at [462, 200] on span "CA1.1 - AI Drive Analysis" at bounding box center [468, 201] width 61 height 6
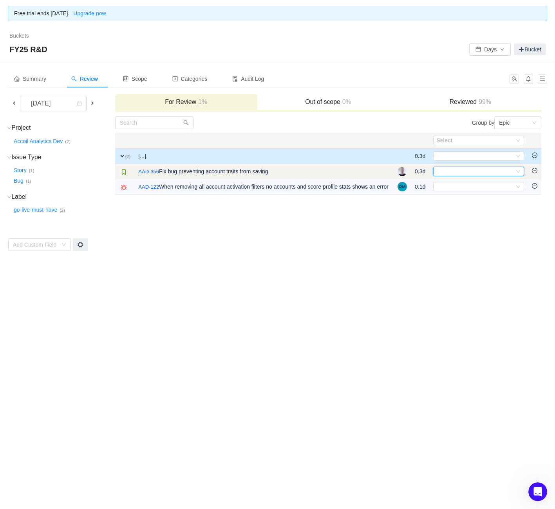
click at [461, 174] on div "Select" at bounding box center [476, 171] width 78 height 9
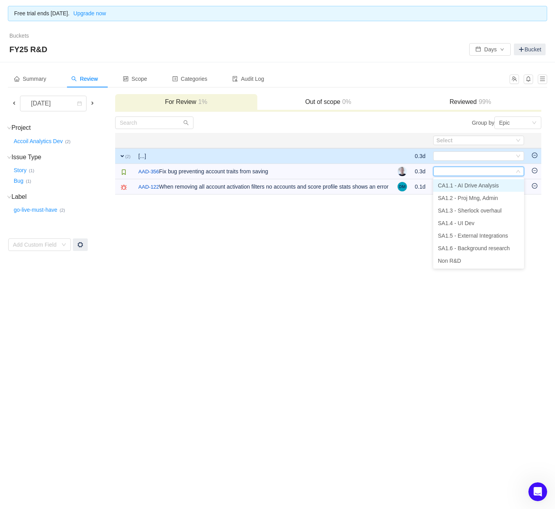
click at [461, 185] on span "CA1.1 - AI Drive Analysis" at bounding box center [468, 185] width 61 height 6
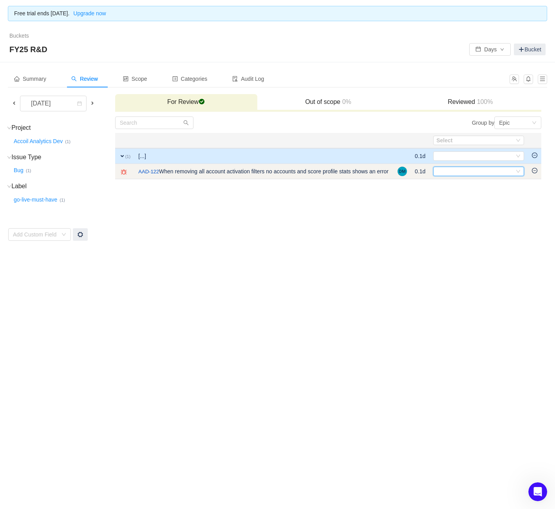
click at [464, 169] on div "Select" at bounding box center [476, 171] width 78 height 9
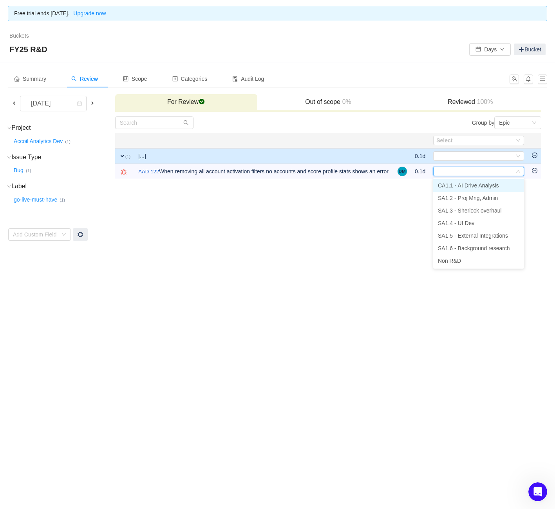
click at [463, 185] on span "CA1.1 - AI Drive Analysis" at bounding box center [468, 185] width 61 height 6
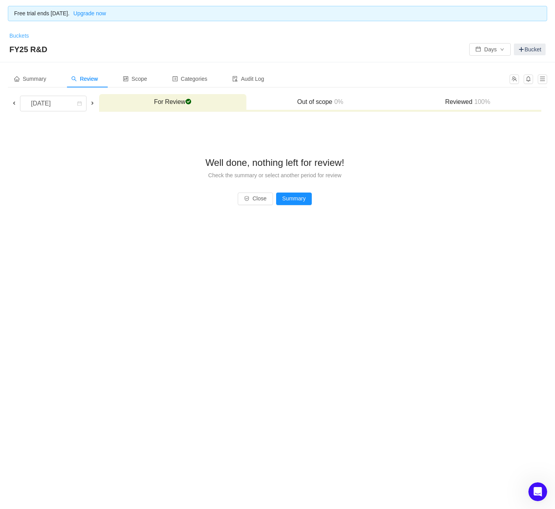
click at [16, 34] on link "Buckets" at bounding box center [19, 36] width 20 height 6
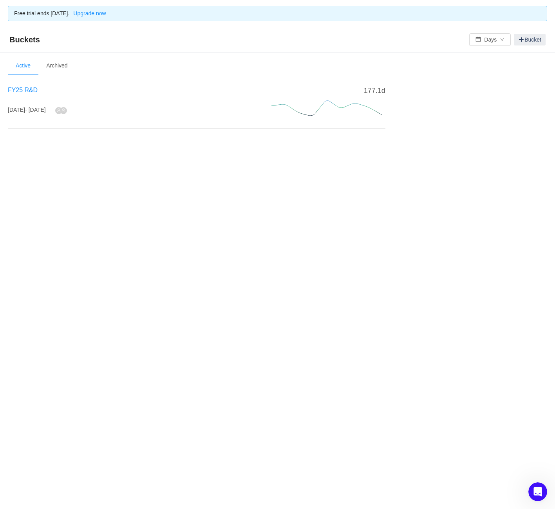
click at [16, 89] on span "FY25 R&D" at bounding box center [23, 90] width 30 height 7
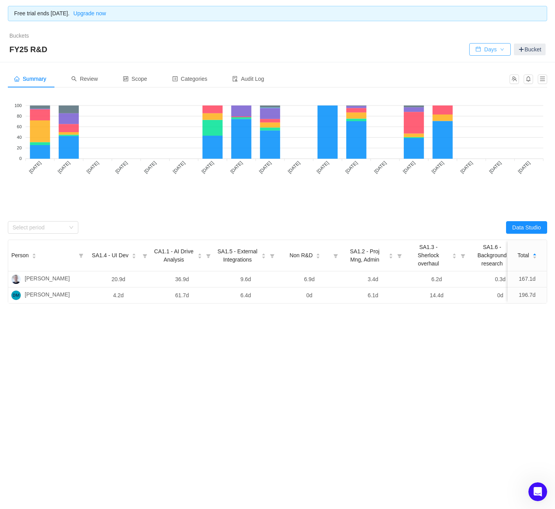
click at [488, 53] on button "Days" at bounding box center [491, 49] width 42 height 13
click at [486, 49] on button "Days" at bounding box center [491, 49] width 42 height 13
click at [541, 227] on button "Data Studio" at bounding box center [526, 227] width 41 height 13
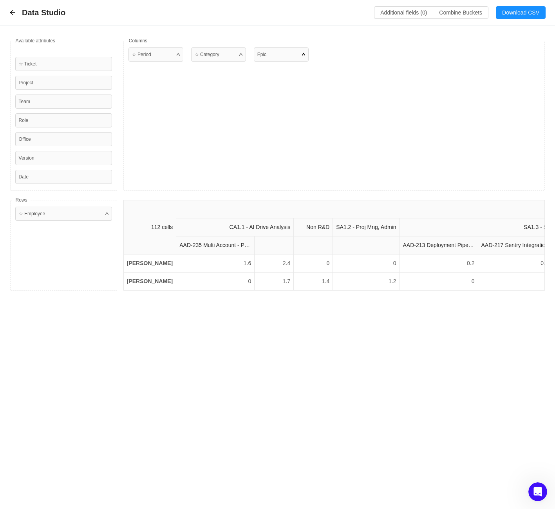
click at [305, 54] on div at bounding box center [303, 54] width 3 height 7
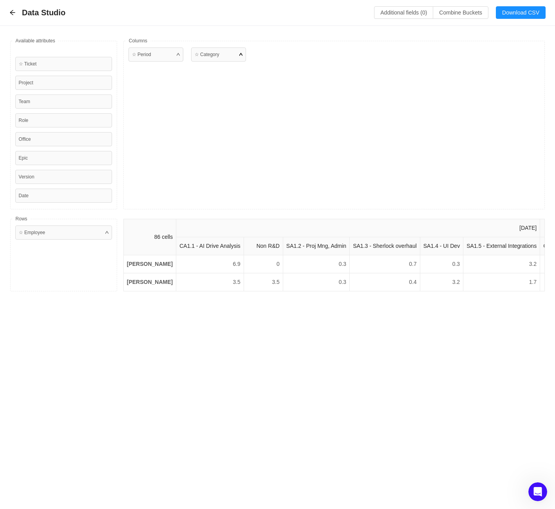
click at [220, 59] on div "☆ Category" at bounding box center [218, 54] width 55 height 14
click at [223, 57] on div "☆ Category" at bounding box center [218, 54] width 55 height 14
click at [12, 15] on icon "icon: arrow-left" at bounding box center [12, 12] width 6 height 6
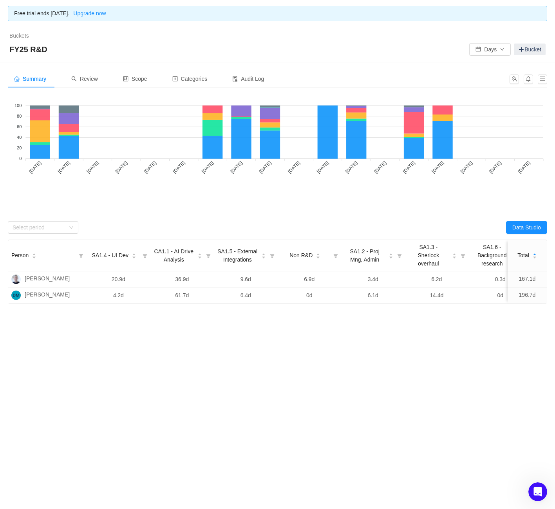
click at [95, 163] on tspan "[DATE]" at bounding box center [92, 167] width 15 height 15
click at [82, 76] on span "Review" at bounding box center [84, 79] width 27 height 6
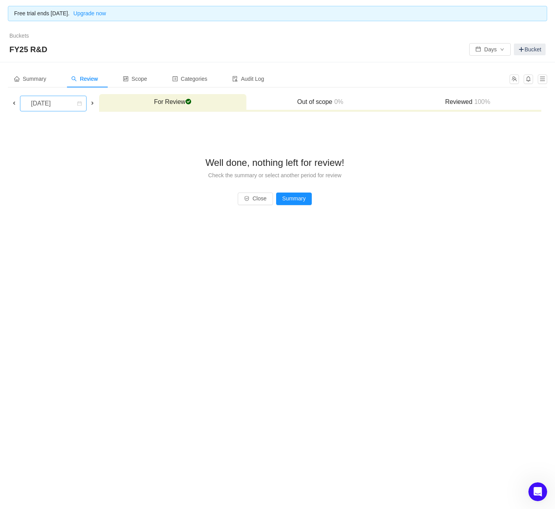
click at [58, 109] on div "[DATE]" at bounding box center [42, 103] width 34 height 15
click at [52, 146] on li "[DATE]" at bounding box center [59, 146] width 79 height 13
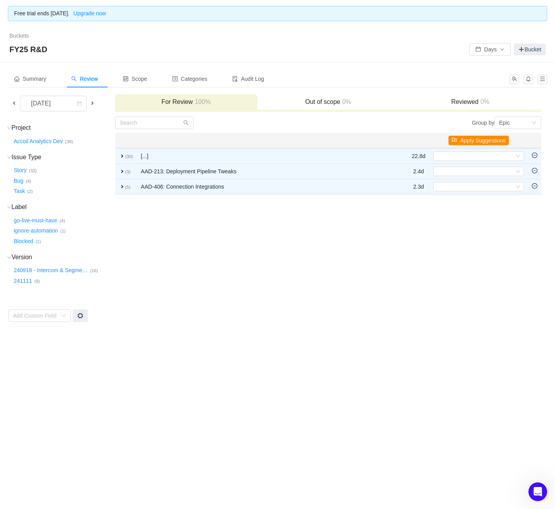
click at [464, 138] on button "Apply Suggestions" at bounding box center [479, 140] width 60 height 9
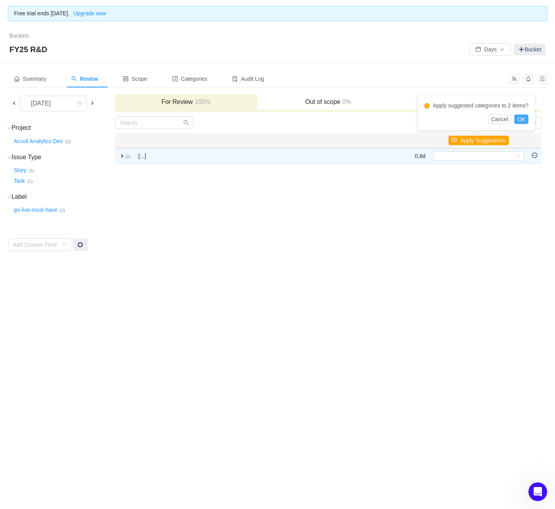
click at [525, 121] on button "OK" at bounding box center [522, 118] width 14 height 9
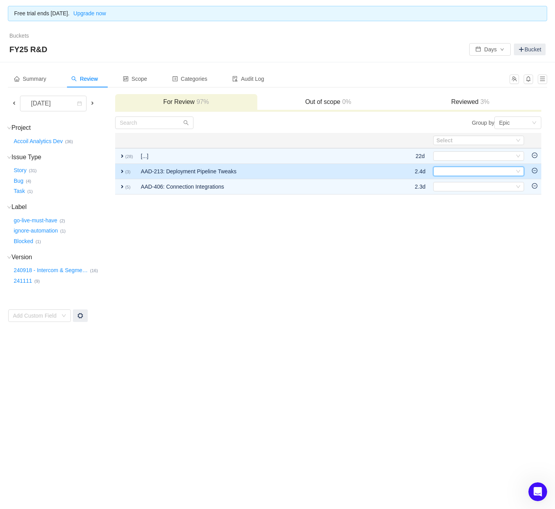
click at [467, 168] on div "Select" at bounding box center [476, 171] width 78 height 9
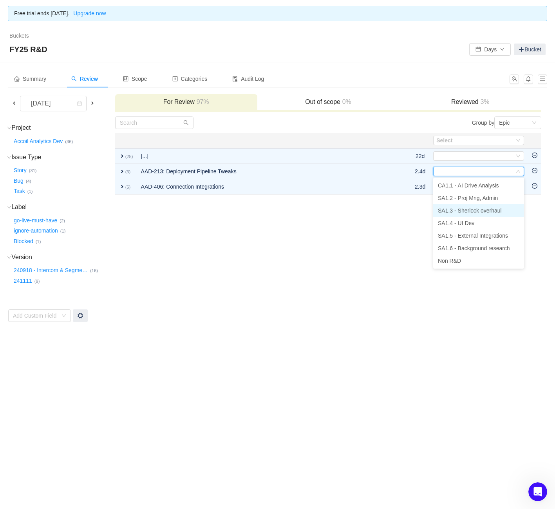
click at [468, 210] on span "SA1.3 - Sherlock overhaul" at bounding box center [470, 210] width 64 height 6
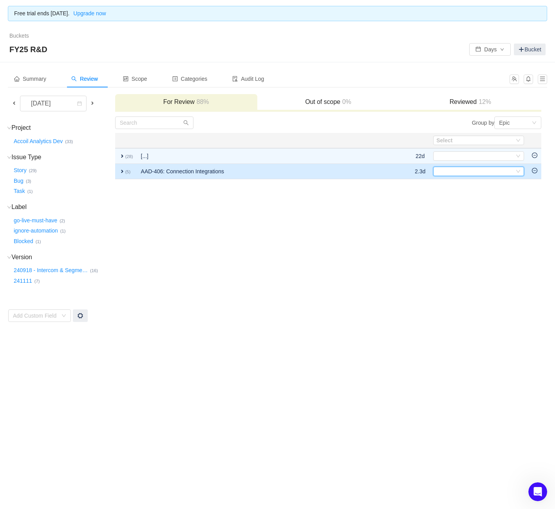
click at [481, 174] on div "Select" at bounding box center [476, 171] width 78 height 9
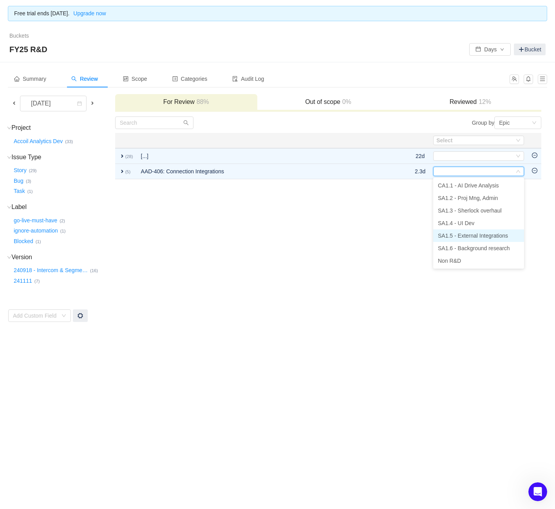
click at [498, 238] on span "SA1.5 - External Integrations" at bounding box center [473, 235] width 70 height 6
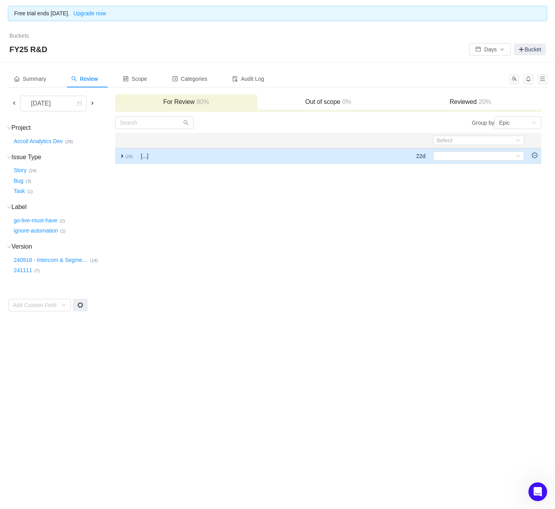
click at [123, 156] on span "expand" at bounding box center [122, 156] width 6 height 6
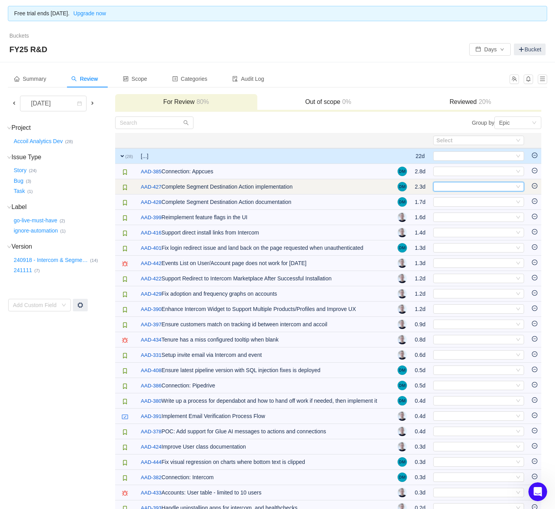
click at [480, 182] on div "Select" at bounding box center [476, 186] width 78 height 9
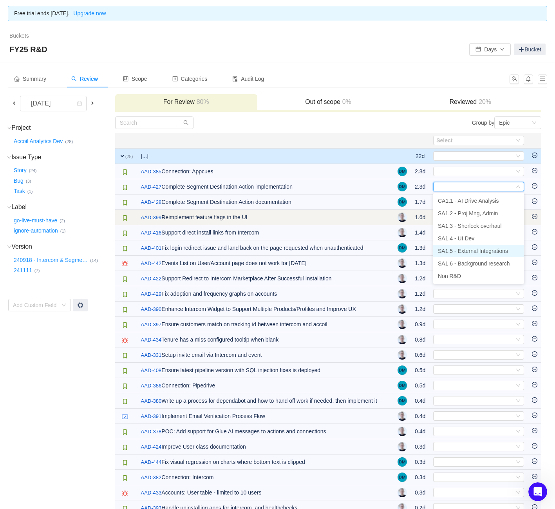
drag, startPoint x: 473, startPoint y: 251, endPoint x: 474, endPoint y: 224, distance: 27.5
click at [474, 249] on span "SA1.5 - External Integrations" at bounding box center [473, 251] width 70 height 6
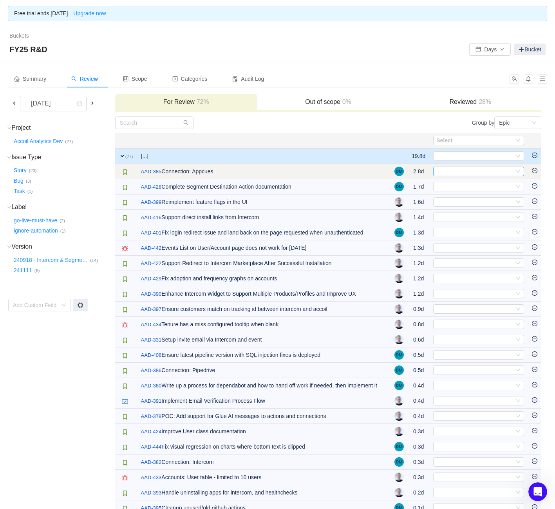
click at [463, 173] on div "Select" at bounding box center [476, 171] width 78 height 9
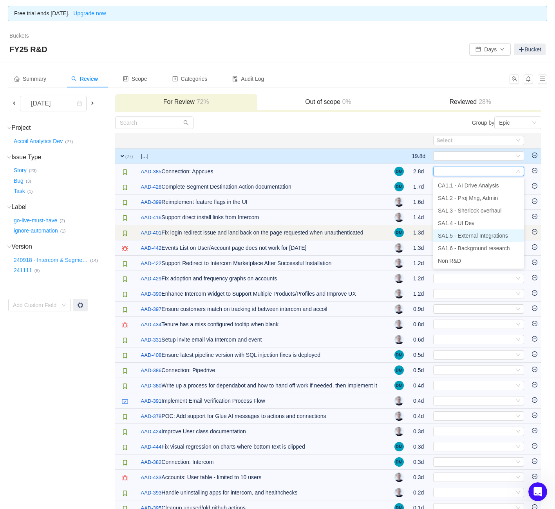
drag, startPoint x: 459, startPoint y: 233, endPoint x: 459, endPoint y: 227, distance: 6.7
click at [459, 233] on span "SA1.5 - External Integrations" at bounding box center [473, 235] width 70 height 6
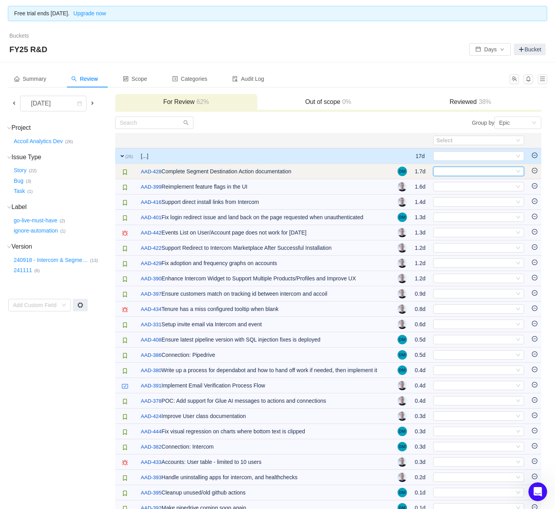
click at [459, 173] on div "Select" at bounding box center [476, 171] width 78 height 9
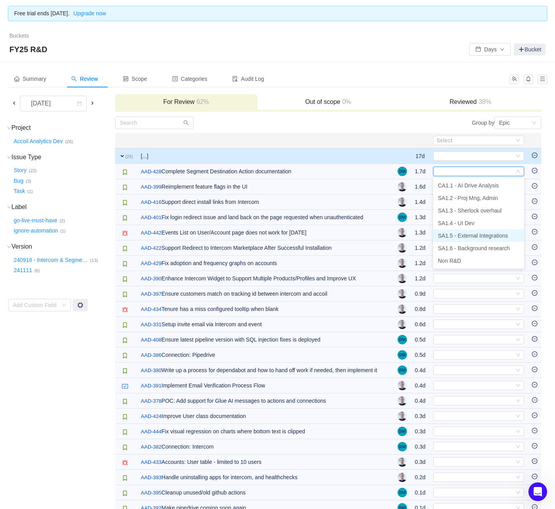
click at [456, 236] on span "SA1.5 - External Integrations" at bounding box center [473, 235] width 70 height 6
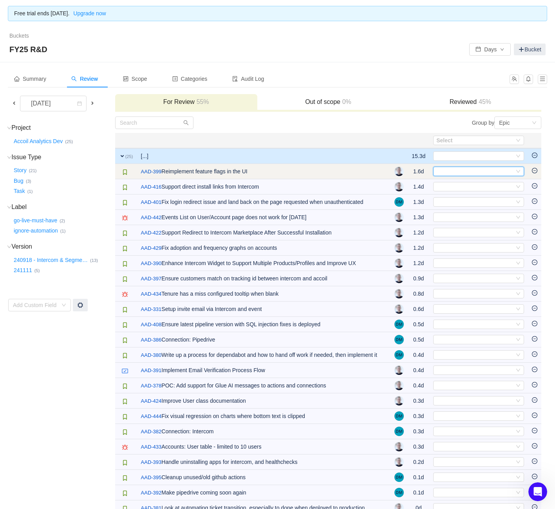
click at [452, 167] on div "Select" at bounding box center [476, 171] width 78 height 9
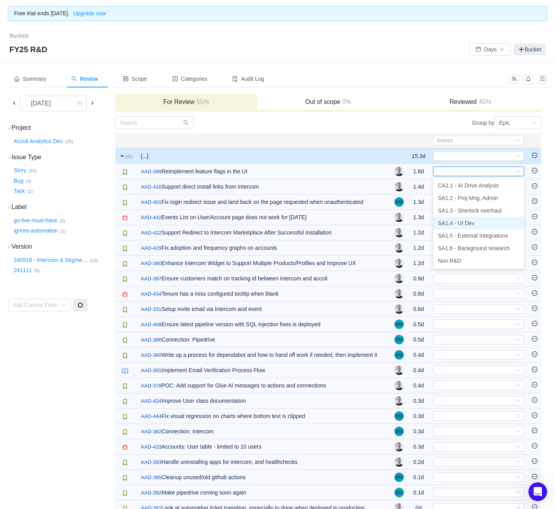
click at [458, 222] on span "SA1.4 - UI Dev" at bounding box center [456, 223] width 36 height 6
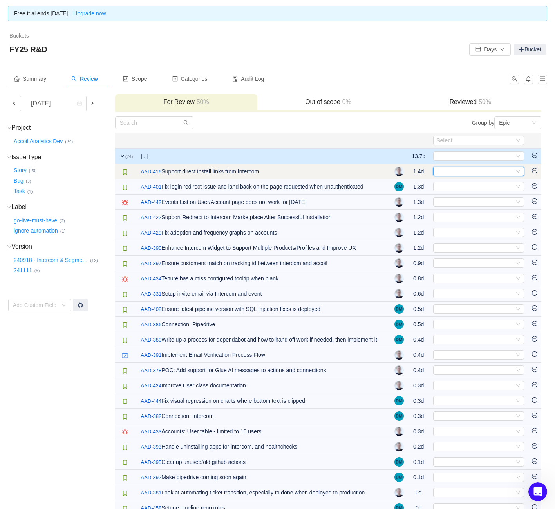
drag, startPoint x: 454, startPoint y: 169, endPoint x: 453, endPoint y: 177, distance: 7.5
click at [454, 169] on div "Select" at bounding box center [476, 171] width 78 height 9
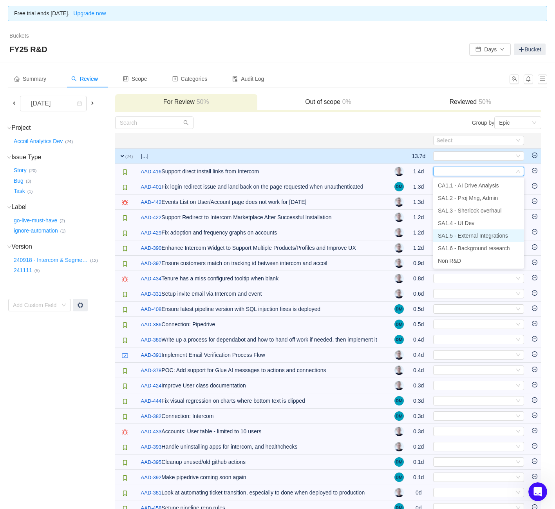
click at [464, 237] on span "SA1.5 - External Integrations" at bounding box center [473, 235] width 70 height 6
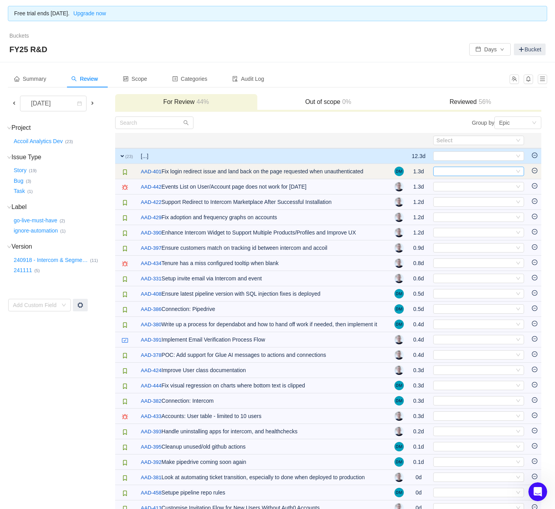
click at [467, 167] on div "Select" at bounding box center [478, 171] width 91 height 9
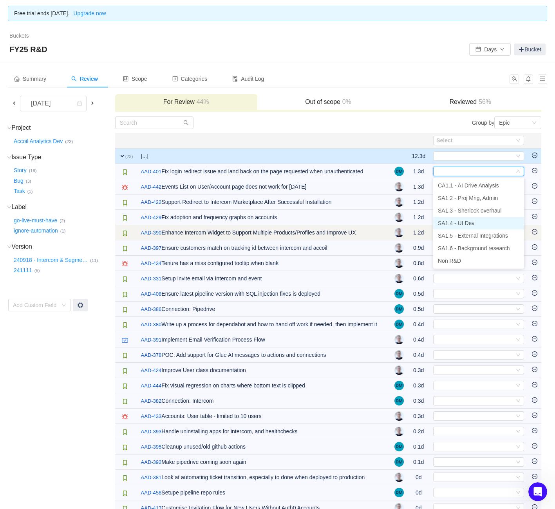
click at [468, 225] on span "SA1.4 - UI Dev" at bounding box center [456, 223] width 36 height 6
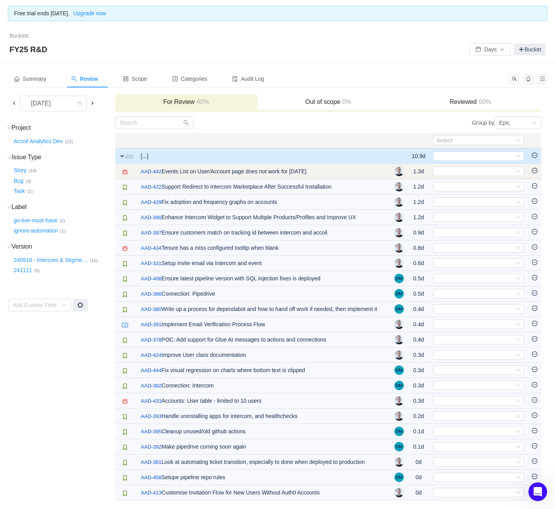
click at [461, 178] on td "Select Out of scope" at bounding box center [479, 171] width 99 height 15
click at [465, 176] on td "Select Out of scope" at bounding box center [479, 171] width 99 height 15
click at [464, 173] on div "Select" at bounding box center [476, 171] width 78 height 9
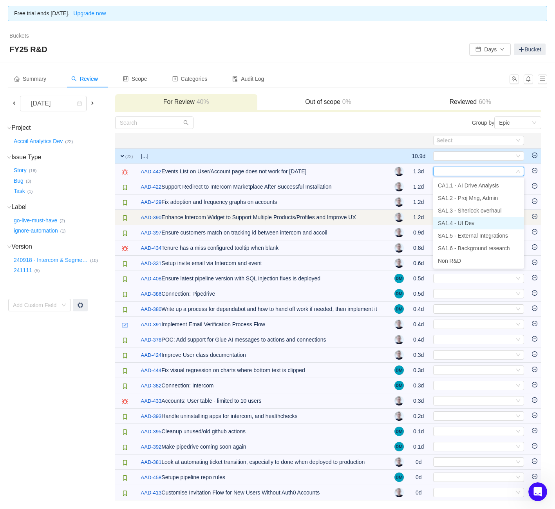
drag, startPoint x: 466, startPoint y: 225, endPoint x: 463, endPoint y: 218, distance: 8.2
click at [466, 225] on span "SA1.4 - UI Dev" at bounding box center [456, 223] width 36 height 6
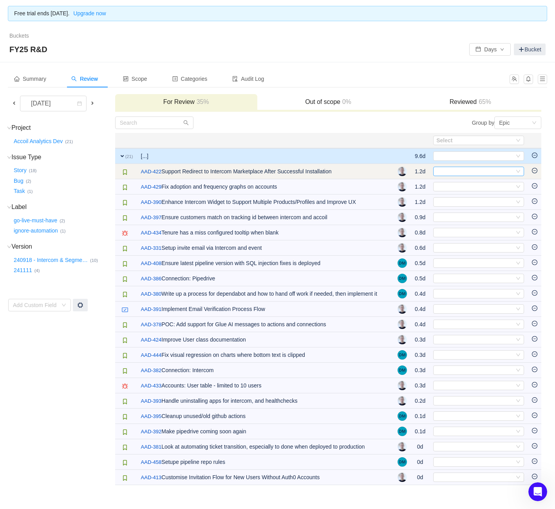
click at [456, 168] on div "Select" at bounding box center [476, 171] width 78 height 9
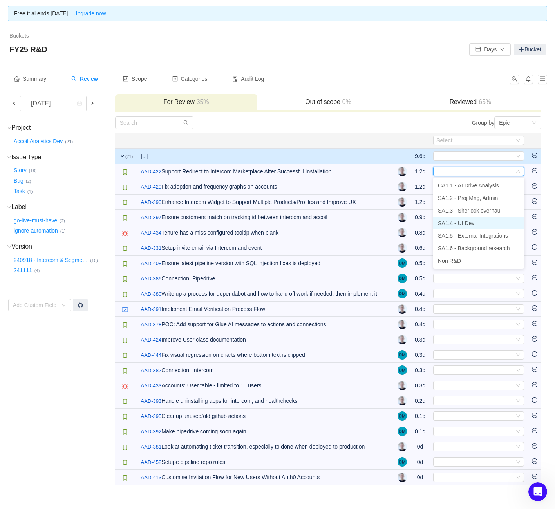
click at [470, 222] on span "SA1.4 - UI Dev" at bounding box center [456, 223] width 36 height 6
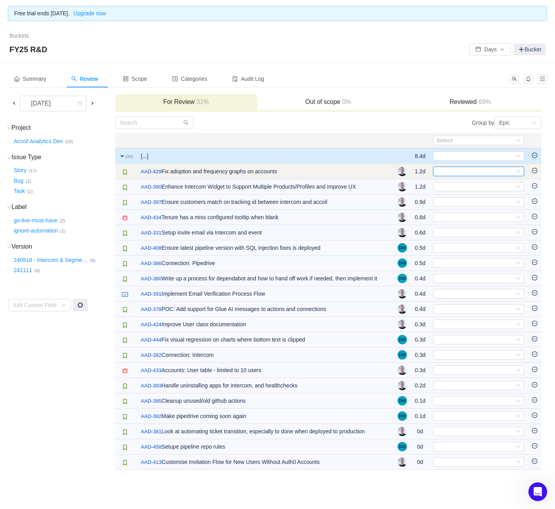
click at [458, 169] on div "Select" at bounding box center [476, 171] width 78 height 9
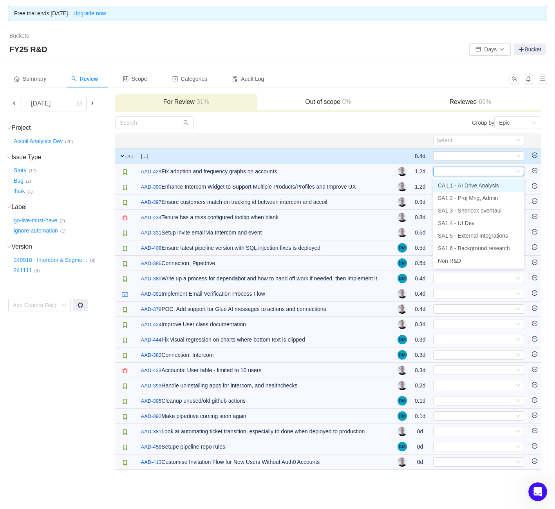
click at [464, 183] on span "CA1.1 - AI Drive Analysis" at bounding box center [468, 185] width 61 height 6
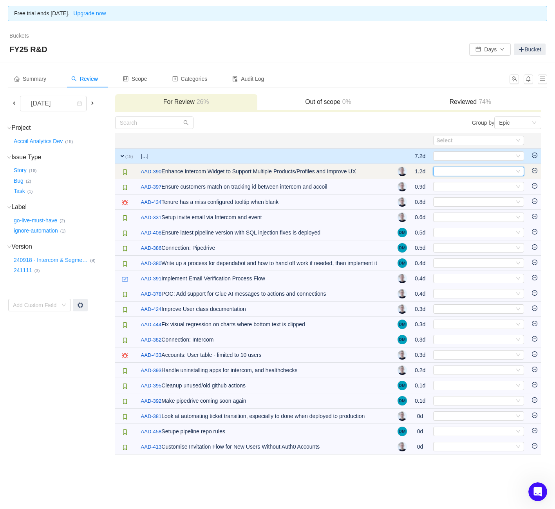
click at [456, 170] on div "Select" at bounding box center [476, 171] width 78 height 9
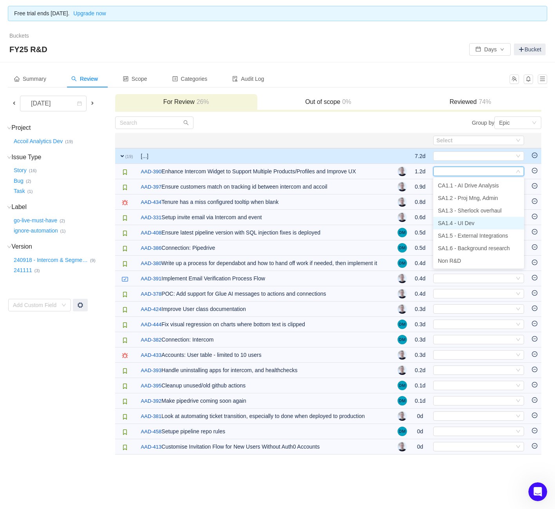
click at [459, 223] on span "SA1.4 - UI Dev" at bounding box center [456, 223] width 36 height 6
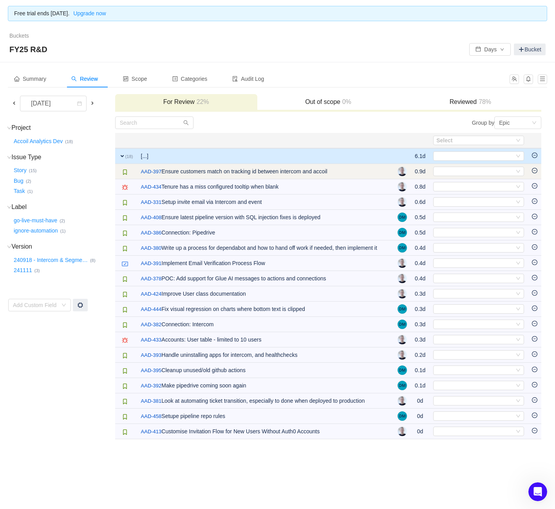
click at [453, 165] on td "Select Out of scope" at bounding box center [479, 171] width 99 height 15
click at [453, 171] on div "Select" at bounding box center [476, 171] width 78 height 9
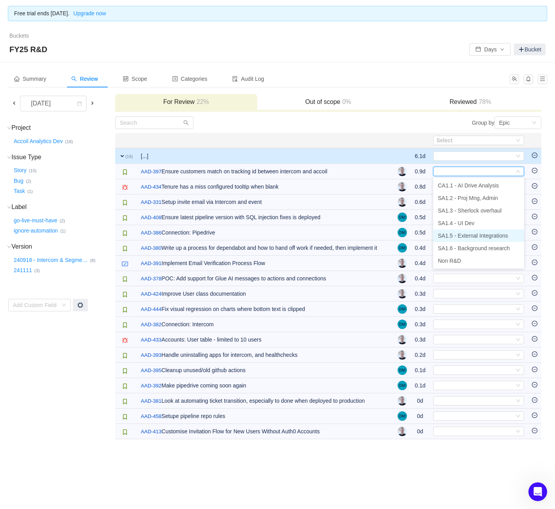
click at [469, 233] on span "SA1.5 - External Integrations" at bounding box center [473, 235] width 70 height 6
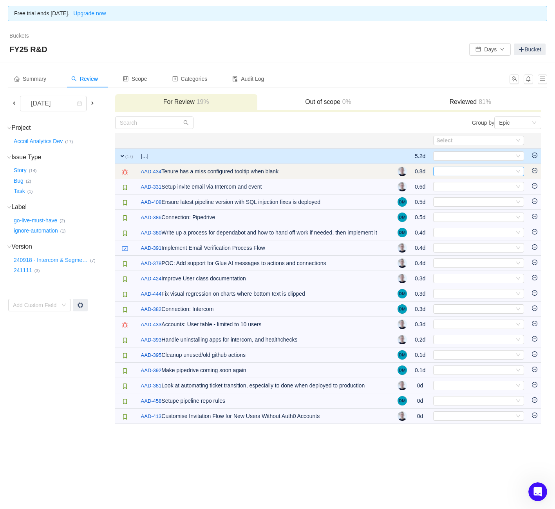
click at [450, 172] on div "Select" at bounding box center [476, 171] width 78 height 9
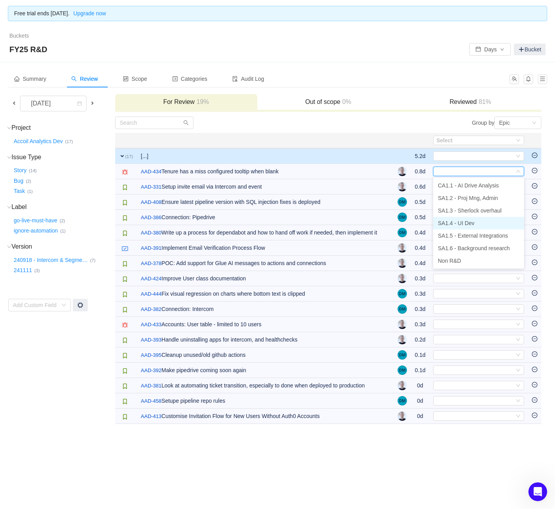
click at [493, 226] on li "SA1.4 - UI Dev" at bounding box center [478, 223] width 91 height 13
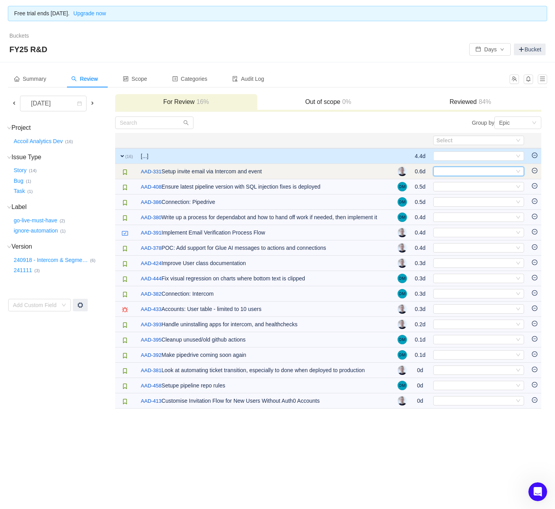
click at [476, 170] on div "Select" at bounding box center [476, 171] width 78 height 9
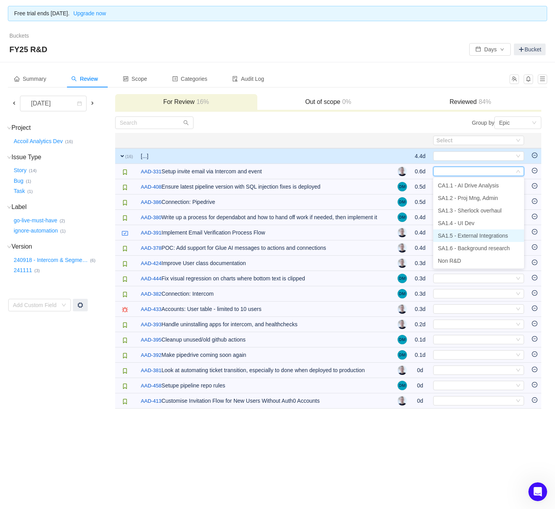
click at [486, 229] on li "SA1.5 - External Integrations" at bounding box center [478, 235] width 91 height 13
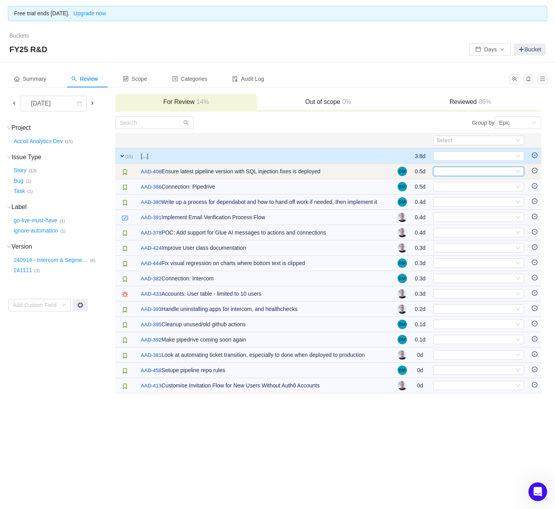
click at [480, 173] on div "Select" at bounding box center [476, 171] width 78 height 9
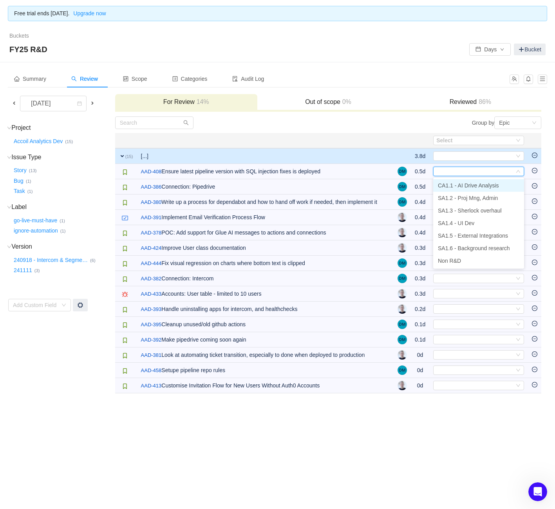
click at [477, 183] on span "CA1.1 - AI Drive Analysis" at bounding box center [468, 185] width 61 height 6
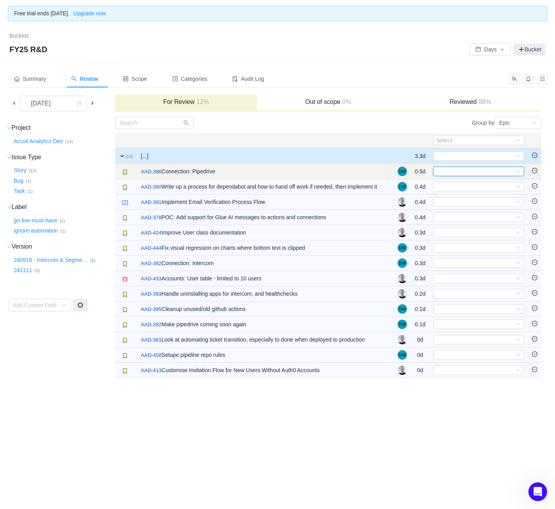
click at [479, 171] on div "Select" at bounding box center [476, 171] width 78 height 9
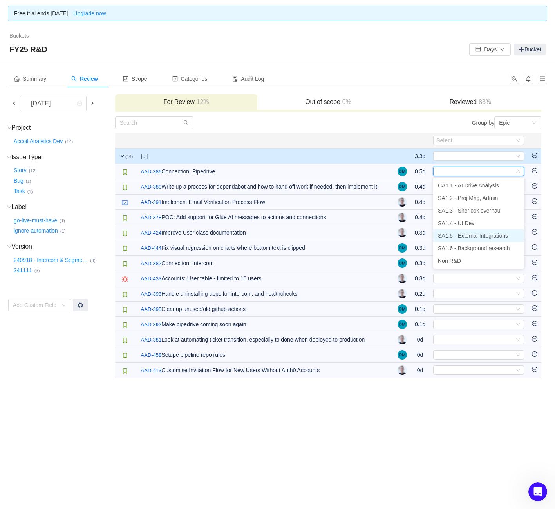
click at [482, 234] on span "SA1.5 - External Integrations" at bounding box center [473, 235] width 70 height 6
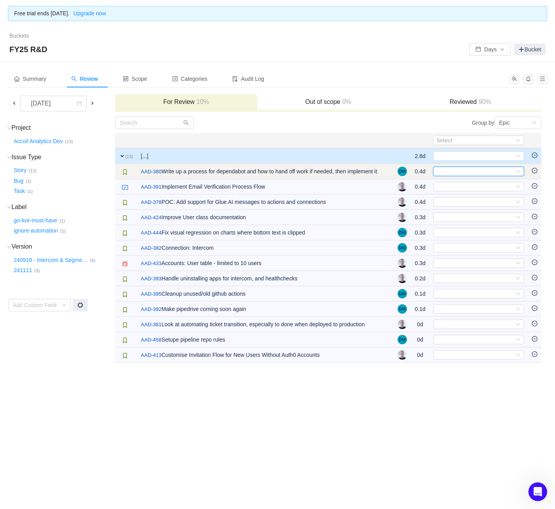
click at [482, 174] on div "Select" at bounding box center [476, 171] width 78 height 9
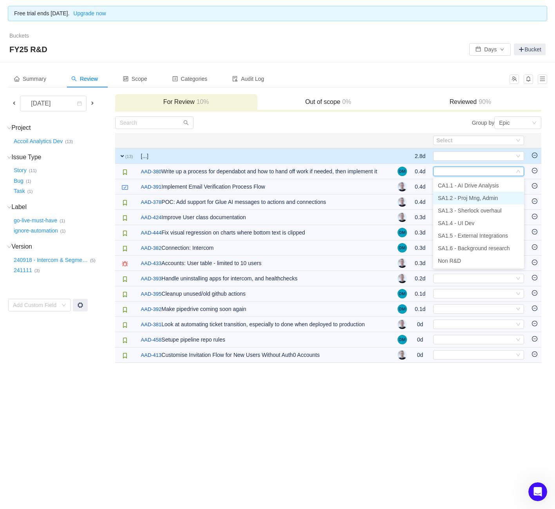
click at [476, 198] on span "SA1.2 - Proj Mng, Admin" at bounding box center [468, 198] width 60 height 6
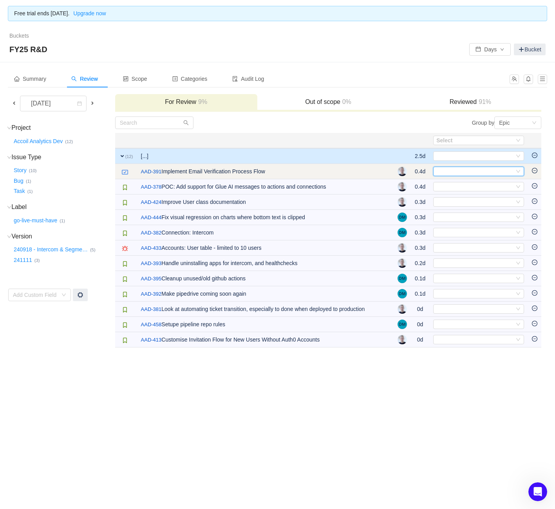
click at [477, 171] on div "Select" at bounding box center [476, 171] width 78 height 9
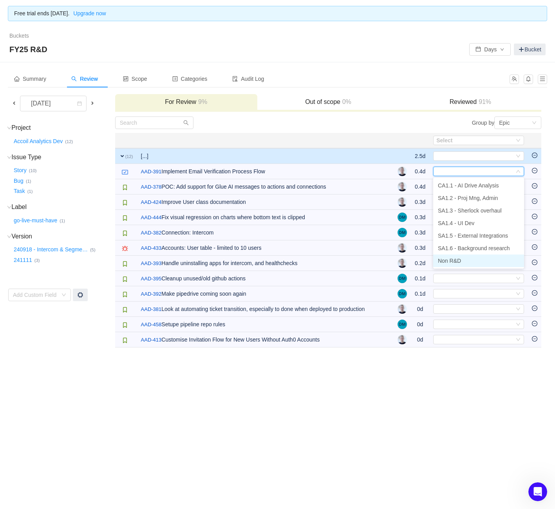
click at [464, 259] on li "Non R&D" at bounding box center [478, 260] width 91 height 13
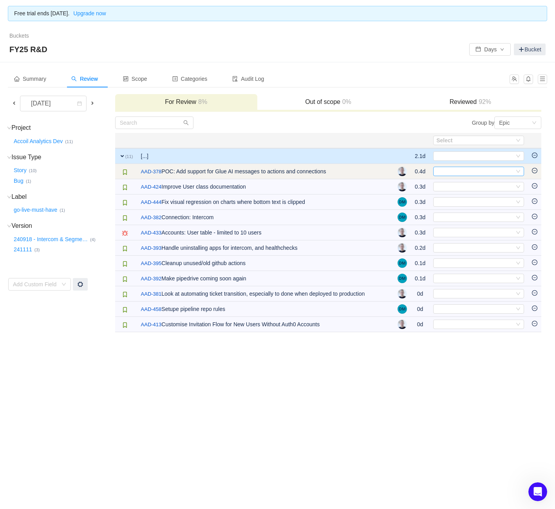
click at [473, 172] on div "Select" at bounding box center [476, 171] width 78 height 9
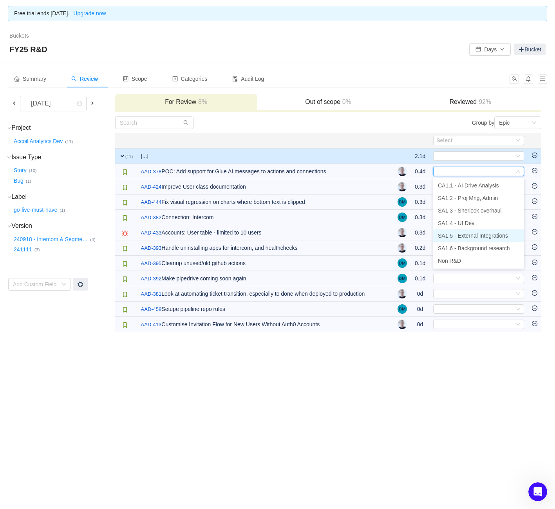
click at [471, 238] on span "SA1.5 - External Integrations" at bounding box center [473, 235] width 70 height 6
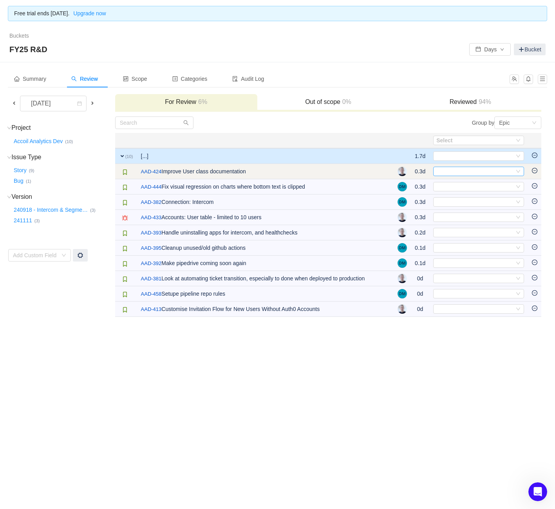
click at [467, 168] on div "Select" at bounding box center [476, 171] width 78 height 9
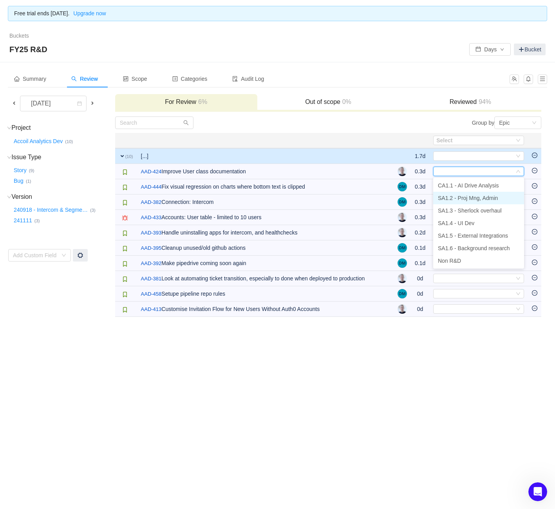
click at [478, 199] on span "SA1.2 - Proj Mng, Admin" at bounding box center [468, 198] width 60 height 6
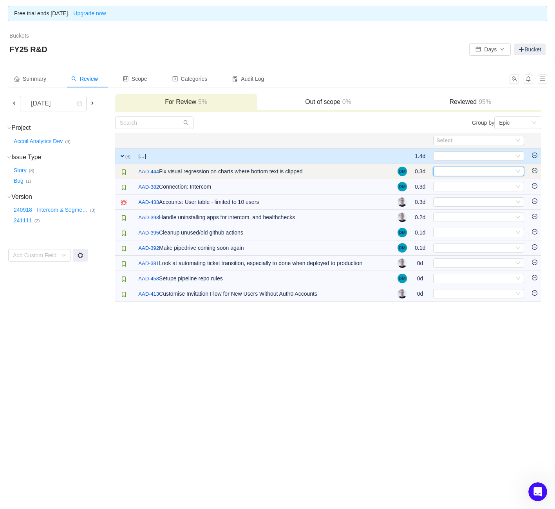
click at [477, 175] on div "Select" at bounding box center [476, 171] width 78 height 9
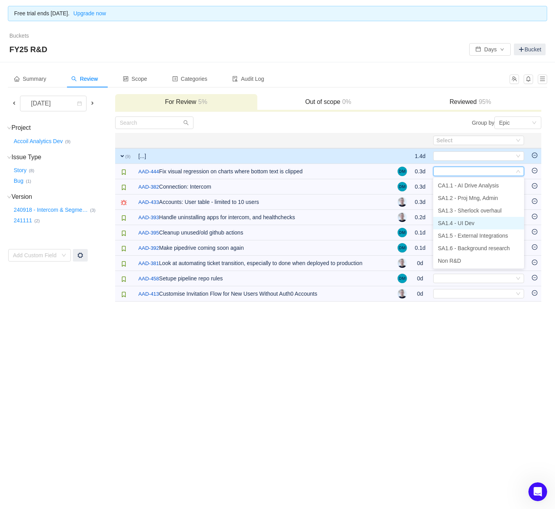
click at [468, 221] on span "SA1.4 - UI Dev" at bounding box center [456, 223] width 36 height 6
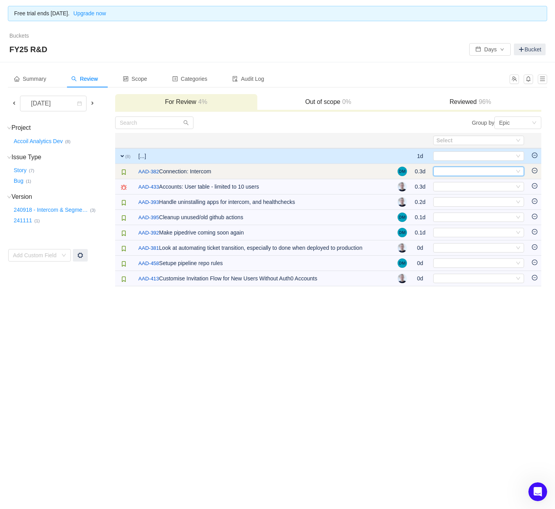
click at [468, 170] on div "Select" at bounding box center [476, 171] width 78 height 9
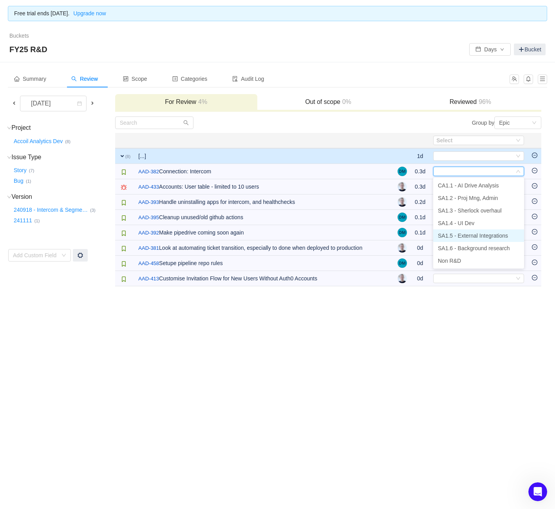
click at [472, 239] on li "SA1.5 - External Integrations" at bounding box center [478, 235] width 91 height 13
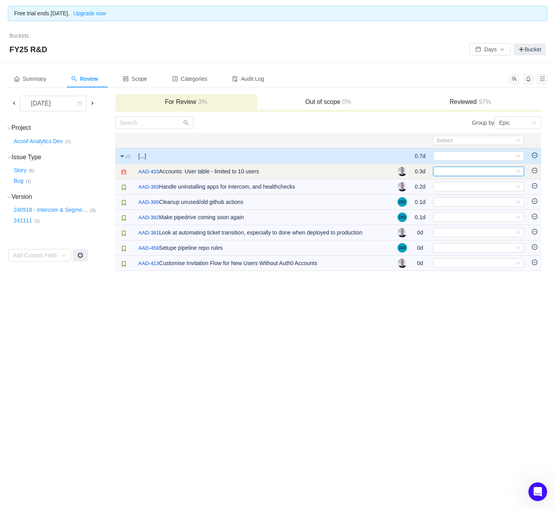
click at [476, 172] on div "Select" at bounding box center [476, 171] width 78 height 9
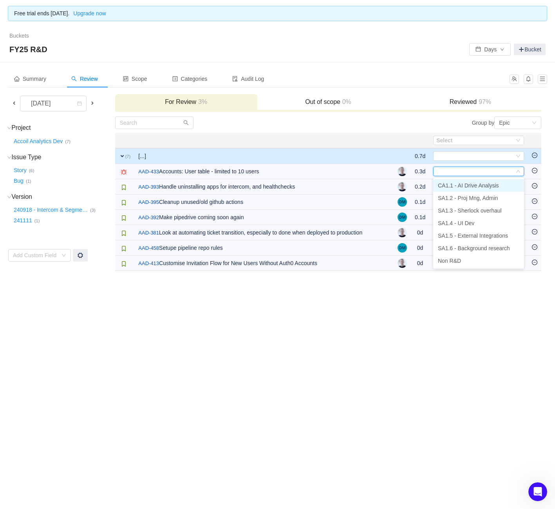
click at [475, 188] on span "CA1.1 - AI Drive Analysis" at bounding box center [468, 185] width 61 height 6
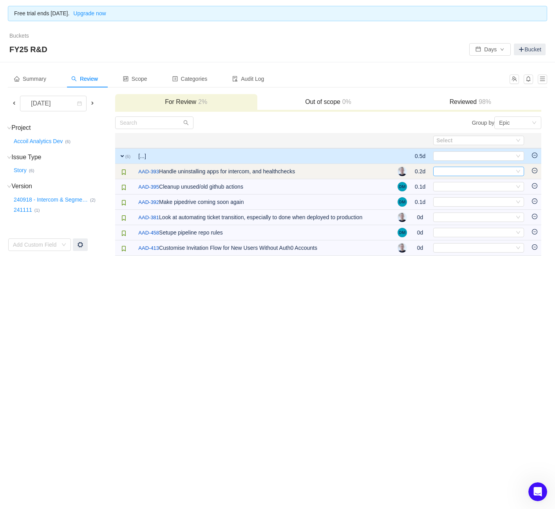
click at [465, 176] on div "Select" at bounding box center [478, 171] width 91 height 9
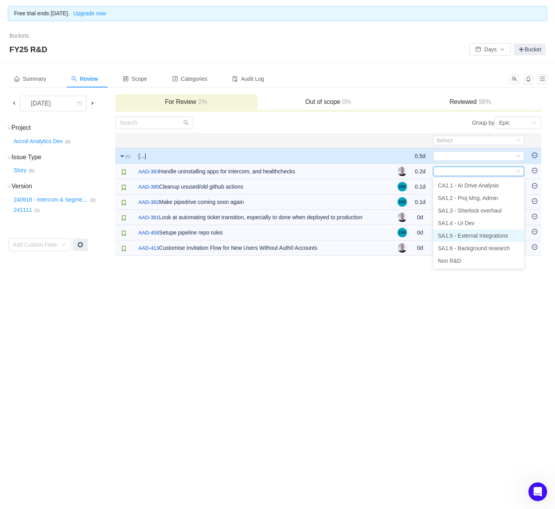
click at [475, 237] on span "SA1.5 - External Integrations" at bounding box center [473, 235] width 70 height 6
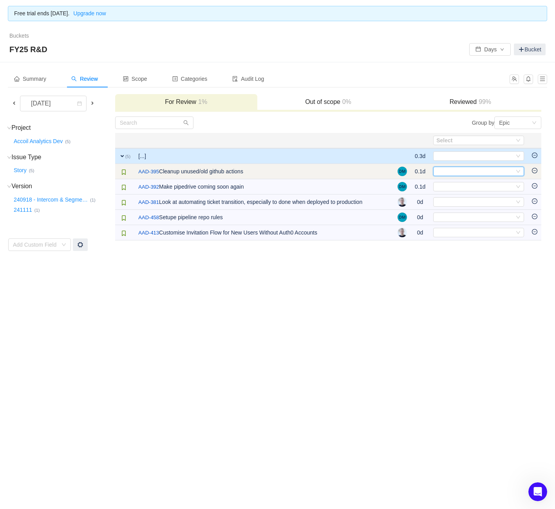
click at [471, 174] on div "Select" at bounding box center [476, 171] width 78 height 9
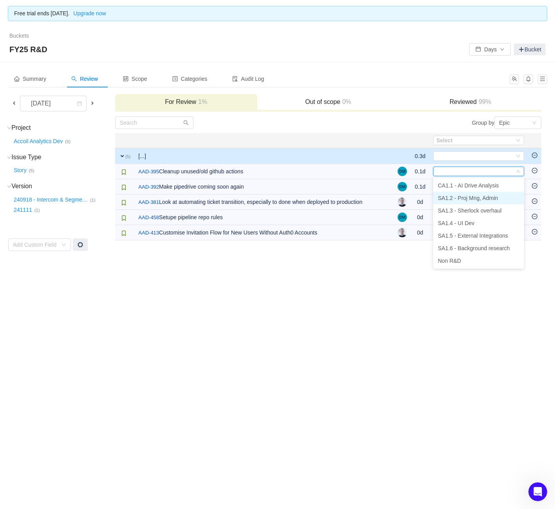
click at [479, 199] on span "SA1.2 - Proj Mng, Admin" at bounding box center [468, 198] width 60 height 6
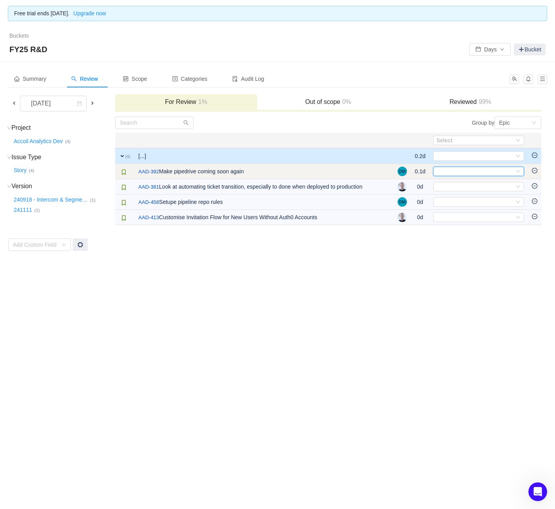
click at [475, 171] on div "Select" at bounding box center [476, 171] width 78 height 9
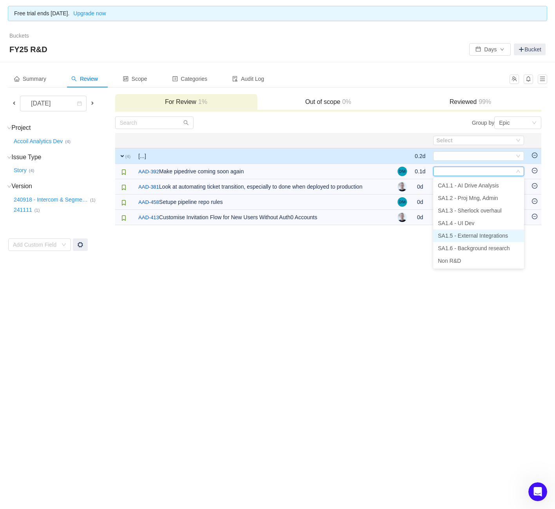
click at [475, 233] on span "SA1.5 - External Integrations" at bounding box center [473, 235] width 70 height 6
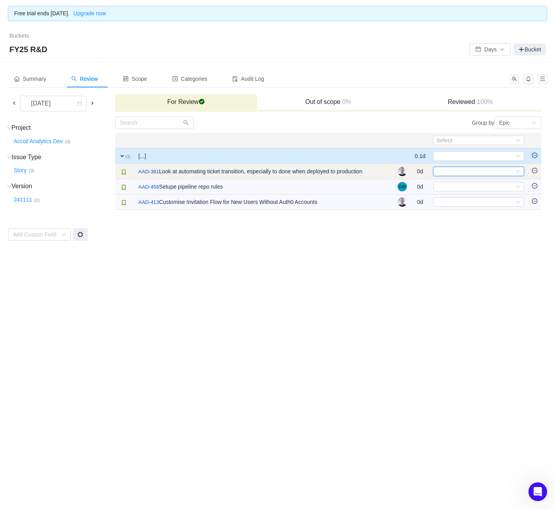
click at [479, 171] on div "Select" at bounding box center [476, 171] width 78 height 9
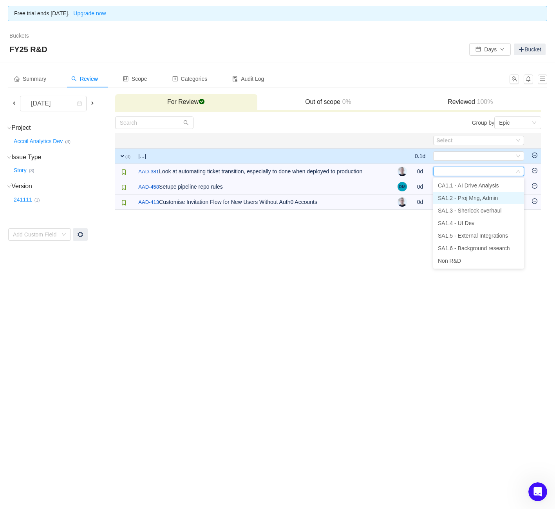
click at [476, 199] on span "SA1.2 - Proj Mng, Admin" at bounding box center [468, 198] width 60 height 6
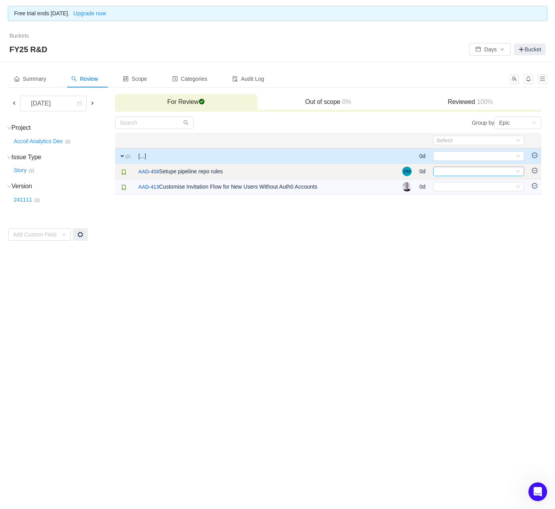
click at [475, 174] on div "Select" at bounding box center [476, 171] width 78 height 9
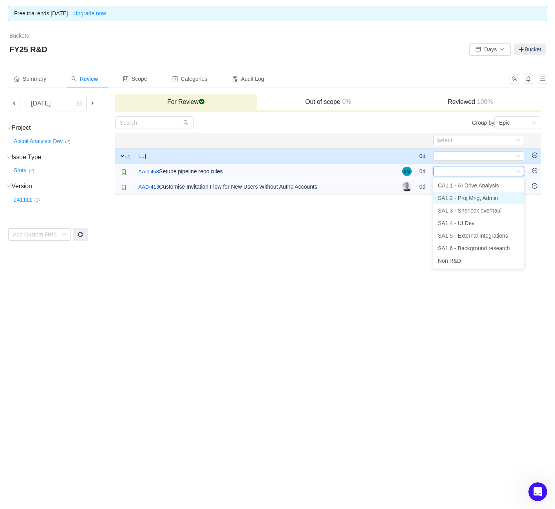
click at [468, 199] on span "SA1.2 - Proj Mng, Admin" at bounding box center [468, 198] width 60 height 6
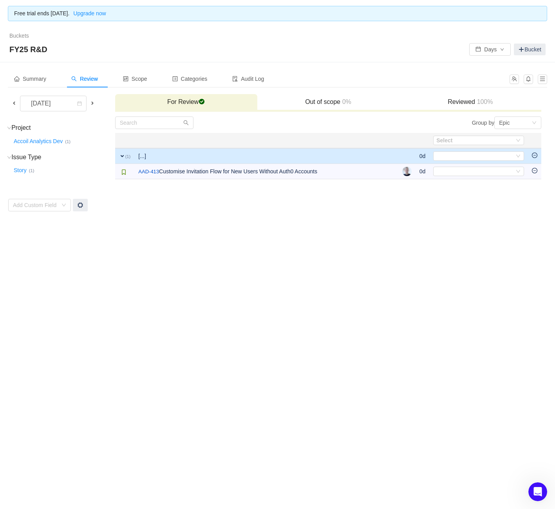
click at [468, 179] on td "Group by Epic You will see tickets here after they were marked as out of scope …" at bounding box center [329, 164] width 428 height 96
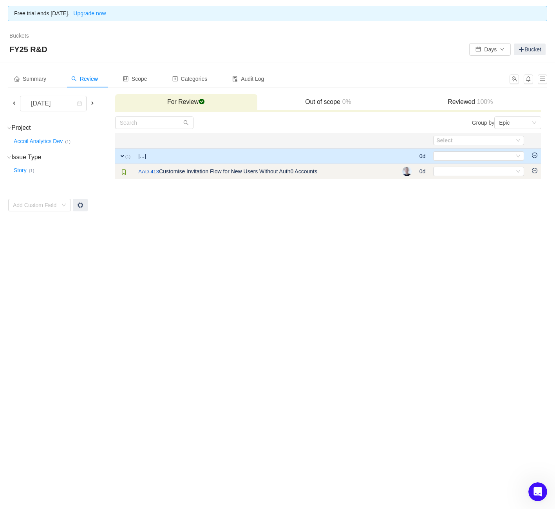
click at [468, 176] on td "Select Out of scope" at bounding box center [479, 171] width 99 height 15
click at [469, 173] on div "Select" at bounding box center [476, 171] width 78 height 9
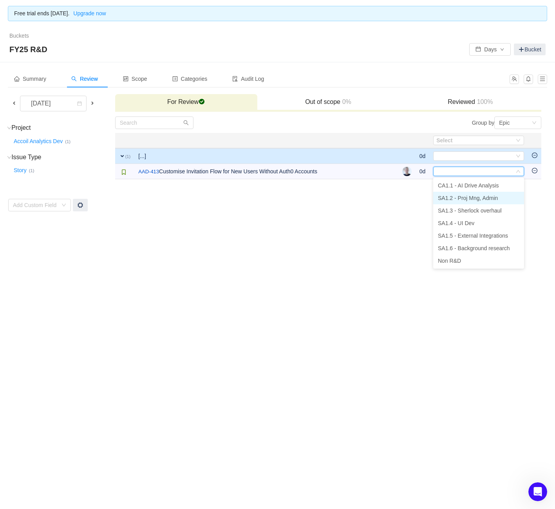
click at [465, 195] on span "SA1.2 - Proj Mng, Admin" at bounding box center [468, 198] width 60 height 6
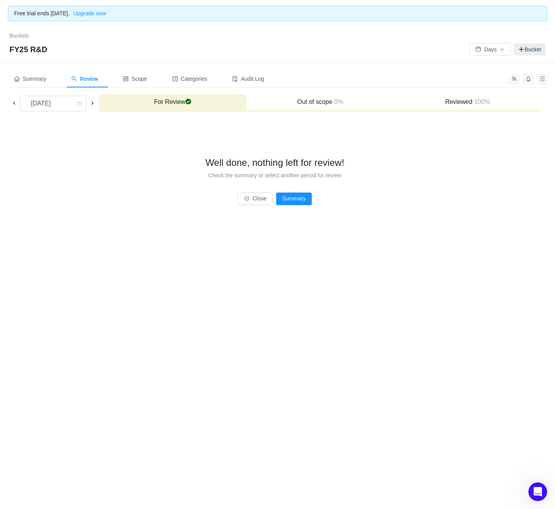
click at [96, 101] on span at bounding box center [92, 103] width 6 height 6
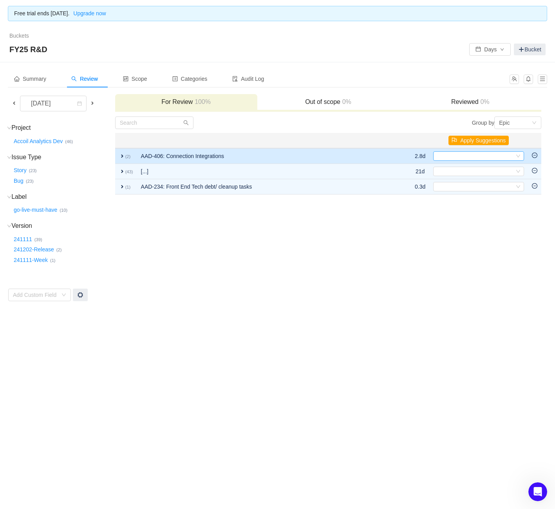
click at [508, 155] on div "Select" at bounding box center [476, 156] width 78 height 9
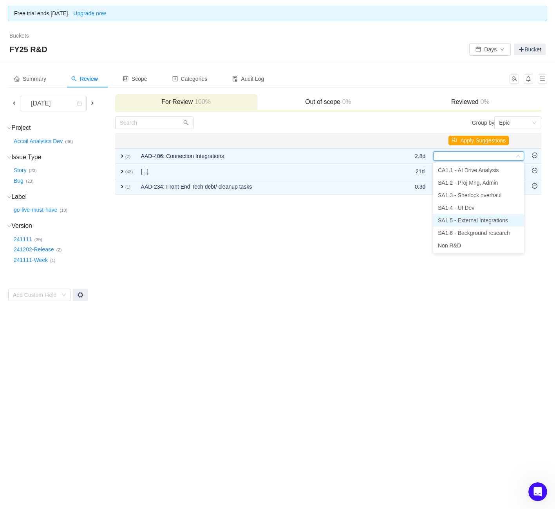
click at [493, 223] on span "SA1.5 - External Integrations" at bounding box center [473, 220] width 70 height 6
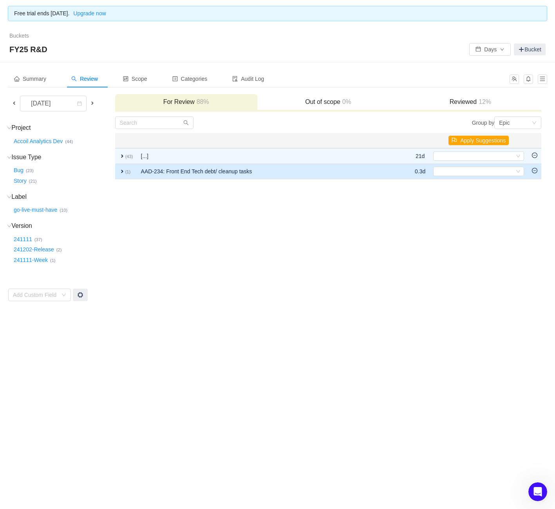
click at [492, 166] on td "Select Out of scope" at bounding box center [479, 171] width 99 height 15
click at [487, 172] on div "Select" at bounding box center [476, 171] width 78 height 9
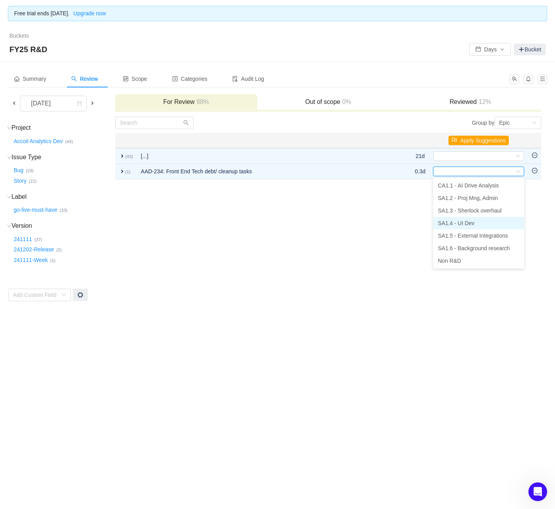
click at [479, 219] on li "SA1.4 - UI Dev" at bounding box center [478, 223] width 91 height 13
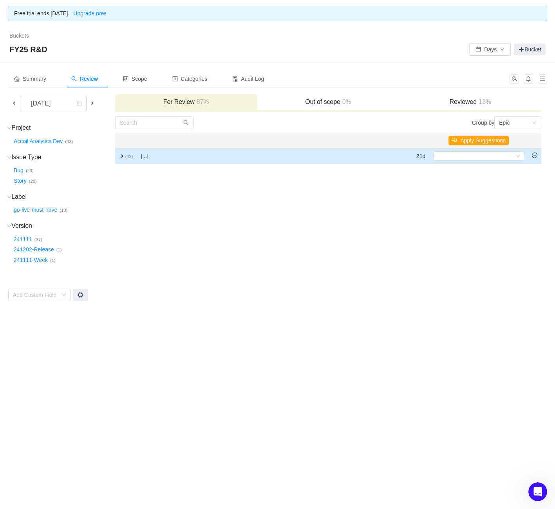
click at [125, 153] on td "expand (43)" at bounding box center [126, 156] width 22 height 16
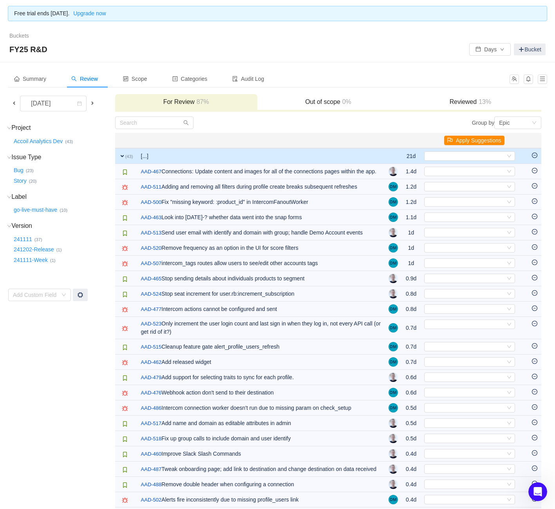
click at [467, 138] on button "Apply Suggestions" at bounding box center [474, 140] width 60 height 9
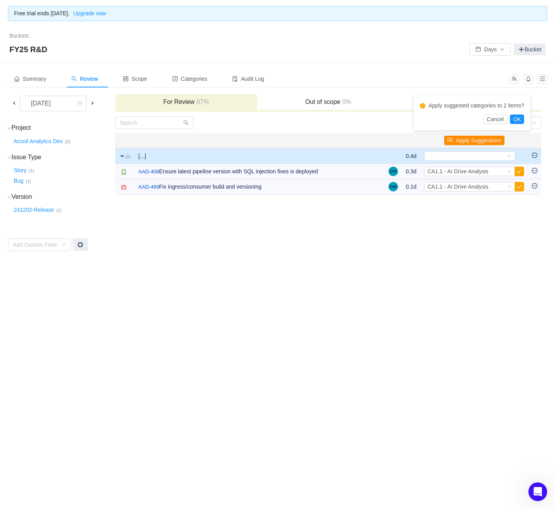
click at [482, 139] on button "Apply Suggestions" at bounding box center [474, 140] width 60 height 9
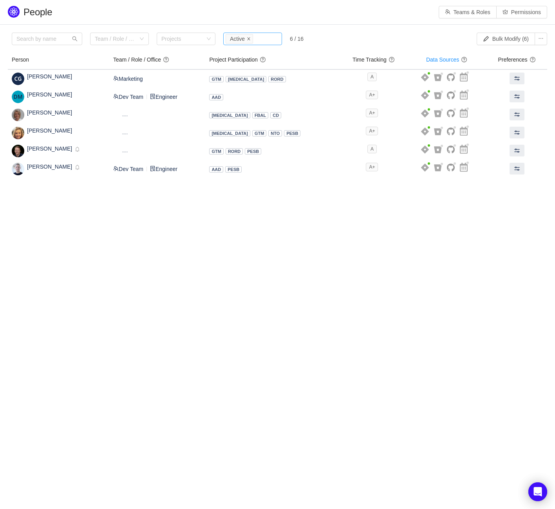
click at [249, 40] on icon "icon: close" at bounding box center [249, 39] width 4 height 4
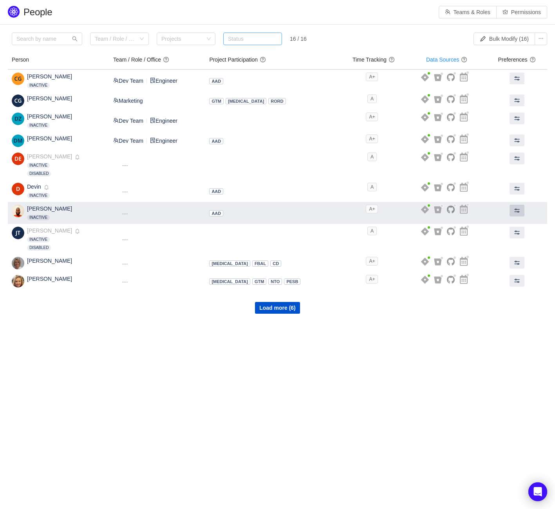
click at [518, 207] on button at bounding box center [517, 211] width 15 height 12
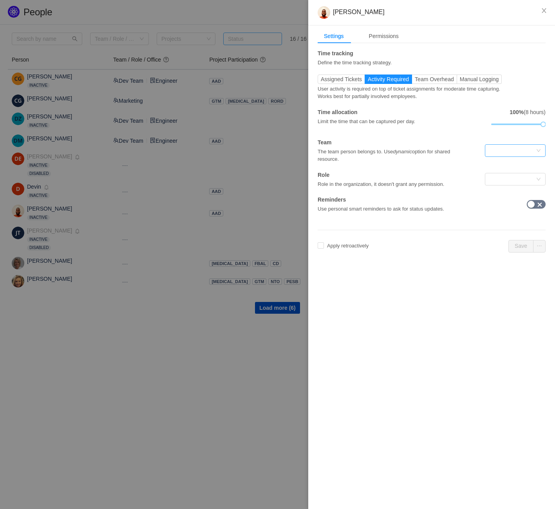
click at [522, 147] on div at bounding box center [513, 151] width 46 height 12
click at [505, 167] on li "Dev Team" at bounding box center [515, 166] width 61 height 13
click at [508, 178] on div at bounding box center [513, 179] width 46 height 12
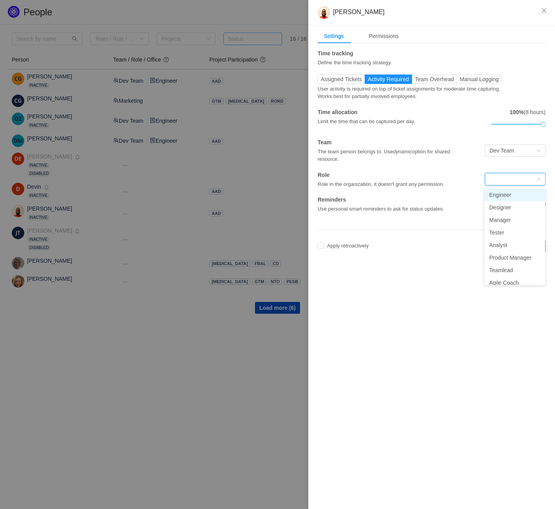
click at [509, 198] on li "Engineer" at bounding box center [515, 195] width 61 height 13
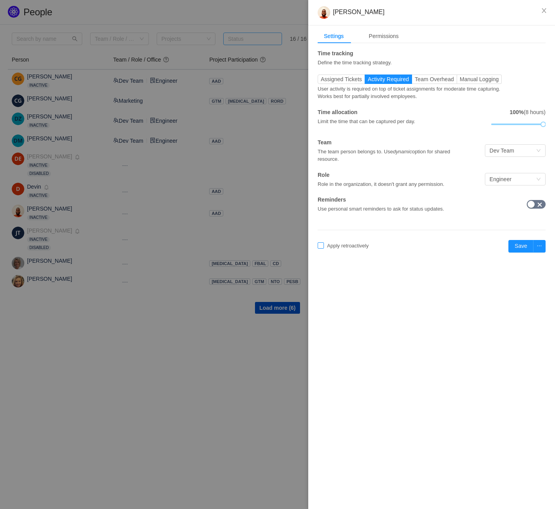
click at [347, 242] on label "Apply retroactively" at bounding box center [345, 246] width 54 height 8
click at [396, 226] on button "Okay to erase" at bounding box center [381, 224] width 40 height 9
checkbox input "true"
click at [399, 248] on input "[DATE]" at bounding box center [391, 246] width 39 height 9
click at [377, 248] on div "Apply retroactively [DATE]" at bounding box center [394, 245] width 152 height 11
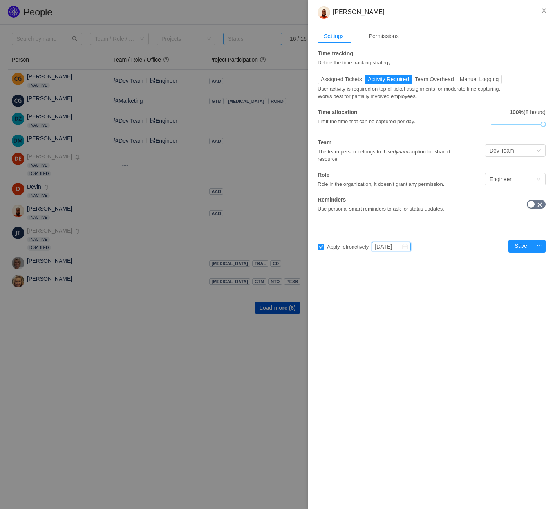
click at [381, 248] on input "[DATE]" at bounding box center [391, 246] width 39 height 9
click at [383, 250] on link at bounding box center [384, 248] width 10 height 15
click at [457, 314] on td "Sep" at bounding box center [467, 317] width 36 height 24
type input "Sep 2024"
click at [517, 250] on button "Save" at bounding box center [521, 246] width 25 height 13
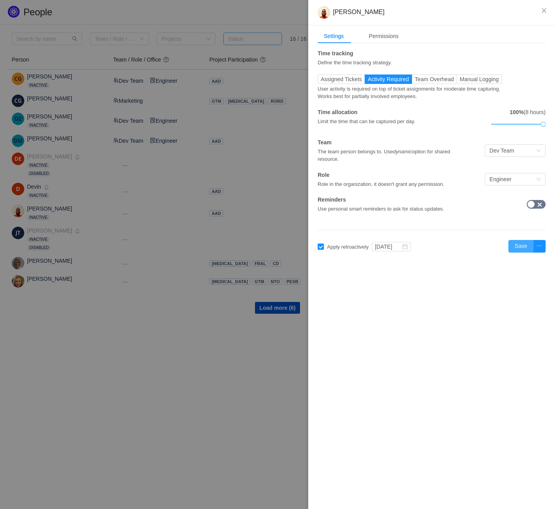
checkbox input "false"
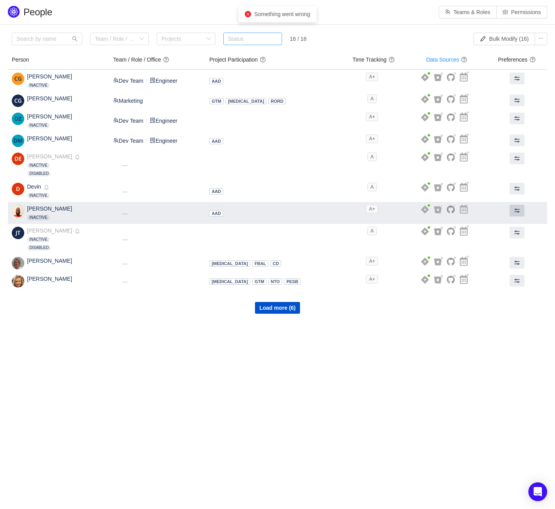
click at [514, 208] on span at bounding box center [517, 210] width 6 height 6
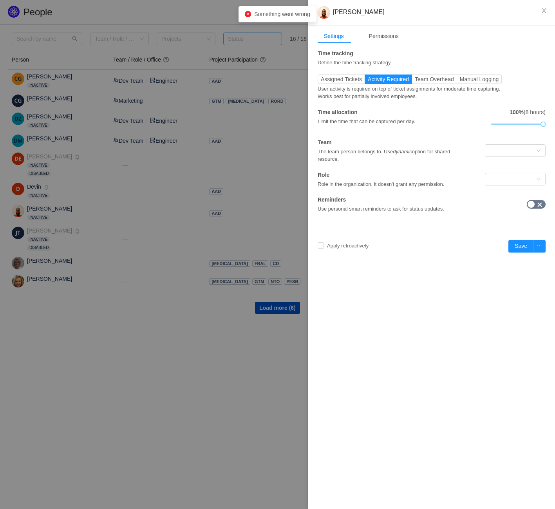
click at [348, 73] on div "Time tracking Define the time tracking strategy. Assigned Tickets Activity Requ…" at bounding box center [432, 130] width 228 height 163
click at [347, 77] on span "Assigned Tickets" at bounding box center [341, 79] width 41 height 6
click at [321, 81] on input "Assigned Tickets" at bounding box center [321, 81] width 0 height 0
click at [515, 158] on div "Team The team person belongs to. Use dynamic option for shared resource." at bounding box center [432, 150] width 228 height 25
click at [517, 149] on div at bounding box center [513, 151] width 46 height 12
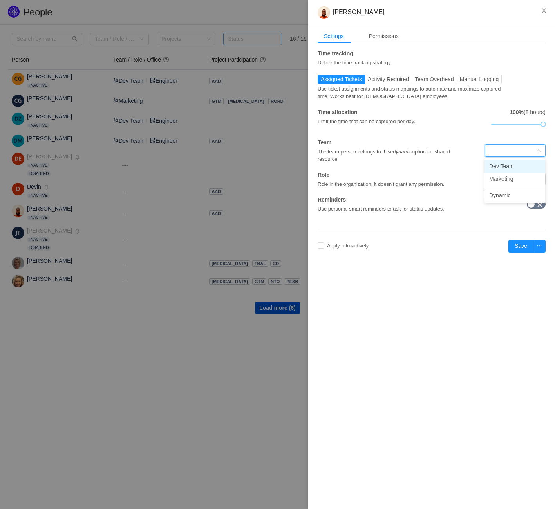
click at [504, 169] on li "Dev Team" at bounding box center [515, 166] width 61 height 13
click at [507, 186] on div "Role Role in the organization, it doesn't grant any permission." at bounding box center [432, 179] width 228 height 17
click at [508, 182] on div at bounding box center [513, 179] width 46 height 12
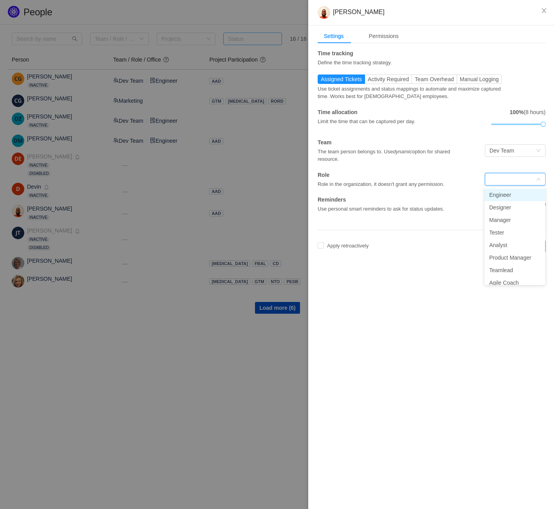
click at [506, 196] on li "Engineer" at bounding box center [515, 195] width 61 height 13
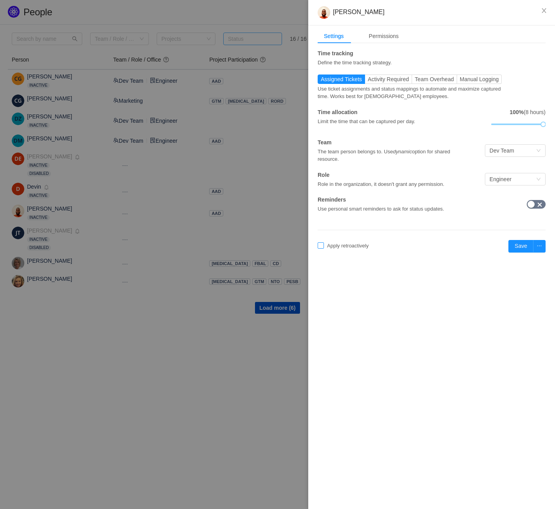
click at [340, 248] on span "Apply retroactively" at bounding box center [348, 246] width 48 height 6
click at [379, 218] on div "Caution, this will overwrite the existing data" at bounding box center [345, 213] width 114 height 15
drag, startPoint x: 381, startPoint y: 224, endPoint x: 386, endPoint y: 223, distance: 5.5
click at [382, 223] on button "Okay to erase" at bounding box center [381, 224] width 40 height 9
checkbox input "true"
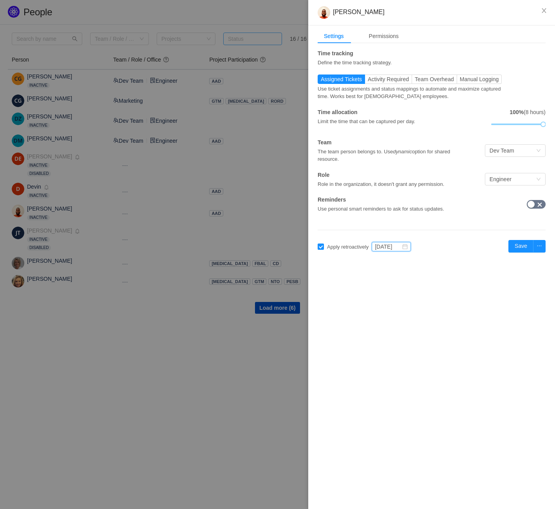
click at [399, 242] on input "Sep 2025" at bounding box center [391, 246] width 39 height 9
click at [386, 249] on link at bounding box center [384, 248] width 10 height 15
click at [465, 318] on link "Sep" at bounding box center [467, 316] width 16 height 9
type input "Sep 2024"
click at [521, 245] on button "Save" at bounding box center [521, 246] width 25 height 13
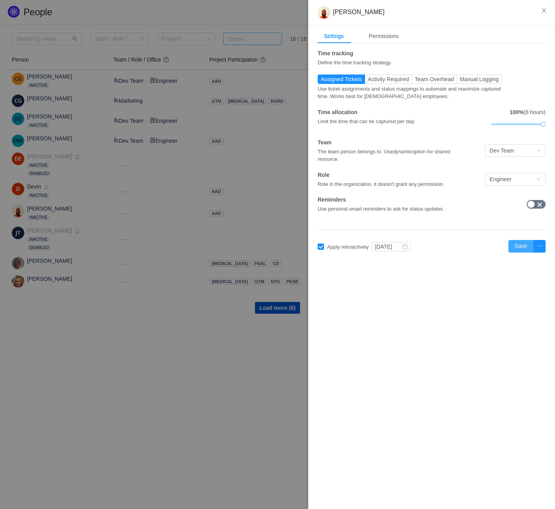
checkbox input "false"
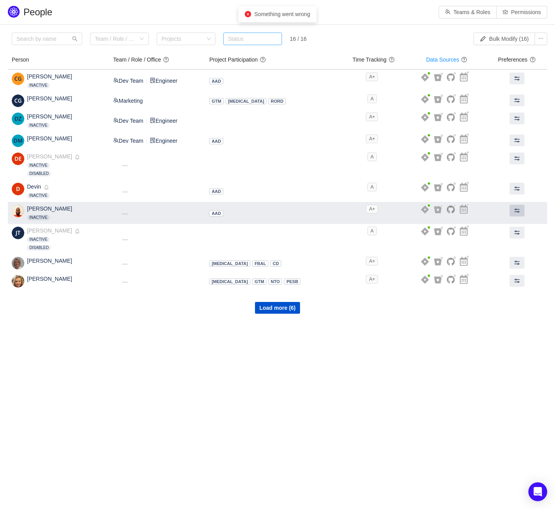
click at [514, 208] on span at bounding box center [517, 210] width 6 height 6
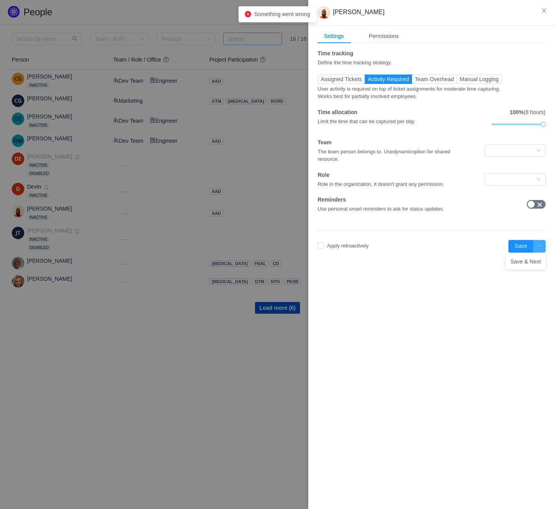
click at [537, 243] on button "button" at bounding box center [539, 246] width 13 height 13
click at [467, 251] on div "Apply retroactively Sep 2025 Save" at bounding box center [432, 246] width 228 height 13
click at [394, 33] on div "Permissions" at bounding box center [384, 36] width 42 height 15
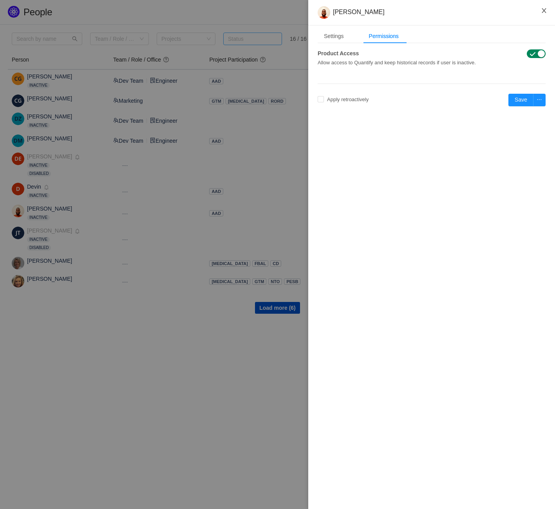
click at [541, 14] on icon "icon: close" at bounding box center [544, 10] width 6 height 6
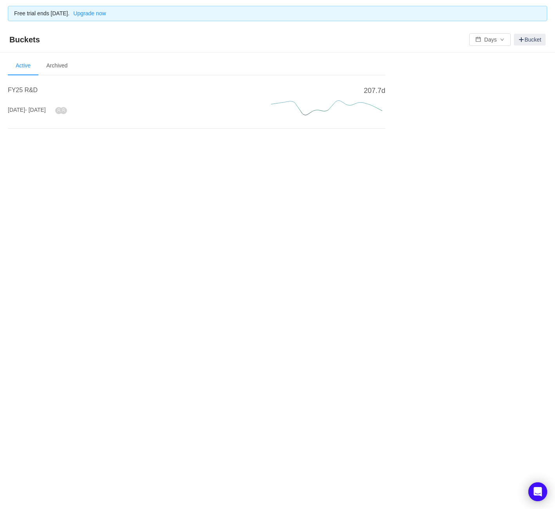
click at [39, 92] on h4 "FY25 R&D" at bounding box center [130, 89] width 245 height 9
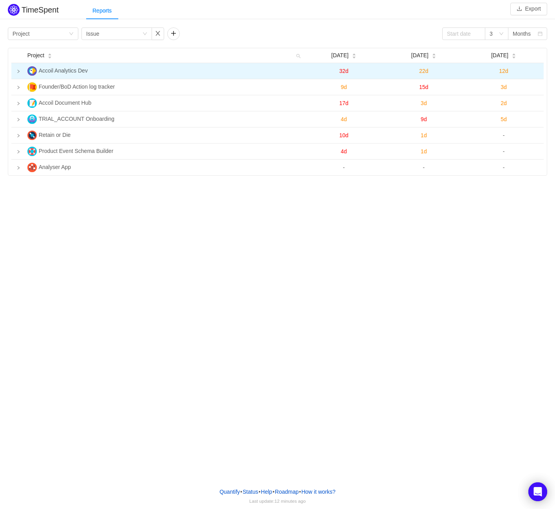
click at [20, 69] on icon "icon: right" at bounding box center [18, 71] width 4 height 4
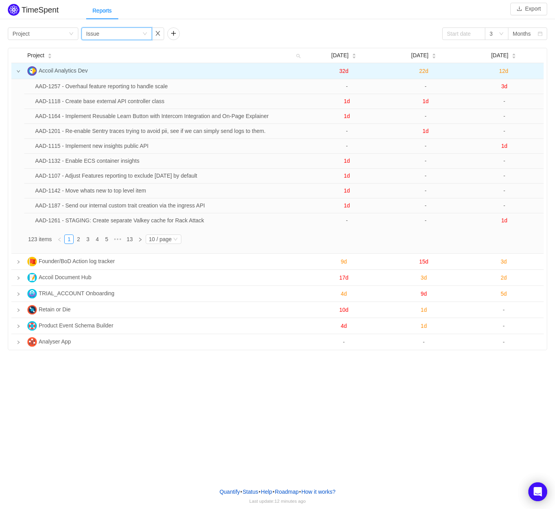
click at [101, 33] on div "Group by Issue" at bounding box center [114, 34] width 56 height 12
click at [91, 60] on li "Team" at bounding box center [117, 62] width 71 height 13
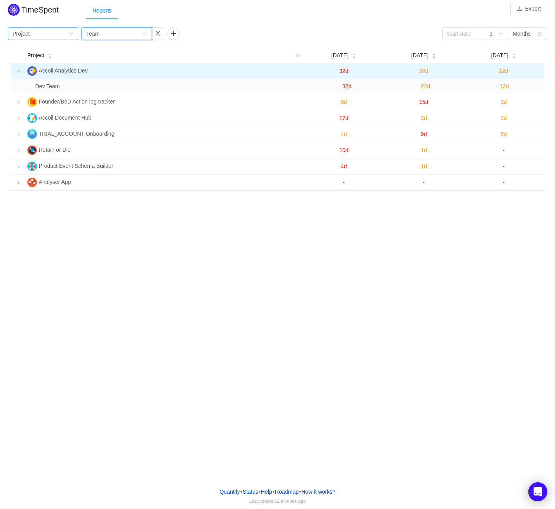
click at [44, 33] on div "Group by Project" at bounding box center [41, 34] width 56 height 12
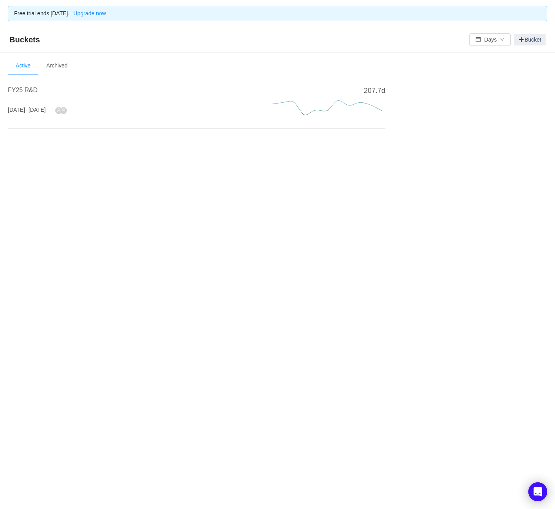
click at [36, 94] on h4 "FY25 R&D" at bounding box center [130, 89] width 245 height 9
click at [36, 91] on span "FY25 R&D" at bounding box center [23, 90] width 30 height 7
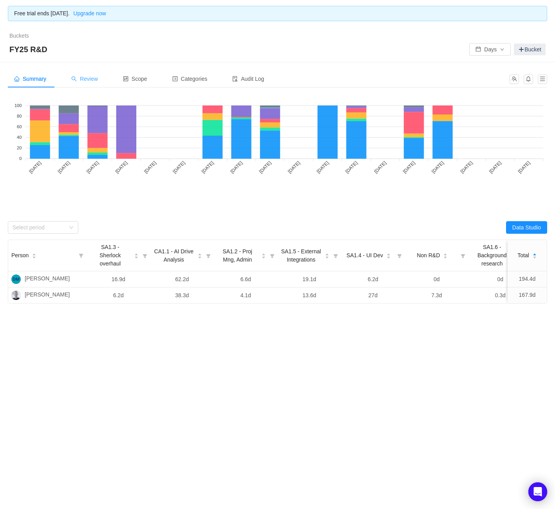
click at [82, 79] on span "Review" at bounding box center [84, 79] width 27 height 6
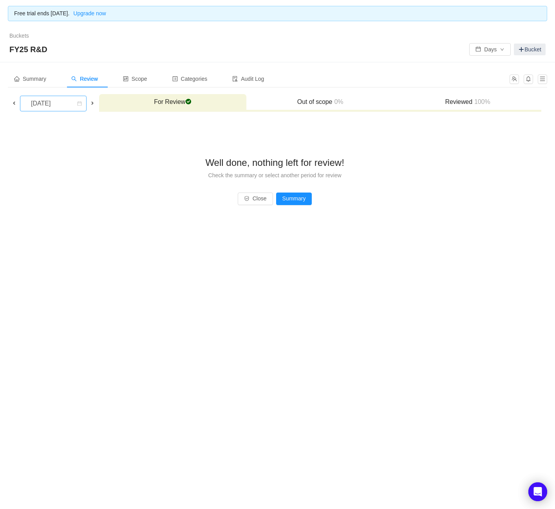
click at [58, 106] on div "[DATE]" at bounding box center [42, 103] width 34 height 15
click at [65, 159] on li "[DATE]" at bounding box center [59, 158] width 79 height 13
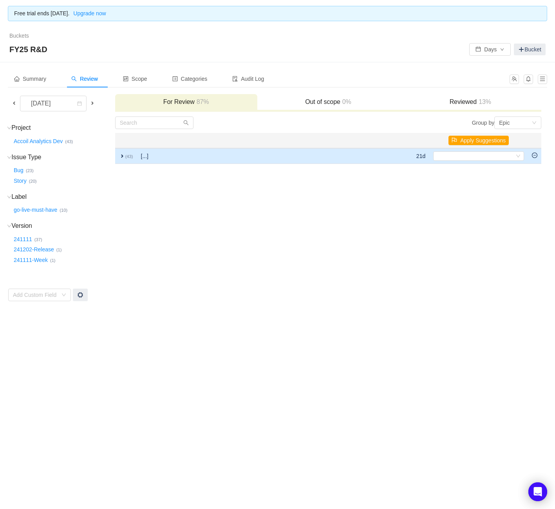
click at [122, 156] on span "expand" at bounding box center [122, 156] width 6 height 6
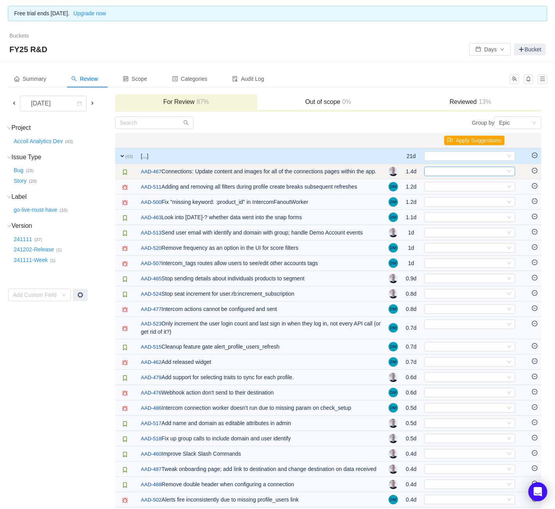
click at [444, 172] on div "Select" at bounding box center [467, 171] width 78 height 9
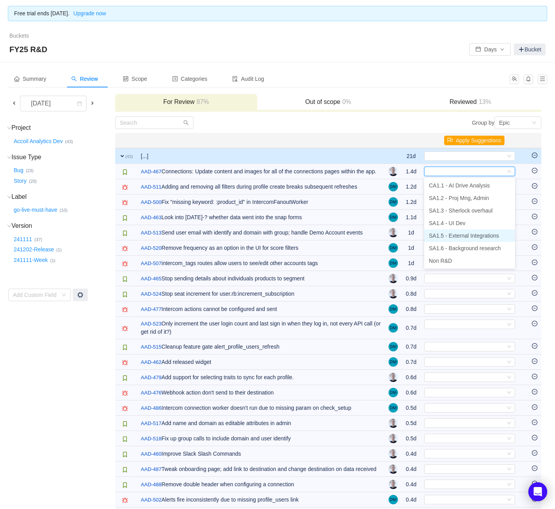
click at [464, 235] on span "SA1.5 - External Integrations" at bounding box center [464, 235] width 70 height 6
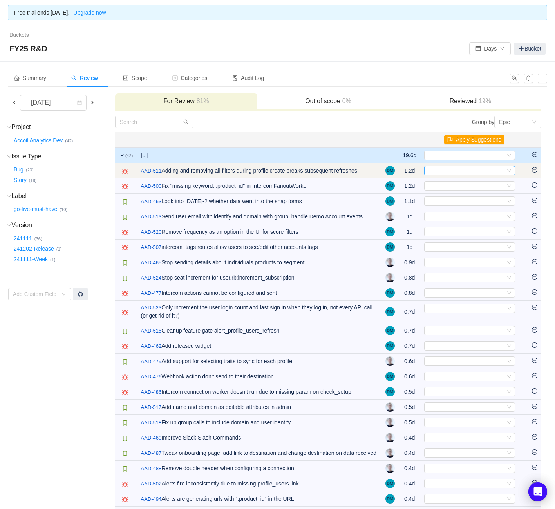
click at [471, 167] on div "Select" at bounding box center [467, 170] width 78 height 9
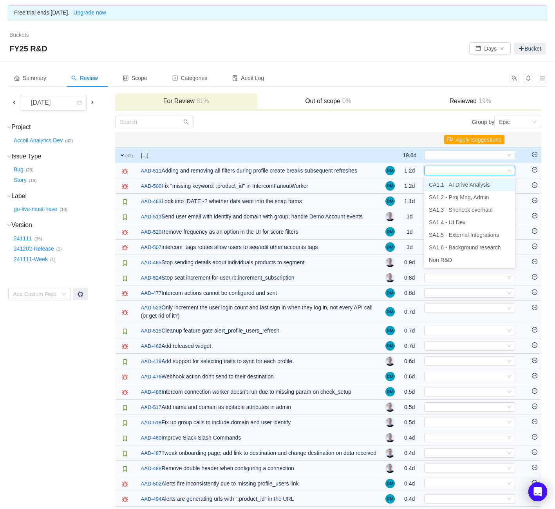
click at [457, 187] on span "CA1.1 - AI Drive Analysis" at bounding box center [459, 184] width 61 height 6
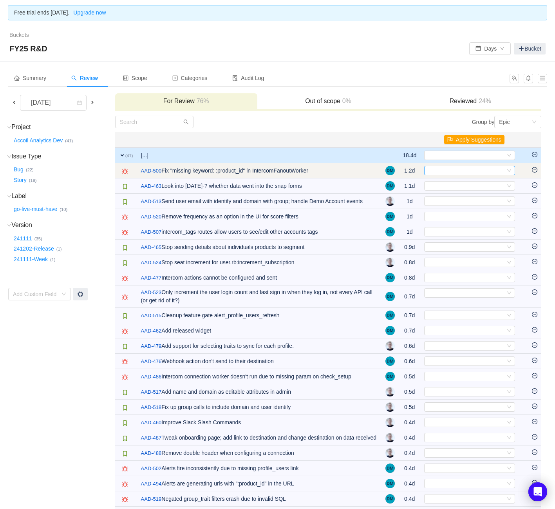
click at [457, 170] on div "Select" at bounding box center [467, 170] width 78 height 9
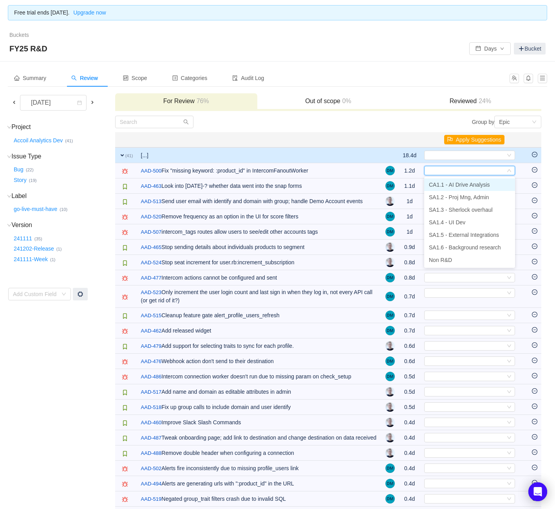
click at [451, 183] on span "CA1.1 - AI Drive Analysis" at bounding box center [459, 184] width 61 height 6
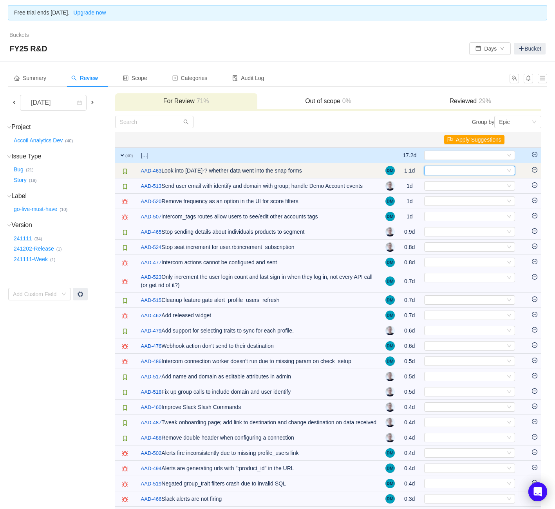
click at [457, 169] on div "Select" at bounding box center [467, 170] width 78 height 9
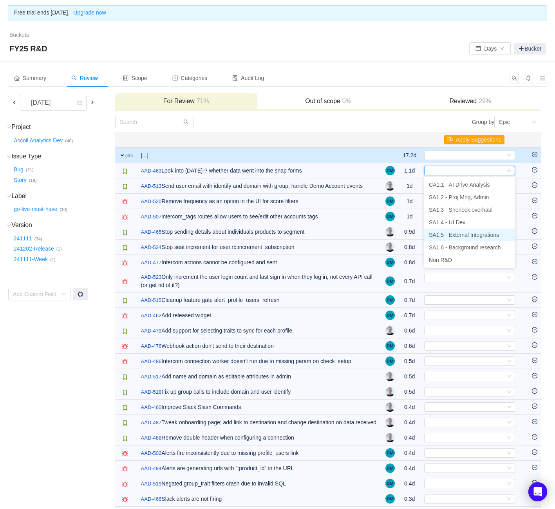
drag, startPoint x: 455, startPoint y: 238, endPoint x: 457, endPoint y: 233, distance: 5.0
click at [455, 238] on li "SA1.5 - External Integrations" at bounding box center [469, 234] width 91 height 13
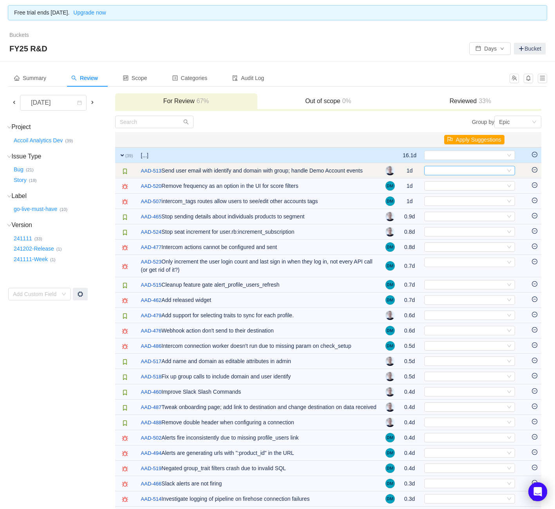
click at [457, 169] on div "Select" at bounding box center [467, 170] width 78 height 9
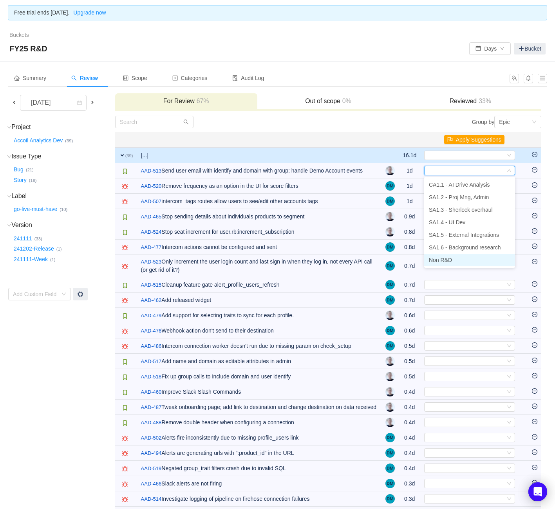
click at [443, 257] on span "Non R&D" at bounding box center [440, 260] width 23 height 6
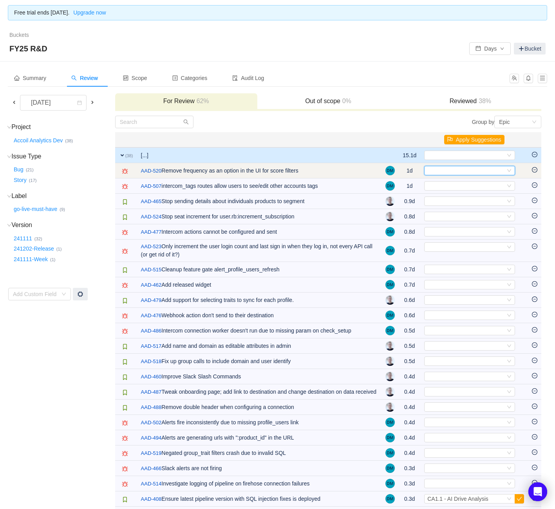
click at [464, 174] on div "Select" at bounding box center [467, 170] width 78 height 9
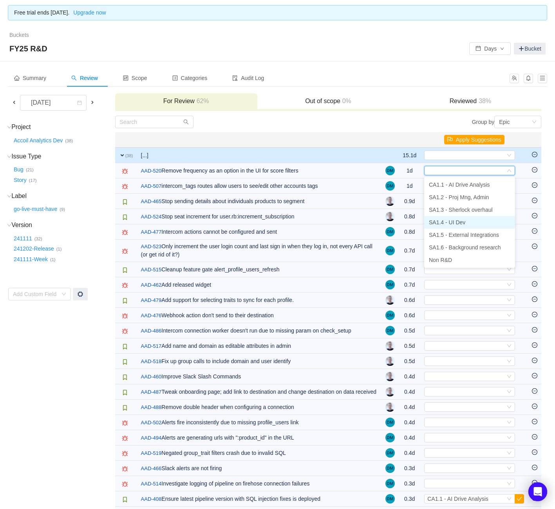
click at [450, 221] on span "SA1.4 - UI Dev" at bounding box center [447, 222] width 36 height 6
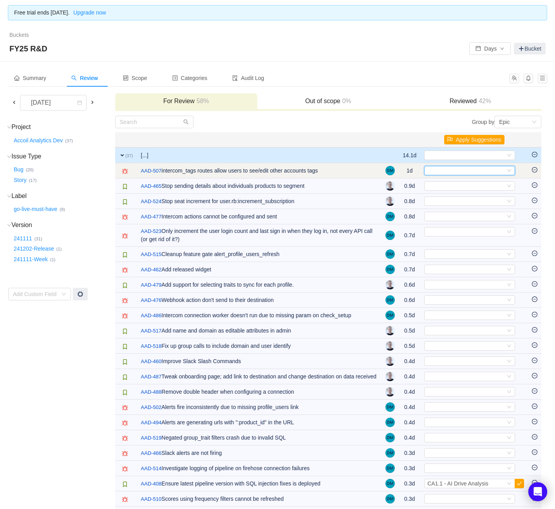
click at [456, 170] on div "Select" at bounding box center [467, 170] width 78 height 9
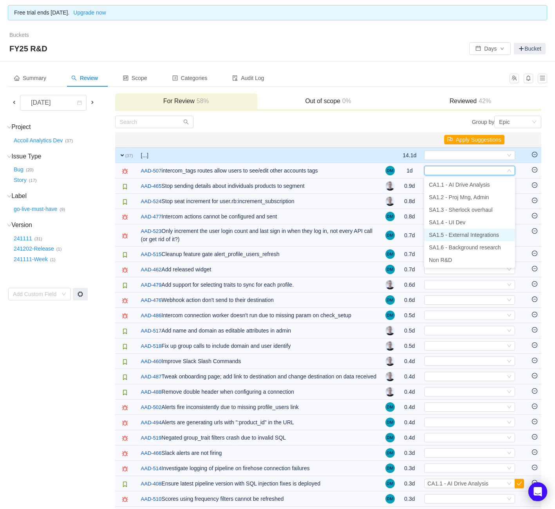
click at [456, 235] on span "SA1.5 - External Integrations" at bounding box center [464, 235] width 70 height 6
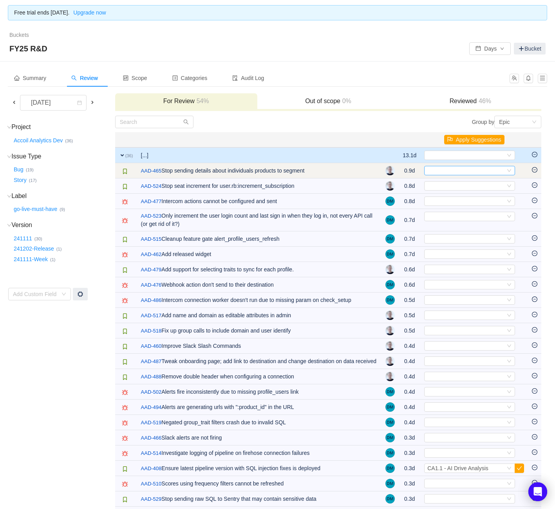
scroll to position [1, 0]
click at [462, 171] on div "Select" at bounding box center [467, 170] width 78 height 9
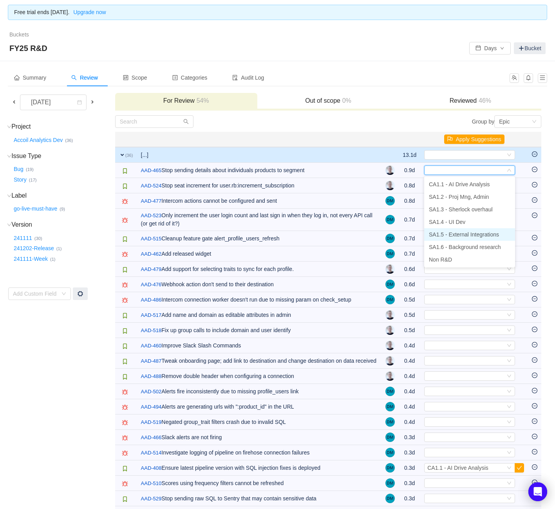
click at [467, 238] on li "SA1.5 - External Integrations" at bounding box center [469, 234] width 91 height 13
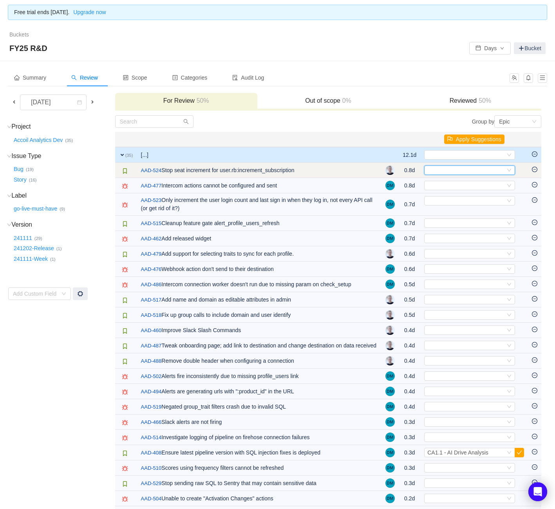
click at [461, 168] on div "Select" at bounding box center [467, 170] width 78 height 9
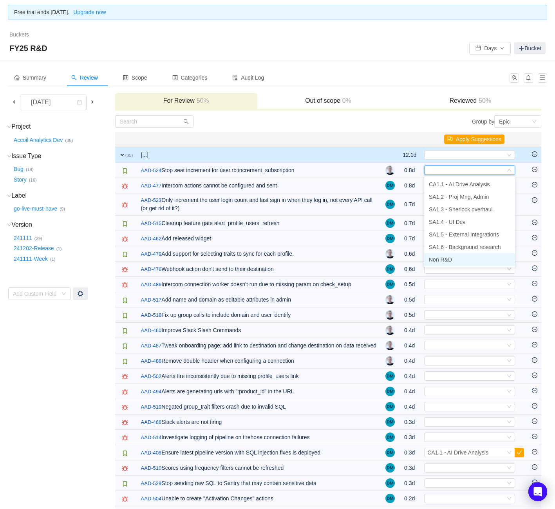
click at [454, 262] on li "Non R&D" at bounding box center [469, 259] width 91 height 13
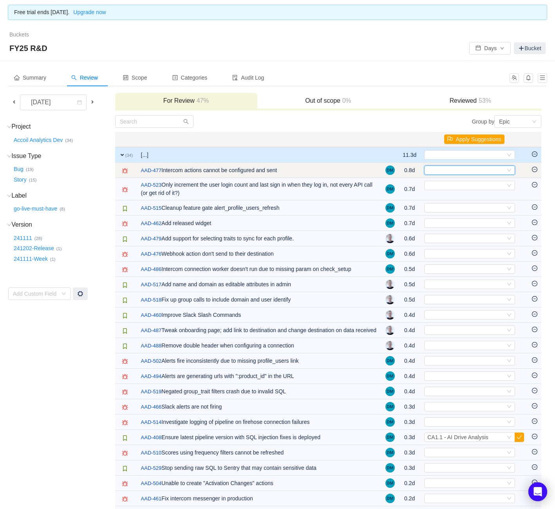
click at [468, 171] on div "Select" at bounding box center [467, 170] width 78 height 9
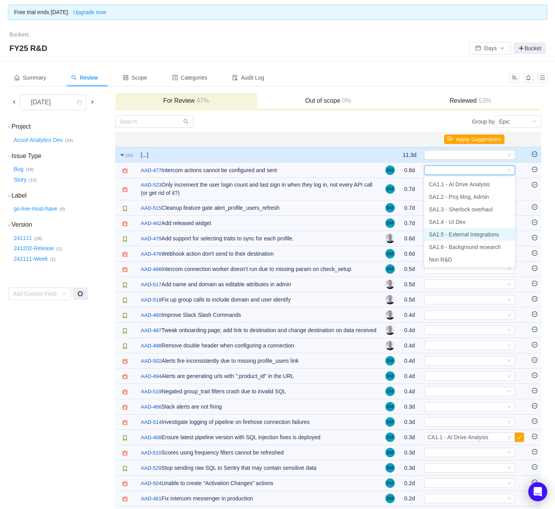
click at [461, 237] on li "SA1.5 - External Integrations" at bounding box center [469, 234] width 91 height 13
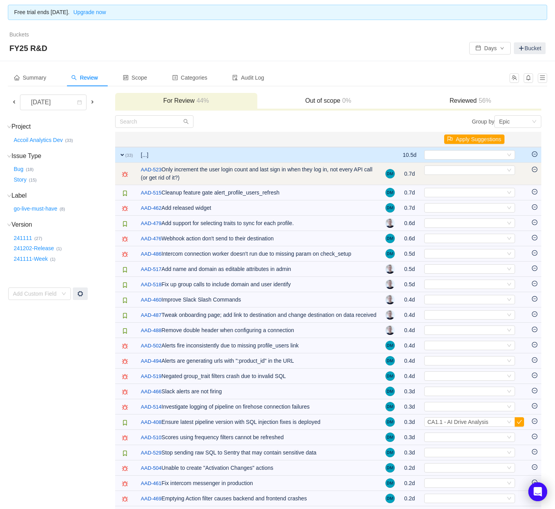
click at [466, 178] on td "Select Out of scope" at bounding box center [475, 174] width 108 height 22
click at [466, 174] on div "Select" at bounding box center [469, 169] width 91 height 9
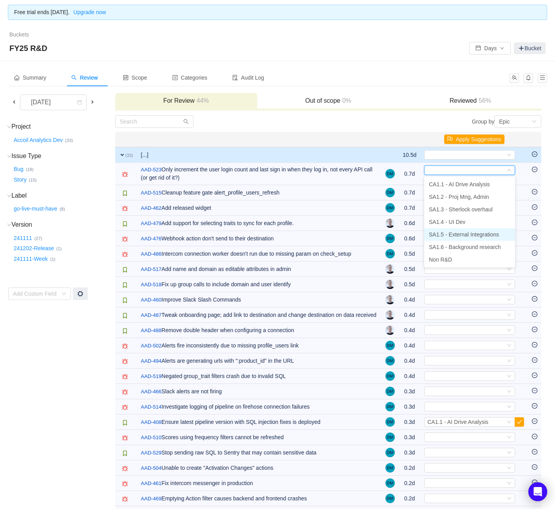
click at [473, 237] on li "SA1.5 - External Integrations" at bounding box center [469, 234] width 91 height 13
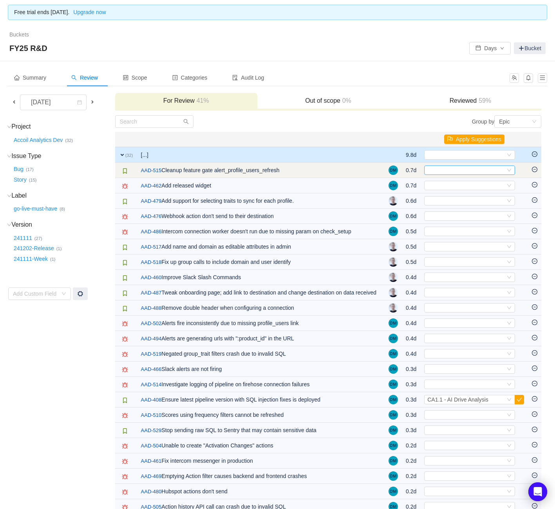
click at [474, 171] on div "Select" at bounding box center [467, 170] width 78 height 9
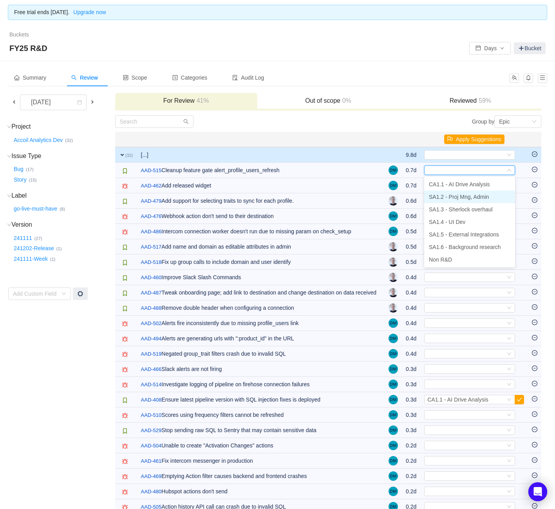
click at [466, 195] on span "SA1.2 - Proj Mng, Admin" at bounding box center [459, 197] width 60 height 6
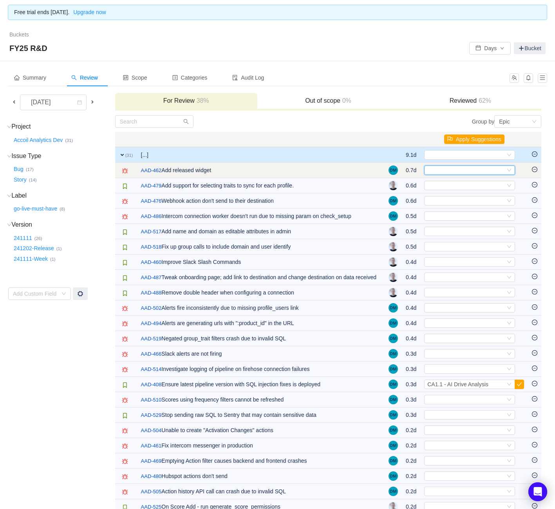
click at [466, 172] on div "Select" at bounding box center [467, 170] width 78 height 9
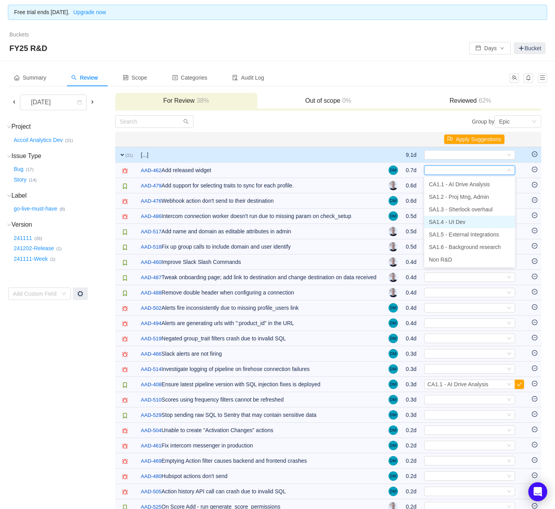
click at [458, 219] on span "SA1.4 - UI Dev" at bounding box center [447, 222] width 36 height 6
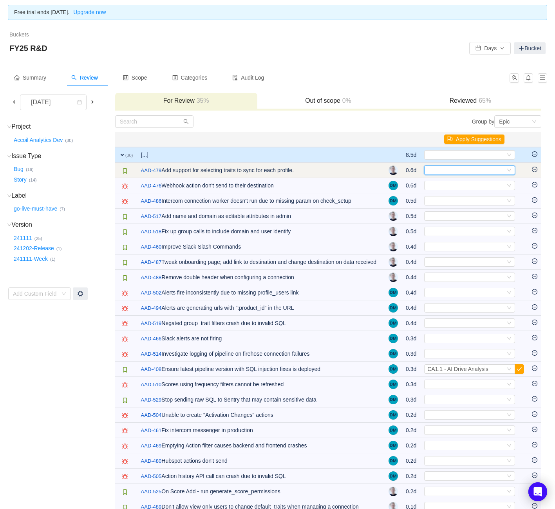
click at [452, 169] on div "Select" at bounding box center [467, 170] width 78 height 9
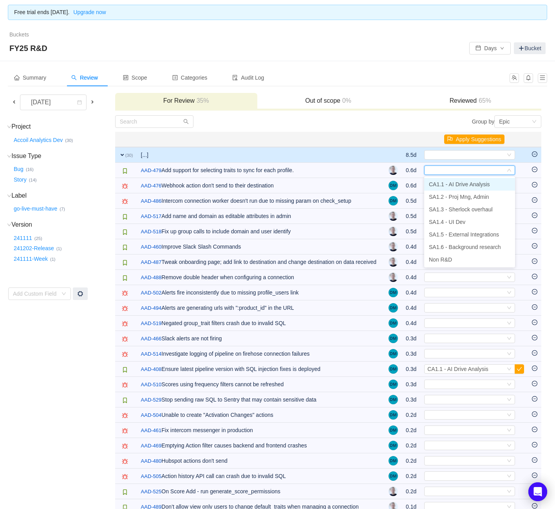
click at [450, 183] on span "CA1.1 - AI Drive Analysis" at bounding box center [459, 184] width 61 height 6
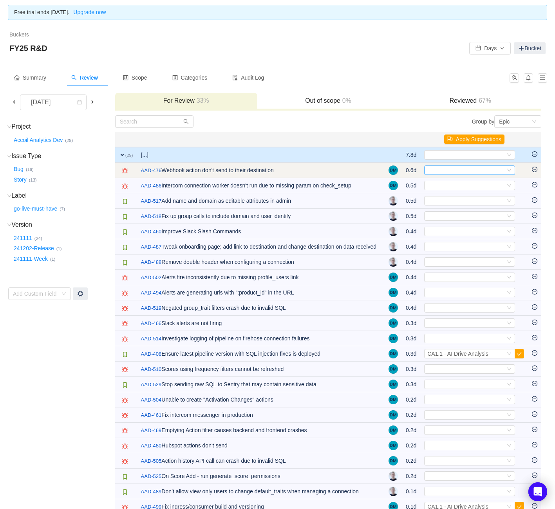
click at [451, 170] on div "Select" at bounding box center [467, 170] width 78 height 9
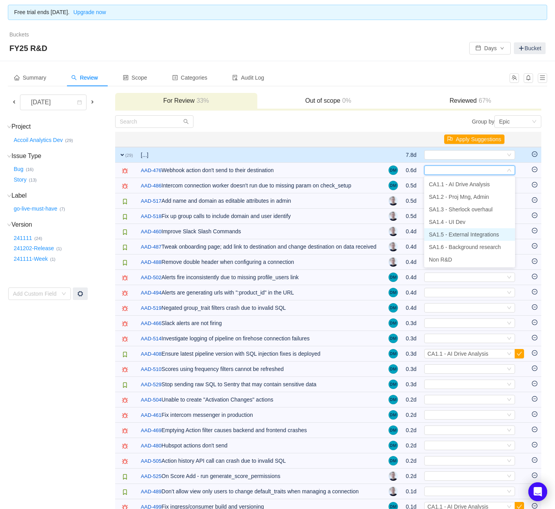
click at [451, 233] on span "SA1.5 - External Integrations" at bounding box center [464, 234] width 70 height 6
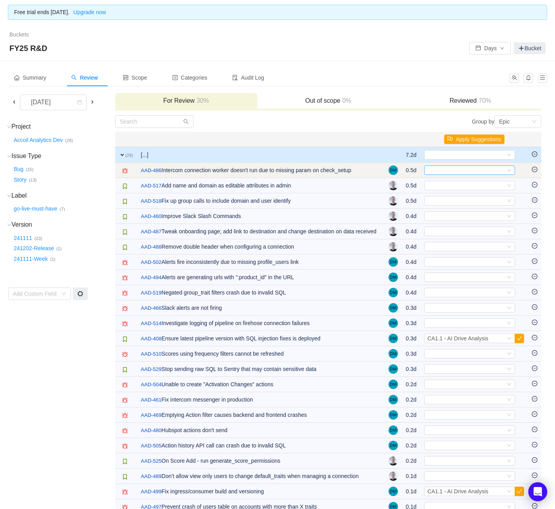
click at [450, 171] on div "Select" at bounding box center [467, 170] width 78 height 9
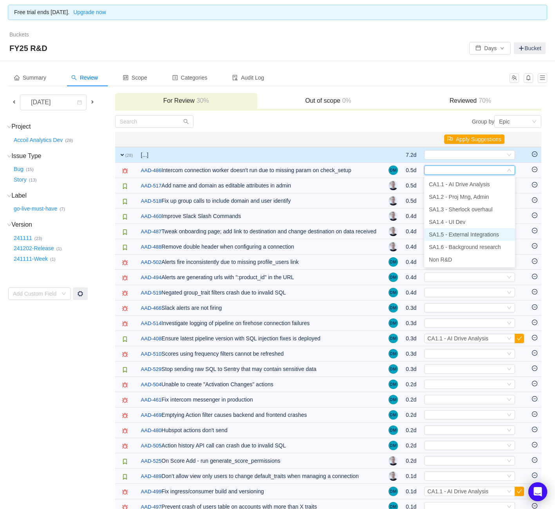
click at [459, 233] on span "SA1.5 - External Integrations" at bounding box center [464, 234] width 70 height 6
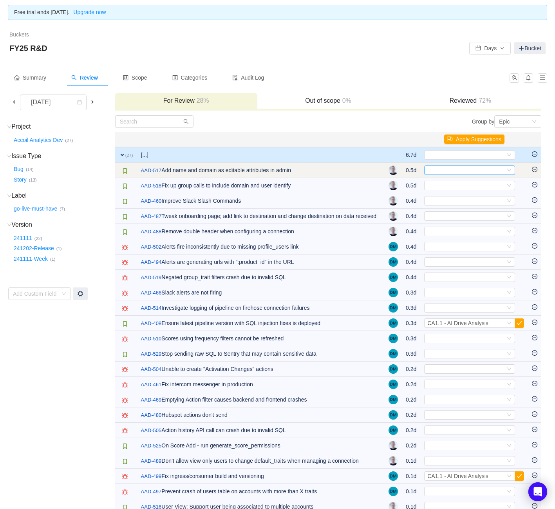
click at [453, 167] on div "Select" at bounding box center [467, 170] width 78 height 9
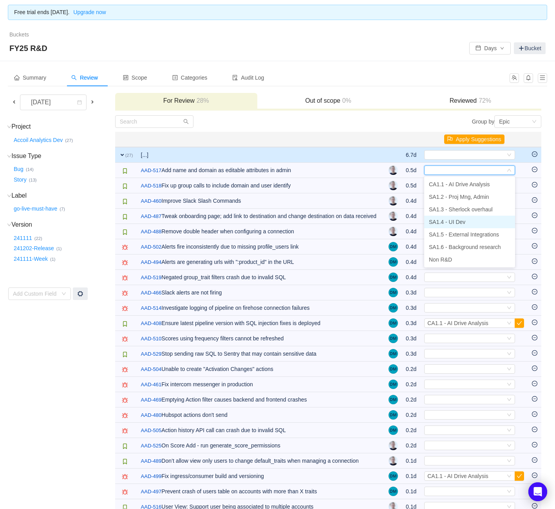
click at [459, 223] on span "SA1.4 - UI Dev" at bounding box center [447, 222] width 36 height 6
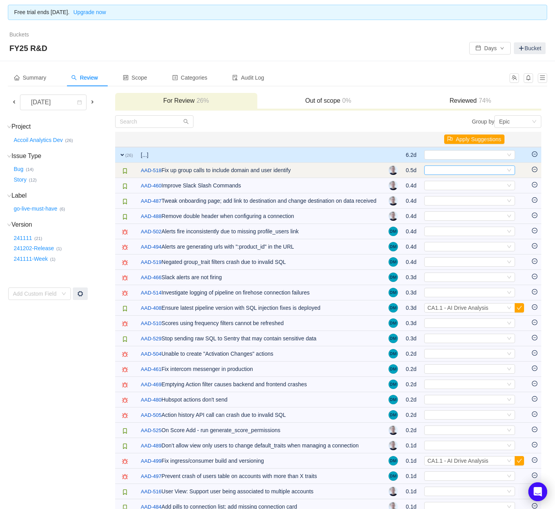
click at [456, 170] on div "Select" at bounding box center [467, 170] width 78 height 9
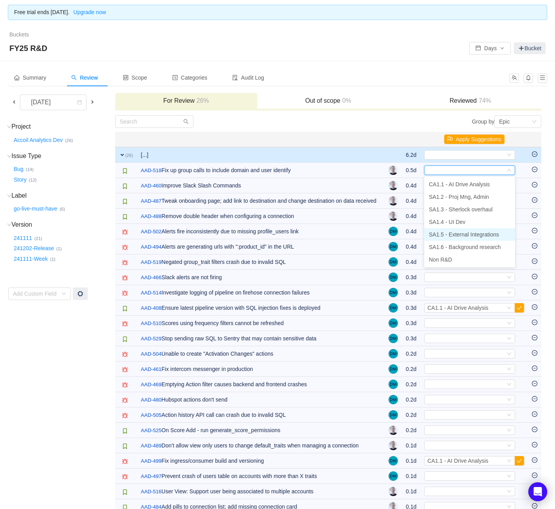
click at [450, 231] on span "SA1.5 - External Integrations" at bounding box center [464, 234] width 70 height 6
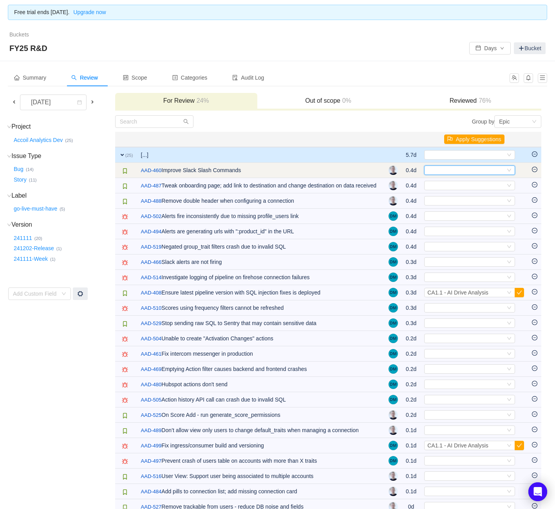
click at [457, 172] on div "Select" at bounding box center [467, 170] width 78 height 9
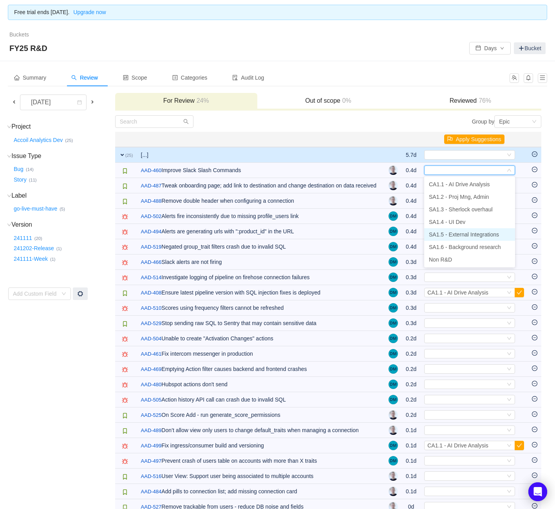
click at [465, 235] on span "SA1.5 - External Integrations" at bounding box center [464, 234] width 70 height 6
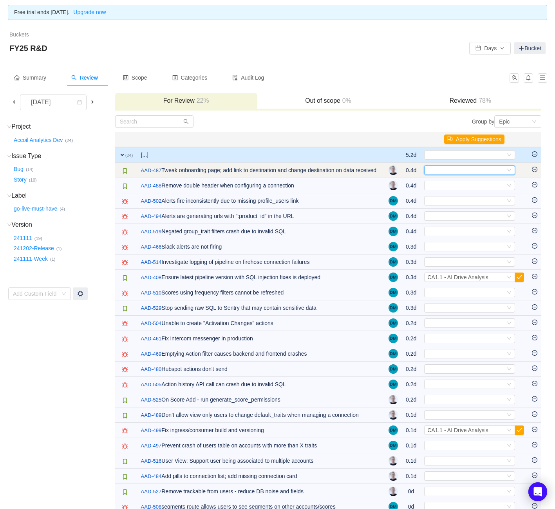
click at [463, 170] on div "Select" at bounding box center [467, 170] width 78 height 9
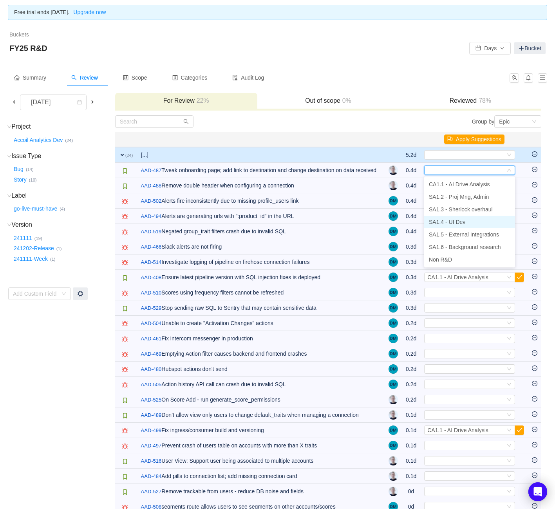
click at [453, 223] on span "SA1.4 - UI Dev" at bounding box center [447, 222] width 36 height 6
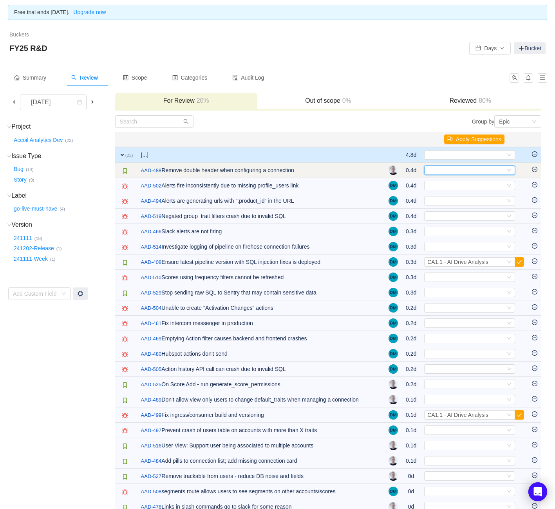
click at [451, 170] on div "Select" at bounding box center [467, 170] width 78 height 9
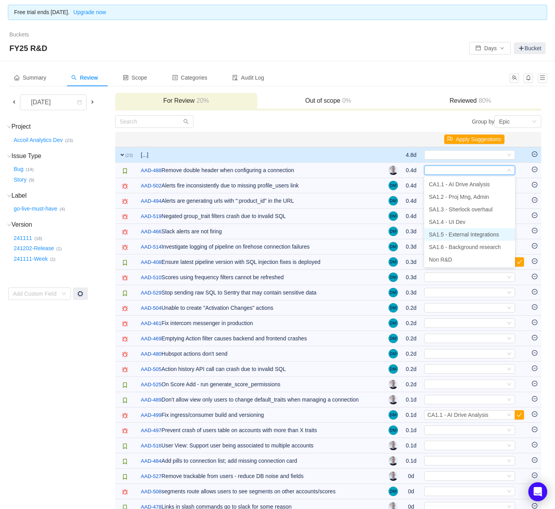
click at [452, 232] on span "SA1.5 - External Integrations" at bounding box center [464, 234] width 70 height 6
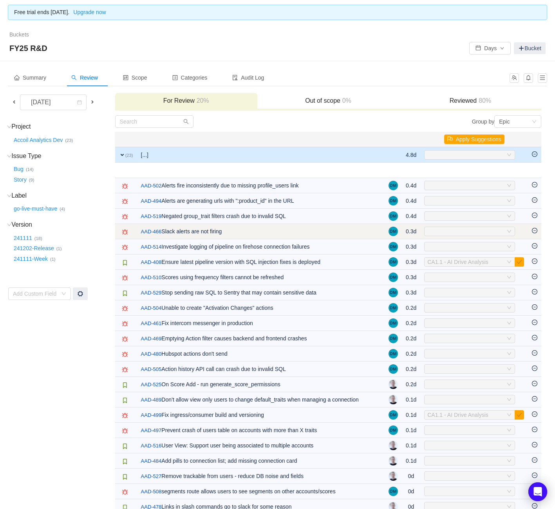
scroll to position [0, 0]
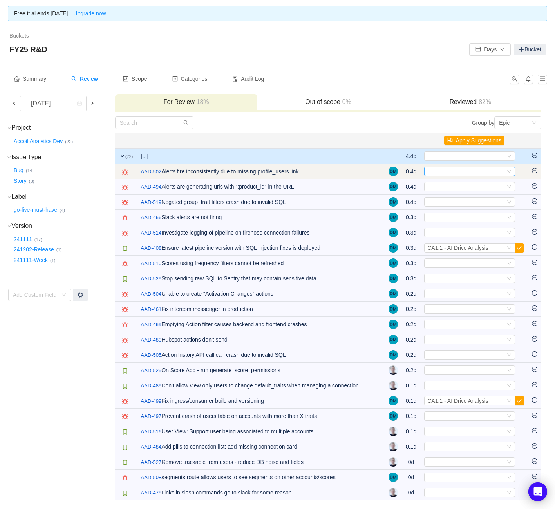
click at [453, 170] on div "Select" at bounding box center [467, 171] width 78 height 9
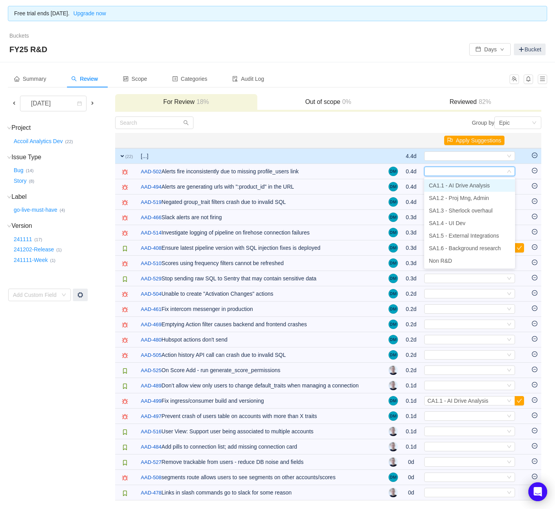
click at [458, 180] on li "CA1.1 - AI Drive Analysis" at bounding box center [469, 185] width 91 height 13
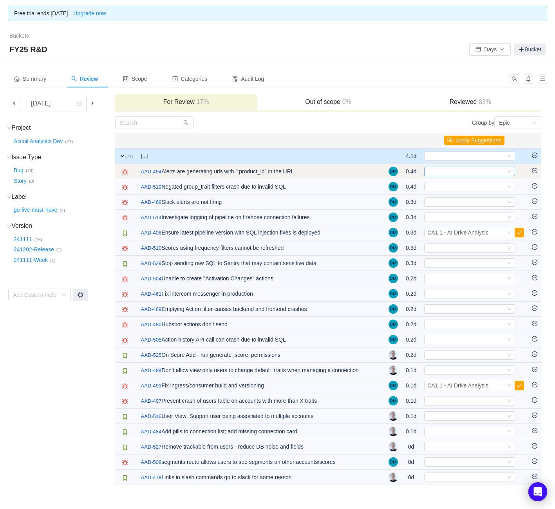
click at [460, 172] on div "Select" at bounding box center [467, 171] width 78 height 9
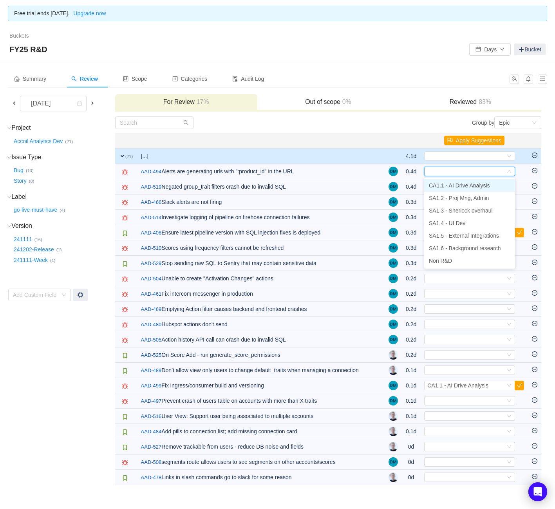
click at [454, 189] on li "CA1.1 - AI Drive Analysis" at bounding box center [469, 185] width 91 height 13
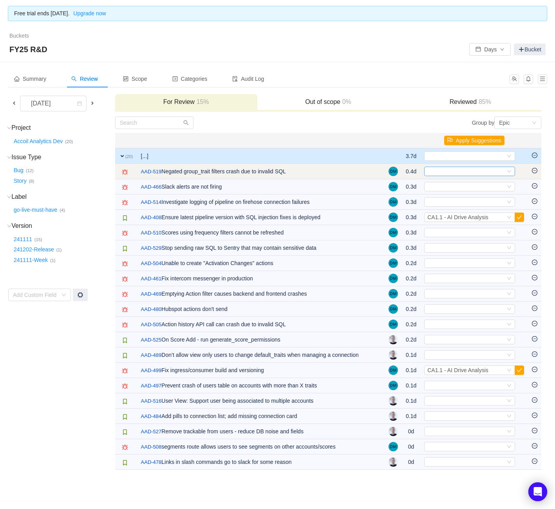
click at [446, 171] on div "Select" at bounding box center [467, 171] width 78 height 9
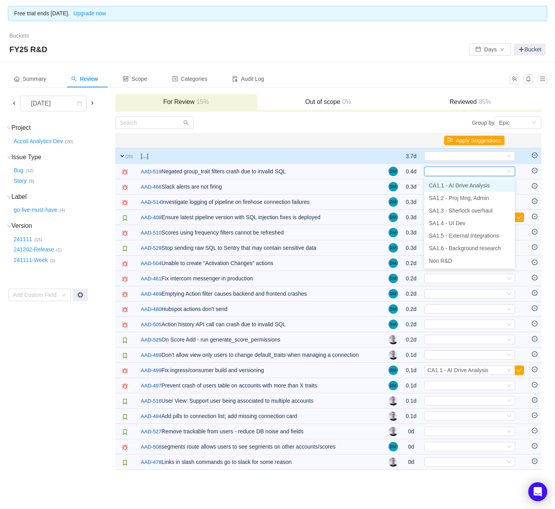
click at [444, 182] on span "CA1.1 - AI Drive Analysis" at bounding box center [459, 185] width 61 height 6
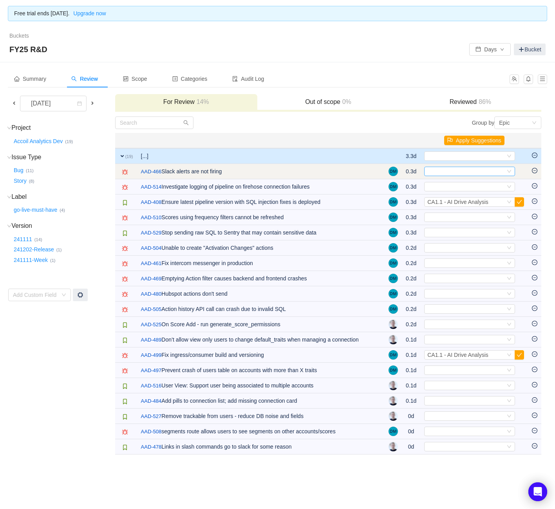
click at [447, 172] on div "Select" at bounding box center [467, 171] width 78 height 9
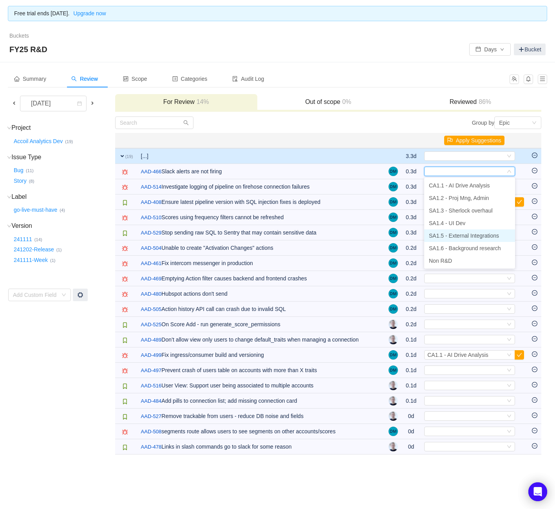
click at [460, 236] on span "SA1.5 - External Integrations" at bounding box center [464, 235] width 70 height 6
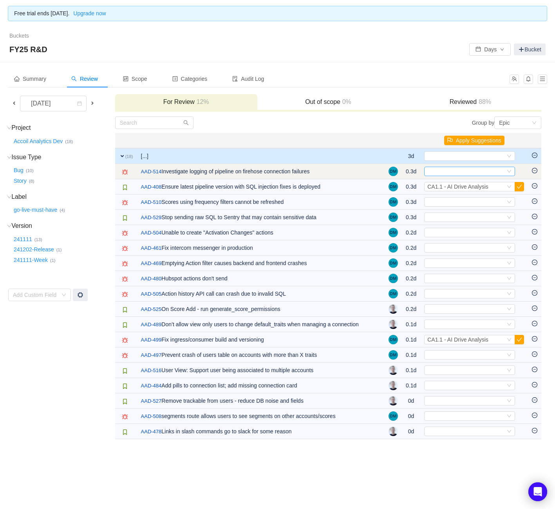
click at [461, 172] on div "Select" at bounding box center [467, 171] width 78 height 9
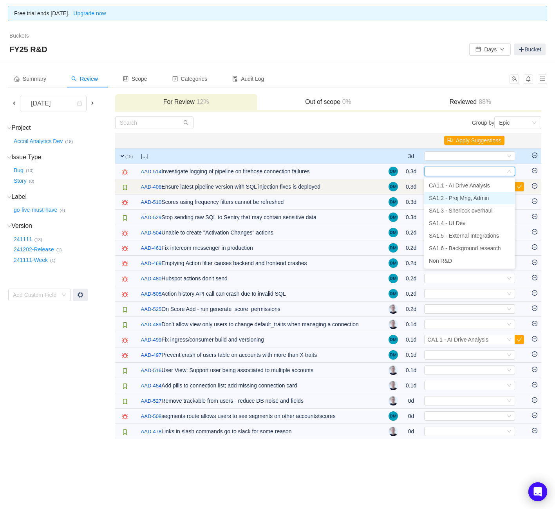
drag, startPoint x: 466, startPoint y: 198, endPoint x: 485, endPoint y: 190, distance: 20.6
click at [466, 198] on span "SA1.2 - Proj Mng, Admin" at bounding box center [459, 198] width 60 height 6
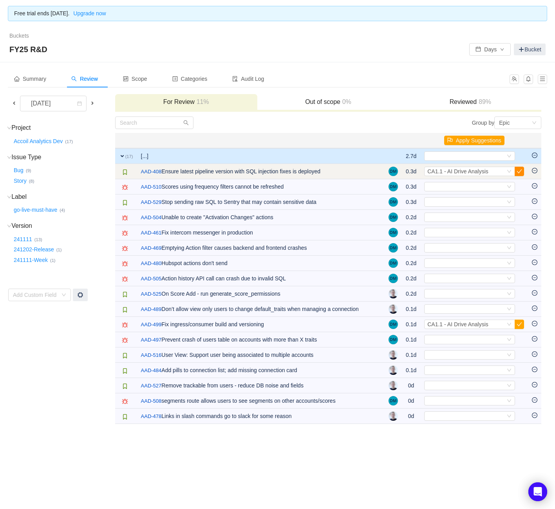
click at [522, 170] on button "button" at bounding box center [519, 171] width 9 height 9
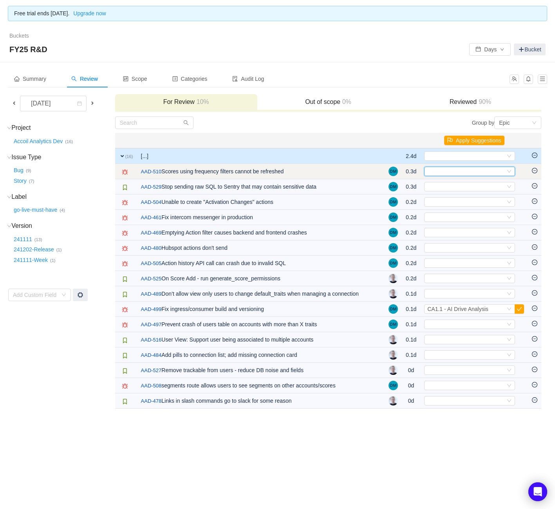
click at [500, 171] on div "Select" at bounding box center [467, 171] width 78 height 9
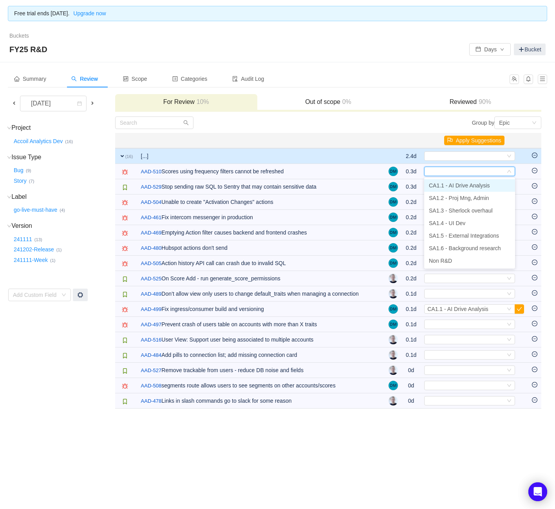
click at [480, 187] on span "CA1.1 - AI Drive Analysis" at bounding box center [459, 185] width 61 height 6
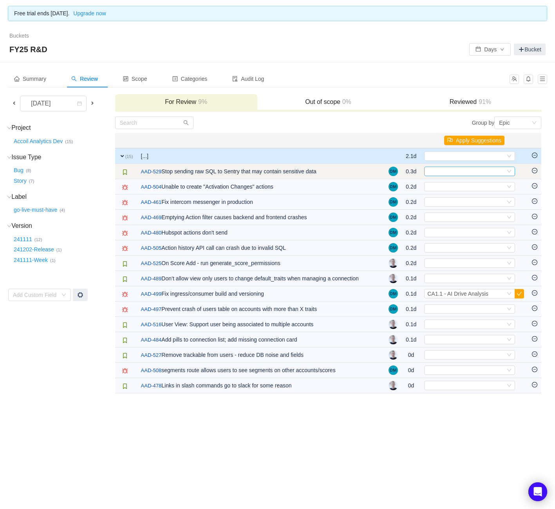
click at [480, 174] on div "Select" at bounding box center [467, 171] width 78 height 9
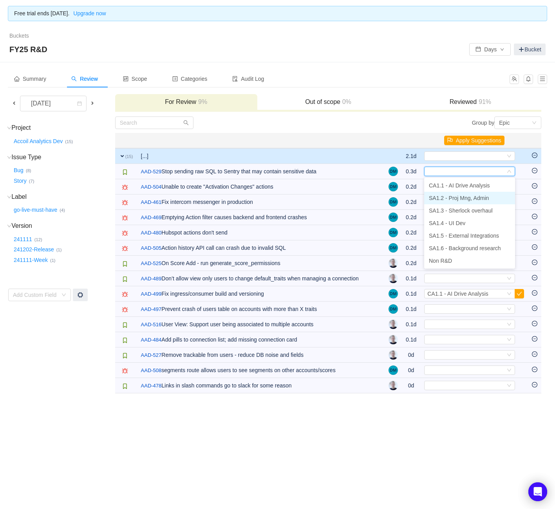
click at [473, 198] on span "SA1.2 - Proj Mng, Admin" at bounding box center [459, 198] width 60 height 6
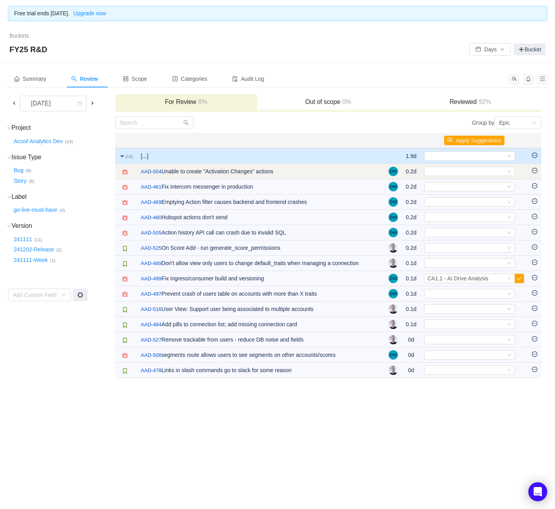
click at [463, 176] on td "Select Out of scope" at bounding box center [475, 171] width 108 height 15
click at [461, 171] on div "Select" at bounding box center [467, 171] width 78 height 9
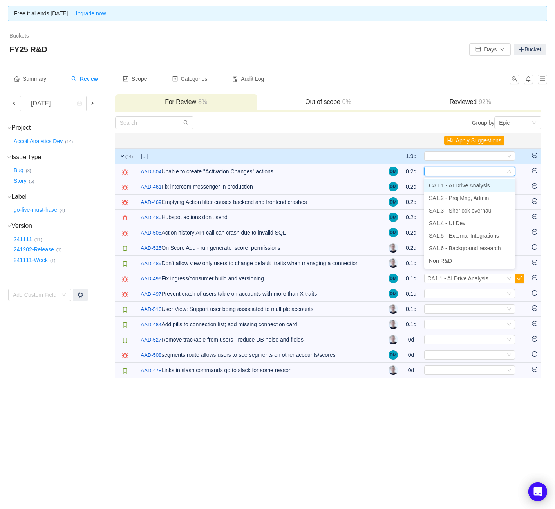
click at [465, 187] on span "CA1.1 - AI Drive Analysis" at bounding box center [459, 185] width 61 height 6
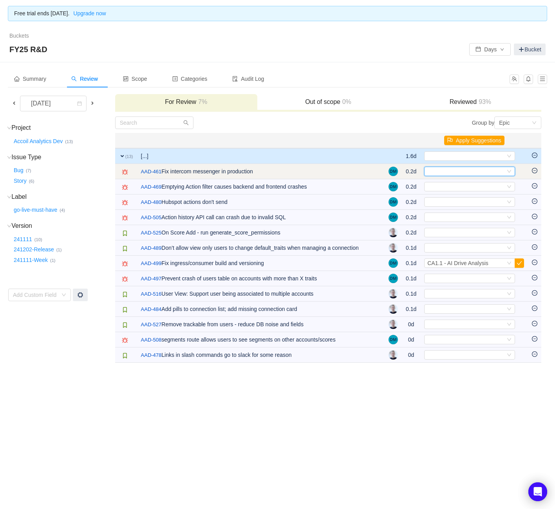
click at [463, 172] on div "Select" at bounding box center [467, 171] width 78 height 9
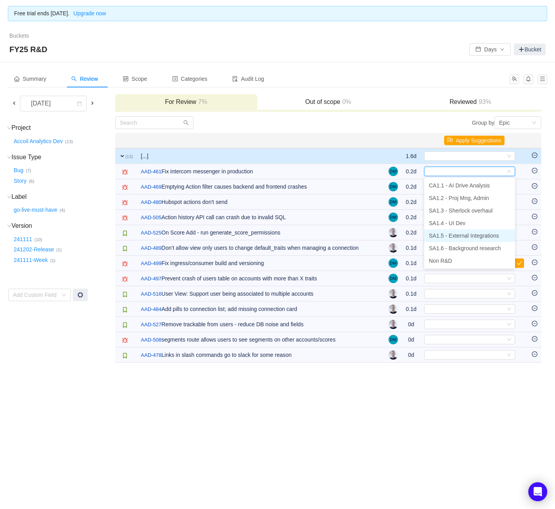
click at [464, 239] on li "SA1.5 - External Integrations" at bounding box center [469, 235] width 91 height 13
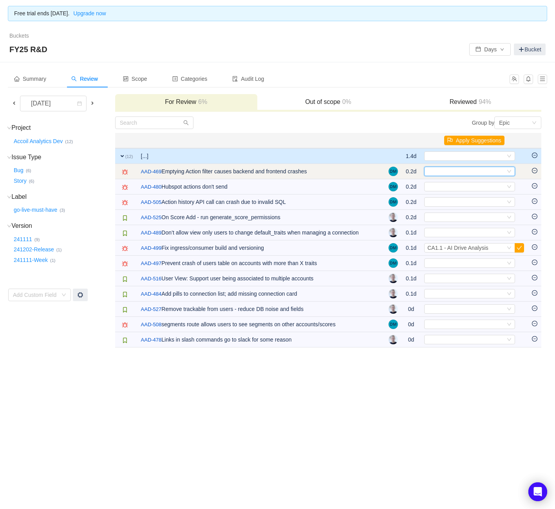
click at [454, 171] on div "Select" at bounding box center [467, 171] width 78 height 9
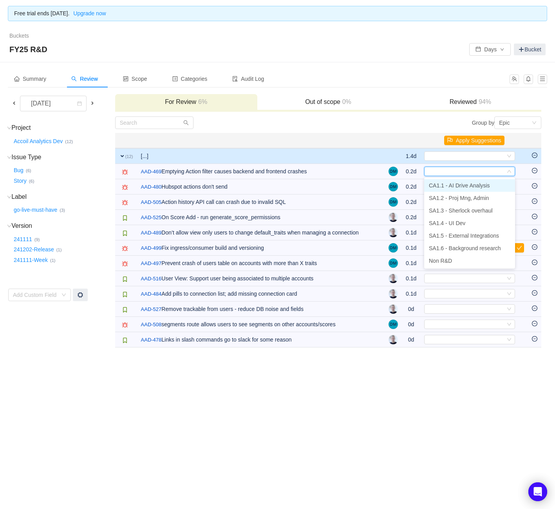
click at [454, 185] on span "CA1.1 - AI Drive Analysis" at bounding box center [459, 185] width 61 height 6
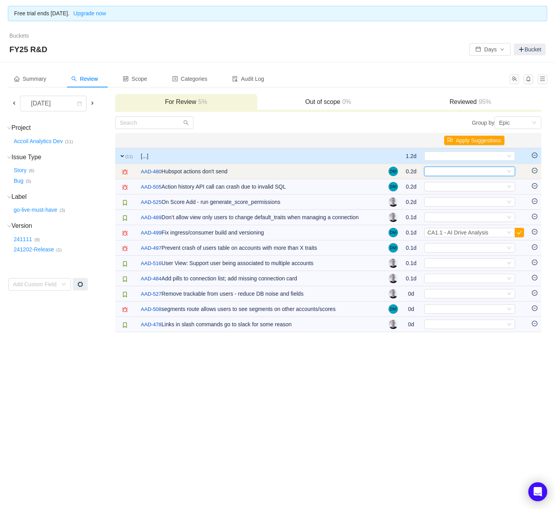
click at [455, 175] on div "Select" at bounding box center [467, 171] width 78 height 9
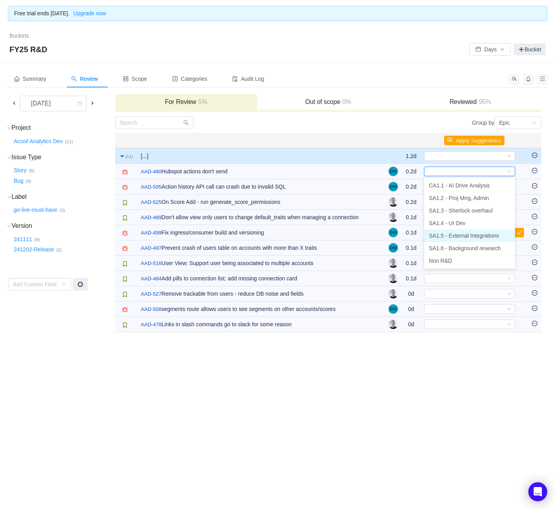
click at [455, 236] on span "SA1.5 - External Integrations" at bounding box center [464, 235] width 70 height 6
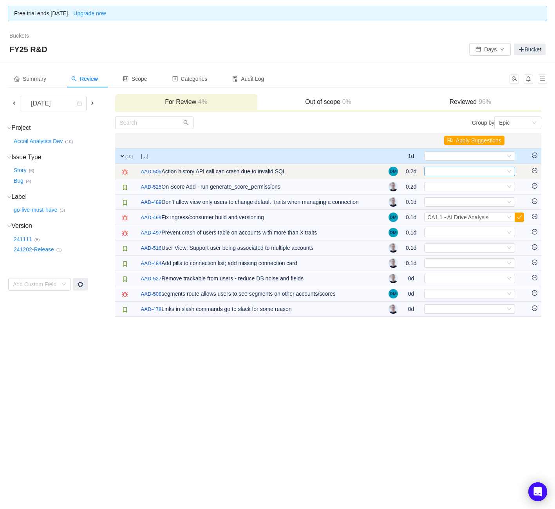
click at [460, 169] on div "Select" at bounding box center [467, 171] width 78 height 9
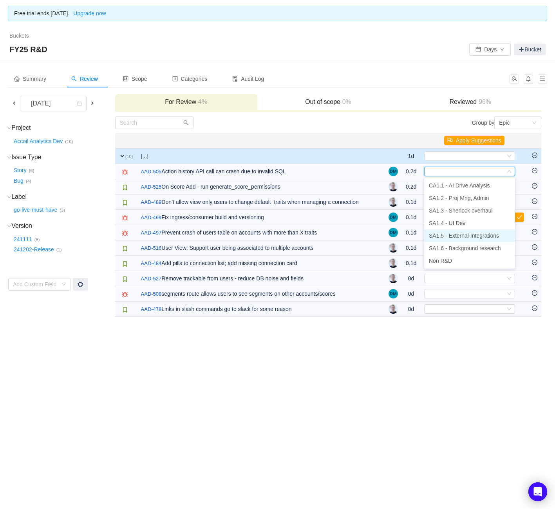
click at [460, 237] on span "SA1.5 - External Integrations" at bounding box center [464, 235] width 70 height 6
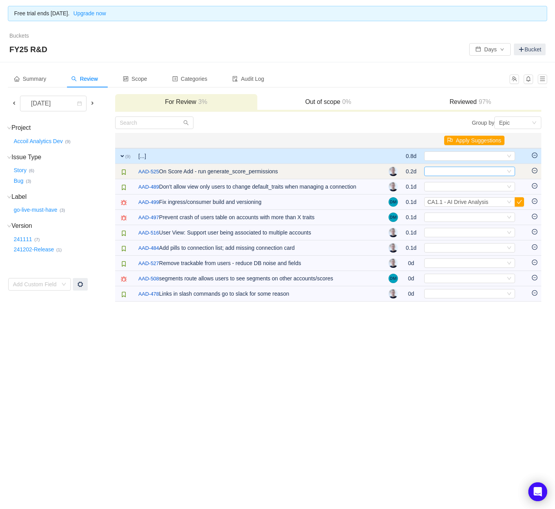
click at [456, 172] on div "Select" at bounding box center [467, 171] width 78 height 9
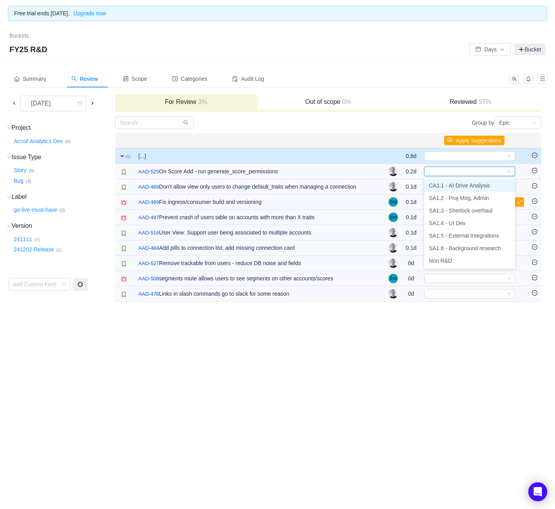
click at [453, 187] on span "CA1.1 - AI Drive Analysis" at bounding box center [459, 185] width 61 height 6
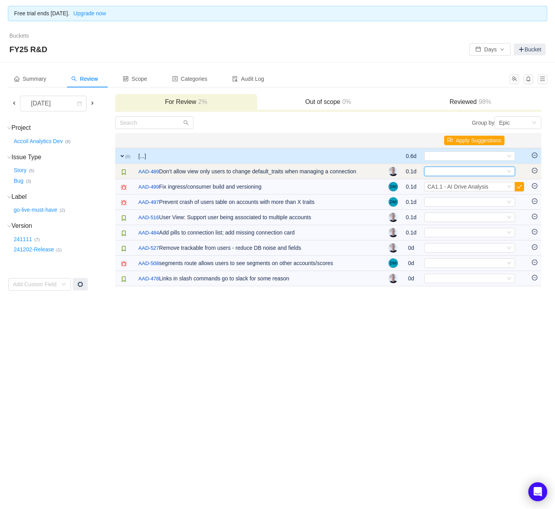
click at [455, 170] on div "Select" at bounding box center [467, 171] width 78 height 9
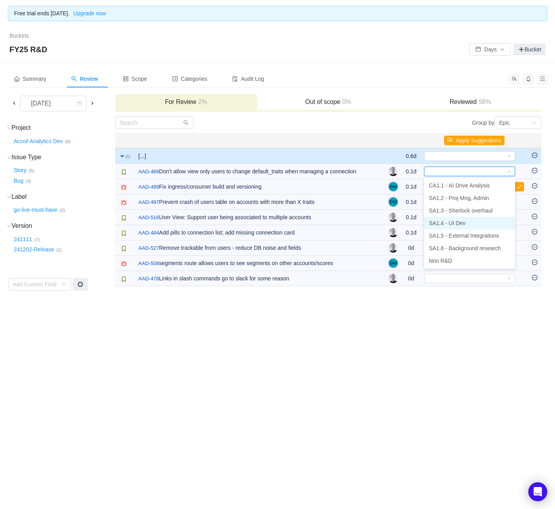
click at [453, 222] on span "SA1.4 - UI Dev" at bounding box center [447, 223] width 36 height 6
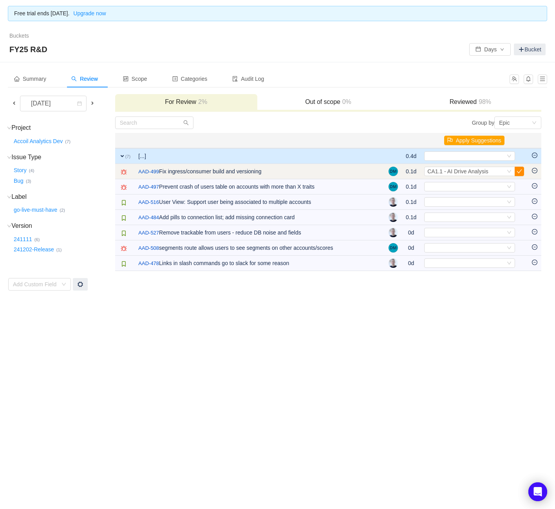
click at [520, 171] on button "button" at bounding box center [519, 171] width 9 height 9
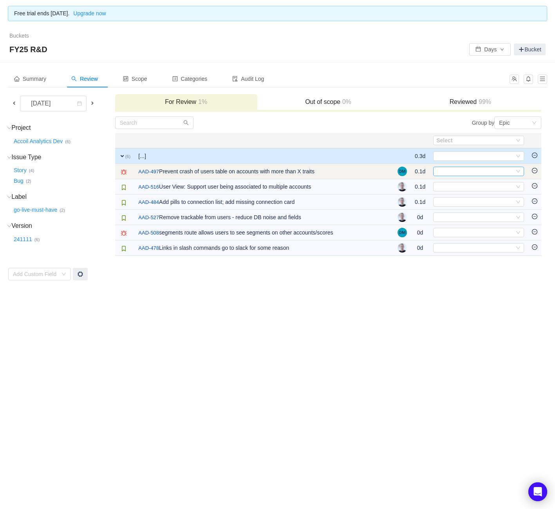
click at [475, 170] on div "Select" at bounding box center [476, 171] width 78 height 9
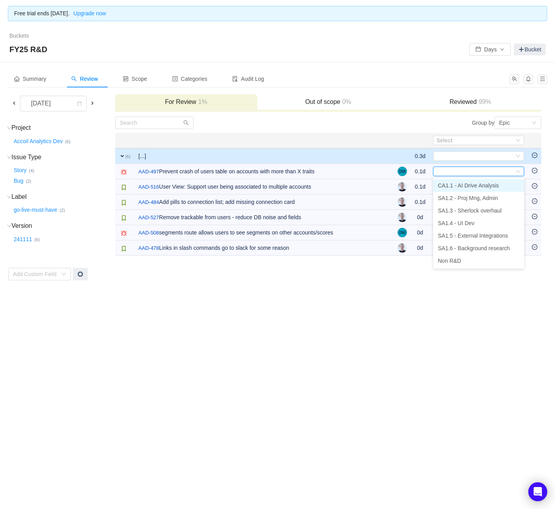
click at [472, 186] on span "CA1.1 - AI Drive Analysis" at bounding box center [468, 185] width 61 height 6
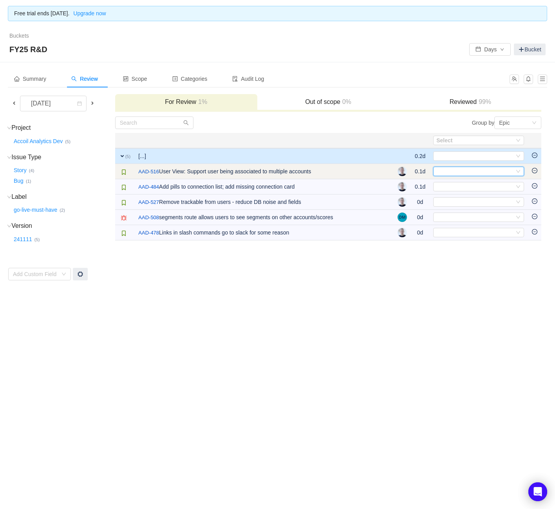
click at [474, 171] on div "Select" at bounding box center [476, 171] width 78 height 9
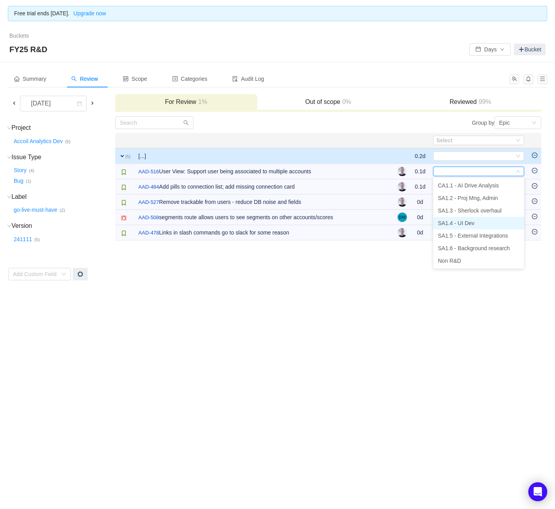
click at [463, 222] on span "SA1.4 - UI Dev" at bounding box center [456, 223] width 36 height 6
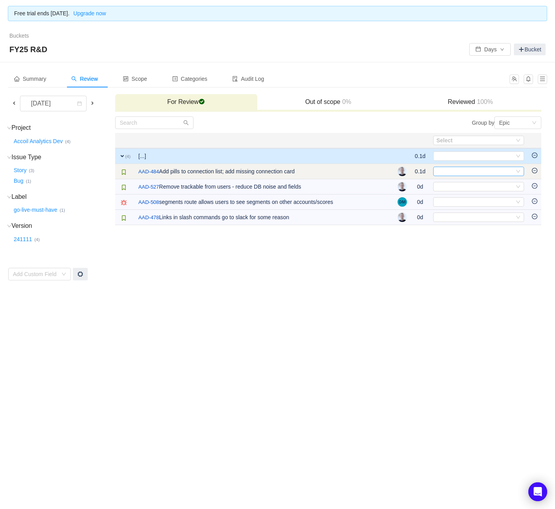
click at [460, 167] on div "Select" at bounding box center [476, 171] width 78 height 9
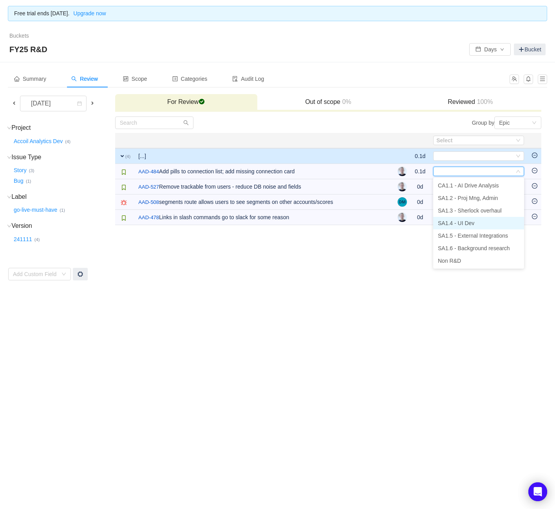
click at [457, 219] on li "SA1.4 - UI Dev" at bounding box center [478, 223] width 91 height 13
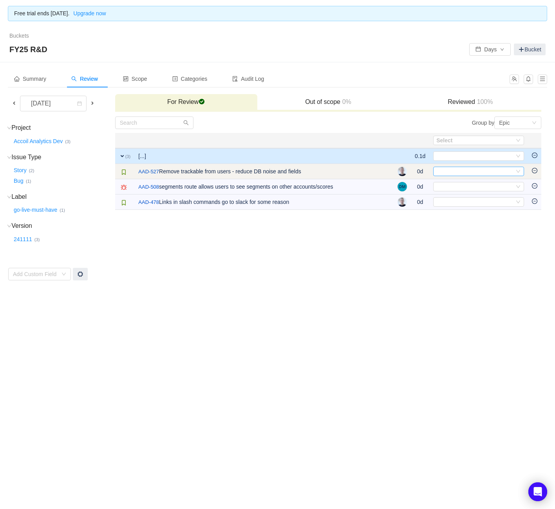
click at [457, 170] on div "Select" at bounding box center [476, 171] width 78 height 9
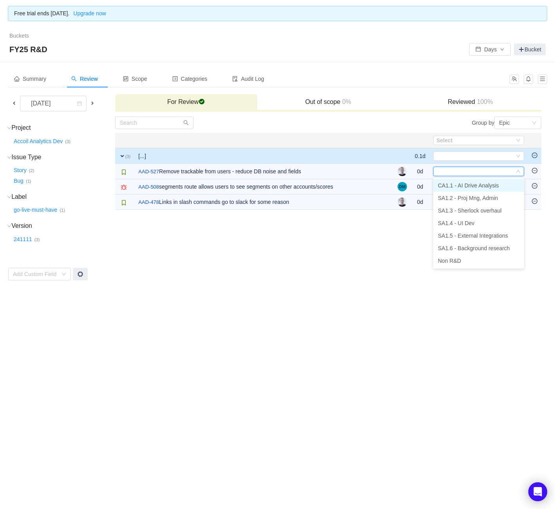
click at [459, 184] on span "CA1.1 - AI Drive Analysis" at bounding box center [468, 185] width 61 height 6
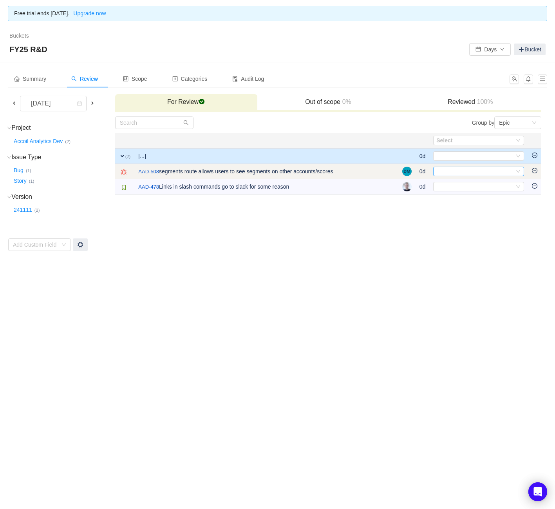
click at [464, 169] on div "Select" at bounding box center [476, 171] width 78 height 9
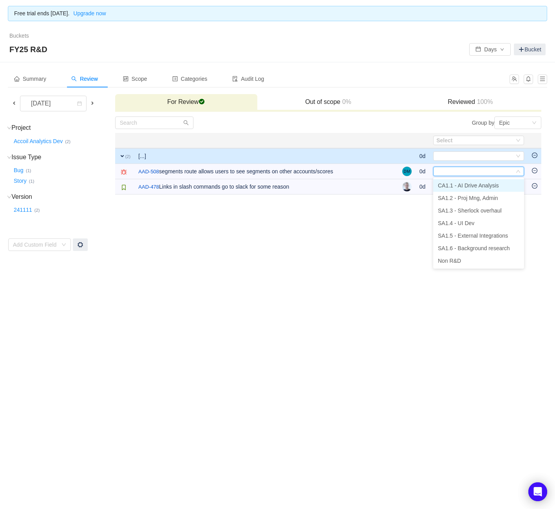
click at [466, 185] on span "CA1.1 - AI Drive Analysis" at bounding box center [468, 185] width 61 height 6
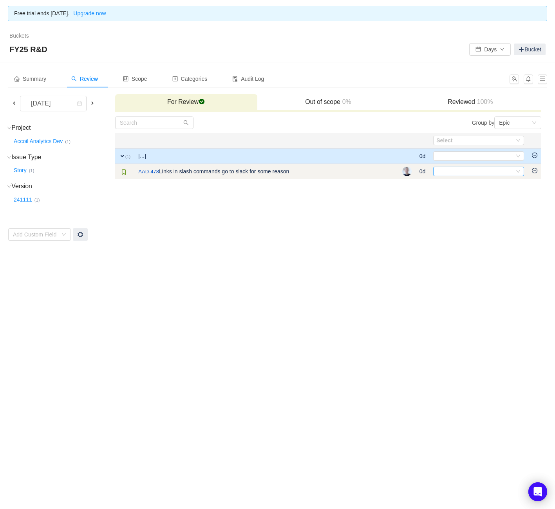
click at [468, 174] on div "Select" at bounding box center [476, 171] width 78 height 9
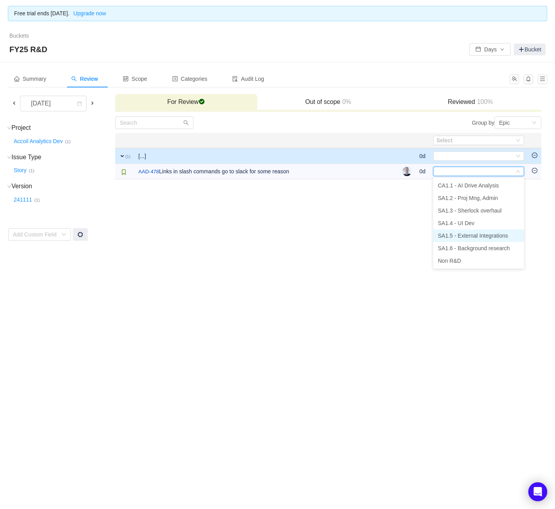
click at [470, 238] on span "SA1.5 - External Integrations" at bounding box center [473, 235] width 70 height 6
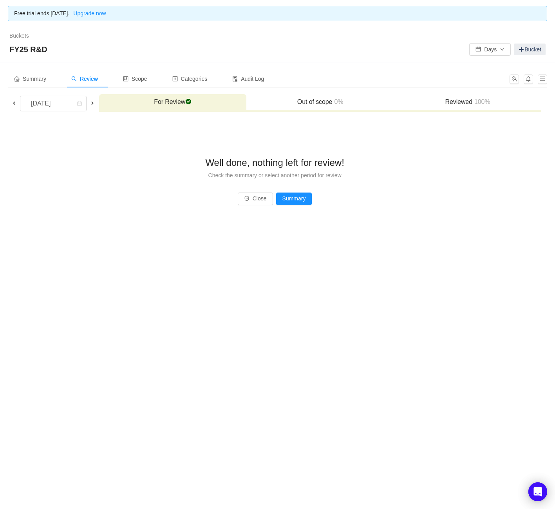
click at [96, 103] on span at bounding box center [92, 103] width 6 height 6
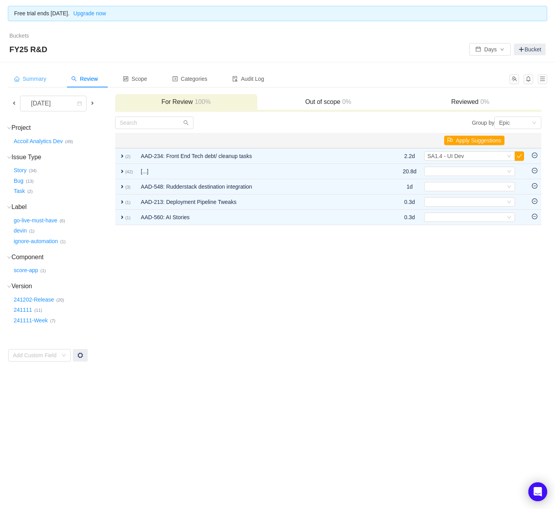
click at [35, 72] on div "Summary" at bounding box center [30, 79] width 45 height 18
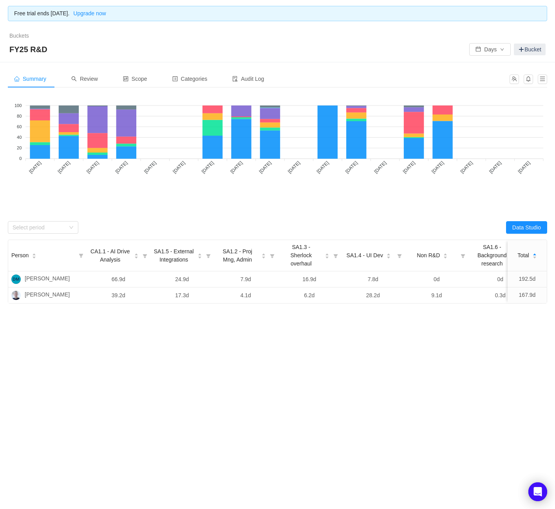
click at [31, 74] on div "Summary" at bounding box center [30, 79] width 45 height 18
click at [98, 79] on span "Review" at bounding box center [84, 79] width 27 height 6
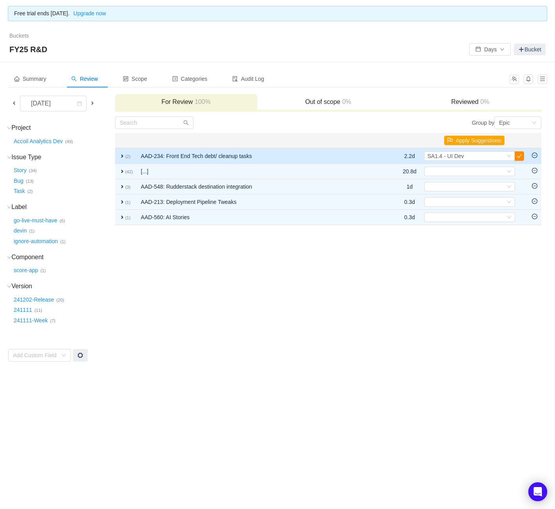
click at [522, 155] on button "button" at bounding box center [519, 155] width 9 height 9
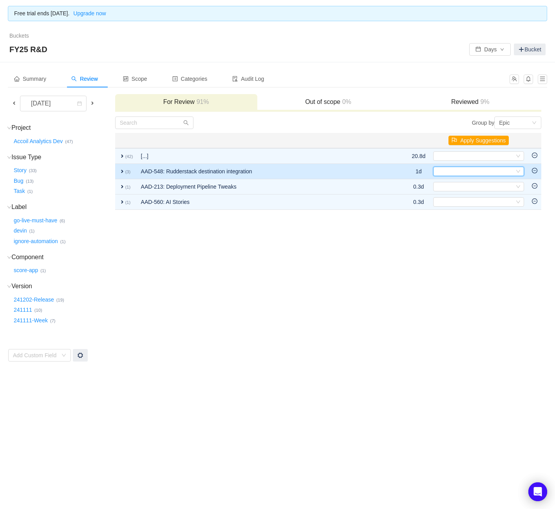
click at [478, 169] on div "Select" at bounding box center [476, 171] width 78 height 9
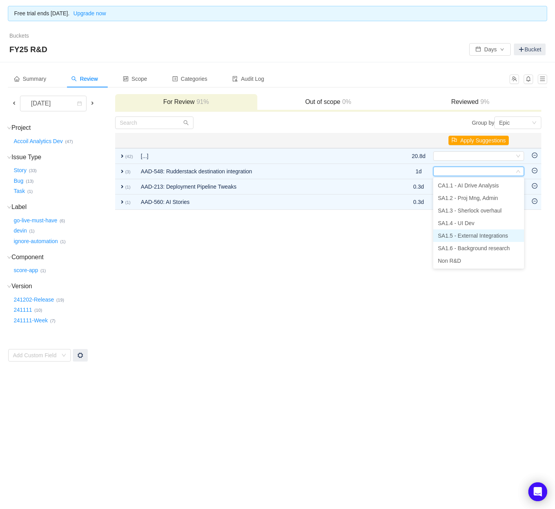
click at [465, 232] on span "SA1.5 - External Integrations" at bounding box center [473, 235] width 70 height 6
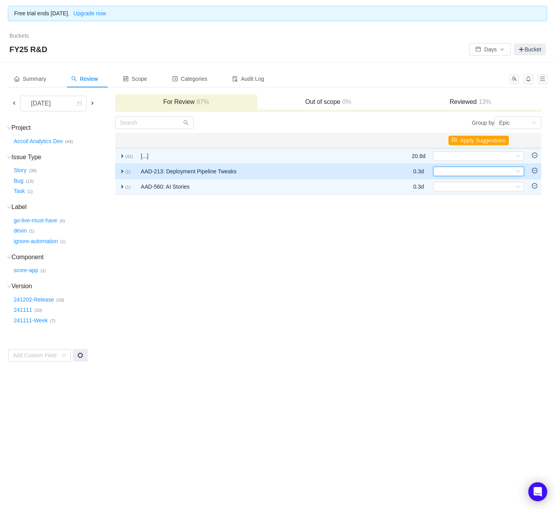
click at [477, 169] on div "Select" at bounding box center [476, 171] width 78 height 9
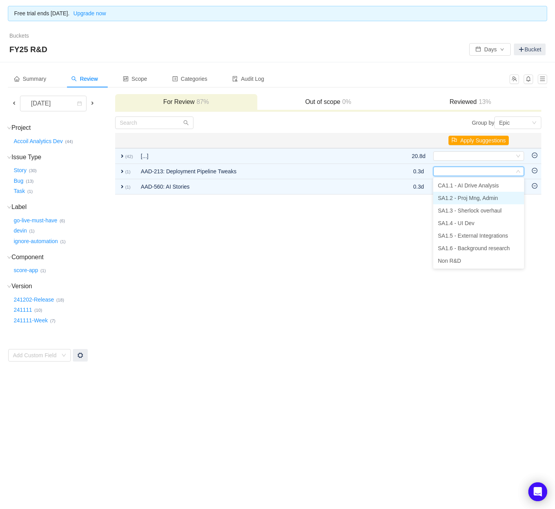
click at [466, 199] on span "SA1.2 - Proj Mng, Admin" at bounding box center [468, 198] width 60 height 6
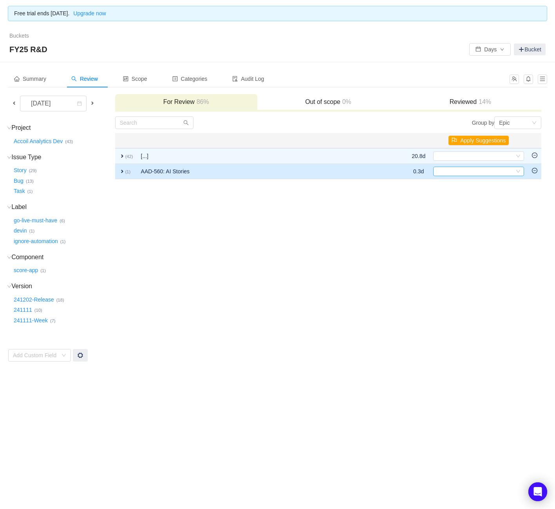
click at [477, 175] on div "Select" at bounding box center [476, 171] width 78 height 9
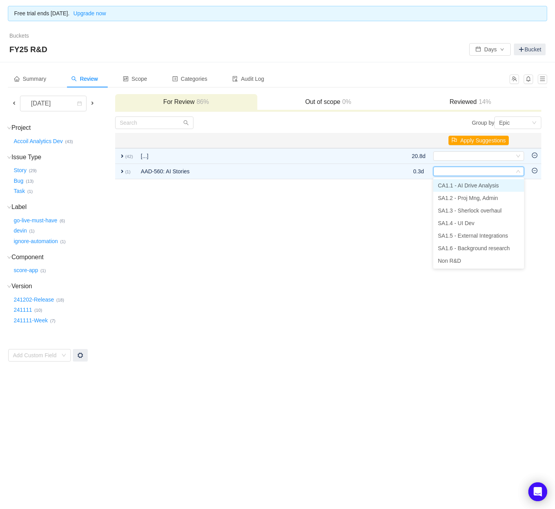
click at [473, 184] on span "CA1.1 - AI Drive Analysis" at bounding box center [468, 185] width 61 height 6
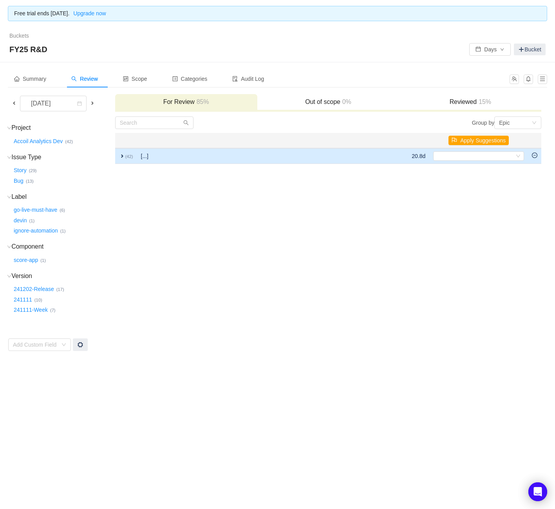
click at [120, 153] on span "expand" at bounding box center [122, 156] width 6 height 6
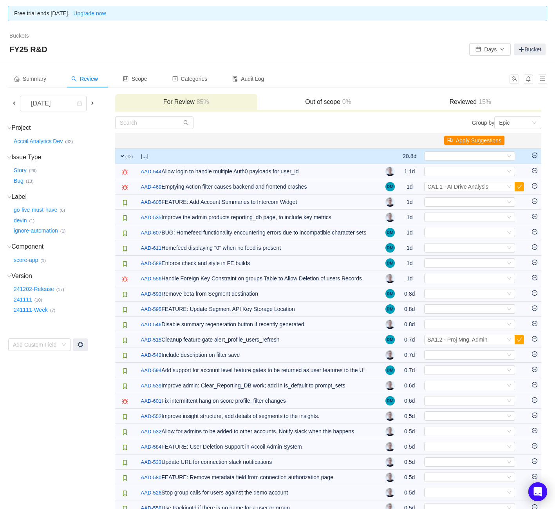
click at [490, 141] on button "Apply Suggestions" at bounding box center [474, 140] width 60 height 9
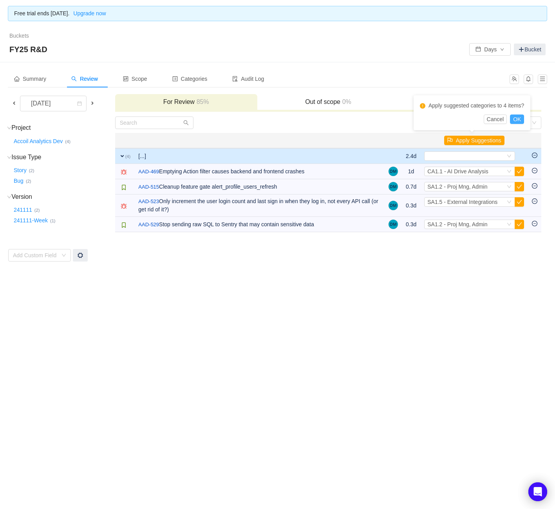
click at [524, 117] on button "OK" at bounding box center [517, 118] width 14 height 9
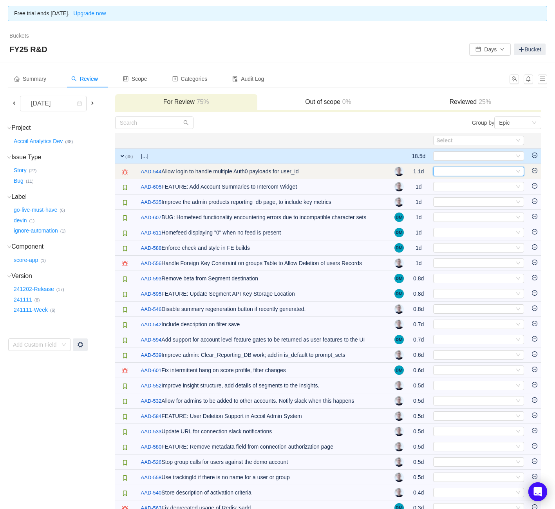
click at [498, 170] on div "Select" at bounding box center [476, 171] width 78 height 9
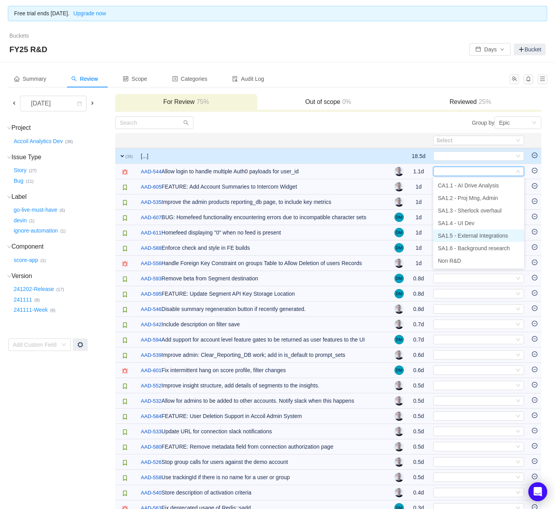
click at [487, 231] on li "SA1.5 - External Integrations" at bounding box center [478, 235] width 91 height 13
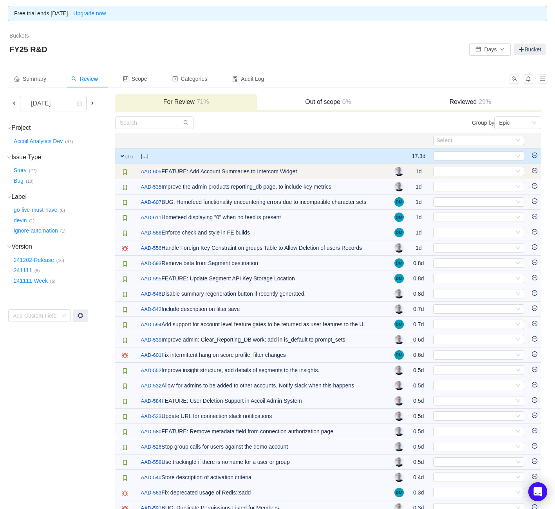
click at [492, 178] on td "Select Out of scope" at bounding box center [479, 171] width 99 height 15
click at [493, 172] on div "Select" at bounding box center [476, 171] width 78 height 9
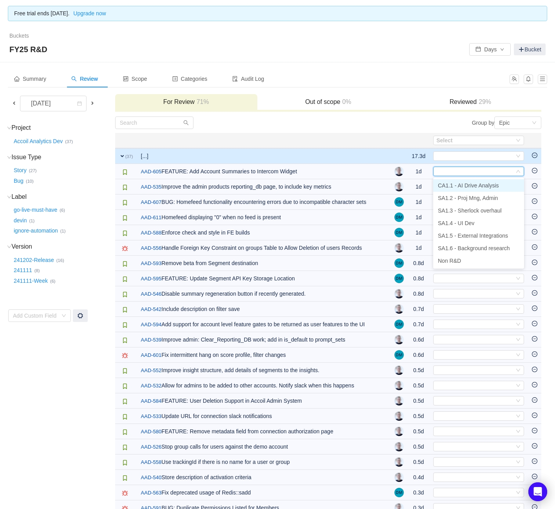
click at [490, 184] on span "CA1.1 - AI Drive Analysis" at bounding box center [468, 185] width 61 height 6
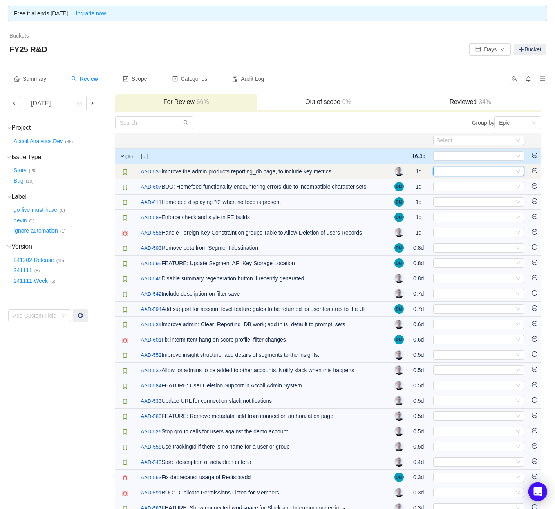
click at [491, 170] on div "Select" at bounding box center [476, 171] width 78 height 9
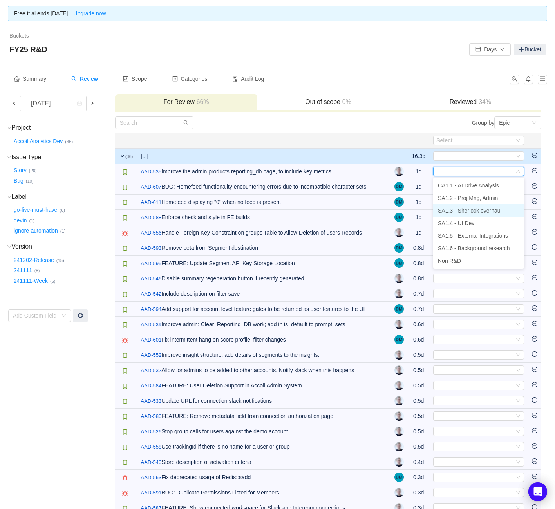
click at [478, 208] on span "SA1.3 - Sherlock overhaul" at bounding box center [470, 210] width 64 height 6
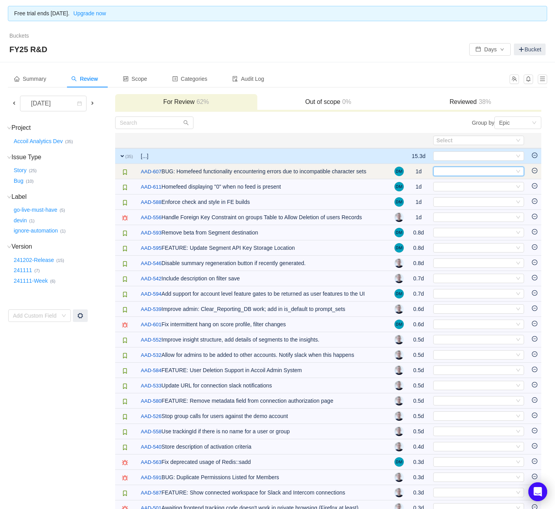
click at [485, 169] on div "Select" at bounding box center [476, 171] width 78 height 9
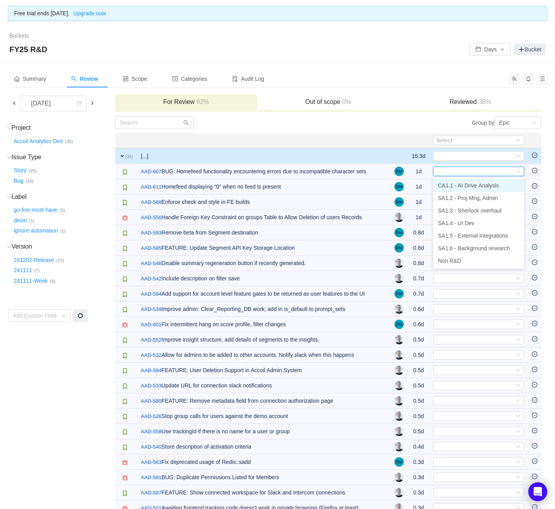
click at [476, 186] on span "CA1.1 - AI Drive Analysis" at bounding box center [468, 185] width 61 height 6
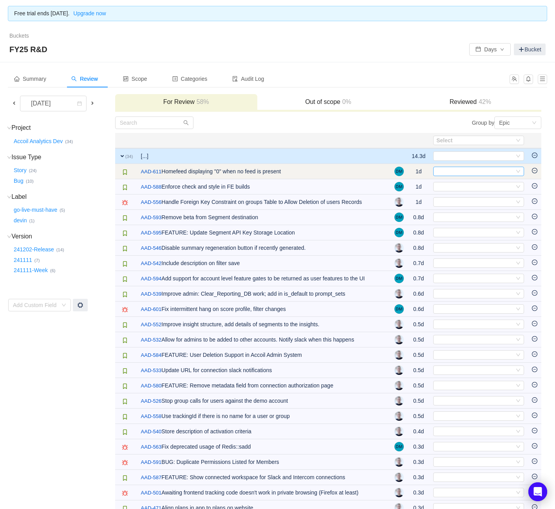
click at [479, 171] on div "Select" at bounding box center [476, 171] width 78 height 9
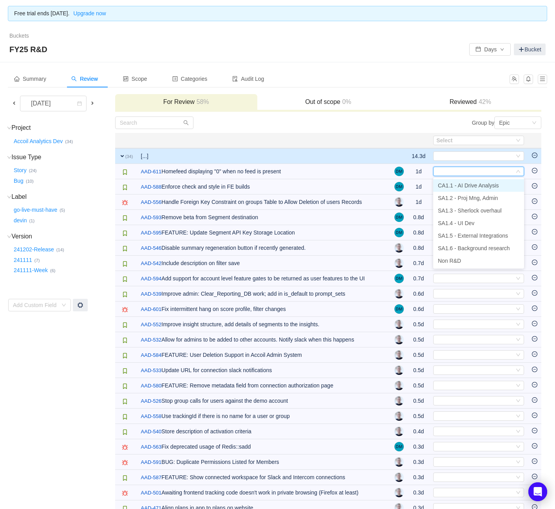
click at [474, 187] on span "CA1.1 - AI Drive Analysis" at bounding box center [468, 185] width 61 height 6
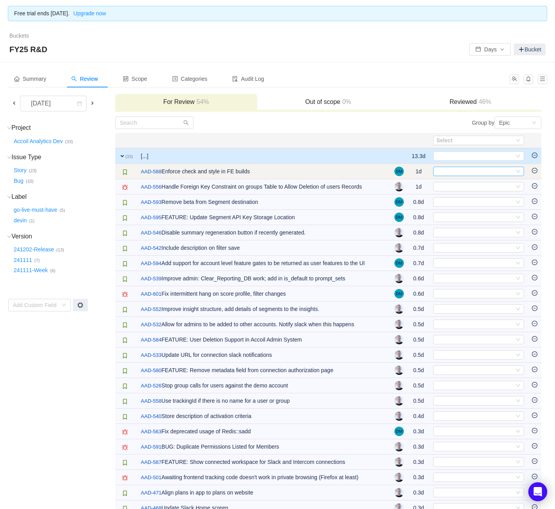
click at [477, 173] on div "Select" at bounding box center [476, 171] width 78 height 9
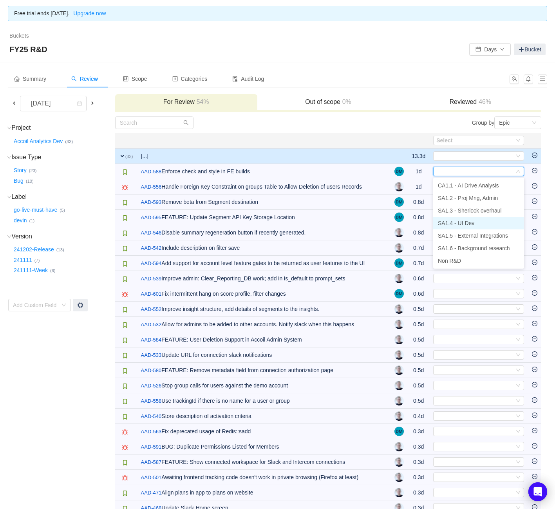
click at [470, 223] on span "SA1.4 - UI Dev" at bounding box center [456, 223] width 36 height 6
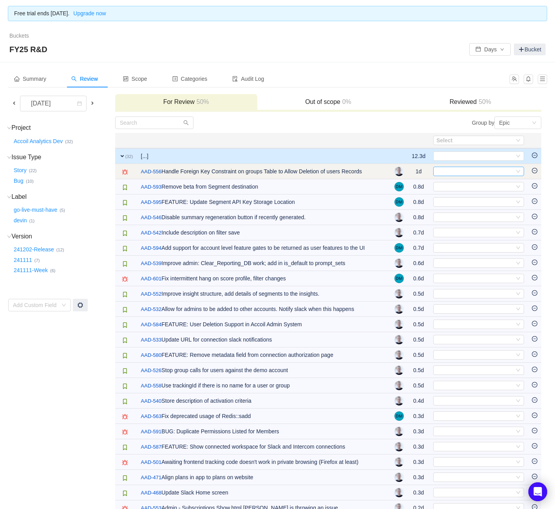
click at [479, 169] on div "Select" at bounding box center [476, 171] width 78 height 9
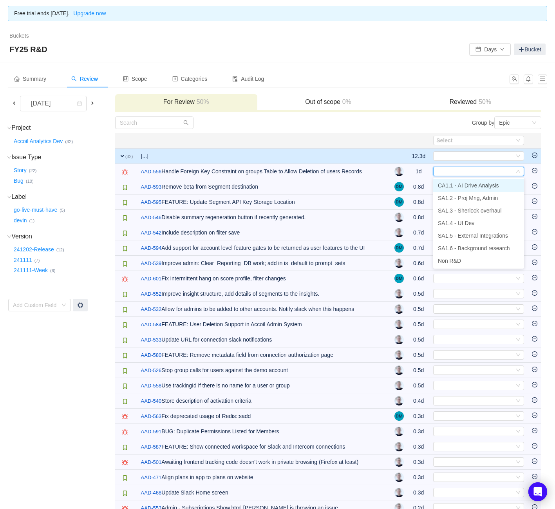
click at [473, 184] on span "CA1.1 - AI Drive Analysis" at bounding box center [468, 185] width 61 height 6
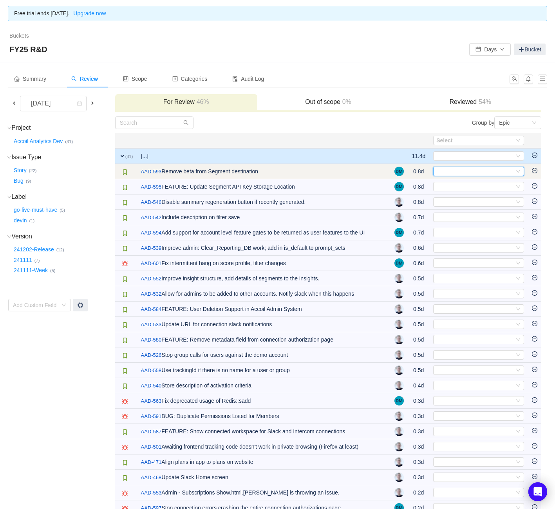
click at [477, 170] on div "Select" at bounding box center [476, 171] width 78 height 9
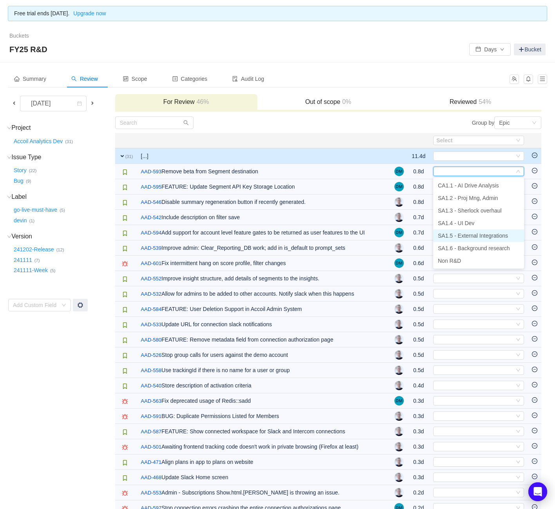
click at [473, 234] on span "SA1.5 - External Integrations" at bounding box center [473, 235] width 70 height 6
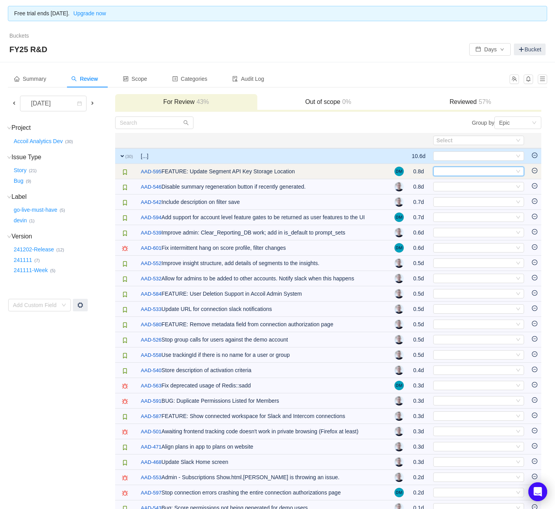
click at [482, 171] on div "Select" at bounding box center [476, 171] width 78 height 9
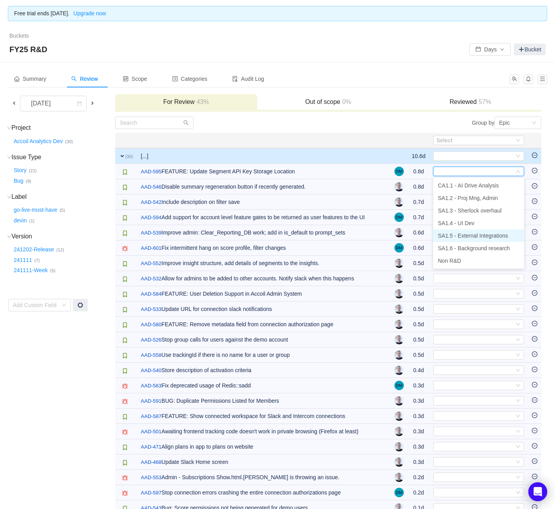
click at [476, 231] on li "SA1.5 - External Integrations" at bounding box center [478, 235] width 91 height 13
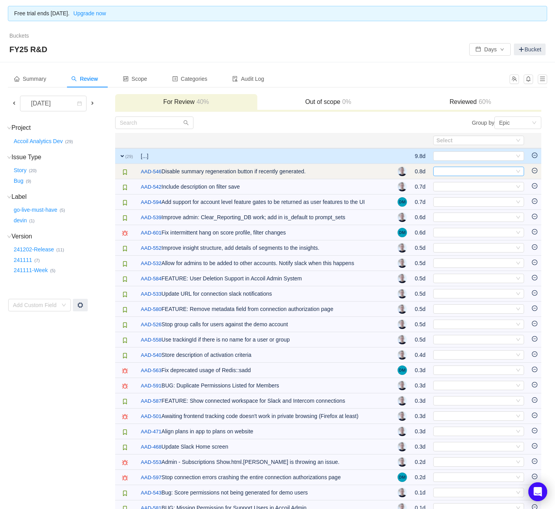
click at [484, 173] on div "Select" at bounding box center [476, 171] width 78 height 9
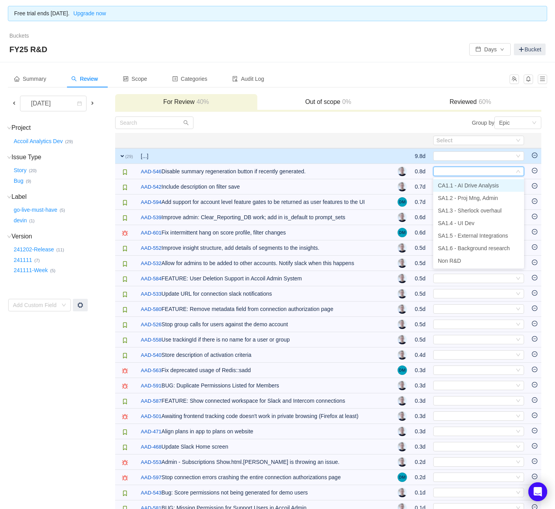
click at [479, 184] on span "CA1.1 - AI Drive Analysis" at bounding box center [468, 185] width 61 height 6
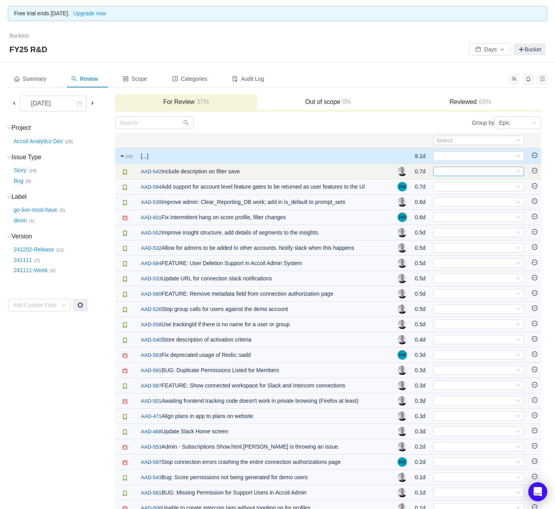
click at [480, 173] on div "Select" at bounding box center [476, 171] width 78 height 9
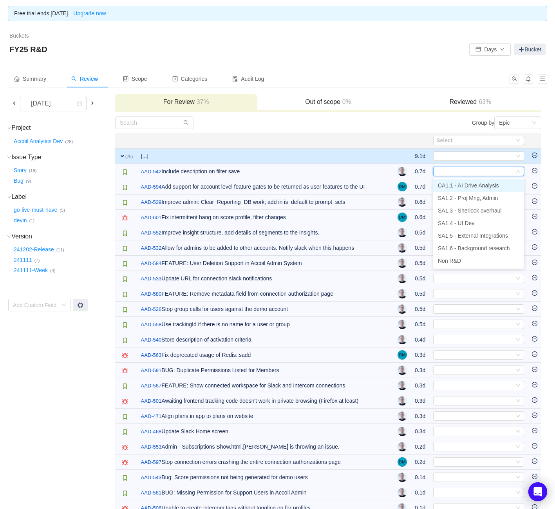
click at [479, 186] on span "CA1.1 - AI Drive Analysis" at bounding box center [468, 185] width 61 height 6
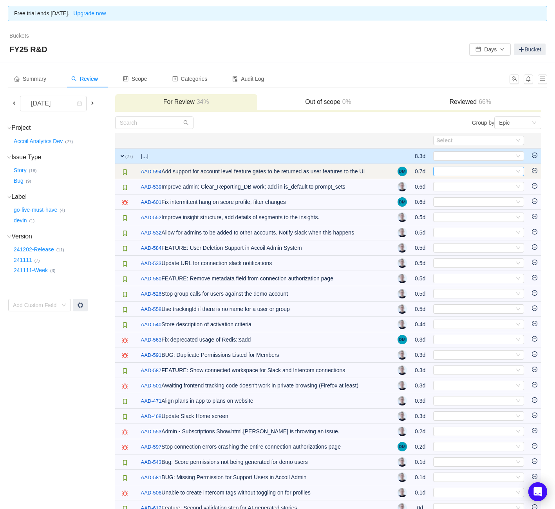
click at [473, 172] on div "Select" at bounding box center [476, 171] width 78 height 9
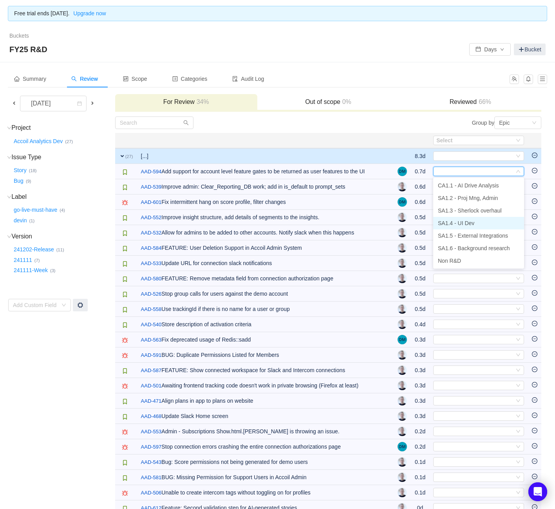
click at [470, 220] on span "SA1.4 - UI Dev" at bounding box center [456, 223] width 36 height 6
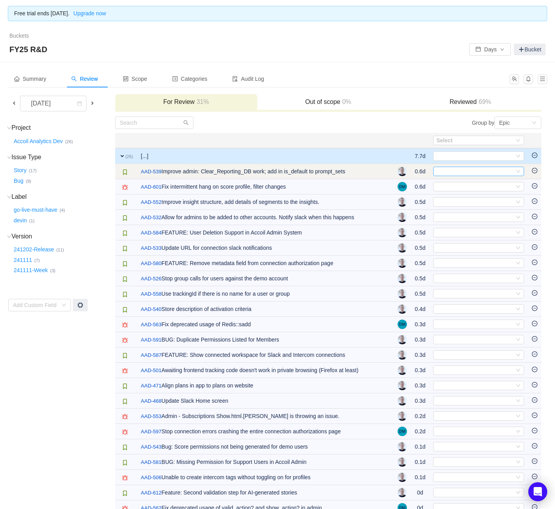
click at [469, 171] on div "Select" at bounding box center [476, 171] width 78 height 9
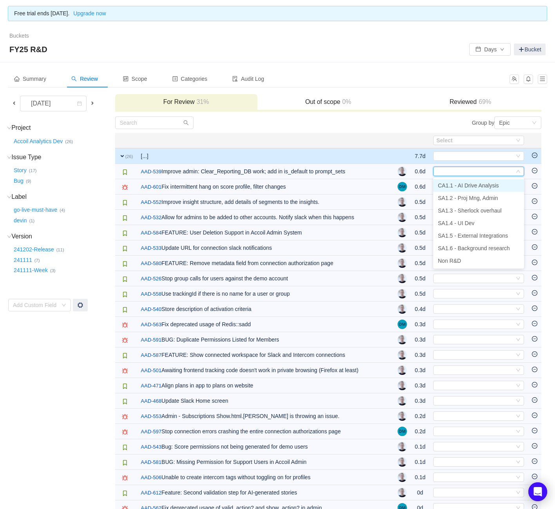
click at [464, 185] on span "CA1.1 - AI Drive Analysis" at bounding box center [468, 185] width 61 height 6
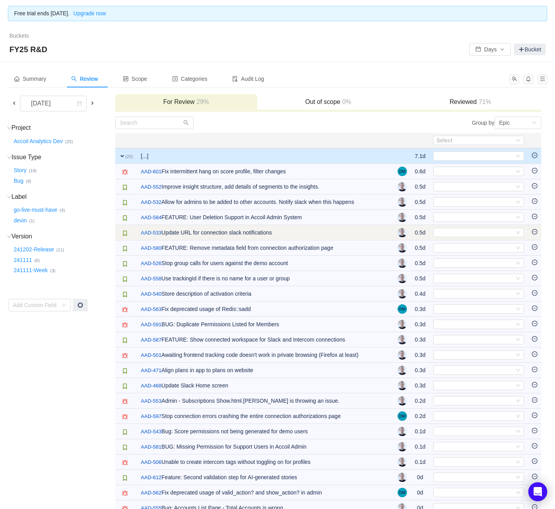
scroll to position [45, 0]
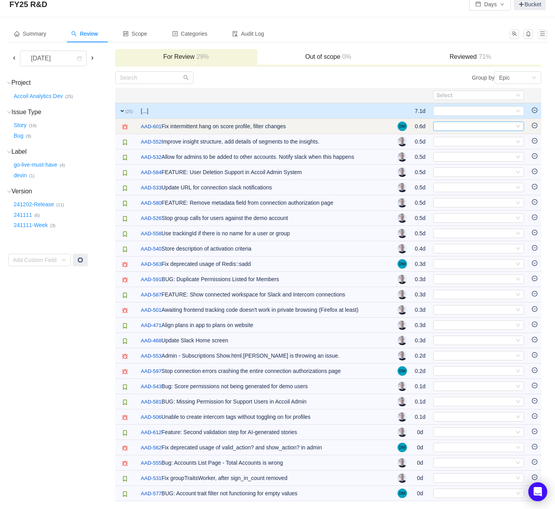
click at [451, 128] on div "Select" at bounding box center [476, 126] width 78 height 9
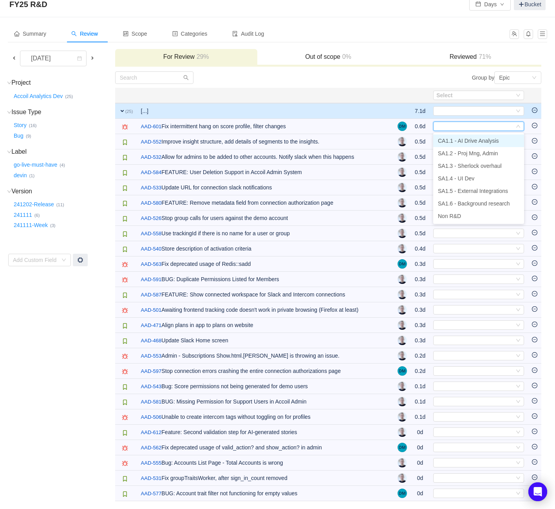
click at [450, 138] on span "CA1.1 - AI Drive Analysis" at bounding box center [468, 141] width 61 height 6
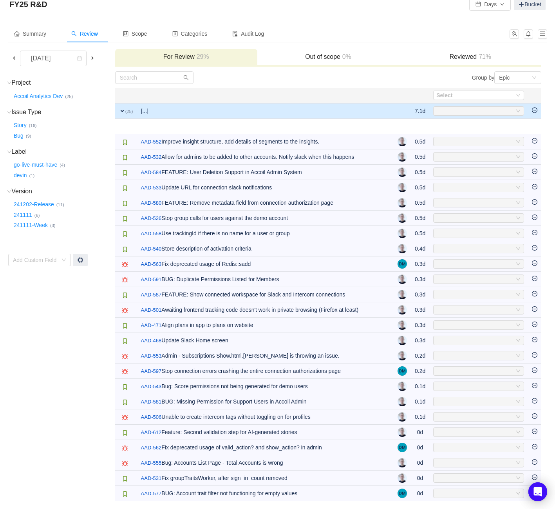
scroll to position [30, 0]
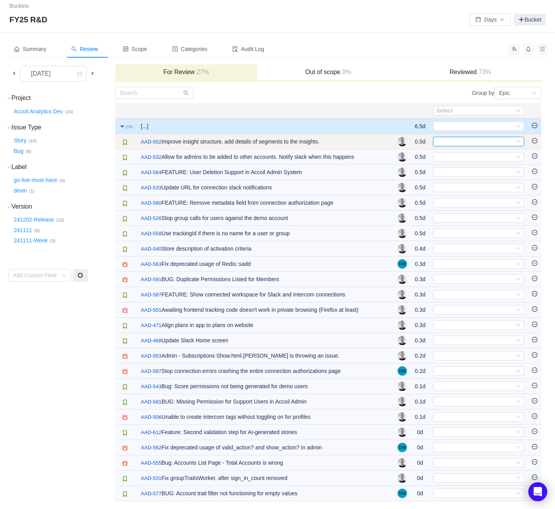
click at [457, 143] on div "Select" at bounding box center [476, 141] width 78 height 9
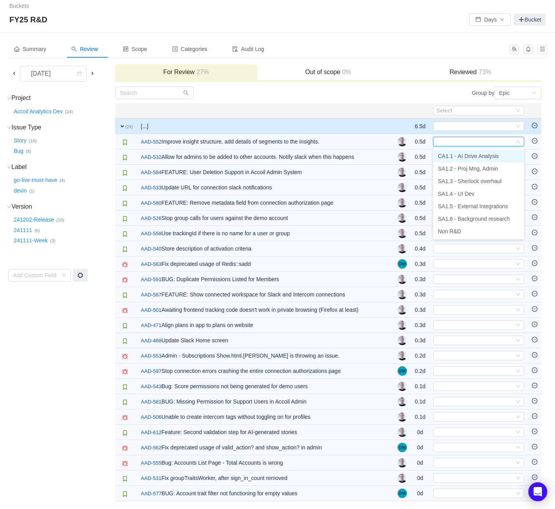
click at [455, 154] on span "CA1.1 - AI Drive Analysis" at bounding box center [468, 156] width 61 height 6
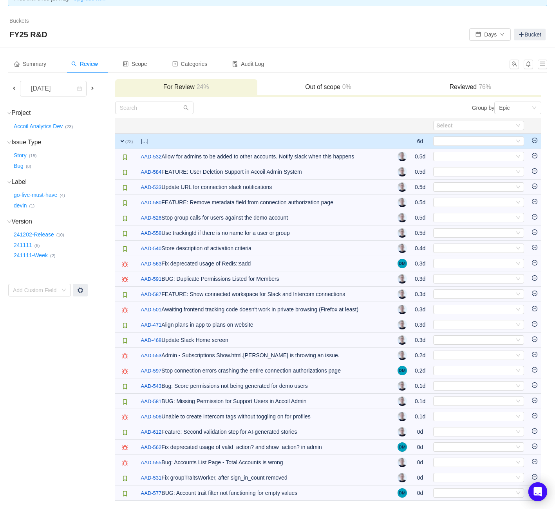
scroll to position [15, 0]
click at [459, 145] on div "Select" at bounding box center [476, 141] width 78 height 9
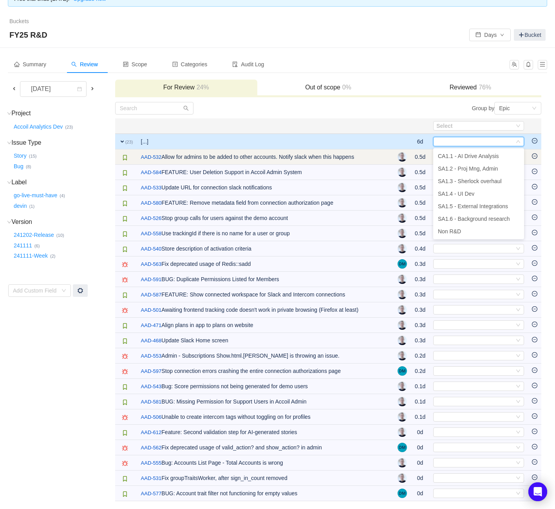
click at [384, 149] on td "/ AAD-532 Allow for admins to be added to other accounts. Notify slack when thi…" at bounding box center [265, 156] width 257 height 15
click at [454, 155] on div "Select" at bounding box center [476, 156] width 78 height 9
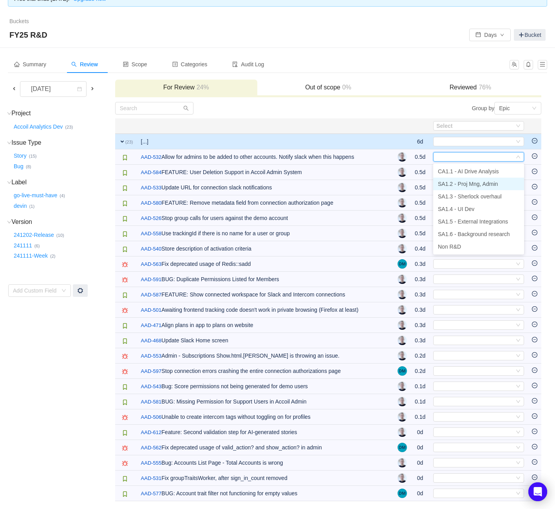
click at [480, 181] on span "SA1.2 - Proj Mng, Admin" at bounding box center [468, 184] width 60 height 6
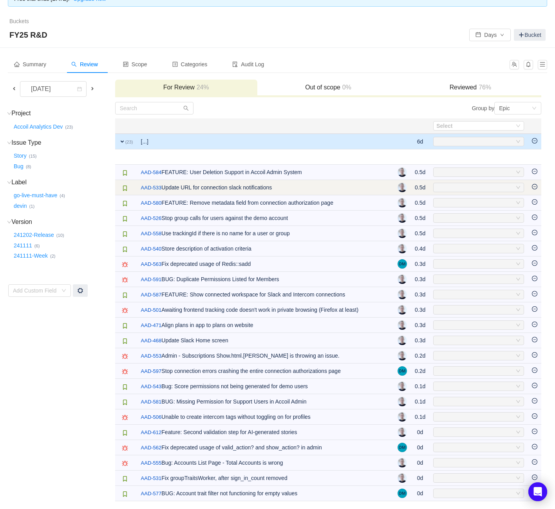
scroll to position [0, 0]
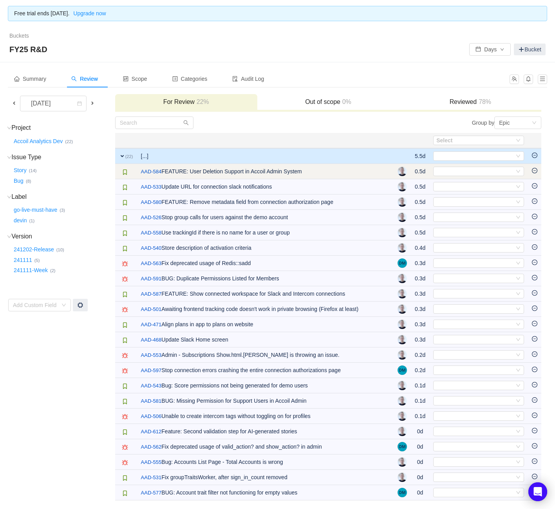
click at [471, 166] on td "Select Out of scope" at bounding box center [479, 171] width 99 height 15
click at [470, 170] on div "Select" at bounding box center [476, 171] width 78 height 9
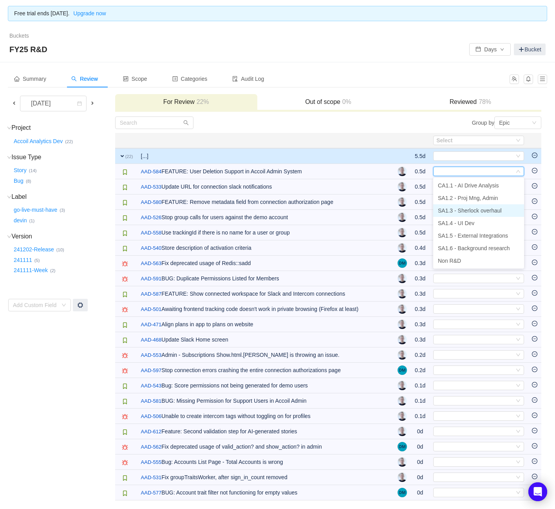
click at [471, 209] on span "SA1.3 - Sherlock overhaul" at bounding box center [470, 210] width 64 height 6
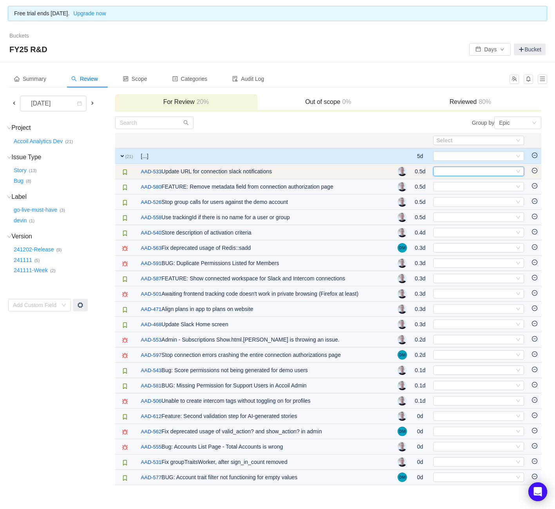
click at [467, 175] on div "Select" at bounding box center [476, 171] width 78 height 9
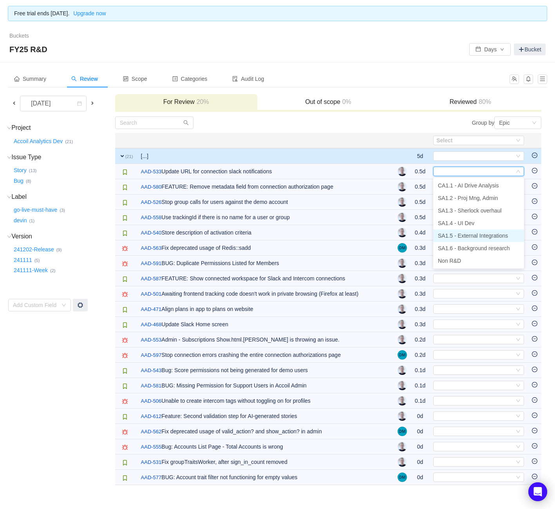
click at [471, 238] on span "SA1.5 - External Integrations" at bounding box center [473, 235] width 70 height 6
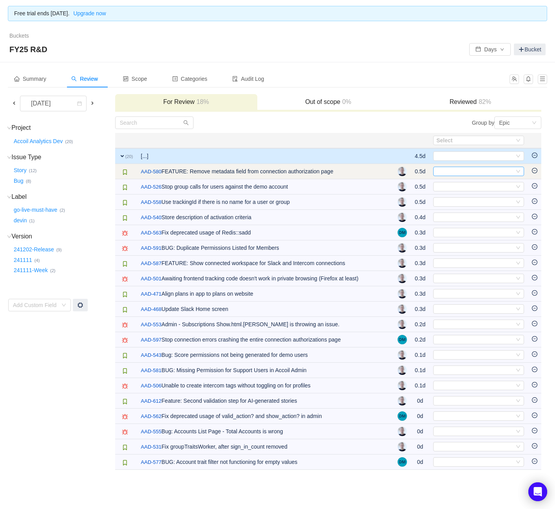
click at [475, 171] on div "Select" at bounding box center [476, 171] width 78 height 9
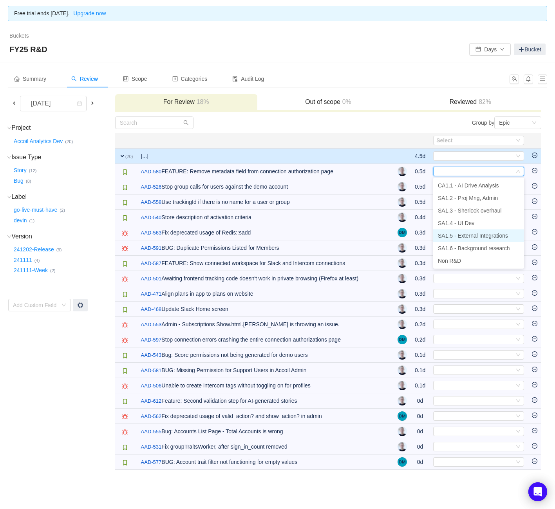
click at [482, 239] on li "SA1.5 - External Integrations" at bounding box center [478, 235] width 91 height 13
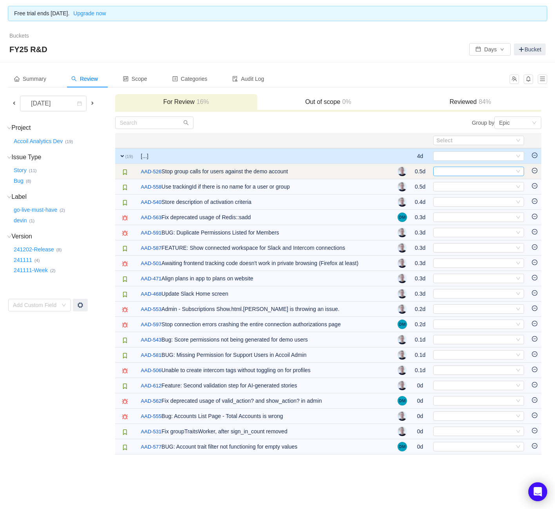
click at [473, 171] on div "Select" at bounding box center [476, 171] width 78 height 9
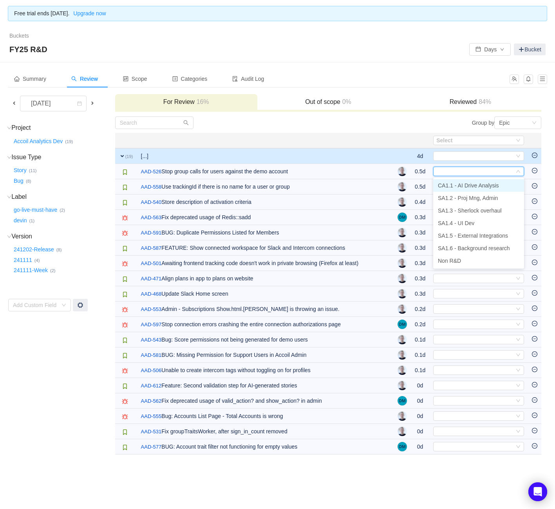
click at [475, 184] on span "CA1.1 - AI Drive Analysis" at bounding box center [468, 185] width 61 height 6
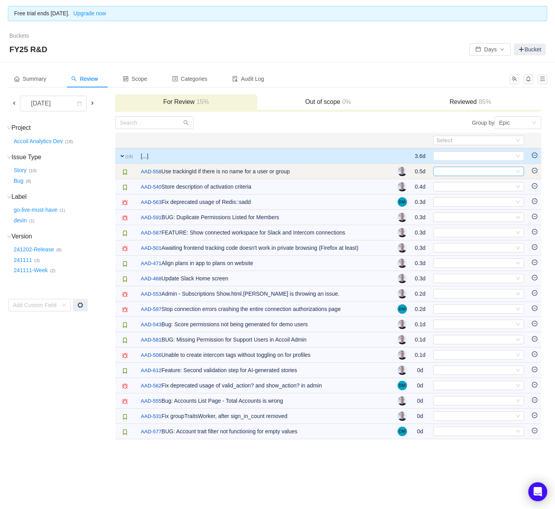
click at [477, 172] on div "Select" at bounding box center [476, 171] width 78 height 9
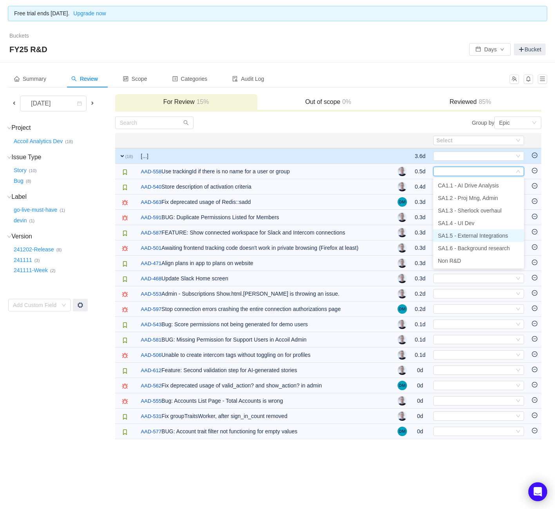
click at [493, 235] on span "SA1.5 - External Integrations" at bounding box center [473, 235] width 70 height 6
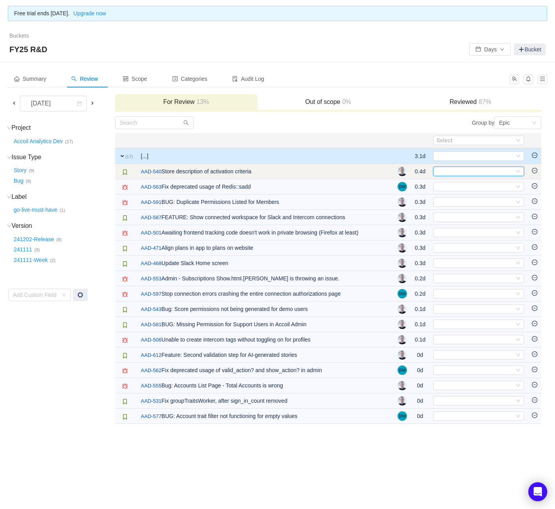
click at [484, 170] on div "Select" at bounding box center [476, 171] width 78 height 9
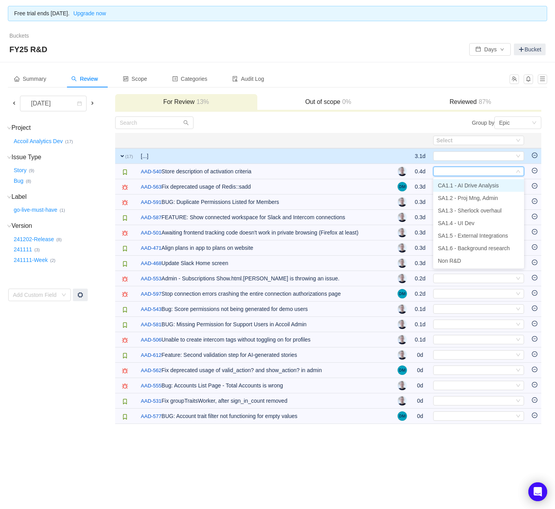
click at [482, 183] on span "CA1.1 - AI Drive Analysis" at bounding box center [468, 185] width 61 height 6
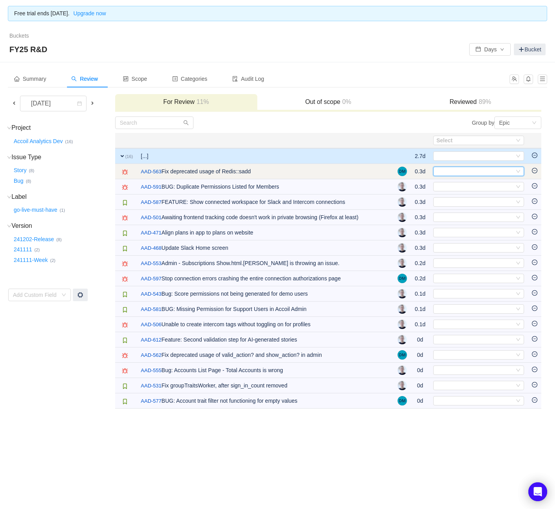
click at [482, 174] on div "Select" at bounding box center [476, 171] width 78 height 9
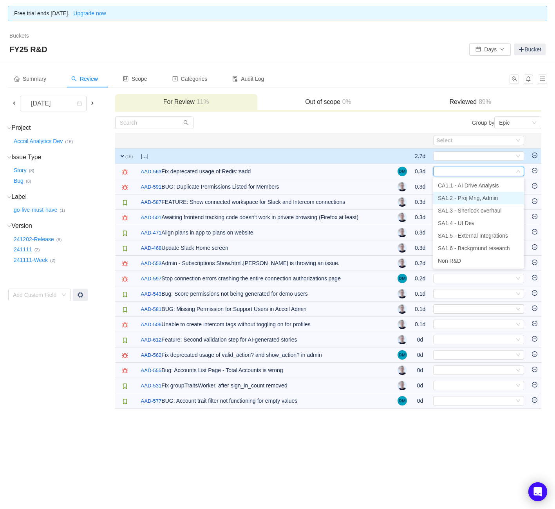
click at [482, 195] on span "SA1.2 - Proj Mng, Admin" at bounding box center [468, 198] width 60 height 6
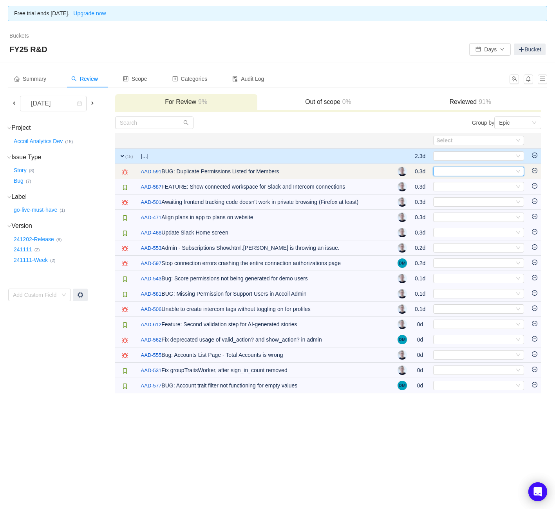
click at [479, 171] on div "Select" at bounding box center [476, 171] width 78 height 9
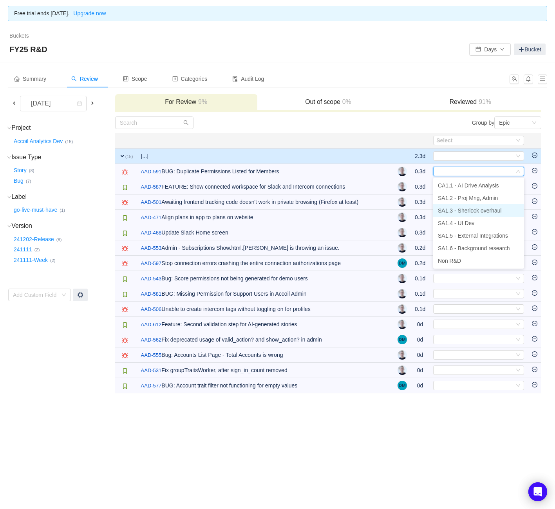
click at [478, 208] on span "SA1.3 - Sherlock overhaul" at bounding box center [470, 210] width 64 height 6
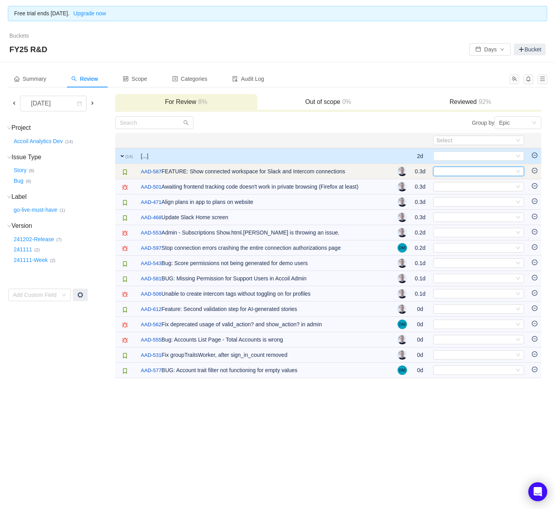
click at [469, 169] on div "Select" at bounding box center [476, 171] width 78 height 9
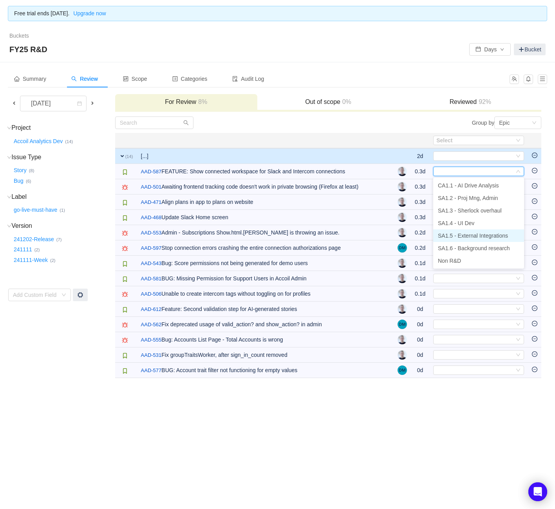
click at [466, 236] on span "SA1.5 - External Integrations" at bounding box center [473, 235] width 70 height 6
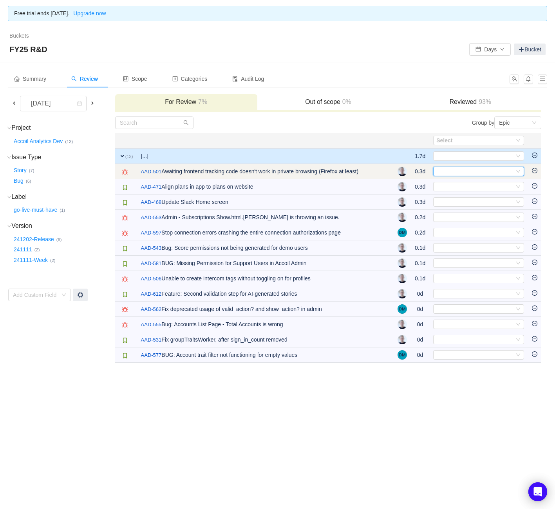
click at [466, 170] on div "Select" at bounding box center [476, 171] width 78 height 9
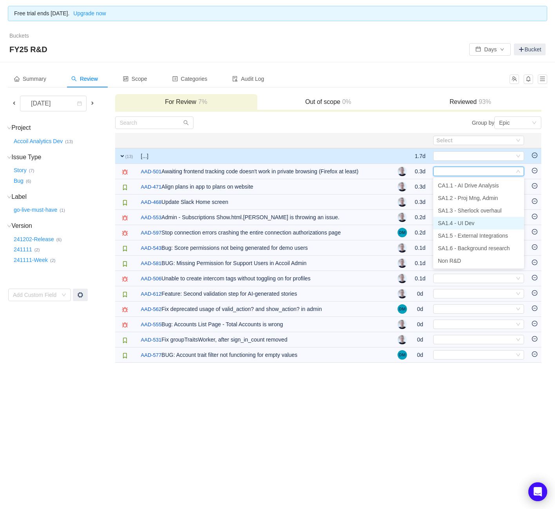
click at [463, 221] on span "SA1.4 - UI Dev" at bounding box center [456, 223] width 36 height 6
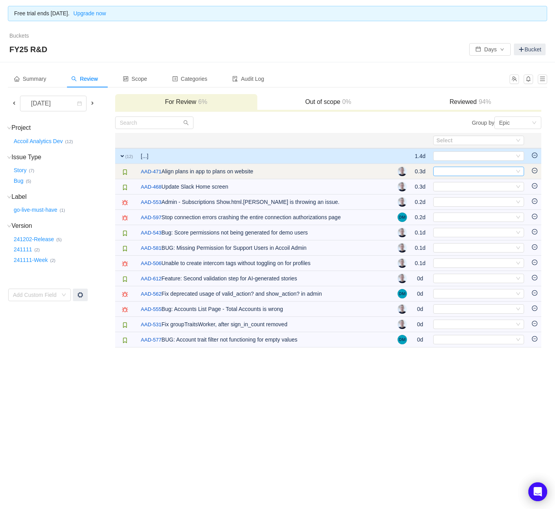
click at [471, 171] on div "Select" at bounding box center [476, 171] width 78 height 9
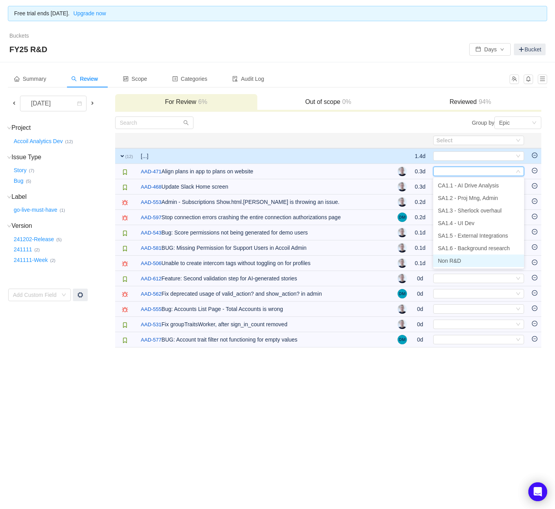
click at [467, 258] on li "Non R&D" at bounding box center [478, 260] width 91 height 13
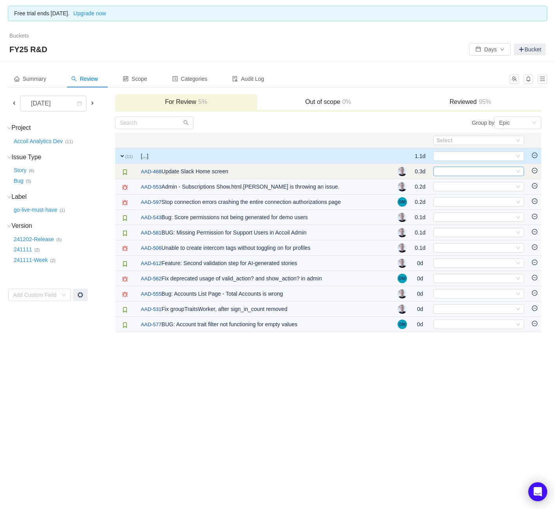
click at [466, 170] on div "Select" at bounding box center [476, 171] width 78 height 9
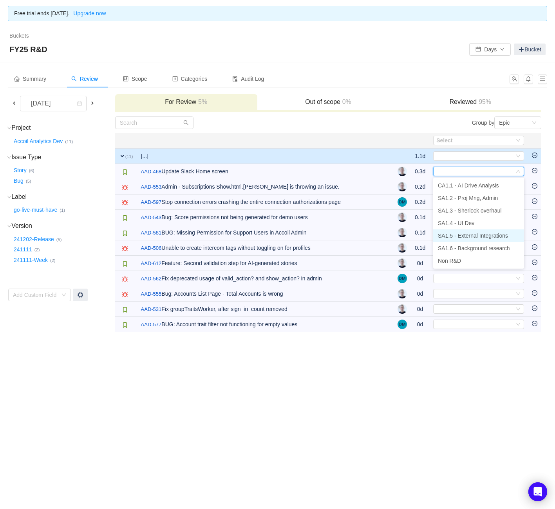
click at [466, 238] on span "SA1.5 - External Integrations" at bounding box center [473, 235] width 70 height 6
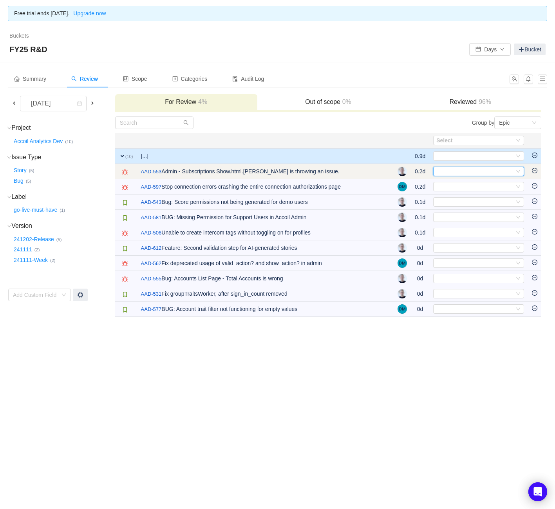
click at [457, 168] on div "Select" at bounding box center [476, 171] width 78 height 9
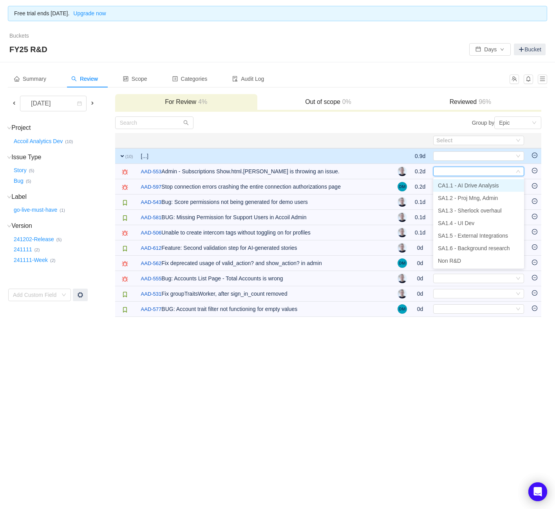
click at [466, 187] on span "CA1.1 - AI Drive Analysis" at bounding box center [468, 185] width 61 height 6
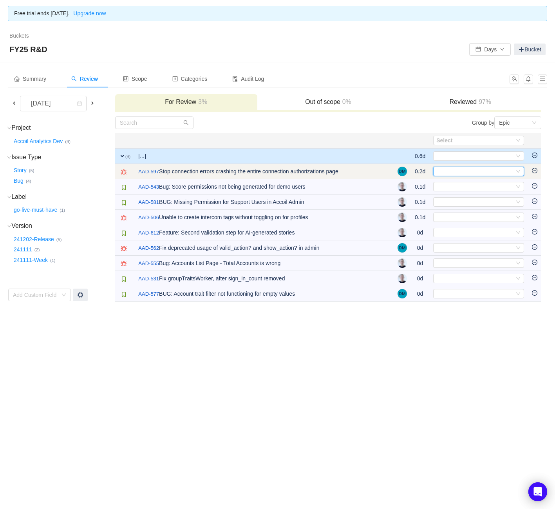
click at [466, 173] on div "Select" at bounding box center [476, 171] width 78 height 9
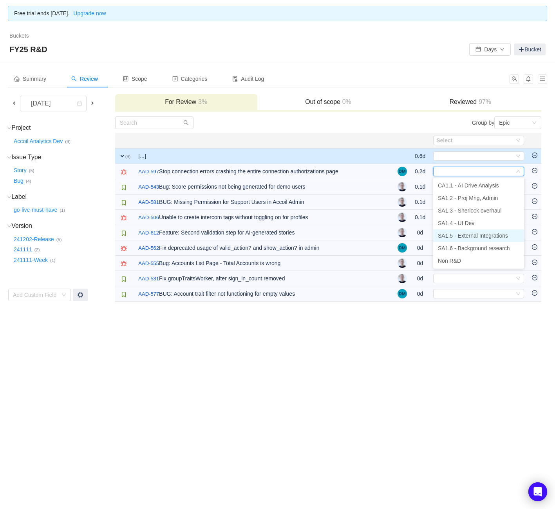
click at [473, 233] on span "SA1.5 - External Integrations" at bounding box center [473, 235] width 70 height 6
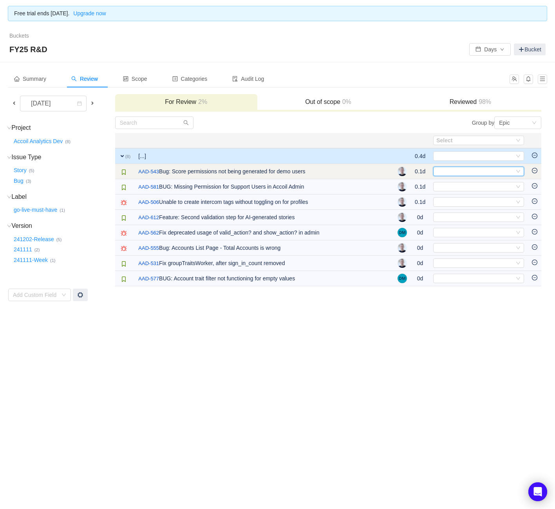
click at [475, 171] on div "Select" at bounding box center [476, 171] width 78 height 9
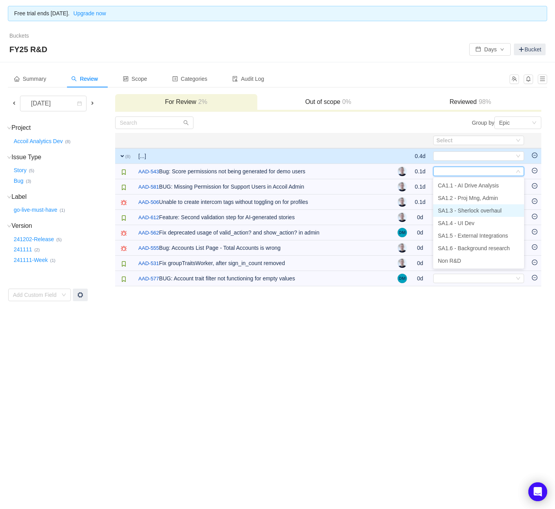
click at [468, 208] on span "SA1.3 - Sherlock overhaul" at bounding box center [470, 210] width 64 height 6
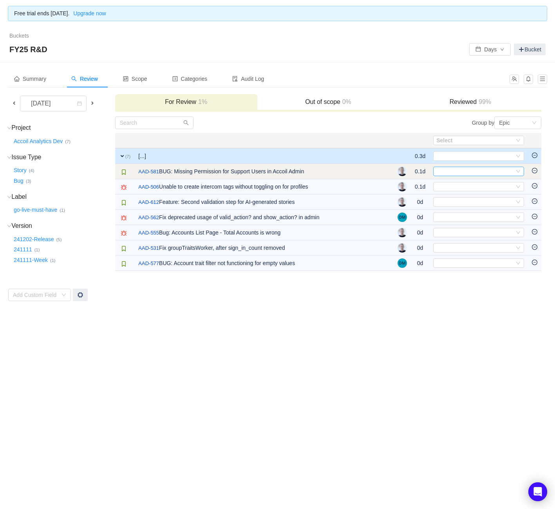
click at [469, 169] on div "Select" at bounding box center [476, 171] width 78 height 9
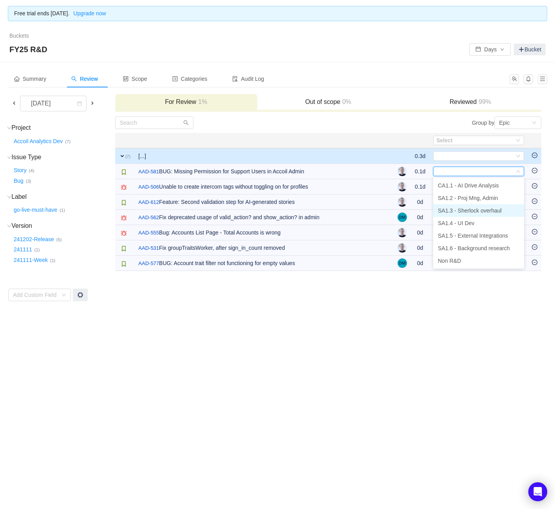
click at [477, 210] on span "SA1.3 - Sherlock overhaul" at bounding box center [470, 210] width 64 height 6
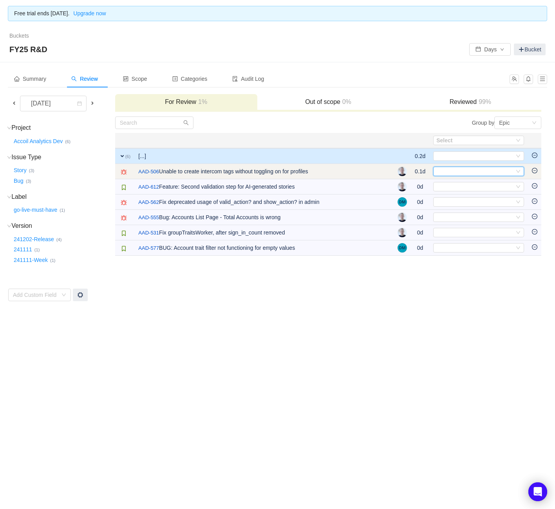
click at [462, 171] on div "Select" at bounding box center [476, 171] width 78 height 9
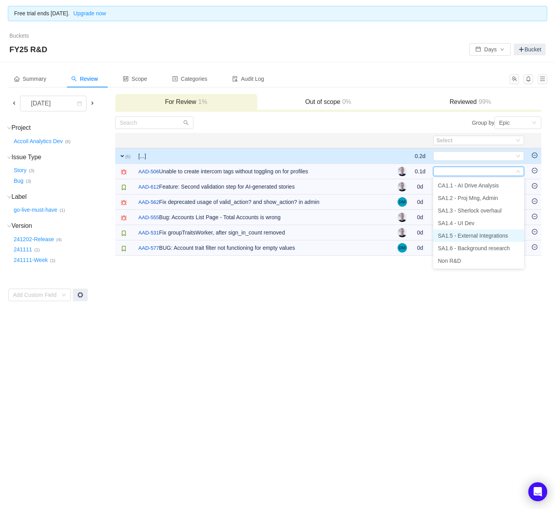
click at [462, 233] on span "SA1.5 - External Integrations" at bounding box center [473, 235] width 70 height 6
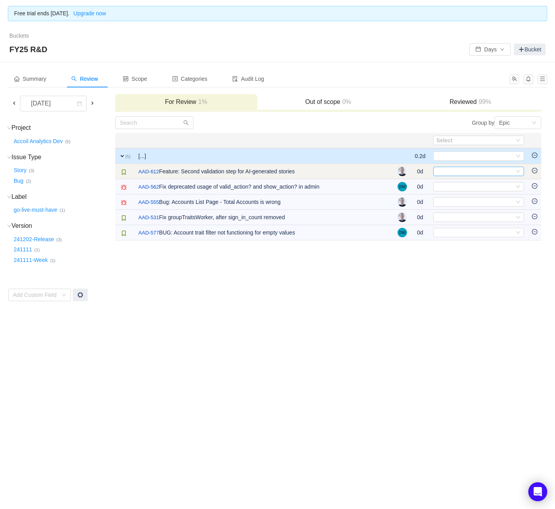
click at [471, 168] on div "Select" at bounding box center [476, 171] width 78 height 9
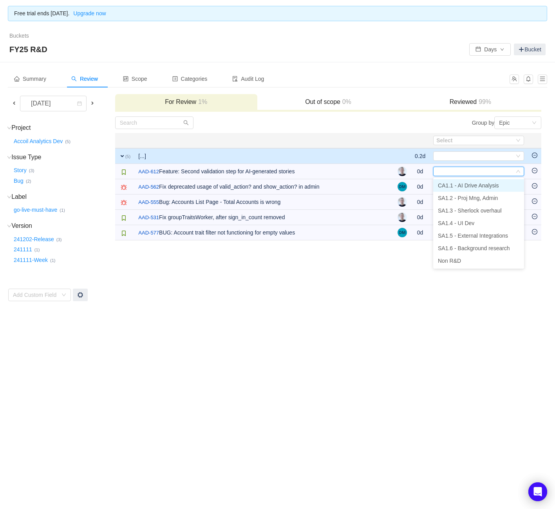
click at [468, 182] on span "CA1.1 - AI Drive Analysis" at bounding box center [468, 185] width 61 height 6
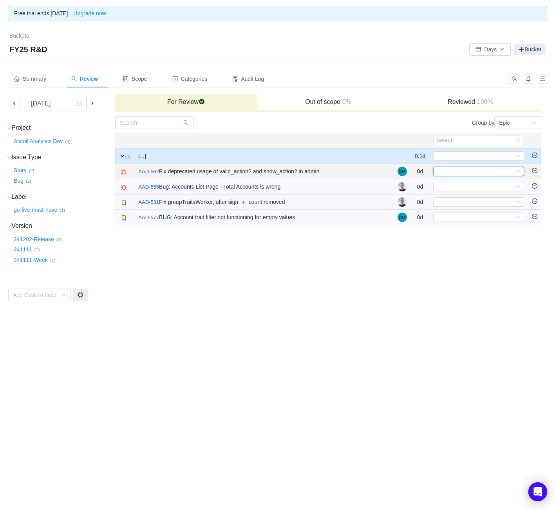
click at [473, 170] on div "Select" at bounding box center [476, 171] width 78 height 9
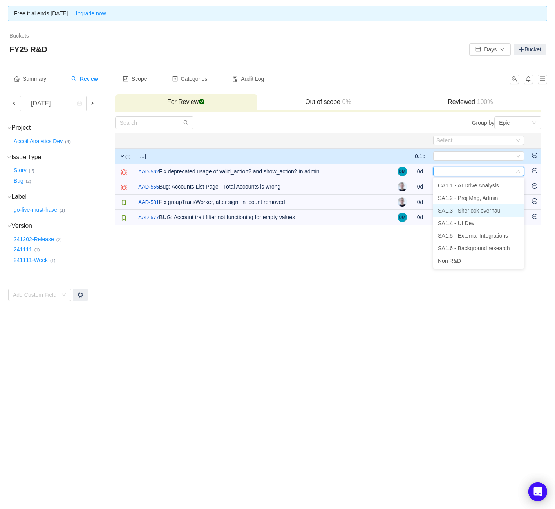
click at [468, 207] on li "SA1.3 - Sherlock overhaul" at bounding box center [478, 210] width 91 height 13
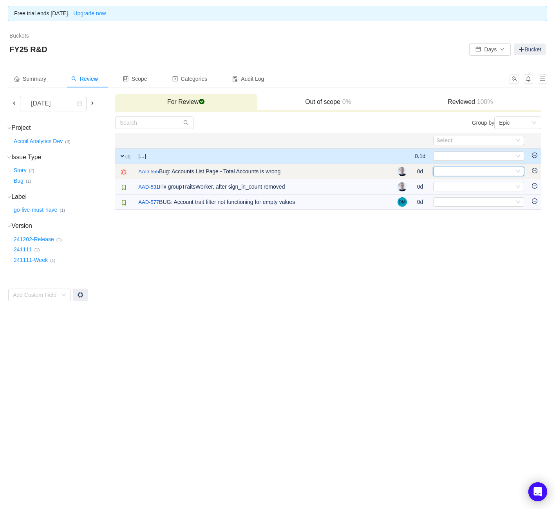
click at [473, 172] on div "Select" at bounding box center [476, 171] width 78 height 9
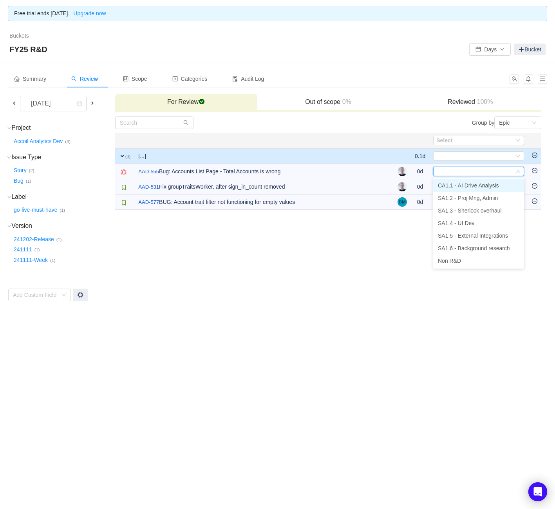
click at [475, 186] on span "CA1.1 - AI Drive Analysis" at bounding box center [468, 185] width 61 height 6
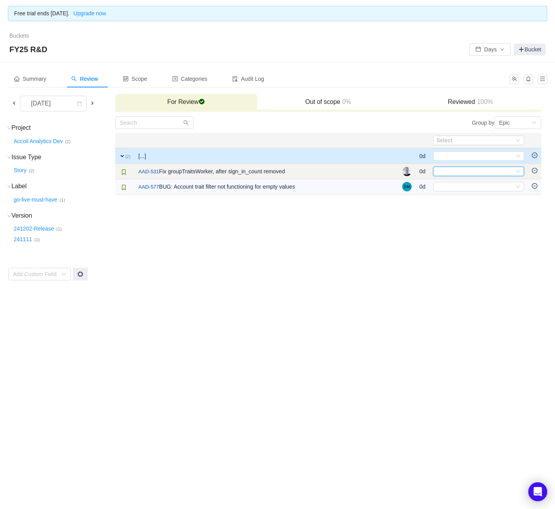
click at [477, 175] on div "Select" at bounding box center [476, 171] width 78 height 9
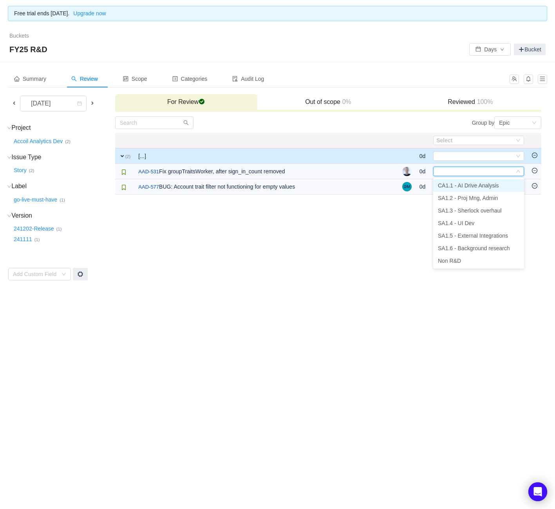
click at [470, 187] on span "CA1.1 - AI Drive Analysis" at bounding box center [468, 185] width 61 height 6
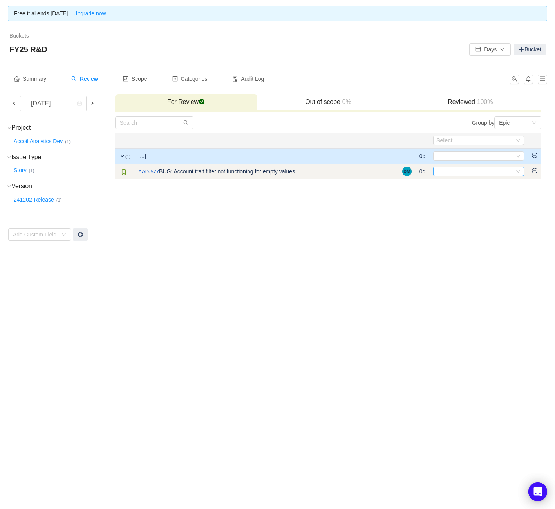
click at [471, 172] on div "Select" at bounding box center [476, 171] width 78 height 9
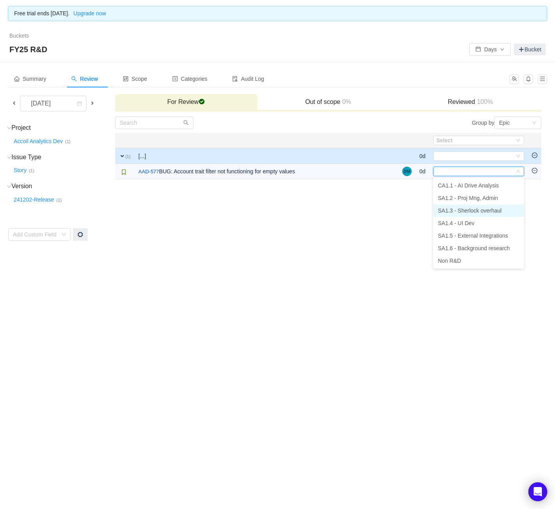
click at [468, 206] on li "SA1.3 - Sherlock overhaul" at bounding box center [478, 210] width 91 height 13
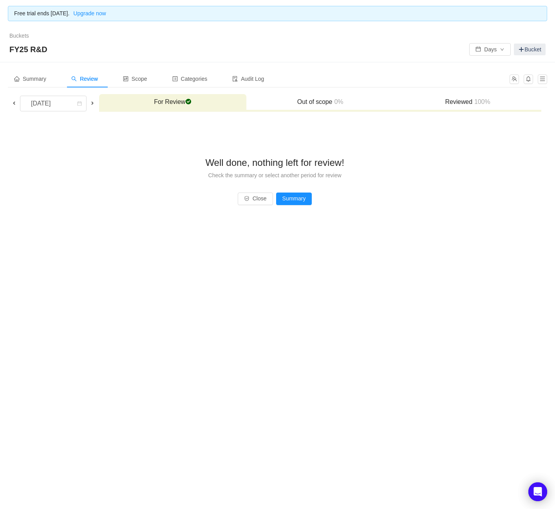
click at [97, 106] on span at bounding box center [92, 103] width 9 height 9
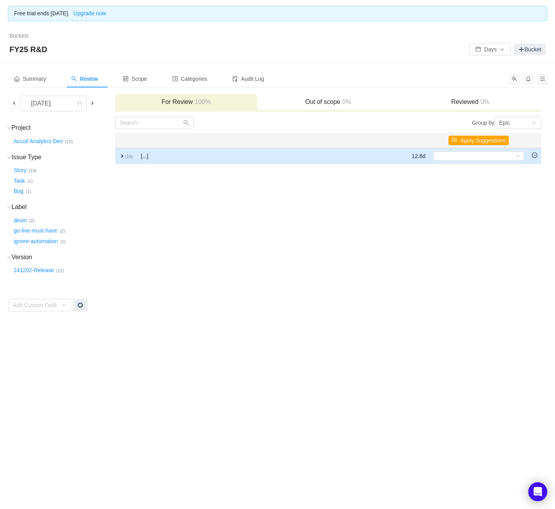
click at [121, 156] on span "expand" at bounding box center [122, 156] width 6 height 6
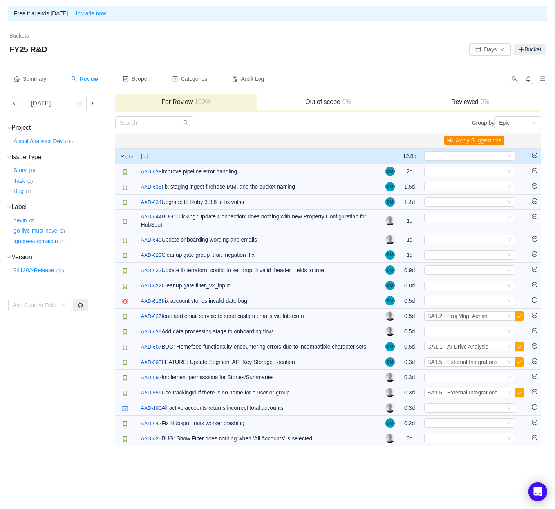
click at [444, 139] on button "Apply Suggestions" at bounding box center [474, 140] width 60 height 9
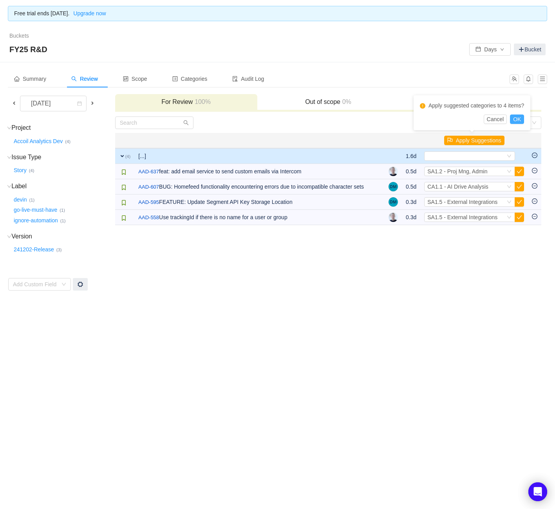
click at [523, 121] on button "OK" at bounding box center [517, 118] width 14 height 9
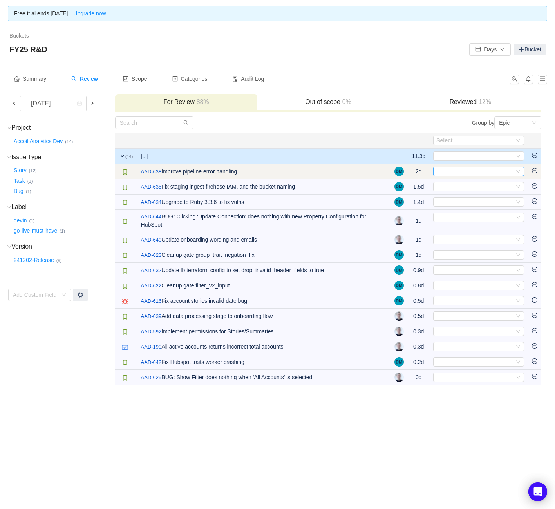
click at [487, 172] on div "Select" at bounding box center [476, 171] width 78 height 9
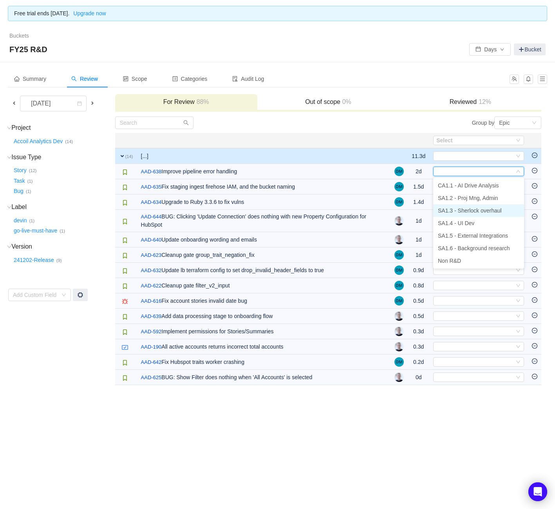
click at [473, 210] on span "SA1.3 - Sherlock overhaul" at bounding box center [470, 210] width 64 height 6
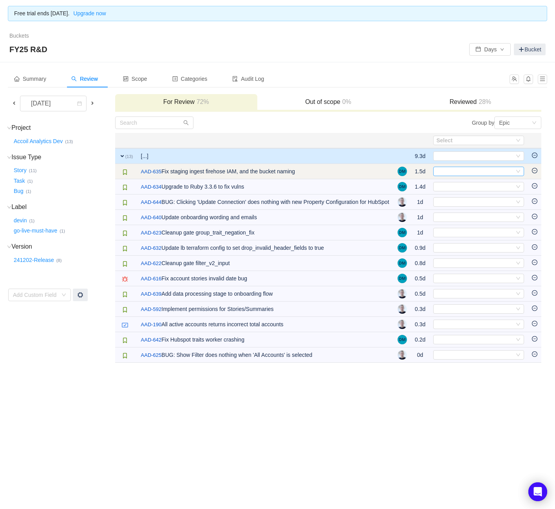
click at [485, 165] on td "Select Out of scope" at bounding box center [479, 171] width 99 height 15
click at [482, 171] on div "Select" at bounding box center [476, 171] width 78 height 9
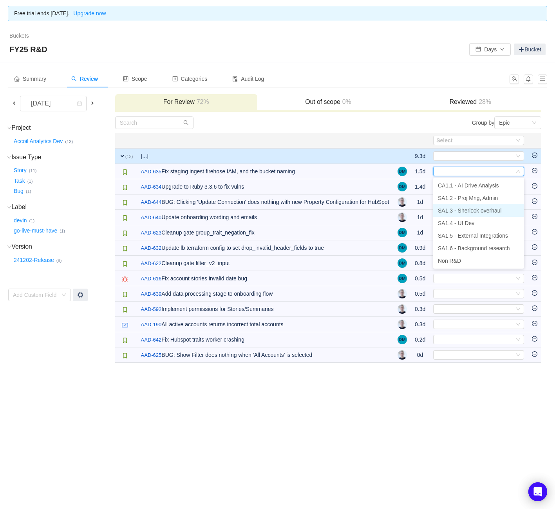
click at [489, 211] on span "SA1.3 - Sherlock overhaul" at bounding box center [470, 210] width 64 height 6
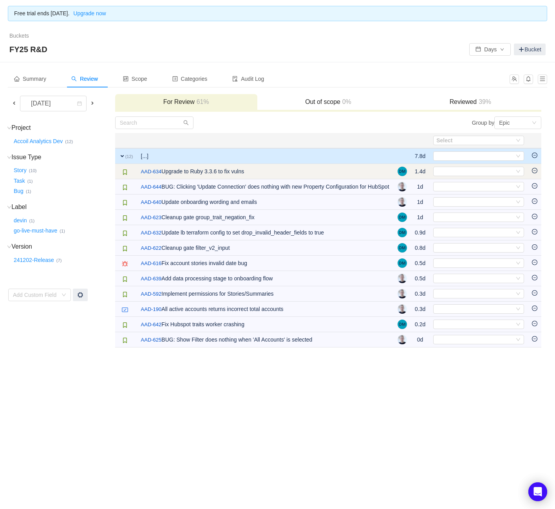
click at [491, 177] on td "Select Out of scope" at bounding box center [479, 171] width 99 height 15
click at [490, 173] on div "Select" at bounding box center [476, 171] width 78 height 9
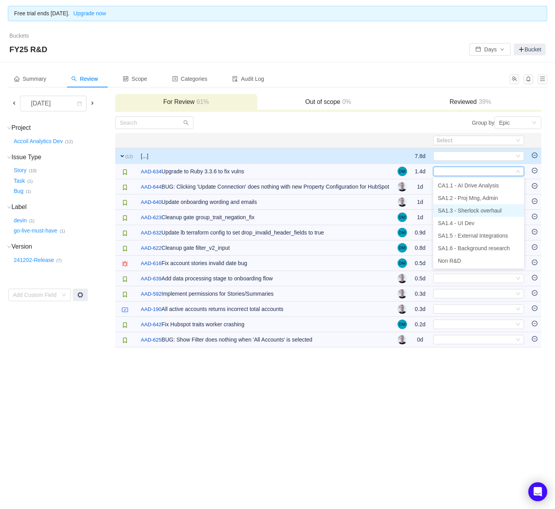
click at [485, 208] on span "SA1.3 - Sherlock overhaul" at bounding box center [470, 210] width 64 height 6
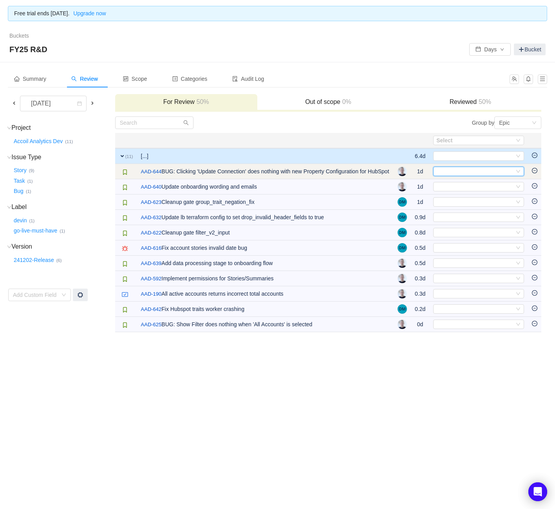
click at [488, 171] on div "Select" at bounding box center [476, 171] width 78 height 9
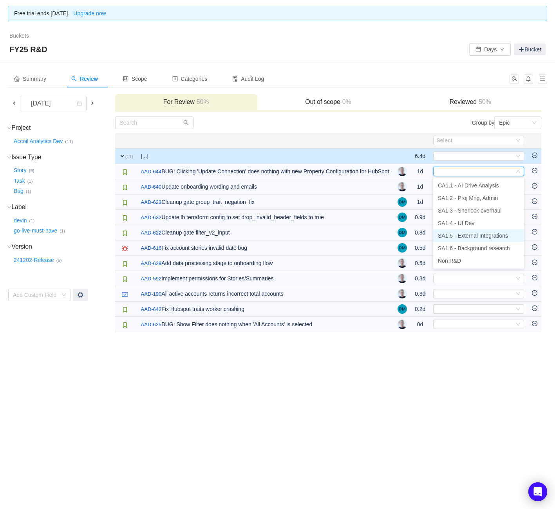
click at [488, 234] on span "SA1.5 - External Integrations" at bounding box center [473, 235] width 70 height 6
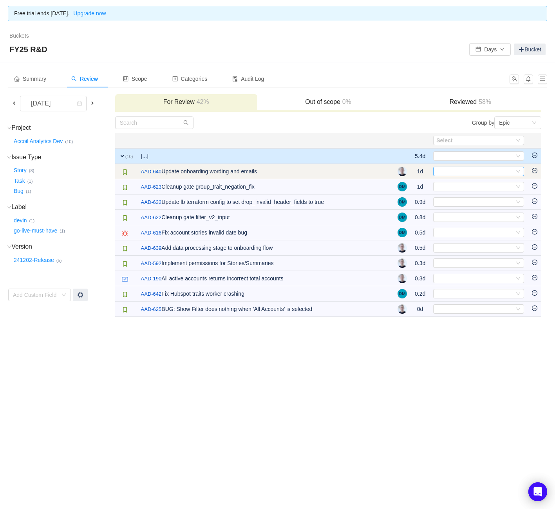
click at [480, 173] on div "Select" at bounding box center [476, 171] width 78 height 9
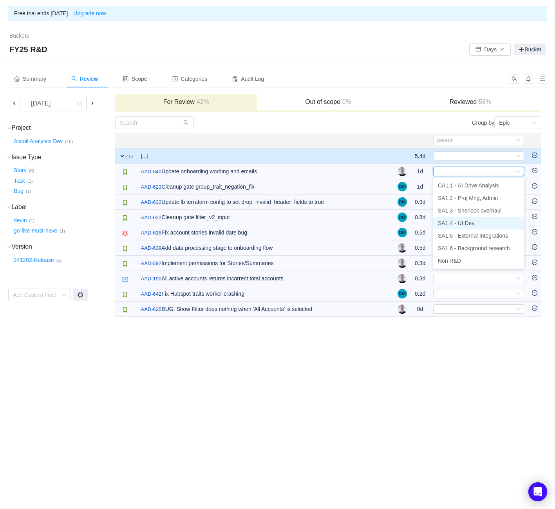
click at [483, 222] on li "SA1.4 - UI Dev" at bounding box center [478, 223] width 91 height 13
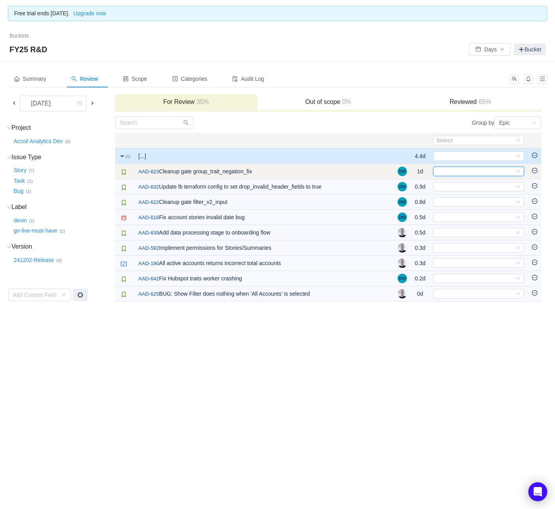
click at [479, 170] on div "Select" at bounding box center [476, 171] width 78 height 9
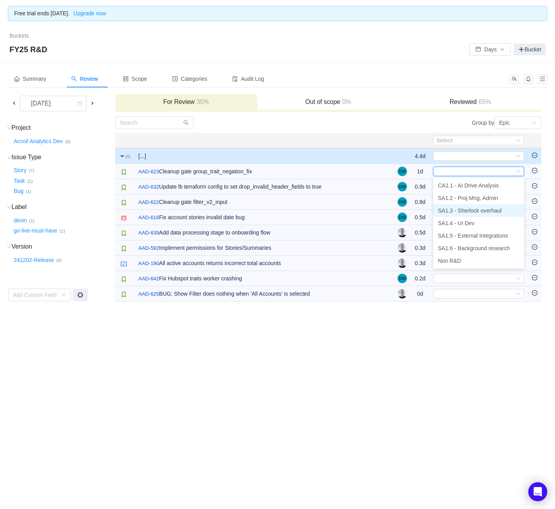
click at [489, 210] on span "SA1.3 - Sherlock overhaul" at bounding box center [470, 210] width 64 height 6
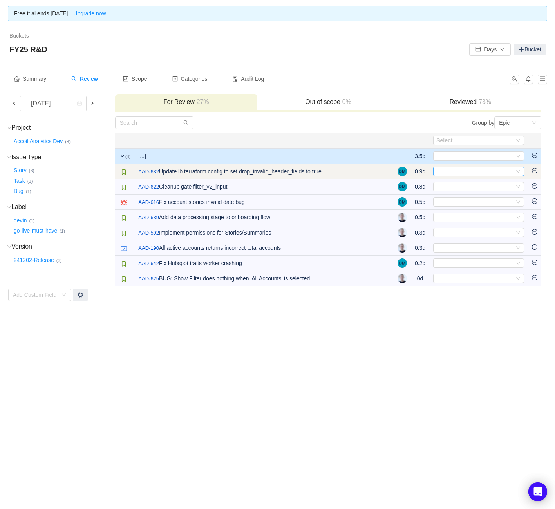
click at [477, 171] on div "Select" at bounding box center [476, 171] width 78 height 9
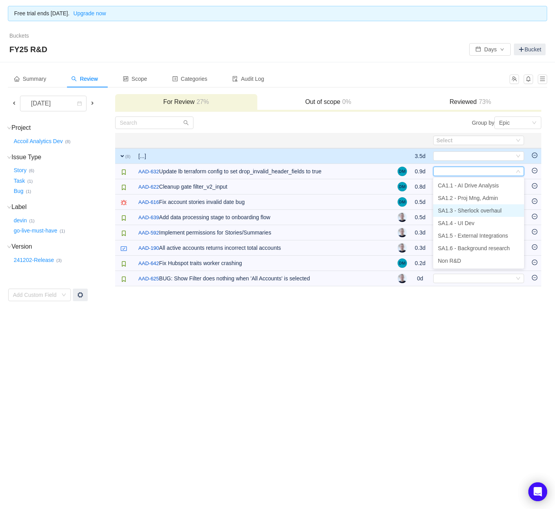
click at [477, 213] on span "SA1.3 - Sherlock overhaul" at bounding box center [470, 210] width 64 height 6
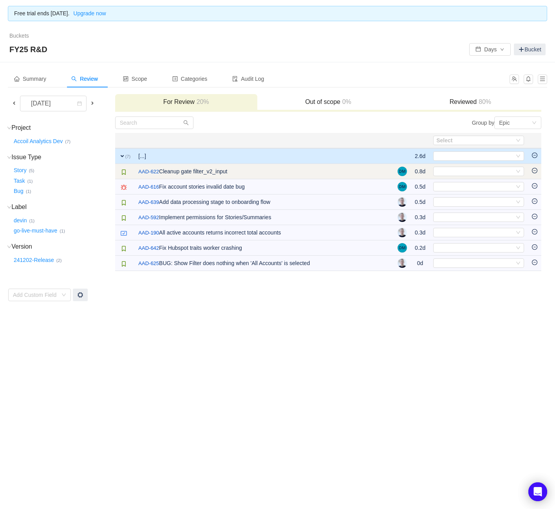
click at [466, 176] on td "Select Out of scope" at bounding box center [479, 171] width 99 height 15
click at [470, 173] on div "Select" at bounding box center [476, 171] width 78 height 9
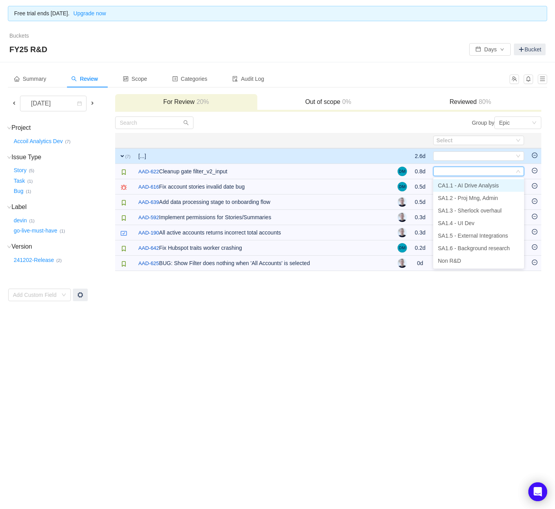
click at [469, 186] on span "CA1.1 - AI Drive Analysis" at bounding box center [468, 185] width 61 height 6
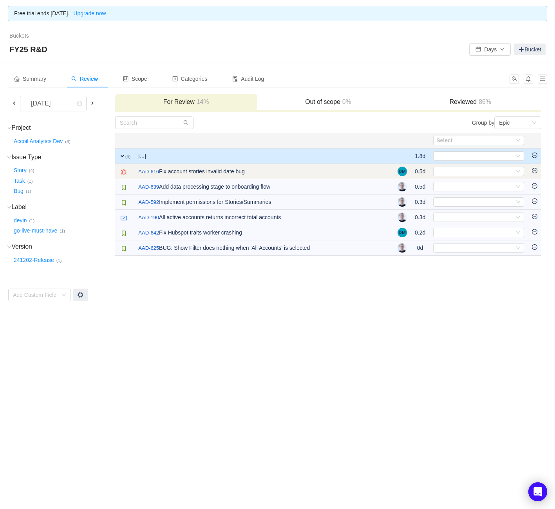
click at [468, 176] on td "Select Out of scope" at bounding box center [479, 171] width 99 height 15
click at [471, 172] on div "Select" at bounding box center [476, 171] width 78 height 9
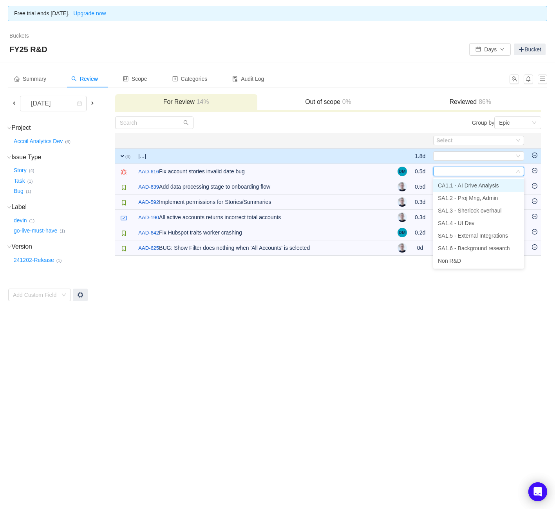
click at [469, 183] on span "CA1.1 - AI Drive Analysis" at bounding box center [468, 185] width 61 height 6
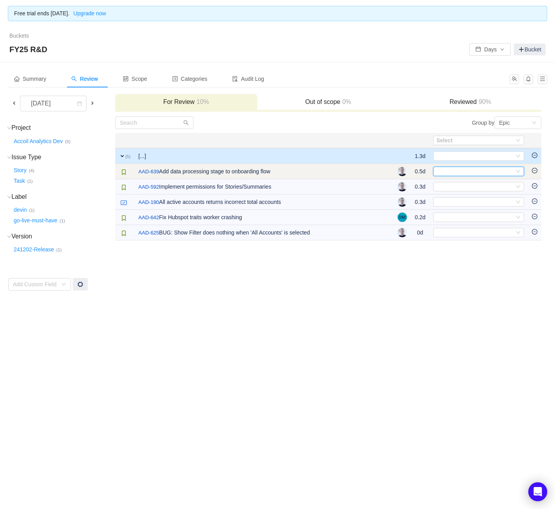
click at [472, 173] on div "Select" at bounding box center [476, 171] width 78 height 9
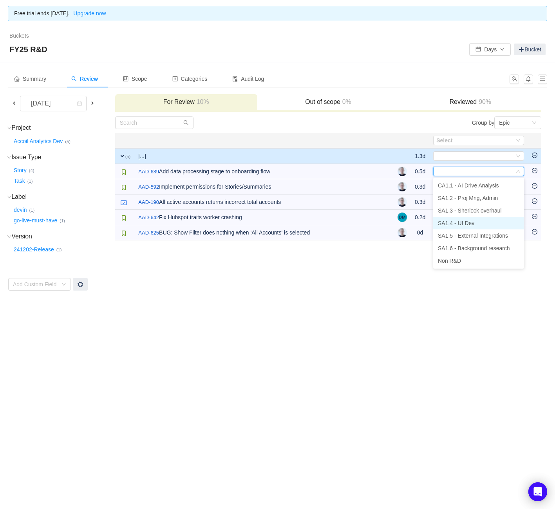
click at [474, 222] on span "SA1.4 - UI Dev" at bounding box center [456, 223] width 36 height 6
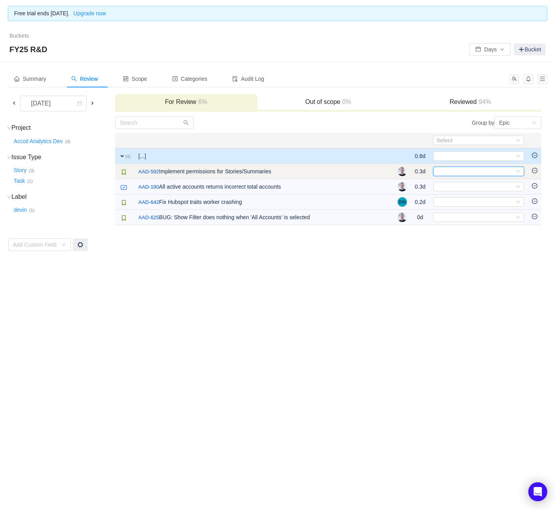
click at [479, 170] on div "Select" at bounding box center [476, 171] width 78 height 9
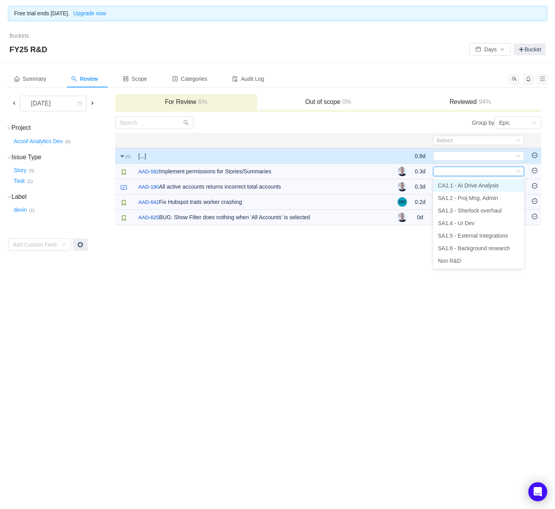
click at [470, 184] on span "CA1.1 - AI Drive Analysis" at bounding box center [468, 185] width 61 height 6
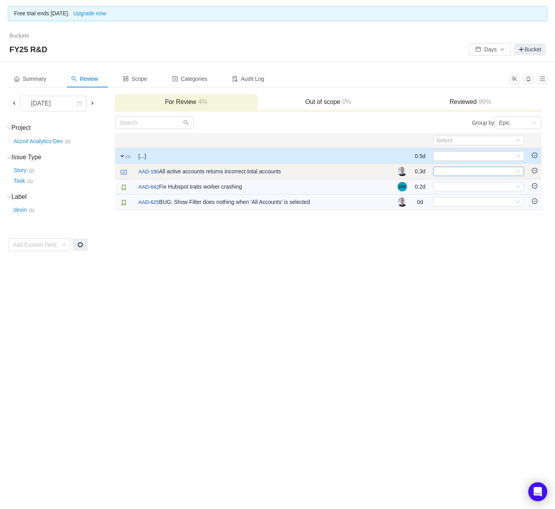
click at [471, 172] on div "Select" at bounding box center [476, 171] width 78 height 9
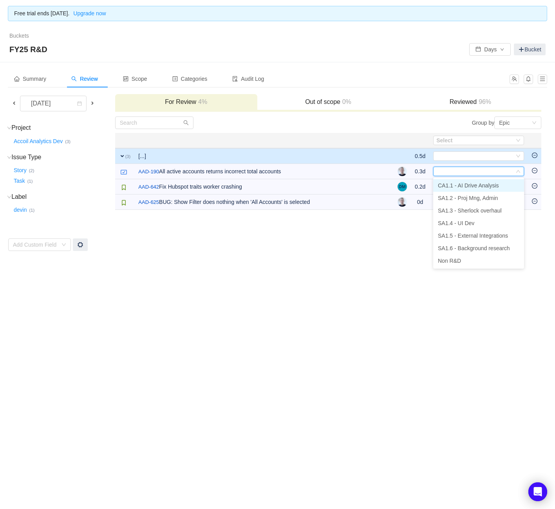
click at [471, 185] on span "CA1.1 - AI Drive Analysis" at bounding box center [468, 185] width 61 height 6
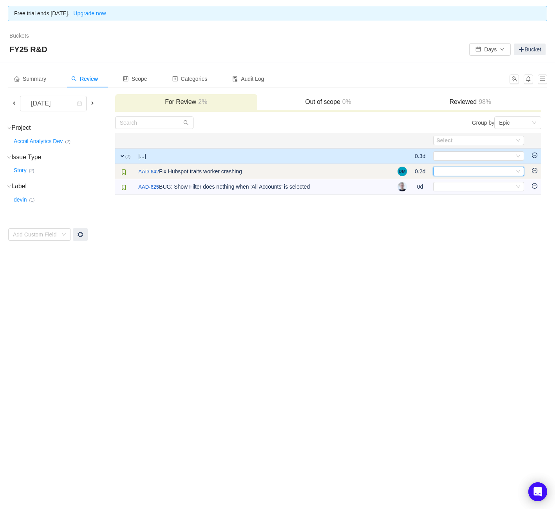
click at [470, 176] on div "Select" at bounding box center [478, 171] width 91 height 9
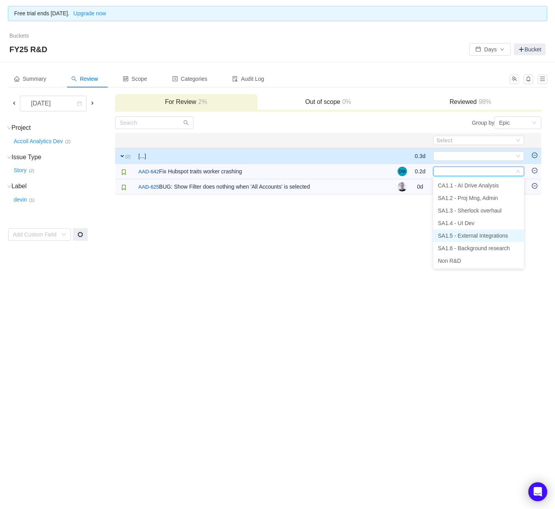
click at [474, 235] on span "SA1.5 - External Integrations" at bounding box center [473, 235] width 70 height 6
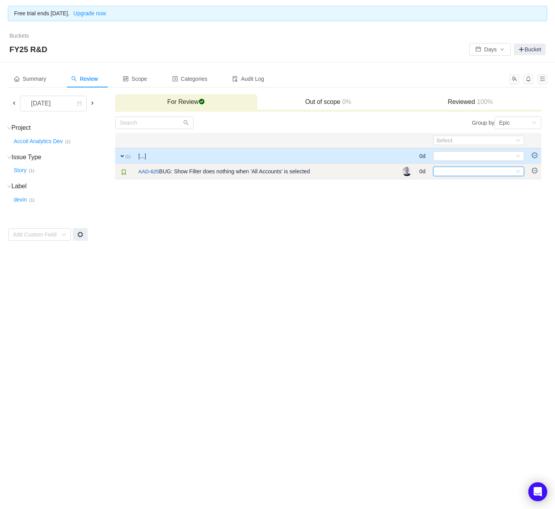
click at [473, 170] on div "Select" at bounding box center [476, 171] width 78 height 9
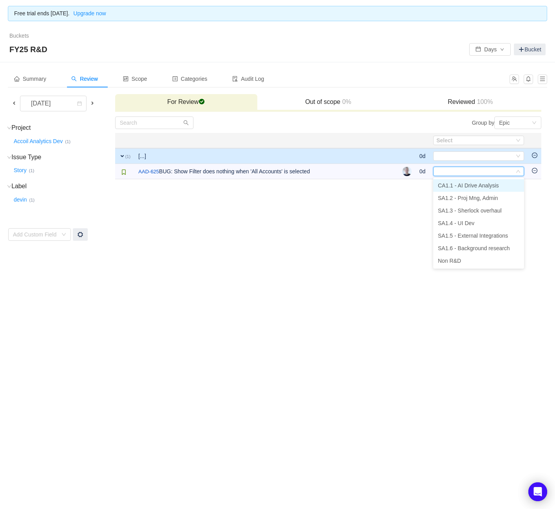
click at [480, 185] on span "CA1.1 - AI Drive Analysis" at bounding box center [468, 185] width 61 height 6
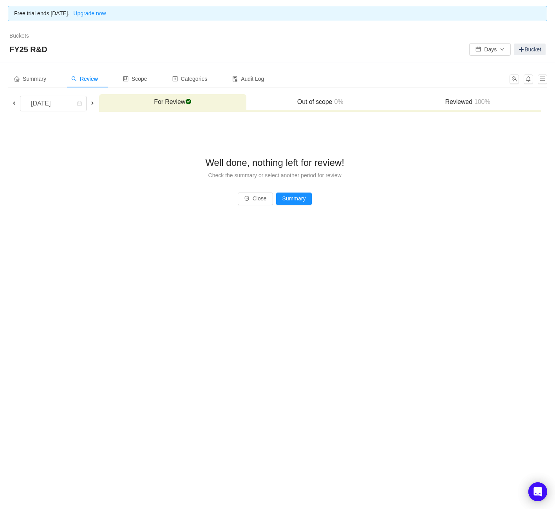
click at [96, 104] on span at bounding box center [92, 103] width 6 height 6
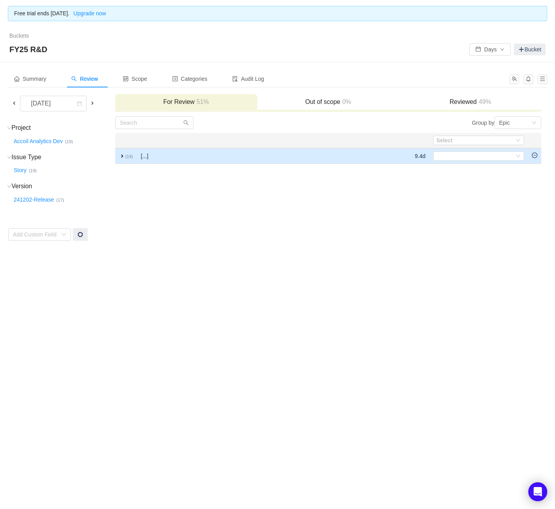
click at [121, 158] on span "expand" at bounding box center [122, 156] width 6 height 6
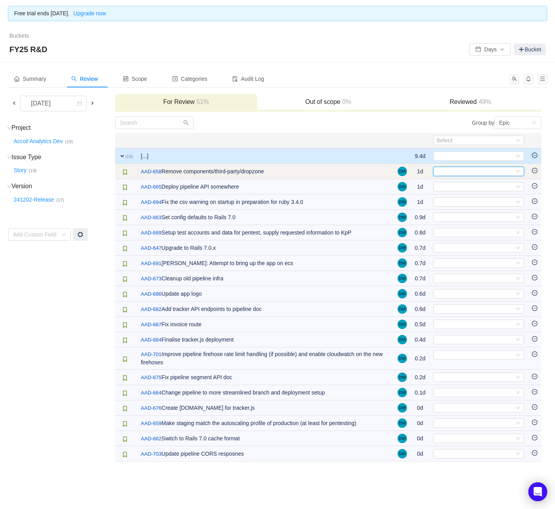
click at [450, 171] on div "Select" at bounding box center [476, 171] width 78 height 9
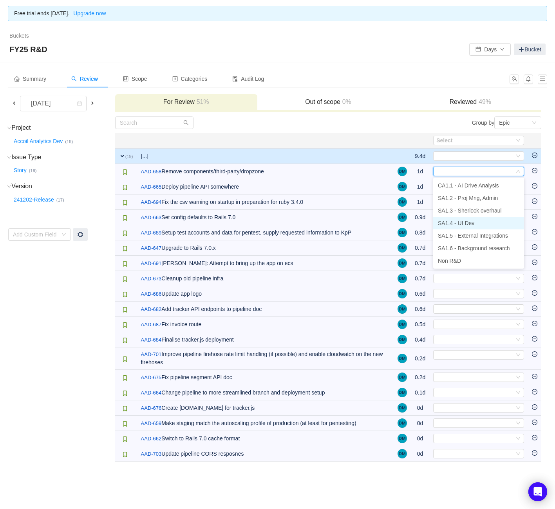
click at [465, 224] on span "SA1.4 - UI Dev" at bounding box center [456, 223] width 36 height 6
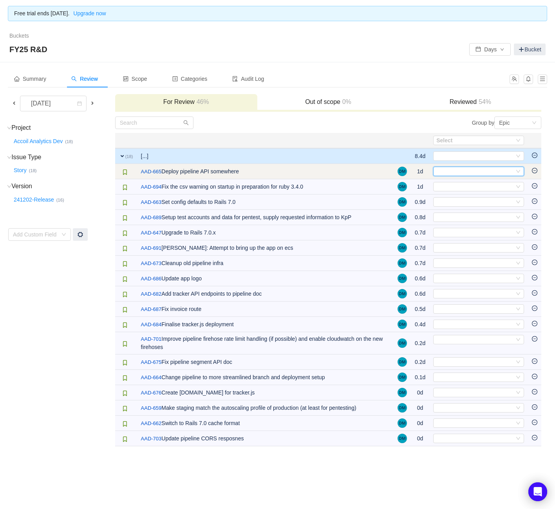
click at [460, 172] on div "Select" at bounding box center [476, 171] width 78 height 9
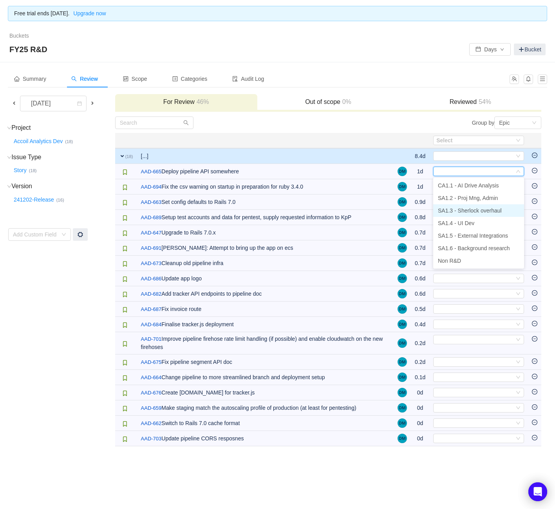
click at [453, 208] on span "SA1.3 - Sherlock overhaul" at bounding box center [470, 210] width 64 height 6
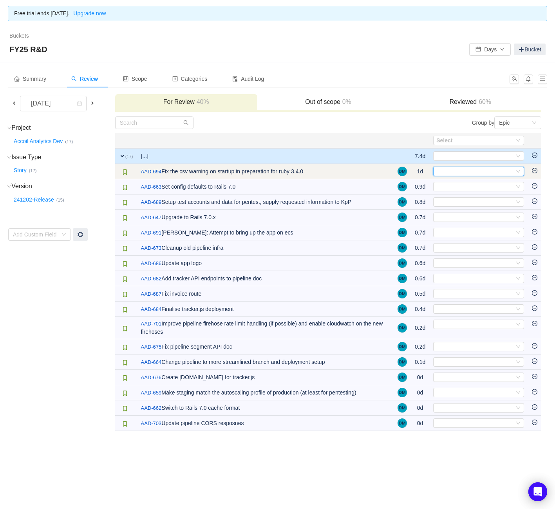
click at [462, 174] on div "Select" at bounding box center [476, 171] width 78 height 9
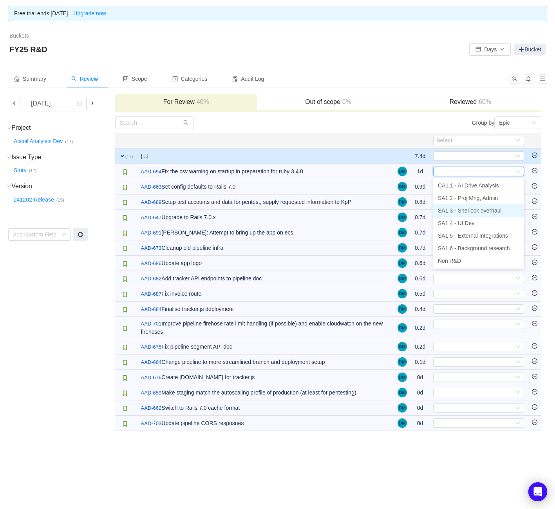
click at [453, 206] on li "SA1.3 - Sherlock overhaul" at bounding box center [478, 210] width 91 height 13
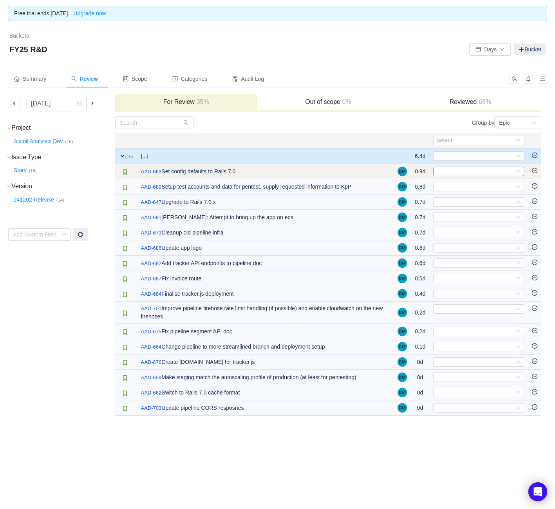
click at [455, 171] on div "Select" at bounding box center [476, 171] width 78 height 9
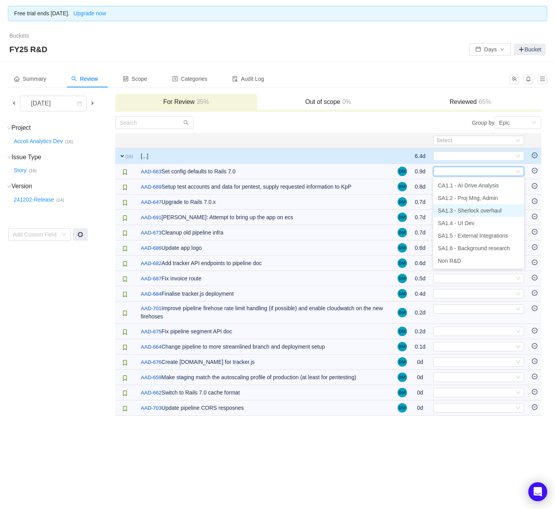
click at [460, 208] on span "SA1.3 - Sherlock overhaul" at bounding box center [470, 210] width 64 height 6
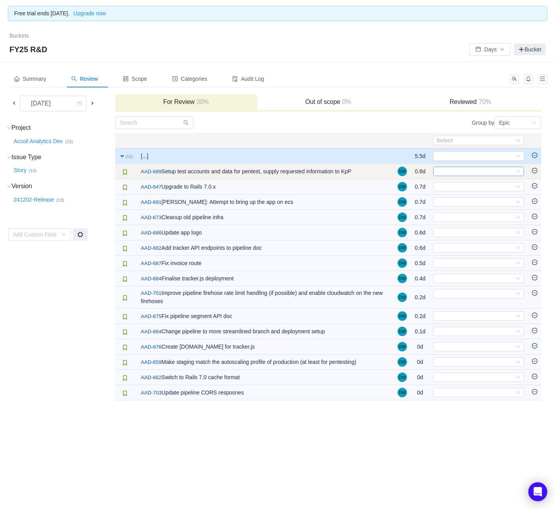
click at [467, 172] on div "Select" at bounding box center [476, 171] width 78 height 9
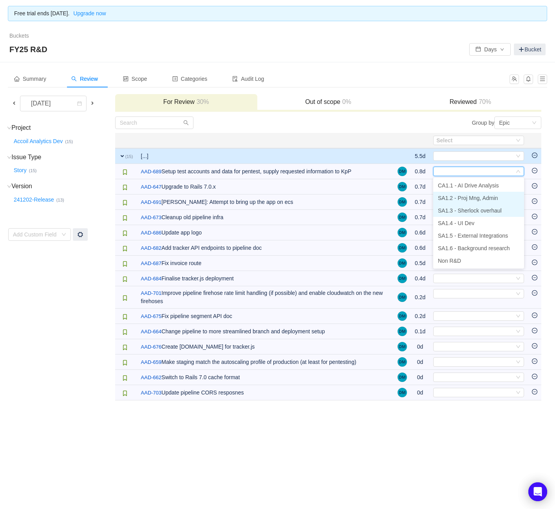
drag, startPoint x: 464, startPoint y: 208, endPoint x: 466, endPoint y: 201, distance: 7.3
click at [464, 208] on span "SA1.3 - Sherlock overhaul" at bounding box center [470, 210] width 64 height 6
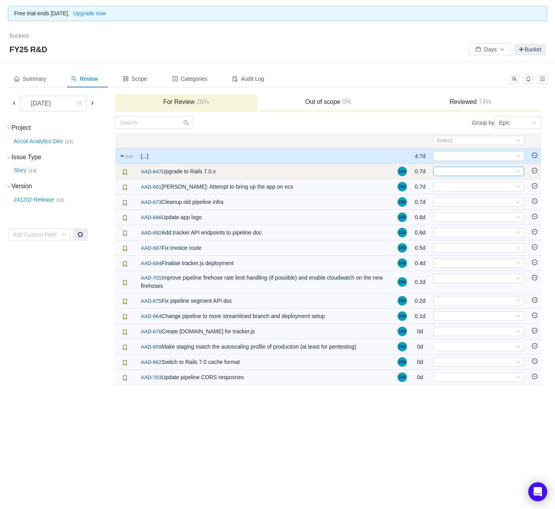
click at [469, 172] on div "Select" at bounding box center [476, 171] width 78 height 9
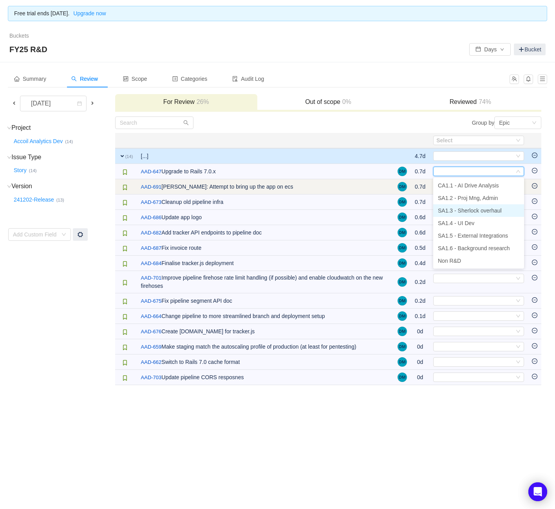
drag, startPoint x: 475, startPoint y: 210, endPoint x: 508, endPoint y: 183, distance: 43.1
click at [475, 210] on span "SA1.3 - Sherlock overhaul" at bounding box center [470, 210] width 64 height 6
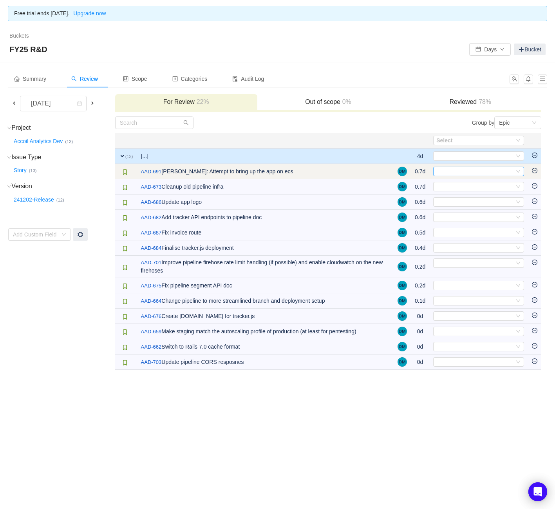
click at [496, 170] on div "Select" at bounding box center [476, 171] width 78 height 9
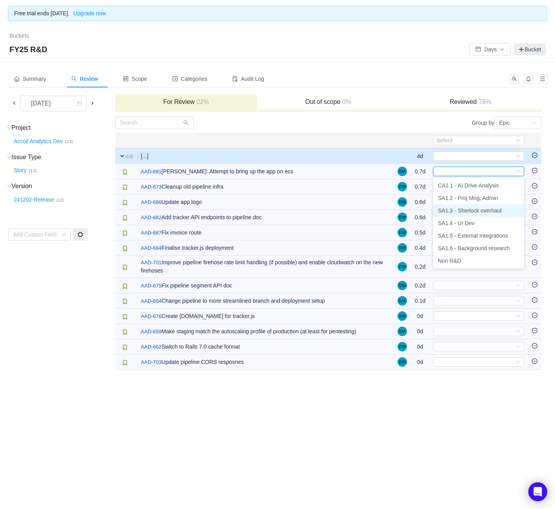
click at [478, 213] on span "SA1.3 - Sherlock overhaul" at bounding box center [470, 210] width 64 height 6
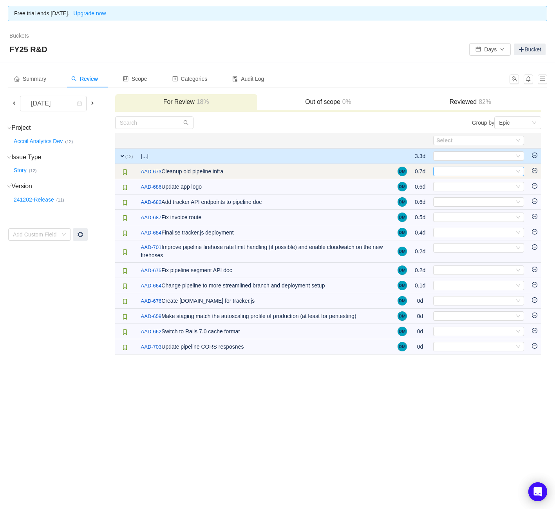
click at [467, 172] on div "Select" at bounding box center [476, 171] width 78 height 9
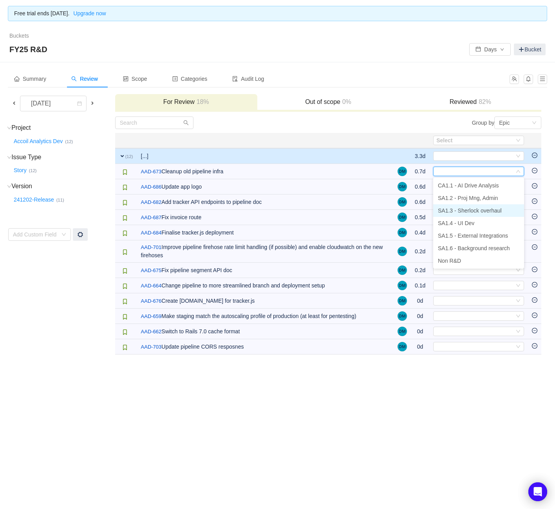
click at [465, 211] on span "SA1.3 - Sherlock overhaul" at bounding box center [470, 210] width 64 height 6
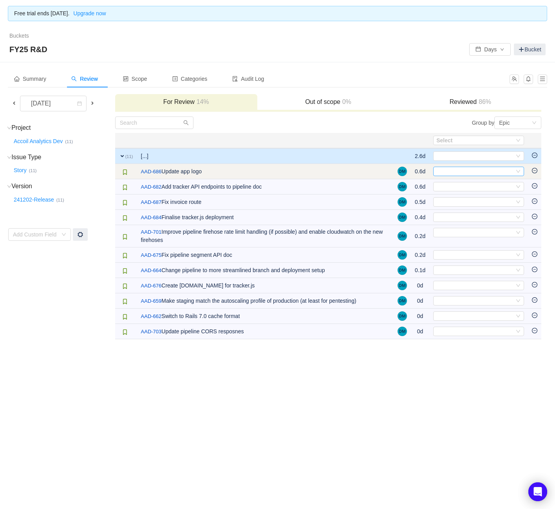
click at [463, 172] on div "Select" at bounding box center [476, 171] width 78 height 9
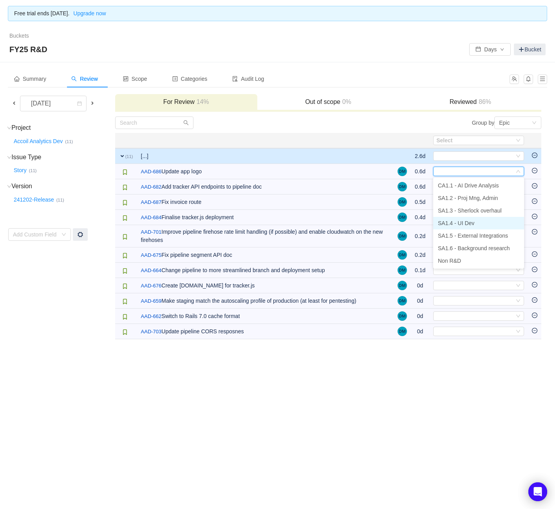
click at [460, 223] on span "SA1.4 - UI Dev" at bounding box center [456, 223] width 36 height 6
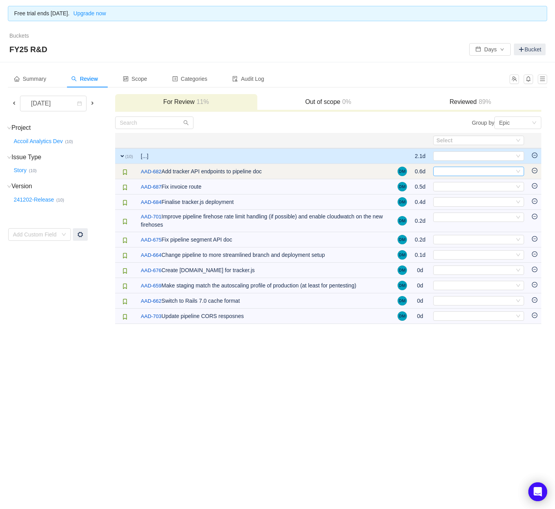
click at [479, 174] on div "Select" at bounding box center [476, 171] width 78 height 9
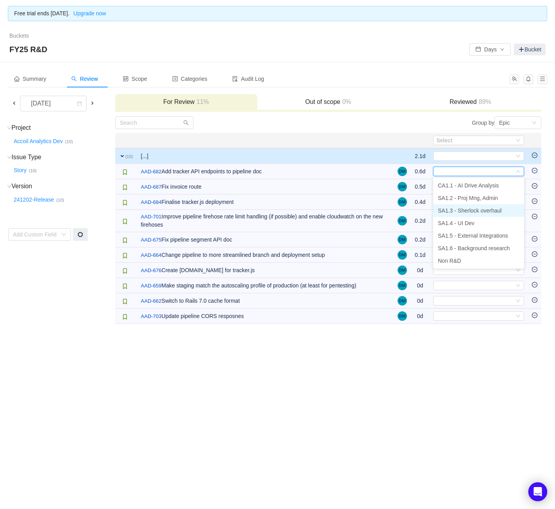
click at [475, 209] on span "SA1.3 - Sherlock overhaul" at bounding box center [470, 210] width 64 height 6
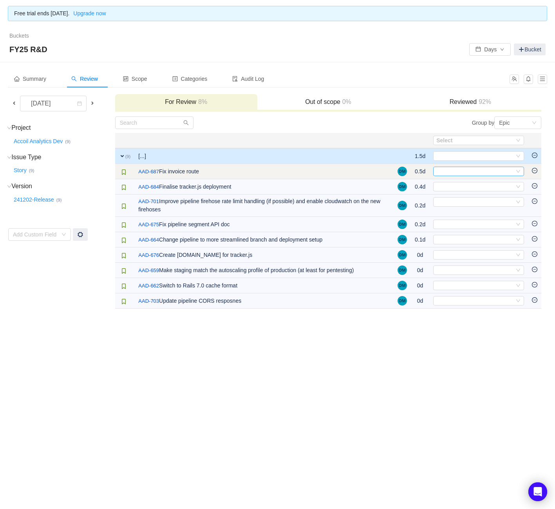
click at [472, 170] on div "Select" at bounding box center [476, 171] width 78 height 9
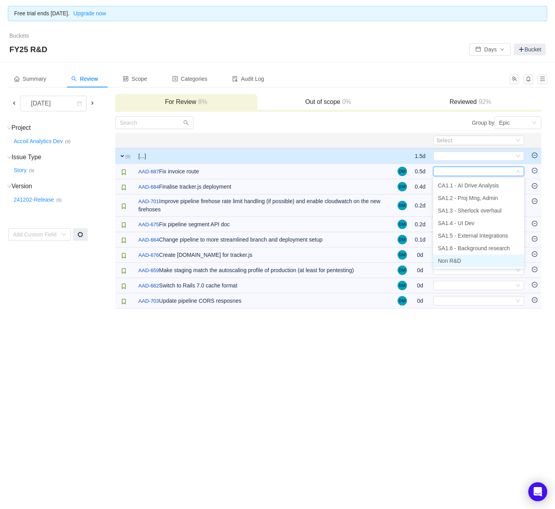
click at [466, 260] on li "Non R&D" at bounding box center [478, 260] width 91 height 13
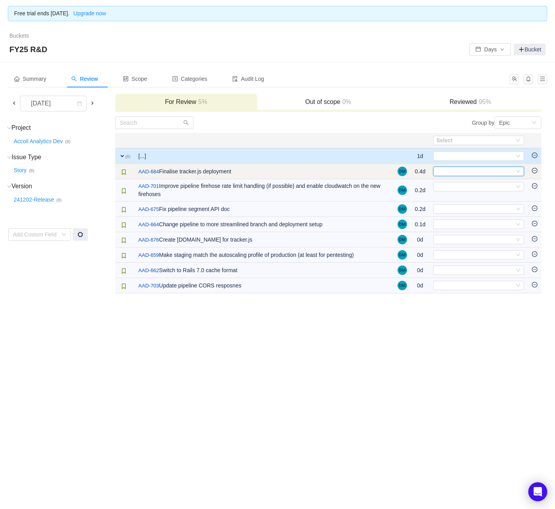
click at [487, 174] on div "Select" at bounding box center [476, 171] width 78 height 9
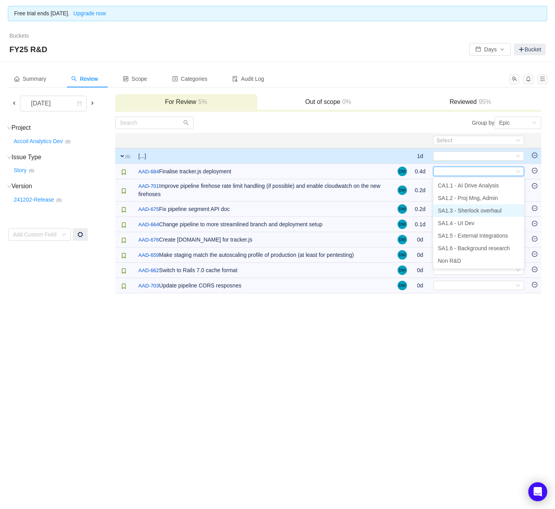
click at [480, 212] on span "SA1.3 - Sherlock overhaul" at bounding box center [470, 210] width 64 height 6
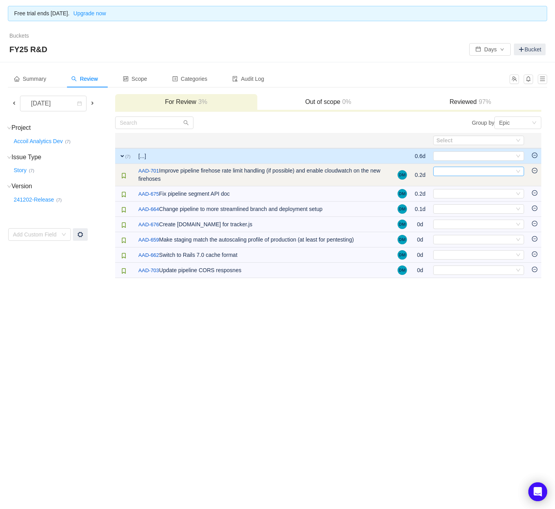
click at [478, 172] on div "Select" at bounding box center [476, 171] width 78 height 9
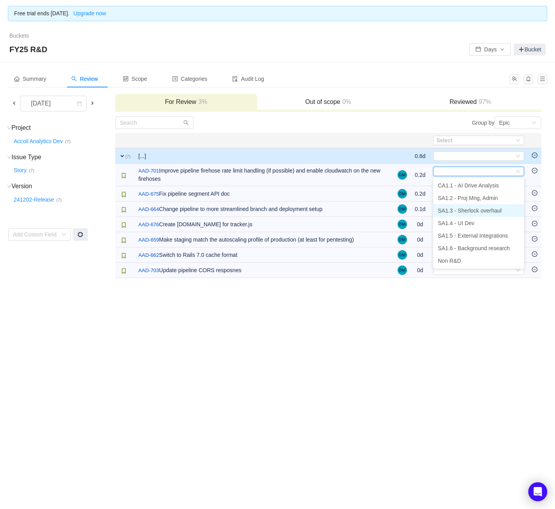
click at [467, 210] on span "SA1.3 - Sherlock overhaul" at bounding box center [470, 210] width 64 height 6
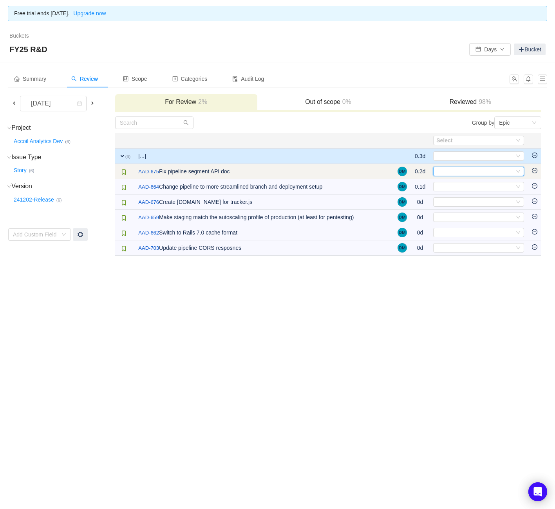
click at [464, 169] on div "Select" at bounding box center [476, 171] width 78 height 9
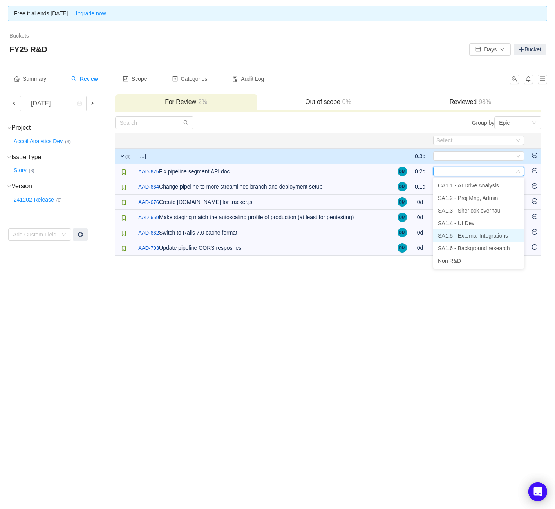
click at [462, 234] on span "SA1.5 - External Integrations" at bounding box center [473, 235] width 70 height 6
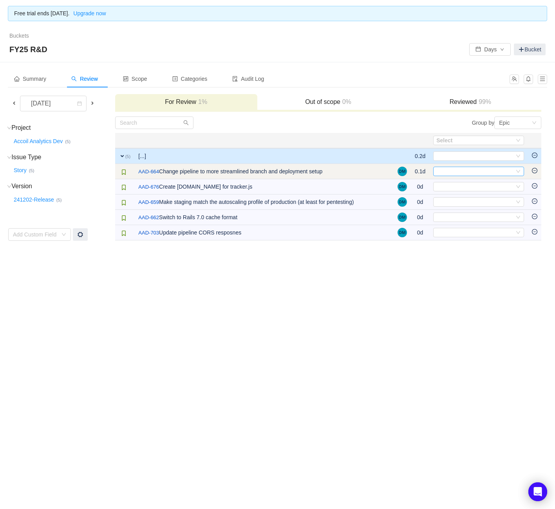
click at [469, 170] on div "Select" at bounding box center [476, 171] width 78 height 9
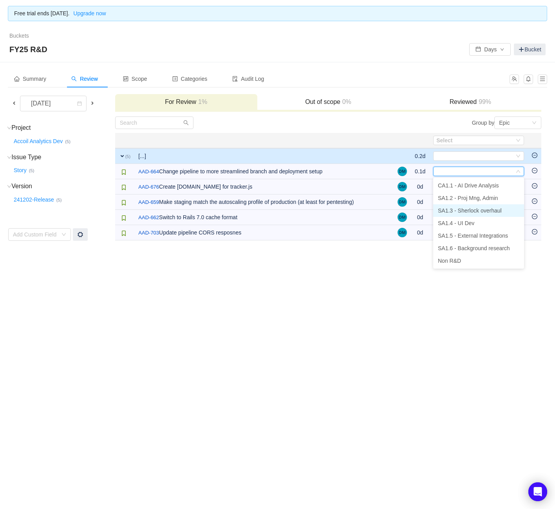
click at [459, 209] on span "SA1.3 - Sherlock overhaul" at bounding box center [470, 210] width 64 height 6
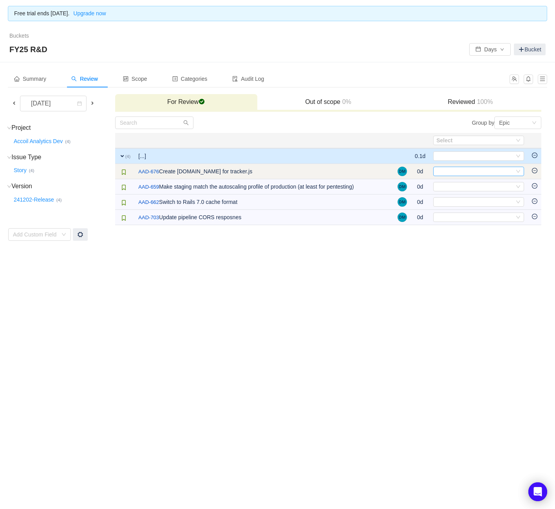
click at [460, 168] on div "Select" at bounding box center [476, 171] width 78 height 9
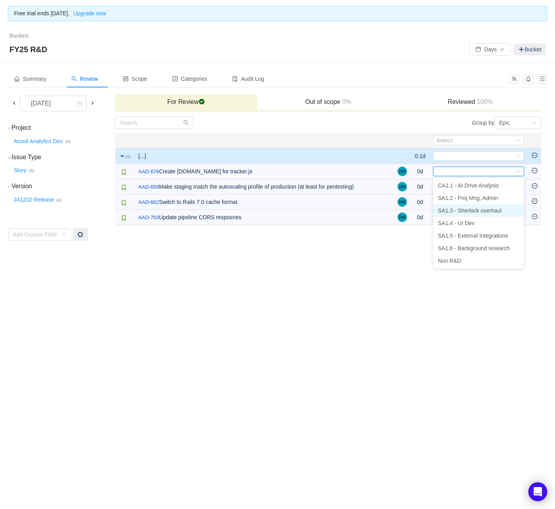
click at [462, 206] on li "SA1.3 - Sherlock overhaul" at bounding box center [478, 210] width 91 height 13
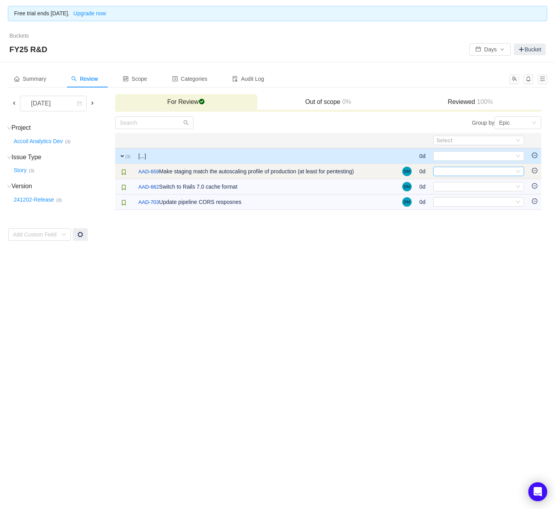
click at [463, 173] on div "Select" at bounding box center [476, 171] width 78 height 9
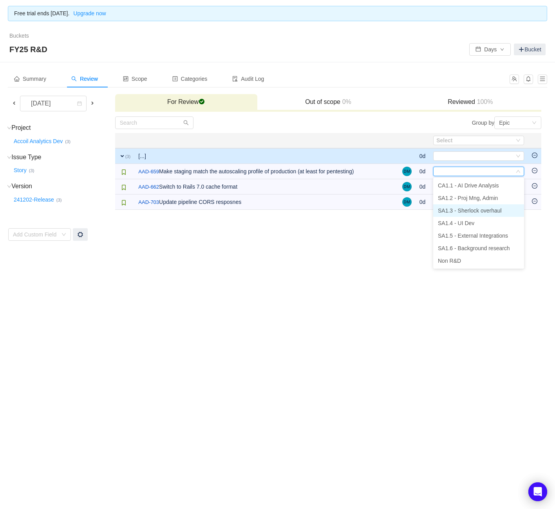
click at [464, 208] on span "SA1.3 - Sherlock overhaul" at bounding box center [470, 210] width 64 height 6
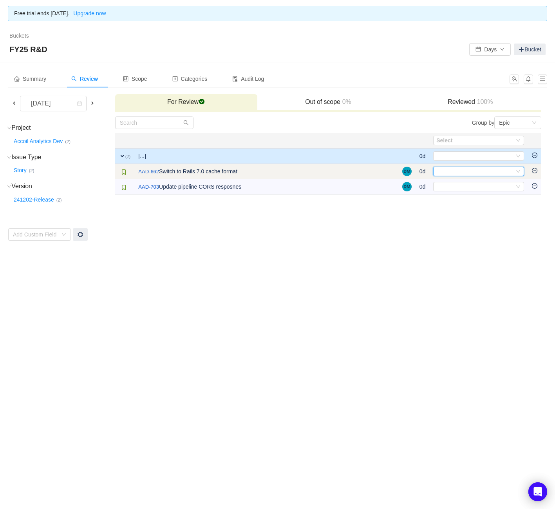
click at [464, 174] on div "Select" at bounding box center [476, 171] width 78 height 9
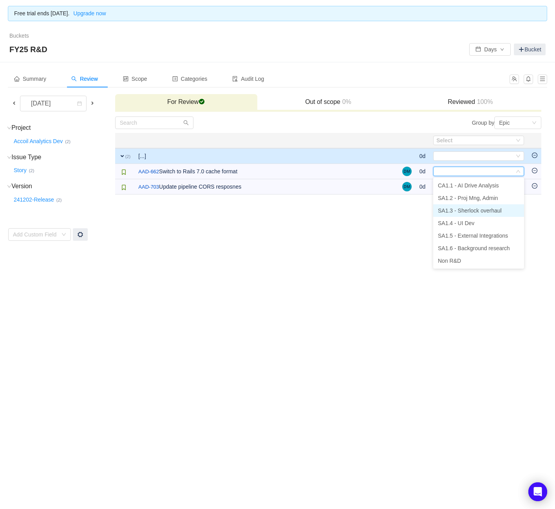
click at [470, 210] on span "SA1.3 - Sherlock overhaul" at bounding box center [470, 210] width 64 height 6
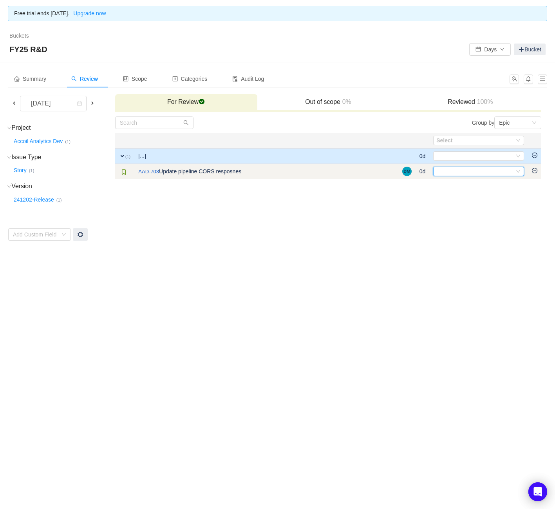
click at [468, 174] on div "Select" at bounding box center [476, 171] width 78 height 9
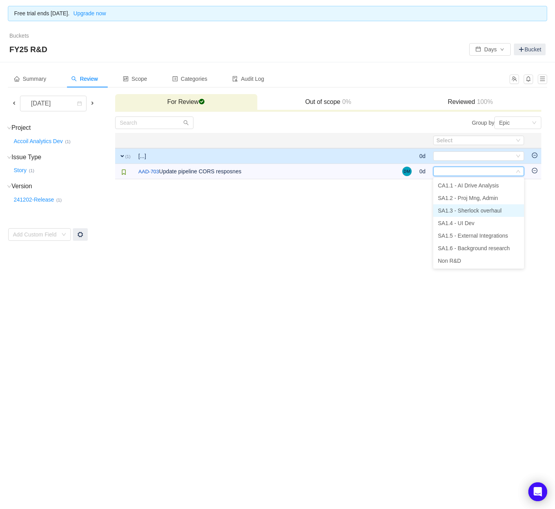
click at [472, 208] on span "SA1.3 - Sherlock overhaul" at bounding box center [470, 210] width 64 height 6
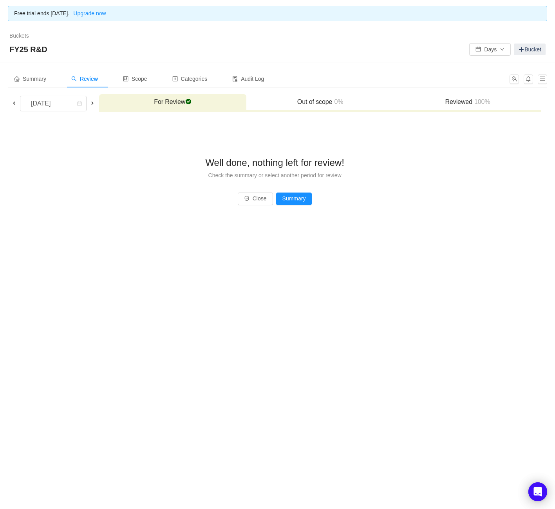
click at [95, 102] on span at bounding box center [92, 103] width 6 height 6
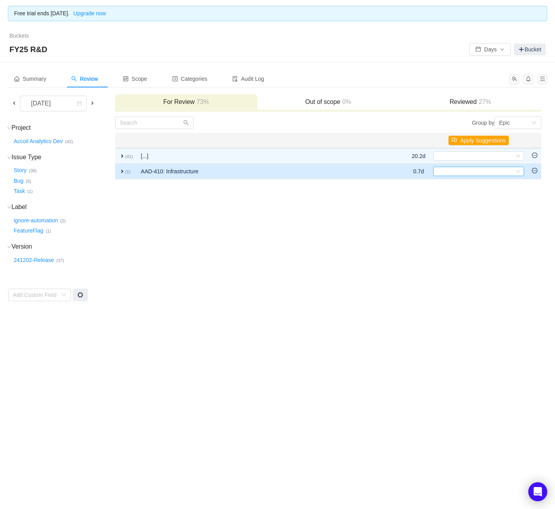
click at [471, 172] on div "Select" at bounding box center [476, 171] width 78 height 9
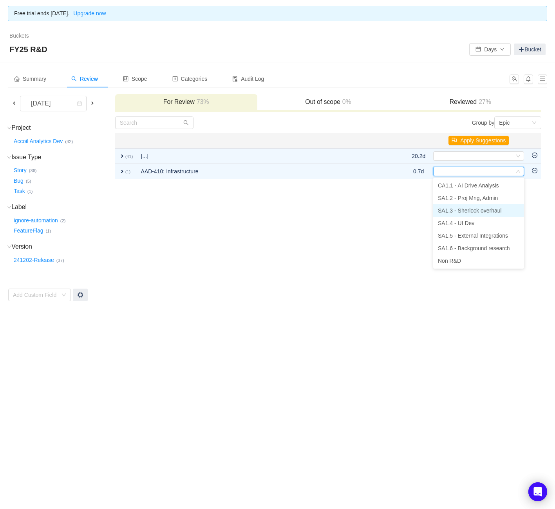
click at [458, 208] on span "SA1.3 - Sherlock overhaul" at bounding box center [470, 210] width 64 height 6
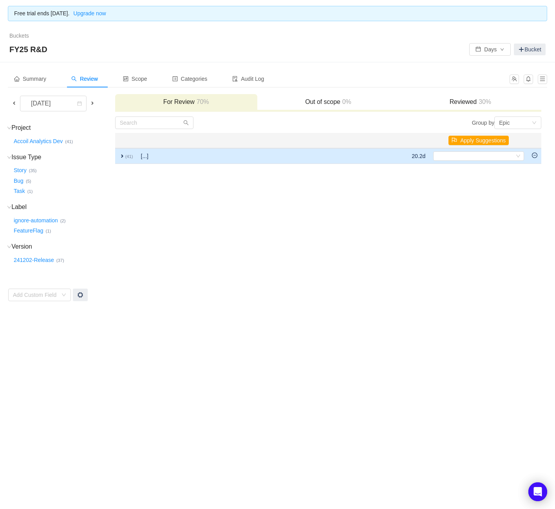
click at [121, 156] on td "expand (41)" at bounding box center [126, 156] width 22 height 16
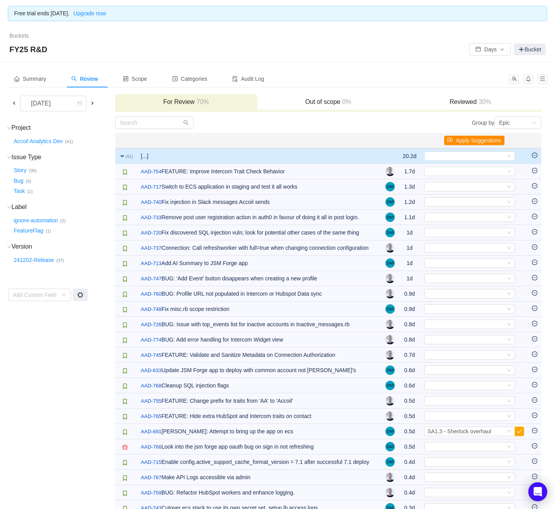
click at [469, 140] on button "Apply Suggestions" at bounding box center [474, 140] width 60 height 9
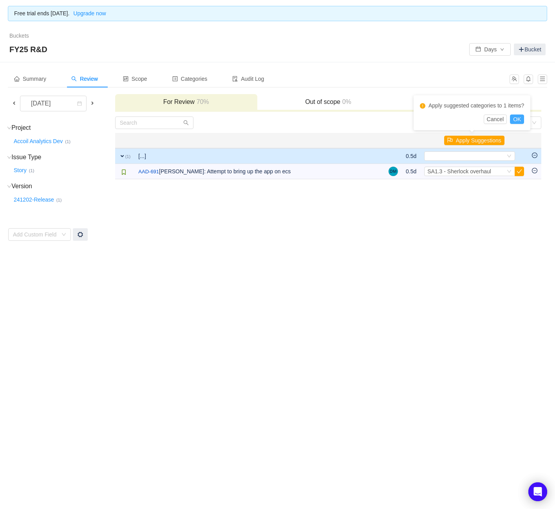
click at [521, 119] on button "OK" at bounding box center [517, 118] width 14 height 9
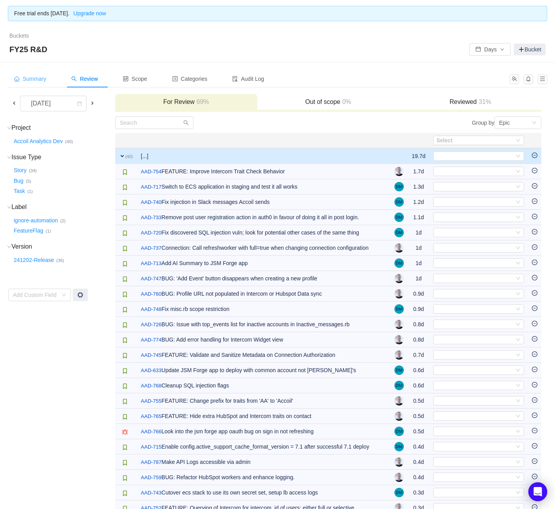
click at [34, 74] on div "Summary" at bounding box center [30, 79] width 45 height 18
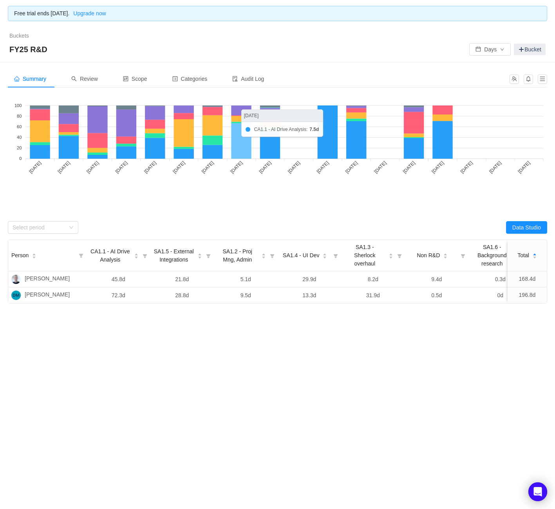
click at [239, 152] on icon at bounding box center [241, 140] width 20 height 35
click at [93, 78] on span "Review" at bounding box center [84, 79] width 27 height 6
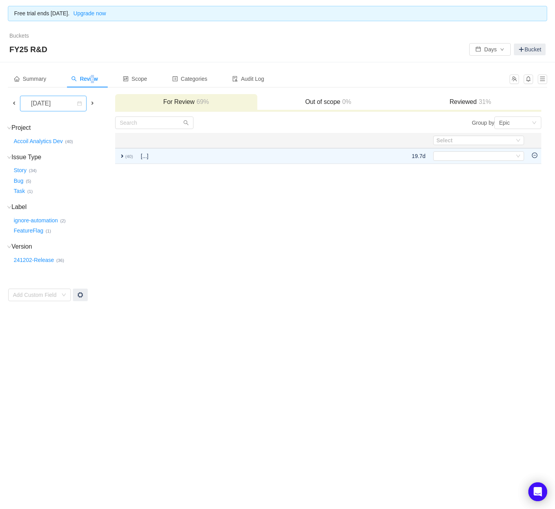
click at [58, 104] on div "[DATE]" at bounding box center [42, 103] width 34 height 15
click at [64, 190] on li "[DATE]" at bounding box center [56, 195] width 73 height 13
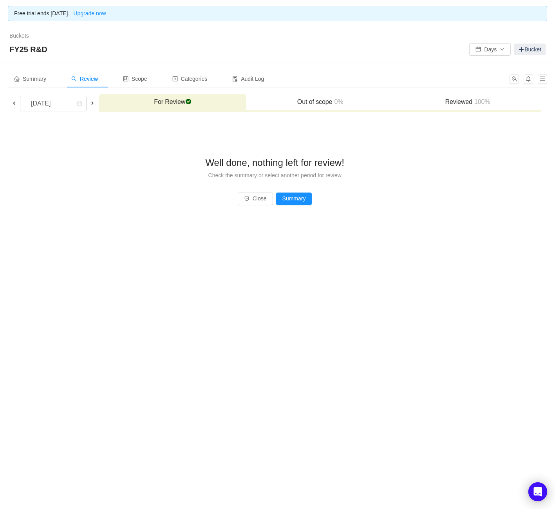
click at [96, 101] on span at bounding box center [92, 103] width 6 height 6
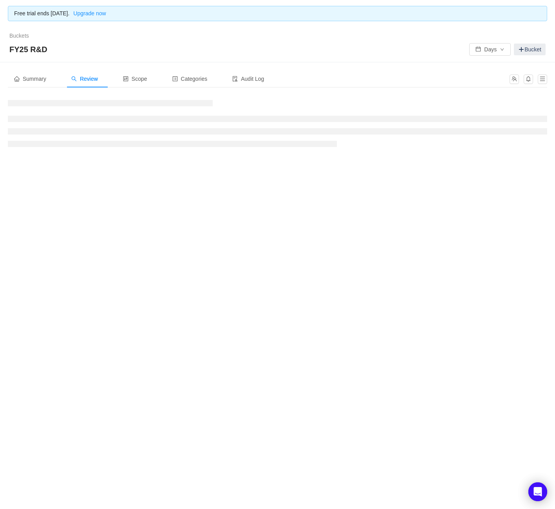
click at [104, 101] on h3 at bounding box center [110, 103] width 205 height 6
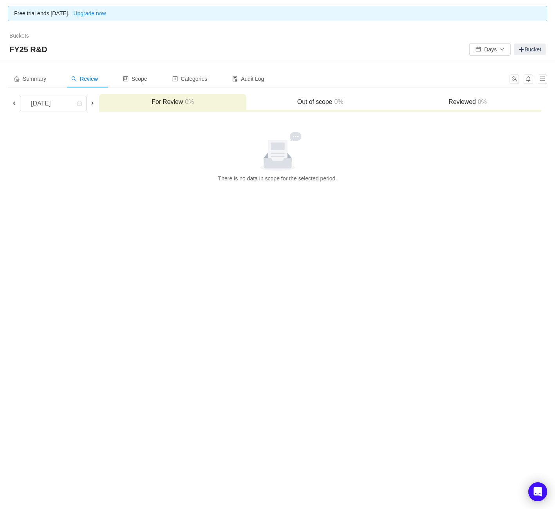
click at [104, 101] on div "For Review 0%" at bounding box center [172, 102] width 147 height 17
click at [96, 102] on span at bounding box center [92, 103] width 6 height 6
click at [87, 102] on div "[DATE]" at bounding box center [53, 104] width 67 height 16
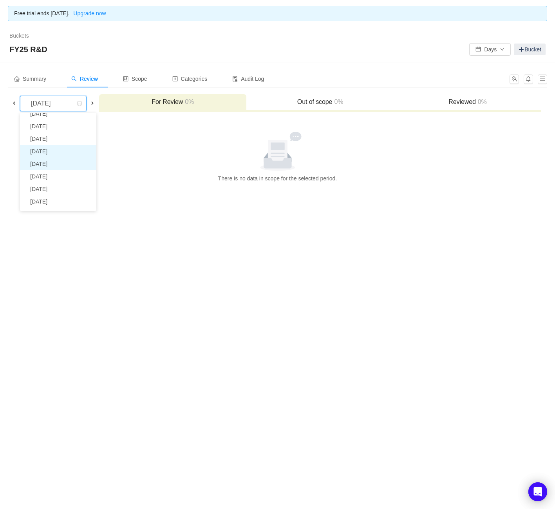
scroll to position [18, 0]
click at [60, 164] on li "[DATE]" at bounding box center [58, 165] width 76 height 13
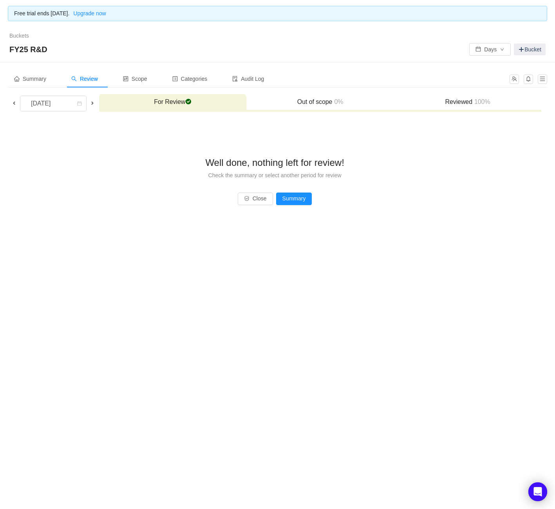
click at [109, 103] on td "For Review checked Out of scope 0% Reviewed 100%" at bounding box center [320, 105] width 443 height 22
click at [96, 103] on span at bounding box center [92, 103] width 6 height 6
click at [96, 104] on span at bounding box center [92, 103] width 6 height 6
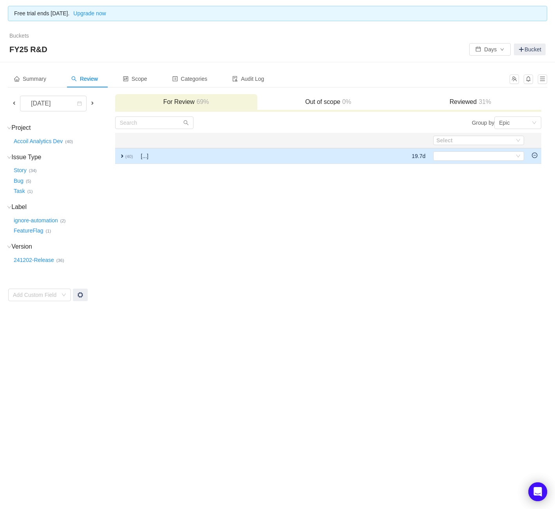
click at [120, 155] on span "expand" at bounding box center [122, 156] width 6 height 6
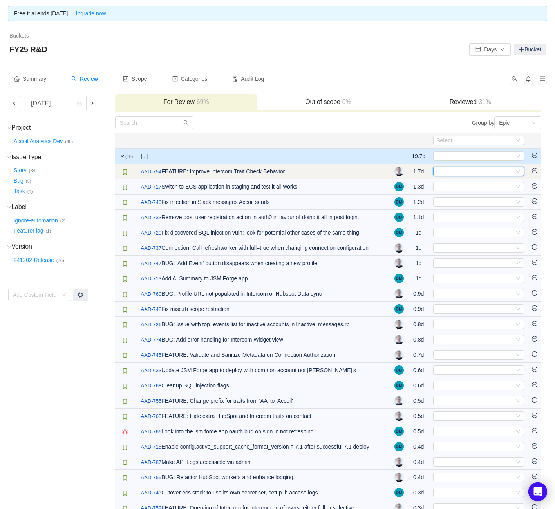
click at [434, 168] on div "Select" at bounding box center [478, 171] width 91 height 9
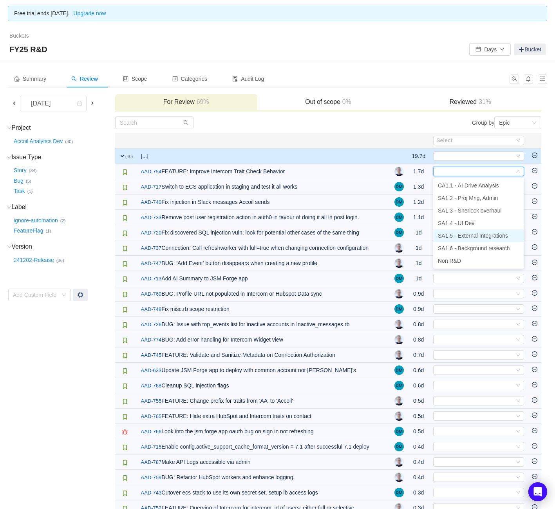
click at [457, 229] on li "SA1.5 - External Integrations" at bounding box center [478, 235] width 91 height 13
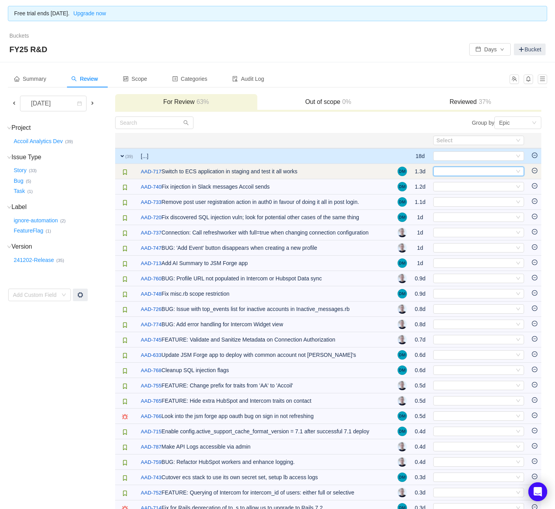
drag, startPoint x: 478, startPoint y: 172, endPoint x: 476, endPoint y: 176, distance: 4.6
click at [478, 172] on div "Select" at bounding box center [476, 171] width 78 height 9
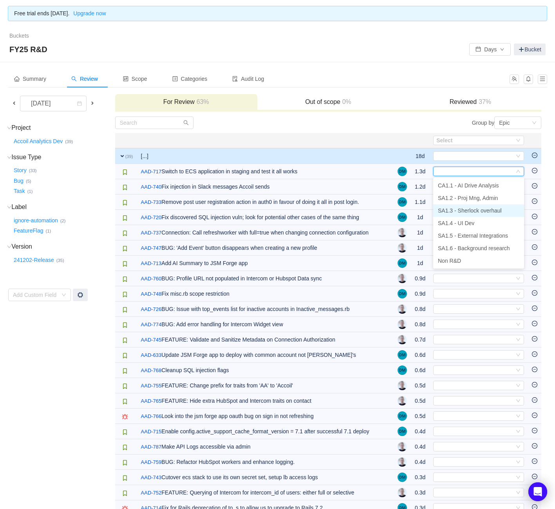
drag, startPoint x: 476, startPoint y: 212, endPoint x: 476, endPoint y: 207, distance: 5.9
click at [476, 212] on span "SA1.3 - Sherlock overhaul" at bounding box center [470, 210] width 64 height 6
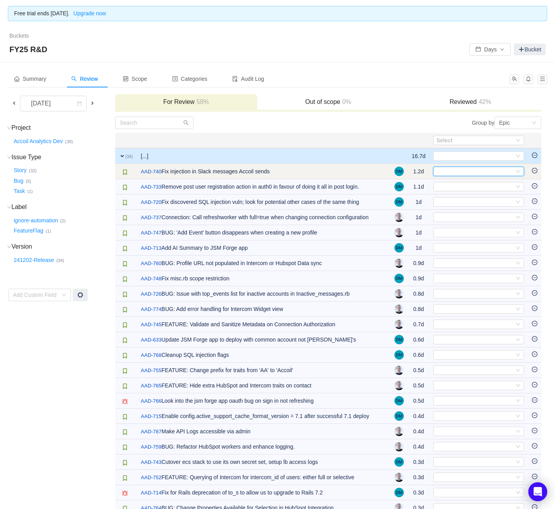
click at [474, 170] on div "Select" at bounding box center [476, 171] width 78 height 9
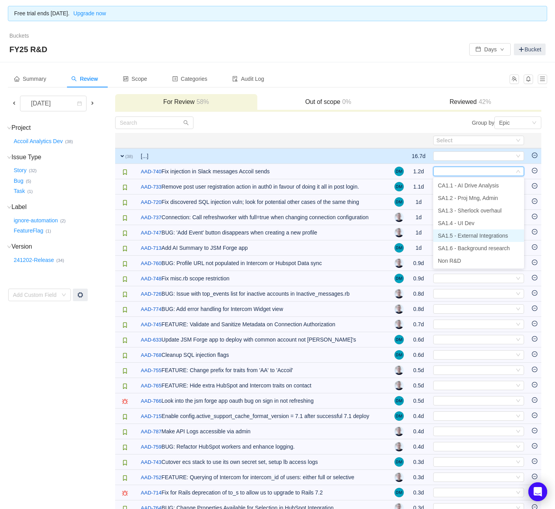
click at [479, 234] on span "SA1.5 - External Integrations" at bounding box center [473, 235] width 70 height 6
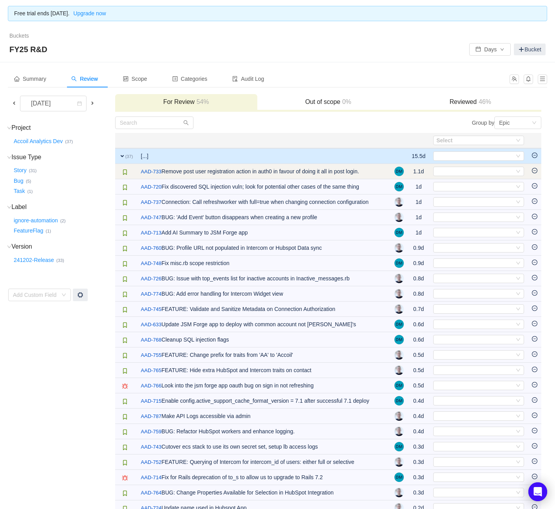
click at [479, 166] on td "Select Out of scope" at bounding box center [479, 171] width 99 height 15
click at [476, 174] on div "Select" at bounding box center [476, 171] width 78 height 9
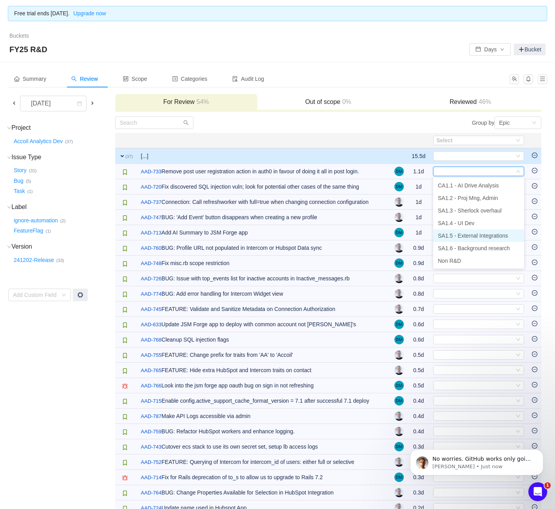
click at [473, 238] on span "SA1.5 - External Integrations" at bounding box center [473, 235] width 70 height 6
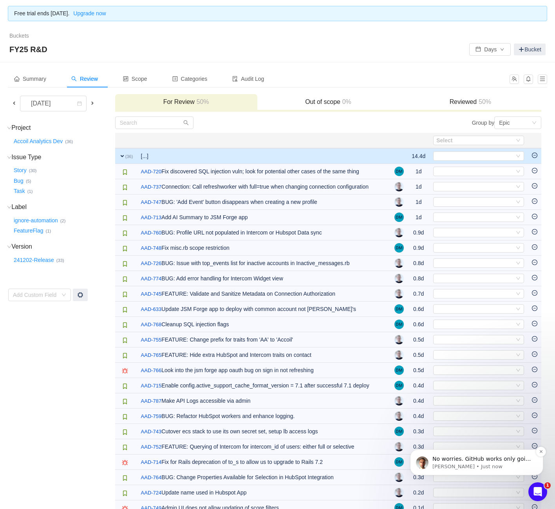
click at [513, 463] on p "[PERSON_NAME] • Just now" at bounding box center [483, 466] width 101 height 7
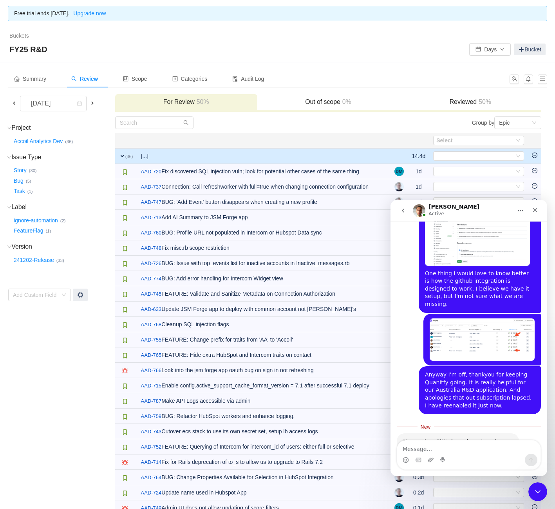
scroll to position [1065, 0]
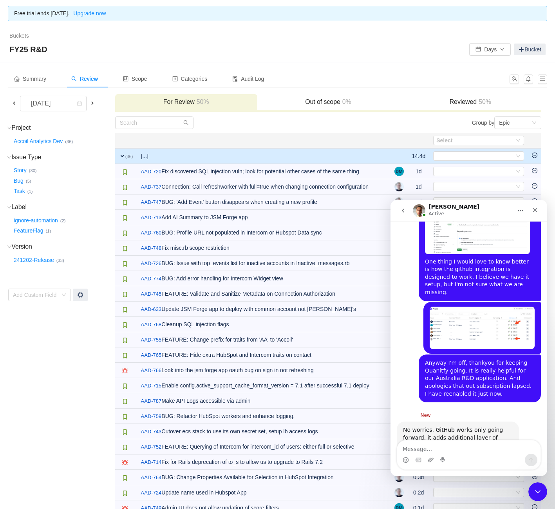
click at [452, 447] on textarea "Message…" at bounding box center [468, 446] width 143 height 13
click at [290, 158] on td "[...]" at bounding box center [264, 156] width 254 height 16
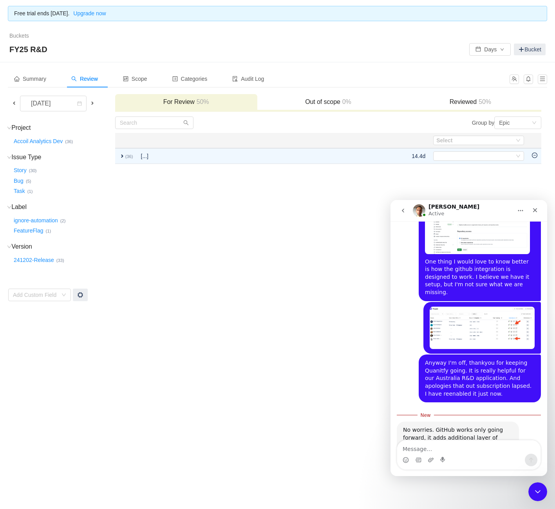
drag, startPoint x: 319, startPoint y: 159, endPoint x: 468, endPoint y: 192, distance: 152.9
click at [325, 160] on tr "expand (36) [...] 14.4d Select Out of scope" at bounding box center [328, 156] width 427 height 16
click at [538, 211] on div "Close" at bounding box center [535, 210] width 14 height 14
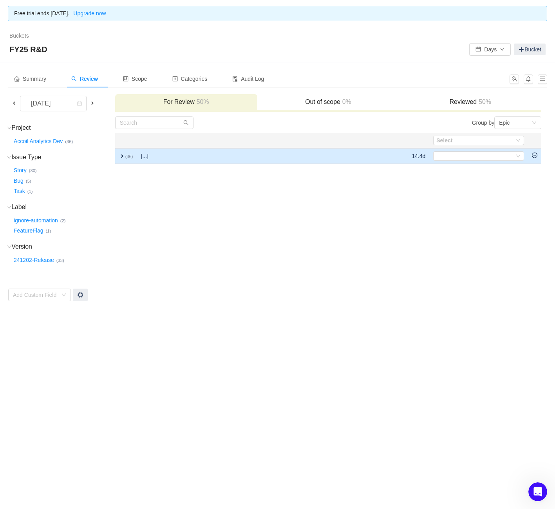
click at [127, 152] on td "expand (36)" at bounding box center [126, 156] width 22 height 16
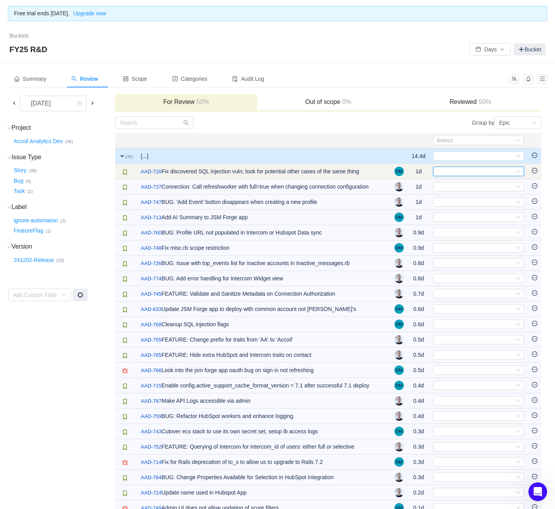
click at [481, 172] on div "Select" at bounding box center [476, 171] width 78 height 9
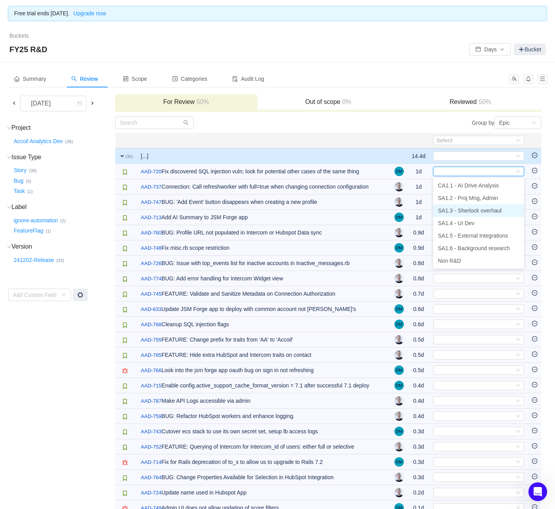
click at [485, 210] on span "SA1.3 - Sherlock overhaul" at bounding box center [470, 210] width 64 height 6
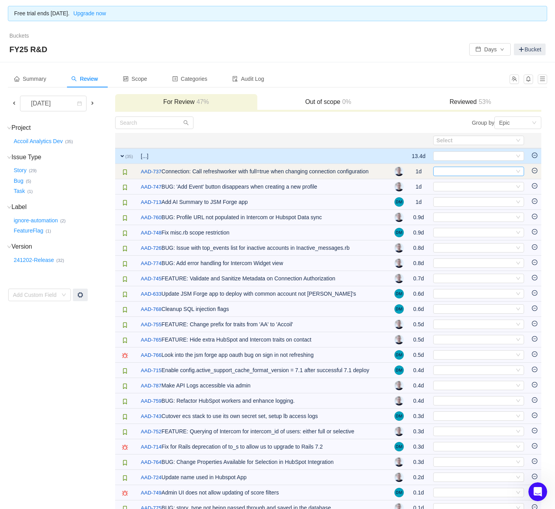
click at [461, 173] on div "Select" at bounding box center [476, 171] width 78 height 9
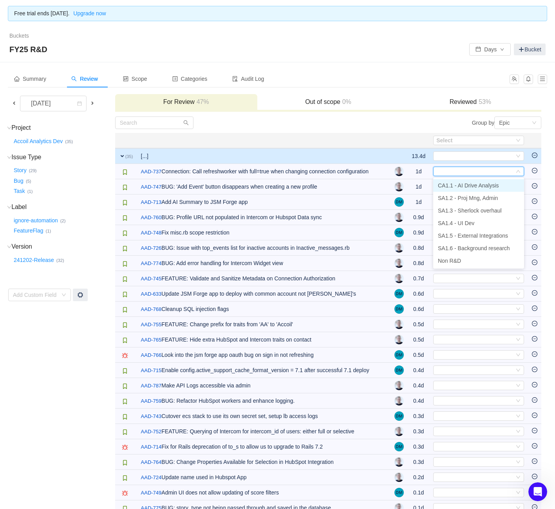
click at [459, 184] on span "CA1.1 - AI Drive Analysis" at bounding box center [468, 185] width 61 height 6
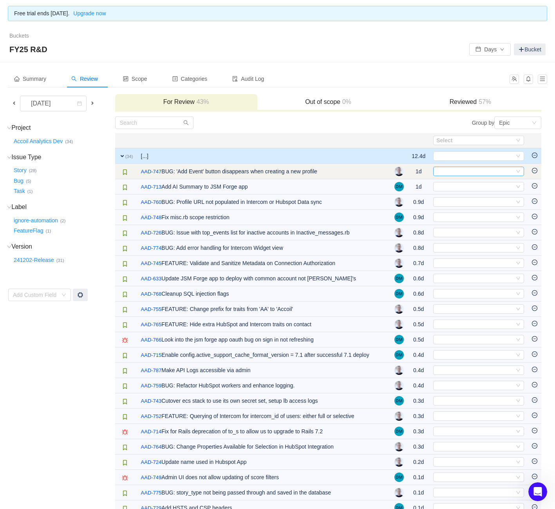
click at [460, 169] on div "Select" at bounding box center [476, 171] width 78 height 9
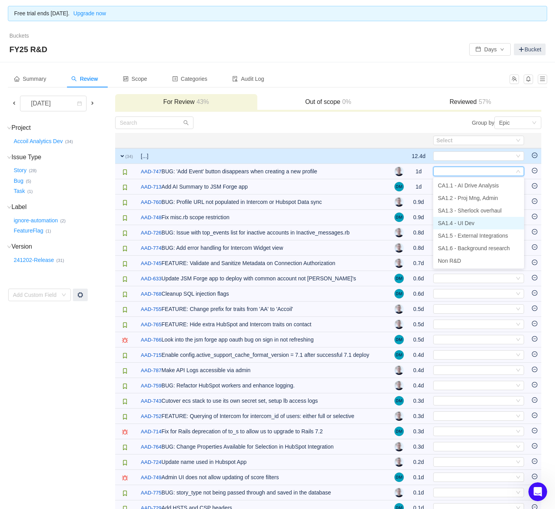
click at [458, 222] on span "SA1.4 - UI Dev" at bounding box center [456, 223] width 36 height 6
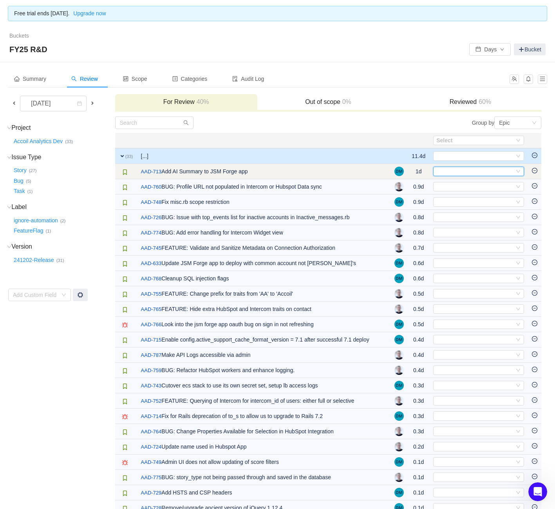
drag, startPoint x: 459, startPoint y: 168, endPoint x: 459, endPoint y: 176, distance: 8.2
click at [459, 168] on div "Select" at bounding box center [476, 171] width 78 height 9
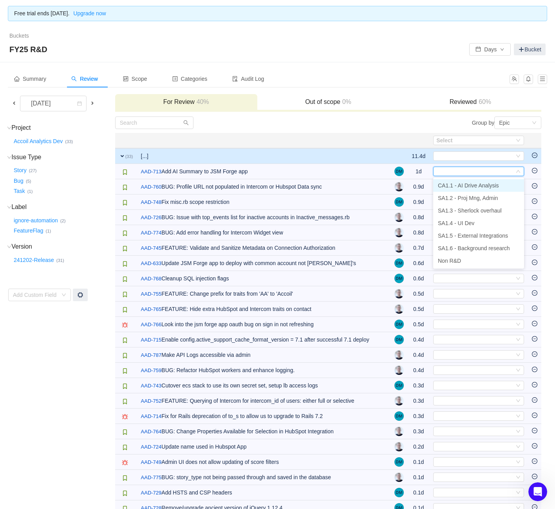
click at [459, 180] on li "CA1.1 - AI Drive Analysis" at bounding box center [478, 185] width 91 height 13
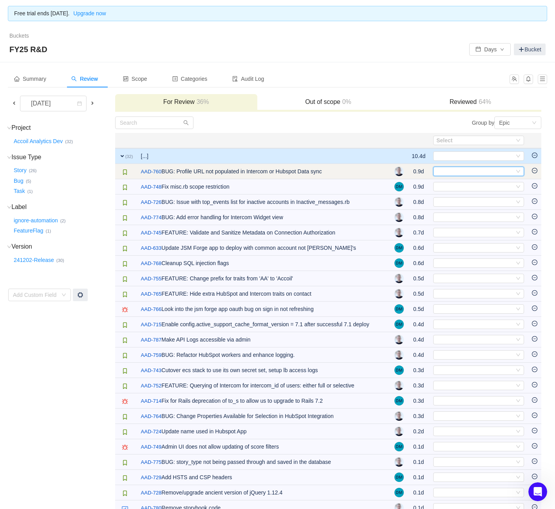
click at [459, 167] on div "Select" at bounding box center [478, 171] width 91 height 9
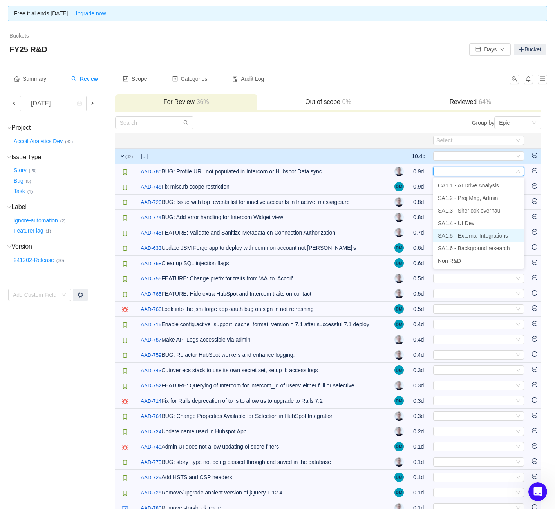
click at [459, 234] on span "SA1.5 - External Integrations" at bounding box center [473, 235] width 70 height 6
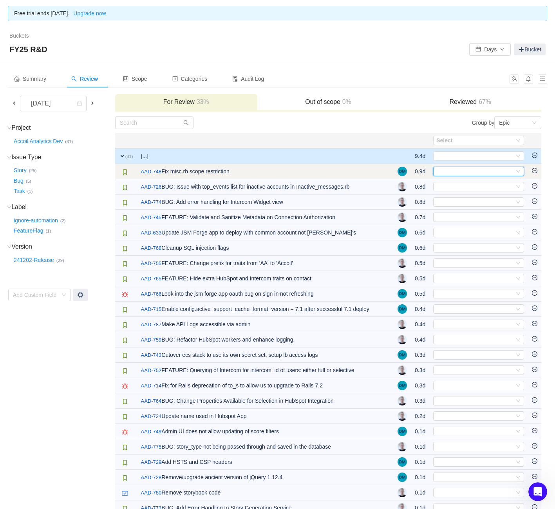
click at [456, 169] on div "Select" at bounding box center [476, 171] width 78 height 9
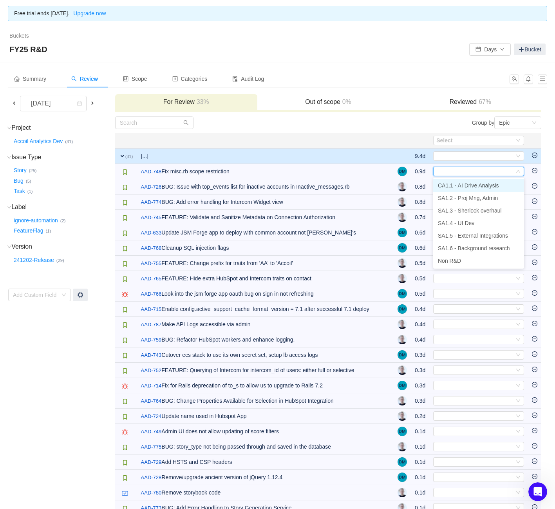
click at [471, 189] on li "CA1.1 - AI Drive Analysis" at bounding box center [478, 185] width 91 height 13
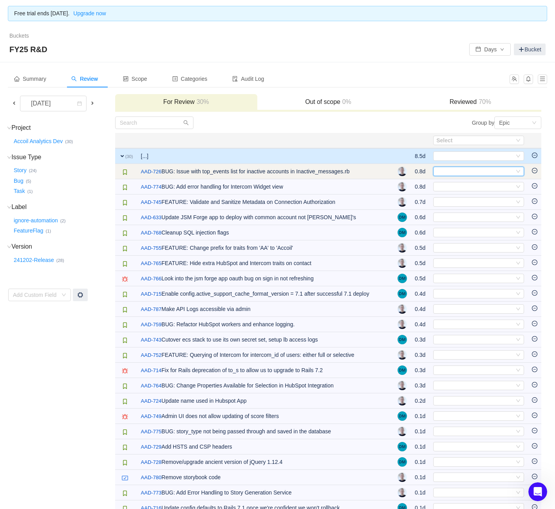
click at [469, 169] on div "Select" at bounding box center [476, 171] width 78 height 9
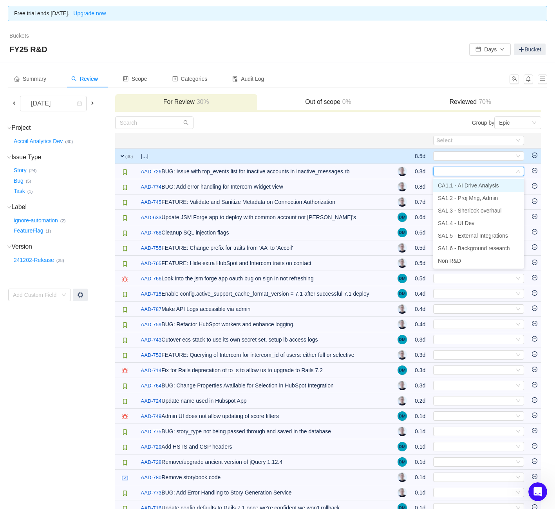
click at [465, 183] on span "CA1.1 - AI Drive Analysis" at bounding box center [468, 185] width 61 height 6
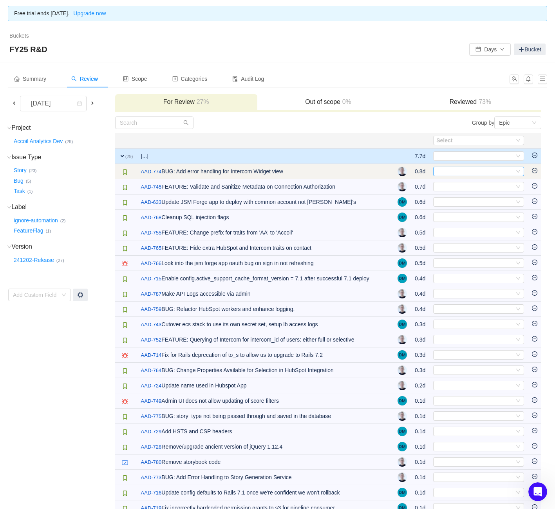
click at [466, 174] on div "Select" at bounding box center [476, 171] width 78 height 9
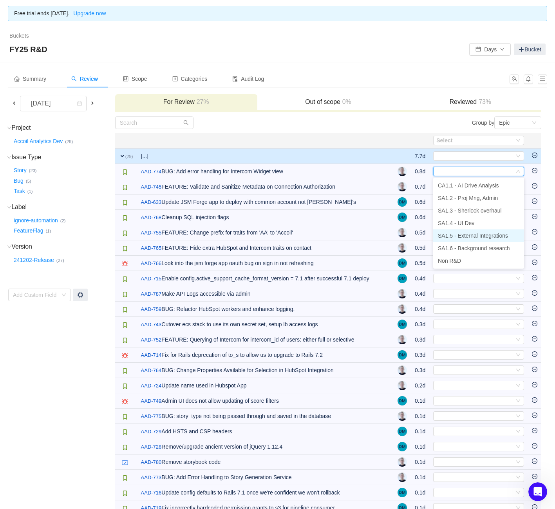
click at [467, 238] on span "SA1.5 - External Integrations" at bounding box center [473, 235] width 70 height 6
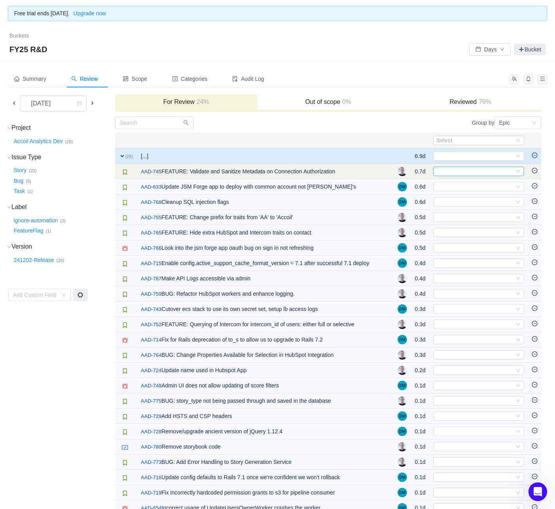
click at [460, 174] on div "Select" at bounding box center [476, 171] width 78 height 9
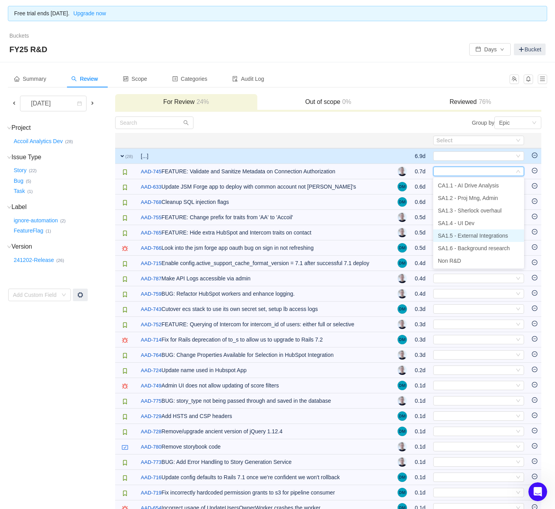
click at [474, 237] on span "SA1.5 - External Integrations" at bounding box center [473, 235] width 70 height 6
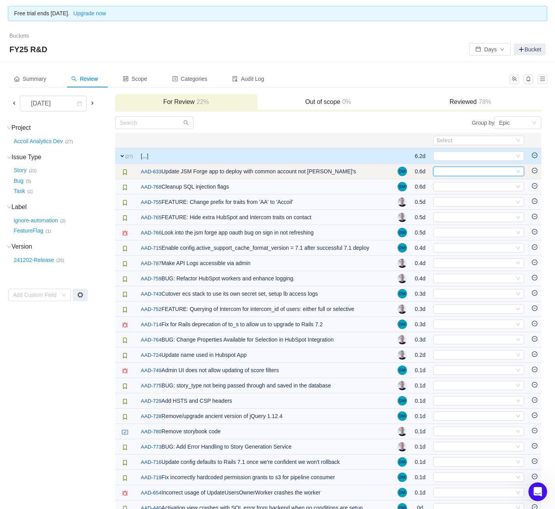
click at [464, 175] on div "Select" at bounding box center [476, 171] width 78 height 9
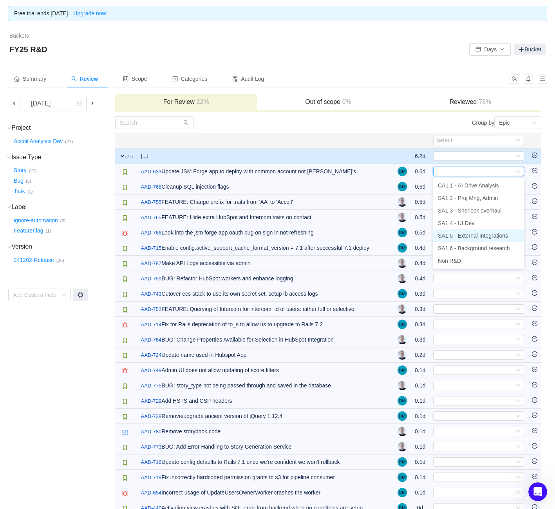
click at [469, 237] on span "SA1.5 - External Integrations" at bounding box center [473, 235] width 70 height 6
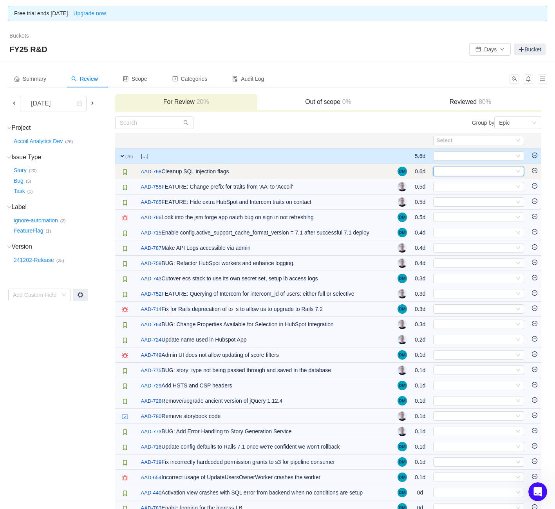
click at [466, 173] on div "Select" at bounding box center [476, 171] width 78 height 9
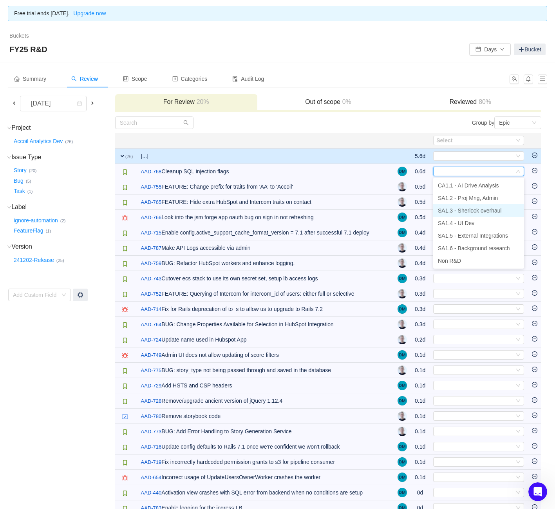
click at [458, 209] on span "SA1.3 - Sherlock overhaul" at bounding box center [470, 210] width 64 height 6
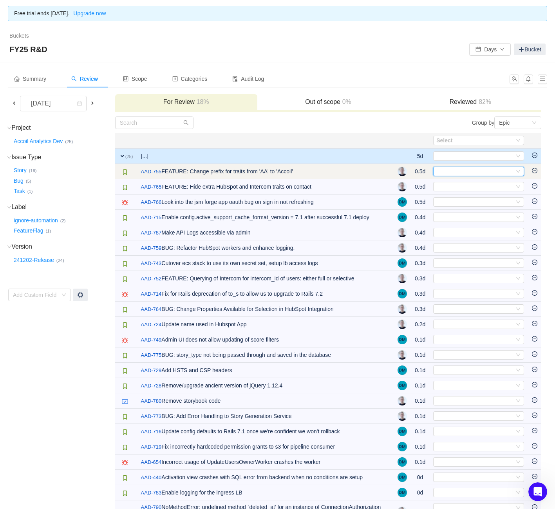
click at [458, 174] on div "Select" at bounding box center [476, 171] width 78 height 9
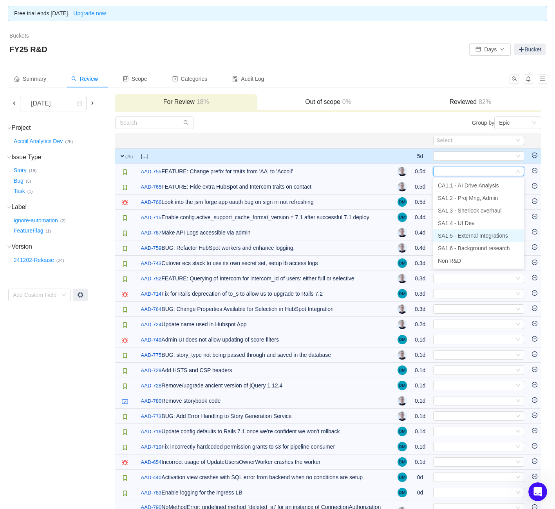
click at [470, 237] on span "SA1.5 - External Integrations" at bounding box center [473, 235] width 70 height 6
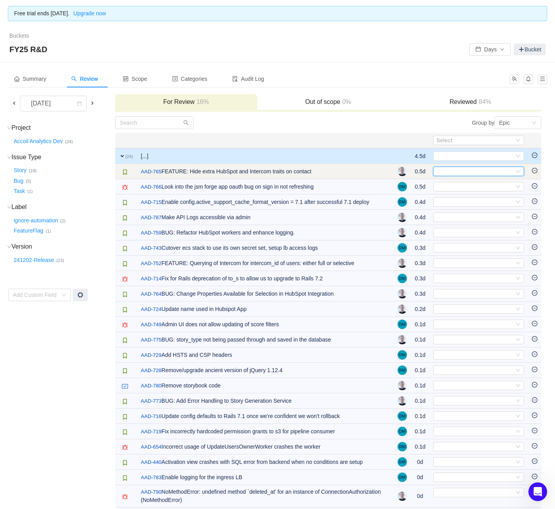
click at [464, 170] on div "Select" at bounding box center [476, 171] width 78 height 9
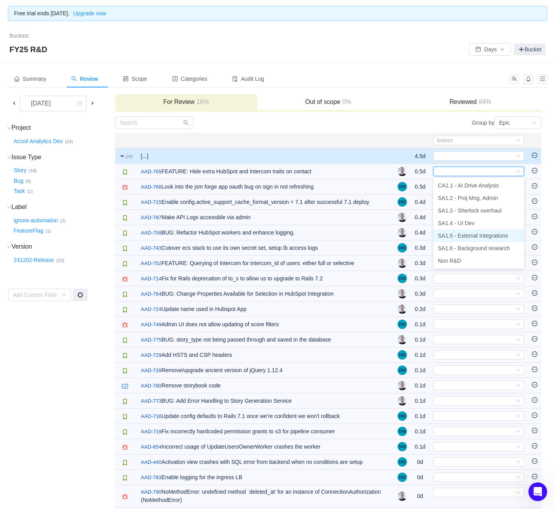
click at [475, 233] on span "SA1.5 - External Integrations" at bounding box center [473, 235] width 70 height 6
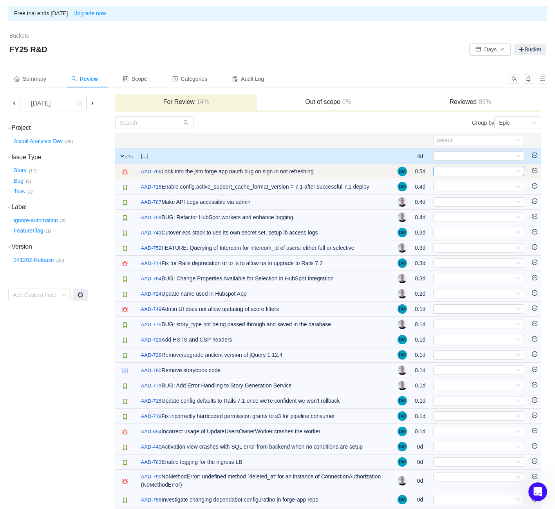
click at [462, 174] on div "Select" at bounding box center [476, 171] width 78 height 9
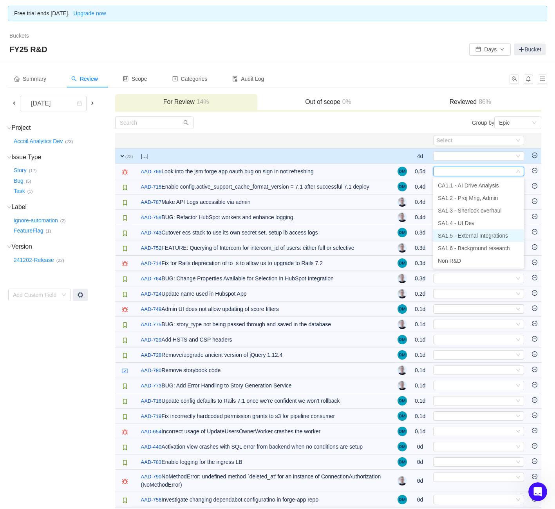
click at [469, 237] on span "SA1.5 - External Integrations" at bounding box center [473, 235] width 70 height 6
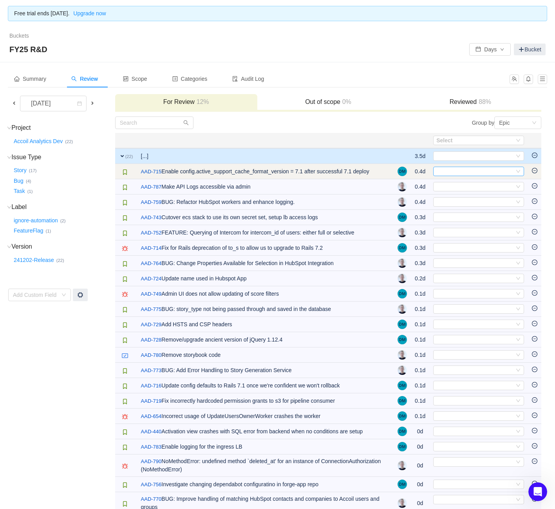
click at [466, 174] on div "Select" at bounding box center [476, 171] width 78 height 9
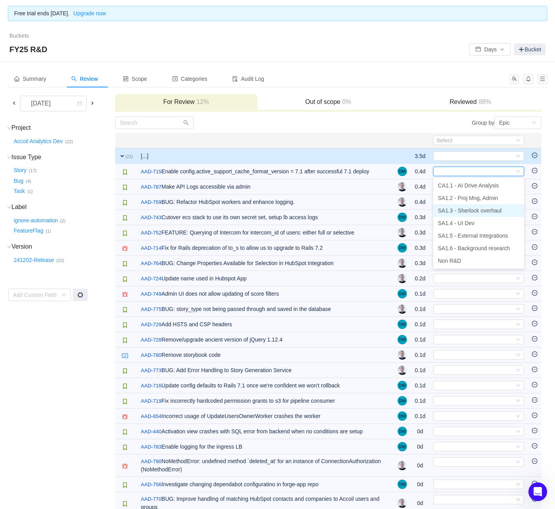
click at [461, 213] on span "SA1.3 - Sherlock overhaul" at bounding box center [470, 210] width 64 height 6
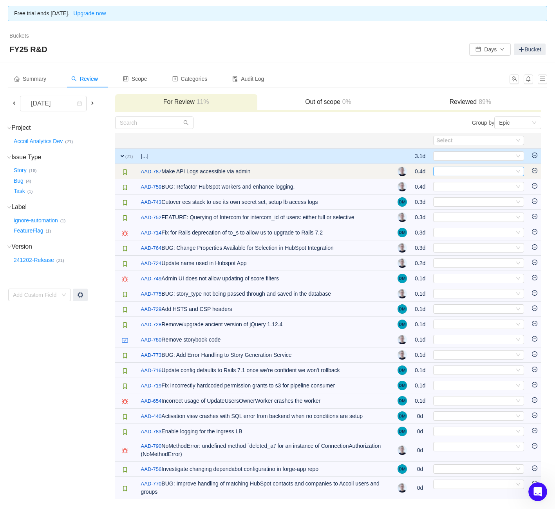
click at [465, 175] on div "Select" at bounding box center [476, 171] width 78 height 9
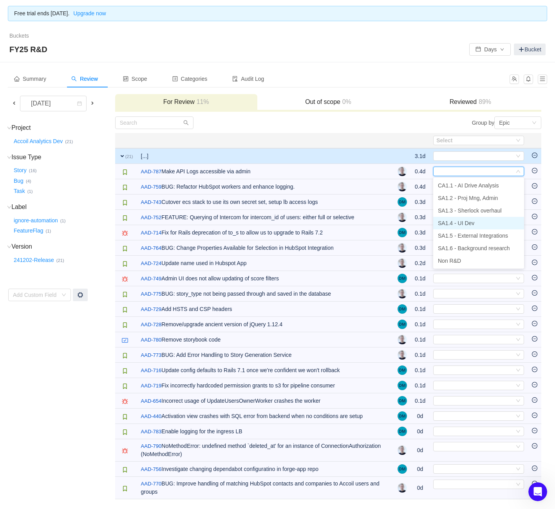
click at [471, 224] on span "SA1.4 - UI Dev" at bounding box center [456, 223] width 36 height 6
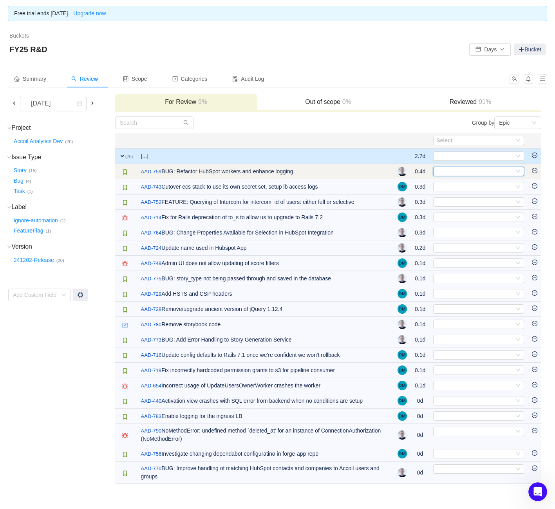
click at [469, 173] on div "Select" at bounding box center [476, 171] width 78 height 9
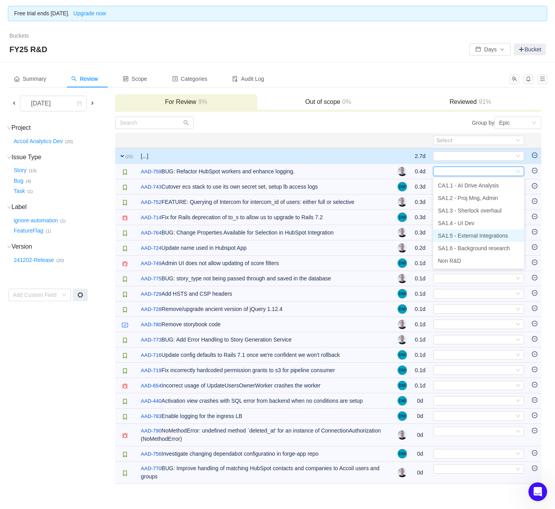
click at [479, 236] on span "SA1.5 - External Integrations" at bounding box center [473, 235] width 70 height 6
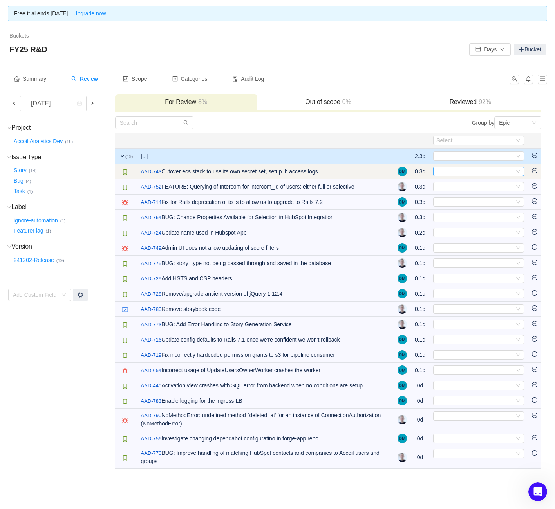
click at [470, 172] on div "Select" at bounding box center [476, 171] width 78 height 9
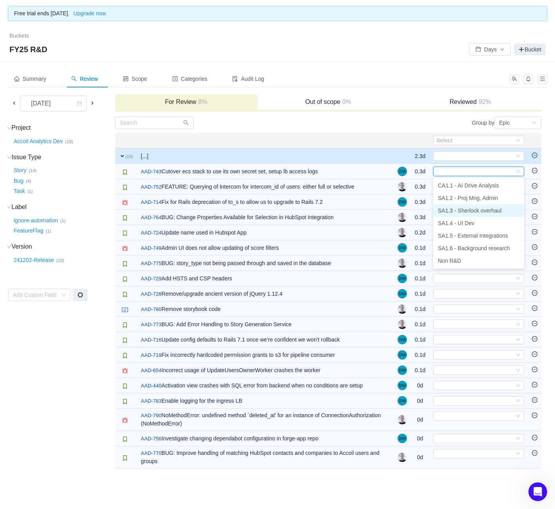
click at [468, 211] on span "SA1.3 - Sherlock overhaul" at bounding box center [470, 210] width 64 height 6
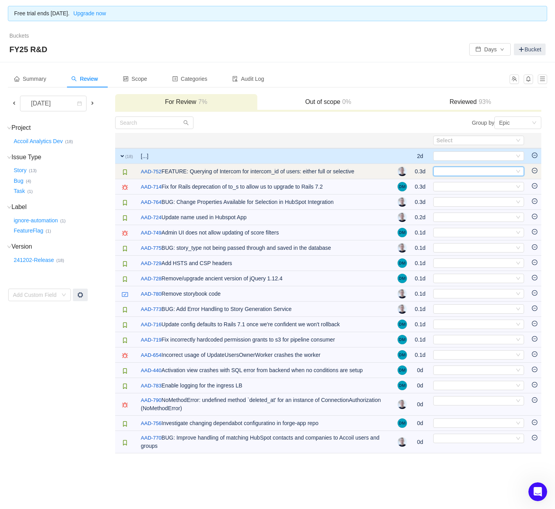
click at [468, 168] on div "Select" at bounding box center [476, 171] width 78 height 9
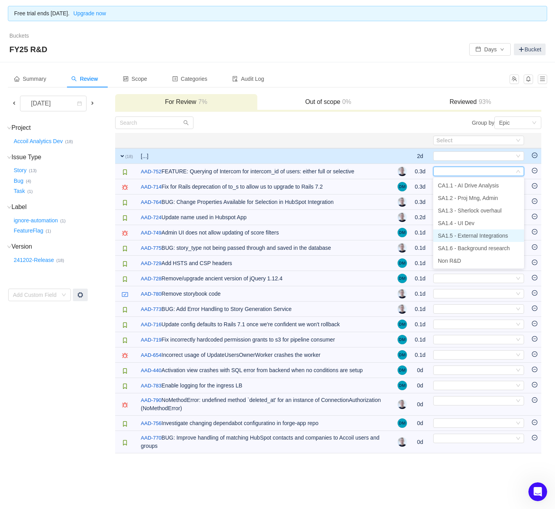
click at [473, 237] on span "SA1.5 - External Integrations" at bounding box center [473, 235] width 70 height 6
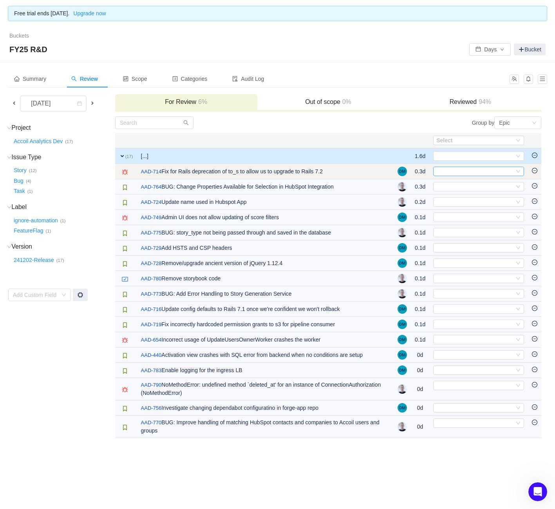
click at [467, 171] on div "Select" at bounding box center [476, 171] width 78 height 9
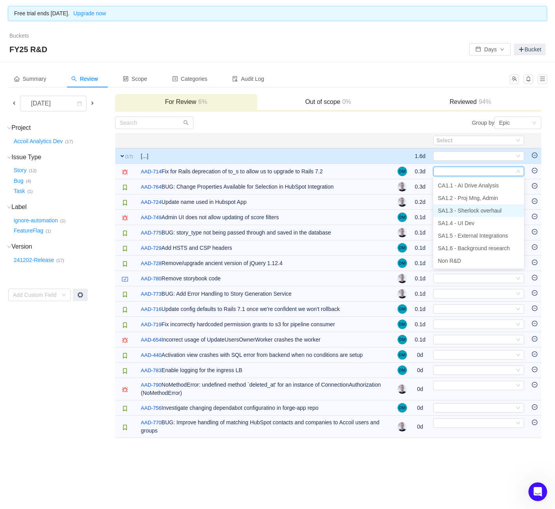
click at [470, 213] on span "SA1.3 - Sherlock overhaul" at bounding box center [470, 210] width 64 height 6
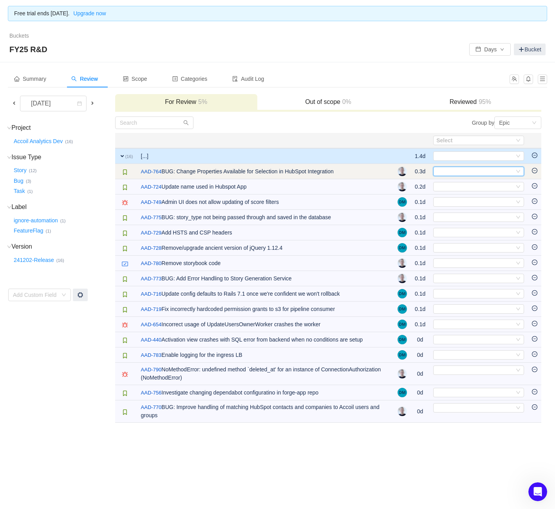
click at [454, 173] on div "Select" at bounding box center [476, 171] width 78 height 9
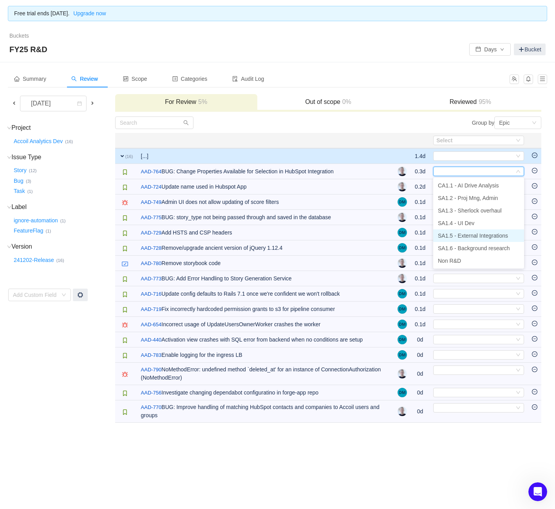
click at [468, 237] on span "SA1.5 - External Integrations" at bounding box center [473, 235] width 70 height 6
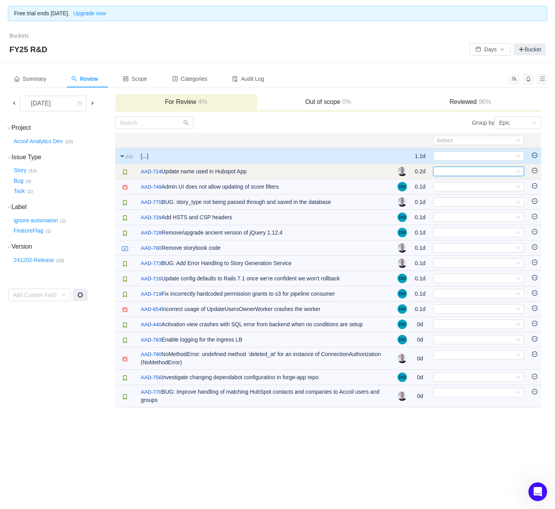
click at [457, 171] on div "Select" at bounding box center [476, 171] width 78 height 9
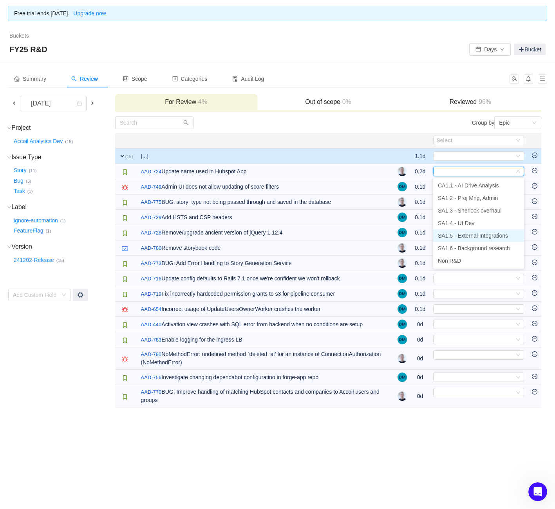
click at [469, 238] on span "SA1.5 - External Integrations" at bounding box center [473, 235] width 70 height 6
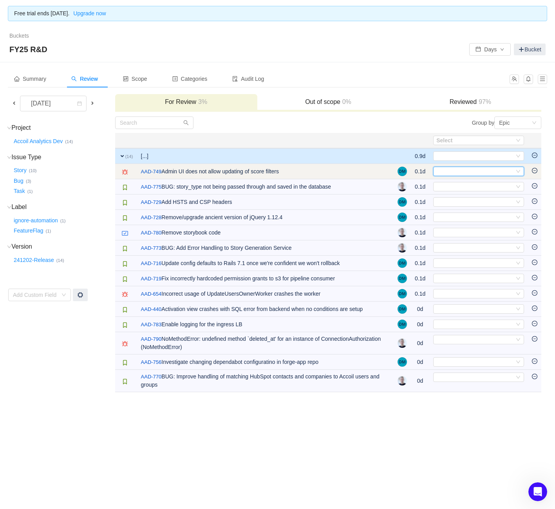
click at [468, 172] on div "Select" at bounding box center [476, 171] width 78 height 9
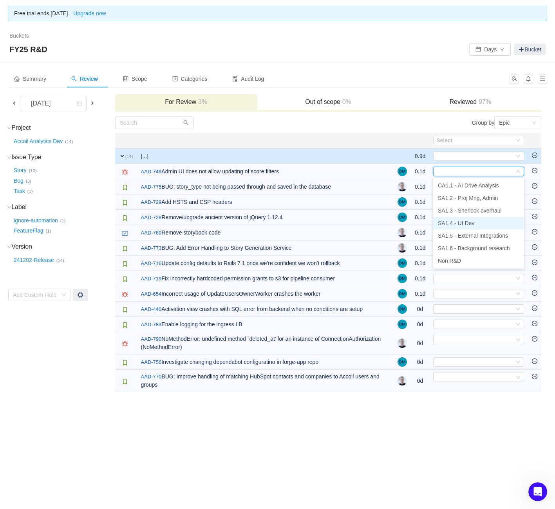
click at [454, 225] on span "SA1.4 - UI Dev" at bounding box center [456, 223] width 36 height 6
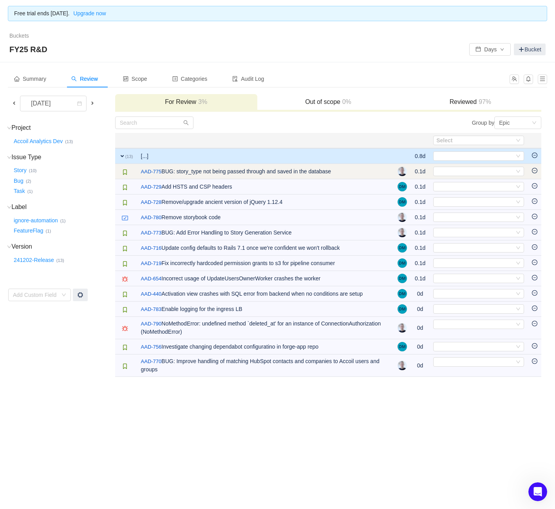
click at [451, 176] on td "Select Out of scope" at bounding box center [479, 171] width 99 height 15
click at [454, 172] on div "Select" at bounding box center [476, 171] width 78 height 9
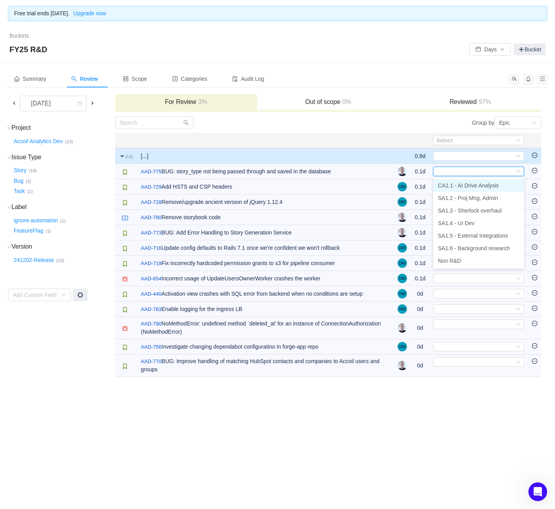
click at [454, 186] on span "CA1.1 - AI Drive Analysis" at bounding box center [468, 185] width 61 height 6
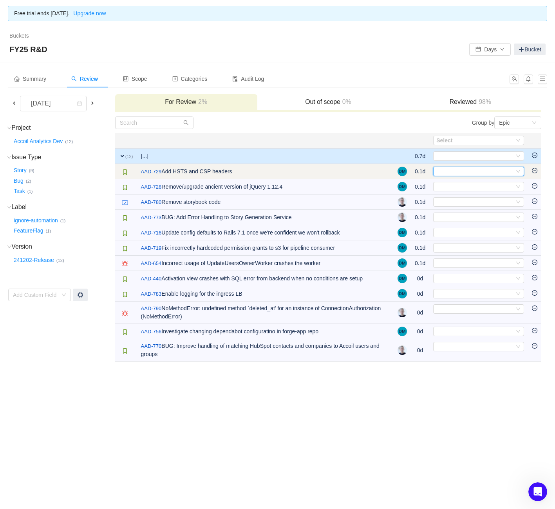
click at [452, 172] on div "Select" at bounding box center [476, 171] width 78 height 9
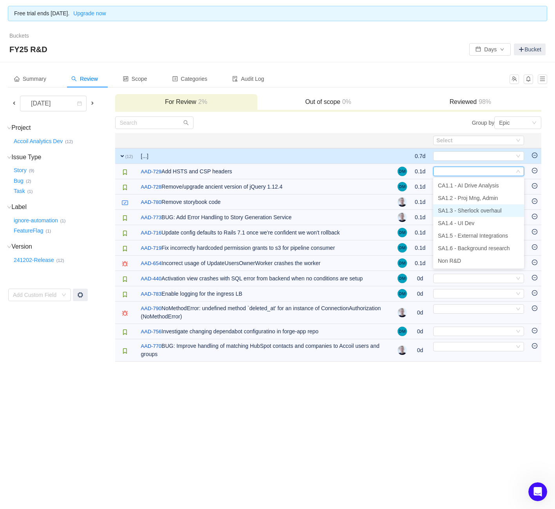
click at [454, 208] on span "SA1.3 - Sherlock overhaul" at bounding box center [470, 210] width 64 height 6
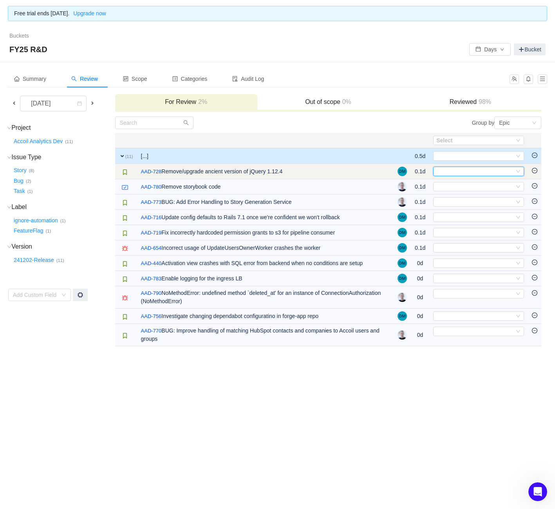
click at [464, 172] on div "Select" at bounding box center [476, 171] width 78 height 9
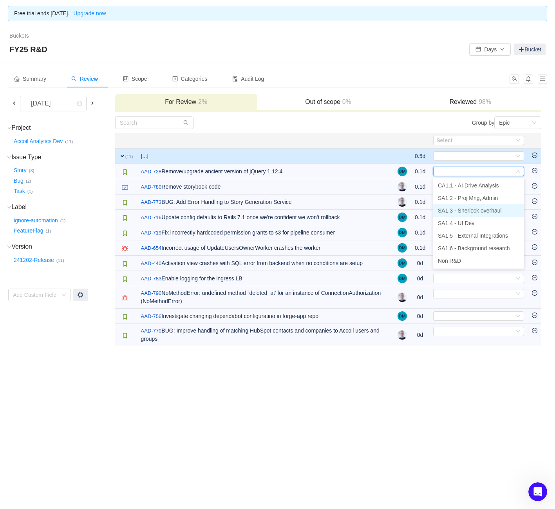
click at [460, 209] on span "SA1.3 - Sherlock overhaul" at bounding box center [470, 210] width 64 height 6
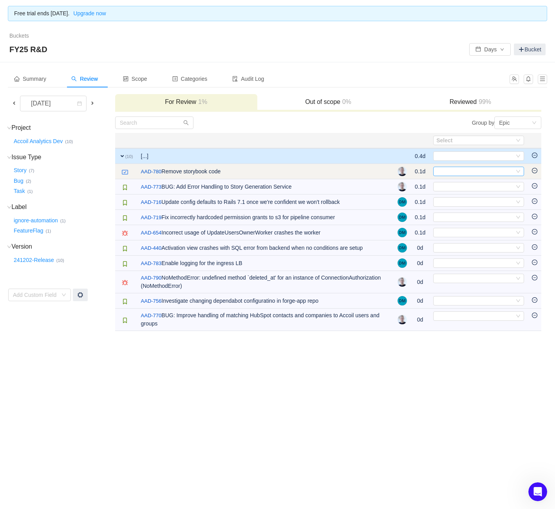
click at [459, 172] on div "Select" at bounding box center [476, 171] width 78 height 9
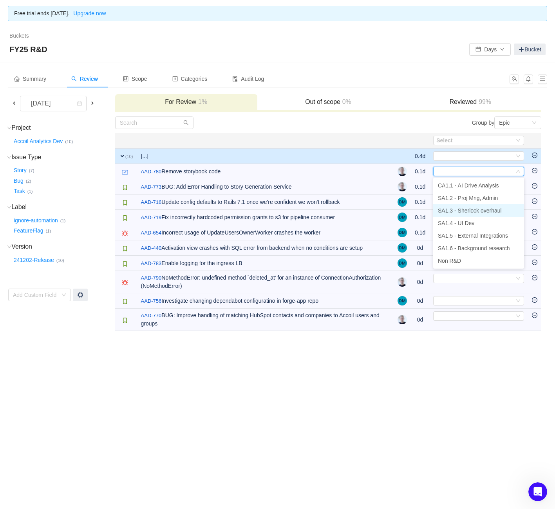
click at [455, 210] on span "SA1.3 - Sherlock overhaul" at bounding box center [470, 210] width 64 height 6
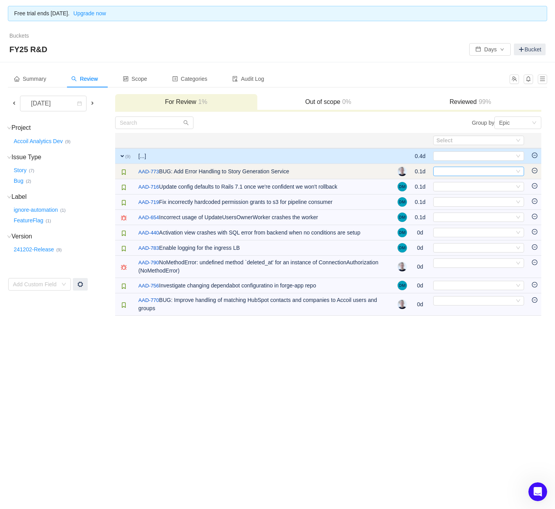
click at [464, 167] on div "Select" at bounding box center [476, 171] width 78 height 9
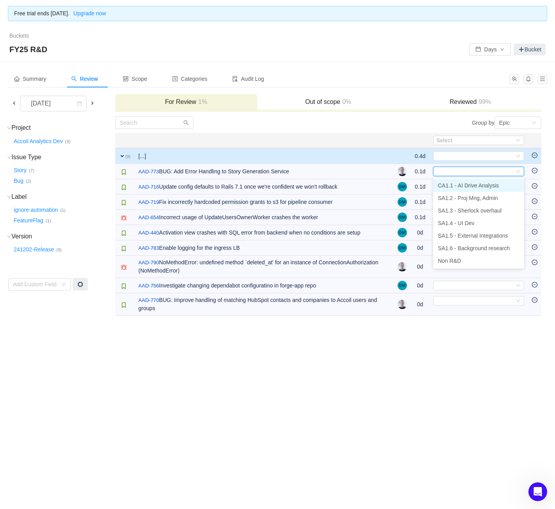
click at [459, 186] on span "CA1.1 - AI Drive Analysis" at bounding box center [468, 185] width 61 height 6
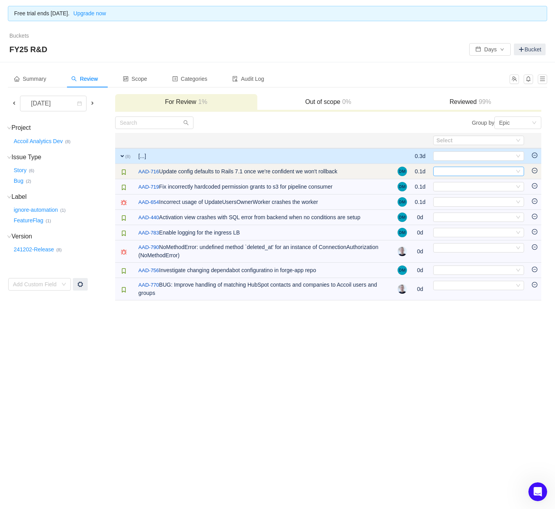
click at [460, 175] on div "Select" at bounding box center [476, 171] width 78 height 9
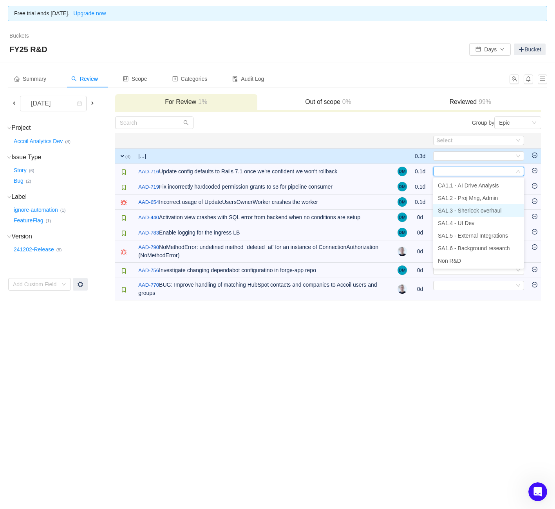
click at [458, 208] on span "SA1.3 - Sherlock overhaul" at bounding box center [470, 210] width 64 height 6
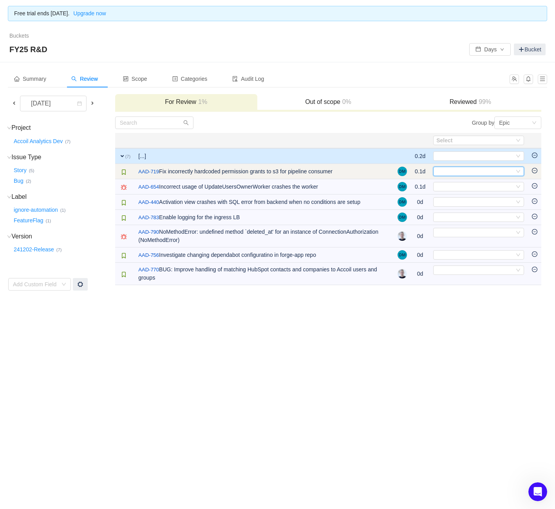
click at [457, 176] on div "Select" at bounding box center [478, 171] width 91 height 9
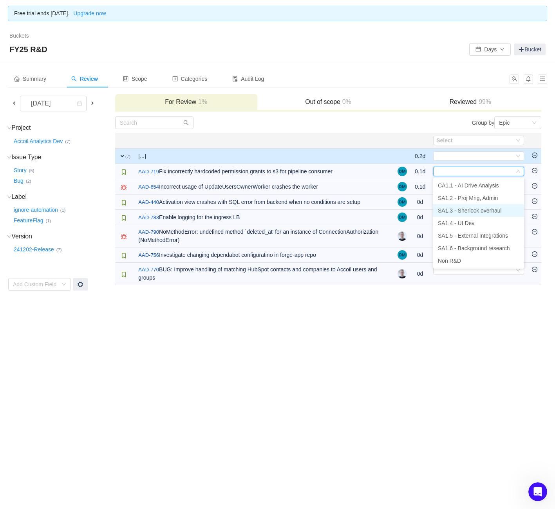
click at [460, 211] on span "SA1.3 - Sherlock overhaul" at bounding box center [470, 210] width 64 height 6
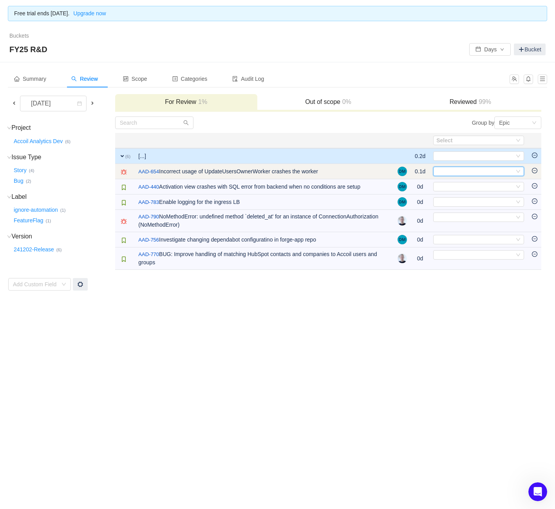
click at [462, 170] on div "Select" at bounding box center [476, 171] width 78 height 9
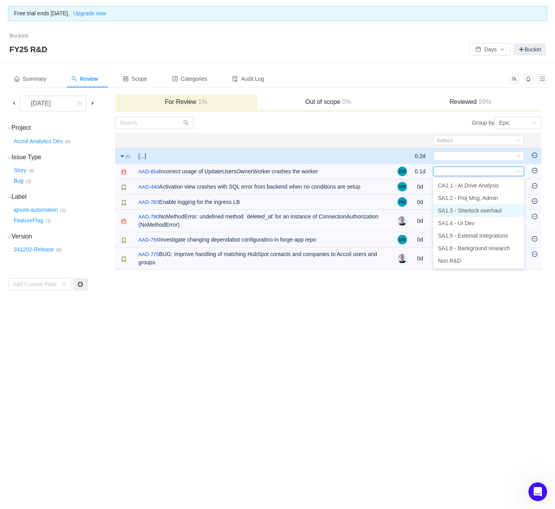
click at [462, 211] on span "SA1.3 - Sherlock overhaul" at bounding box center [470, 210] width 64 height 6
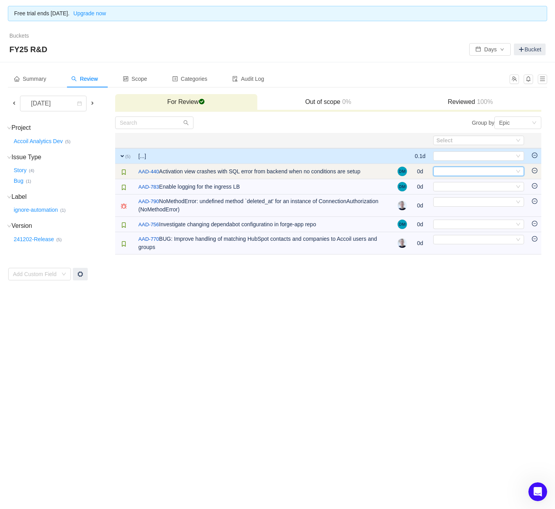
click at [460, 172] on div "Select" at bounding box center [476, 171] width 78 height 9
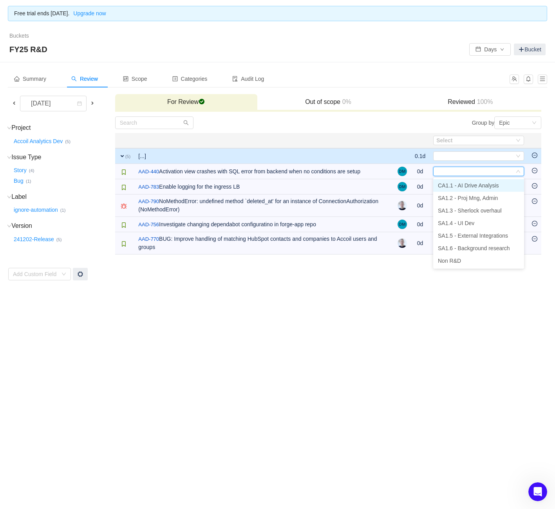
click at [461, 182] on span "CA1.1 - AI Drive Analysis" at bounding box center [468, 185] width 61 height 6
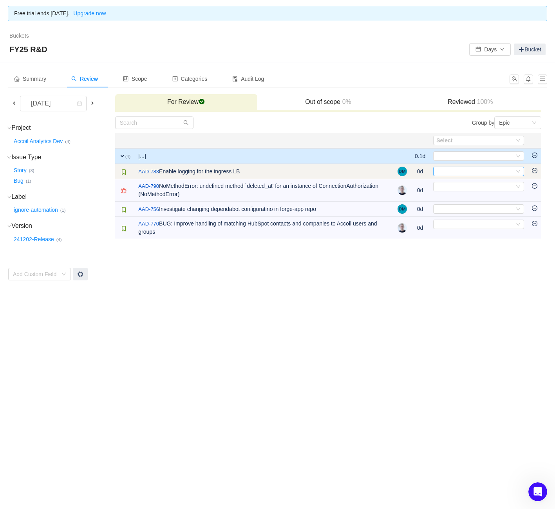
click at [466, 171] on div "Select" at bounding box center [476, 171] width 78 height 9
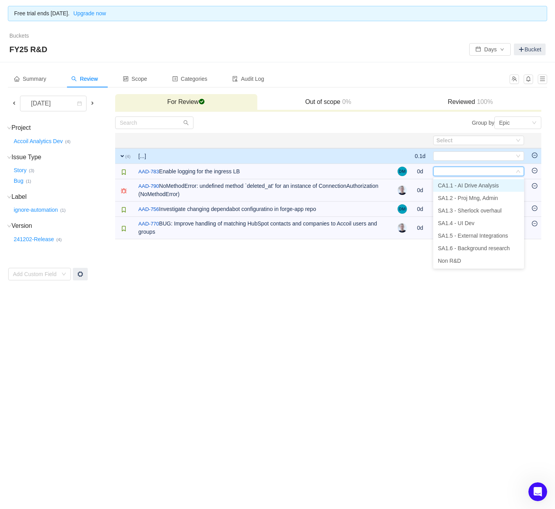
click at [472, 185] on span "CA1.1 - AI Drive Analysis" at bounding box center [468, 185] width 61 height 6
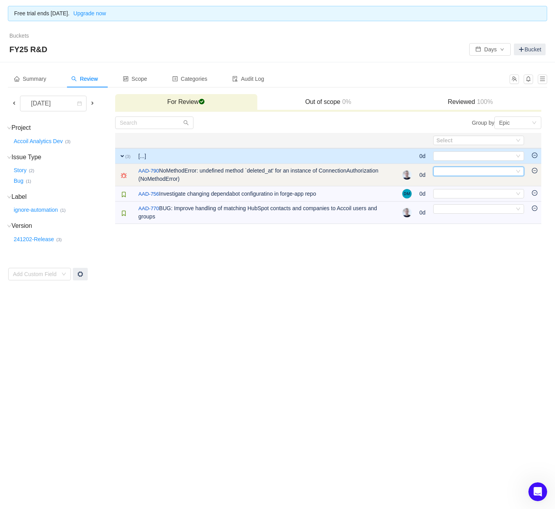
click at [473, 172] on div "Select" at bounding box center [476, 171] width 78 height 9
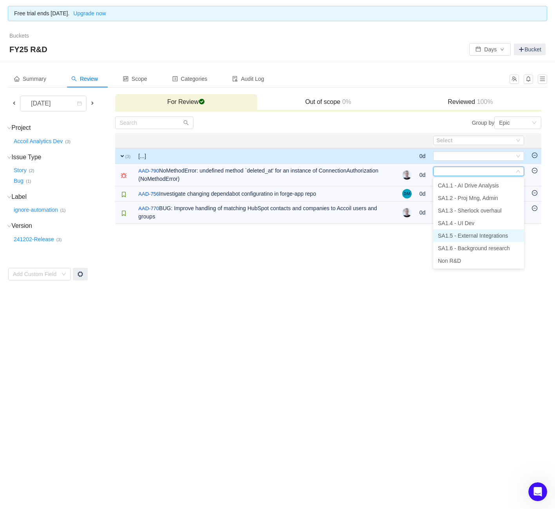
click at [466, 237] on span "SA1.5 - External Integrations" at bounding box center [473, 235] width 70 height 6
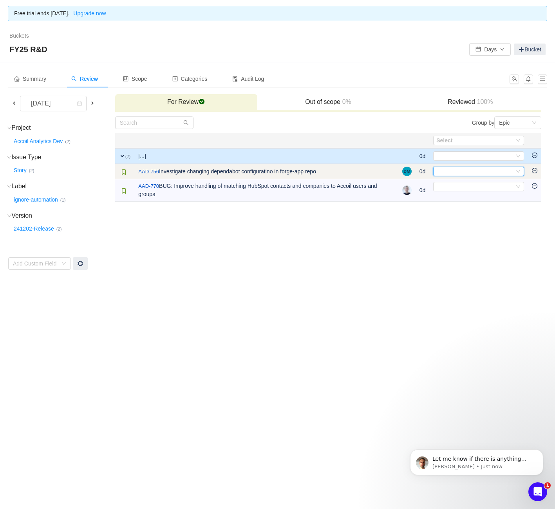
click at [468, 176] on div "Select" at bounding box center [478, 171] width 91 height 9
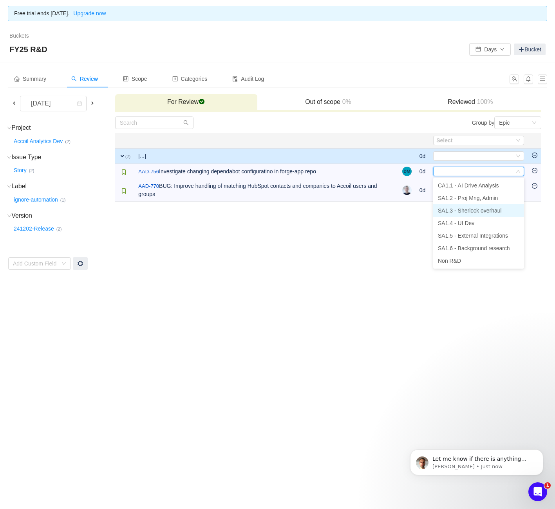
click at [462, 208] on span "SA1.3 - Sherlock overhaul" at bounding box center [470, 210] width 64 height 6
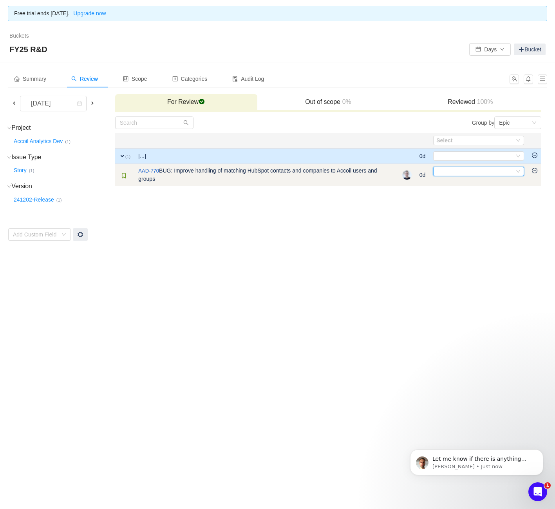
click at [500, 174] on div "Select" at bounding box center [476, 171] width 78 height 9
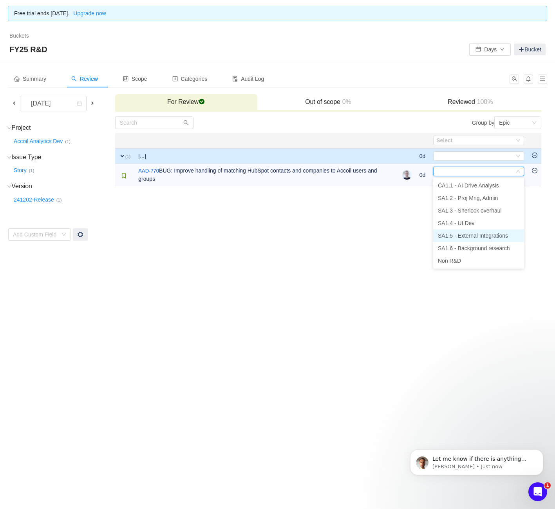
click at [447, 233] on span "SA1.5 - External Integrations" at bounding box center [473, 235] width 70 height 6
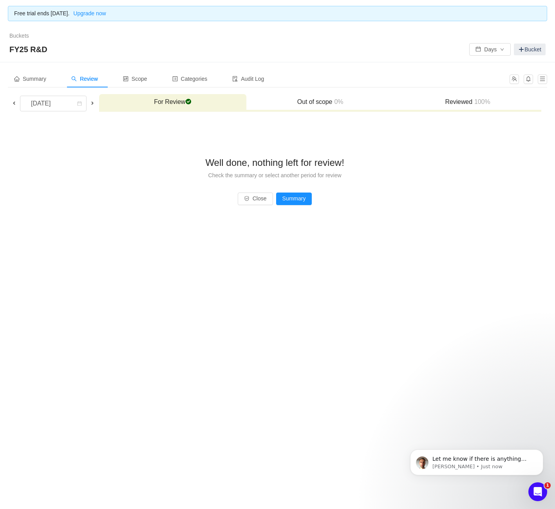
click at [96, 100] on span at bounding box center [92, 103] width 6 height 6
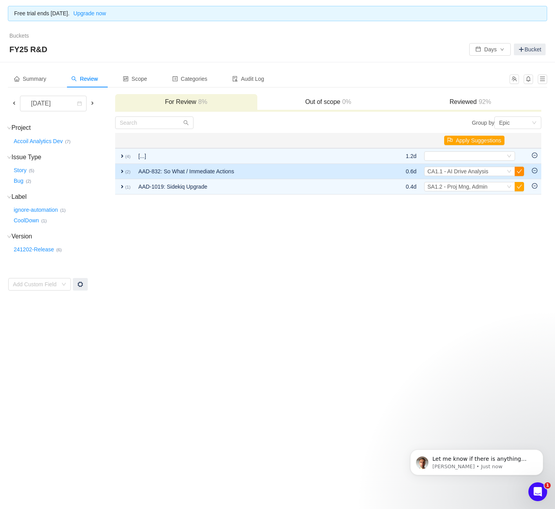
click at [520, 172] on button "button" at bounding box center [519, 171] width 9 height 9
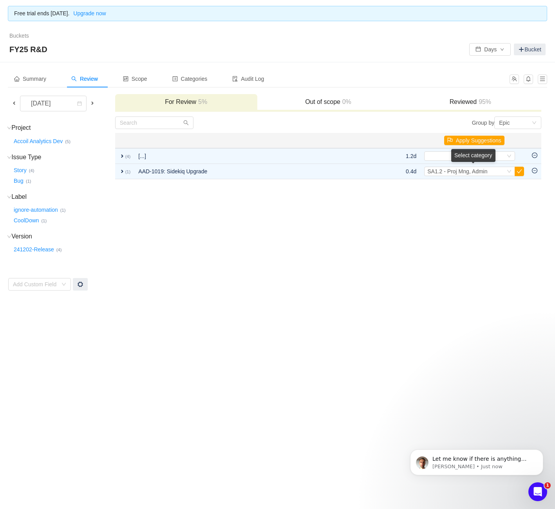
click at [520, 172] on button "button" at bounding box center [519, 171] width 9 height 9
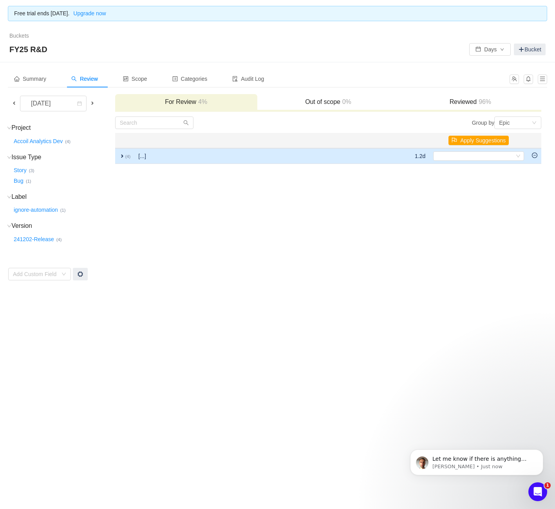
click at [121, 156] on span "expand" at bounding box center [122, 156] width 6 height 6
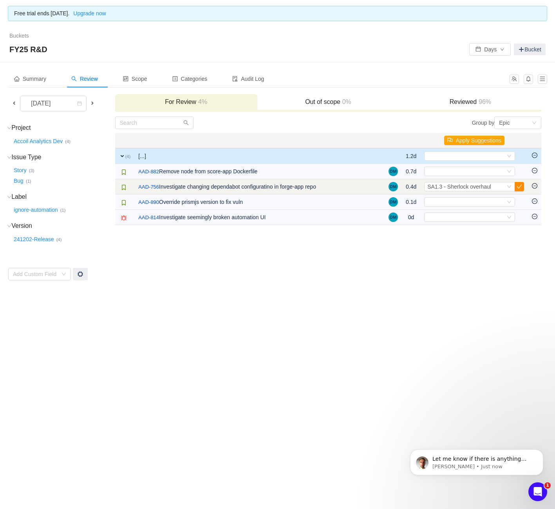
click at [520, 187] on button "button" at bounding box center [519, 186] width 9 height 9
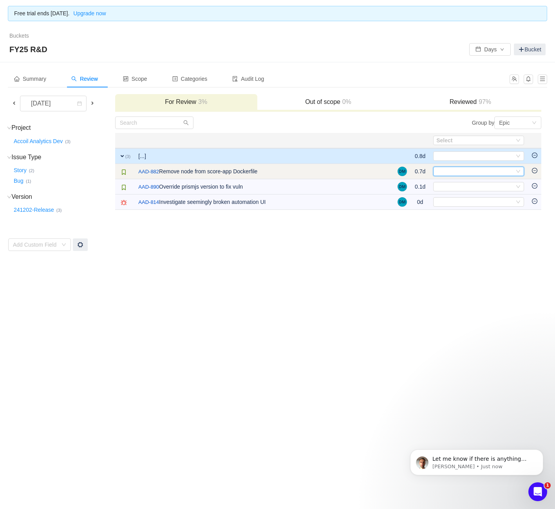
click at [484, 168] on div "Select" at bounding box center [476, 171] width 78 height 9
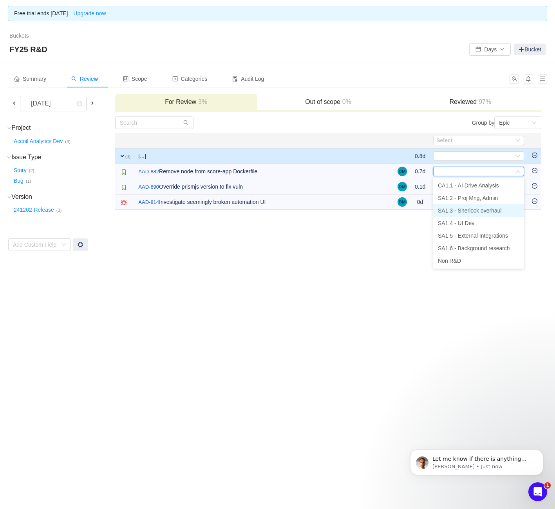
click at [480, 208] on span "SA1.3 - Sherlock overhaul" at bounding box center [470, 210] width 64 height 6
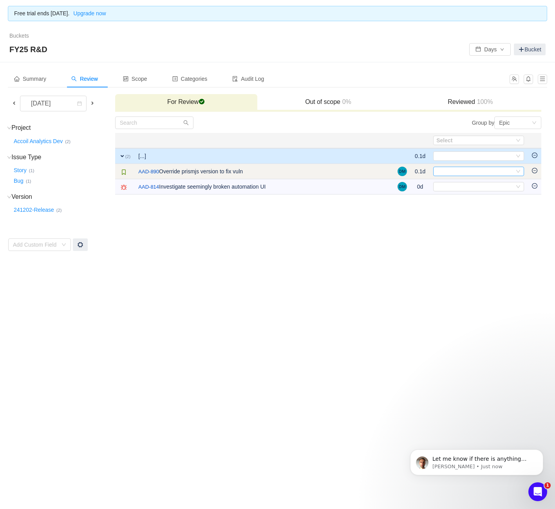
click at [482, 172] on div "Select" at bounding box center [476, 171] width 78 height 9
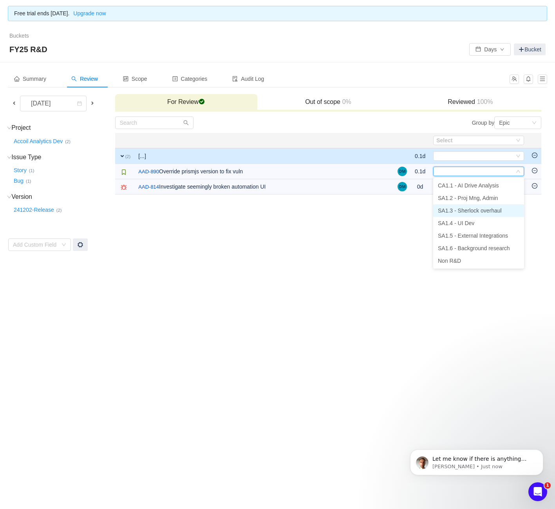
click at [471, 209] on span "SA1.3 - Sherlock overhaul" at bounding box center [470, 210] width 64 height 6
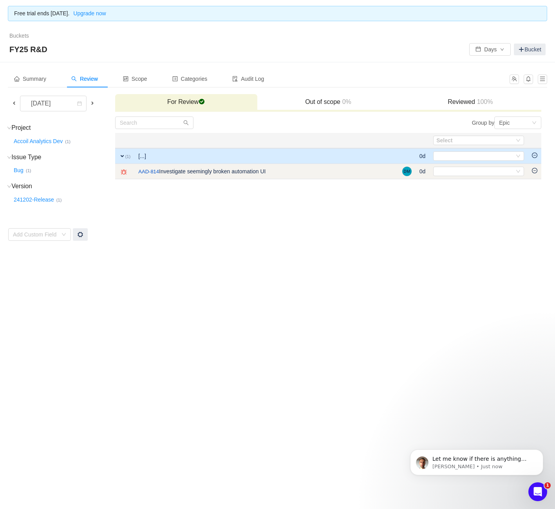
click at [475, 165] on td "Select Out of scope" at bounding box center [479, 171] width 99 height 15
click at [475, 170] on div "Select" at bounding box center [476, 171] width 78 height 9
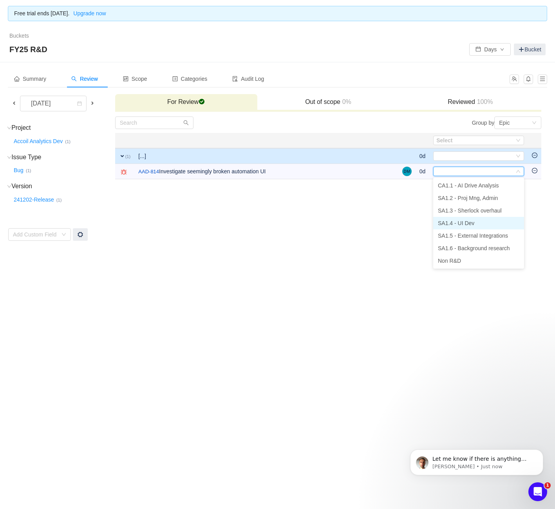
click at [472, 222] on span "SA1.4 - UI Dev" at bounding box center [456, 223] width 36 height 6
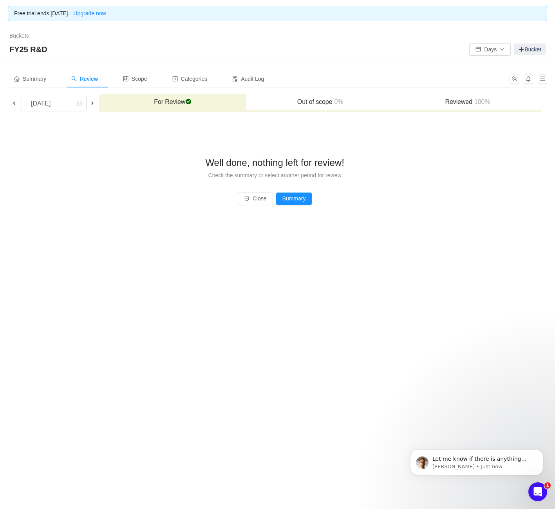
click at [93, 100] on span at bounding box center [92, 103] width 6 height 6
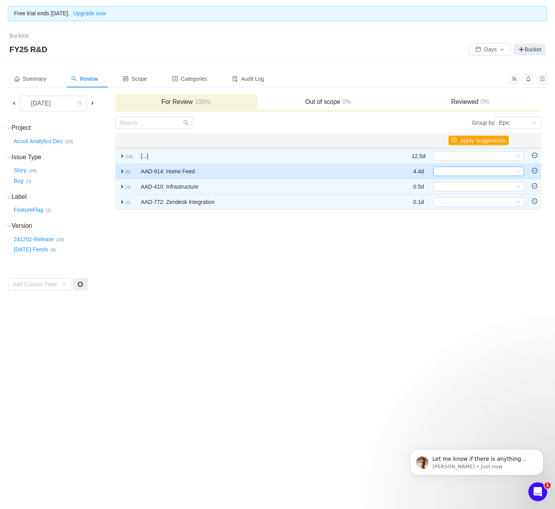
click at [464, 168] on div "Select" at bounding box center [476, 171] width 78 height 9
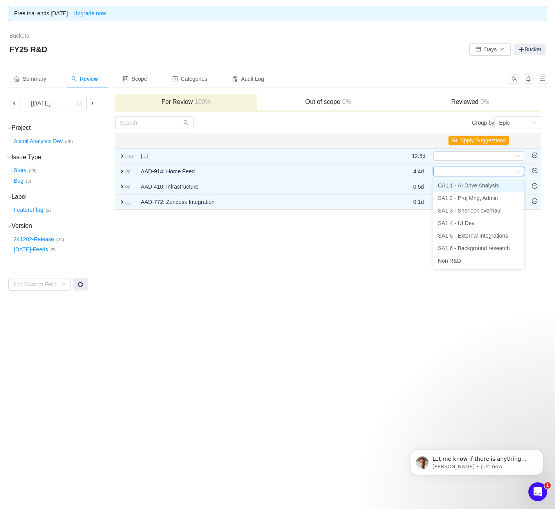
click at [460, 182] on span "CA1.1 - AI Drive Analysis" at bounding box center [468, 185] width 61 height 6
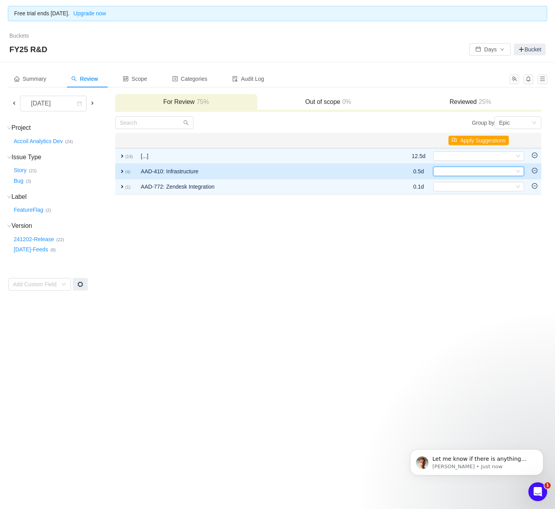
click at [463, 172] on div "Select" at bounding box center [476, 171] width 78 height 9
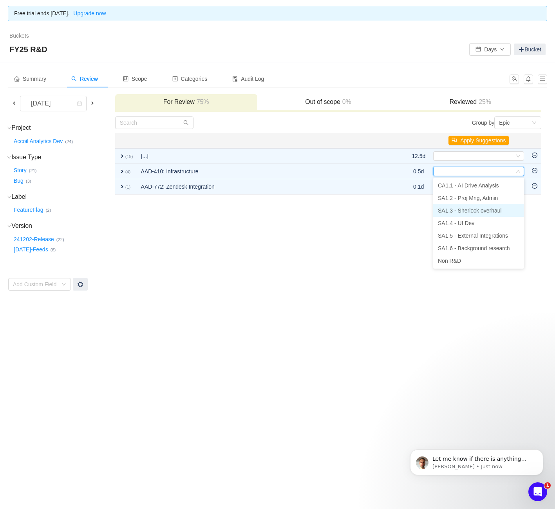
click at [457, 210] on span "SA1.3 - Sherlock overhaul" at bounding box center [470, 210] width 64 height 6
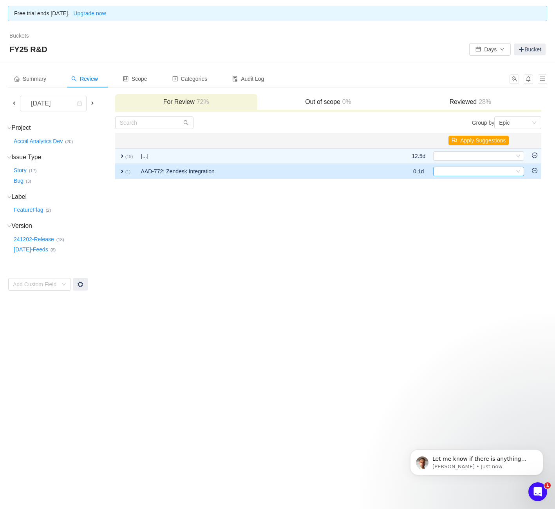
click at [457, 171] on div "Select" at bounding box center [476, 171] width 78 height 9
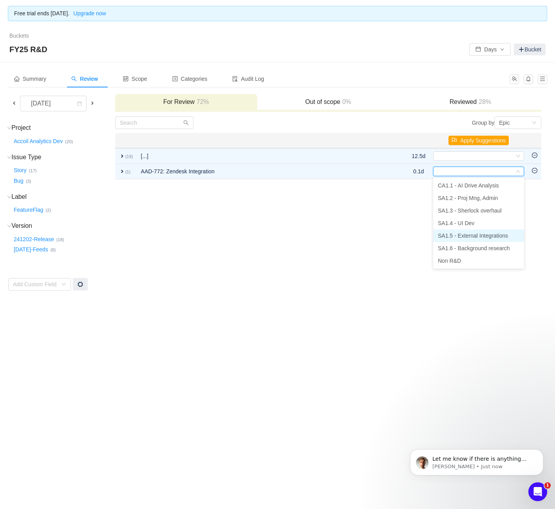
click at [472, 237] on span "SA1.5 - External Integrations" at bounding box center [473, 235] width 70 height 6
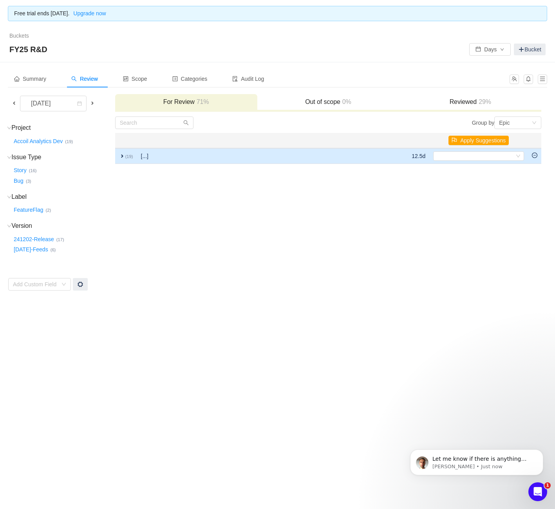
click at [121, 157] on span "expand" at bounding box center [122, 156] width 6 height 6
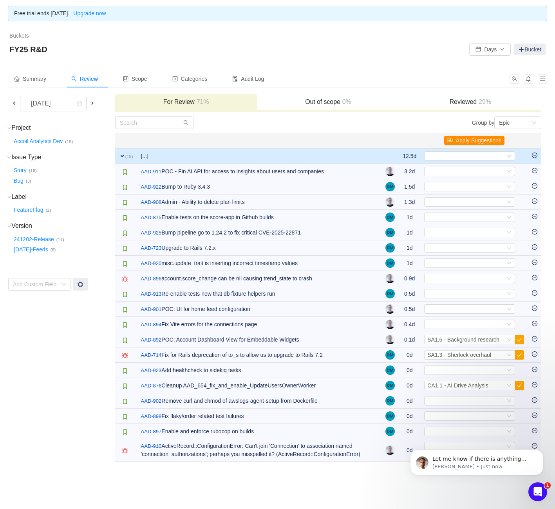
click at [483, 141] on button "Apply Suggestions" at bounding box center [474, 140] width 60 height 9
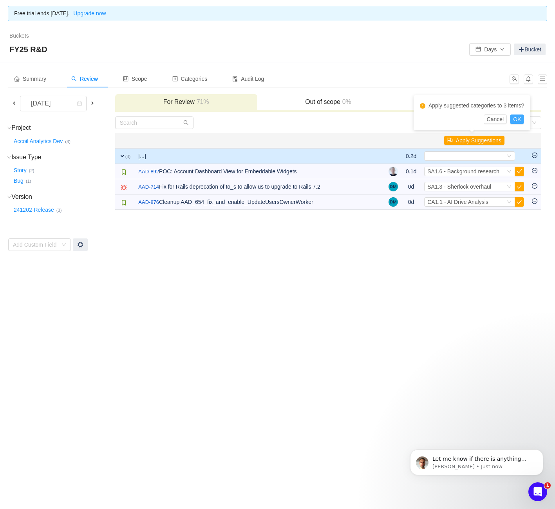
click at [524, 118] on button "OK" at bounding box center [517, 118] width 14 height 9
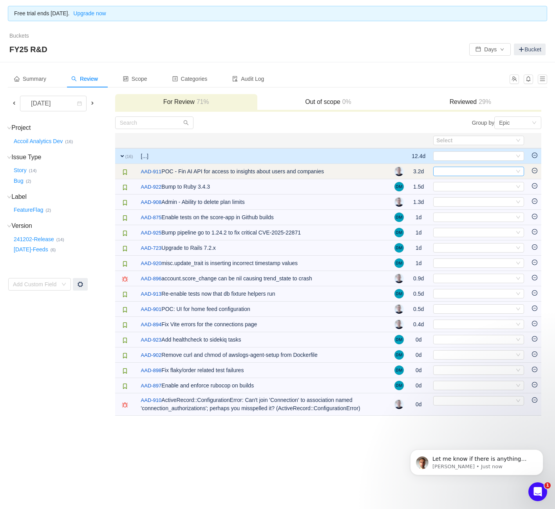
click at [477, 170] on div "Select" at bounding box center [476, 171] width 78 height 9
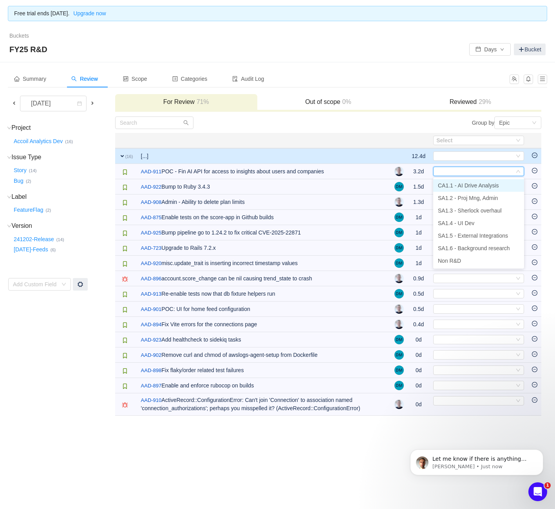
click at [473, 183] on span "CA1.1 - AI Drive Analysis" at bounding box center [468, 185] width 61 height 6
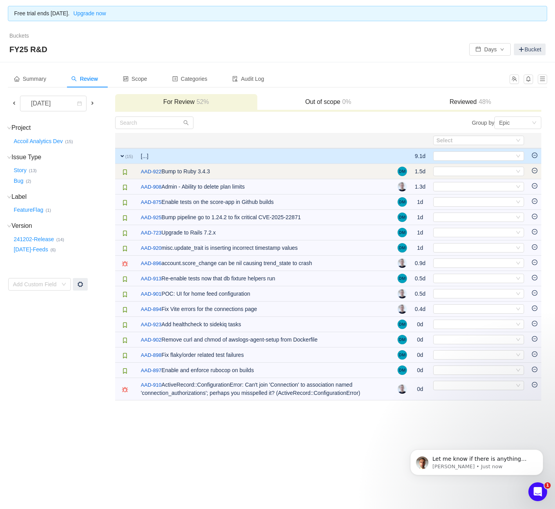
click at [474, 178] on td "Select Out of scope" at bounding box center [479, 171] width 99 height 15
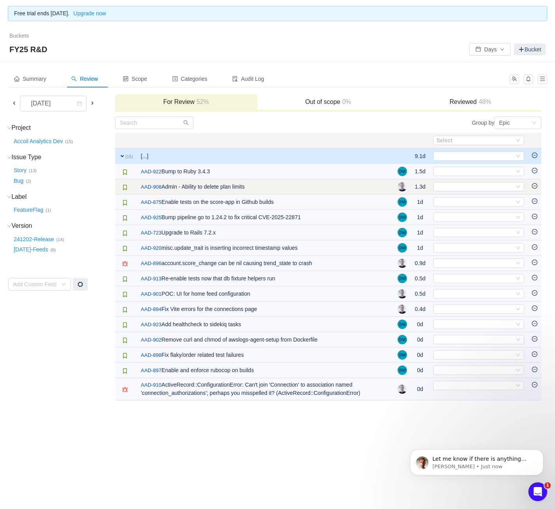
click at [355, 186] on td "/ AAD-908 Admin - Ability to delete plan limits" at bounding box center [265, 186] width 257 height 15
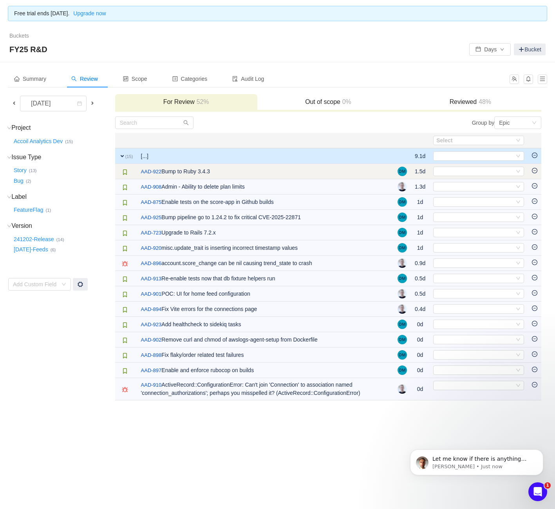
click at [352, 173] on td "/ AAD-922 Bump to Ruby 3.4.3" at bounding box center [265, 171] width 257 height 15
click at [126, 173] on img at bounding box center [125, 172] width 6 height 6
click at [467, 174] on div "Select" at bounding box center [476, 171] width 78 height 9
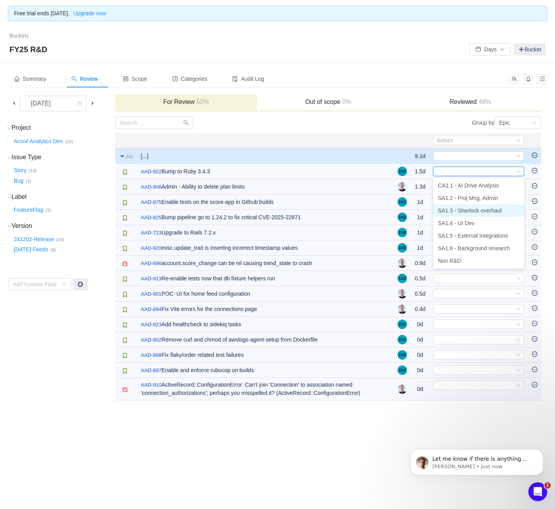
click at [486, 211] on span "SA1.3 - Sherlock overhaul" at bounding box center [470, 210] width 64 height 6
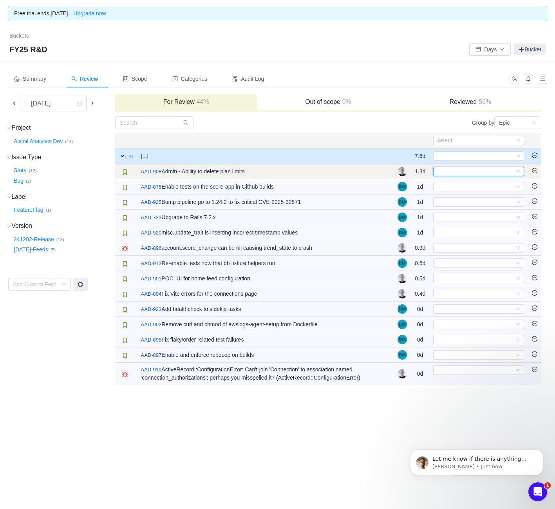
click at [504, 174] on div "Select" at bounding box center [476, 171] width 78 height 9
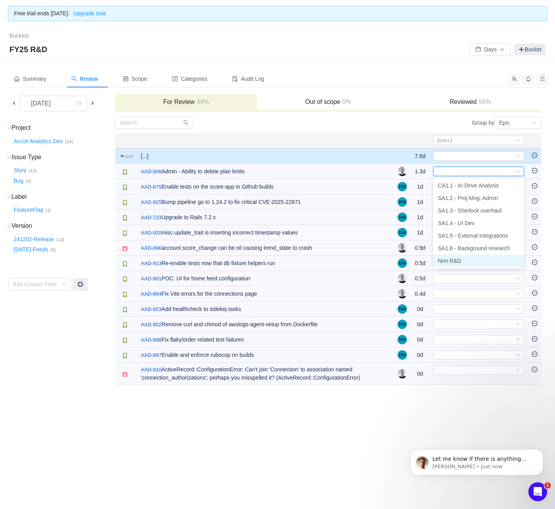
click at [467, 262] on li "Non R&D" at bounding box center [478, 260] width 91 height 13
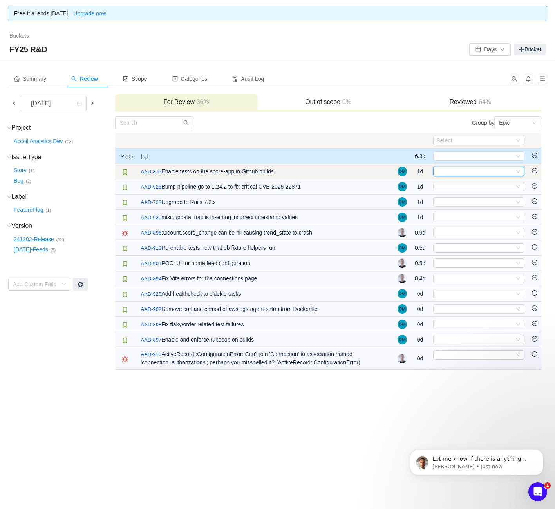
click at [476, 172] on div "Select" at bounding box center [476, 171] width 78 height 9
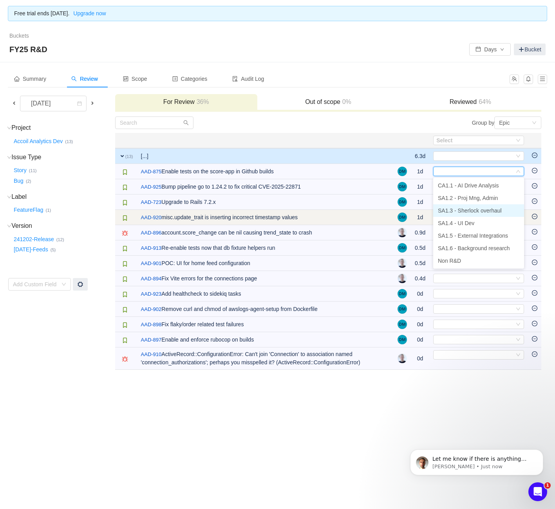
click at [468, 213] on span "SA1.3 - Sherlock overhaul" at bounding box center [470, 210] width 64 height 6
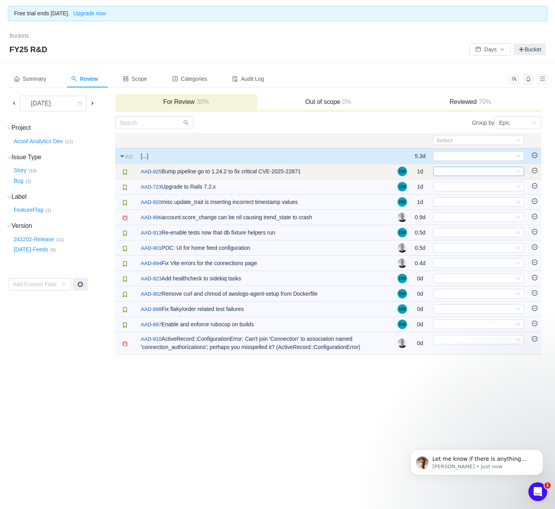
click at [472, 170] on div "Select" at bounding box center [476, 171] width 78 height 9
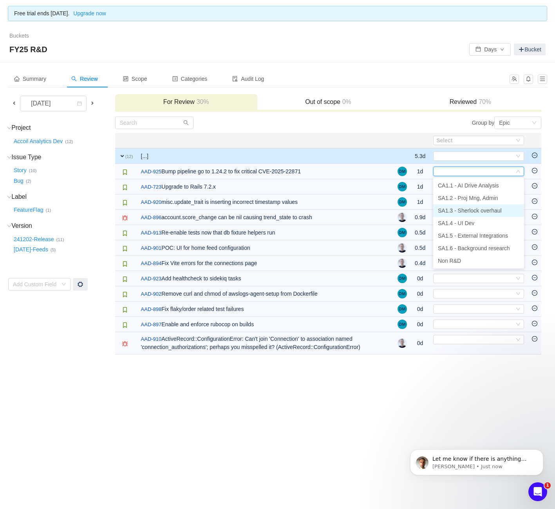
click at [466, 210] on span "SA1.3 - Sherlock overhaul" at bounding box center [470, 210] width 64 height 6
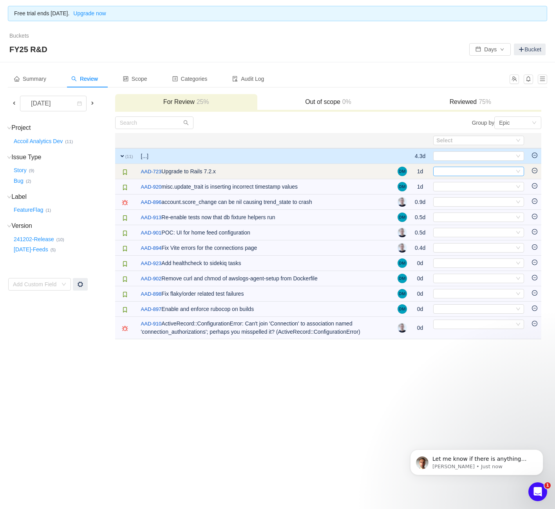
click at [470, 173] on div "Select" at bounding box center [476, 171] width 78 height 9
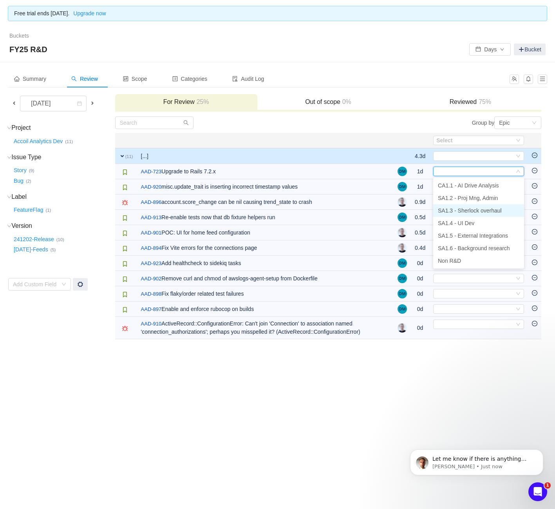
click at [461, 209] on span "SA1.3 - Sherlock overhaul" at bounding box center [470, 210] width 64 height 6
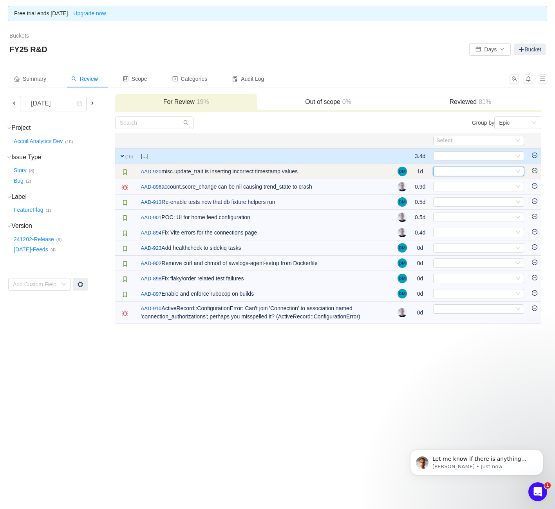
click at [475, 174] on div "Select" at bounding box center [476, 171] width 78 height 9
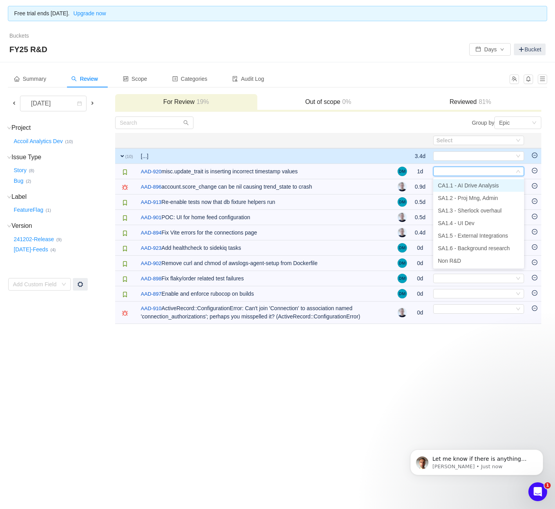
click at [474, 186] on span "CA1.1 - AI Drive Analysis" at bounding box center [468, 185] width 61 height 6
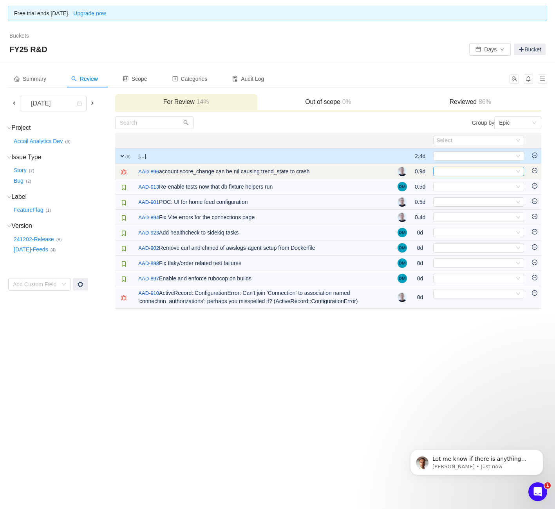
click at [478, 173] on div "Select" at bounding box center [476, 171] width 78 height 9
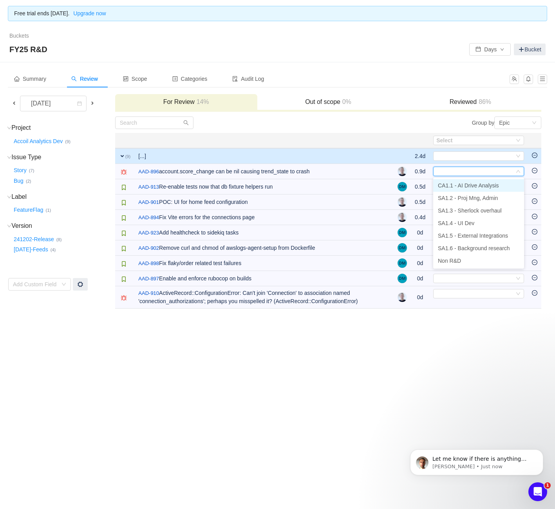
click at [473, 188] on span "CA1.1 - AI Drive Analysis" at bounding box center [468, 185] width 61 height 6
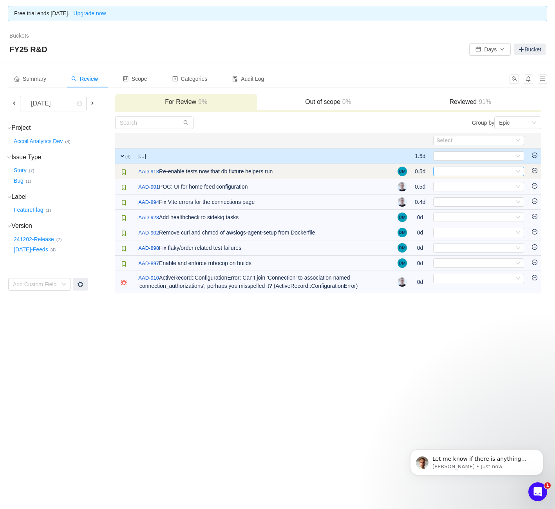
click at [477, 174] on div "Select" at bounding box center [476, 171] width 78 height 9
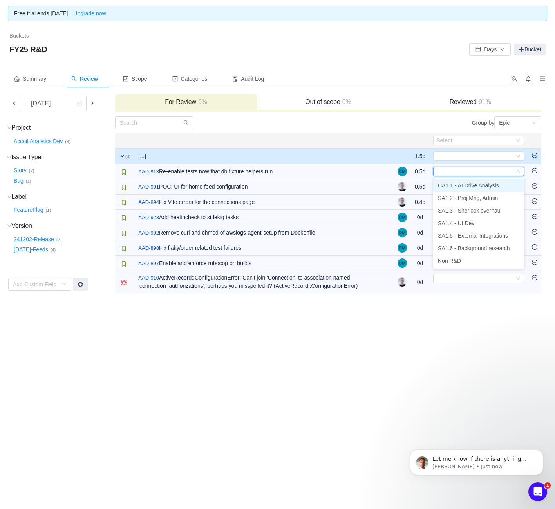
click at [473, 189] on li "CA1.1 - AI Drive Analysis" at bounding box center [478, 185] width 91 height 13
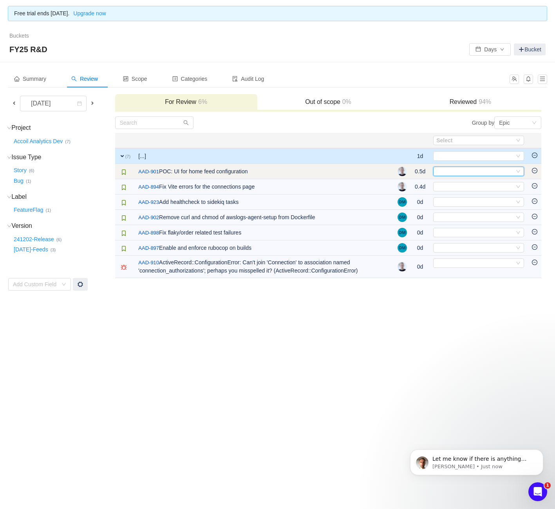
click at [474, 174] on div "Select" at bounding box center [476, 171] width 78 height 9
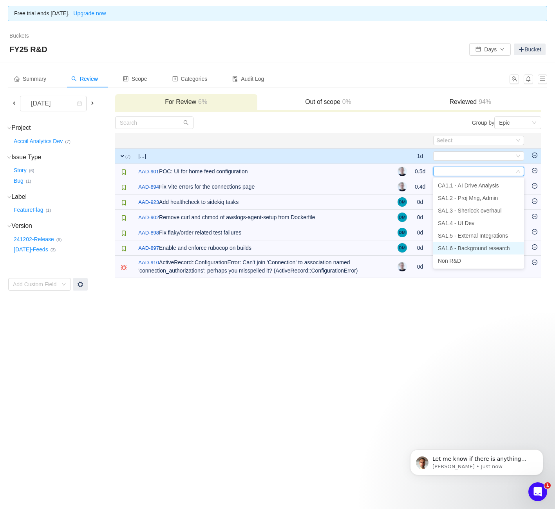
click at [466, 250] on span "SA1.6 - Background research" at bounding box center [474, 248] width 72 height 6
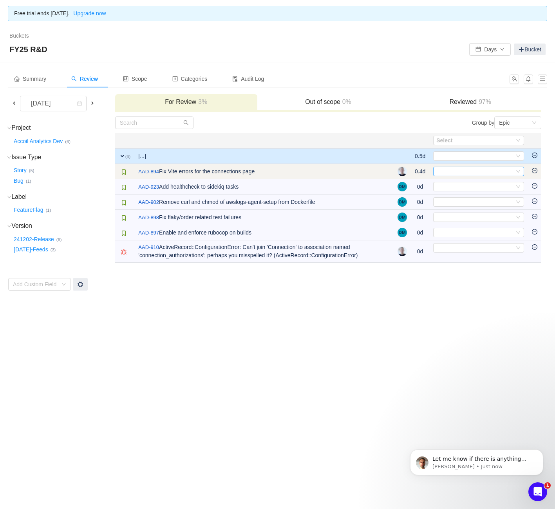
click at [469, 170] on div "Select" at bounding box center [476, 171] width 78 height 9
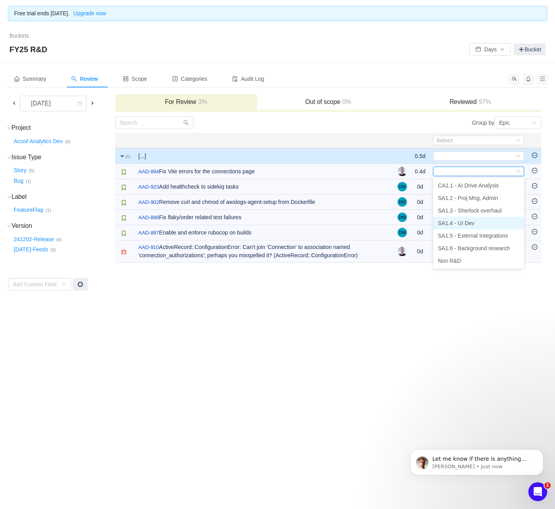
click at [462, 223] on span "SA1.4 - UI Dev" at bounding box center [456, 223] width 36 height 6
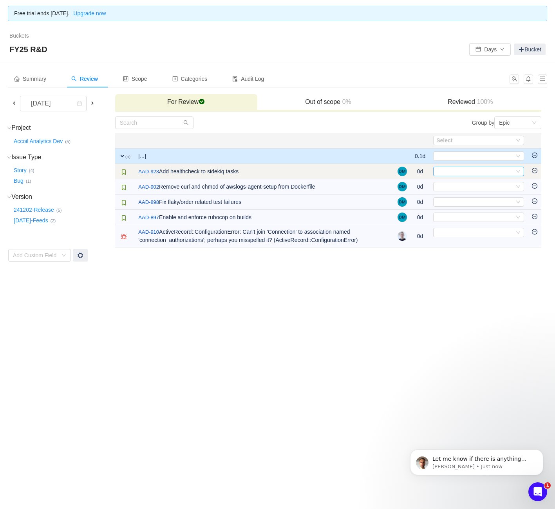
click at [465, 172] on div "Select" at bounding box center [476, 171] width 78 height 9
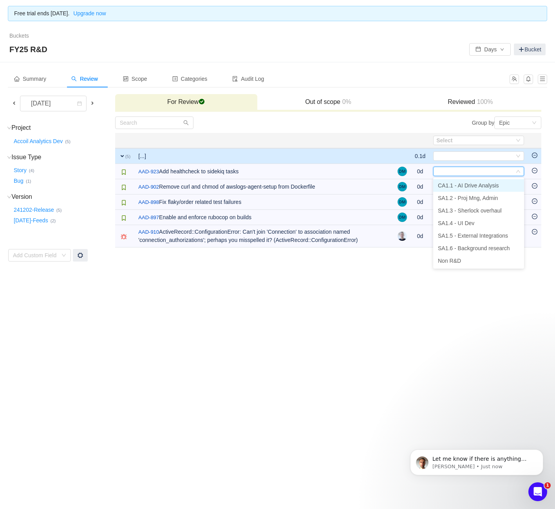
click at [477, 186] on span "CA1.1 - AI Drive Analysis" at bounding box center [468, 185] width 61 height 6
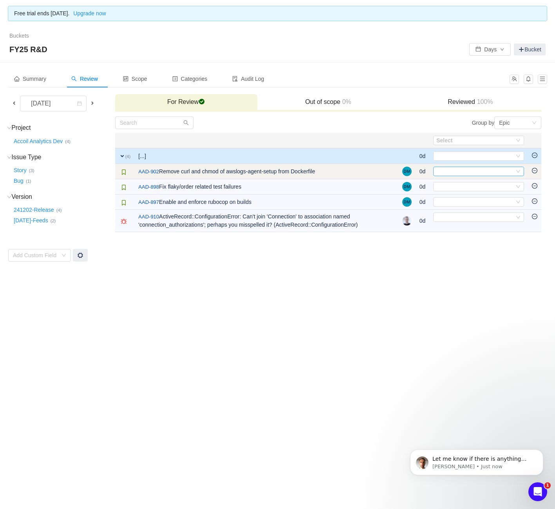
click at [476, 171] on div "Select" at bounding box center [476, 171] width 78 height 9
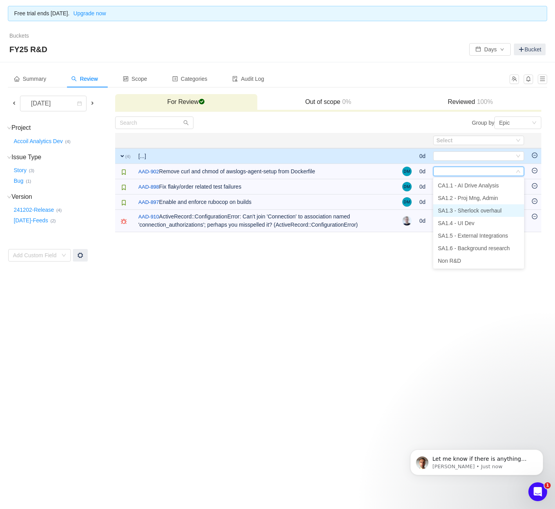
click at [471, 208] on span "SA1.3 - Sherlock overhaul" at bounding box center [470, 210] width 64 height 6
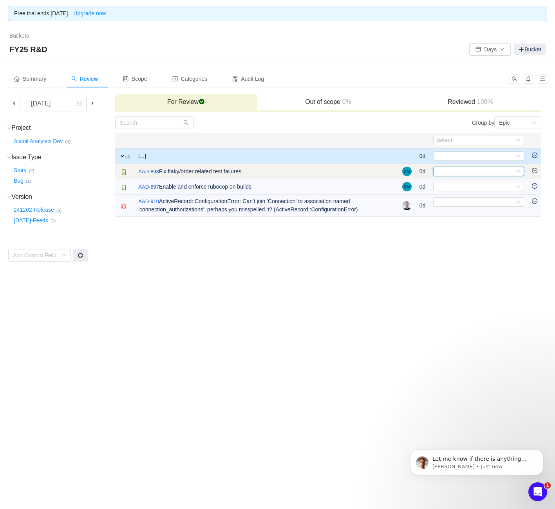
click at [471, 174] on div "Select" at bounding box center [476, 171] width 78 height 9
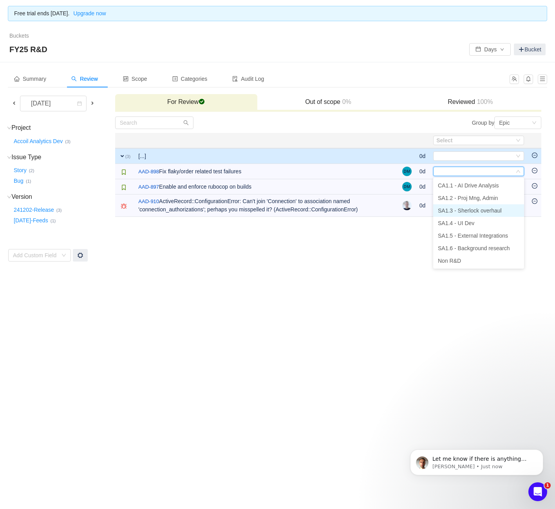
click at [476, 211] on span "SA1.3 - Sherlock overhaul" at bounding box center [470, 210] width 64 height 6
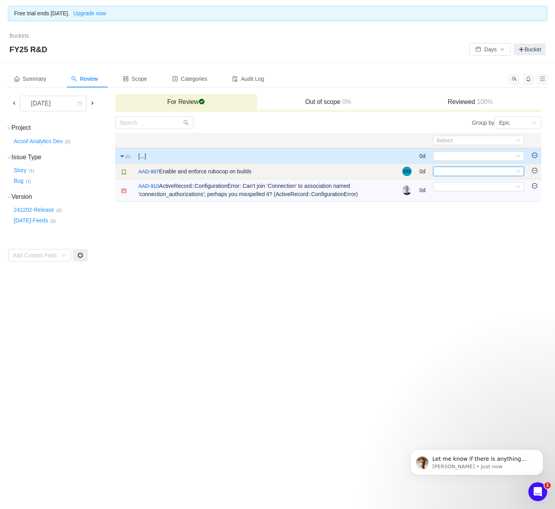
click at [473, 174] on div "Select" at bounding box center [476, 171] width 78 height 9
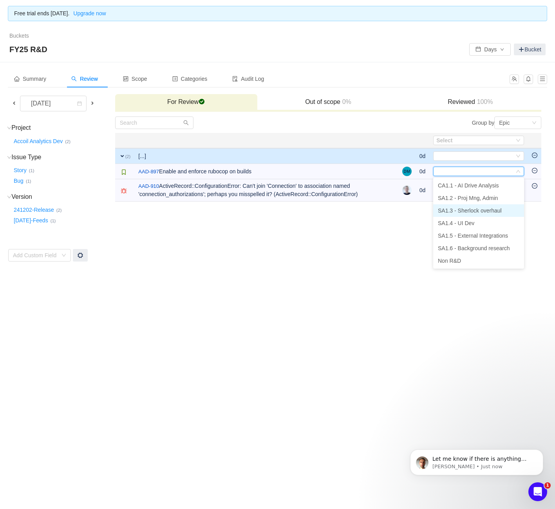
click at [471, 208] on span "SA1.3 - Sherlock overhaul" at bounding box center [470, 210] width 64 height 6
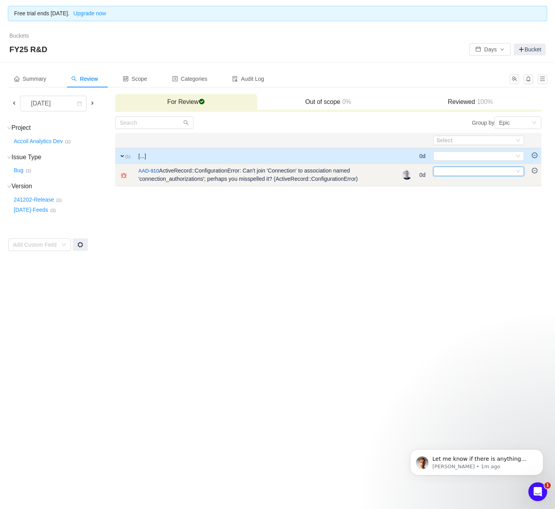
click at [473, 169] on div "Select" at bounding box center [476, 171] width 78 height 9
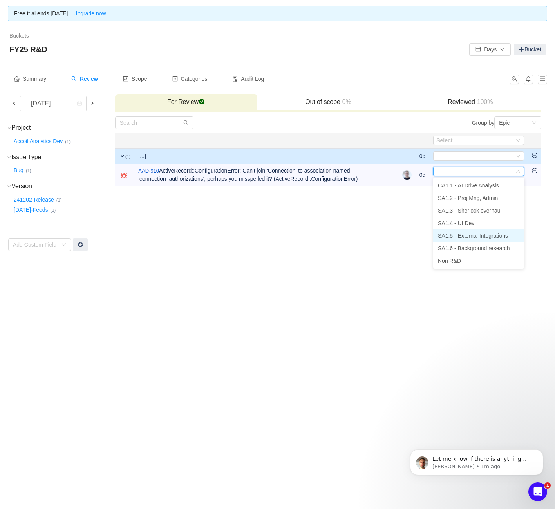
click at [473, 234] on span "SA1.5 - External Integrations" at bounding box center [473, 235] width 70 height 6
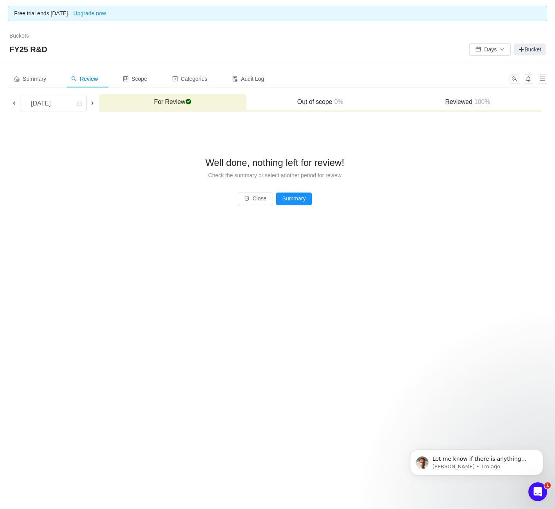
click at [91, 102] on span at bounding box center [92, 103] width 6 height 6
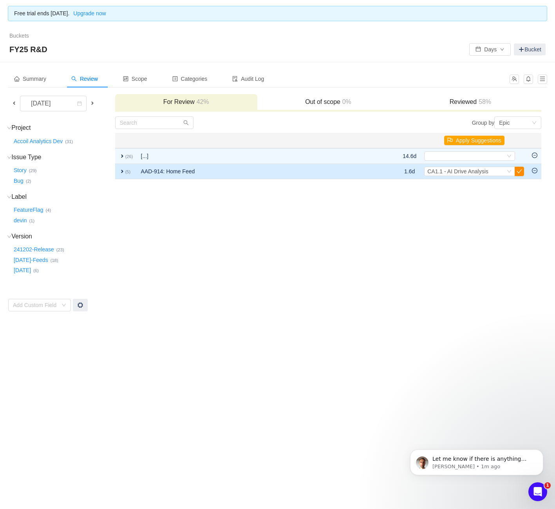
click at [519, 169] on button "button" at bounding box center [519, 171] width 9 height 9
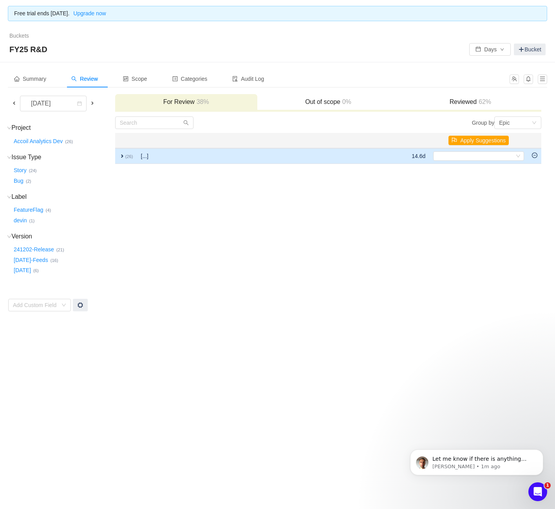
click at [123, 157] on span "expand" at bounding box center [122, 156] width 6 height 6
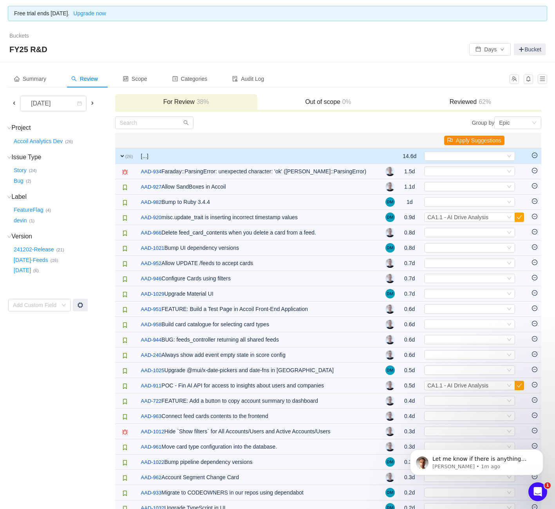
click at [483, 138] on button "Apply Suggestions" at bounding box center [474, 140] width 60 height 9
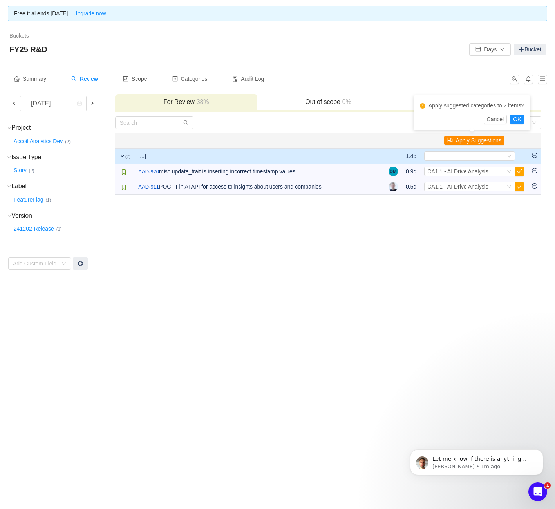
click at [482, 142] on button "Apply Suggestions" at bounding box center [474, 140] width 60 height 9
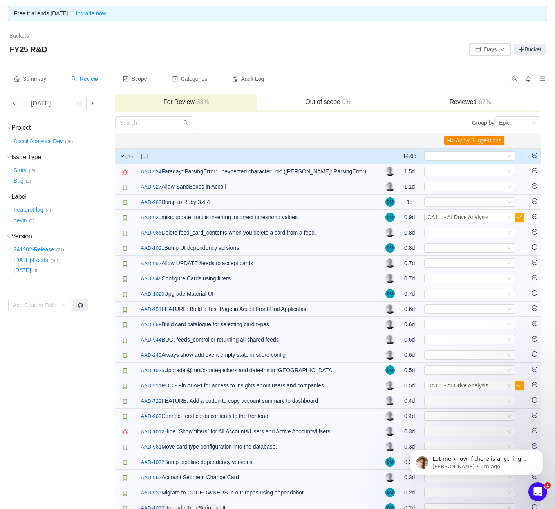
click at [493, 139] on button "Apply Suggestions" at bounding box center [474, 140] width 60 height 9
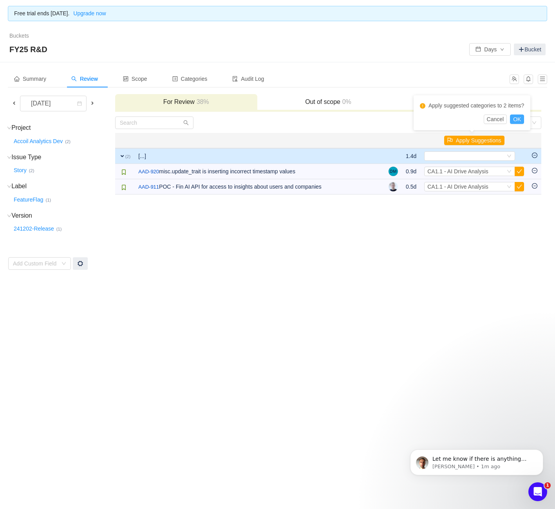
click at [521, 118] on button "OK" at bounding box center [517, 118] width 14 height 9
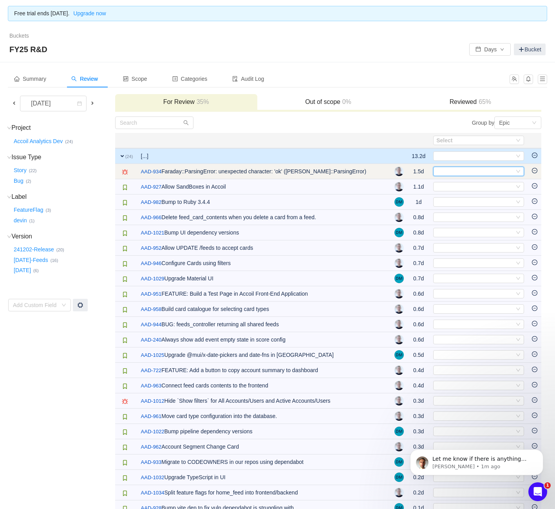
click at [490, 174] on div "Select" at bounding box center [476, 171] width 78 height 9
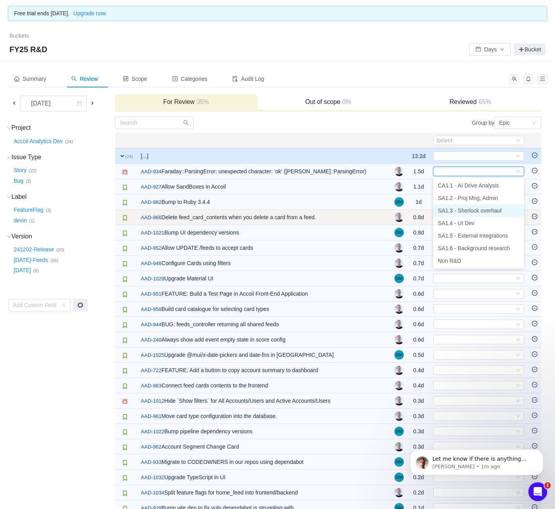
click at [488, 211] on span "SA1.3 - Sherlock overhaul" at bounding box center [470, 210] width 64 height 6
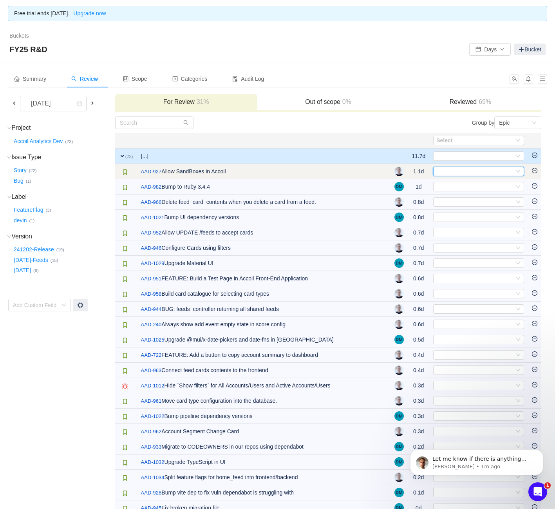
click at [482, 171] on div "Select" at bounding box center [476, 171] width 78 height 9
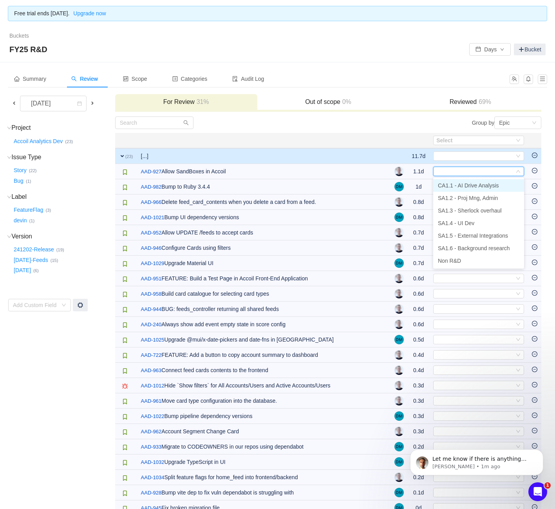
click at [487, 185] on span "CA1.1 - AI Drive Analysis" at bounding box center [468, 185] width 61 height 6
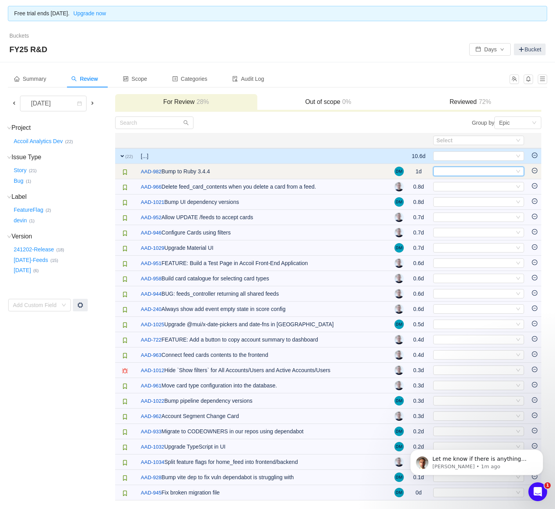
click at [488, 172] on div "Select" at bounding box center [476, 171] width 78 height 9
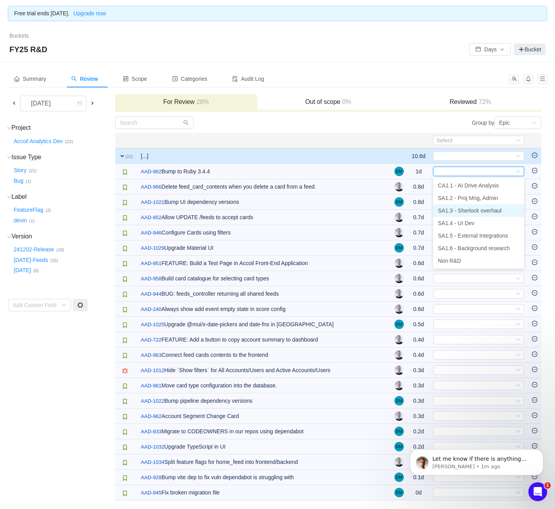
click at [476, 208] on span "SA1.3 - Sherlock overhaul" at bounding box center [470, 210] width 64 height 6
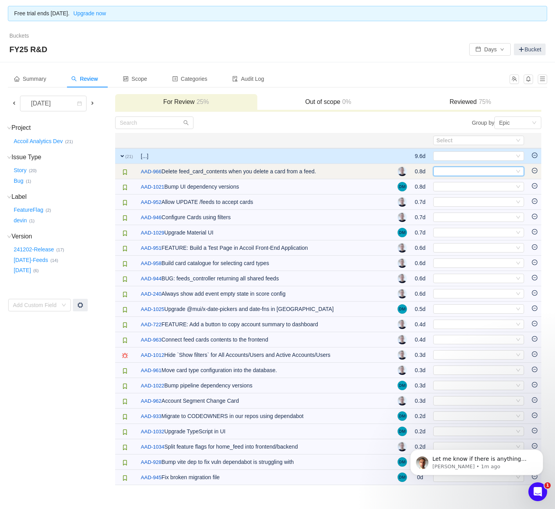
click at [482, 172] on div "Select" at bounding box center [476, 171] width 78 height 9
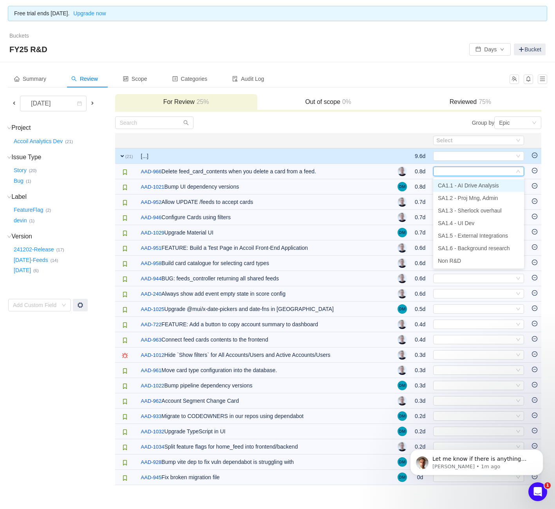
click at [478, 185] on span "CA1.1 - AI Drive Analysis" at bounding box center [468, 185] width 61 height 6
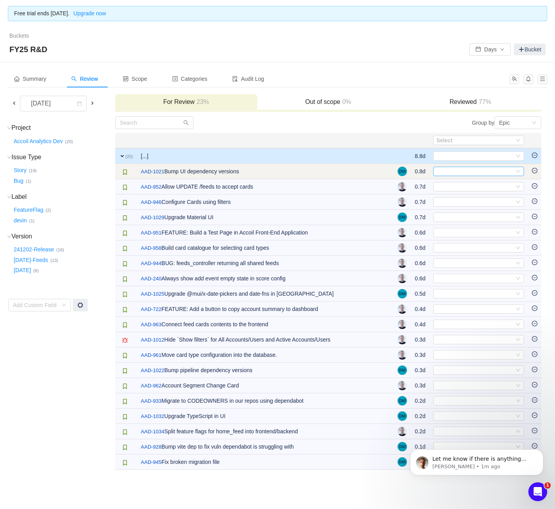
click at [480, 171] on div "Select" at bounding box center [476, 171] width 78 height 9
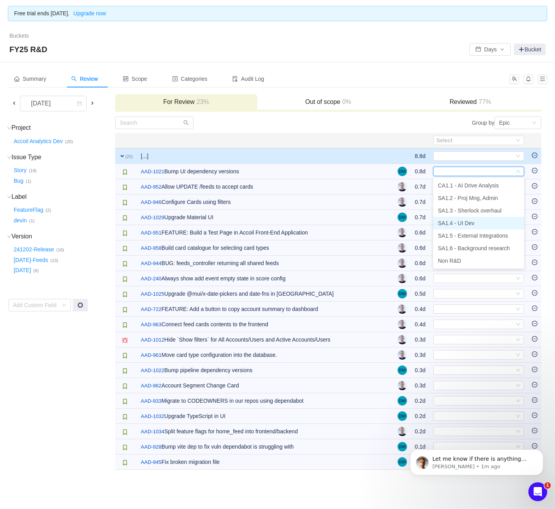
click at [464, 224] on span "SA1.4 - UI Dev" at bounding box center [456, 223] width 36 height 6
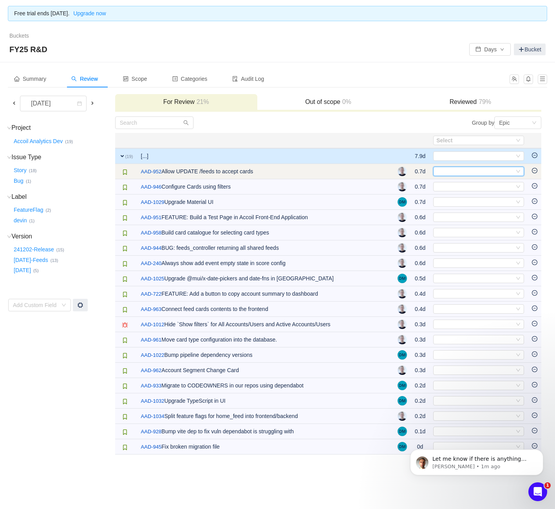
click at [476, 174] on div "Select" at bounding box center [476, 171] width 78 height 9
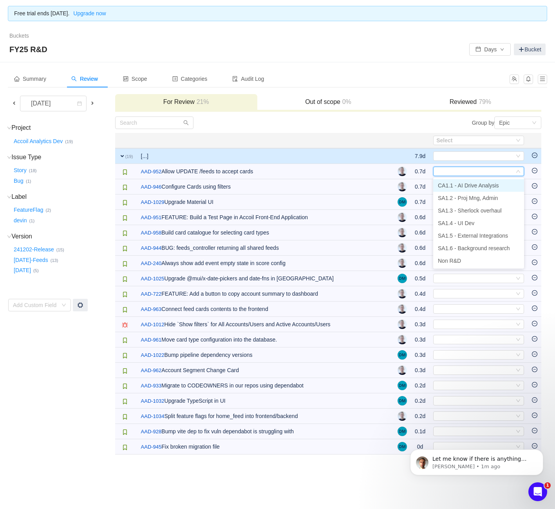
click at [473, 184] on span "CA1.1 - AI Drive Analysis" at bounding box center [468, 185] width 61 height 6
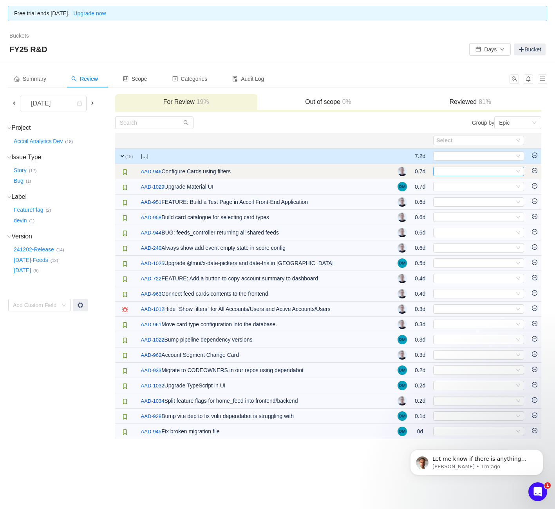
click at [472, 173] on div "Select" at bounding box center [476, 171] width 78 height 9
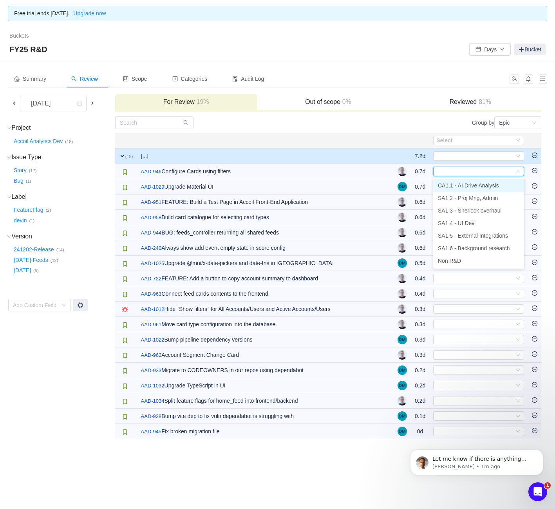
click at [471, 183] on span "CA1.1 - AI Drive Analysis" at bounding box center [468, 185] width 61 height 6
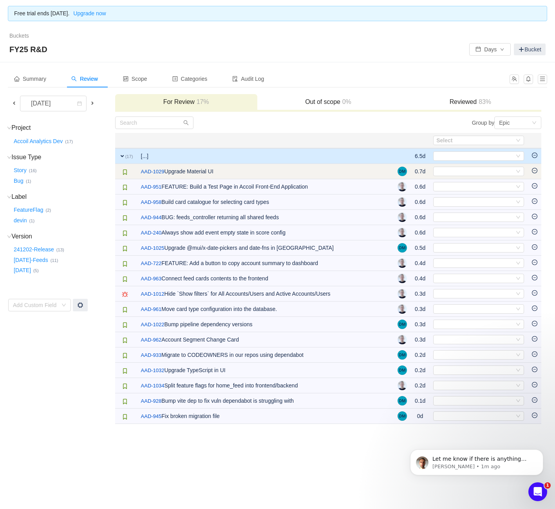
click at [471, 177] on td "Select Out of scope" at bounding box center [479, 171] width 99 height 15
click at [475, 173] on div "Select" at bounding box center [476, 171] width 78 height 9
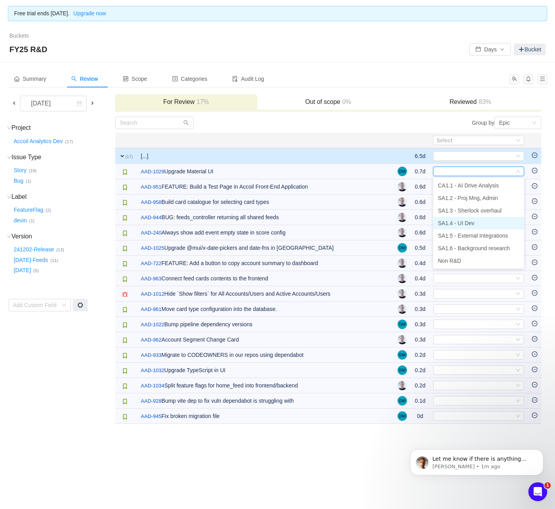
click at [464, 222] on span "SA1.4 - UI Dev" at bounding box center [456, 223] width 36 height 6
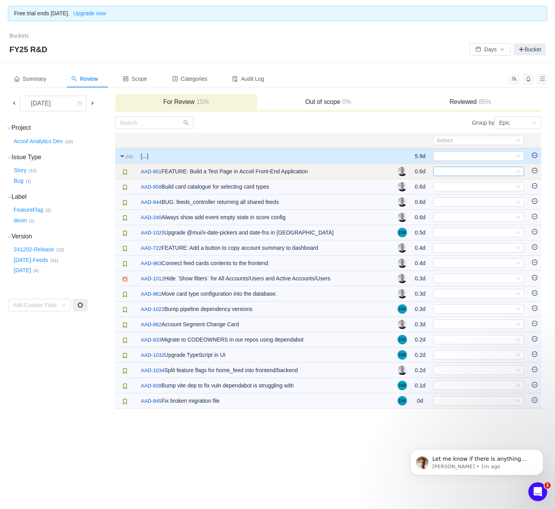
click at [473, 169] on div "Select" at bounding box center [476, 171] width 78 height 9
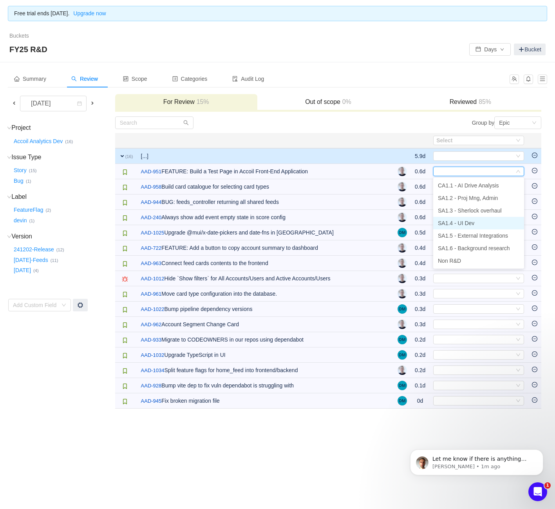
click at [467, 222] on span "SA1.4 - UI Dev" at bounding box center [456, 223] width 36 height 6
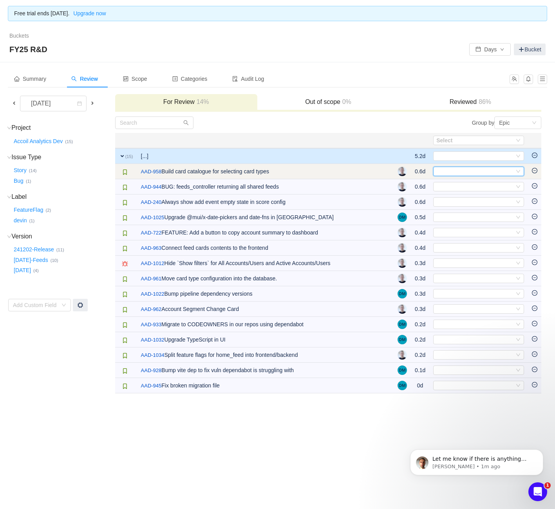
click at [477, 169] on div "Select" at bounding box center [476, 171] width 78 height 9
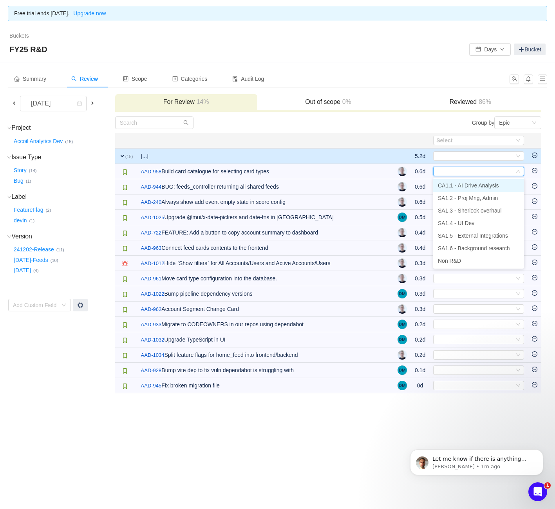
click at [473, 184] on span "CA1.1 - AI Drive Analysis" at bounding box center [468, 185] width 61 height 6
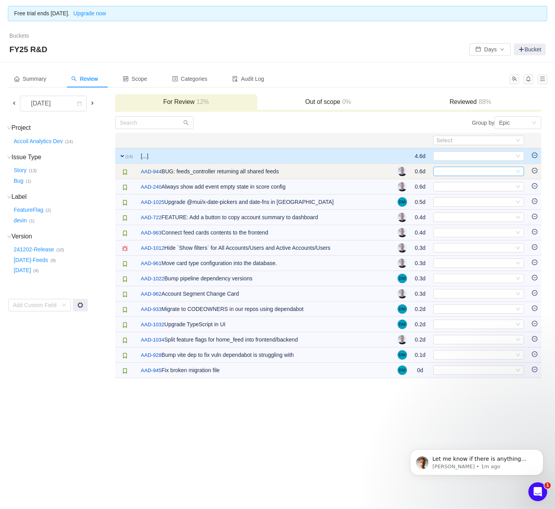
click at [473, 170] on div "Select" at bounding box center [476, 171] width 78 height 9
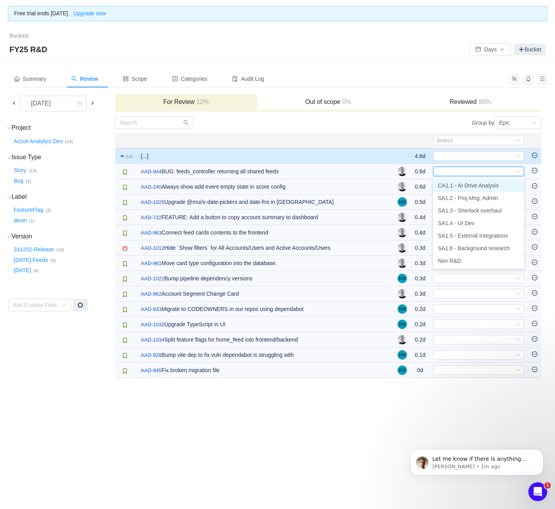
click at [467, 185] on span "CA1.1 - AI Drive Analysis" at bounding box center [468, 185] width 61 height 6
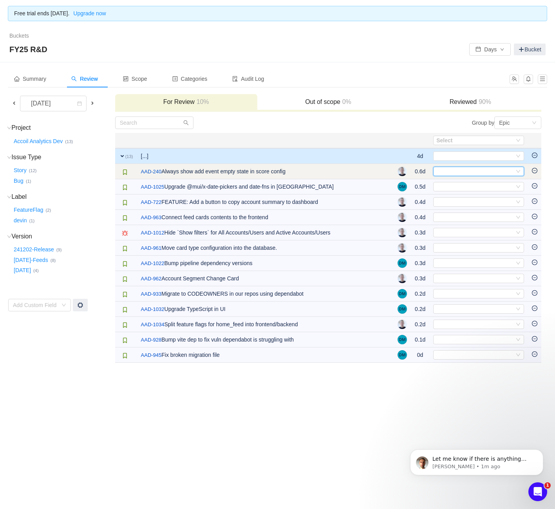
click at [470, 172] on div "Select" at bounding box center [476, 171] width 78 height 9
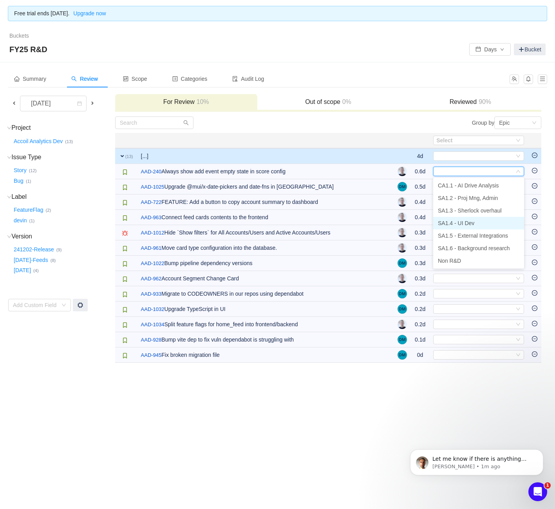
click at [472, 222] on span "SA1.4 - UI Dev" at bounding box center [456, 223] width 36 height 6
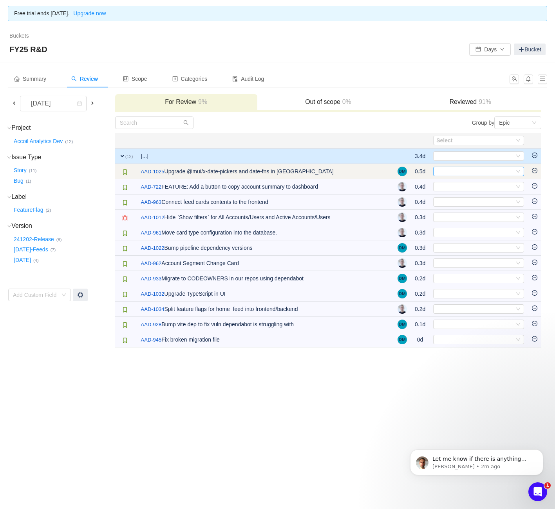
click at [461, 170] on div "Select" at bounding box center [476, 171] width 78 height 9
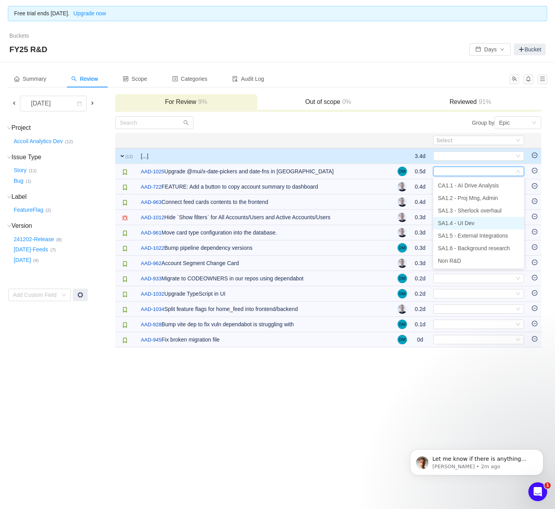
click at [475, 221] on span "SA1.4 - UI Dev" at bounding box center [456, 223] width 36 height 6
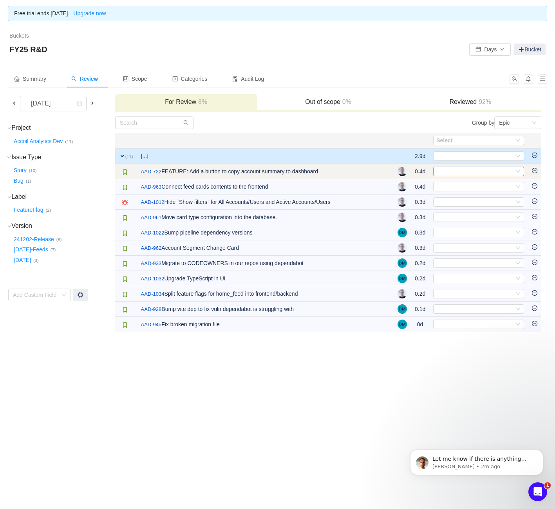
click at [475, 173] on div "Select" at bounding box center [476, 171] width 78 height 9
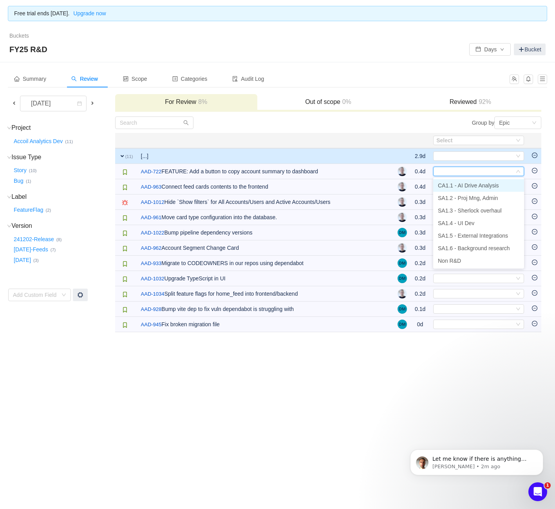
click at [473, 184] on span "CA1.1 - AI Drive Analysis" at bounding box center [468, 185] width 61 height 6
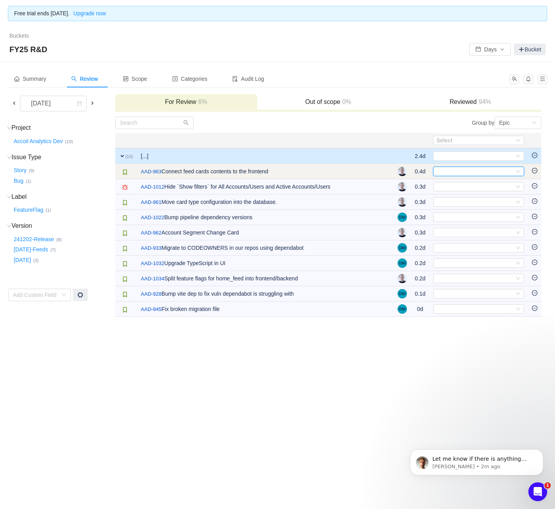
click at [470, 172] on div "Select" at bounding box center [476, 171] width 78 height 9
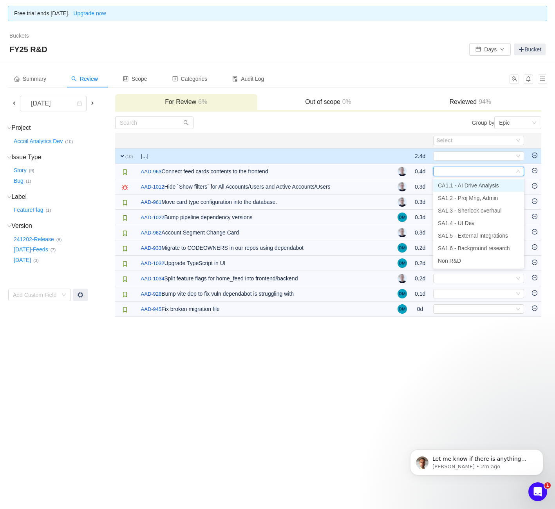
click at [470, 183] on span "CA1.1 - AI Drive Analysis" at bounding box center [468, 185] width 61 height 6
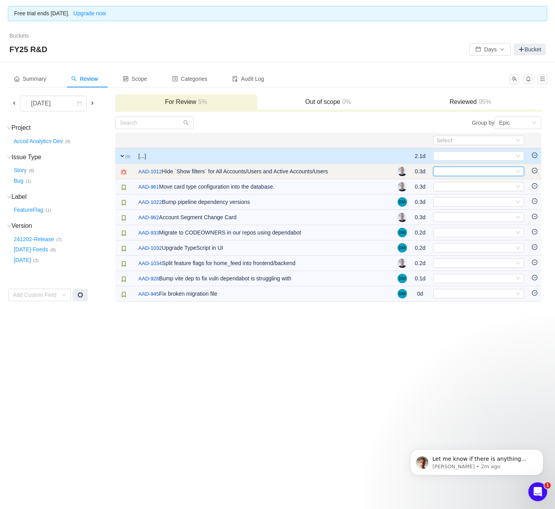
click at [471, 171] on div "Select" at bounding box center [476, 171] width 78 height 9
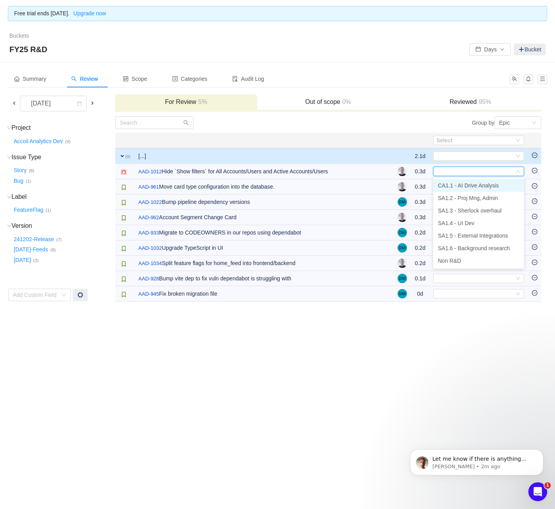
click at [467, 184] on span "CA1.1 - AI Drive Analysis" at bounding box center [468, 185] width 61 height 6
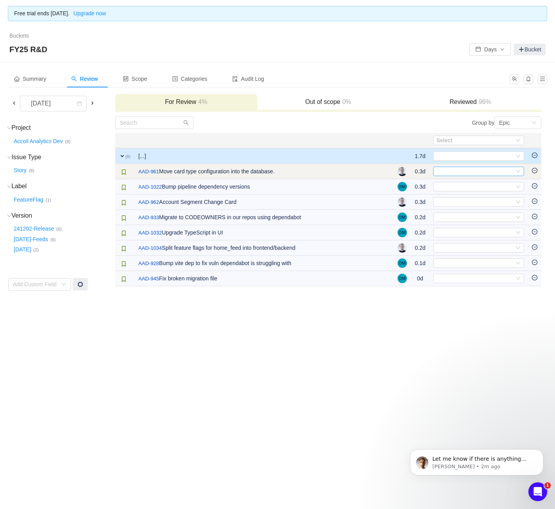
click at [469, 172] on div "Select" at bounding box center [476, 171] width 78 height 9
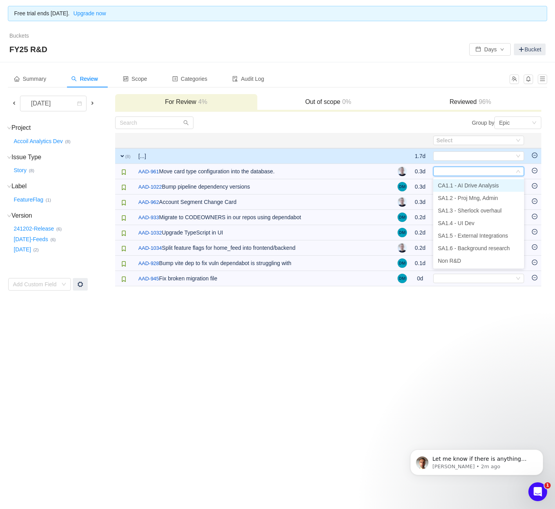
click at [465, 183] on span "CA1.1 - AI Drive Analysis" at bounding box center [468, 185] width 61 height 6
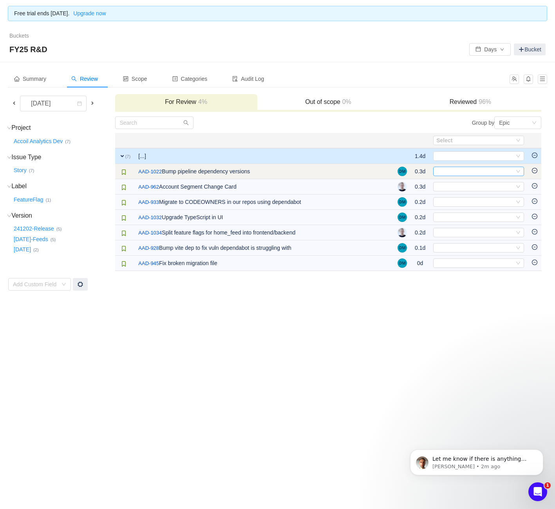
click at [472, 167] on div "Select" at bounding box center [476, 171] width 78 height 9
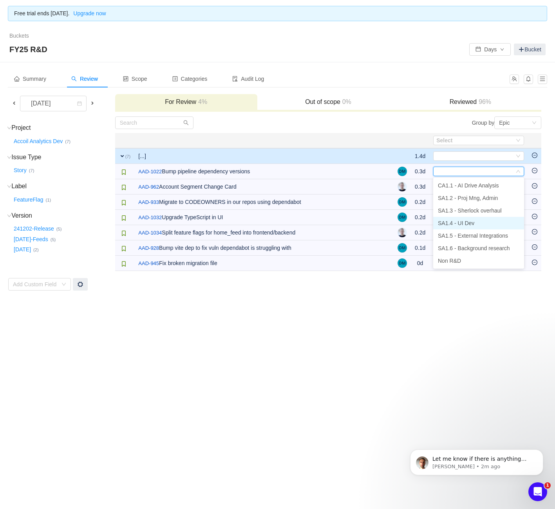
click at [464, 223] on span "SA1.4 - UI Dev" at bounding box center [456, 223] width 36 height 6
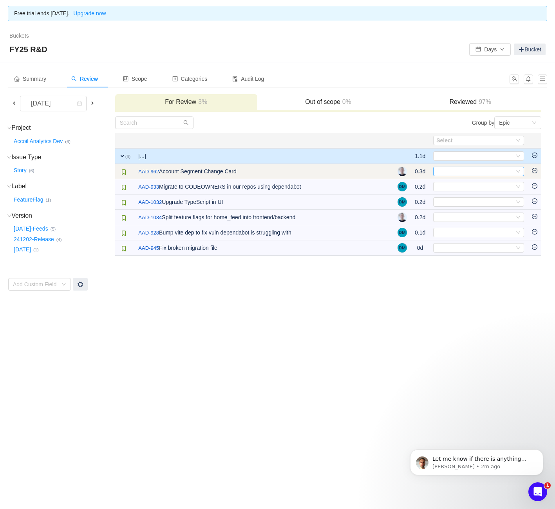
click at [464, 170] on div "Select" at bounding box center [476, 171] width 78 height 9
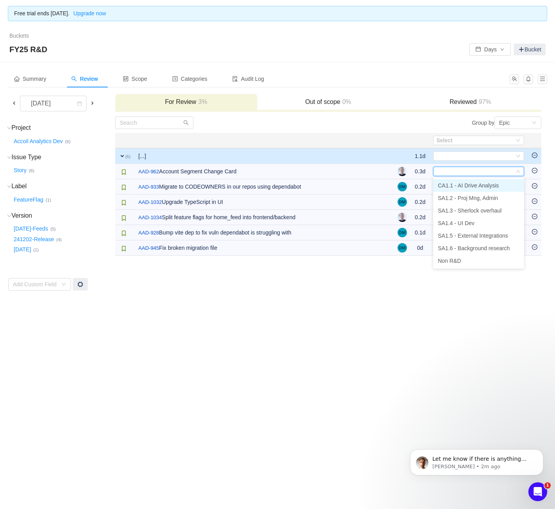
click at [461, 182] on span "CA1.1 - AI Drive Analysis" at bounding box center [468, 185] width 61 height 6
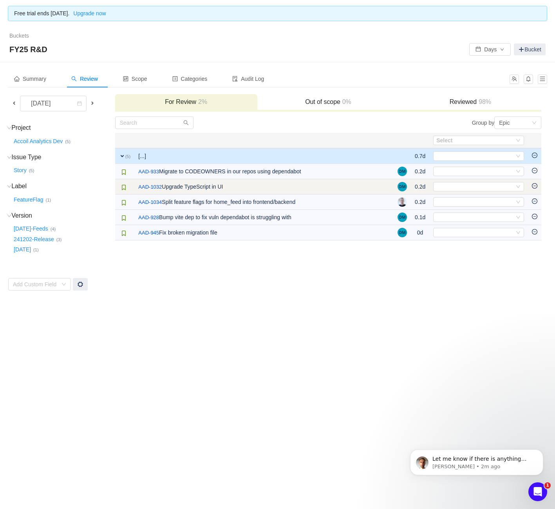
click at [463, 179] on td "Select Out of scope" at bounding box center [479, 186] width 99 height 15
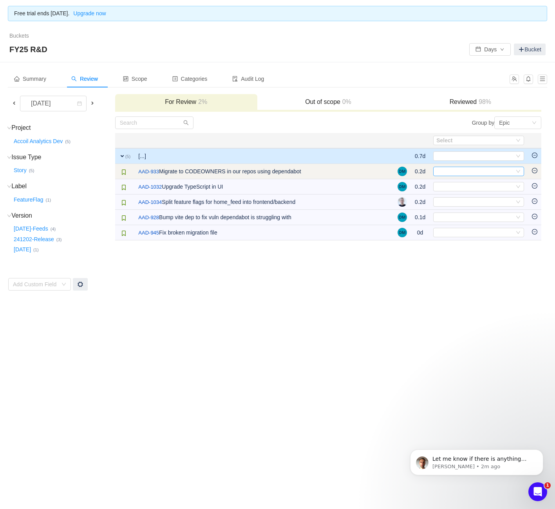
click at [462, 169] on div "Select" at bounding box center [476, 171] width 78 height 9
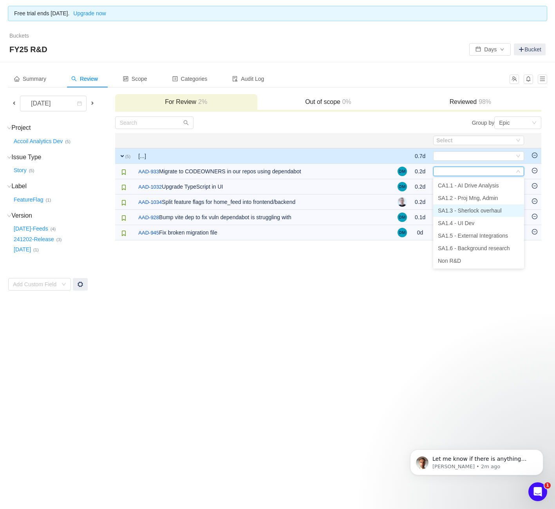
click at [468, 210] on span "SA1.3 - Sherlock overhaul" at bounding box center [470, 210] width 64 height 6
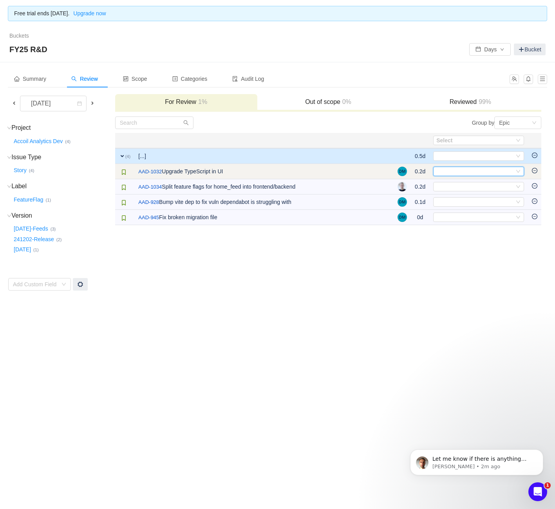
click at [467, 171] on div "Select" at bounding box center [476, 171] width 78 height 9
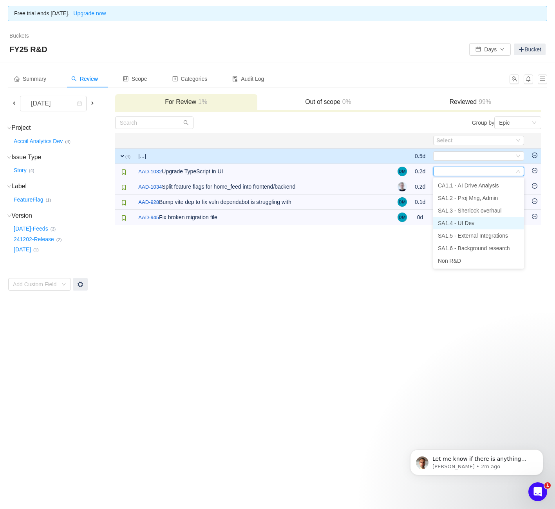
click at [464, 224] on span "SA1.4 - UI Dev" at bounding box center [456, 223] width 36 height 6
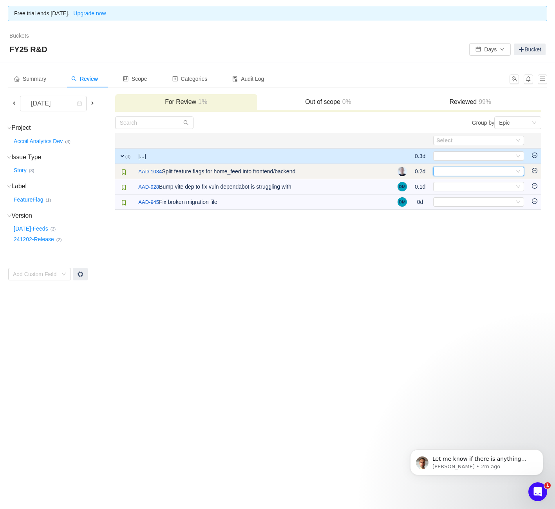
click at [463, 170] on div "Select" at bounding box center [476, 171] width 78 height 9
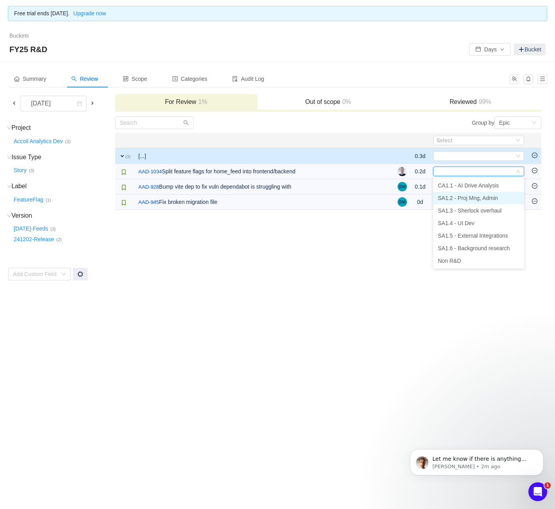
click at [472, 202] on li "SA1.2 - Proj Mng, Admin" at bounding box center [478, 198] width 91 height 13
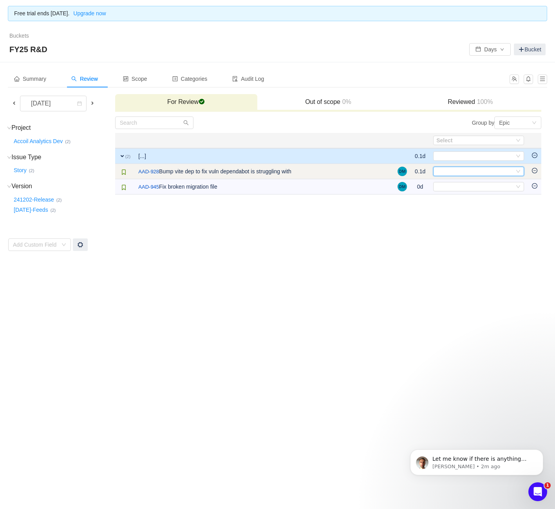
click at [473, 170] on div "Select" at bounding box center [476, 171] width 78 height 9
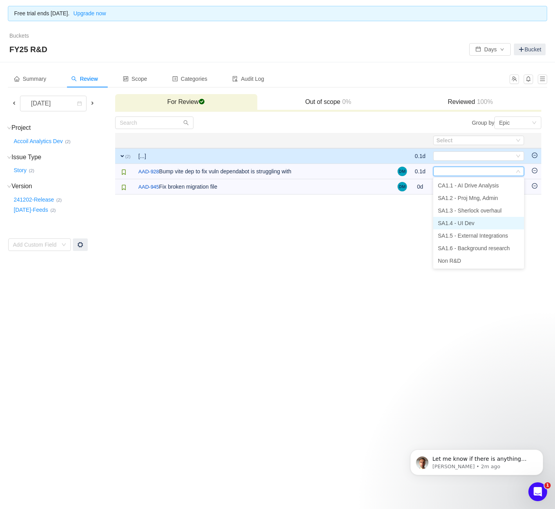
click at [460, 222] on span "SA1.4 - UI Dev" at bounding box center [456, 223] width 36 height 6
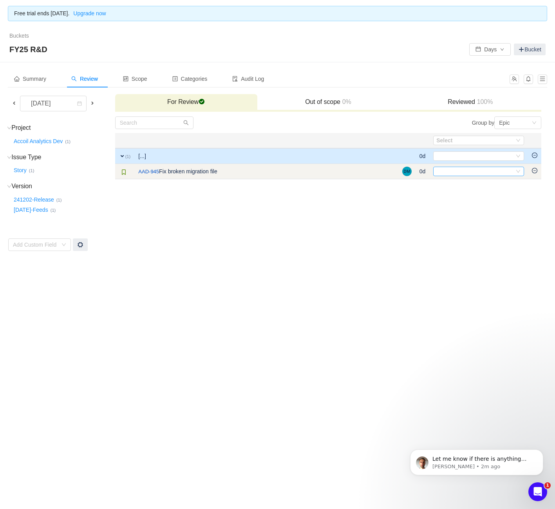
click at [464, 173] on div "Select" at bounding box center [476, 171] width 78 height 9
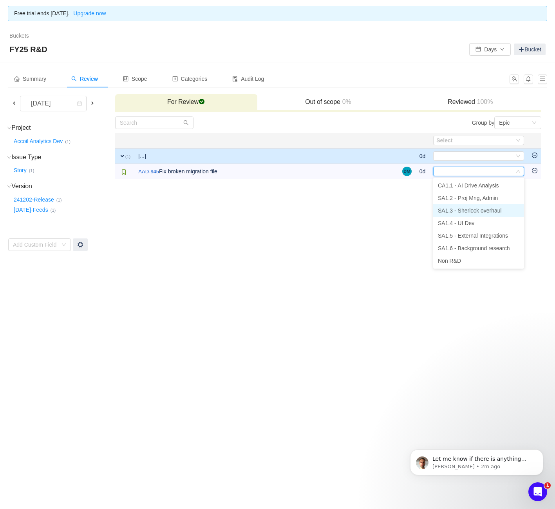
click at [459, 207] on span "SA1.3 - Sherlock overhaul" at bounding box center [470, 210] width 64 height 6
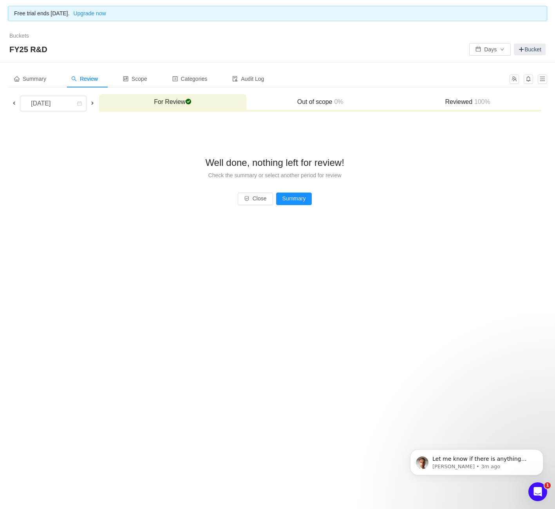
click at [91, 103] on span at bounding box center [92, 103] width 6 height 6
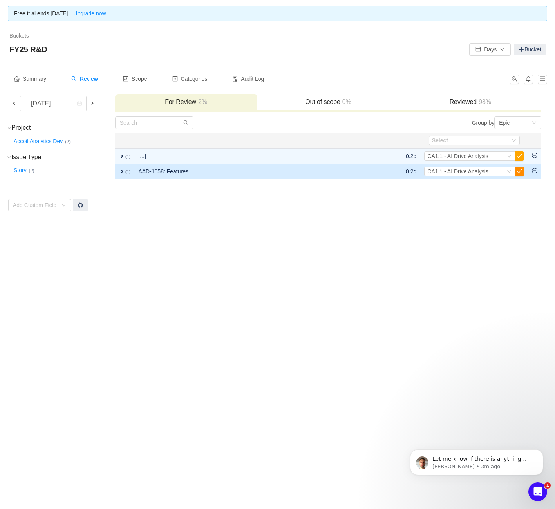
click at [520, 169] on button "button" at bounding box center [519, 171] width 9 height 9
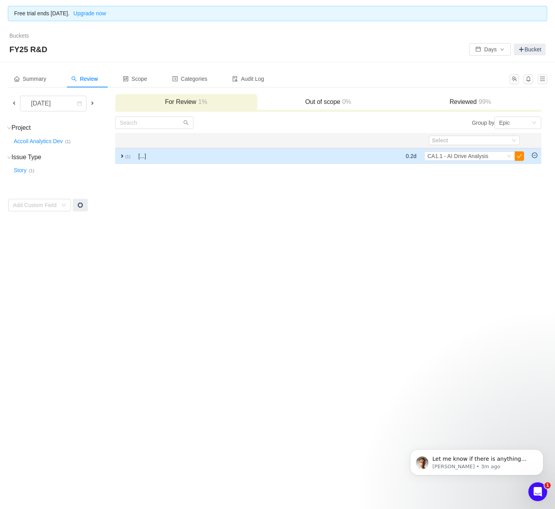
click at [518, 156] on button "button" at bounding box center [519, 155] width 9 height 9
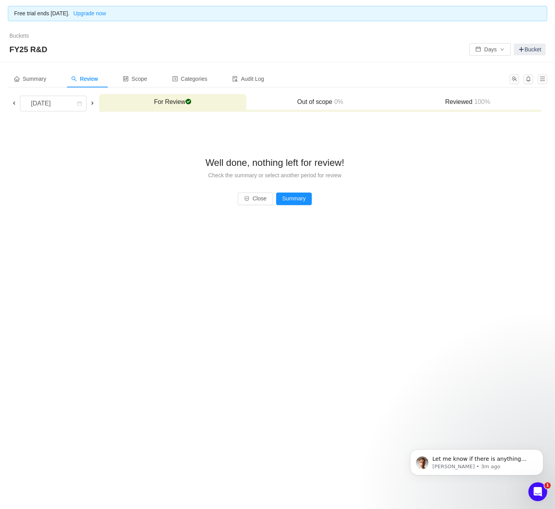
click at [90, 103] on span at bounding box center [92, 103] width 6 height 6
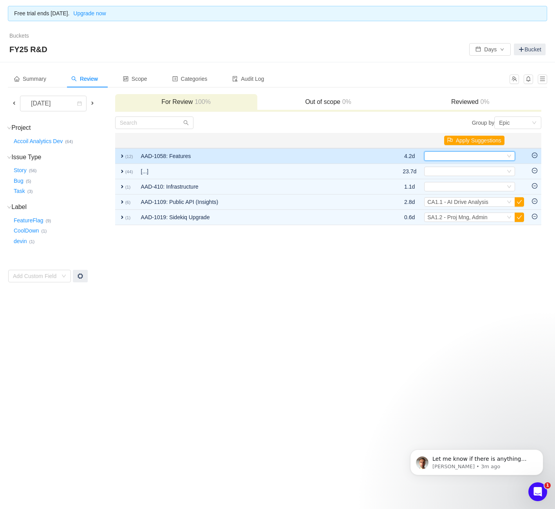
click at [467, 156] on div "Select" at bounding box center [467, 156] width 78 height 9
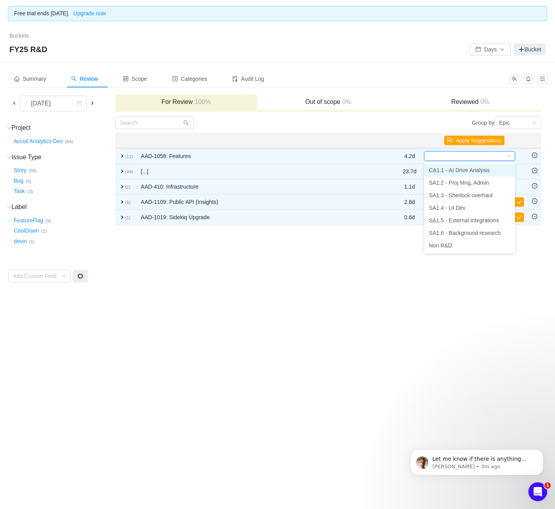
click at [465, 170] on span "CA1.1 - AI Drive Analysis" at bounding box center [459, 170] width 61 height 6
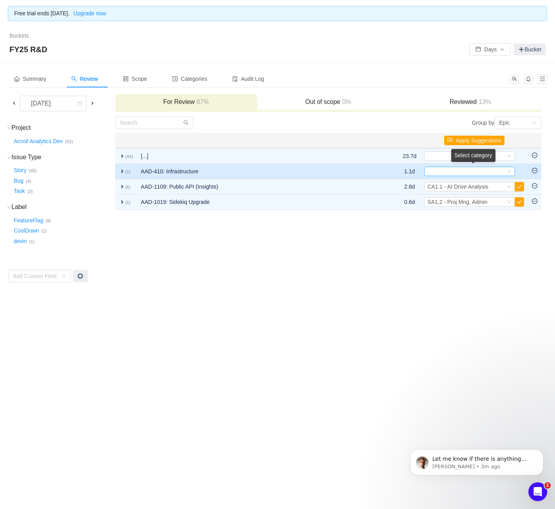
click at [467, 171] on div "Select" at bounding box center [467, 171] width 78 height 9
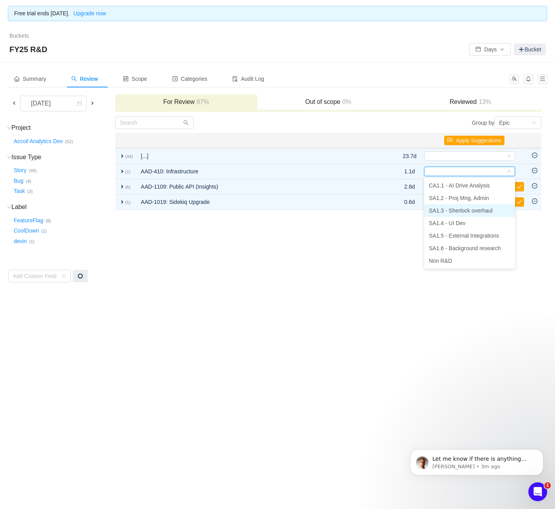
click at [464, 208] on span "SA1.3 - Sherlock overhaul" at bounding box center [461, 210] width 64 height 6
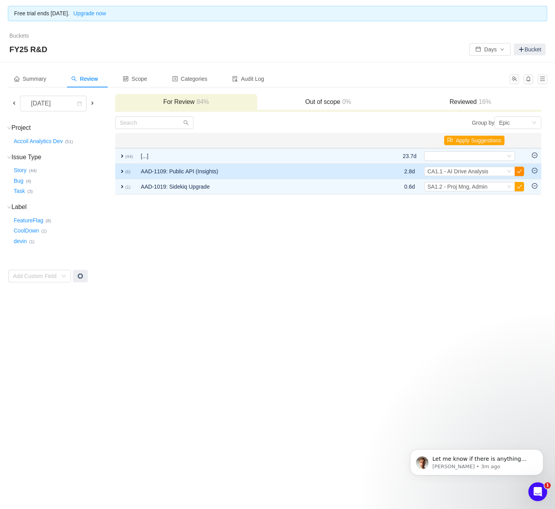
click at [522, 171] on button "button" at bounding box center [519, 171] width 9 height 9
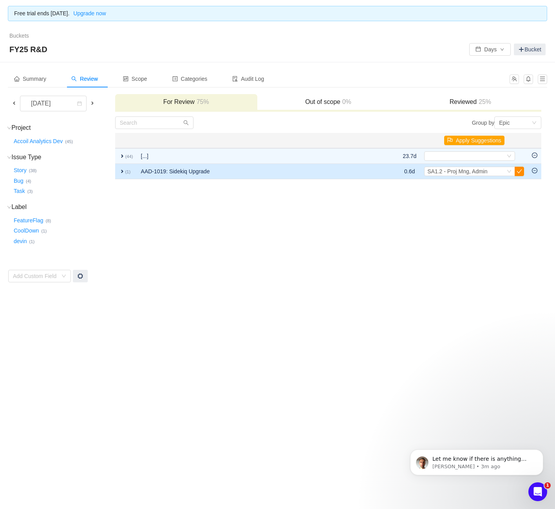
click at [522, 172] on button "button" at bounding box center [519, 171] width 9 height 9
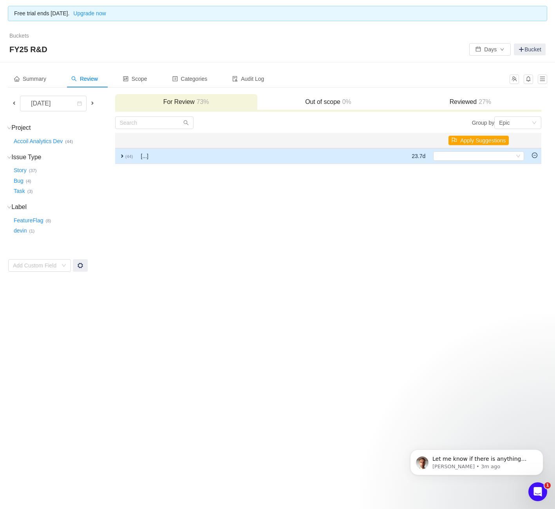
click at [121, 158] on span "expand" at bounding box center [122, 156] width 6 height 6
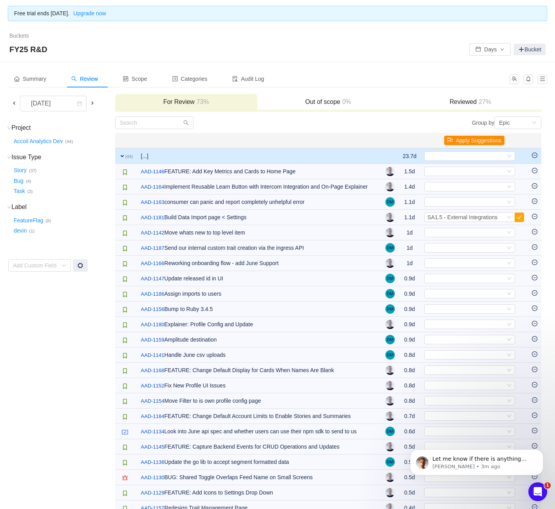
click at [484, 143] on button "Apply Suggestions" at bounding box center [474, 140] width 60 height 9
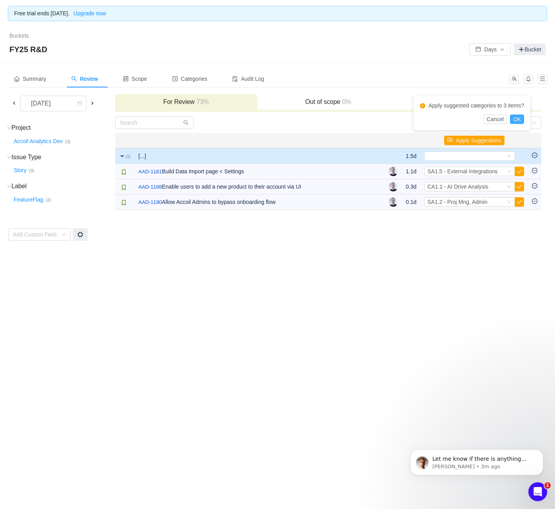
click at [521, 120] on button "OK" at bounding box center [517, 118] width 14 height 9
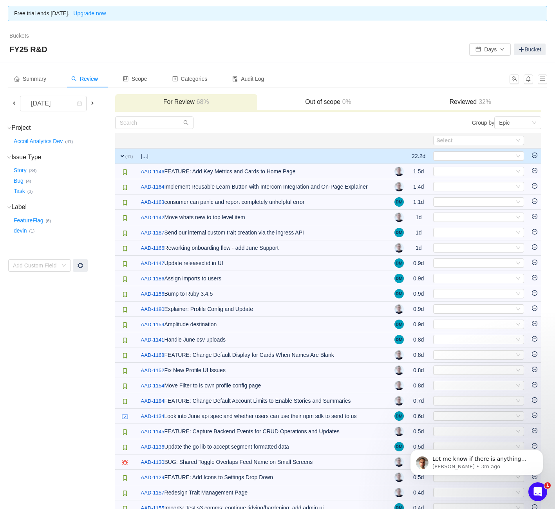
click at [91, 105] on span at bounding box center [92, 103] width 6 height 6
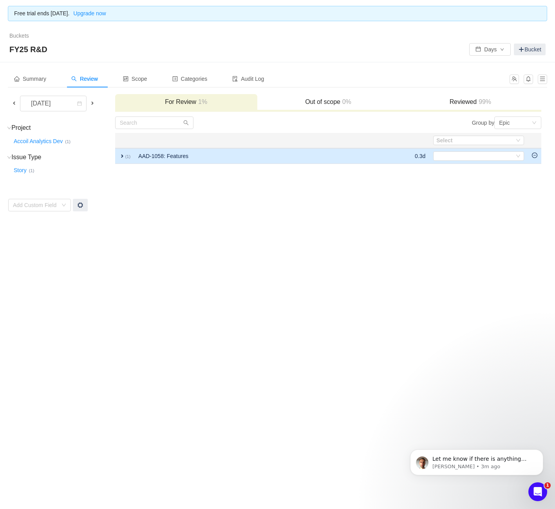
click at [121, 156] on span "expand" at bounding box center [122, 156] width 6 height 6
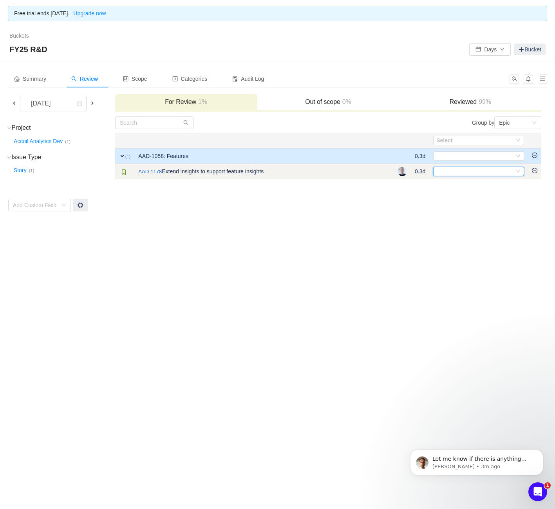
click at [450, 170] on div "Select" at bounding box center [476, 171] width 78 height 9
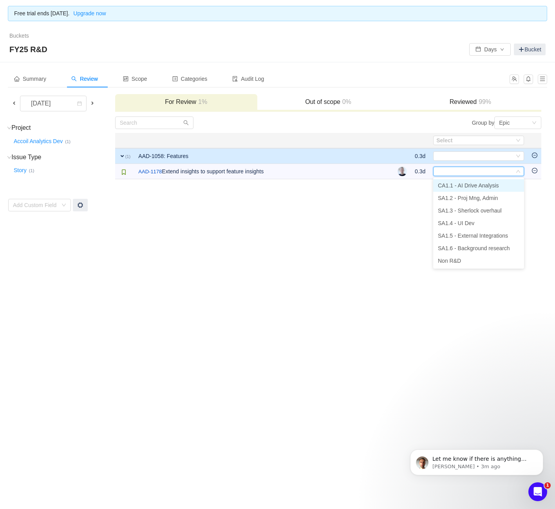
click at [451, 184] on span "CA1.1 - AI Drive Analysis" at bounding box center [468, 185] width 61 height 6
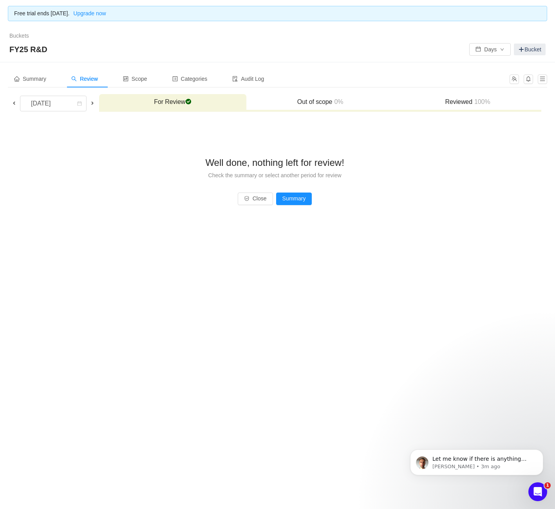
click at [95, 105] on span at bounding box center [92, 103] width 6 height 6
click at [96, 102] on span at bounding box center [92, 103] width 6 height 6
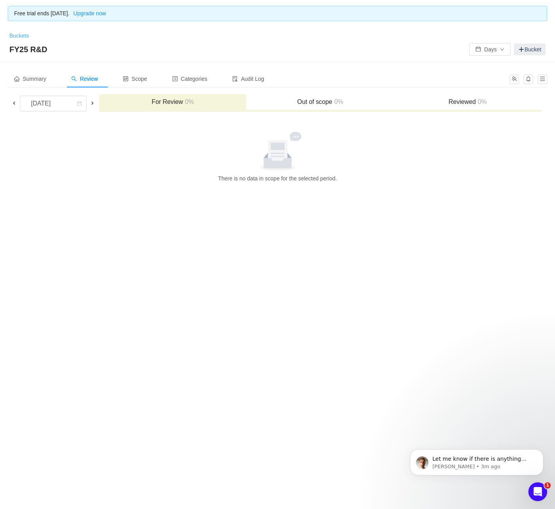
click at [17, 34] on link "Buckets" at bounding box center [19, 36] width 20 height 6
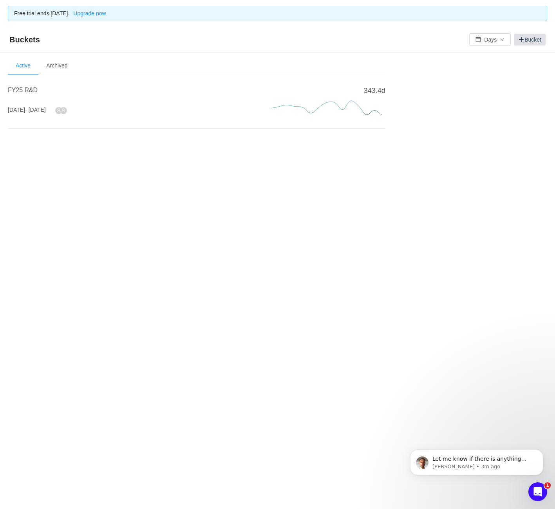
click at [515, 38] on link "Bucket" at bounding box center [530, 40] width 32 height 12
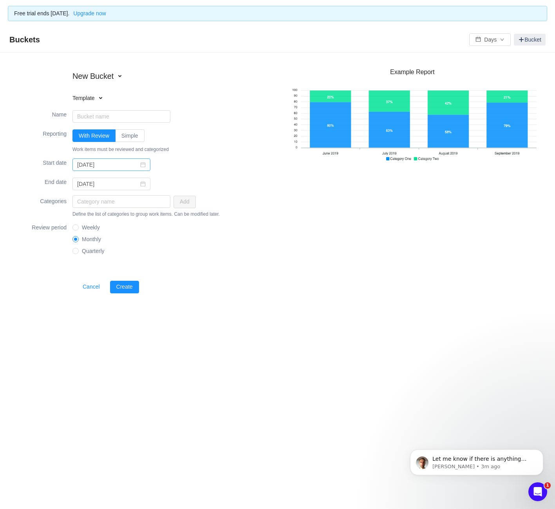
click at [140, 163] on icon "icon: calendar" at bounding box center [142, 164] width 5 height 5
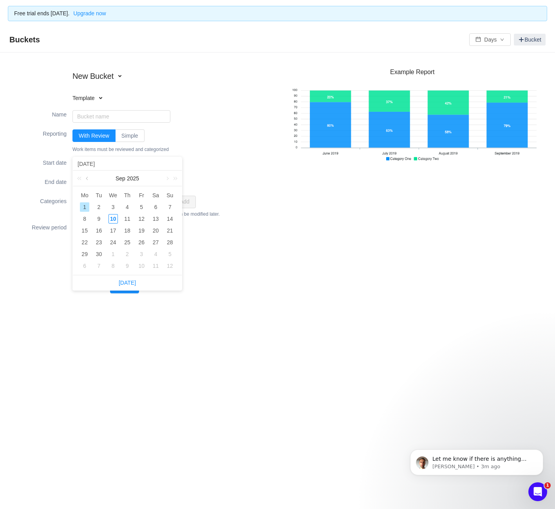
click at [85, 178] on link at bounding box center [87, 178] width 7 height 16
click at [101, 205] on div "1" at bounding box center [98, 206] width 9 height 9
type input "[DATE]"
click at [140, 186] on icon "icon: calendar" at bounding box center [142, 183] width 5 height 5
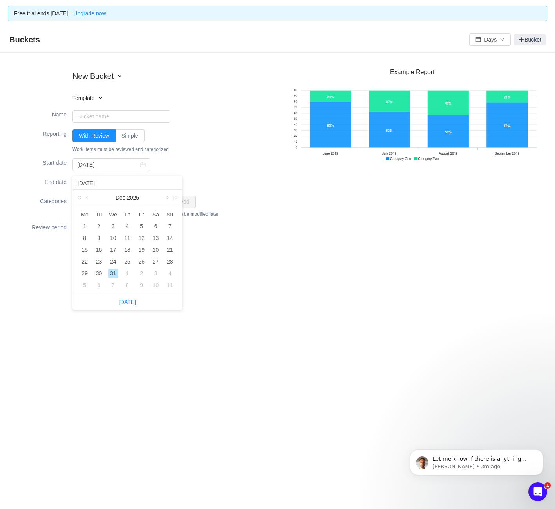
click at [262, 174] on div "End date fixed [DATE]" at bounding box center [147, 183] width 262 height 19
click at [97, 283] on button "Cancel" at bounding box center [91, 287] width 30 height 13
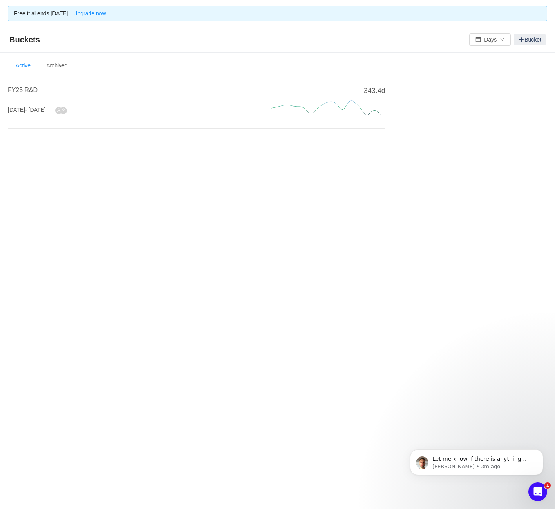
click at [273, 96] on icon at bounding box center [327, 108] width 118 height 24
click at [42, 92] on h4 "FY25 R&D" at bounding box center [130, 89] width 245 height 9
click at [33, 91] on span "FY25 R&D" at bounding box center [23, 90] width 30 height 7
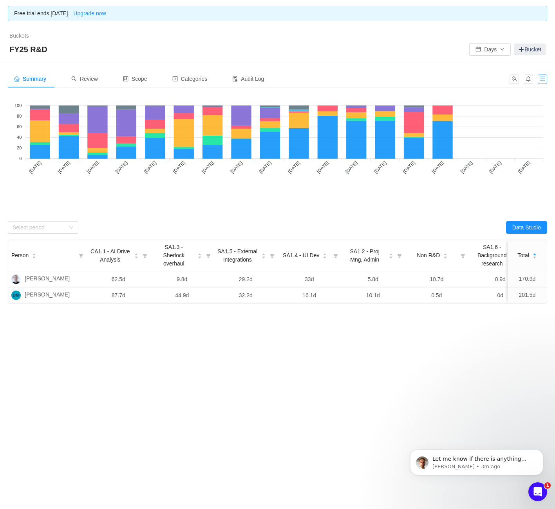
click at [539, 80] on button "button" at bounding box center [542, 78] width 9 height 9
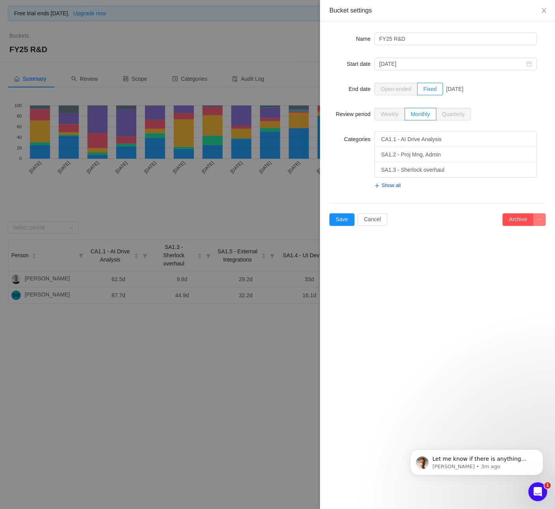
click at [544, 214] on button "button" at bounding box center [539, 219] width 13 height 13
click at [530, 234] on li "Clone" at bounding box center [529, 234] width 33 height 13
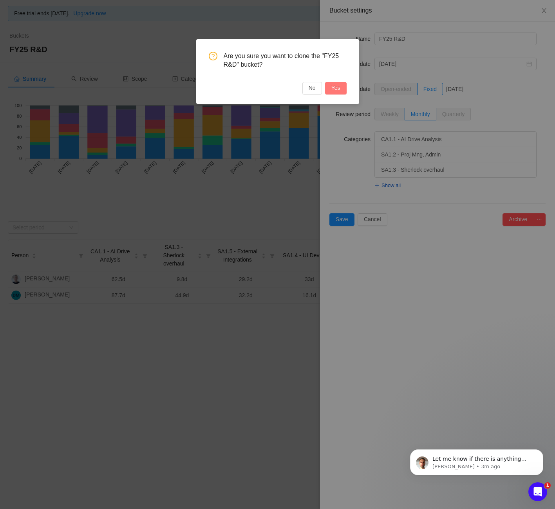
click at [341, 86] on button "Yes" at bounding box center [336, 88] width 22 height 13
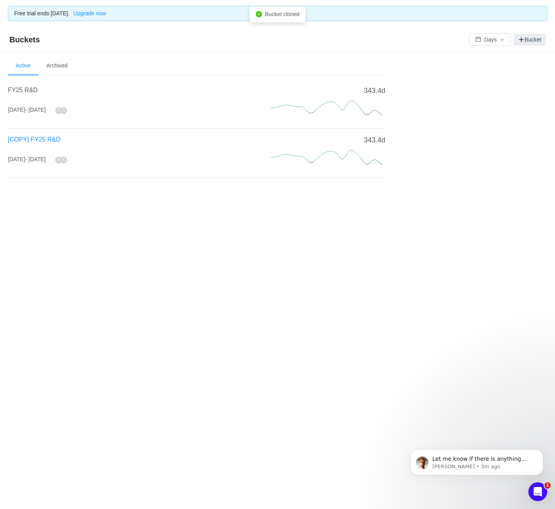
click at [23, 140] on span "[COPY] FY25 R&D" at bounding box center [34, 139] width 53 height 7
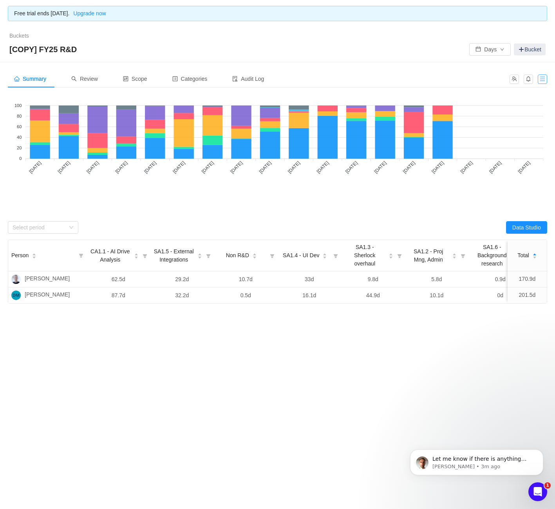
click at [540, 80] on button "button" at bounding box center [542, 78] width 9 height 9
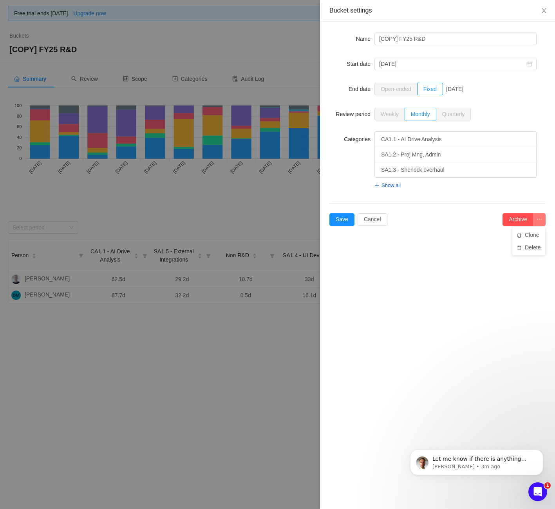
click at [542, 218] on button "button" at bounding box center [539, 219] width 13 height 13
click at [534, 247] on li "Delete" at bounding box center [529, 247] width 33 height 13
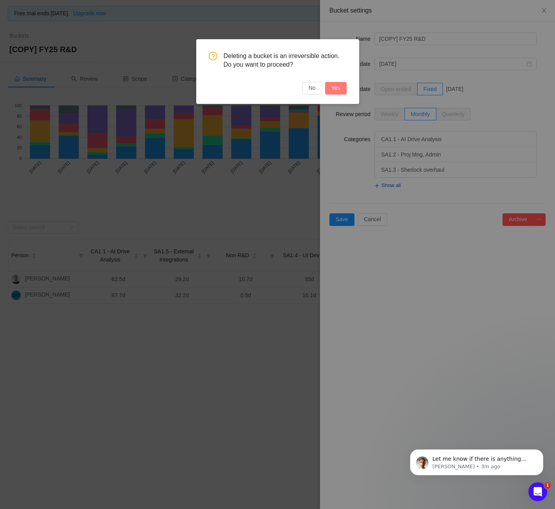
click at [340, 88] on button "Yes" at bounding box center [336, 88] width 22 height 13
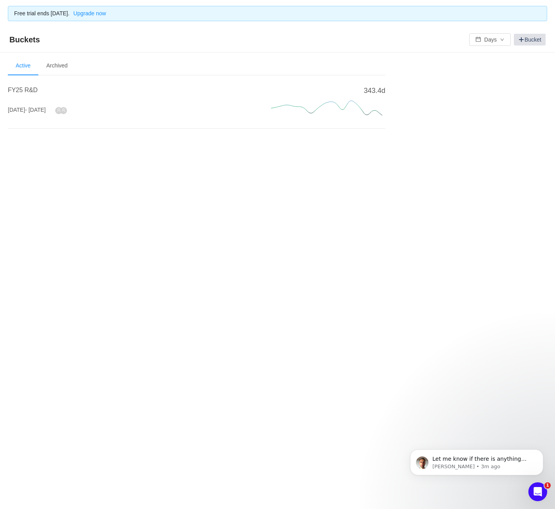
click at [535, 42] on link "Bucket" at bounding box center [530, 40] width 32 height 12
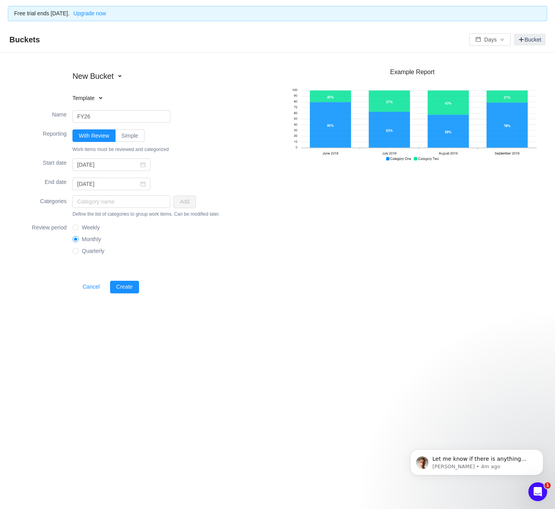
type input "FY26"
click at [82, 103] on div "New Bucket Template Existing bucket" at bounding box center [94, 88] width 157 height 38
click at [83, 99] on h4 "Template" at bounding box center [123, 98] width 100 height 8
click at [235, 114] on div "Name FY26" at bounding box center [147, 116] width 262 height 19
click at [140, 163] on icon "icon: calendar" at bounding box center [142, 164] width 5 height 5
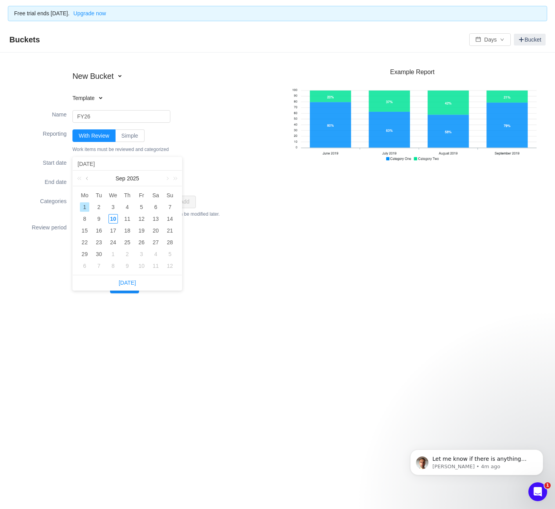
click at [87, 178] on link at bounding box center [87, 178] width 7 height 16
click at [102, 206] on div "1" at bounding box center [98, 206] width 9 height 9
type input "[DATE]"
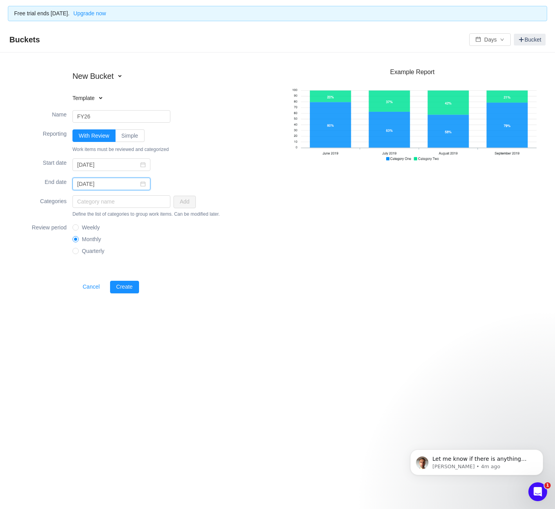
click at [132, 183] on input "[DATE]" at bounding box center [112, 184] width 78 height 13
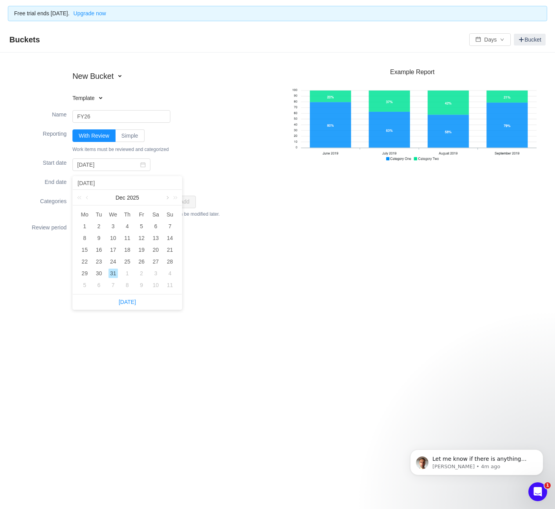
click at [165, 198] on link at bounding box center [166, 198] width 7 height 16
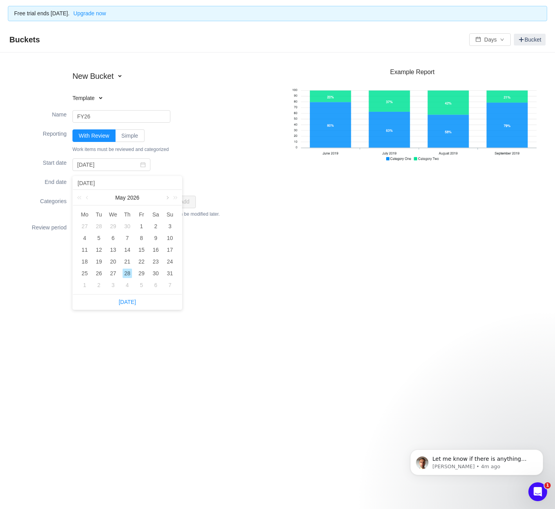
click at [165, 198] on link at bounding box center [166, 198] width 7 height 16
click at [98, 274] on div "30" at bounding box center [98, 272] width 9 height 9
type input "[DATE]"
click at [92, 252] on span "Quarterly" at bounding box center [93, 251] width 29 height 6
click at [78, 252] on input "Quarterly" at bounding box center [75, 250] width 5 height 5
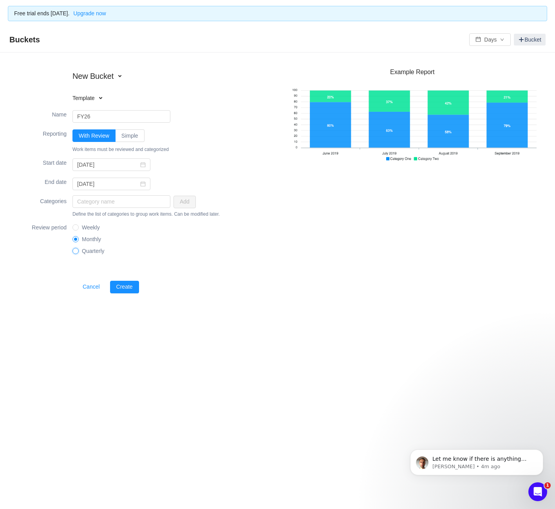
radio input "true"
radio input "false"
radio input "true"
click at [127, 200] on input "text" at bounding box center [122, 201] width 98 height 13
type input "Non R&Da"
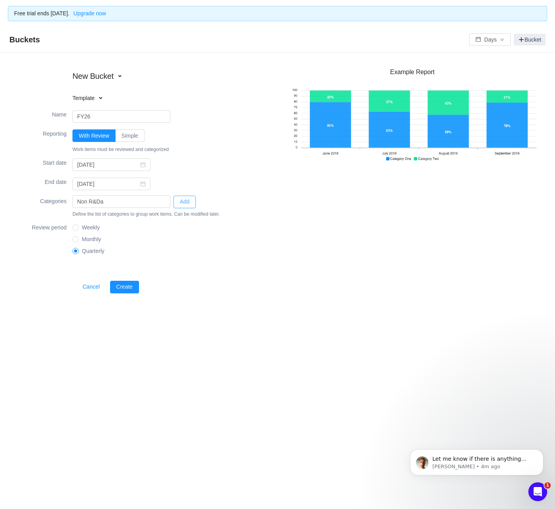
click at [192, 201] on button "Add" at bounding box center [185, 202] width 22 height 13
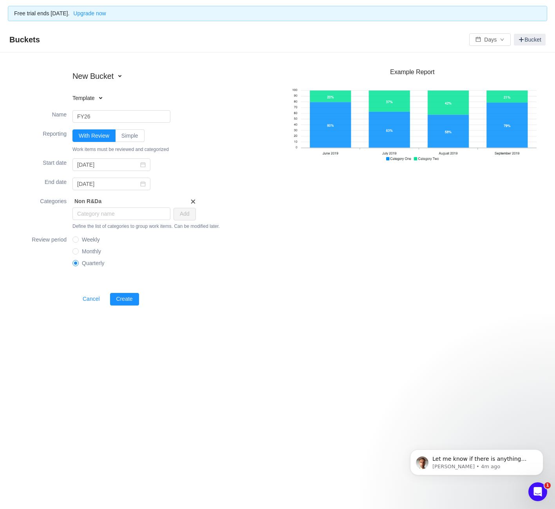
click at [114, 202] on div "Non R&Da" at bounding box center [132, 201] width 118 height 8
type input "Non R&D"
click at [239, 210] on div "Categories Non R&D Add Define the list of categories to group work items. Can b…" at bounding box center [147, 213] width 262 height 39
click at [122, 298] on button "Create" at bounding box center [124, 299] width 29 height 13
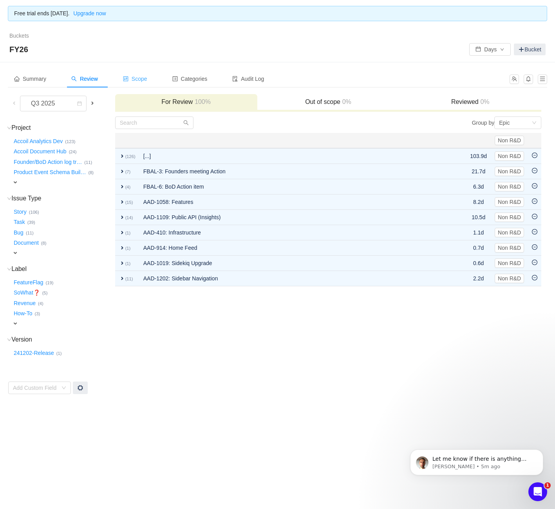
click at [134, 82] on div "Scope" at bounding box center [135, 79] width 37 height 18
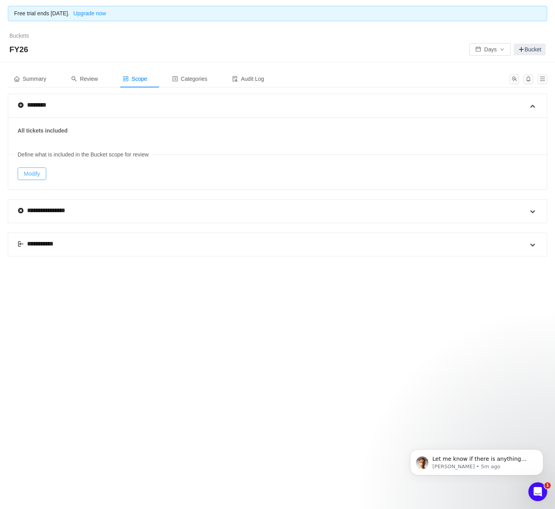
click at [33, 169] on button "Modify" at bounding box center [32, 173] width 29 height 13
click at [83, 74] on div "Review" at bounding box center [84, 79] width 39 height 18
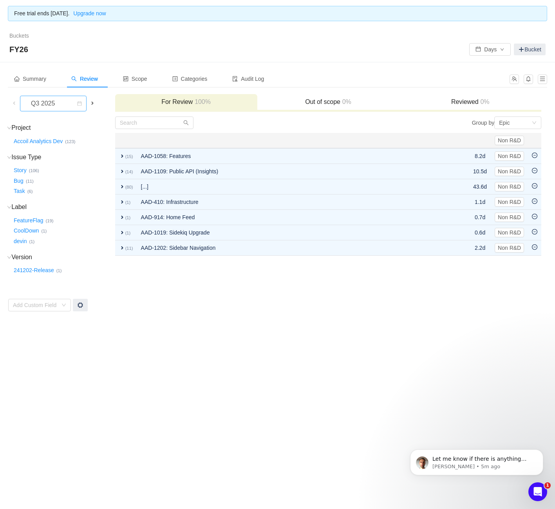
click at [45, 104] on div "Q3 2025" at bounding box center [44, 103] width 38 height 15
click at [270, 328] on div "Free trial ends [DATE]. Upgrade now Buckets / / FY26 Days Bucket Summary Review…" at bounding box center [277, 254] width 555 height 509
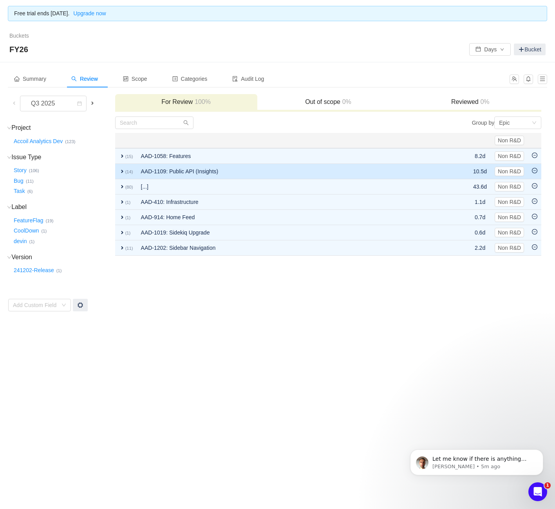
click at [120, 170] on span "expand" at bounding box center [122, 171] width 6 height 6
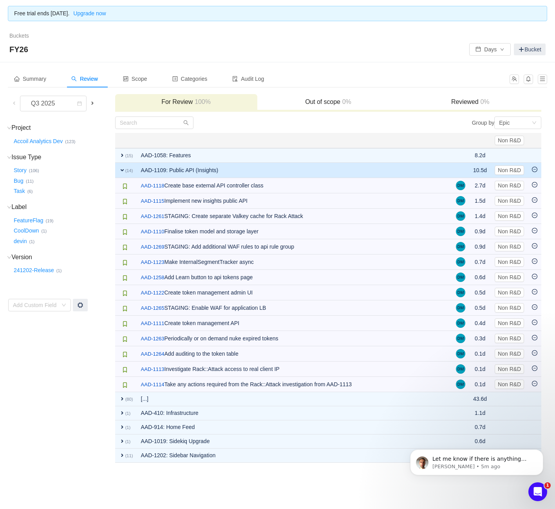
click at [120, 170] on span "expand" at bounding box center [122, 170] width 6 height 6
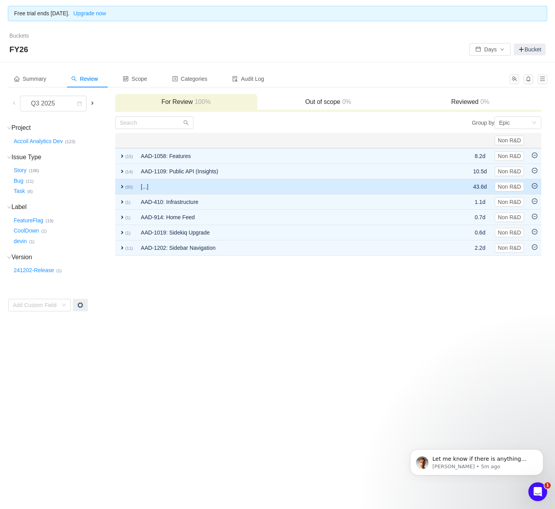
click at [125, 186] on span "expand" at bounding box center [122, 186] width 6 height 6
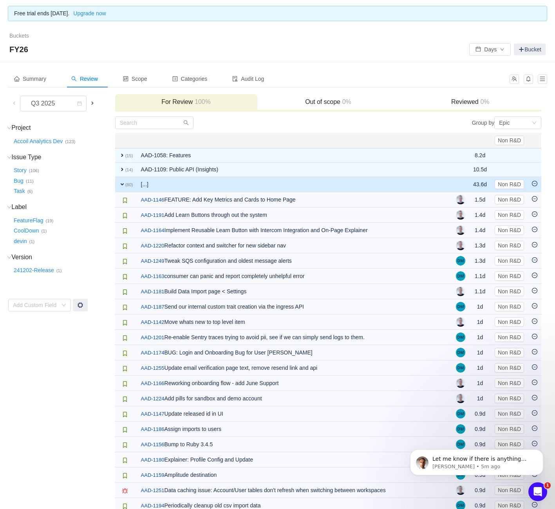
click at [125, 186] on span "expand" at bounding box center [122, 184] width 6 height 6
